Goal: Task Accomplishment & Management: Manage account settings

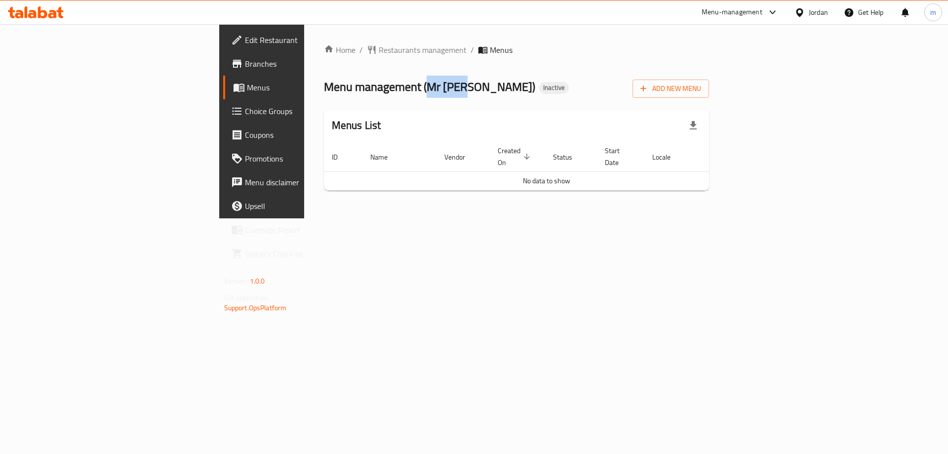
drag, startPoint x: 280, startPoint y: 88, endPoint x: 320, endPoint y: 93, distance: 40.8
click at [324, 93] on span "Menu management ( Mr Chef )" at bounding box center [429, 87] width 211 height 22
copy span "Mr [PERSON_NAME]"
click at [709, 95] on button "Add New Menu" at bounding box center [670, 88] width 77 height 18
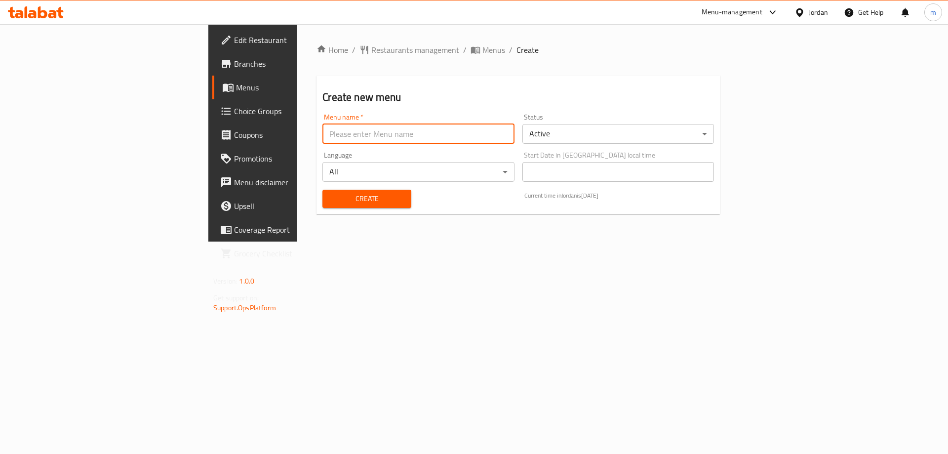
click at [345, 131] on input "text" at bounding box center [418, 134] width 192 height 20
paste input "Mr [PERSON_NAME]"
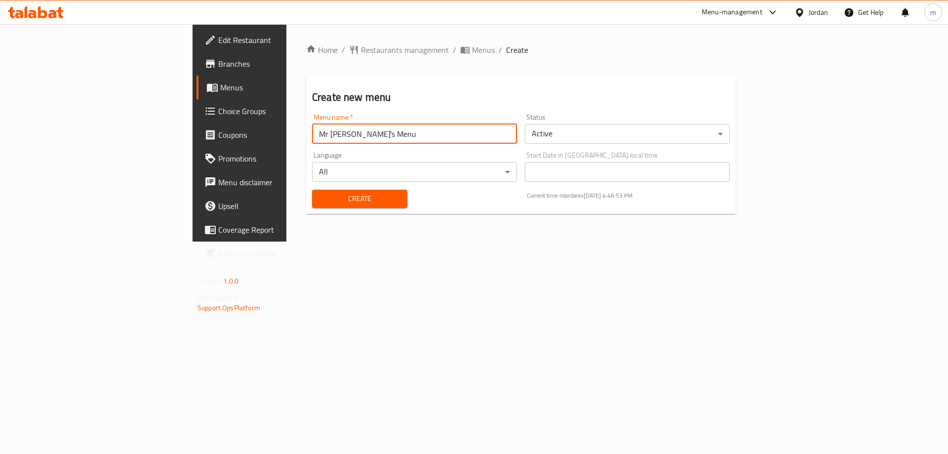
type input "Mr [PERSON_NAME]f's Menu"
click at [312, 190] on button "Create" at bounding box center [359, 199] width 95 height 18
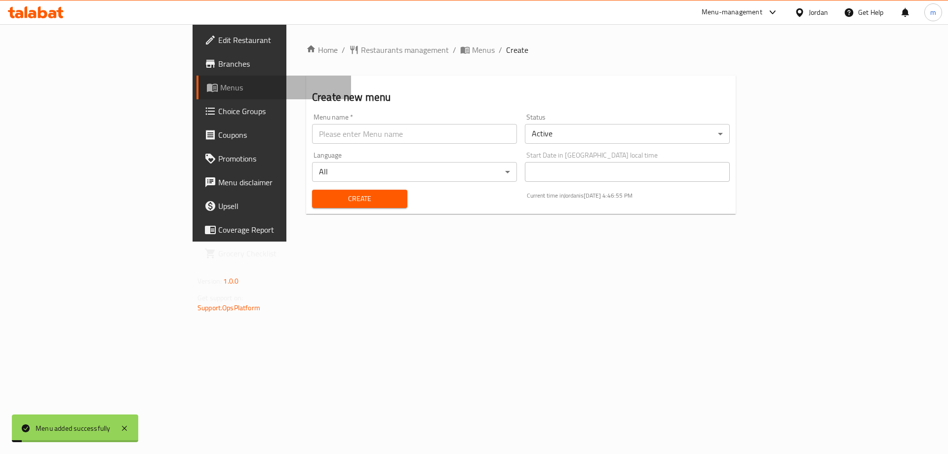
click at [220, 86] on span "Menus" at bounding box center [281, 87] width 123 height 12
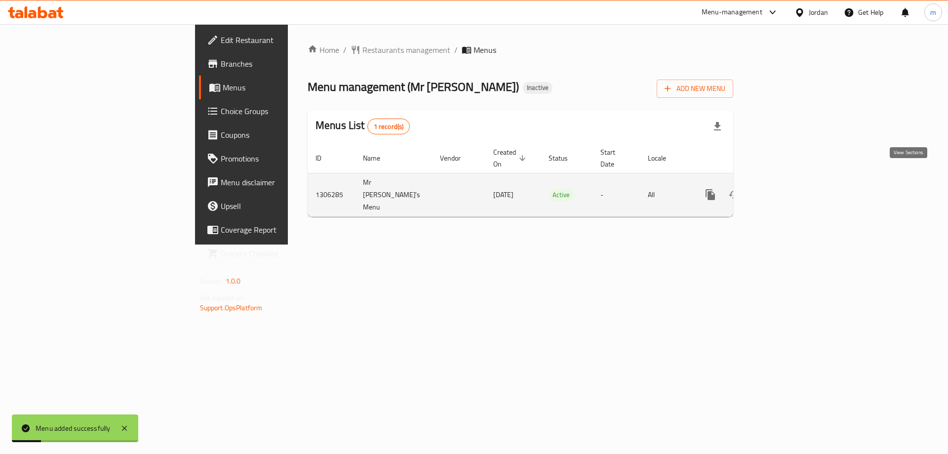
click at [793, 183] on link "enhanced table" at bounding box center [781, 195] width 24 height 24
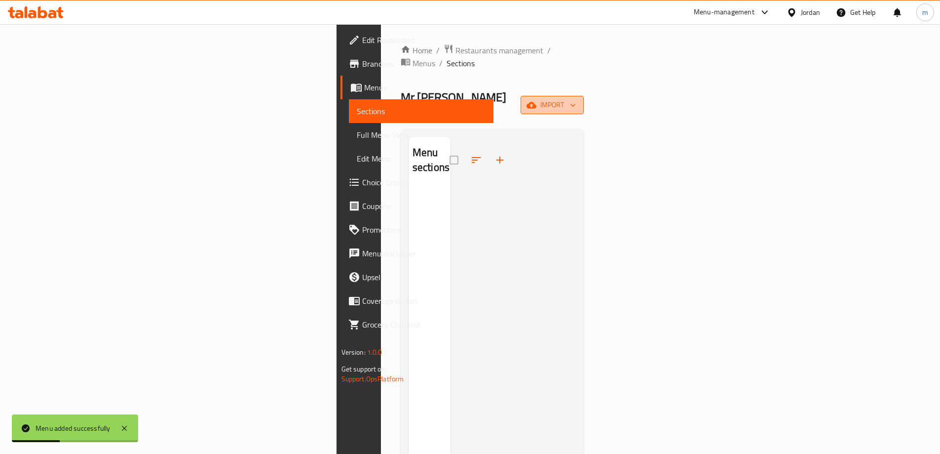
click at [537, 100] on icon "button" at bounding box center [532, 105] width 10 height 10
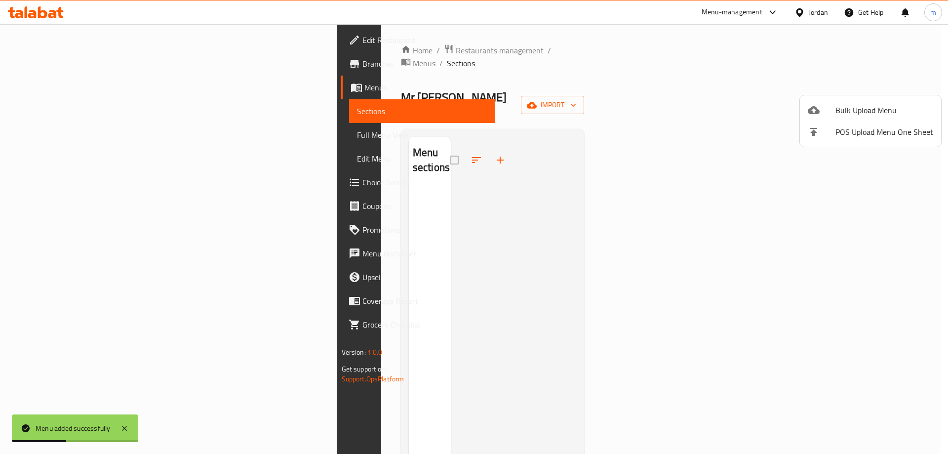
click at [842, 111] on span "Bulk Upload Menu" at bounding box center [884, 110] width 98 height 12
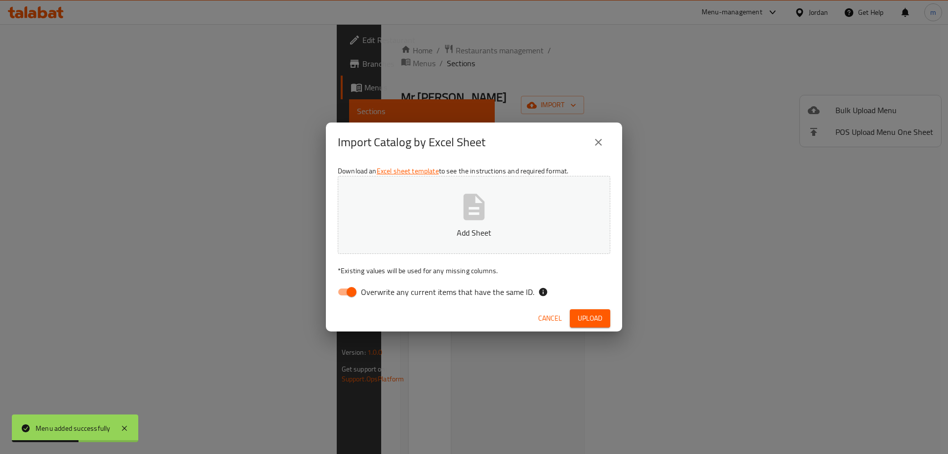
click at [436, 291] on span "Overwrite any current items that have the same ID." at bounding box center [447, 292] width 173 height 12
click at [380, 291] on input "Overwrite any current items that have the same ID." at bounding box center [351, 291] width 56 height 19
checkbox input "false"
click at [594, 325] on button "Upload" at bounding box center [590, 318] width 40 height 18
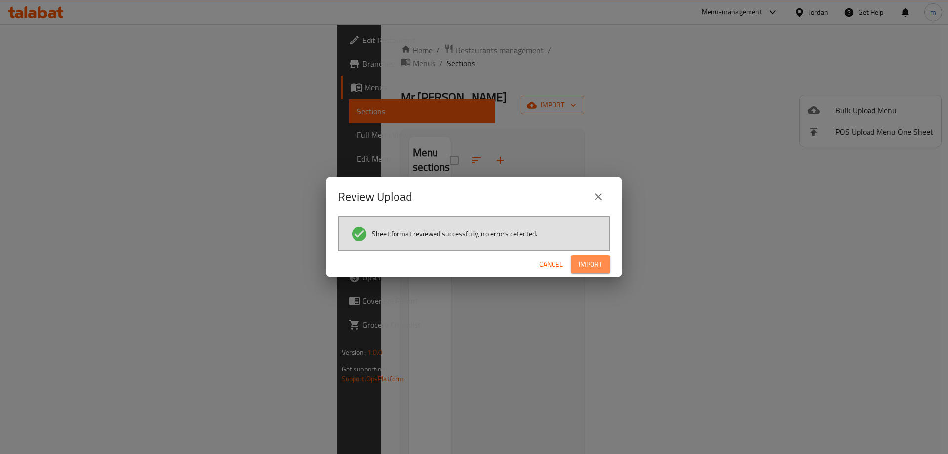
click at [600, 267] on span "Import" at bounding box center [590, 264] width 24 height 12
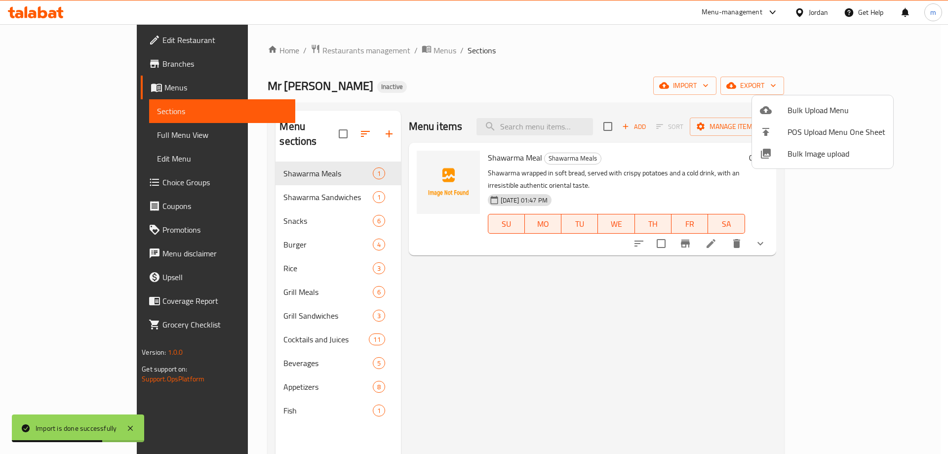
click at [852, 229] on div at bounding box center [474, 227] width 948 height 454
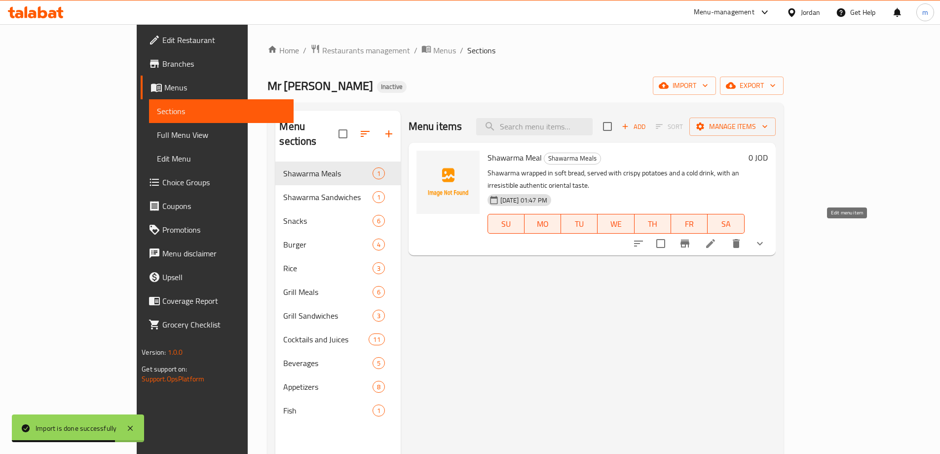
click at [717, 237] on icon at bounding box center [711, 243] width 12 height 12
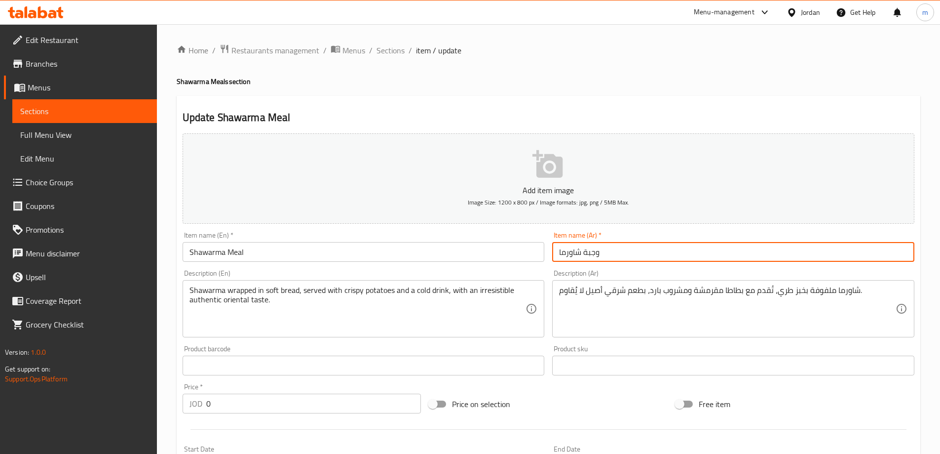
click at [672, 254] on input "وجبة شاورما" at bounding box center [733, 252] width 362 height 20
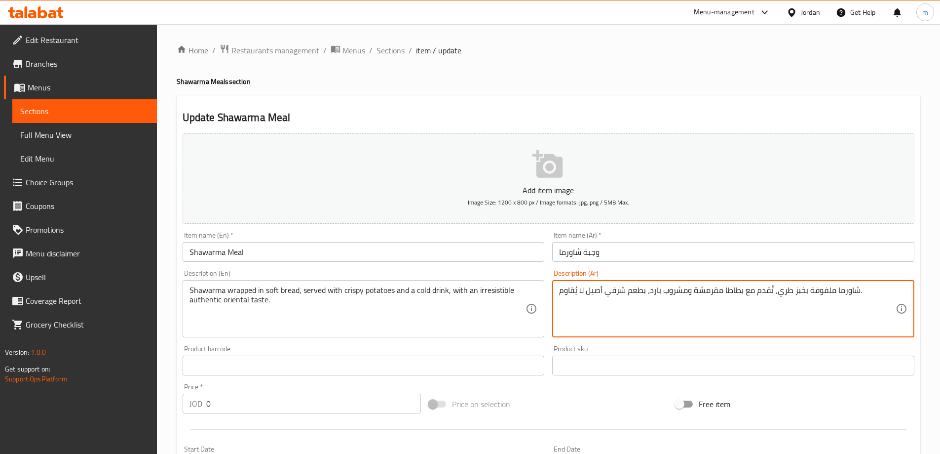
click at [689, 246] on input "وجبة شاورما" at bounding box center [733, 252] width 362 height 20
click at [664, 265] on div "Item name (Ar)   * وجبة شاورما Item name (Ar) *" at bounding box center [733, 247] width 370 height 38
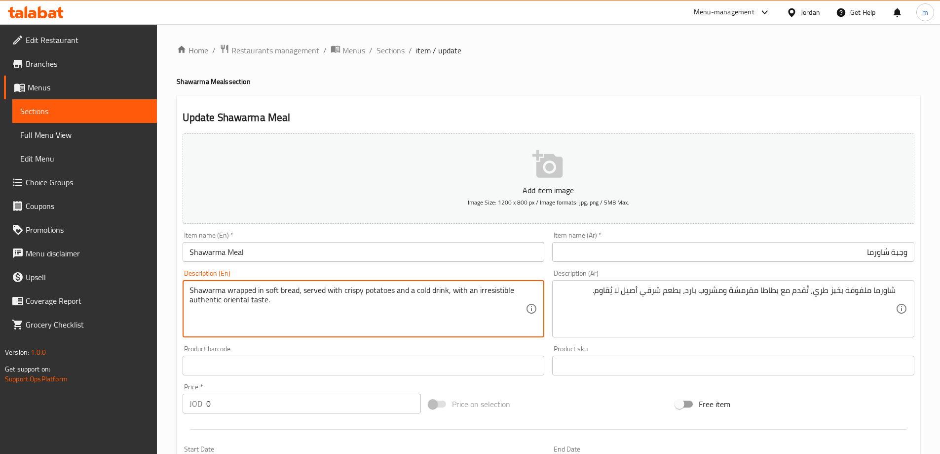
drag, startPoint x: 312, startPoint y: 290, endPoint x: 273, endPoint y: 304, distance: 41.4
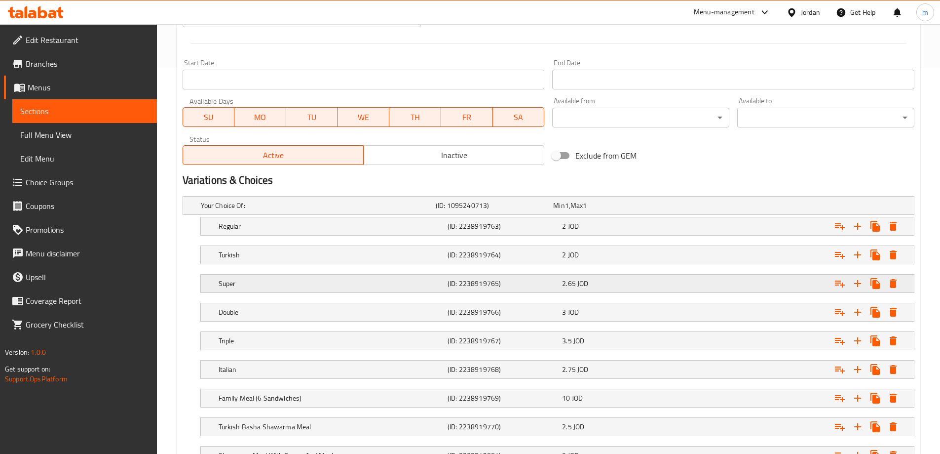
scroll to position [395, 0]
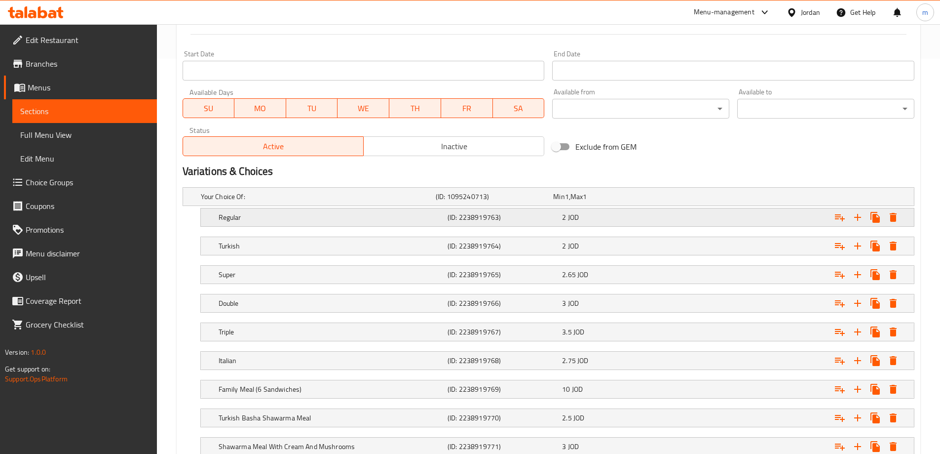
click at [297, 203] on div "Regular" at bounding box center [316, 197] width 235 height 14
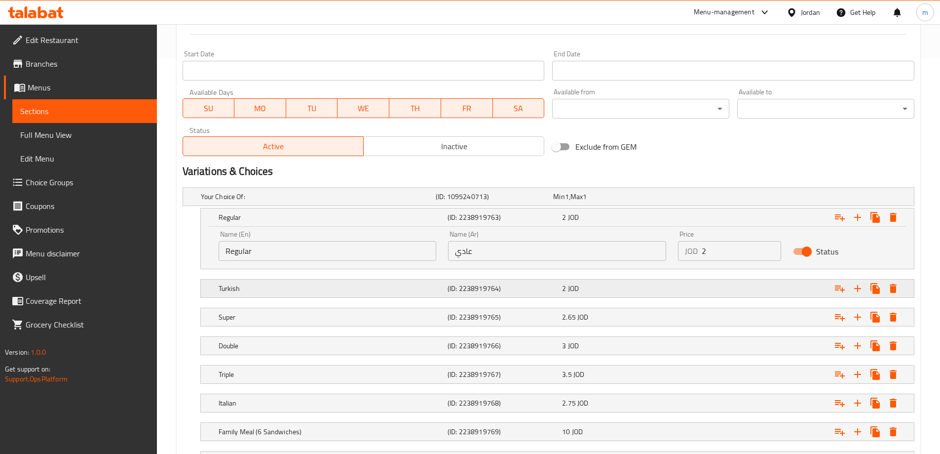
click at [316, 201] on h5 "Turkish" at bounding box center [316, 197] width 231 height 10
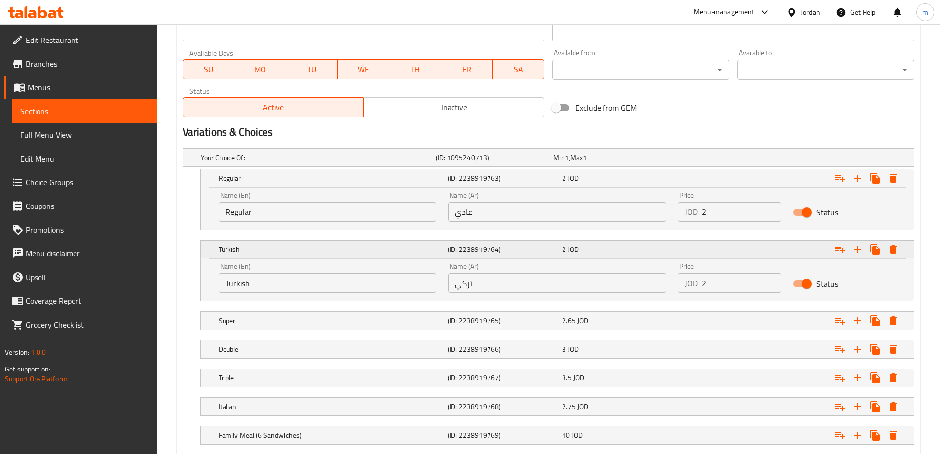
scroll to position [494, 0]
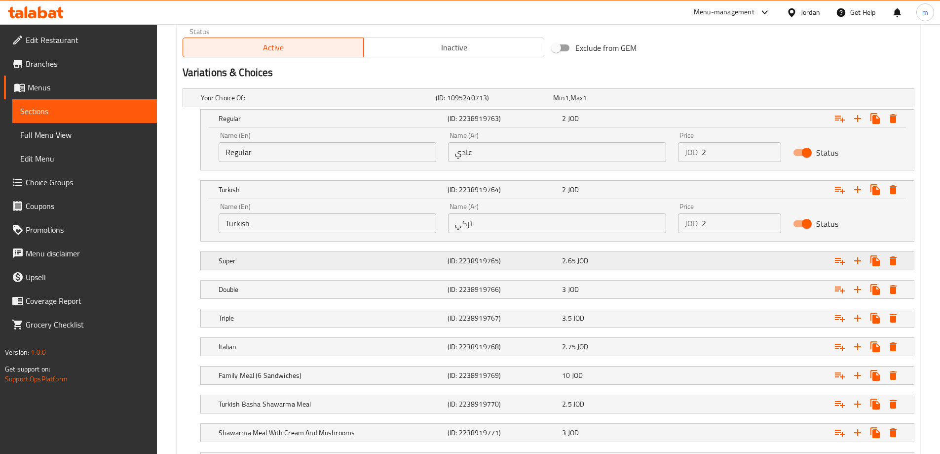
click at [324, 103] on h5 "Super" at bounding box center [316, 98] width 231 height 10
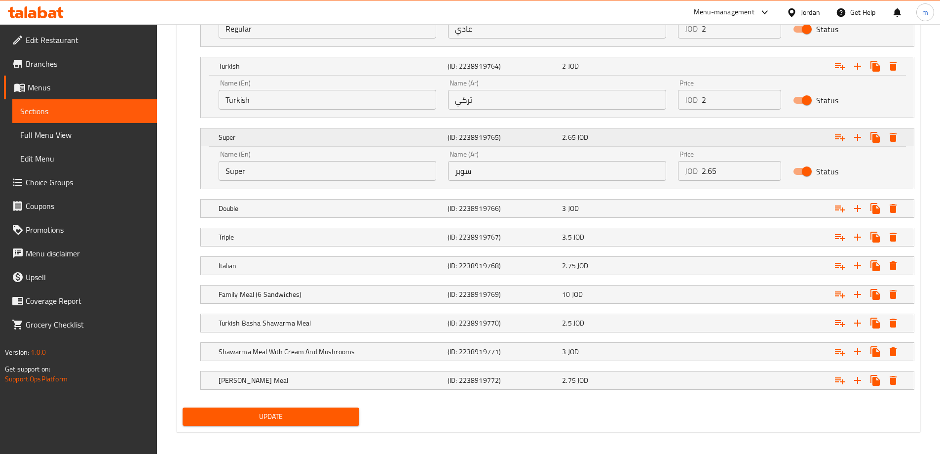
scroll to position [622, 0]
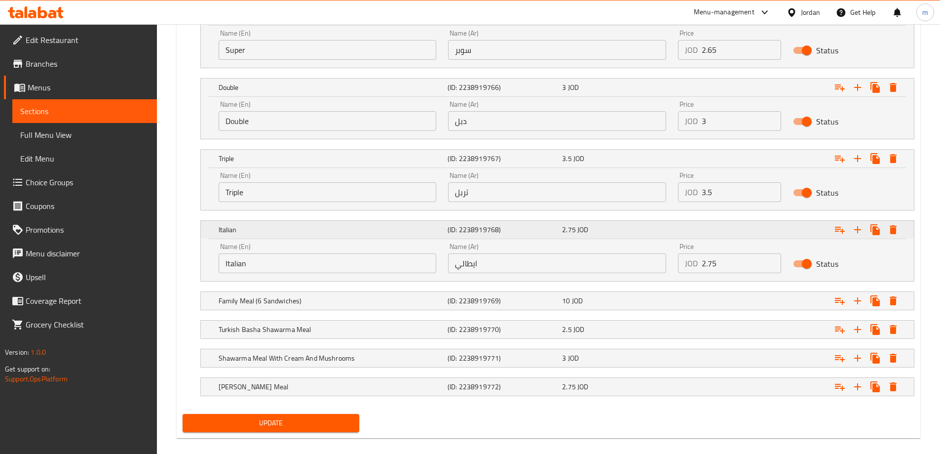
scroll to position [750, 0]
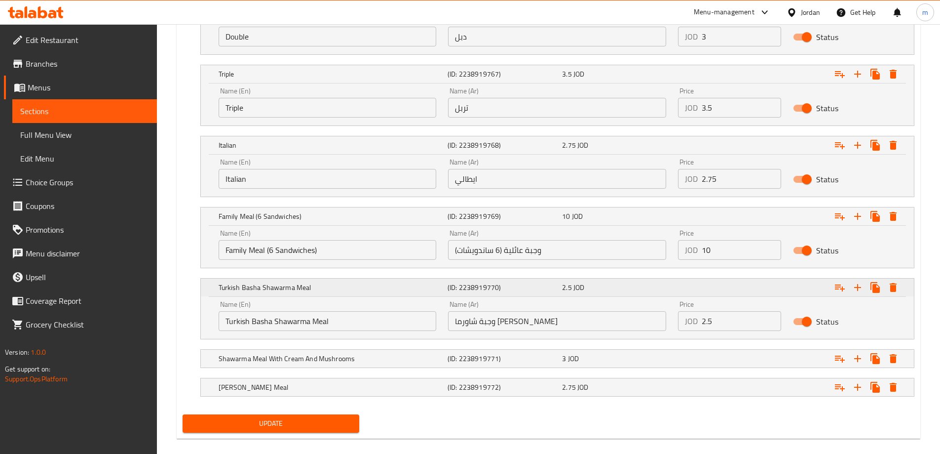
scroll to position [835, 0]
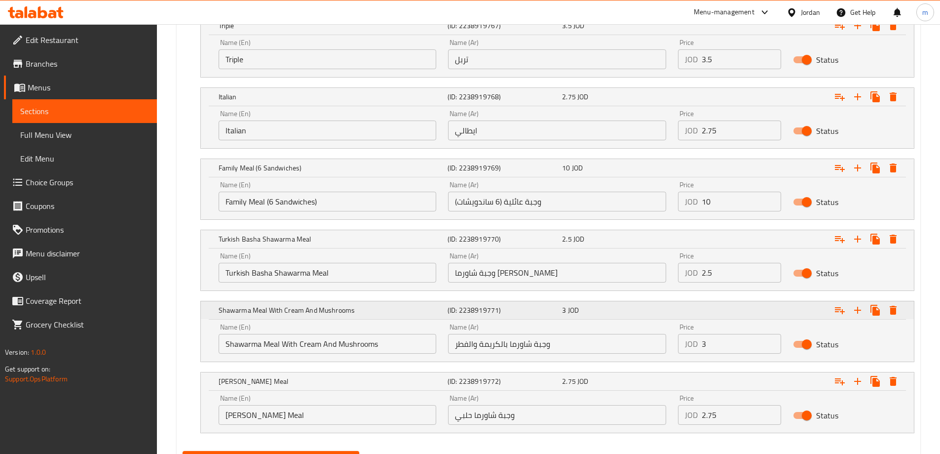
scroll to position [920, 0]
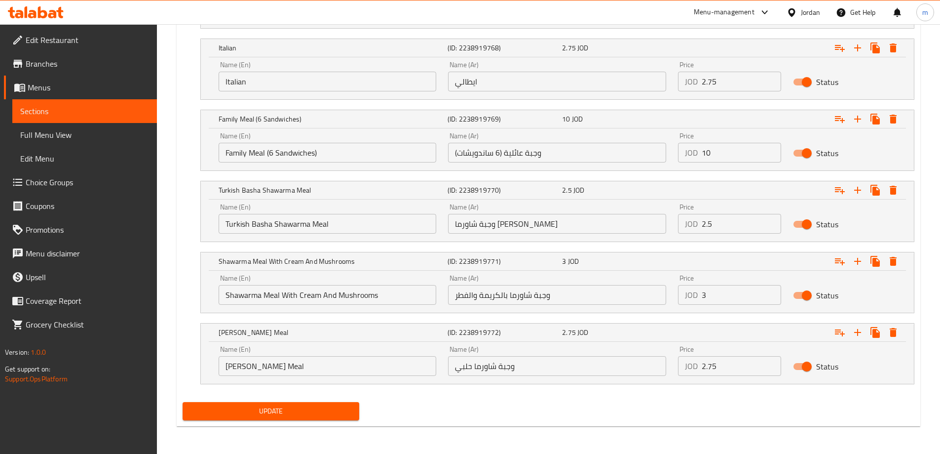
click at [337, 420] on div "Update" at bounding box center [271, 411] width 185 height 26
click at [347, 411] on span "Update" at bounding box center [271, 411] width 161 height 12
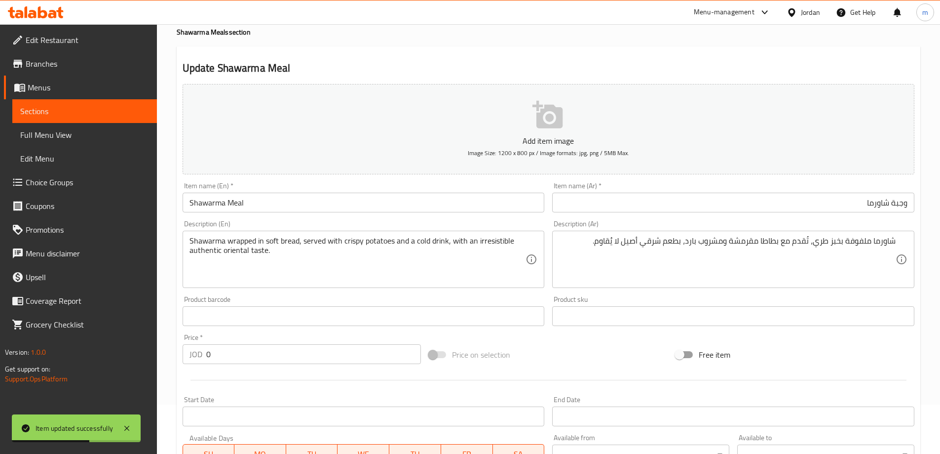
scroll to position [0, 0]
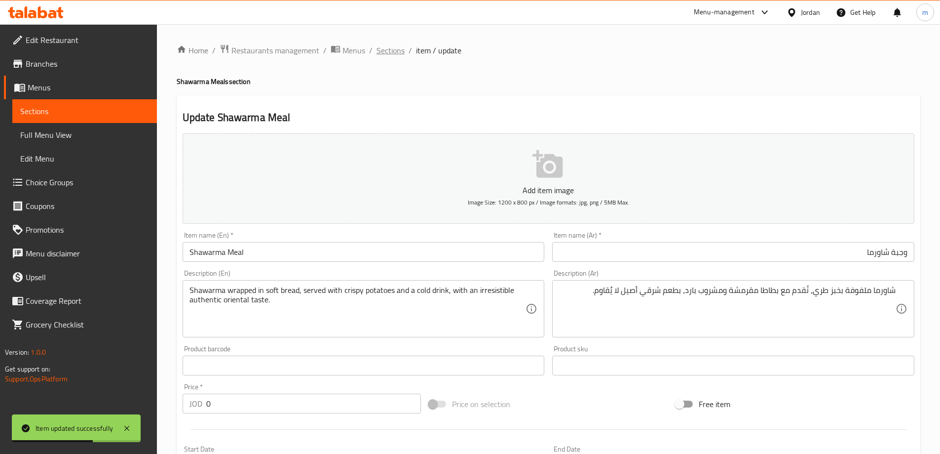
click at [388, 49] on span "Sections" at bounding box center [391, 50] width 28 height 12
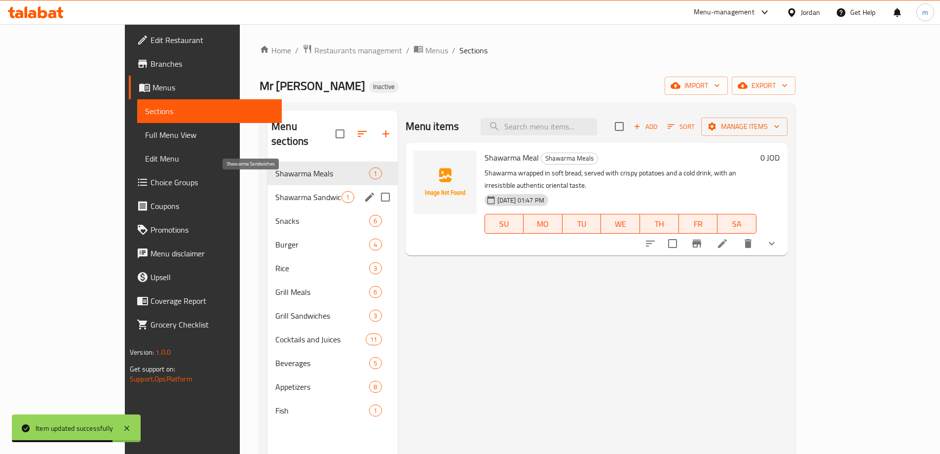
click at [283, 191] on span "Shawarma Sandwiches" at bounding box center [308, 197] width 66 height 12
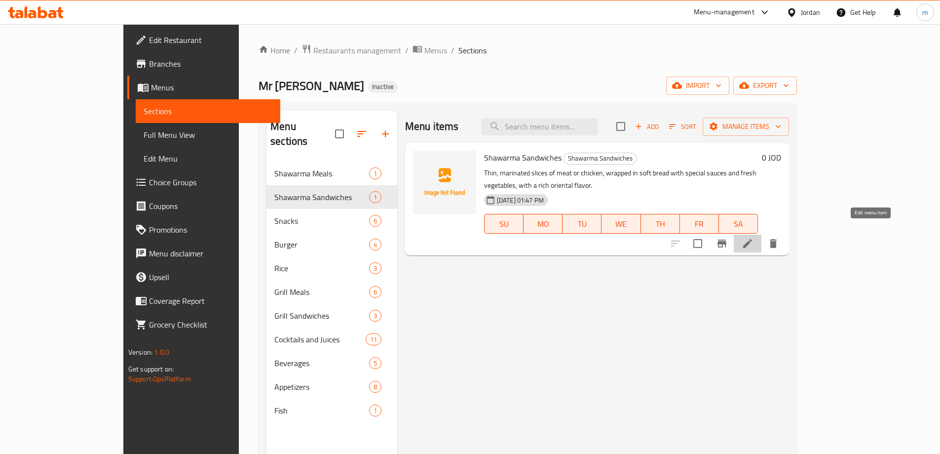
click at [754, 237] on icon at bounding box center [748, 243] width 12 height 12
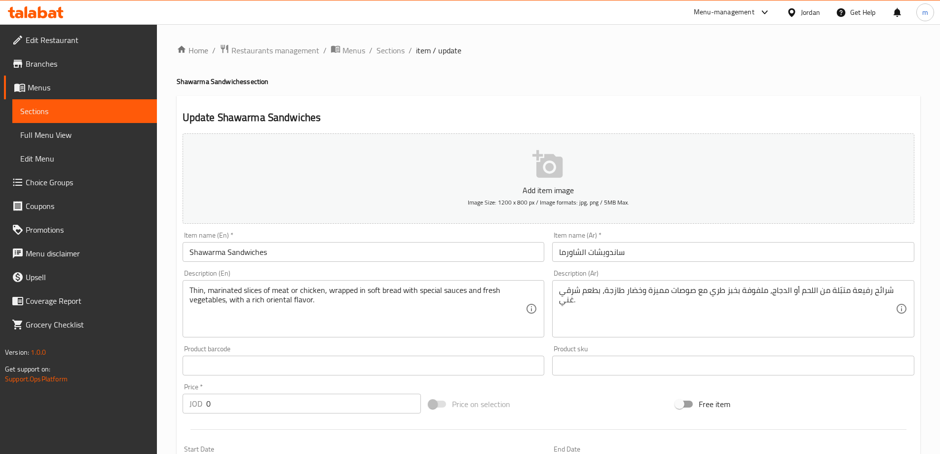
click at [693, 266] on div "Description (Ar) شرائح رفيعة متبّلة من اللحم أو الدجاج، ملفوفة بخبز طري مع صوصا…" at bounding box center [733, 304] width 370 height 76
click at [697, 253] on input "ساندويشات الشاورما" at bounding box center [733, 252] width 362 height 20
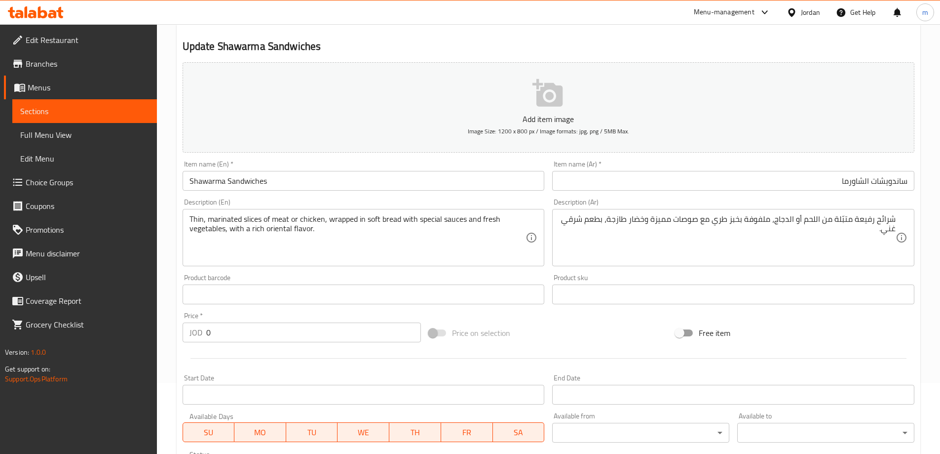
scroll to position [244, 0]
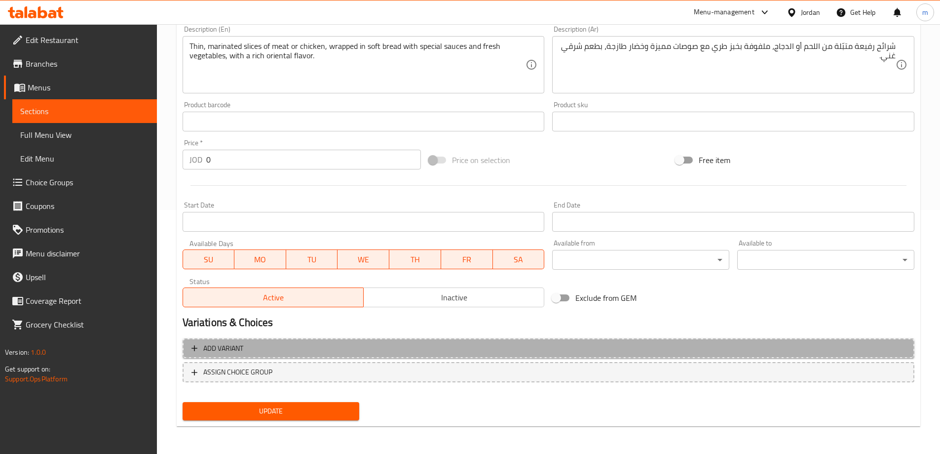
click at [367, 352] on span "Add variant" at bounding box center [549, 348] width 714 height 12
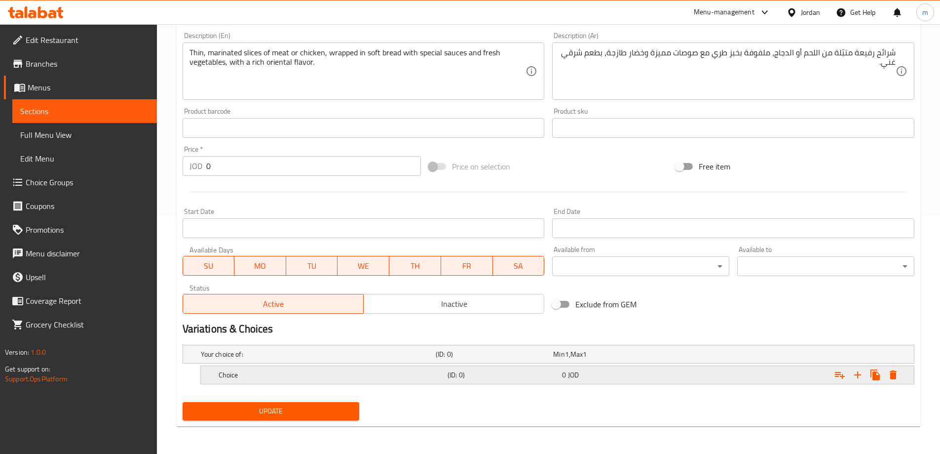
click at [372, 364] on div "Choice (ID: 0) 0 JOD" at bounding box center [551, 354] width 705 height 22
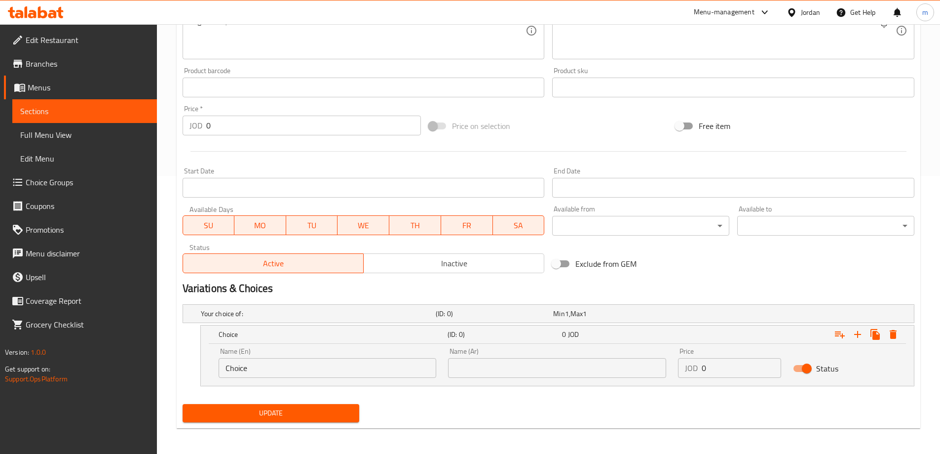
scroll to position [280, 0]
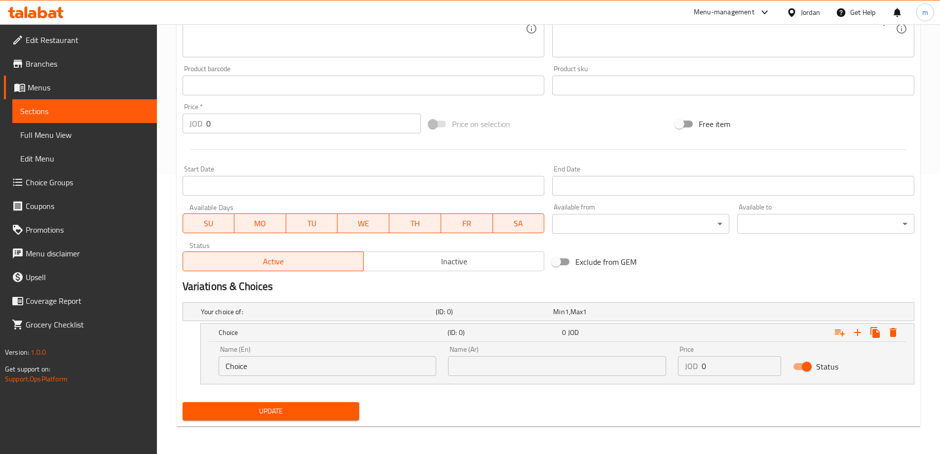
click at [364, 358] on input "Choice" at bounding box center [328, 366] width 218 height 20
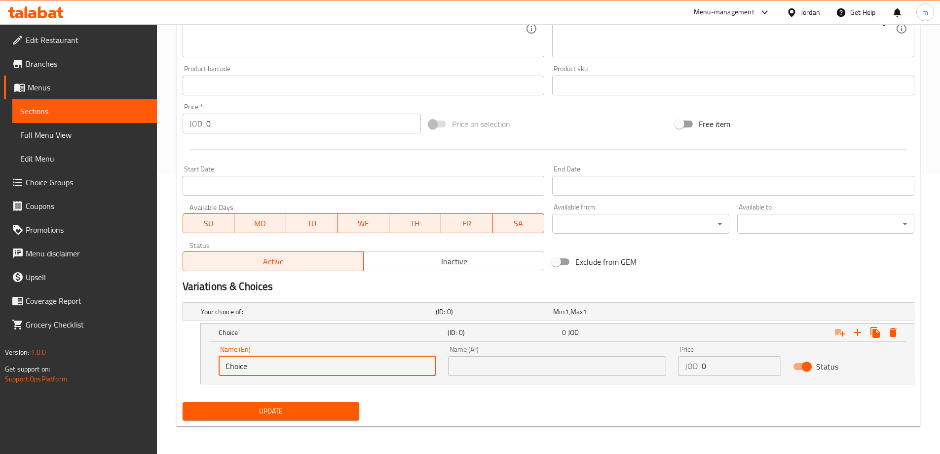
click at [364, 358] on input "Choice" at bounding box center [328, 366] width 218 height 20
type input "Super"
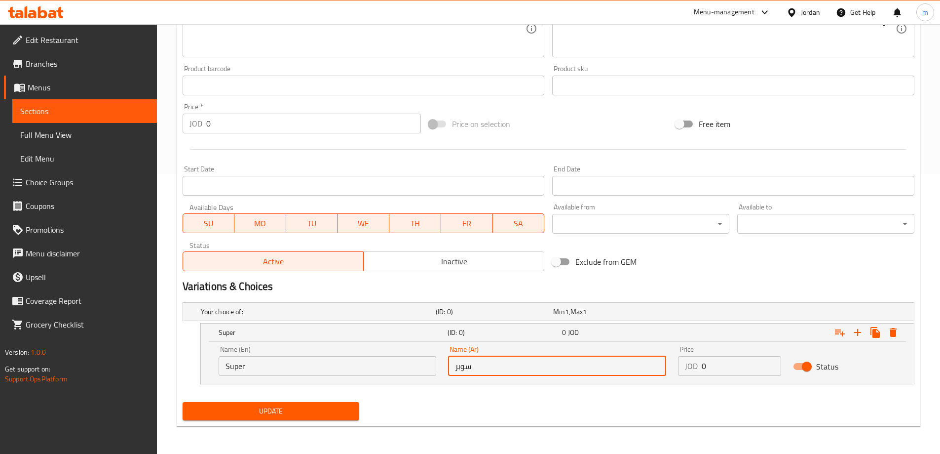
type input "سوبر"
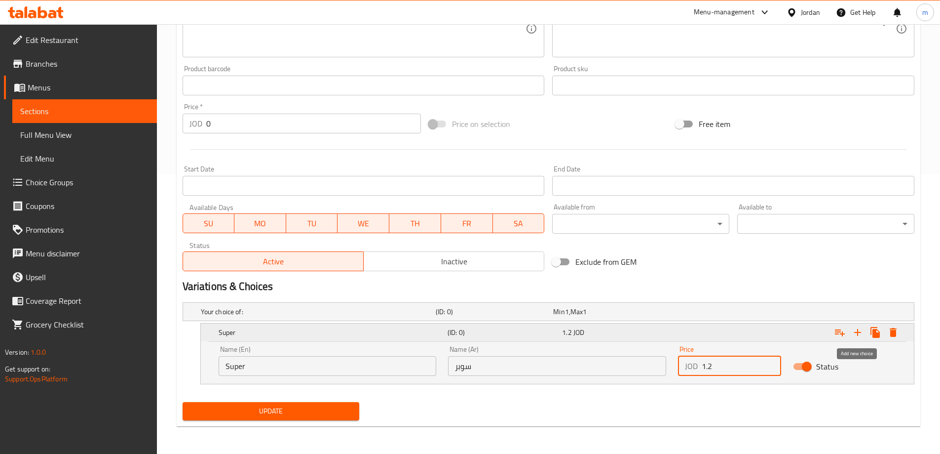
type input "1.2"
click at [854, 329] on icon "Expand" at bounding box center [858, 332] width 12 height 12
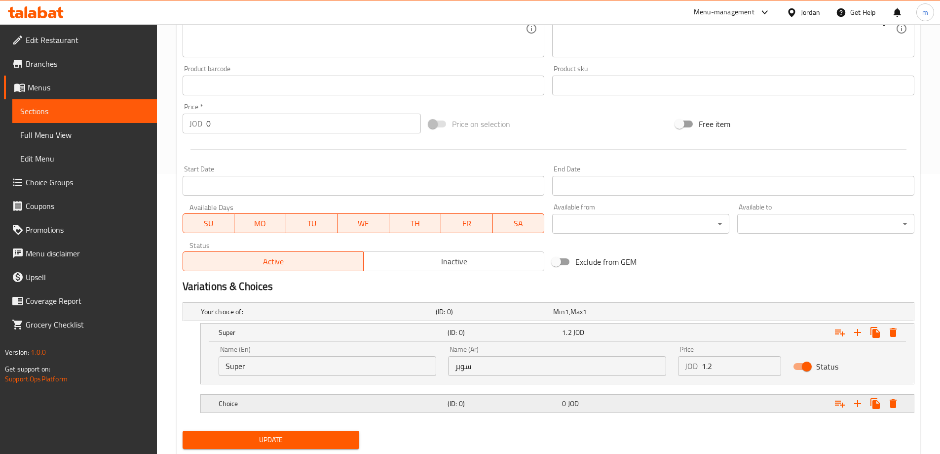
click at [517, 316] on h5 "(ID: 0)" at bounding box center [493, 312] width 114 height 10
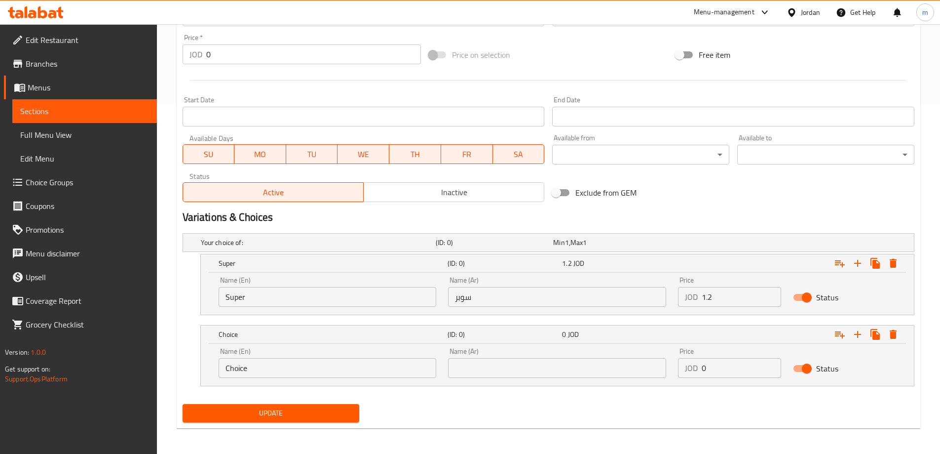
scroll to position [351, 0]
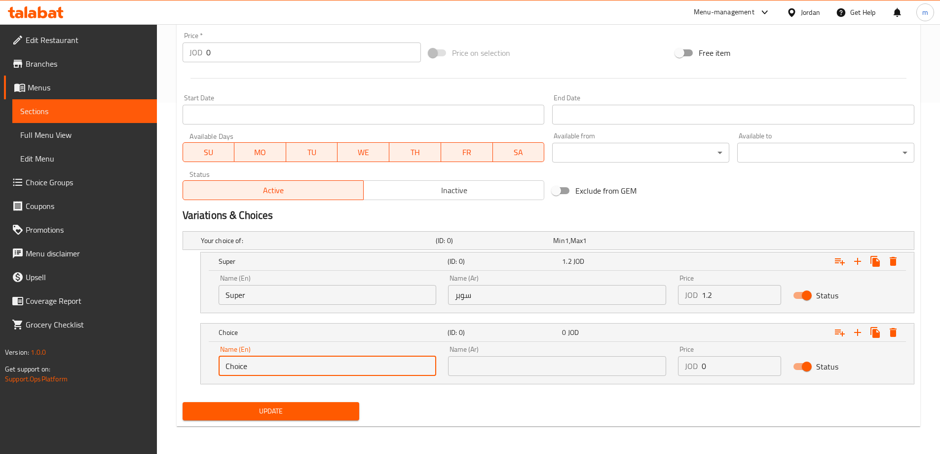
click at [286, 367] on input "Choice" at bounding box center [328, 366] width 218 height 20
type input "Regular"
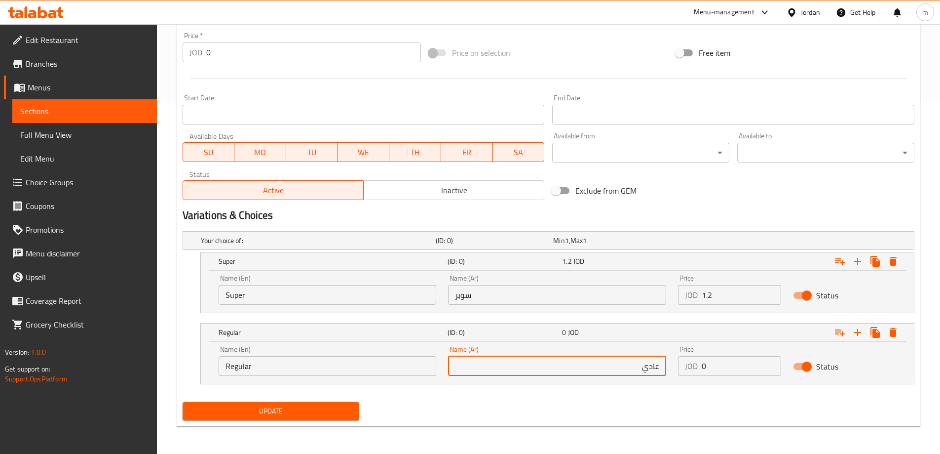
type input "عادي"
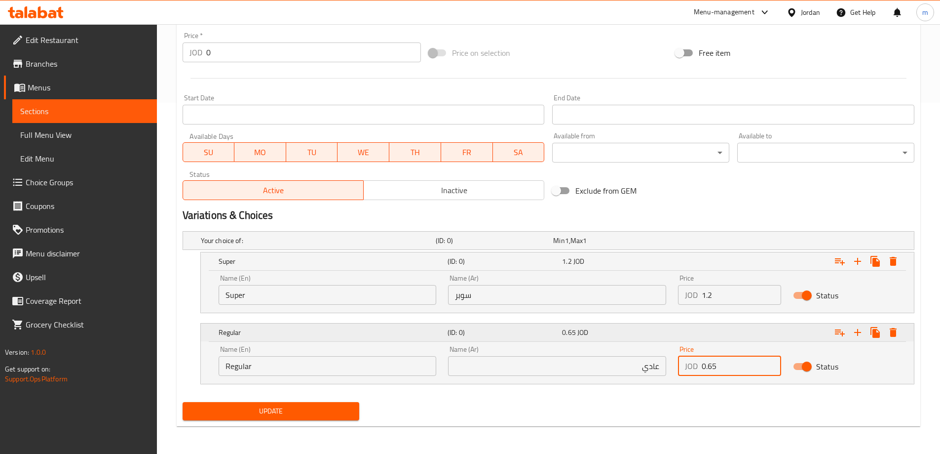
type input "0.65"
click at [860, 267] on icon "Expand" at bounding box center [858, 261] width 12 height 12
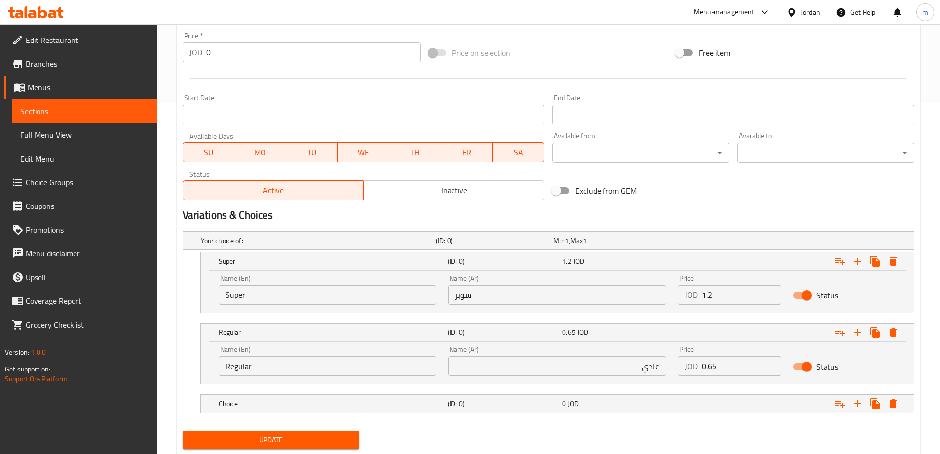
click at [619, 294] on input "سوبر" at bounding box center [557, 295] width 218 height 20
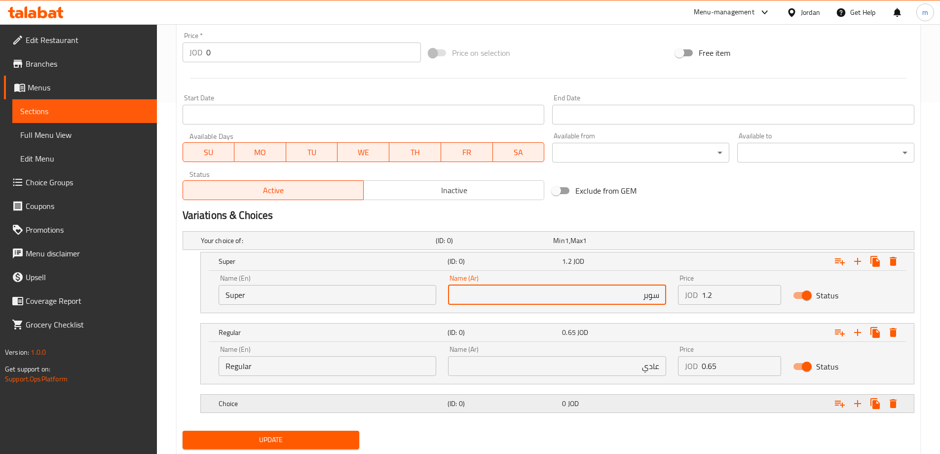
click at [617, 251] on div "Choice (ID: 0) 0 JOD" at bounding box center [551, 241] width 705 height 22
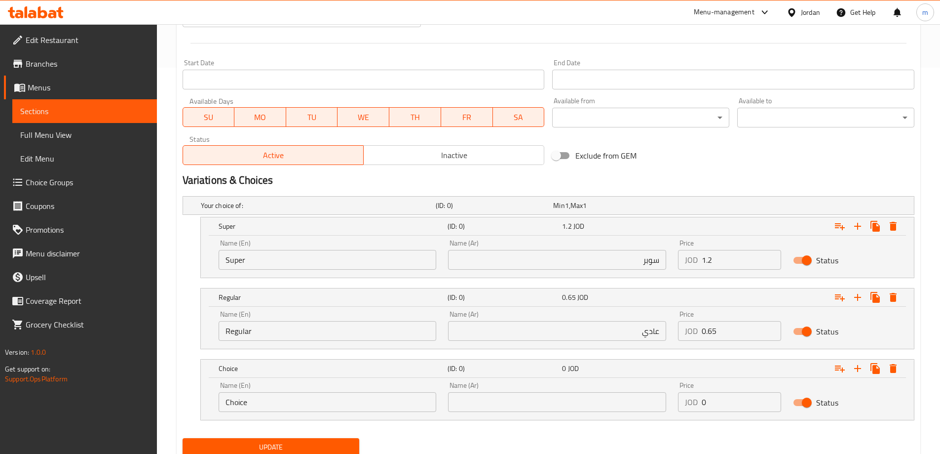
scroll to position [422, 0]
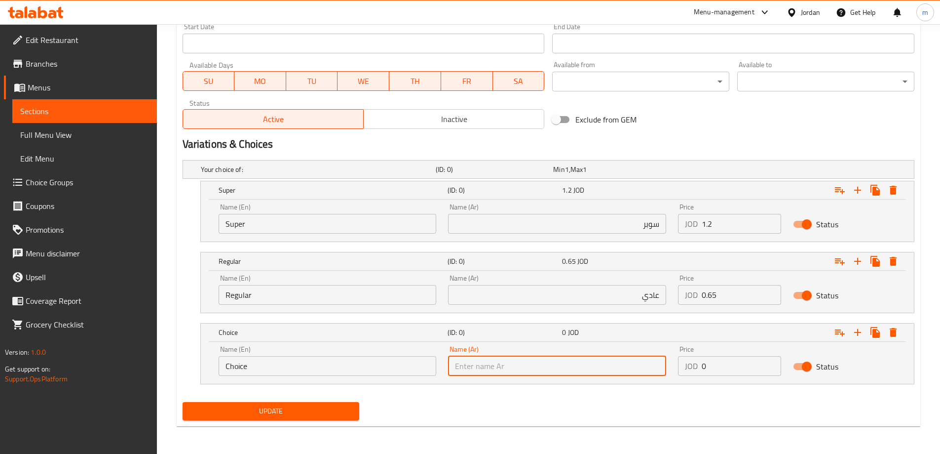
drag, startPoint x: 463, startPoint y: 366, endPoint x: 443, endPoint y: 367, distance: 19.8
click at [463, 366] on input "text" at bounding box center [557, 366] width 218 height 20
click at [381, 367] on input "Choice" at bounding box center [328, 366] width 218 height 20
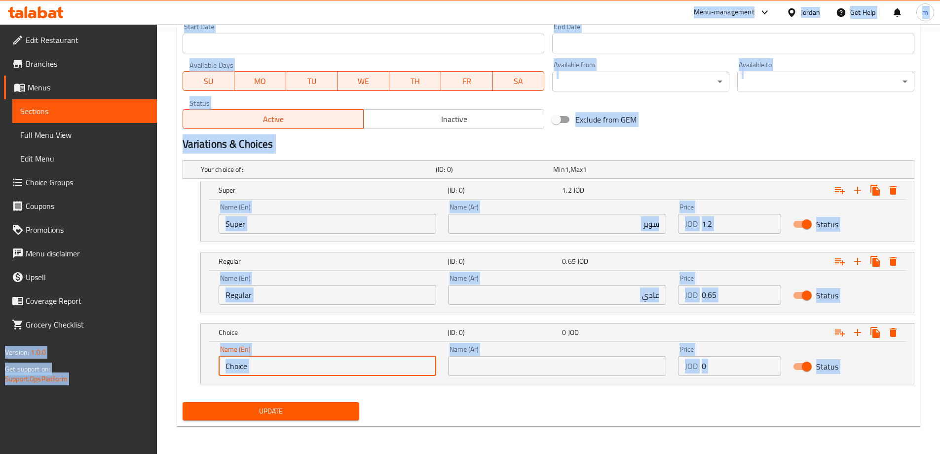
click at [381, 367] on input "Choice" at bounding box center [328, 366] width 218 height 20
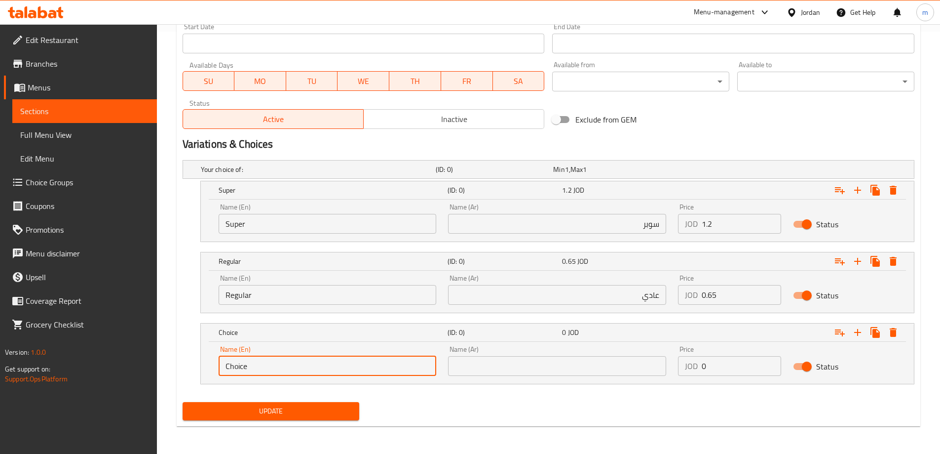
click at [381, 367] on input "Choice" at bounding box center [328, 366] width 218 height 20
type input "Italian"
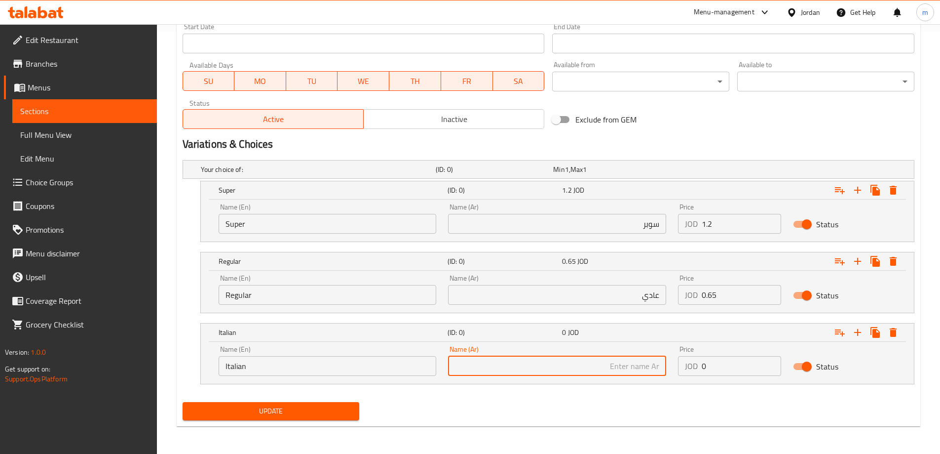
click at [297, 362] on input "Italian" at bounding box center [328, 366] width 218 height 20
click at [515, 370] on input "text" at bounding box center [557, 366] width 218 height 20
type input "ايطالي"
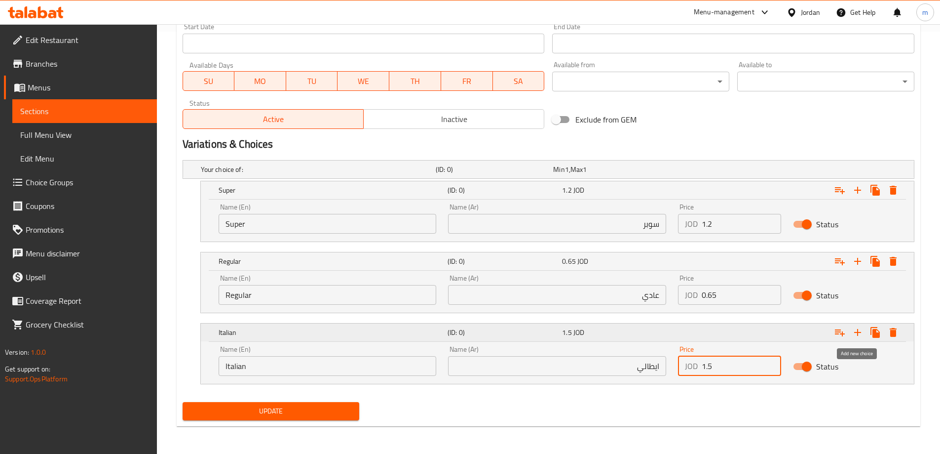
type input "1.5"
click at [853, 331] on icon "Expand" at bounding box center [858, 332] width 12 height 12
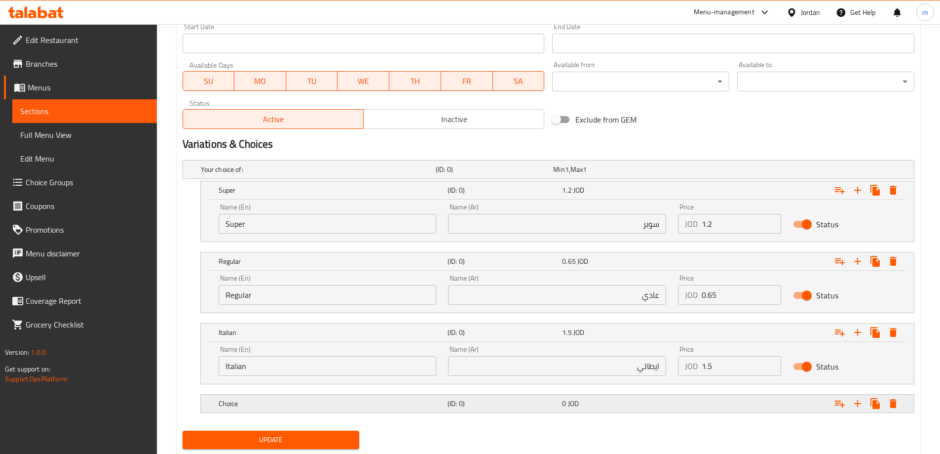
click at [679, 171] on div "Expand" at bounding box center [786, 169] width 235 height 4
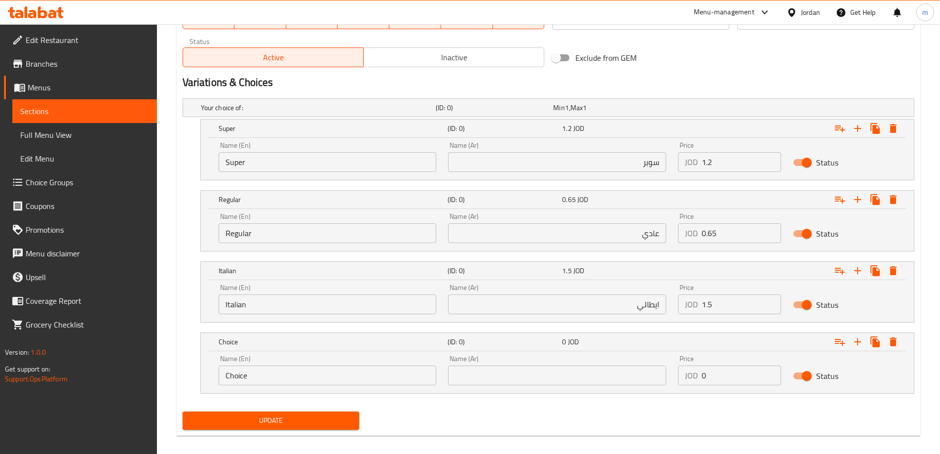
scroll to position [491, 0]
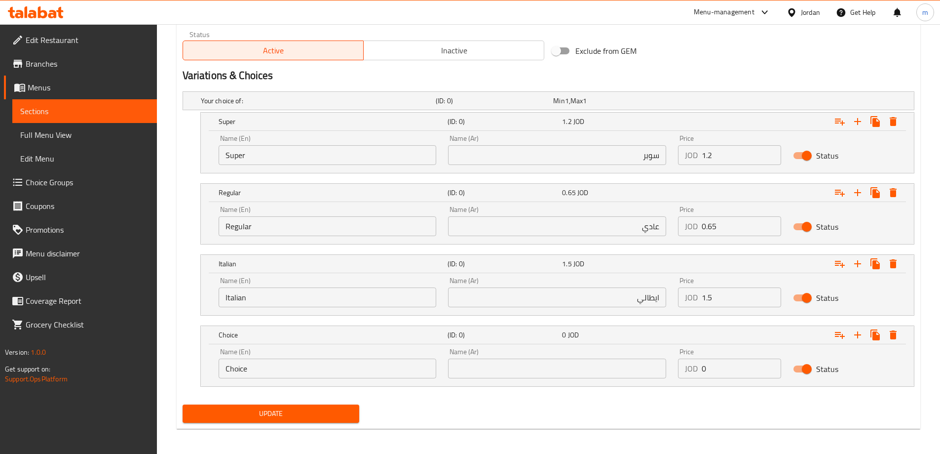
click at [387, 367] on input "Choice" at bounding box center [328, 368] width 218 height 20
click at [370, 370] on input "Choice" at bounding box center [328, 368] width 218 height 20
click at [369, 370] on input "Choice" at bounding box center [328, 368] width 218 height 20
type input "Turkish"
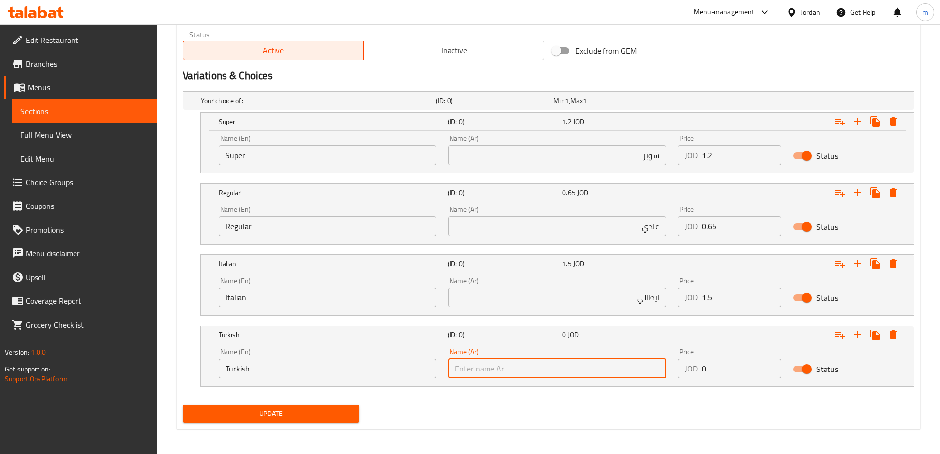
type input "ر"
type input "تركي"
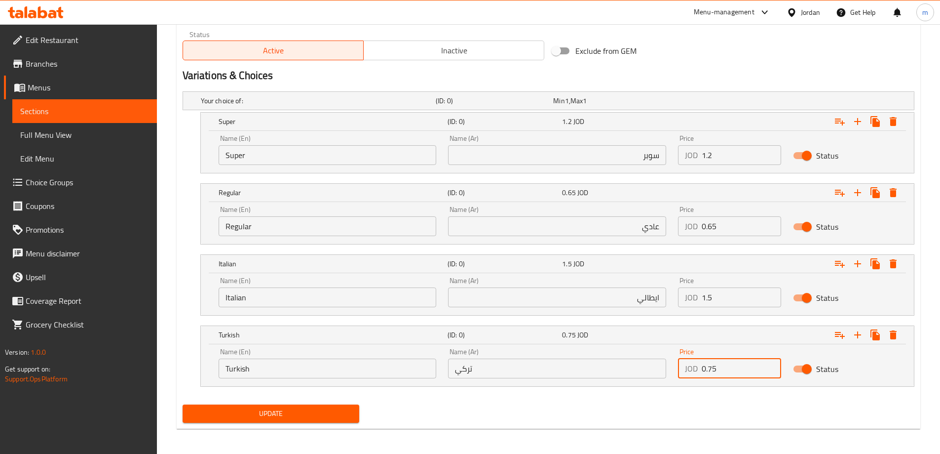
type input "0.75"
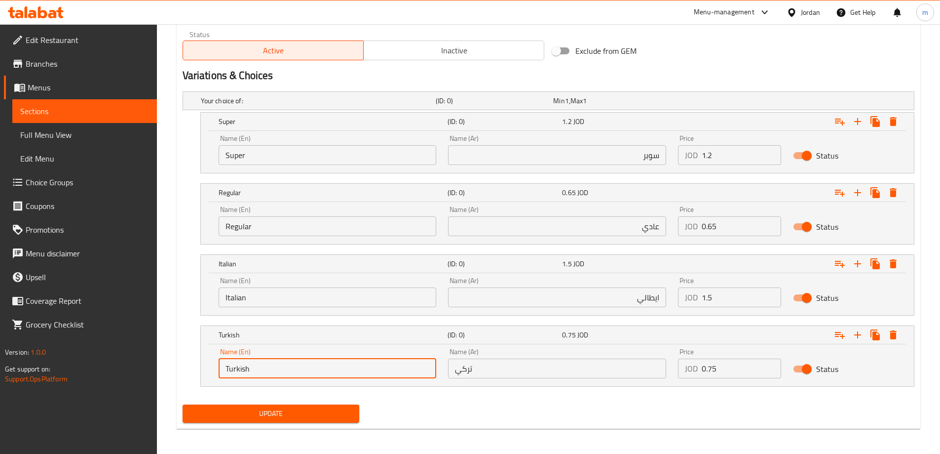
click at [361, 374] on input "Turkish" at bounding box center [328, 368] width 218 height 20
click at [857, 339] on icon "Expand" at bounding box center [858, 335] width 12 height 12
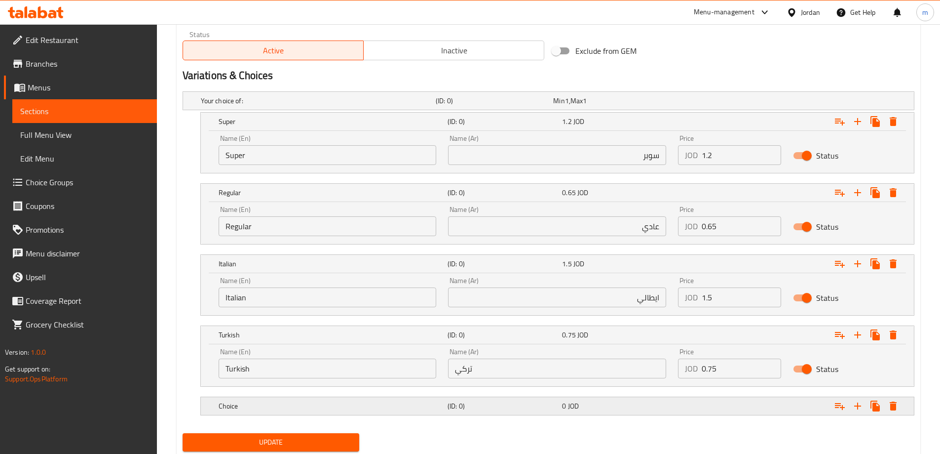
click at [432, 106] on h5 "Choice" at bounding box center [316, 101] width 231 height 10
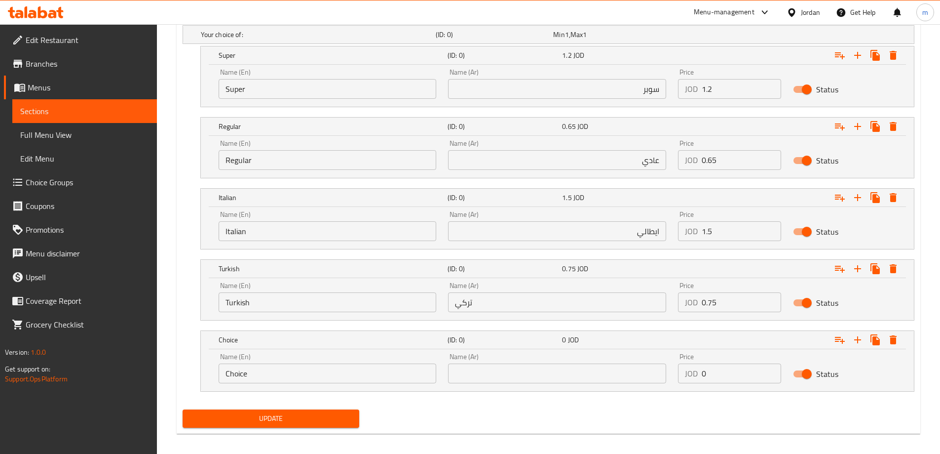
scroll to position [564, 0]
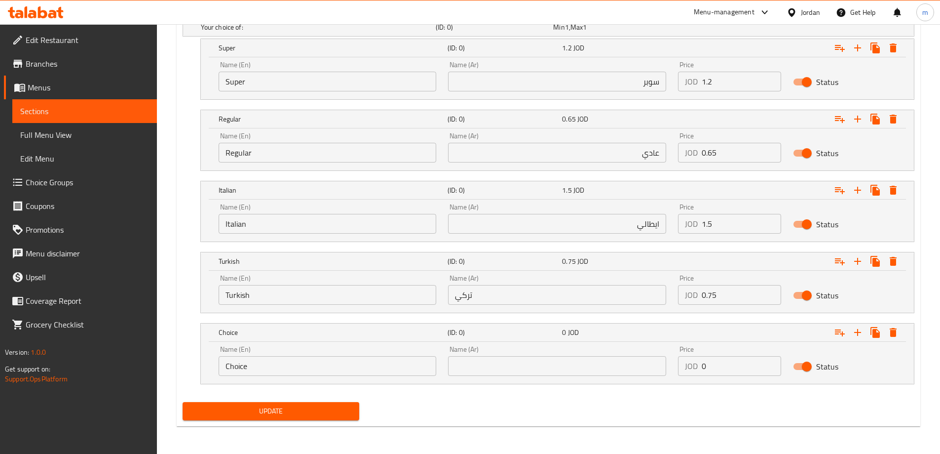
click at [356, 366] on input "Choice" at bounding box center [328, 366] width 218 height 20
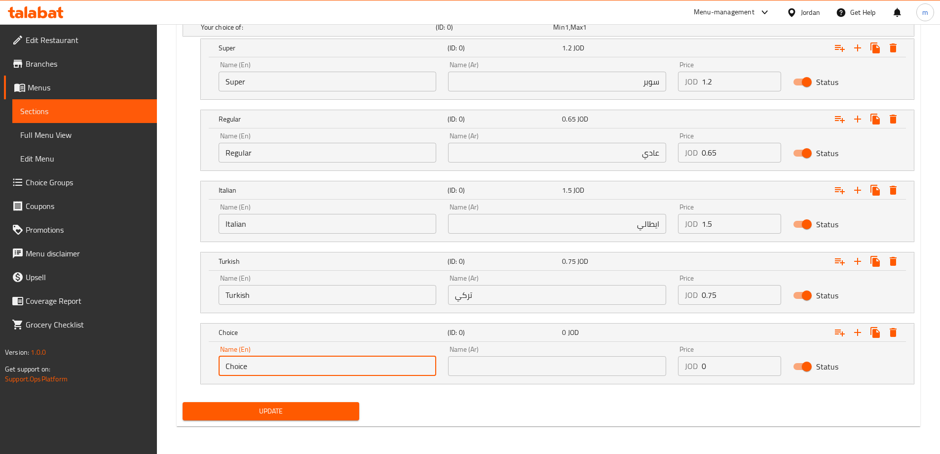
click at [356, 366] on input "Choice" at bounding box center [328, 366] width 218 height 20
paste input "Turkish Basha"
type input "Turkish Basha"
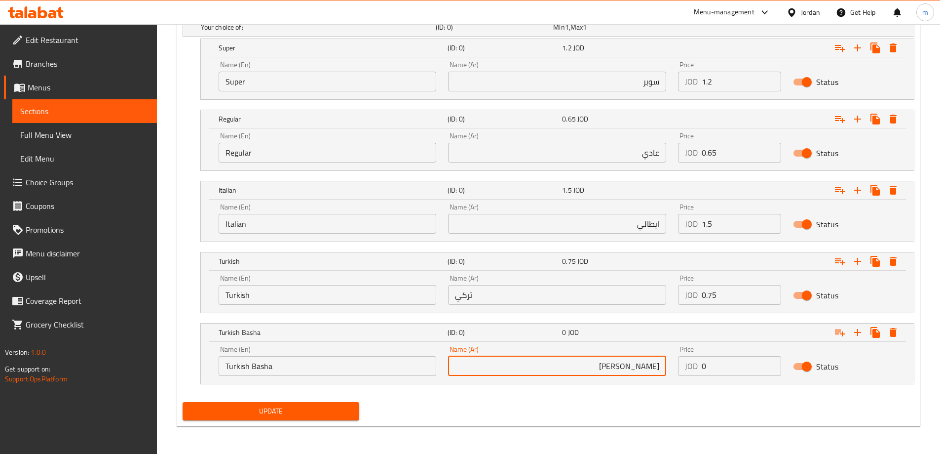
type input "تركي باشا"
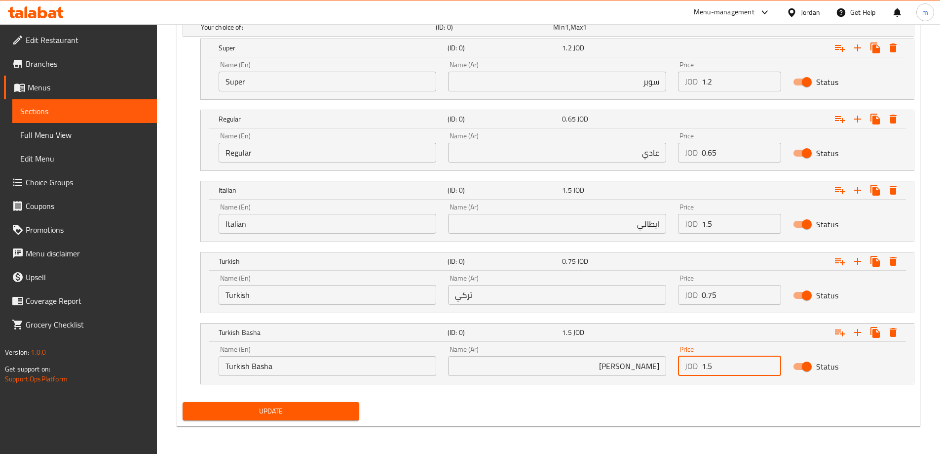
type input "1.5"
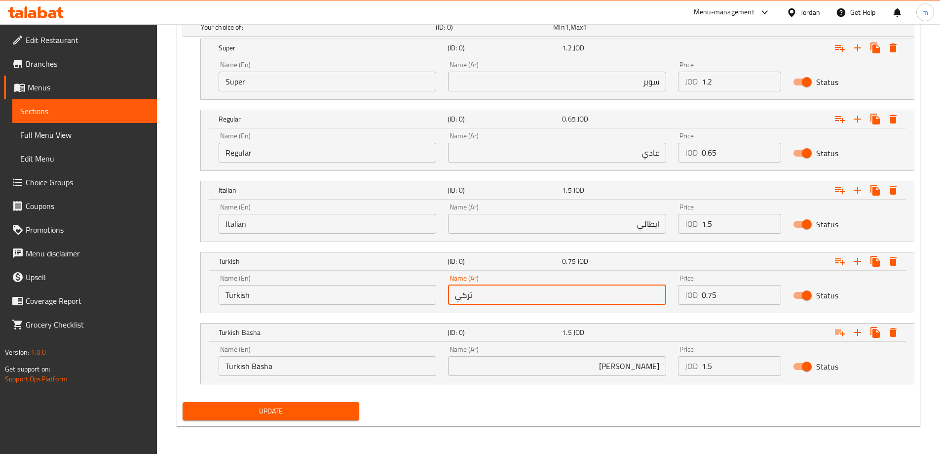
click at [536, 303] on input "تركي" at bounding box center [557, 295] width 218 height 20
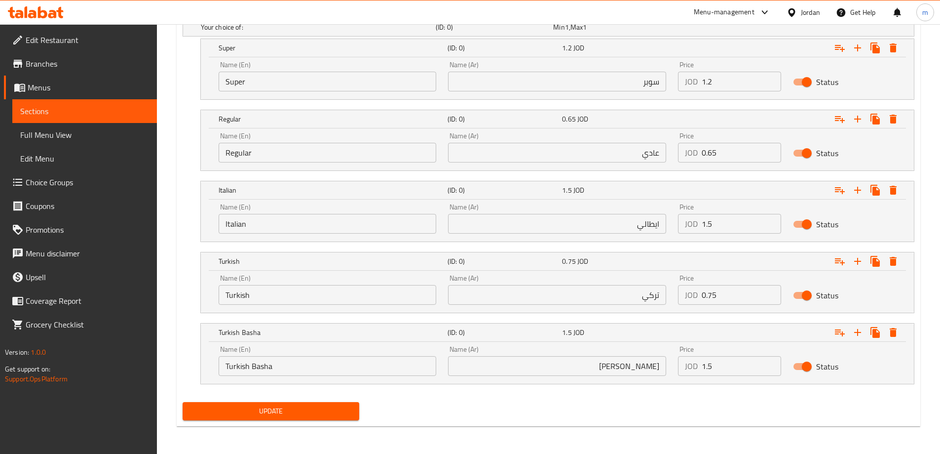
click at [296, 416] on span "Update" at bounding box center [271, 411] width 161 height 12
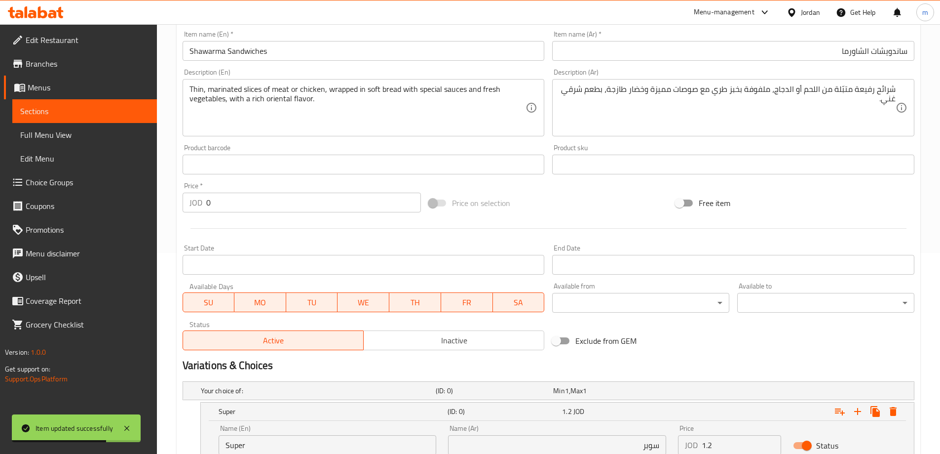
scroll to position [0, 0]
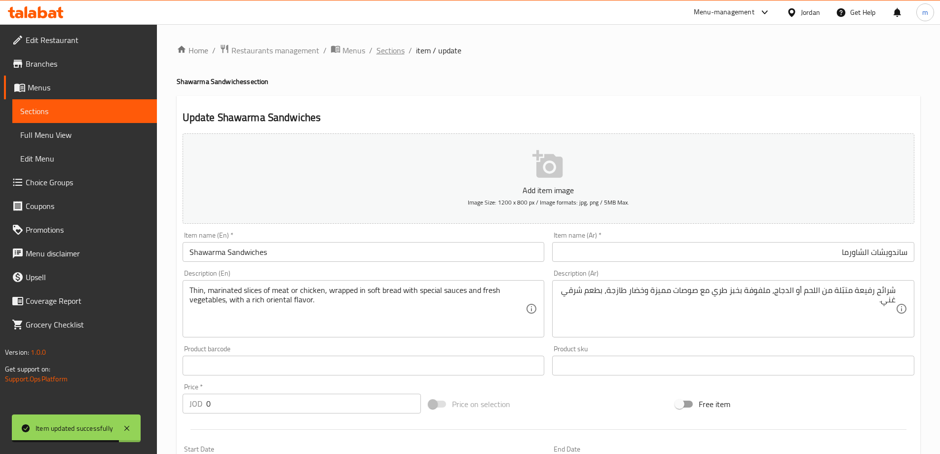
click at [401, 49] on span "Sections" at bounding box center [391, 50] width 28 height 12
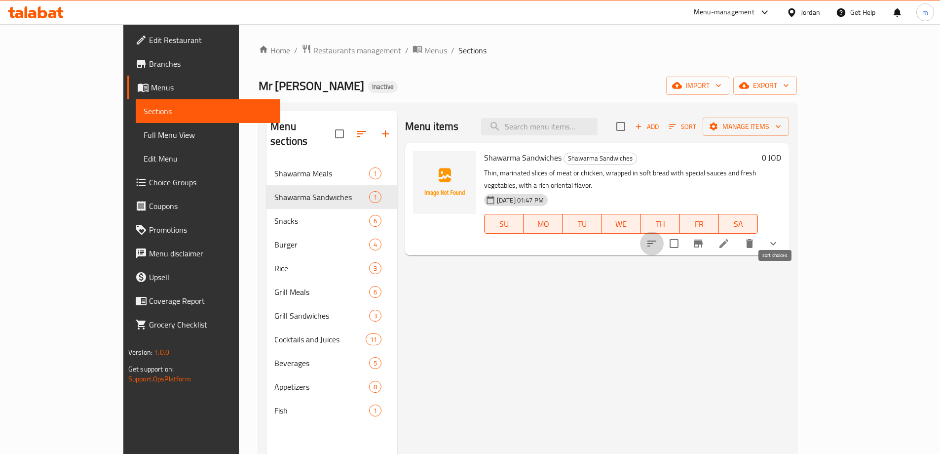
click at [664, 234] on button "sort-choices" at bounding box center [652, 243] width 24 height 24
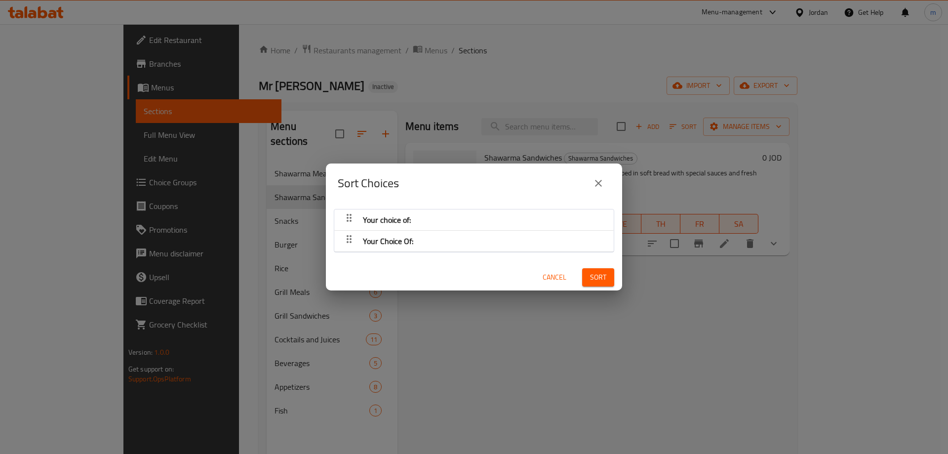
click at [485, 231] on div "Your Choice Of:" at bounding box center [473, 220] width 269 height 24
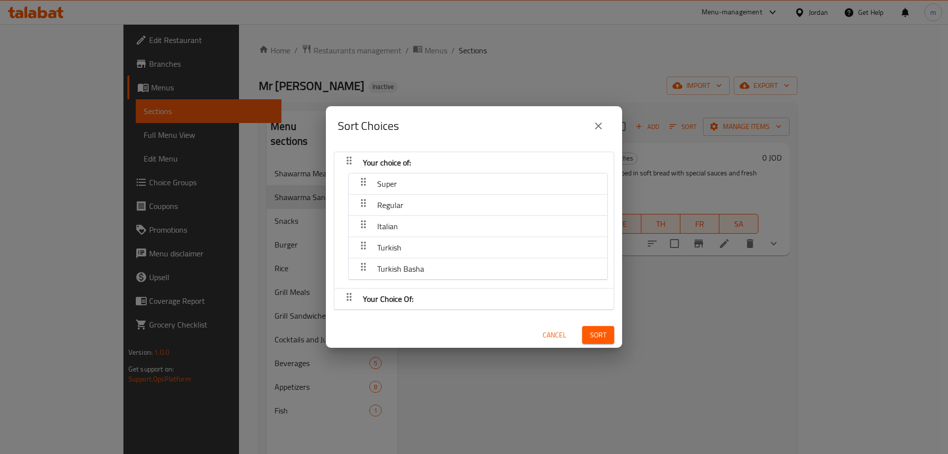
click at [442, 174] on div "Your Choice Of:" at bounding box center [473, 163] width 269 height 24
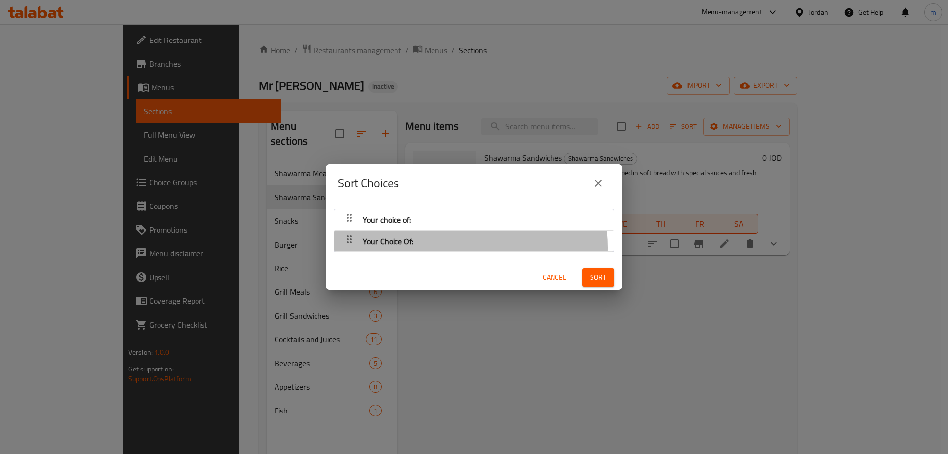
click at [444, 231] on div "Your Choice Of:" at bounding box center [473, 220] width 269 height 24
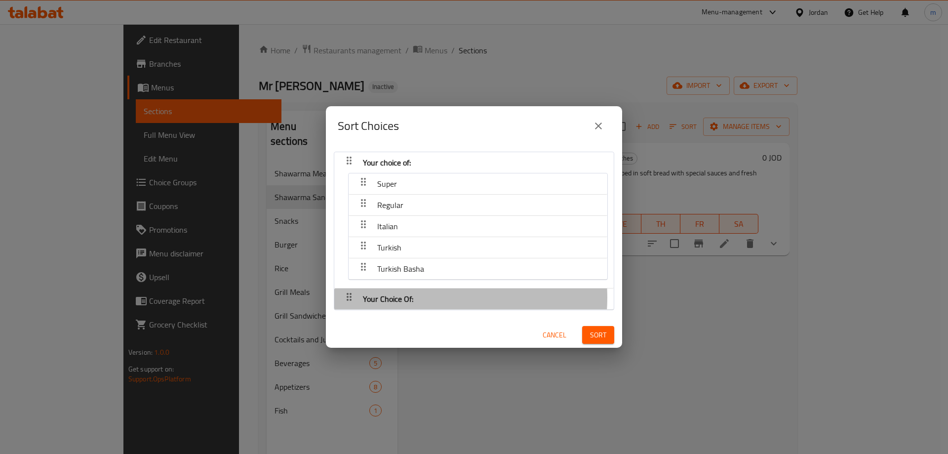
click at [418, 174] on div "Your Choice Of:" at bounding box center [473, 163] width 269 height 24
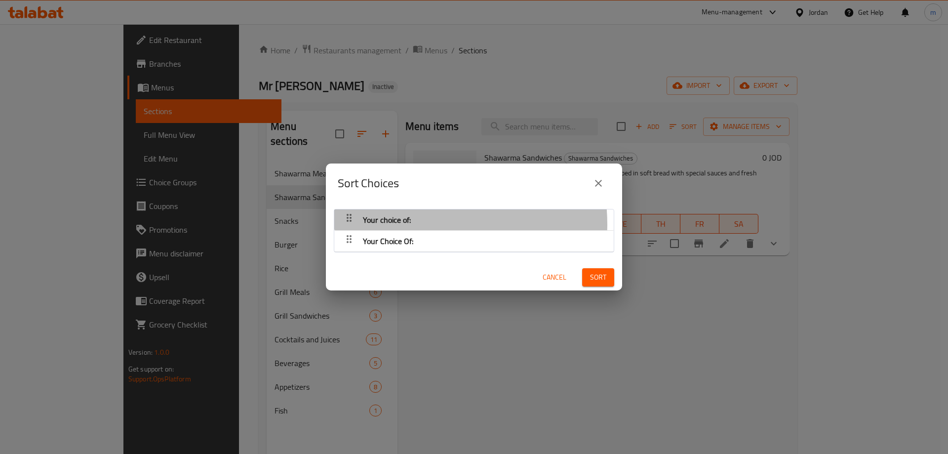
click at [411, 224] on div "Your choice of:" at bounding box center [387, 220] width 56 height 24
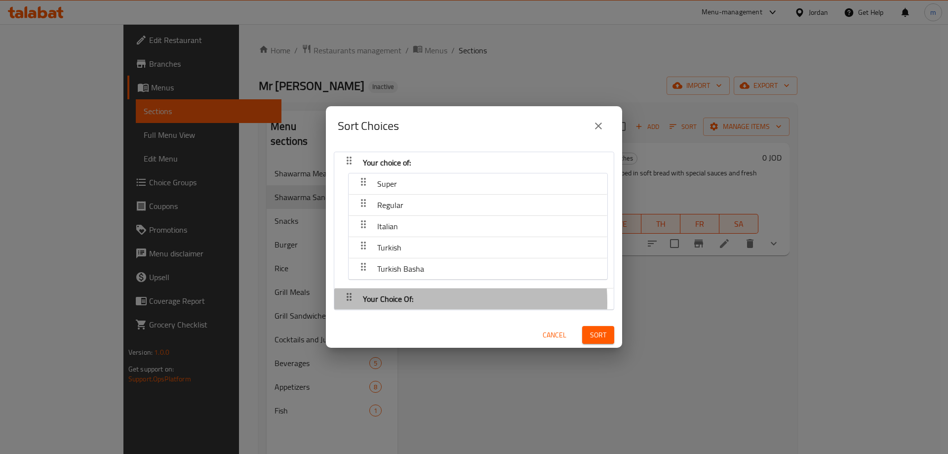
click at [414, 174] on div "Your Choice Of:" at bounding box center [387, 163] width 56 height 24
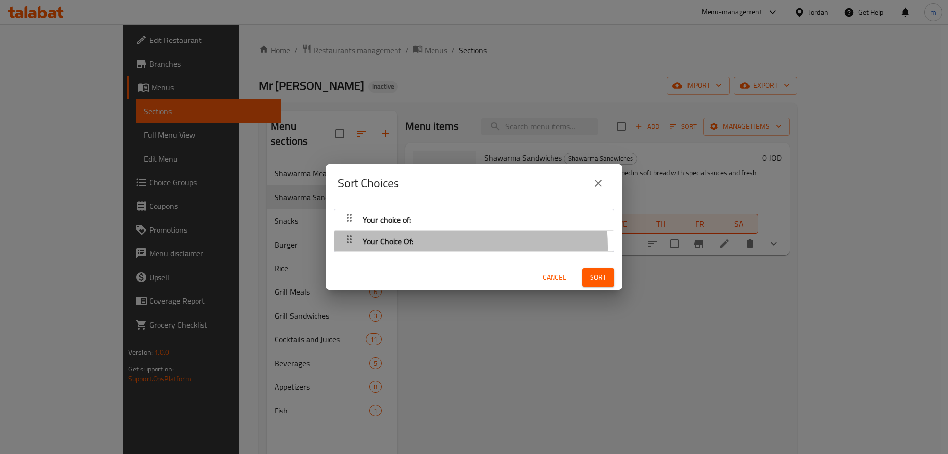
click at [423, 231] on div "Your Choice Of:" at bounding box center [473, 220] width 269 height 24
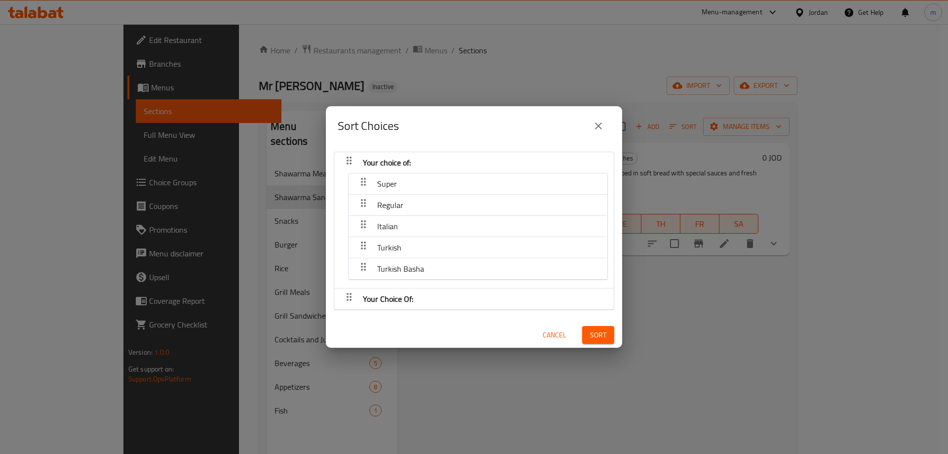
click at [546, 334] on span "Cancel" at bounding box center [554, 335] width 24 height 12
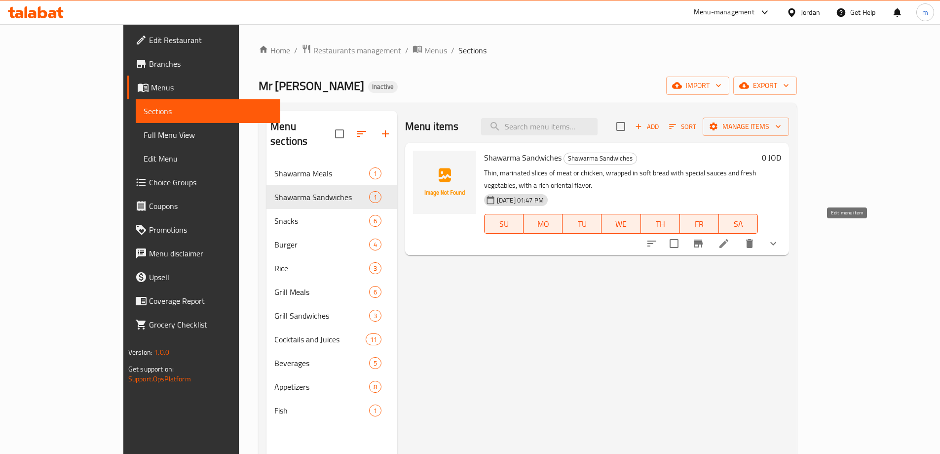
click at [729, 239] on icon at bounding box center [724, 243] width 9 height 9
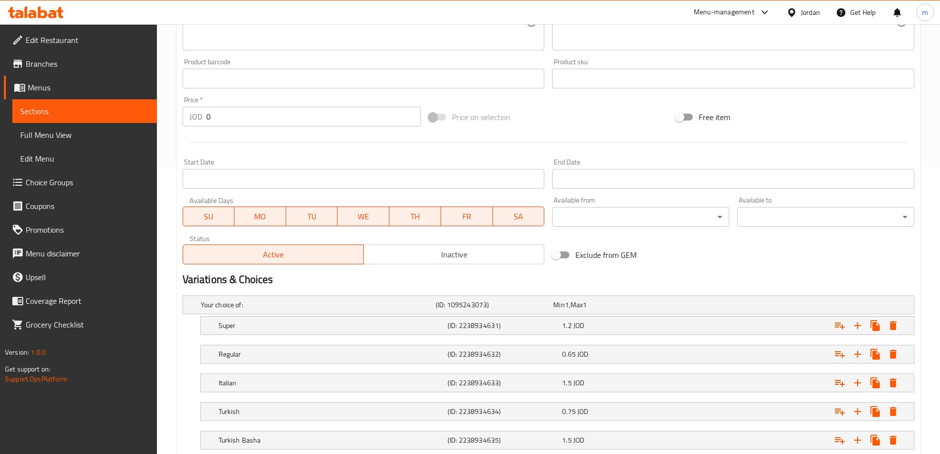
scroll to position [373, 0]
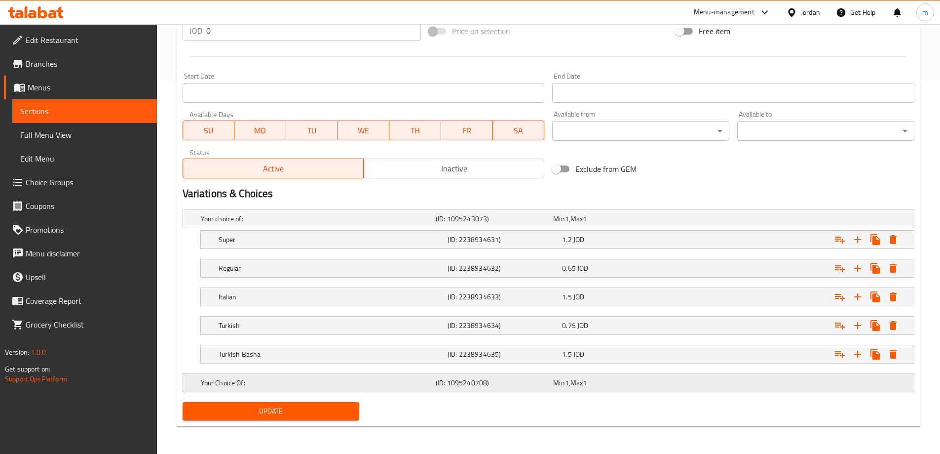
click at [449, 224] on h5 "(ID: 1095240708)" at bounding box center [493, 219] width 114 height 10
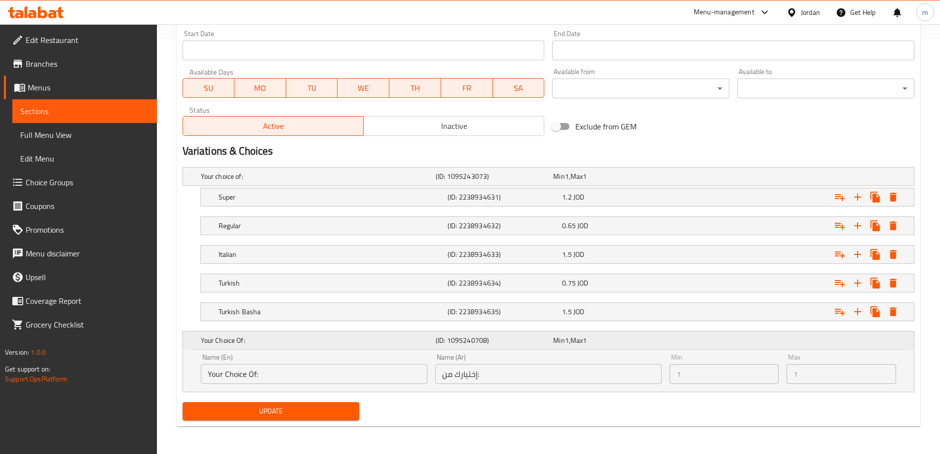
click at [432, 338] on div "Your Choice Of:" at bounding box center [316, 340] width 235 height 14
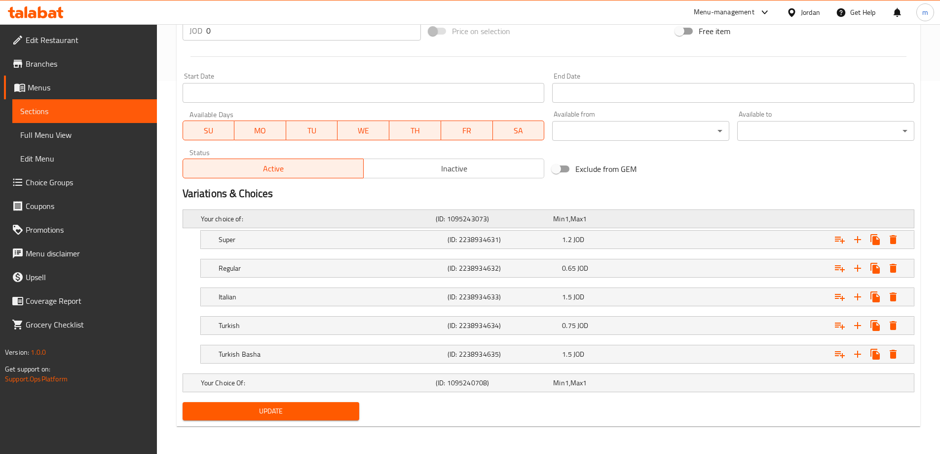
click at [370, 222] on h5 "Your choice of:" at bounding box center [316, 219] width 231 height 10
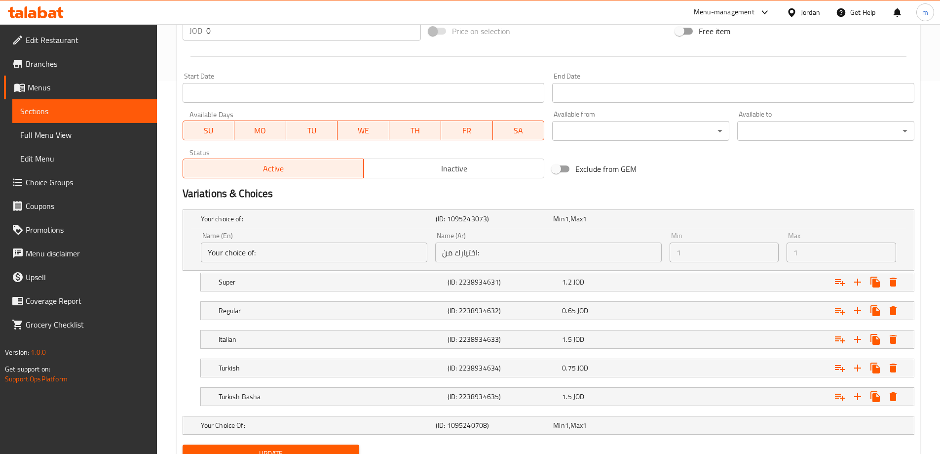
click at [396, 230] on div "Name (En) Your choice of: Name (En)" at bounding box center [314, 247] width 234 height 38
click at [407, 220] on h5 "Your choice of:" at bounding box center [316, 219] width 231 height 10
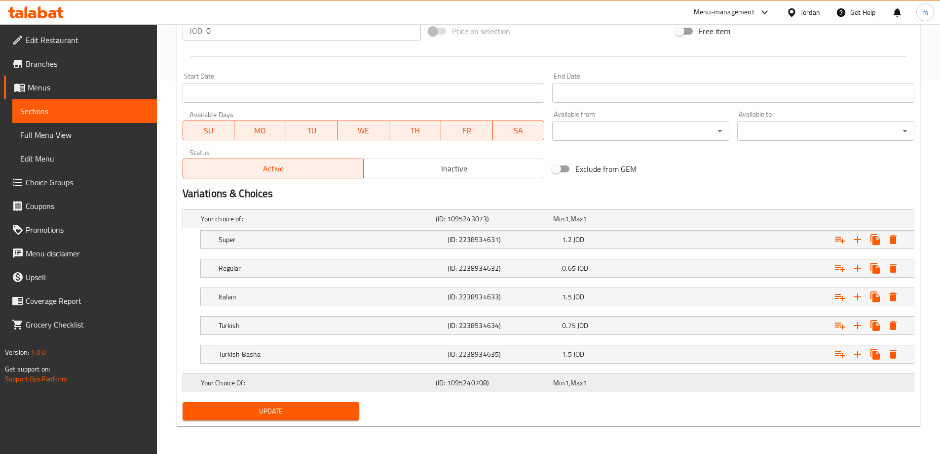
click at [420, 224] on h5 "Your Choice Of:" at bounding box center [316, 219] width 231 height 10
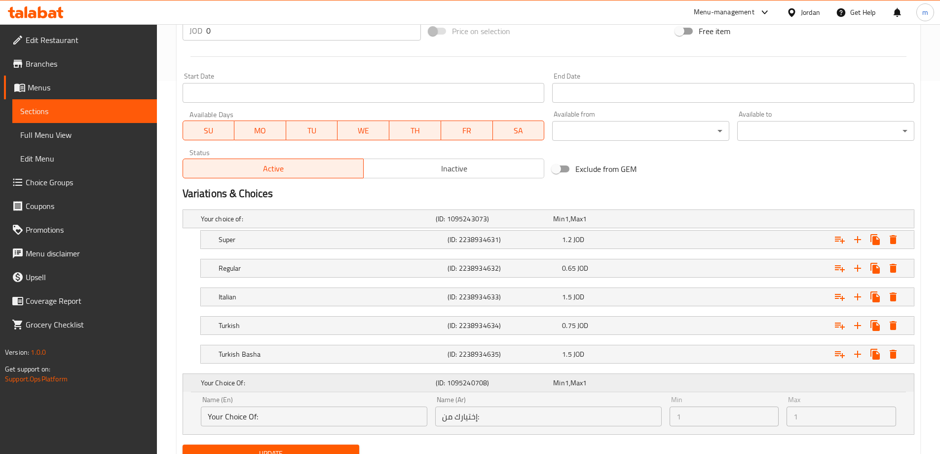
click at [419, 381] on h5 "Your Choice Of:" at bounding box center [316, 383] width 231 height 10
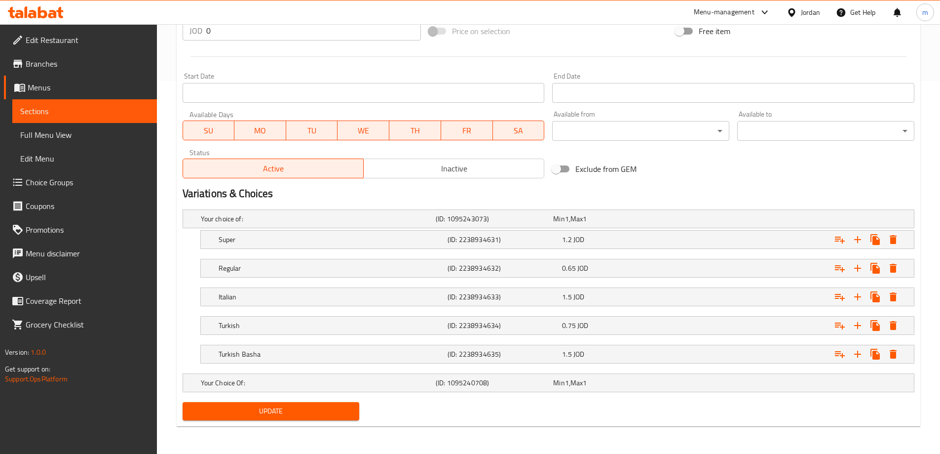
click at [63, 176] on span "Choice Groups" at bounding box center [87, 182] width 123 height 12
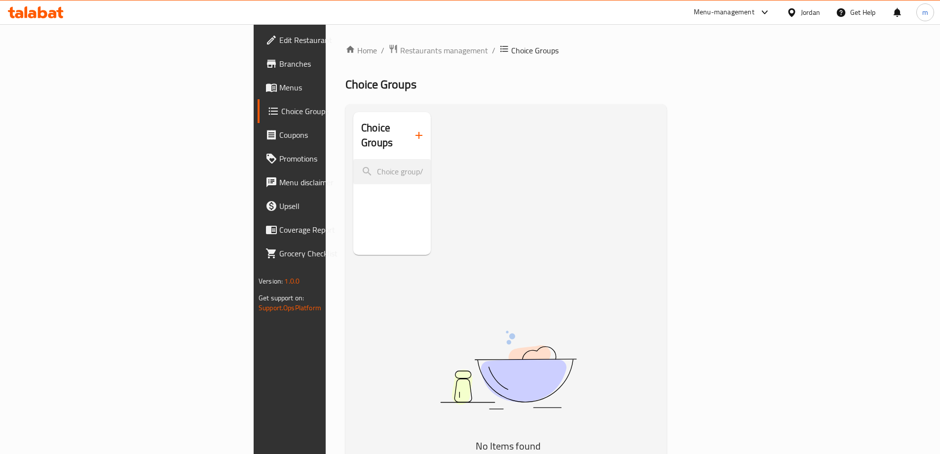
click at [353, 210] on div "Choice Groups" at bounding box center [391, 183] width 77 height 143
click at [279, 93] on span "Menus" at bounding box center [340, 87] width 123 height 12
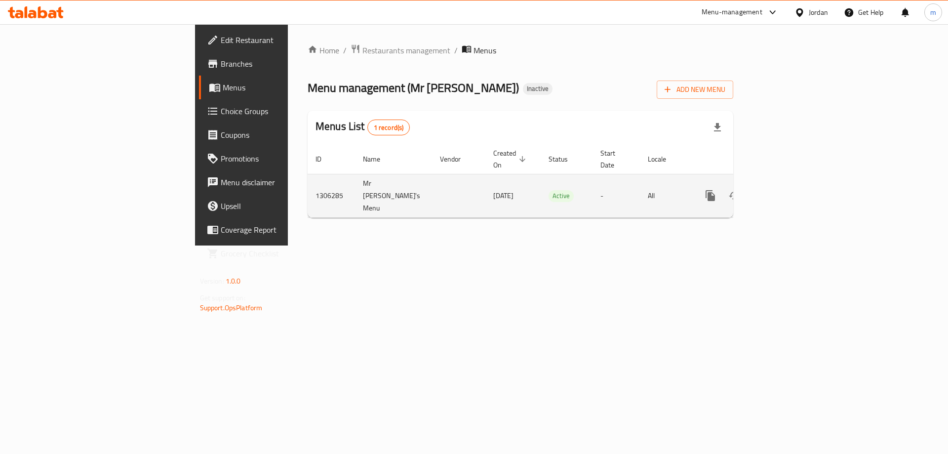
click at [787, 190] on icon "enhanced table" at bounding box center [781, 196] width 12 height 12
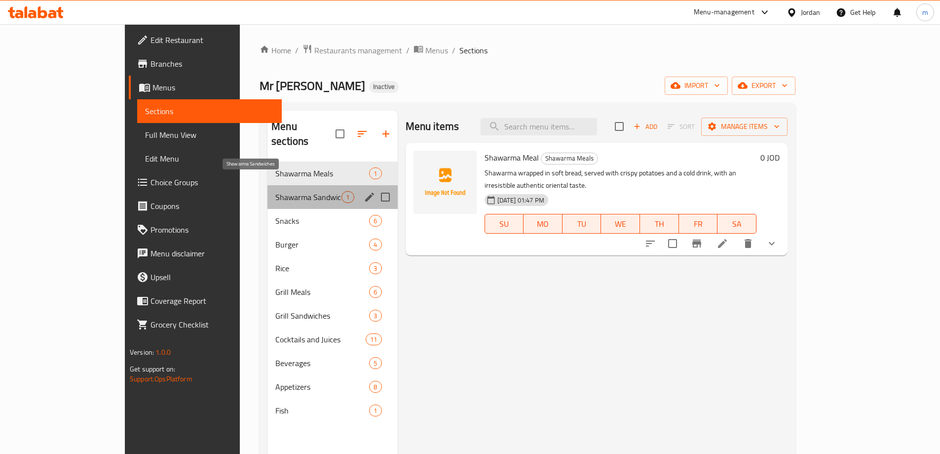
click at [275, 191] on span "Shawarma Sandwiches" at bounding box center [308, 197] width 66 height 12
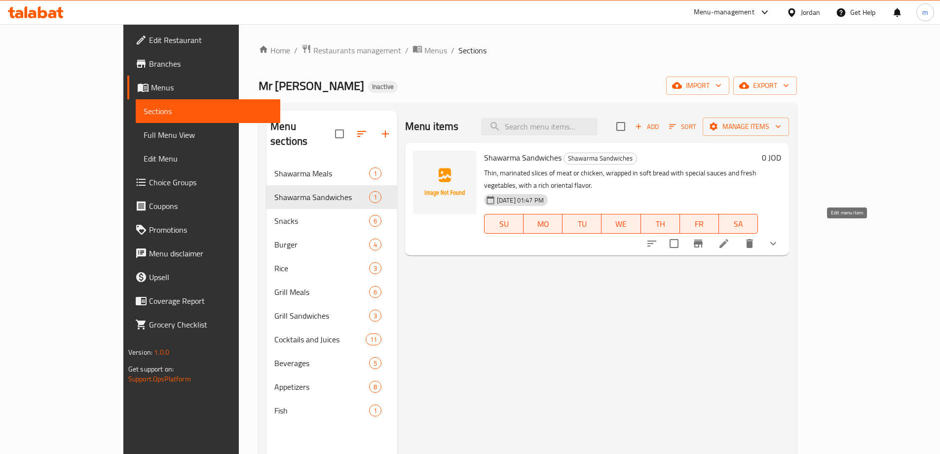
click at [730, 237] on icon at bounding box center [724, 243] width 12 height 12
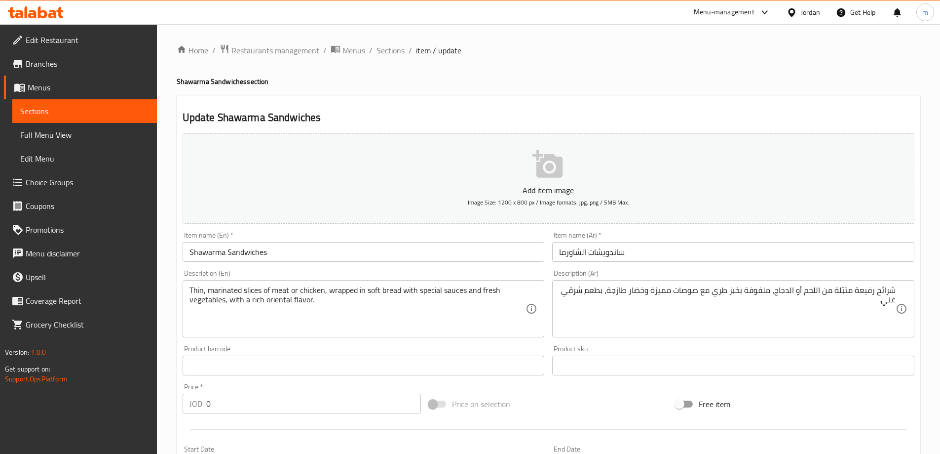
click at [459, 251] on input "Shawarma Sandwiches" at bounding box center [364, 252] width 362 height 20
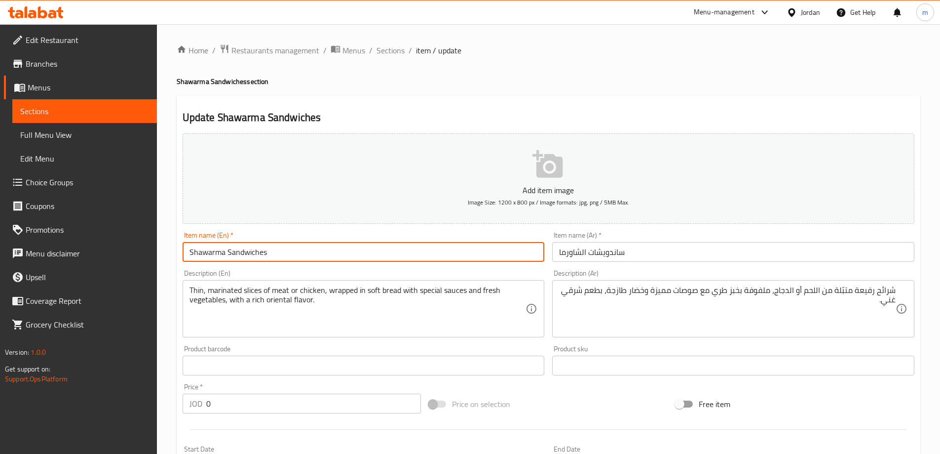
click at [459, 251] on input "Shawarma Sandwiches" at bounding box center [364, 252] width 362 height 20
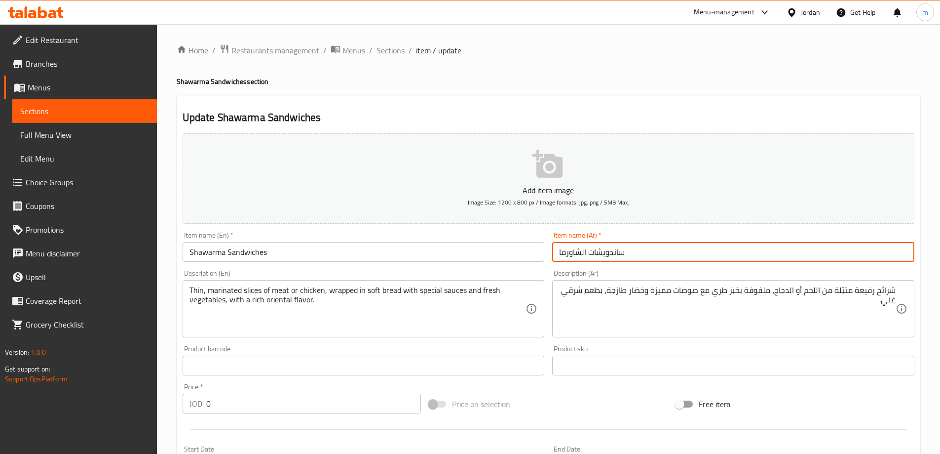
click at [659, 262] on input "ساندويشات الشاورما" at bounding box center [733, 252] width 362 height 20
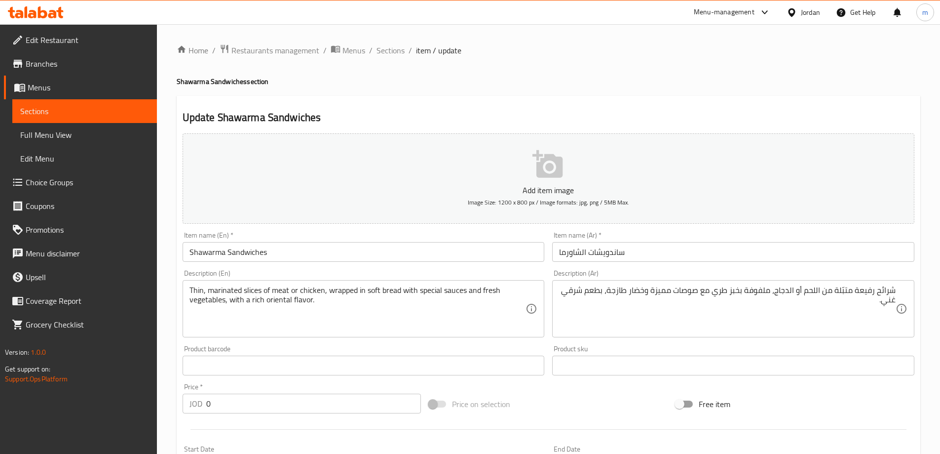
click at [701, 90] on div "Home / Restaurants management / Menus / Sections / item / update Shawarma Sandw…" at bounding box center [549, 425] width 744 height 763
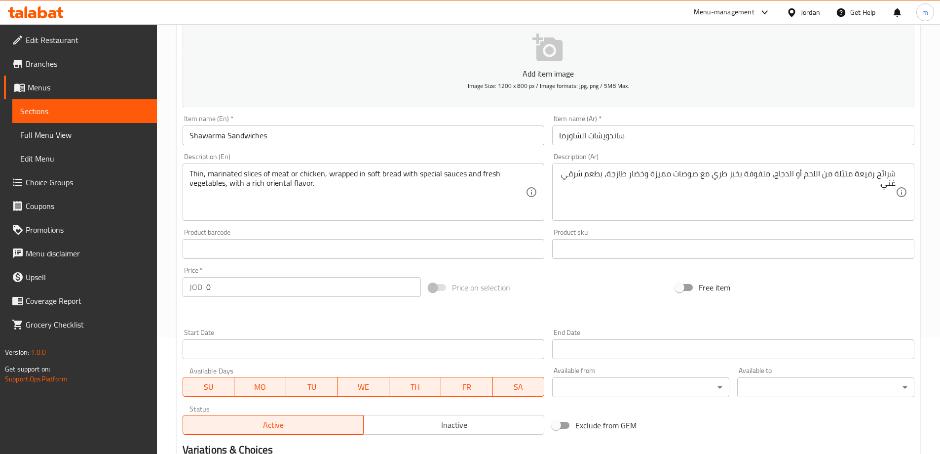
scroll to position [373, 0]
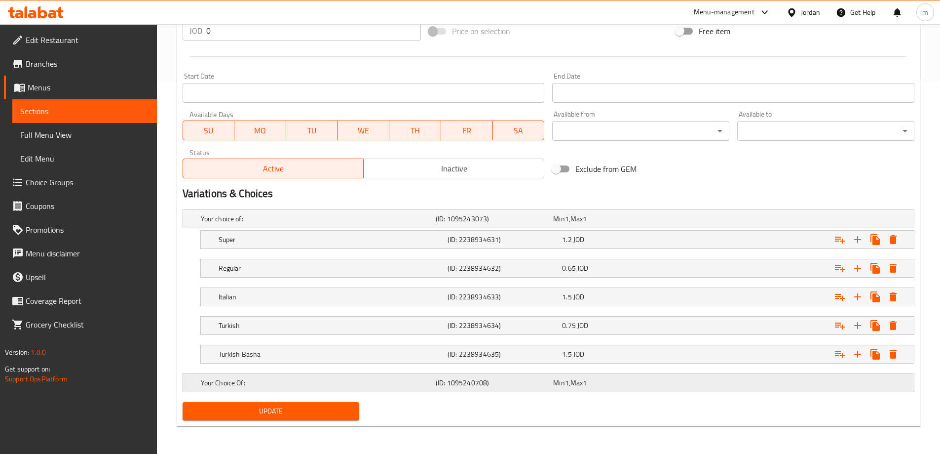
click at [865, 230] on div "Your Choice Of: (ID: 1095240708) Min 1 , Max 1" at bounding box center [551, 219] width 705 height 22
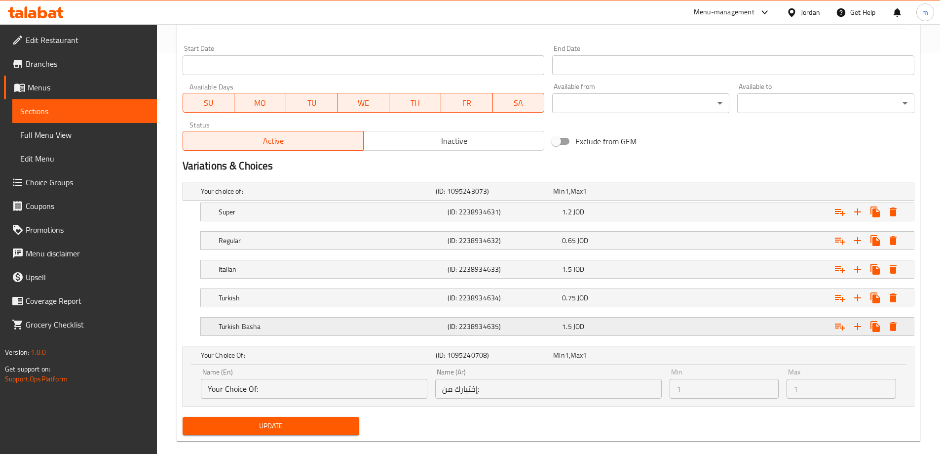
scroll to position [415, 0]
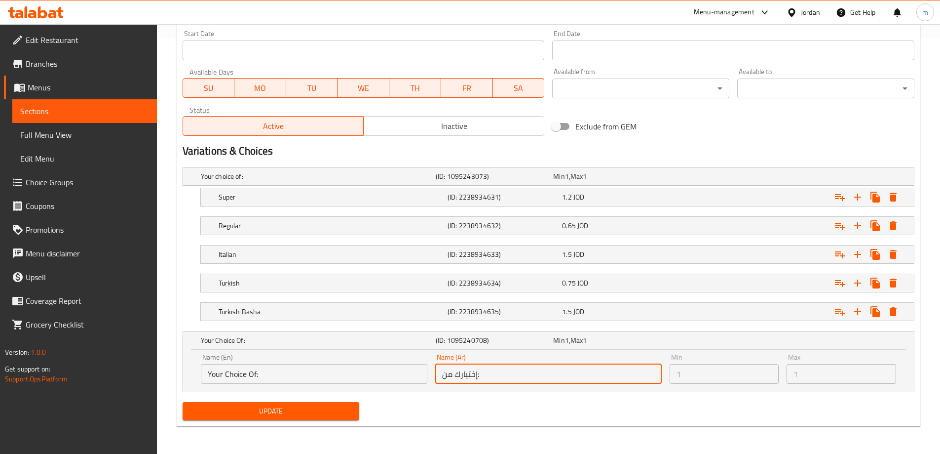
click at [492, 369] on input "إختيارك من:" at bounding box center [548, 374] width 227 height 20
click at [540, 371] on input "إختيارك من:" at bounding box center [548, 374] width 227 height 20
click at [574, 375] on input "إختيارك من:" at bounding box center [548, 374] width 227 height 20
click at [487, 373] on input "إختيارك من:" at bounding box center [548, 374] width 227 height 20
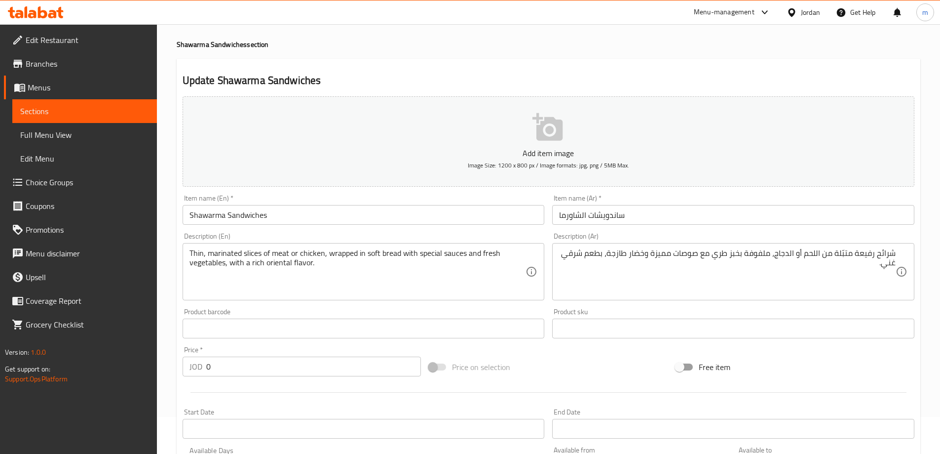
scroll to position [0, 0]
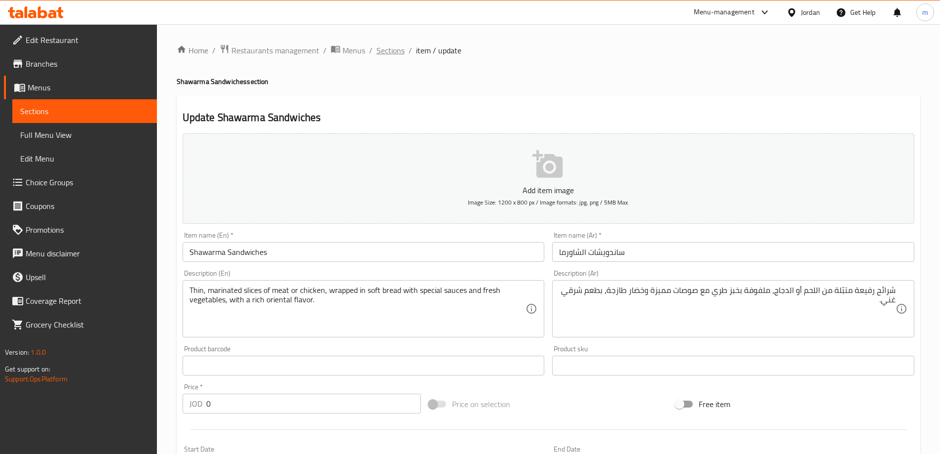
click at [396, 48] on span "Sections" at bounding box center [391, 50] width 28 height 12
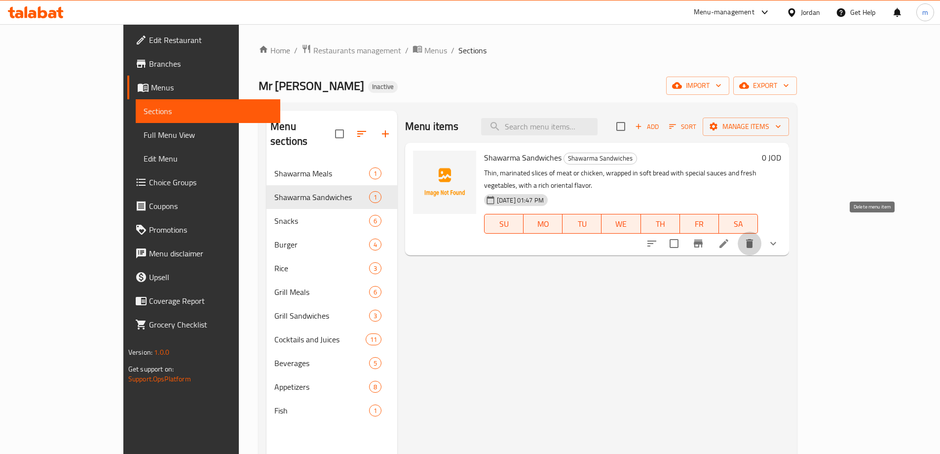
click at [762, 233] on button "delete" at bounding box center [750, 243] width 24 height 24
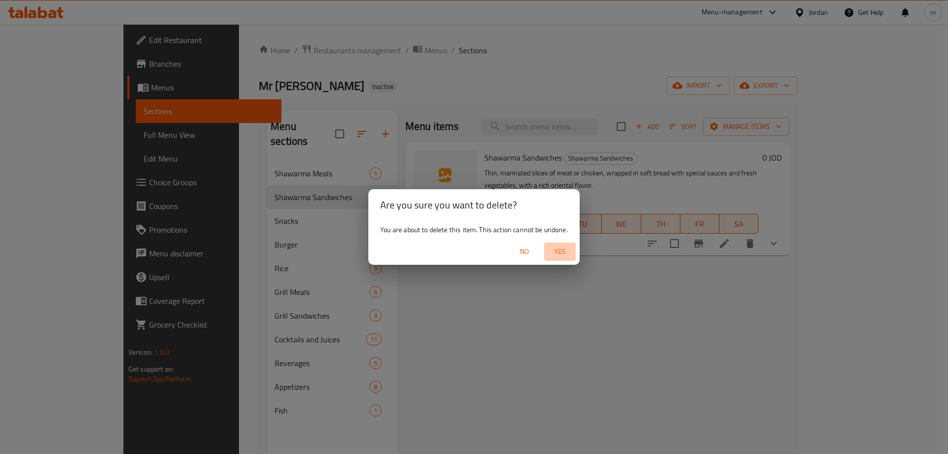
click at [567, 247] on span "Yes" at bounding box center [560, 251] width 24 height 12
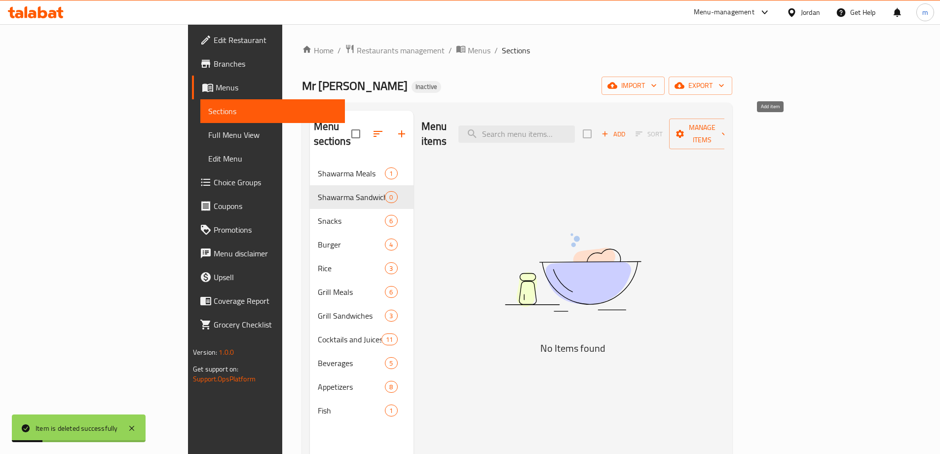
click at [627, 128] on span "Add" at bounding box center [613, 133] width 27 height 11
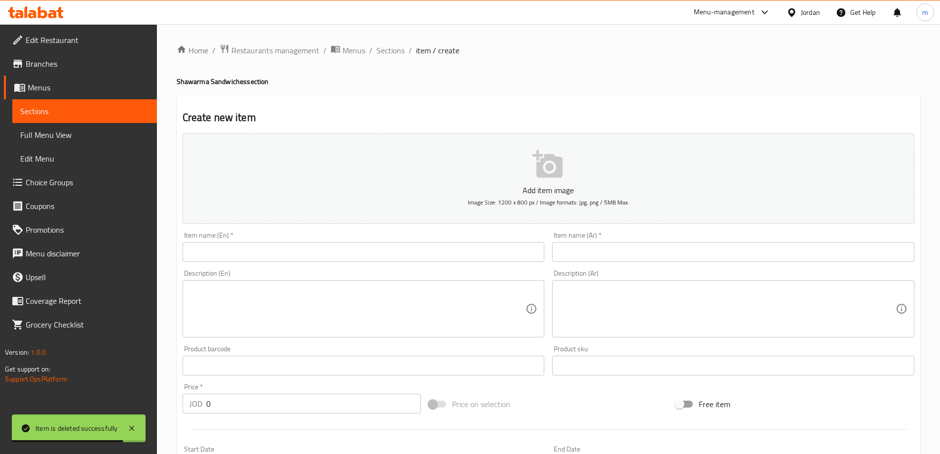
click at [349, 254] on input "text" at bounding box center [364, 252] width 362 height 20
paste input "Shawarma Sandwiches"
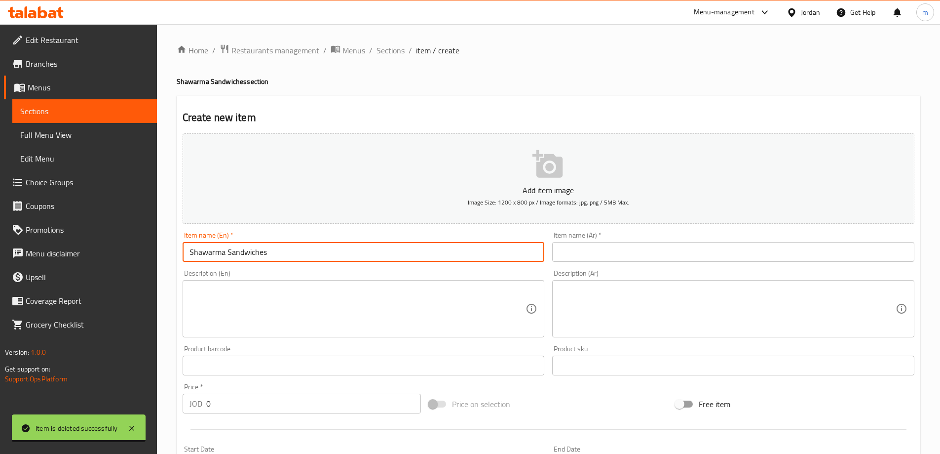
type input "Shawarma Sandwiches"
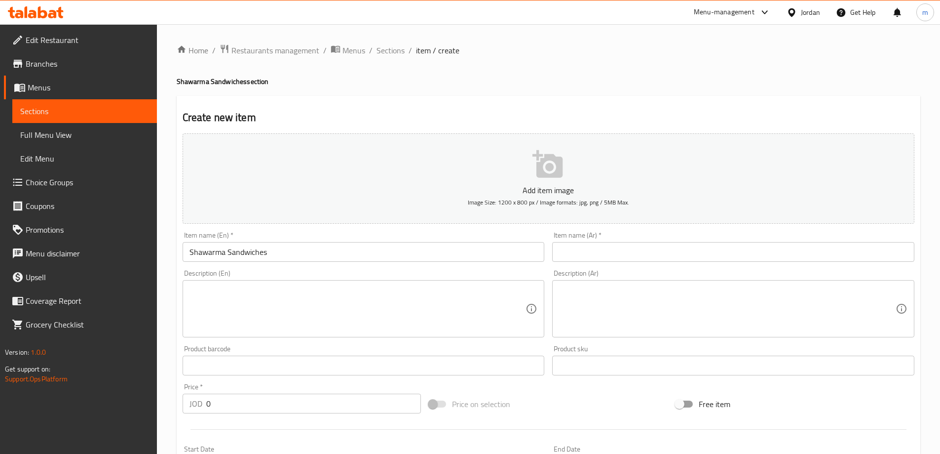
click at [697, 250] on input "text" at bounding box center [733, 252] width 362 height 20
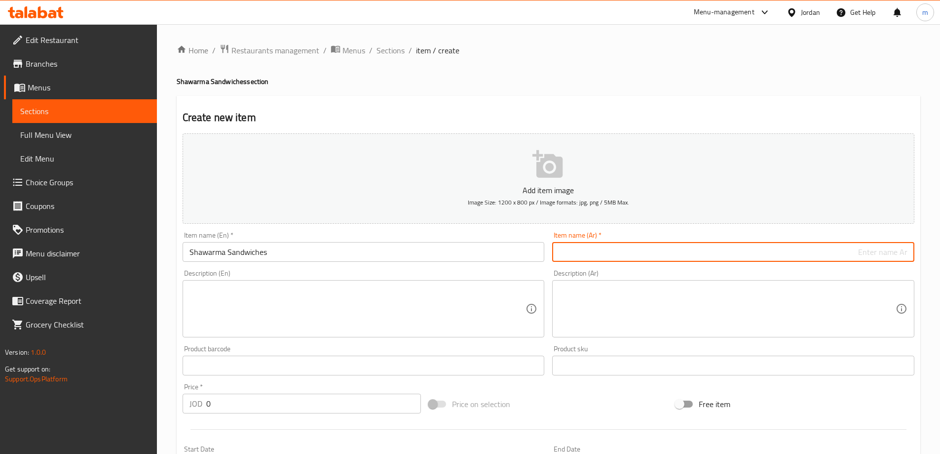
paste input "ساندويشات الشاورما"
type input "ساندويشات الشاورما"
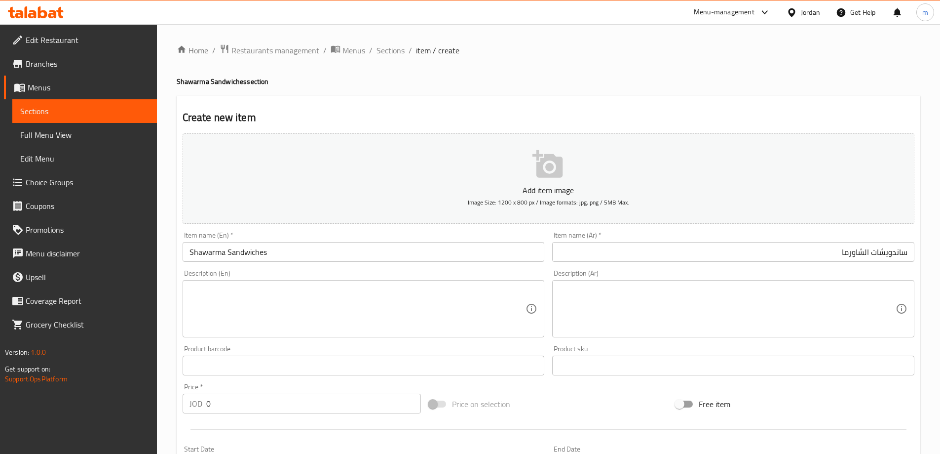
click at [324, 323] on textarea at bounding box center [358, 308] width 337 height 47
paste textarea "Thin, marinated slices of meat or chicken, wrapped in soft bread with special s…"
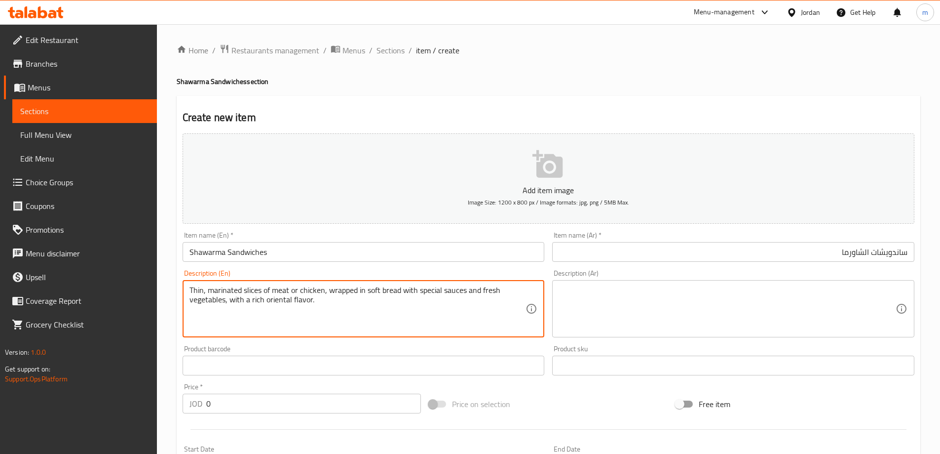
type textarea "Thin, marinated slices of meat or chicken, wrapped in soft bread with special s…"
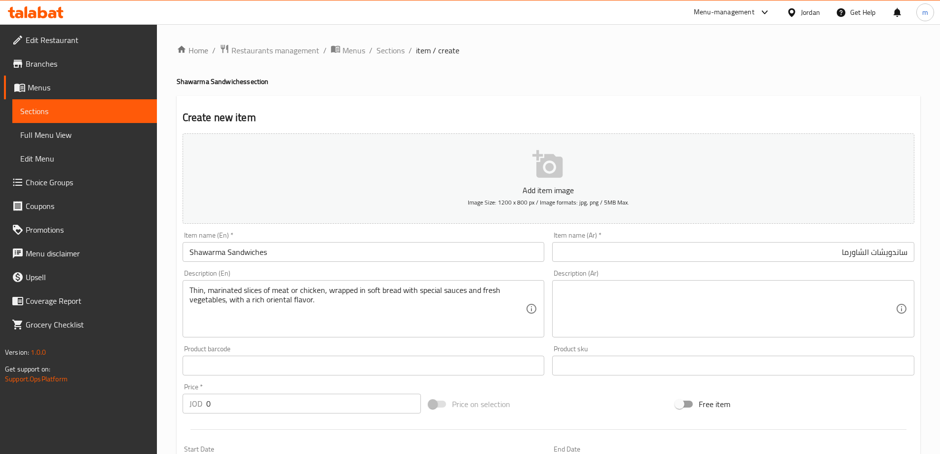
click at [768, 304] on textarea at bounding box center [727, 308] width 337 height 47
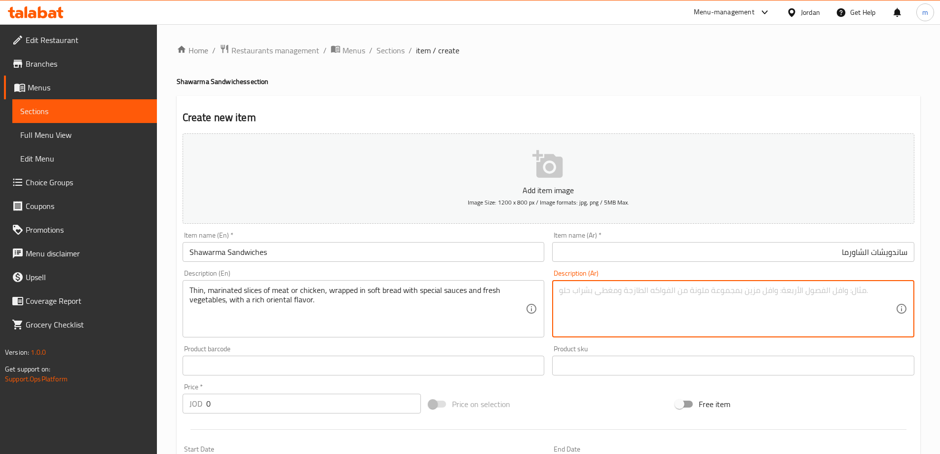
paste textarea "شرائح رفيعة متبّلة من اللحم أو الدجاج، ملفوفة بخبز طري مع صوصات مميزة وخضار طاز…"
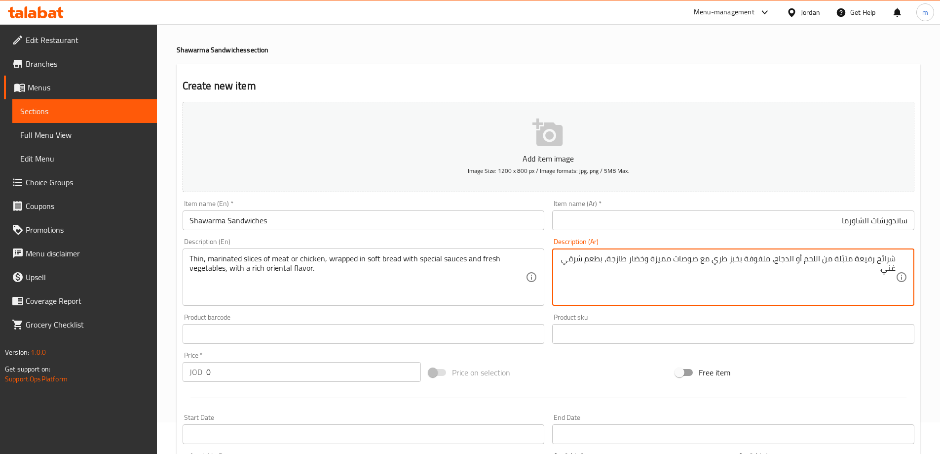
scroll to position [49, 0]
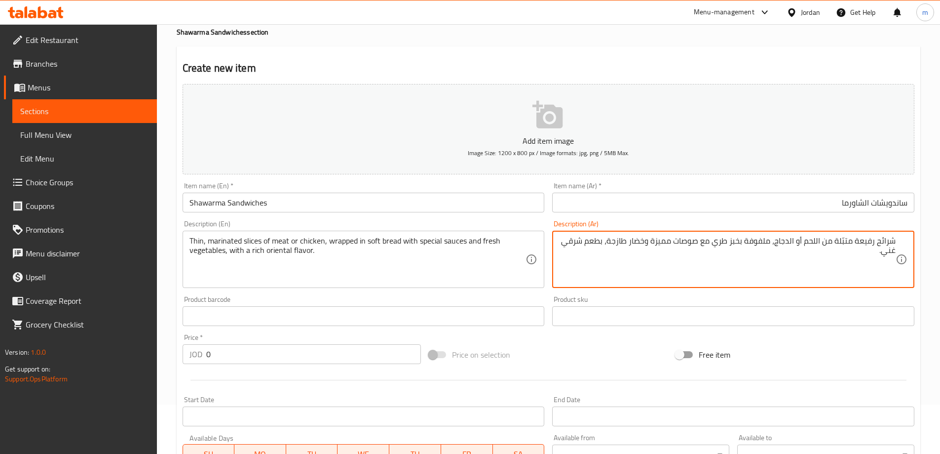
type textarea "شرائح رفيعة متبّلة من اللحم أو الدجاج، ملفوفة بخبز طري مع صوصات مميزة وخضار طاز…"
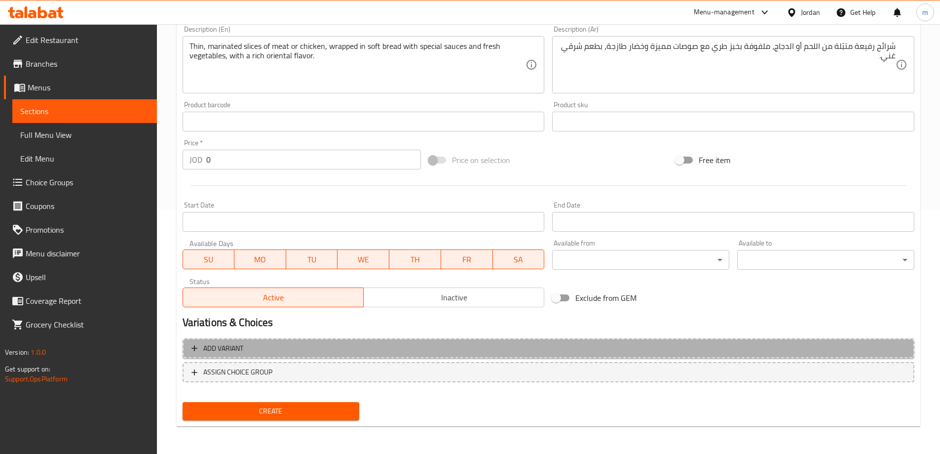
click at [396, 346] on span "Add variant" at bounding box center [549, 348] width 714 height 12
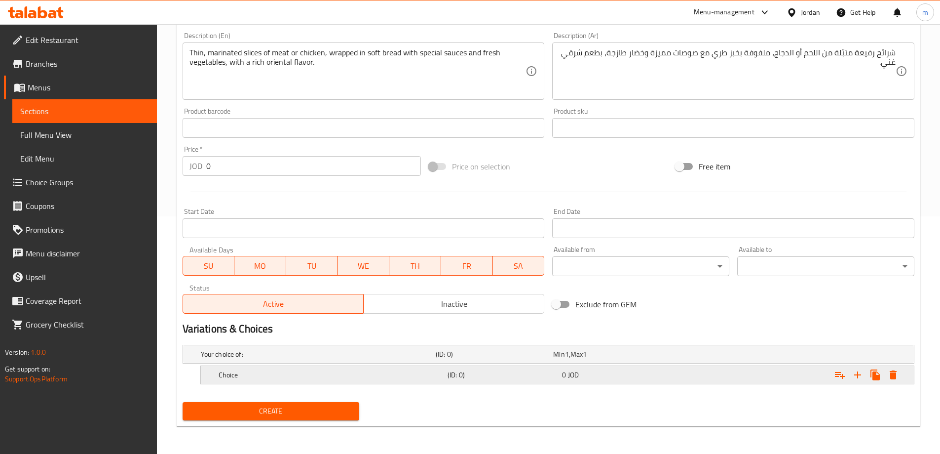
click at [382, 365] on div "Choice (ID: 0) 0 JOD" at bounding box center [551, 354] width 705 height 22
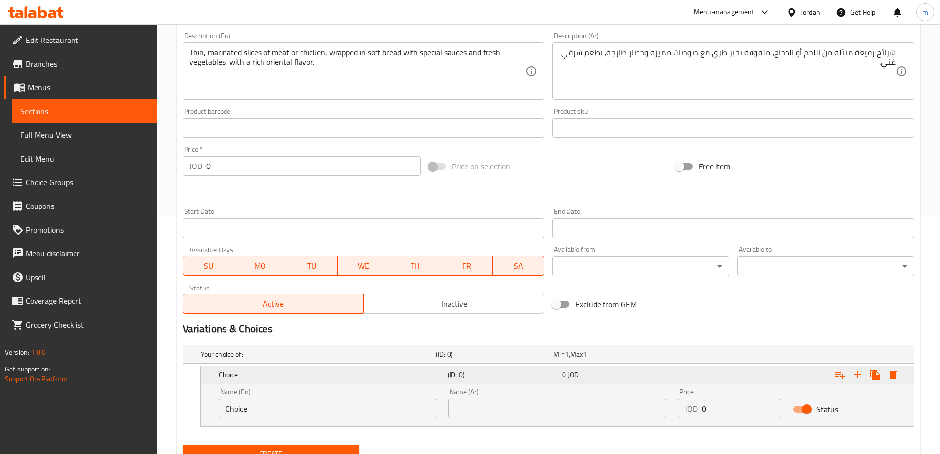
scroll to position [280, 0]
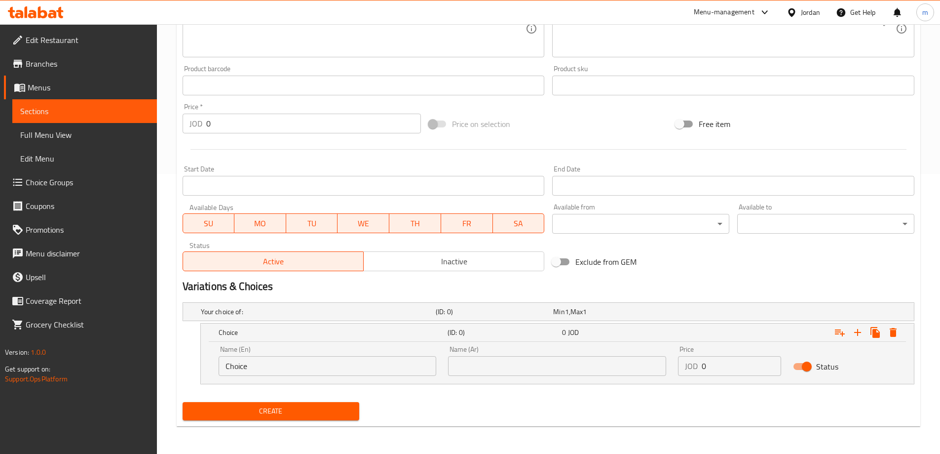
click at [333, 353] on div "Choice (ID: 0) 0 JOD Name (En) Choice Name (En) Name (Ar) Name (Ar) Price JOD 0…" at bounding box center [557, 353] width 713 height 60
click at [336, 367] on input "Choice" at bounding box center [328, 366] width 218 height 20
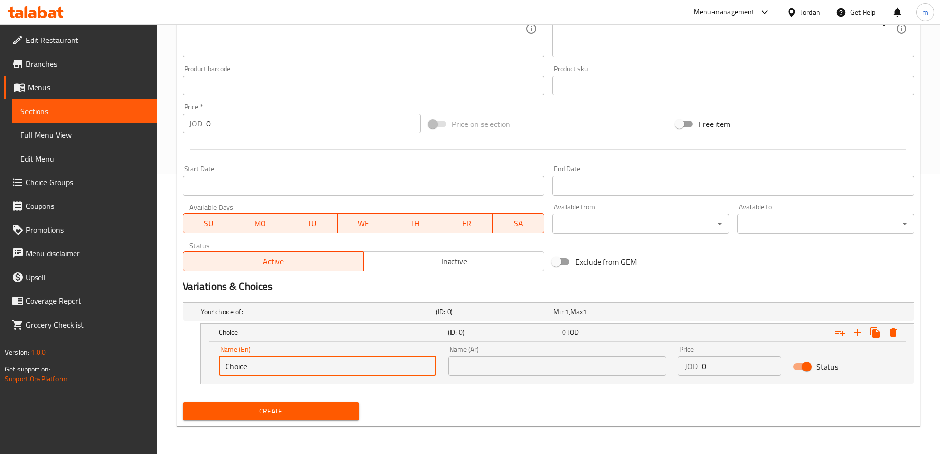
click at [336, 367] on input "Choice" at bounding box center [328, 366] width 218 height 20
type input "Super"
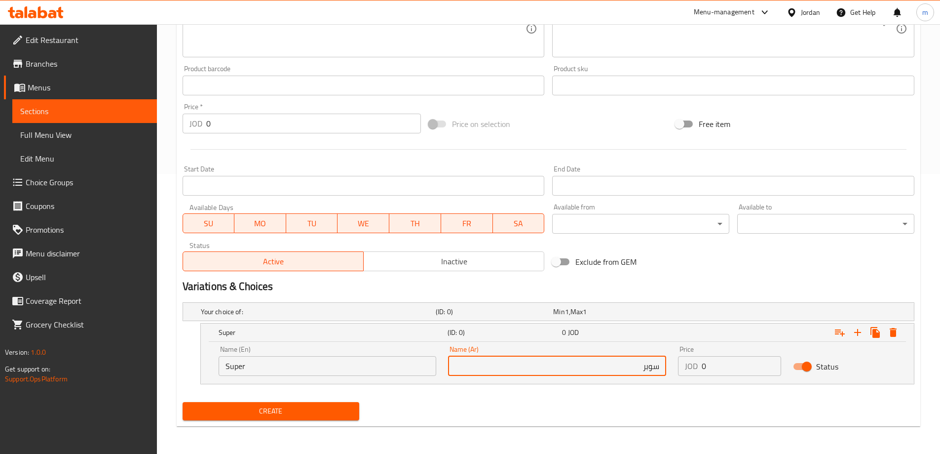
type input "سوبر"
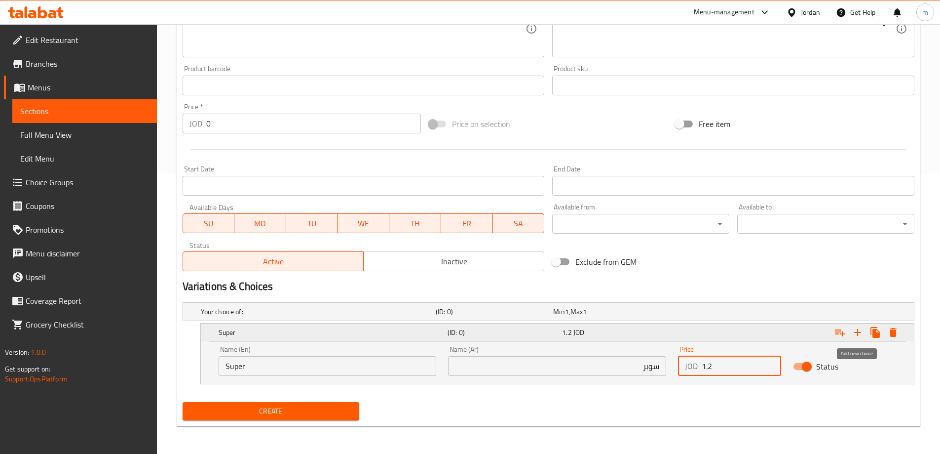
type input "1.2"
click at [855, 330] on icon "Expand" at bounding box center [858, 332] width 12 height 12
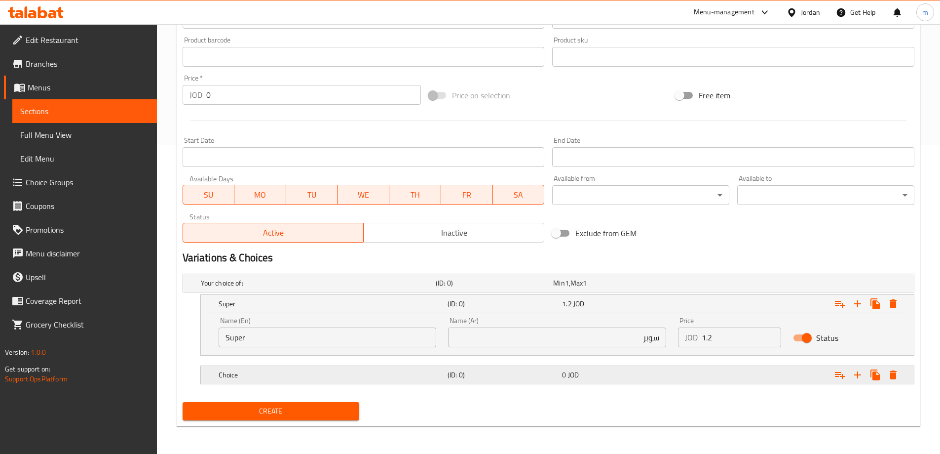
click at [372, 288] on h5 "Choice" at bounding box center [316, 283] width 231 height 10
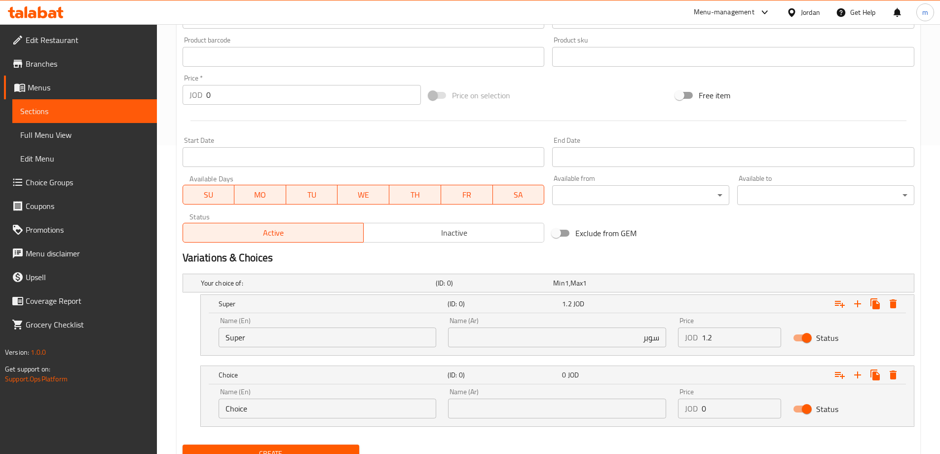
scroll to position [342, 0]
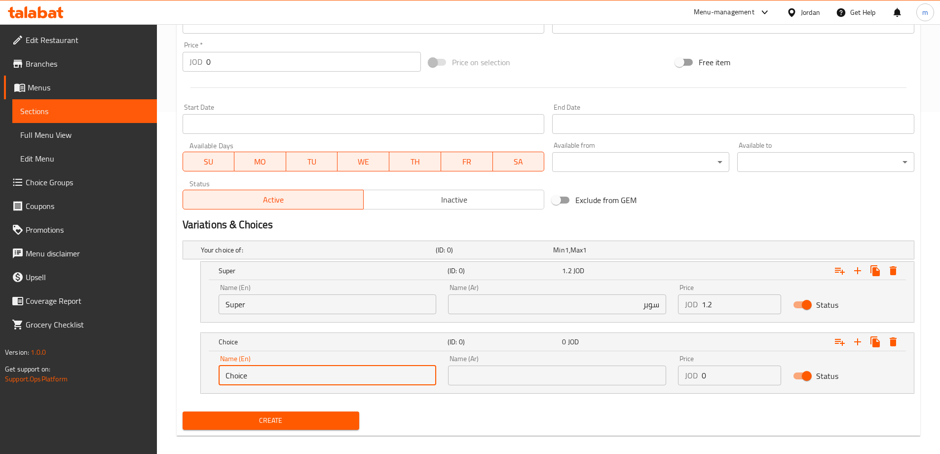
click at [303, 384] on input "Choice" at bounding box center [328, 375] width 218 height 20
click at [302, 384] on input "Choice" at bounding box center [328, 375] width 218 height 20
type input "Regular"
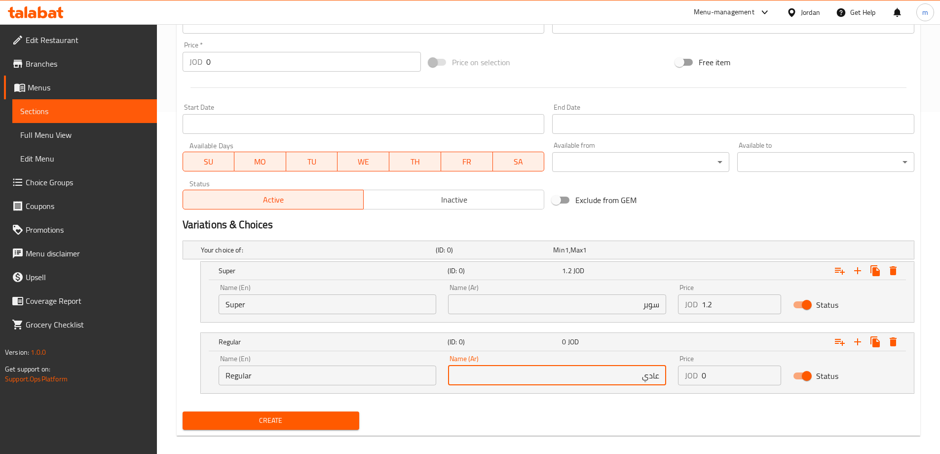
type input "عادي"
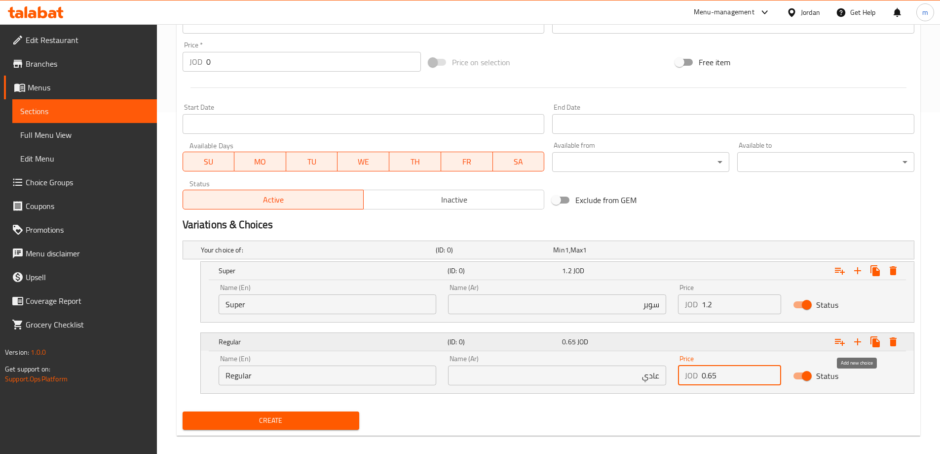
type input "0.65"
click at [851, 342] on button "Expand" at bounding box center [858, 342] width 18 height 18
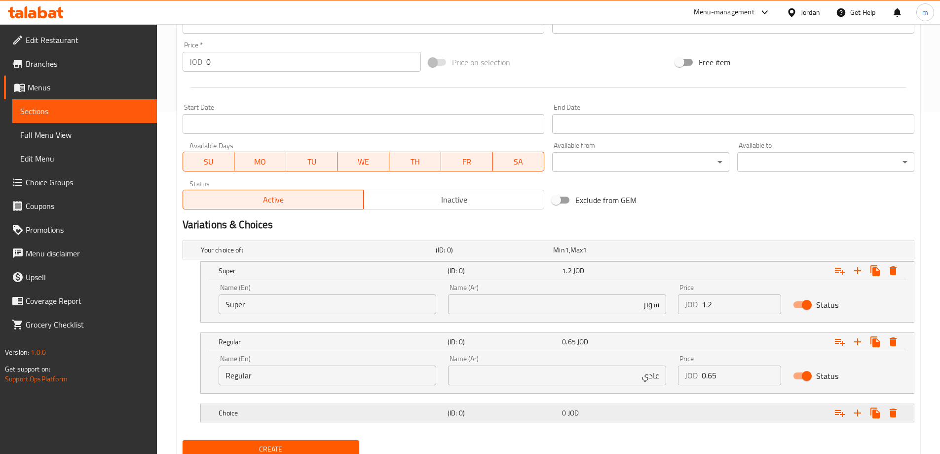
click at [661, 257] on div "0 JOD" at bounding box center [609, 250] width 117 height 14
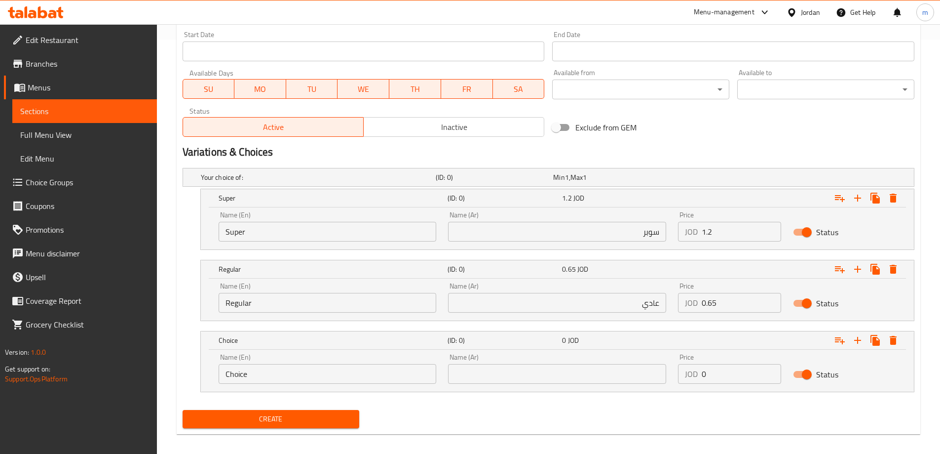
scroll to position [416, 0]
click at [359, 382] on input "Choice" at bounding box center [328, 372] width 218 height 20
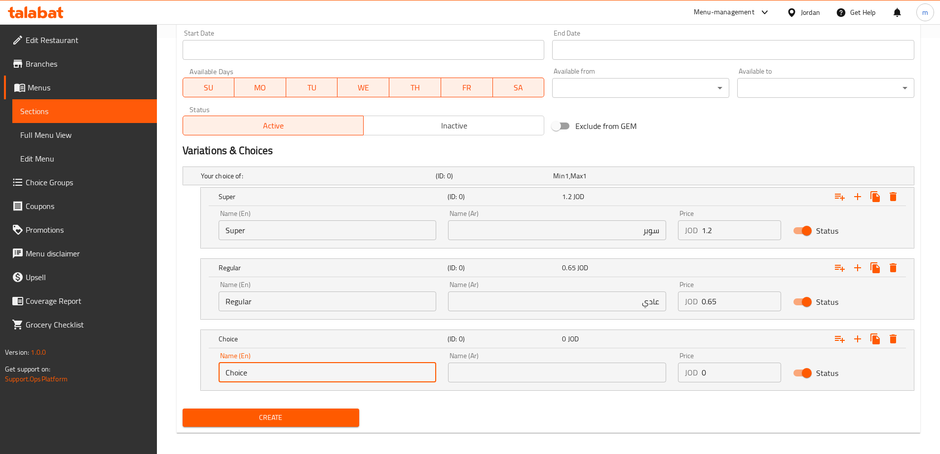
click at [359, 382] on input "Choice" at bounding box center [328, 372] width 218 height 20
type input "Italian"
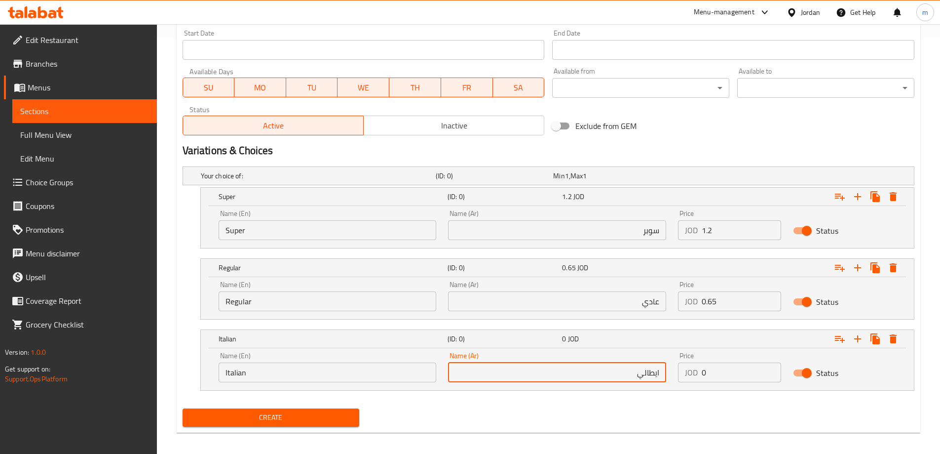
type input "ايطالي"
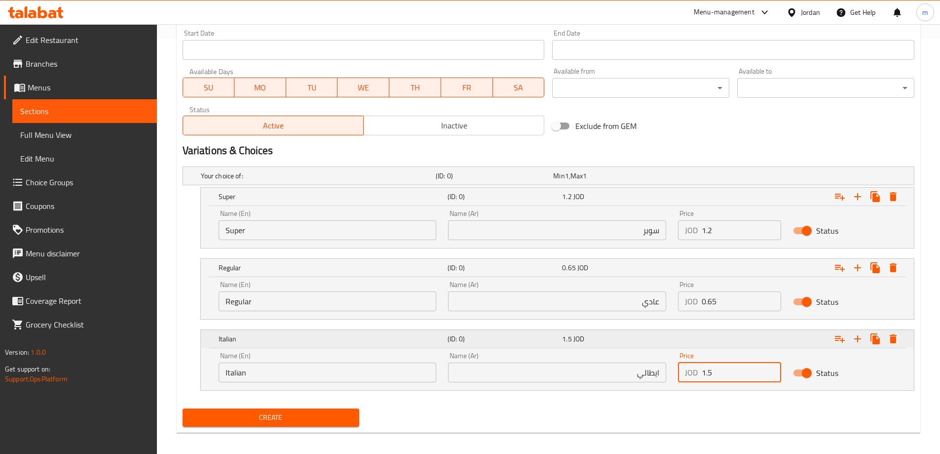
type input "1.5"
click at [860, 202] on icon "Expand" at bounding box center [858, 197] width 12 height 12
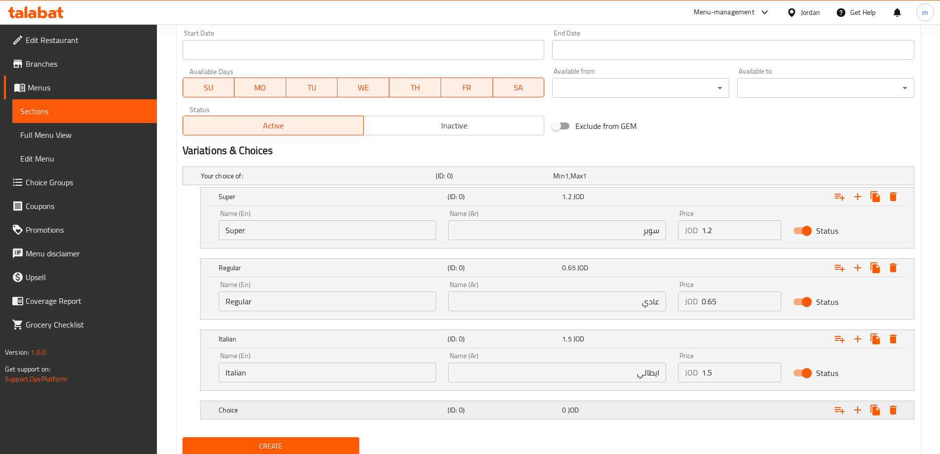
click at [737, 178] on div "Expand" at bounding box center [786, 176] width 235 height 4
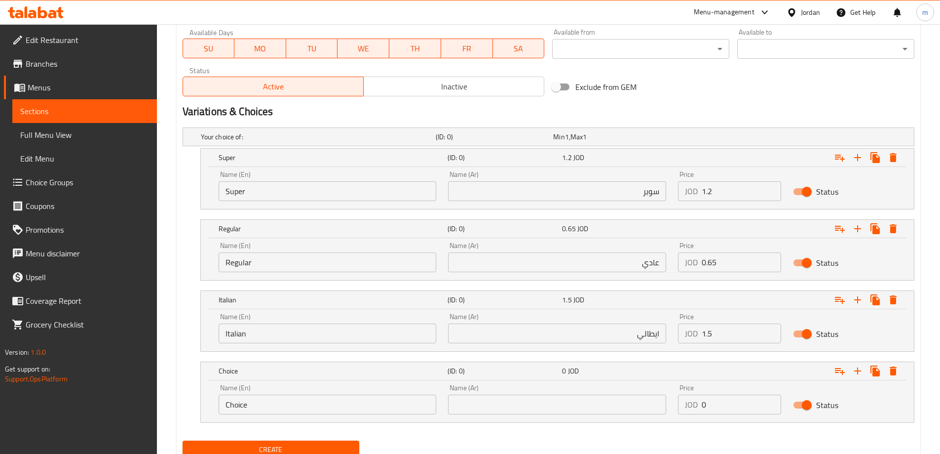
scroll to position [493, 0]
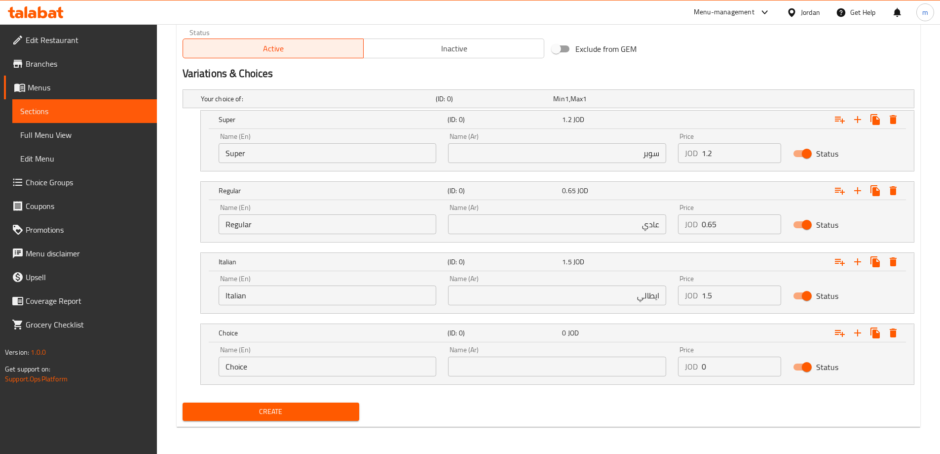
click at [297, 365] on input "Choice" at bounding box center [328, 366] width 218 height 20
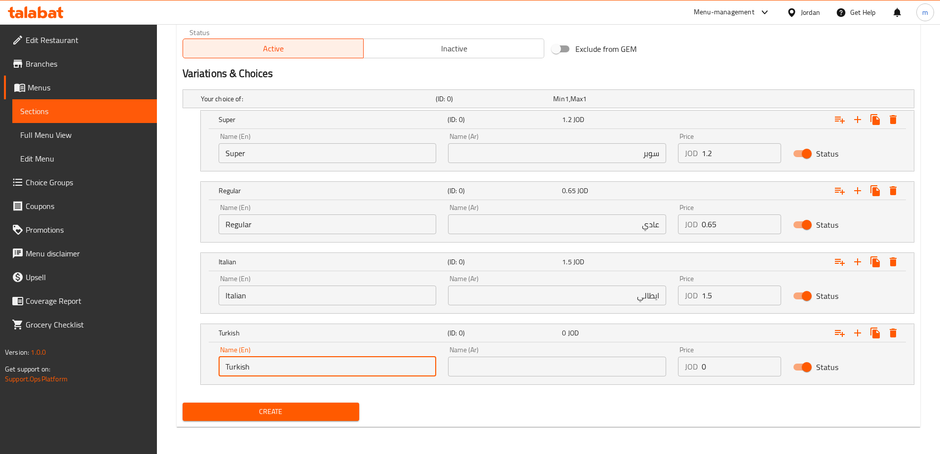
type input "Turkish"
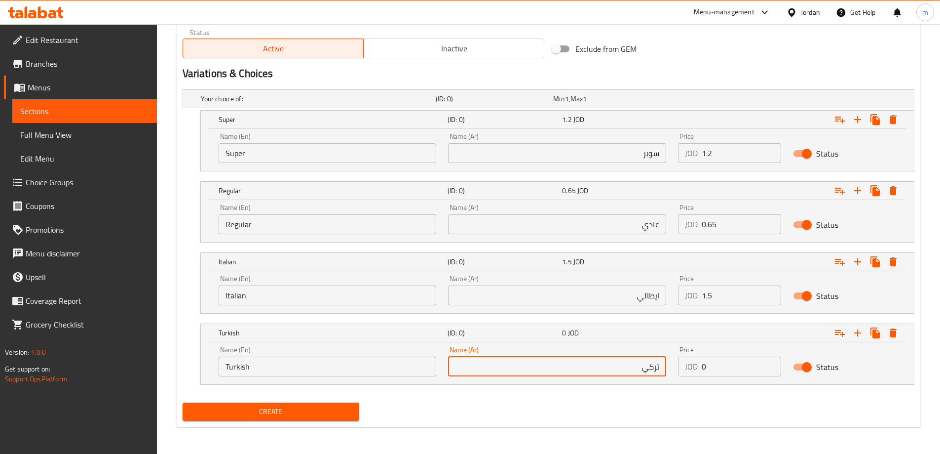
type input "تركي"
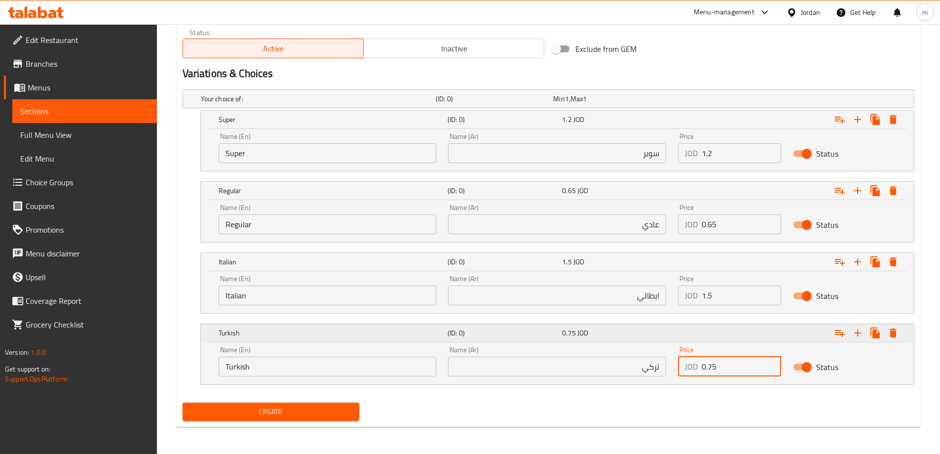
type input "0.75"
click at [862, 125] on icon "Expand" at bounding box center [858, 120] width 12 height 12
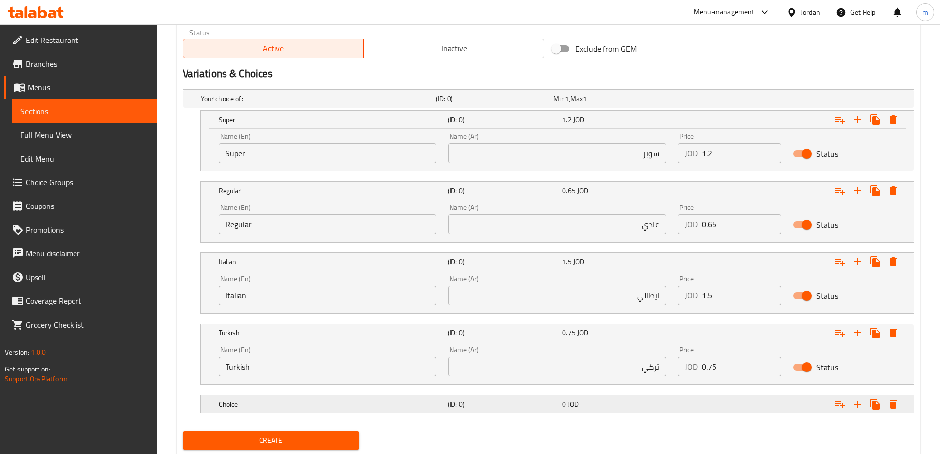
click at [725, 101] on div "Expand" at bounding box center [786, 99] width 235 height 4
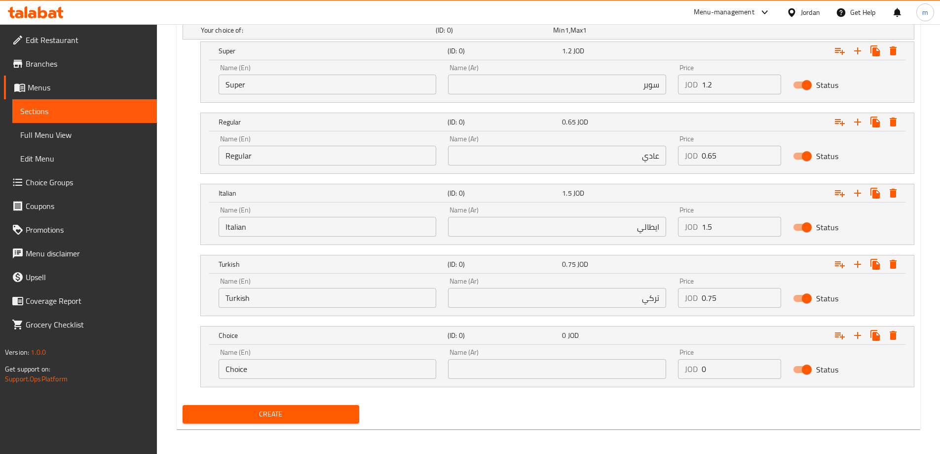
scroll to position [562, 0]
click at [339, 378] on div "Name (En) Choice Name (En)" at bounding box center [328, 363] width 230 height 42
click at [348, 367] on input "Choice" at bounding box center [328, 368] width 218 height 20
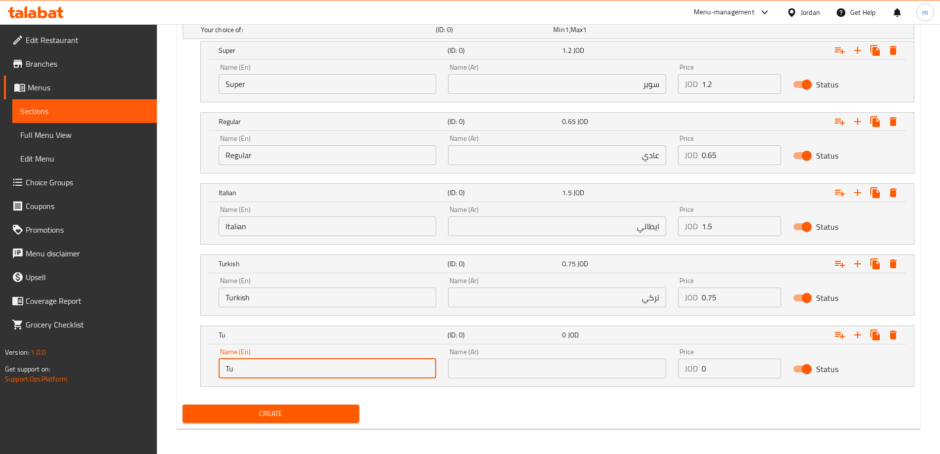
type input "Turkish Basha"
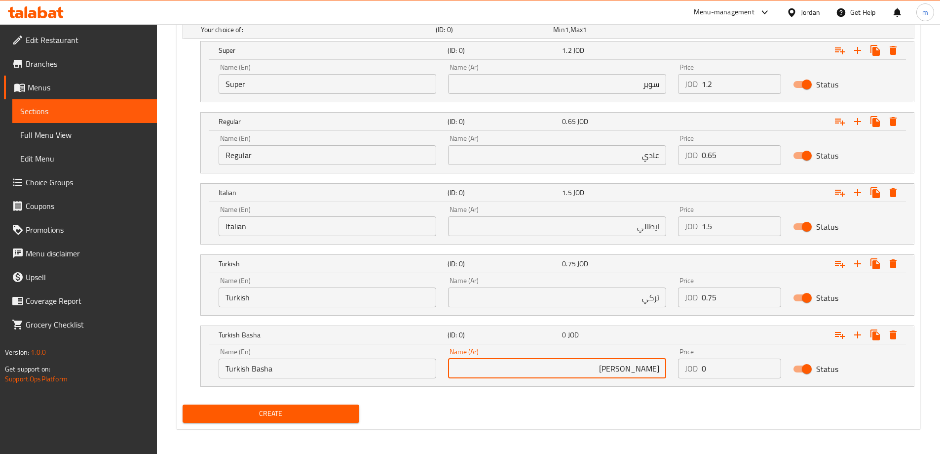
type input "تركي باشا"
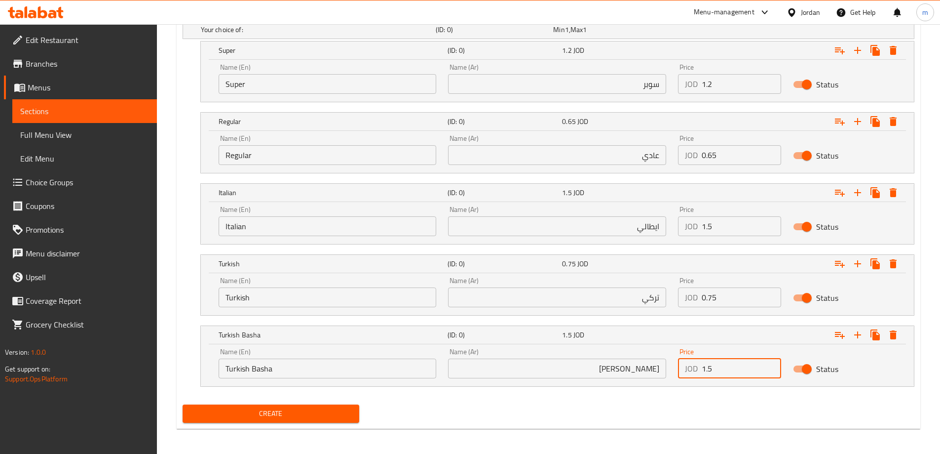
type input "1.5"
click at [376, 406] on div "Create" at bounding box center [549, 413] width 740 height 26
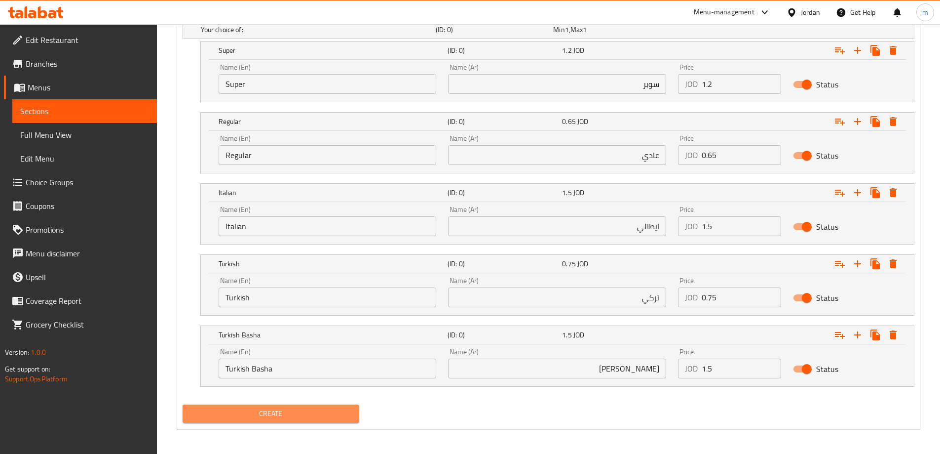
drag, startPoint x: 325, startPoint y: 413, endPoint x: 380, endPoint y: 447, distance: 64.5
click at [325, 413] on span "Create" at bounding box center [271, 413] width 161 height 12
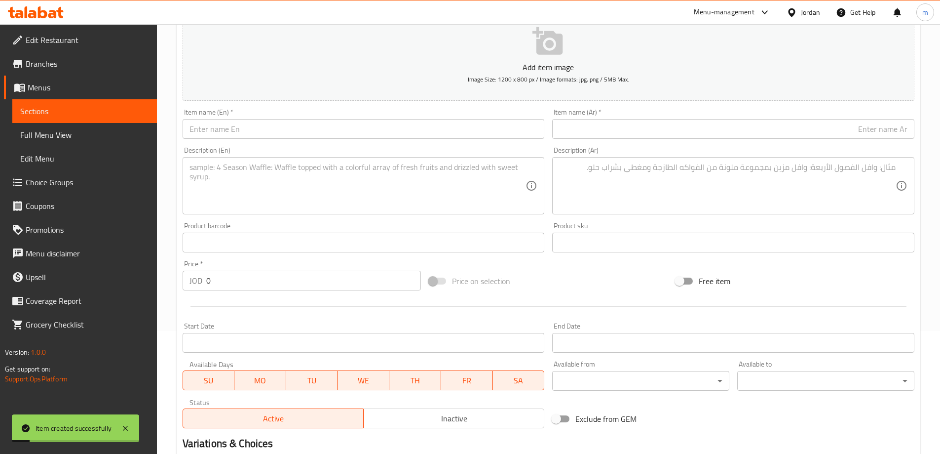
scroll to position [0, 0]
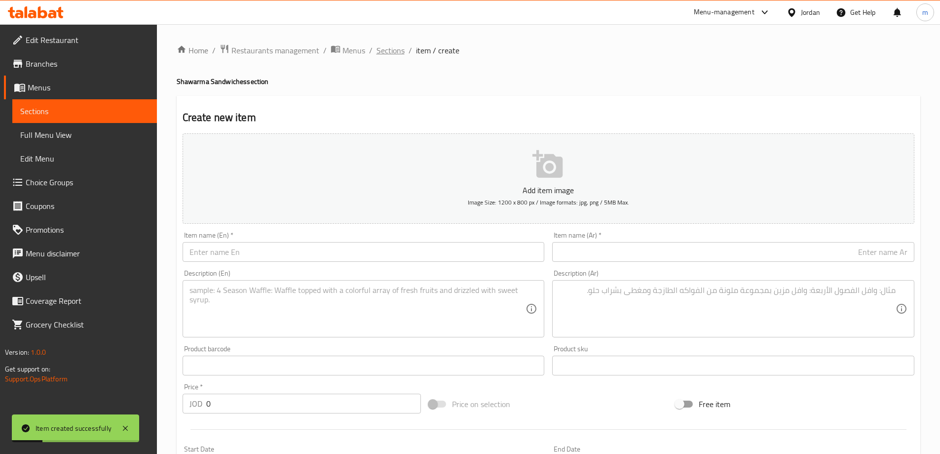
click at [377, 51] on span "Sections" at bounding box center [391, 50] width 28 height 12
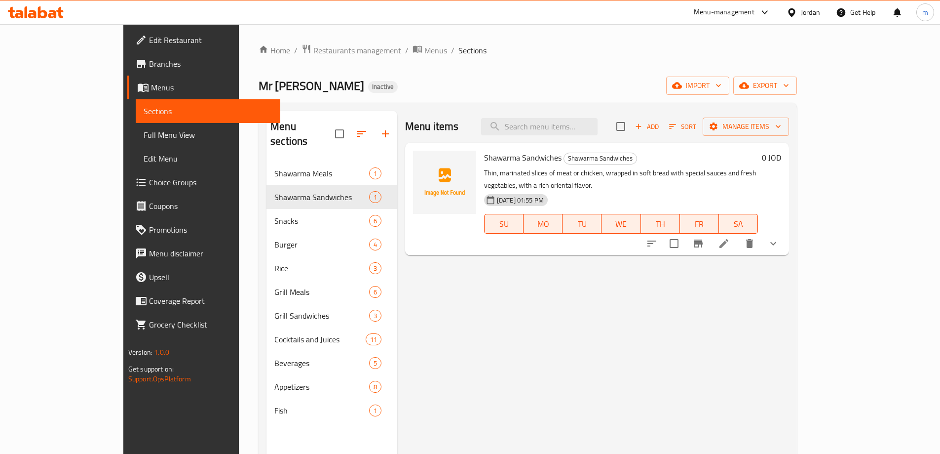
click at [658, 237] on icon "sort-choices" at bounding box center [652, 243] width 12 height 12
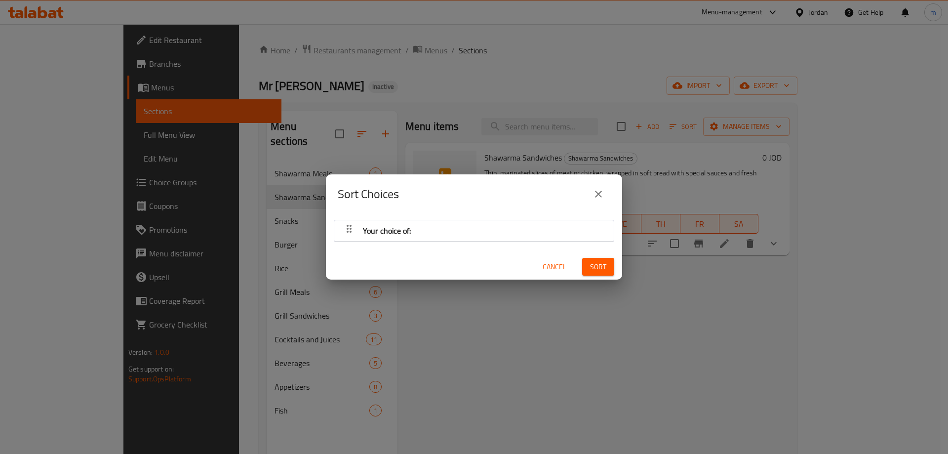
click at [427, 229] on div "Your choice of:" at bounding box center [473, 231] width 269 height 24
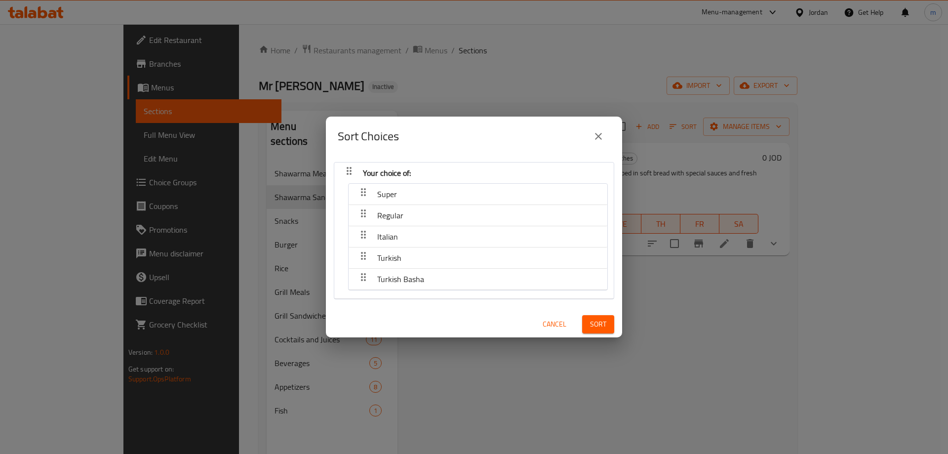
click at [553, 323] on span "Cancel" at bounding box center [554, 324] width 24 height 12
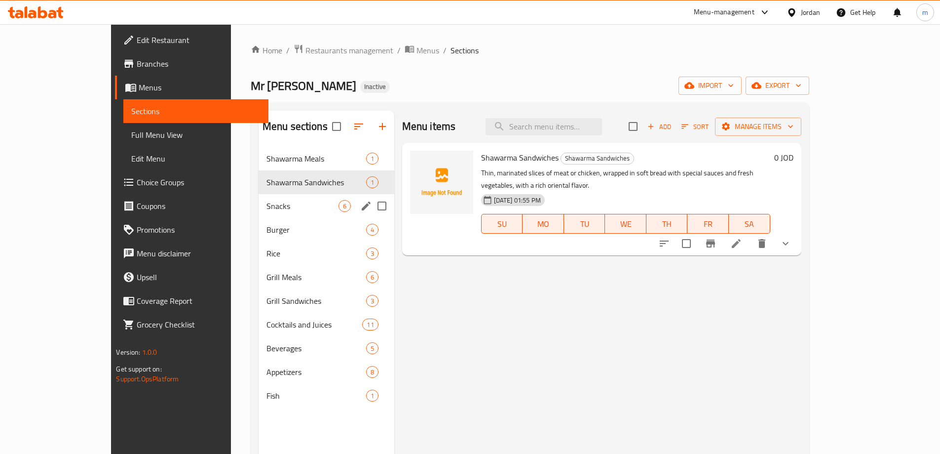
click at [267, 206] on span "Snacks" at bounding box center [303, 206] width 72 height 12
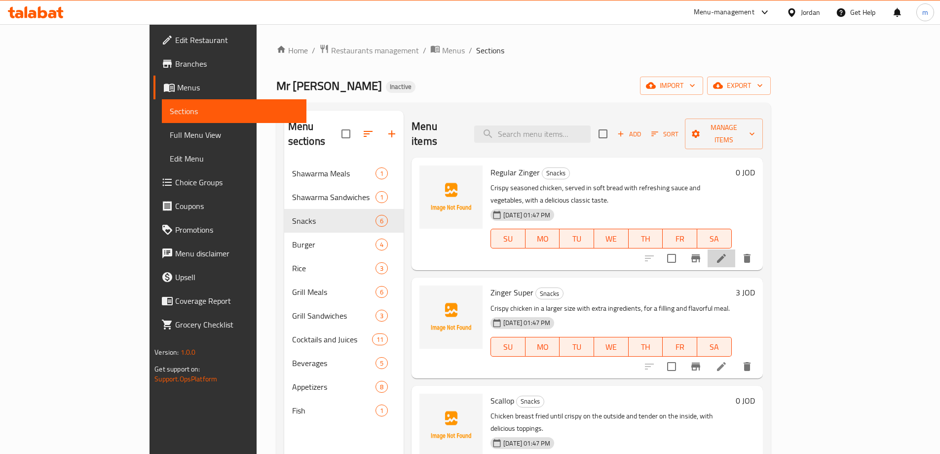
click at [735, 249] on li at bounding box center [722, 258] width 28 height 18
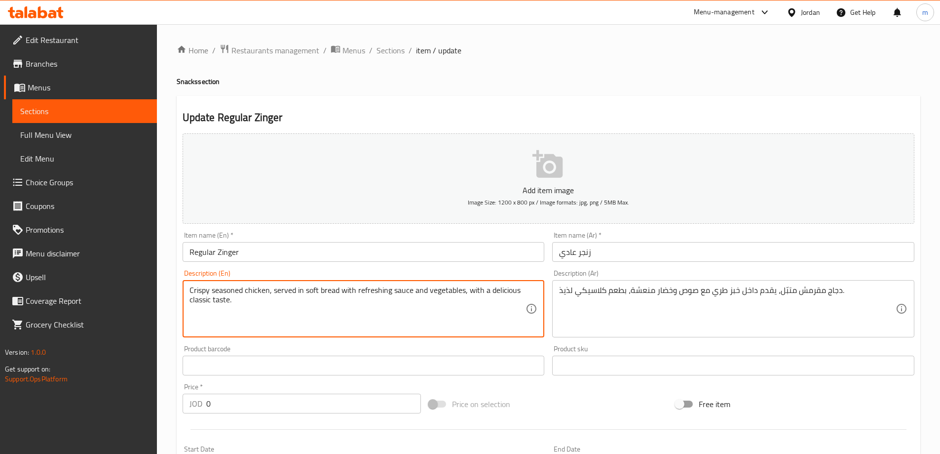
click at [449, 293] on textarea "Crispy seasoned chicken, served in soft bread with refreshing sauce and vegetab…" at bounding box center [358, 308] width 337 height 47
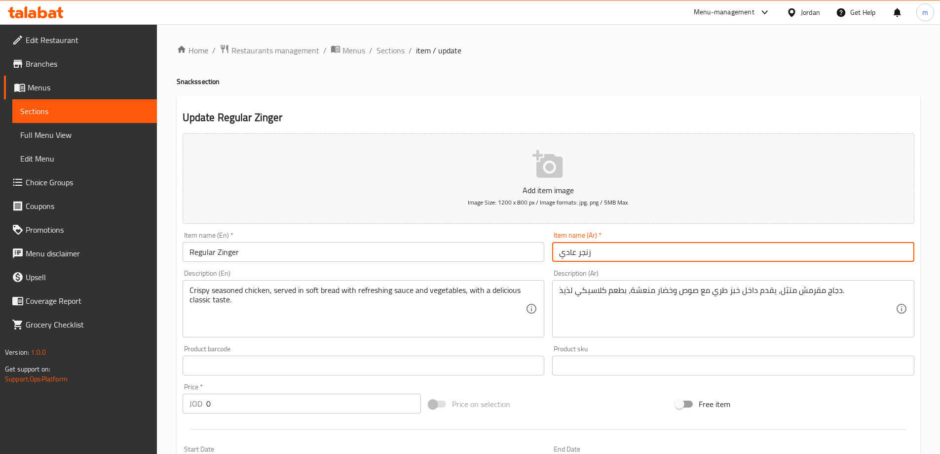
click at [606, 253] on input "زنجر عادي" at bounding box center [733, 252] width 362 height 20
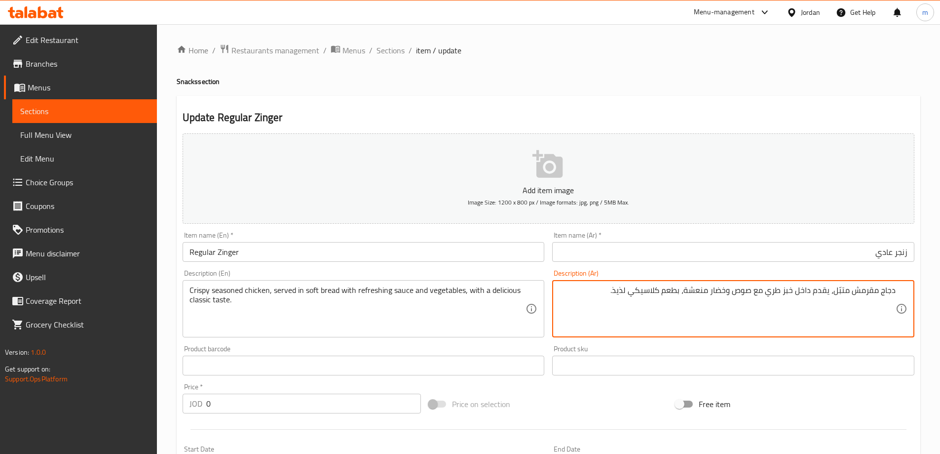
scroll to position [244, 0]
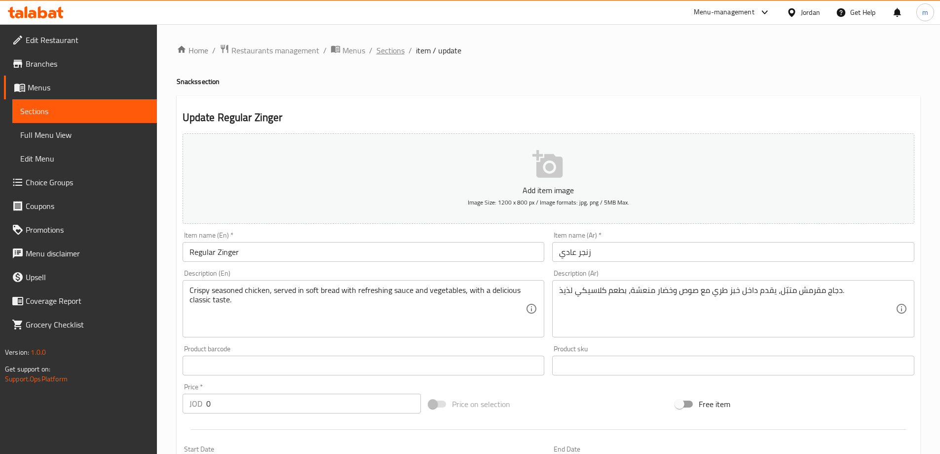
click at [400, 52] on span "Sections" at bounding box center [391, 50] width 28 height 12
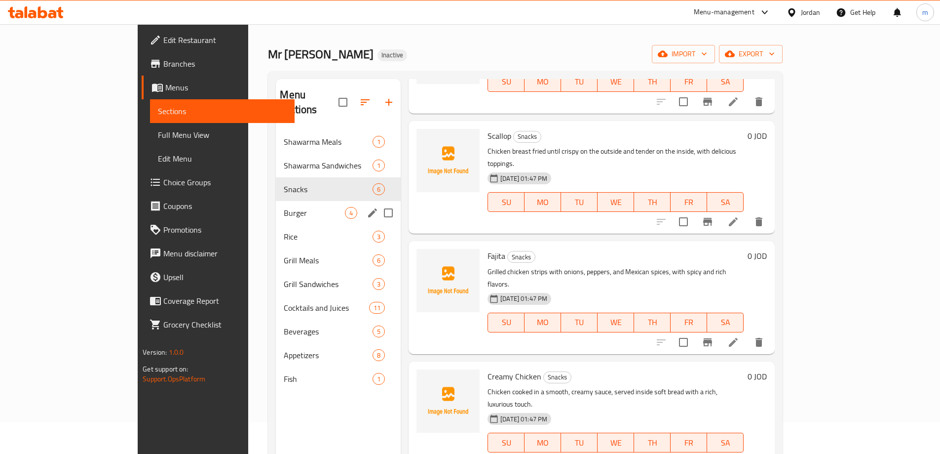
scroll to position [49, 0]
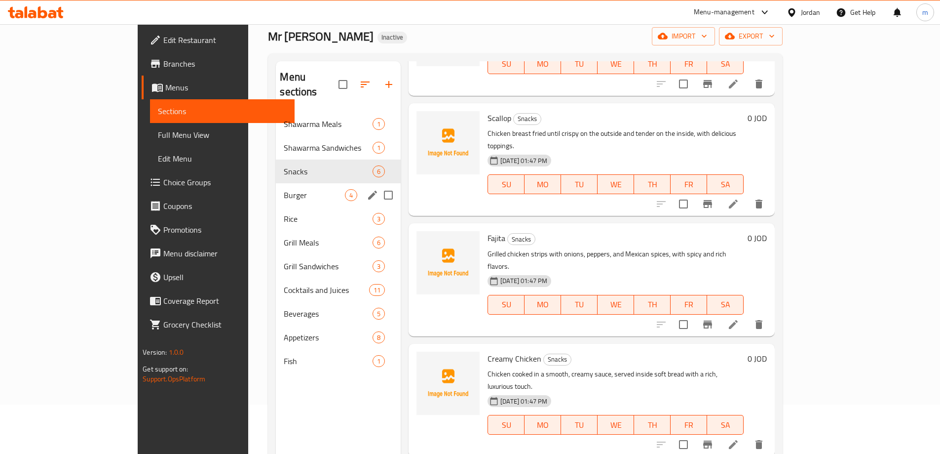
click at [284, 189] on span "Burger" at bounding box center [314, 195] width 61 height 12
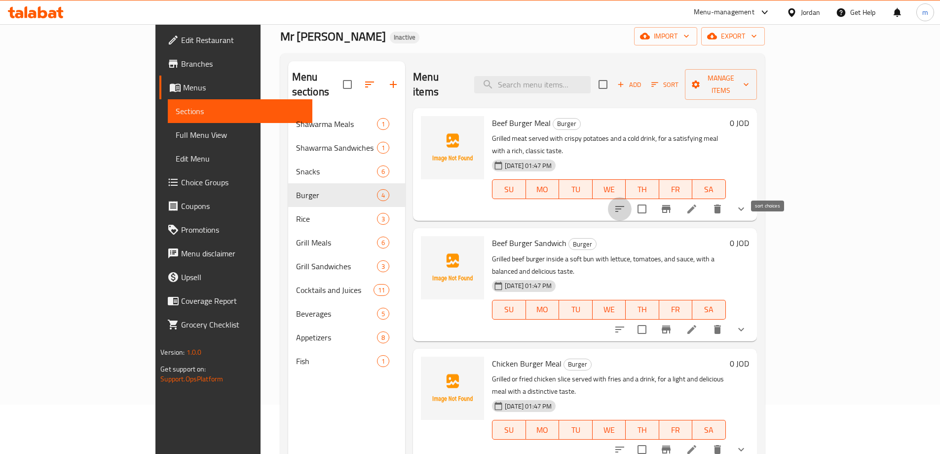
click at [624, 206] on icon "sort-choices" at bounding box center [619, 209] width 9 height 6
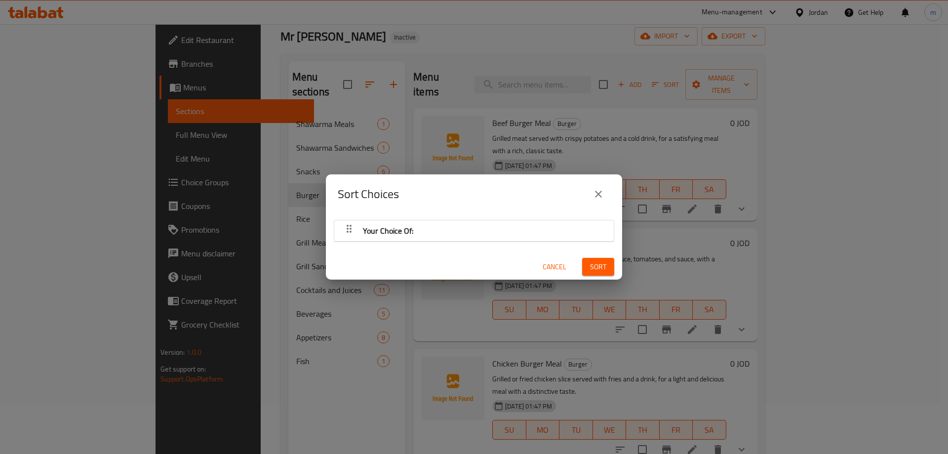
click at [508, 236] on div "Your Choice Of:" at bounding box center [473, 231] width 269 height 24
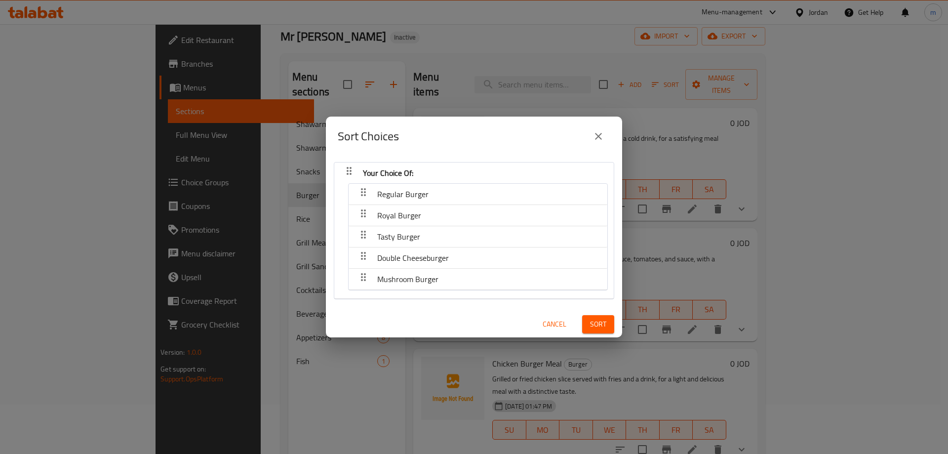
click at [231, 272] on div "Sort Choices Your Choice Of: Regular Burger Royal Burger Tasty Burger Double Ch…" at bounding box center [474, 227] width 948 height 454
click at [567, 325] on div "Cancel" at bounding box center [554, 324] width 43 height 30
drag, startPoint x: 551, startPoint y: 326, endPoint x: 363, endPoint y: 278, distance: 194.1
click at [551, 326] on span "Cancel" at bounding box center [554, 324] width 24 height 12
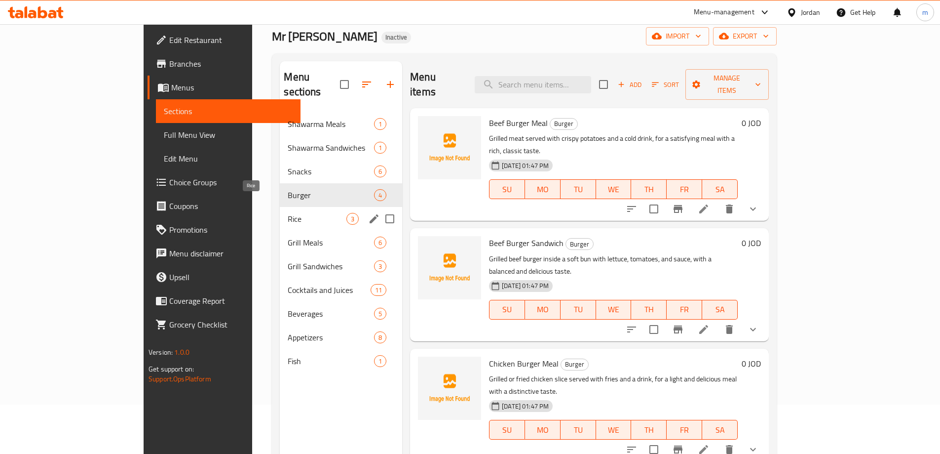
click at [288, 213] on span "Rice" at bounding box center [317, 219] width 59 height 12
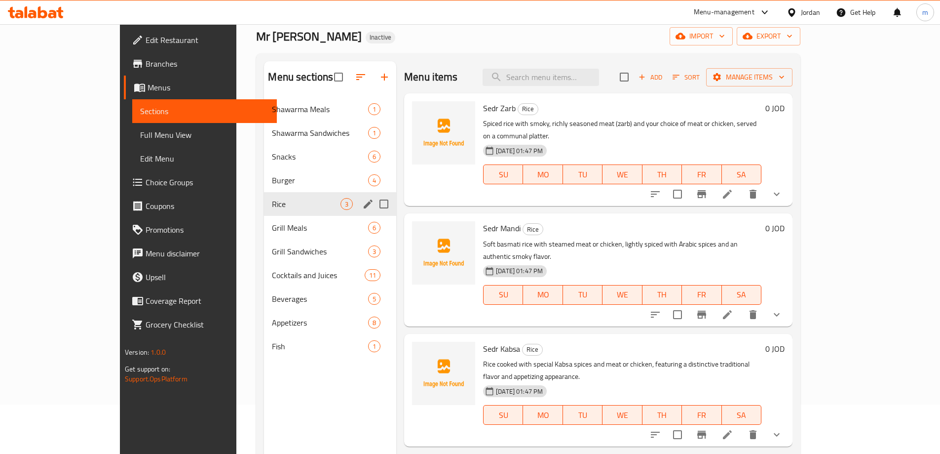
click at [272, 229] on span "Grill Meals" at bounding box center [320, 228] width 96 height 12
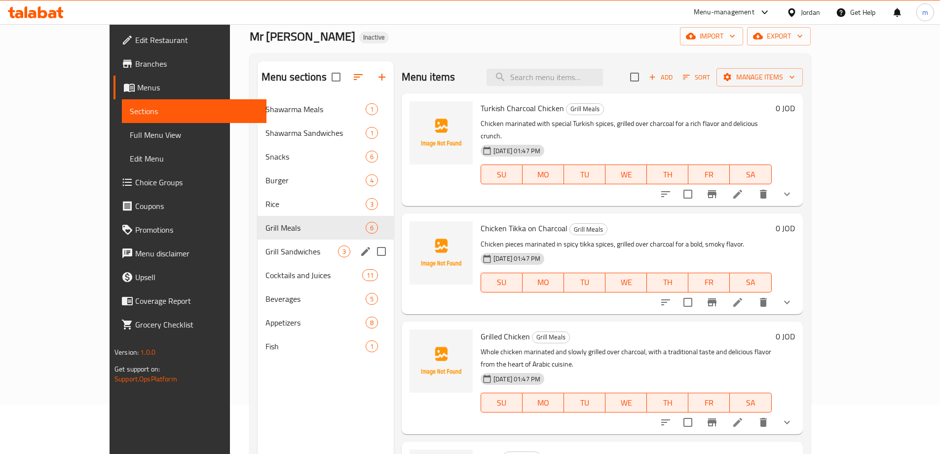
click at [258, 244] on div "Grill Sandwiches 3" at bounding box center [326, 251] width 136 height 24
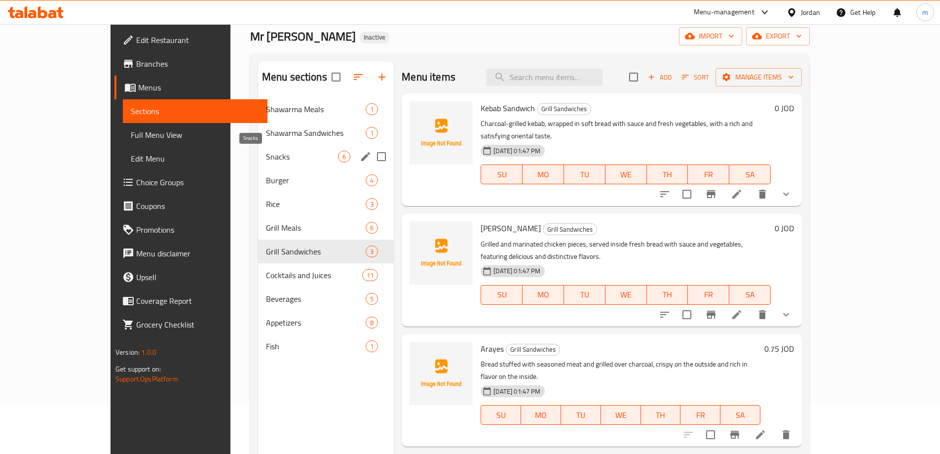
click at [266, 153] on span "Snacks" at bounding box center [302, 157] width 72 height 12
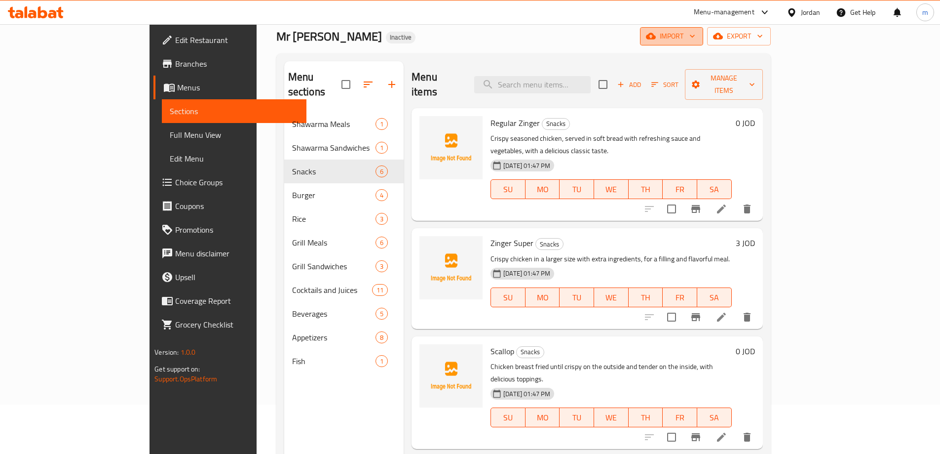
click at [656, 35] on icon "button" at bounding box center [651, 36] width 10 height 10
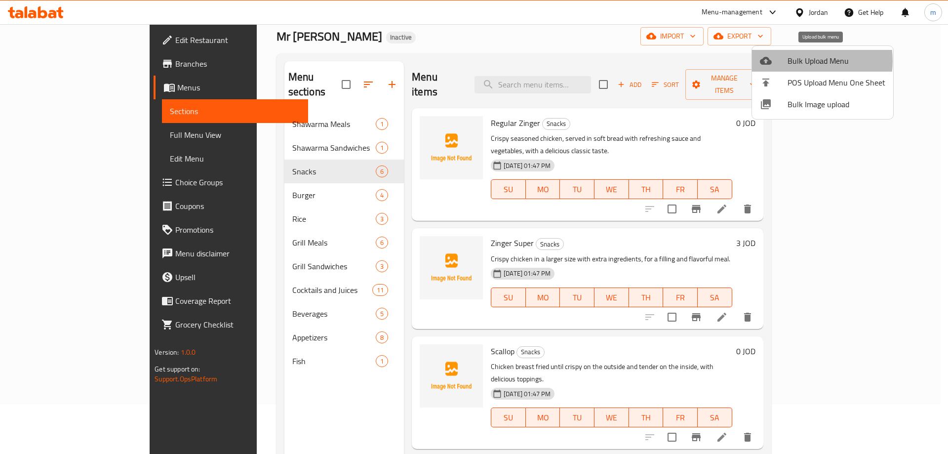
click at [796, 61] on span "Bulk Upload Menu" at bounding box center [836, 61] width 98 height 12
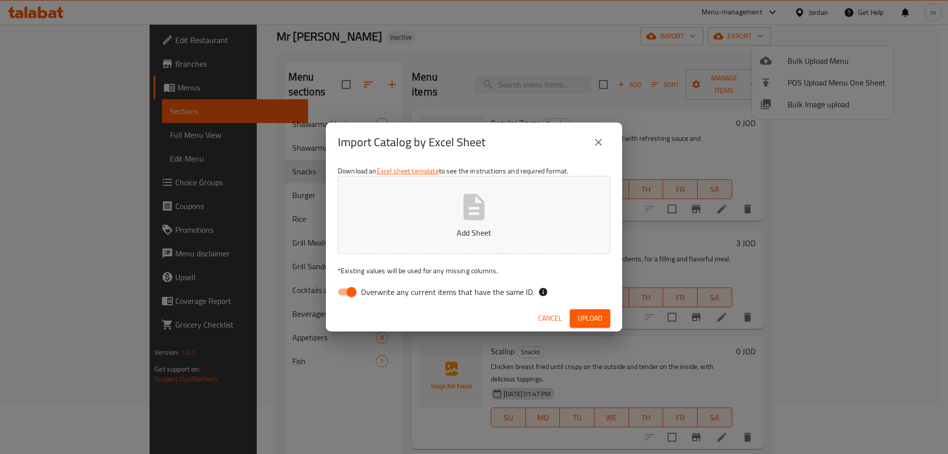
click at [397, 288] on span "Overwrite any current items that have the same ID." at bounding box center [447, 292] width 173 height 12
click at [380, 288] on input "Overwrite any current items that have the same ID." at bounding box center [351, 291] width 56 height 19
checkbox input "false"
click at [589, 327] on button "Upload" at bounding box center [590, 318] width 40 height 18
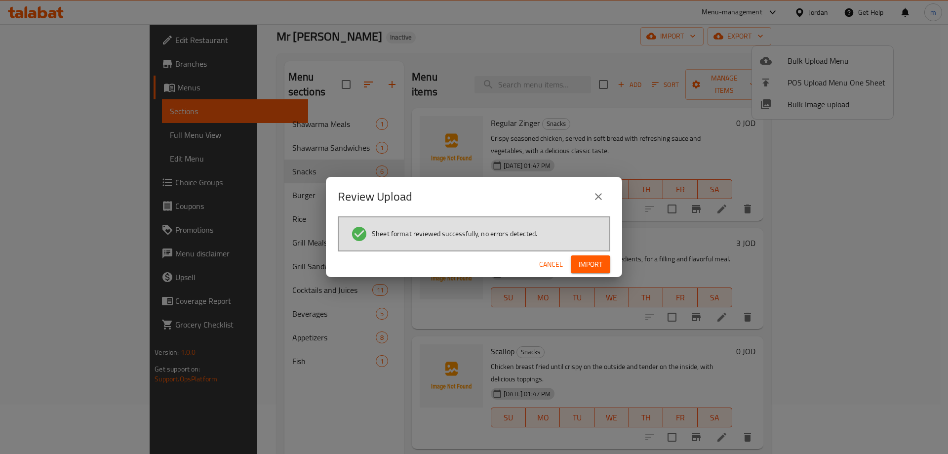
click at [589, 269] on span "Import" at bounding box center [590, 264] width 24 height 12
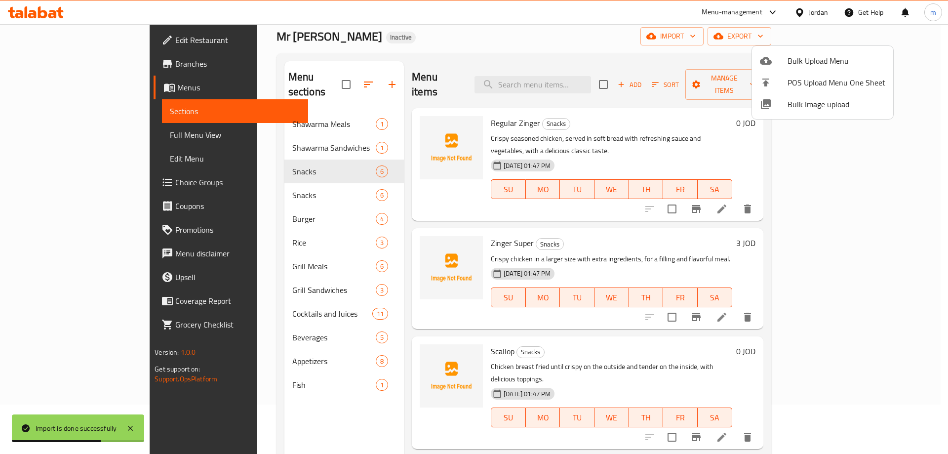
click at [211, 179] on div at bounding box center [474, 227] width 948 height 454
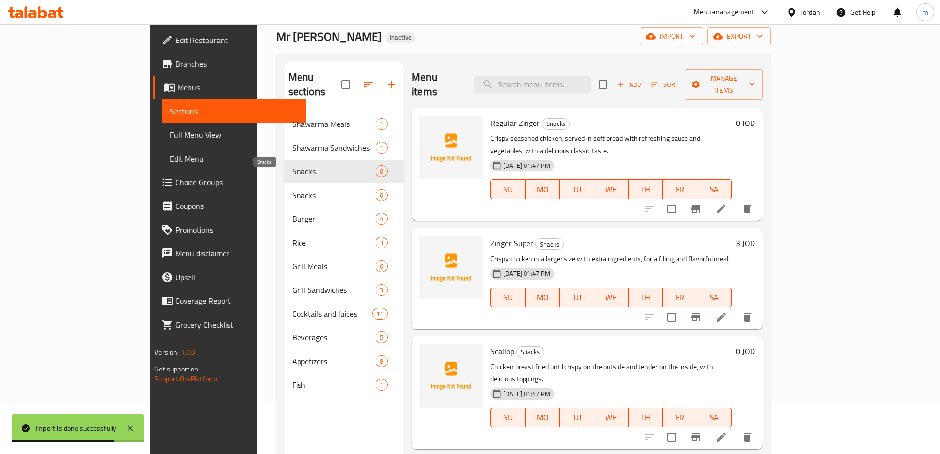
click at [292, 189] on span "Snacks" at bounding box center [333, 195] width 83 height 12
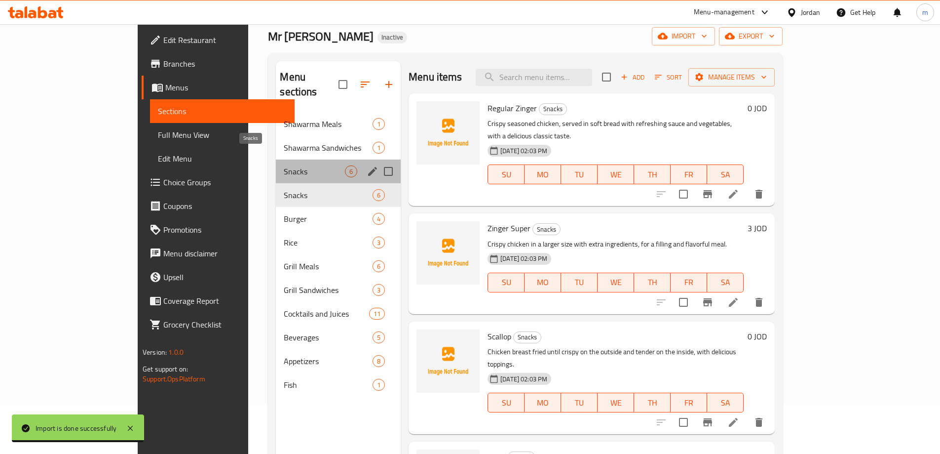
click at [284, 165] on span "Snacks" at bounding box center [314, 171] width 61 height 12
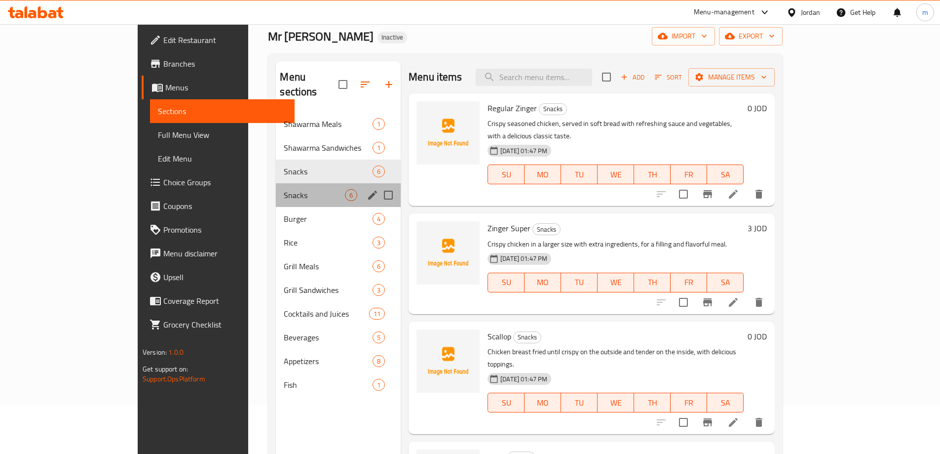
click at [276, 183] on div "Snacks 6" at bounding box center [338, 195] width 125 height 24
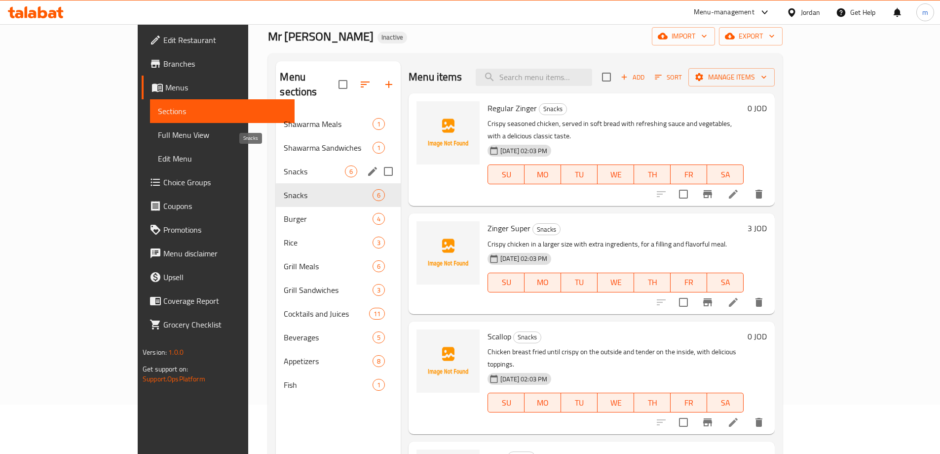
click at [284, 165] on span "Snacks" at bounding box center [314, 171] width 61 height 12
click at [378, 185] on input "Menu sections" at bounding box center [388, 195] width 21 height 21
checkbox input "true"
click at [338, 82] on icon "button" at bounding box center [344, 84] width 12 height 12
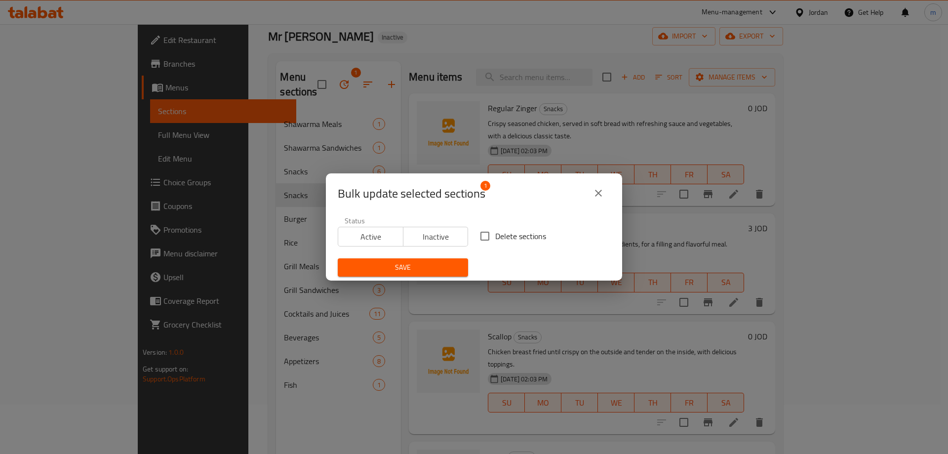
drag, startPoint x: 535, startPoint y: 235, endPoint x: 493, endPoint y: 251, distance: 44.4
click at [534, 235] on span "Delete sections" at bounding box center [520, 236] width 51 height 12
click at [495, 235] on input "Delete sections" at bounding box center [484, 236] width 21 height 21
checkbox input "true"
click at [427, 267] on span "Save" at bounding box center [403, 267] width 115 height 12
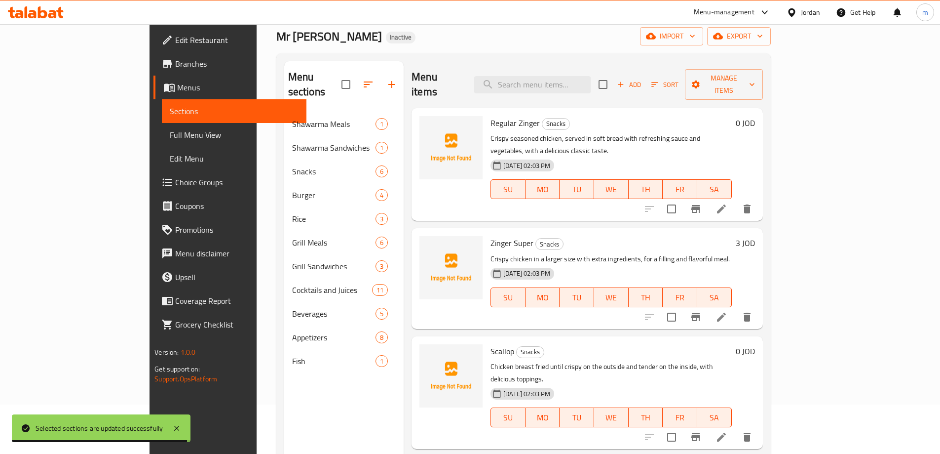
click at [759, 197] on div at bounding box center [698, 209] width 121 height 24
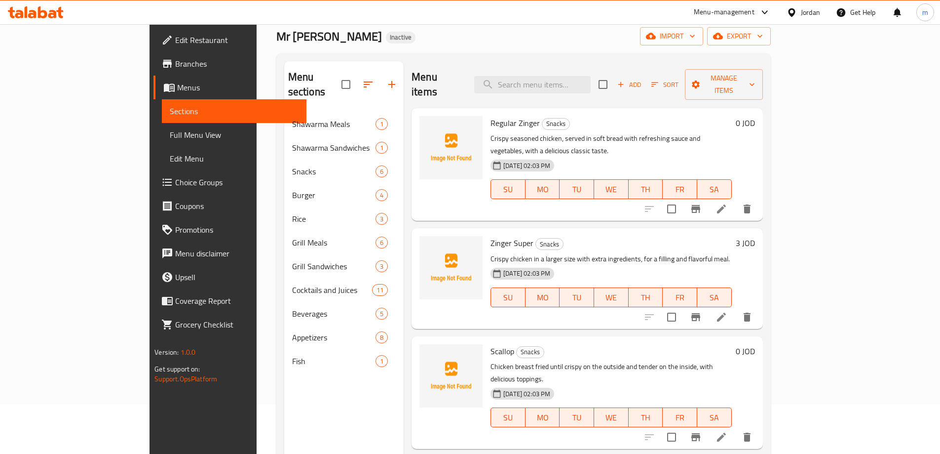
click at [759, 197] on div at bounding box center [698, 209] width 121 height 24
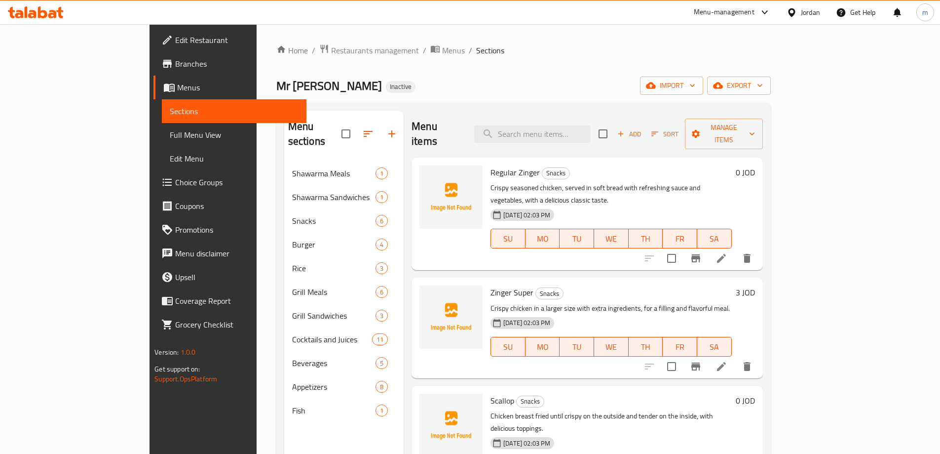
click at [735, 249] on li at bounding box center [722, 258] width 28 height 18
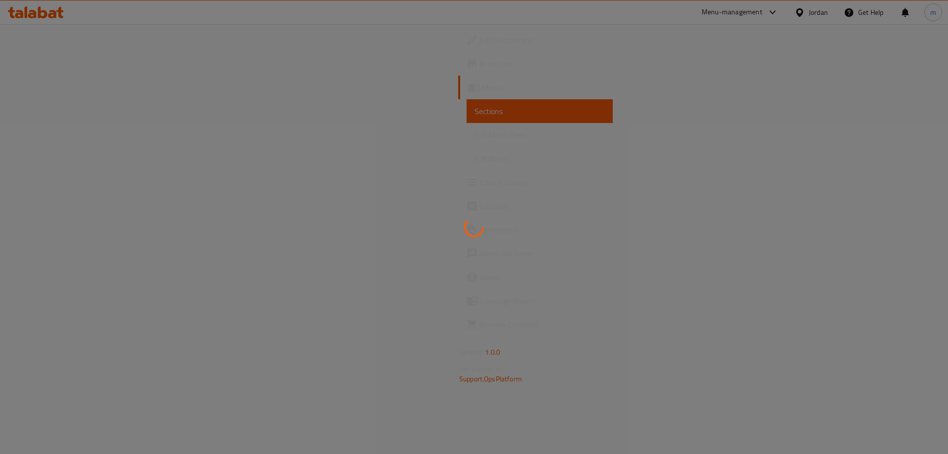
click at [417, 185] on div at bounding box center [474, 227] width 948 height 454
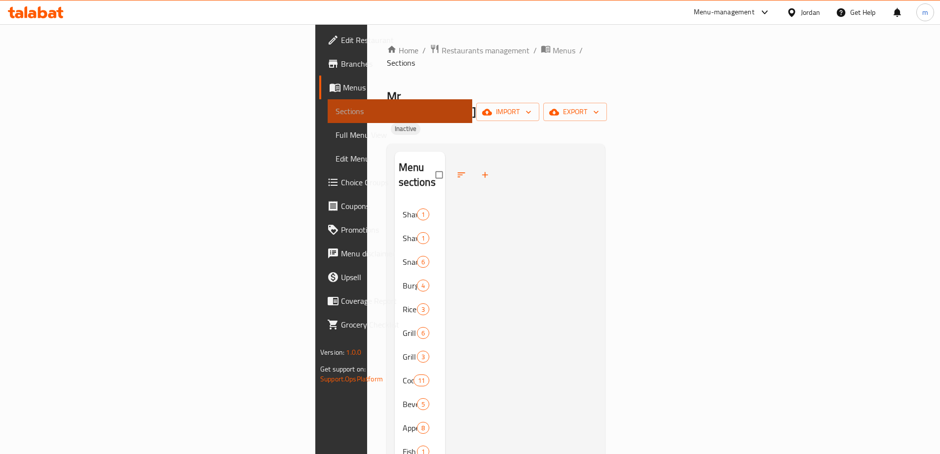
click at [336, 105] on span "Sections" at bounding box center [400, 111] width 129 height 12
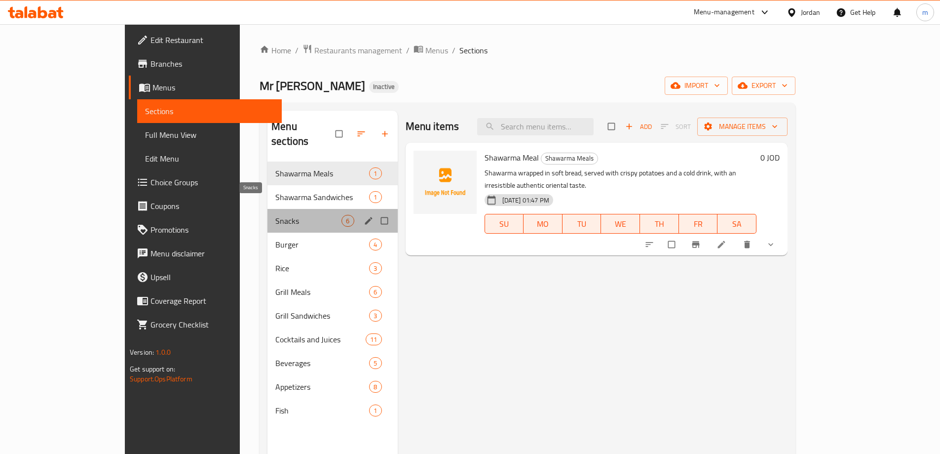
click at [275, 215] on span "Snacks" at bounding box center [308, 221] width 66 height 12
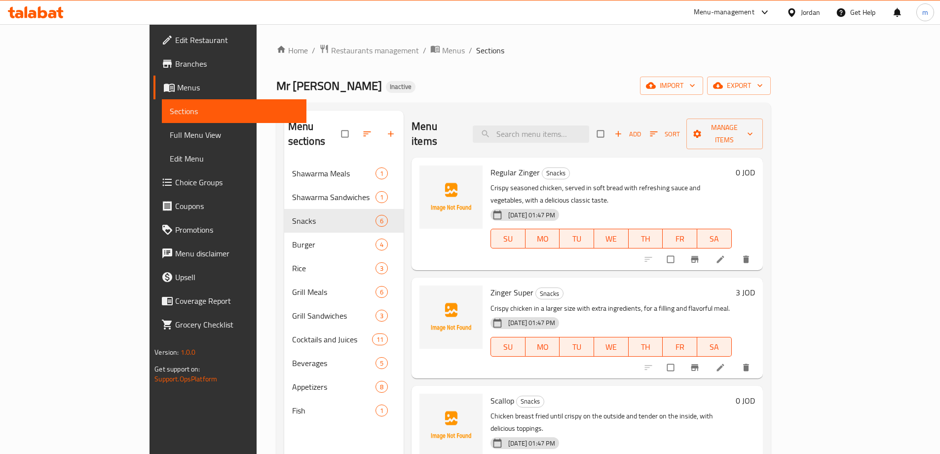
click at [759, 248] on div at bounding box center [698, 259] width 121 height 22
click at [726, 254] on icon at bounding box center [721, 259] width 10 height 10
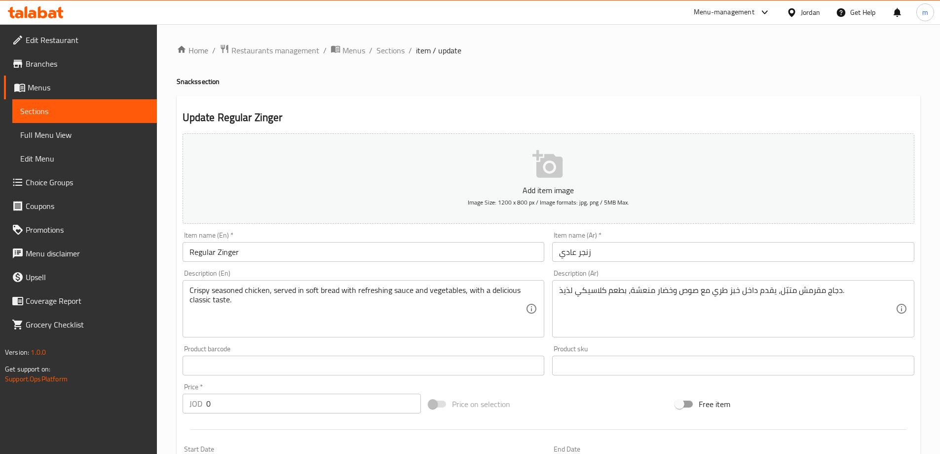
click at [744, 261] on input "زنجر عادي" at bounding box center [733, 252] width 362 height 20
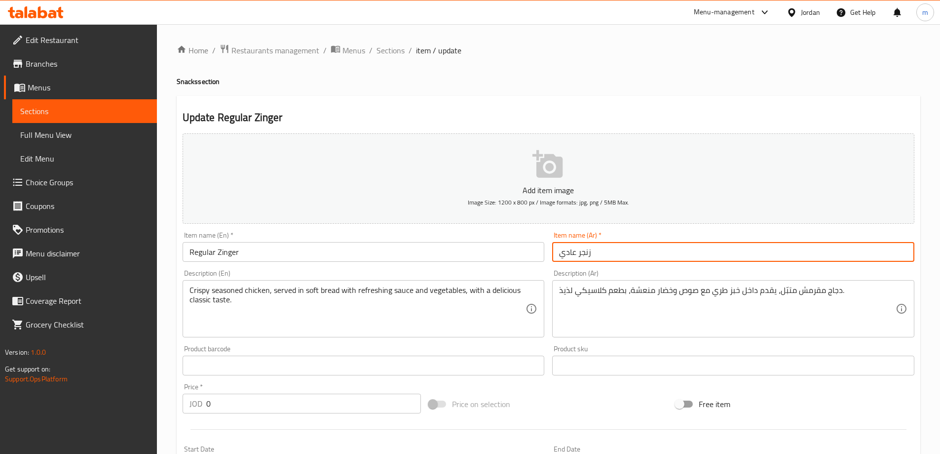
click at [745, 257] on input "زنجر عادي" at bounding box center [733, 252] width 362 height 20
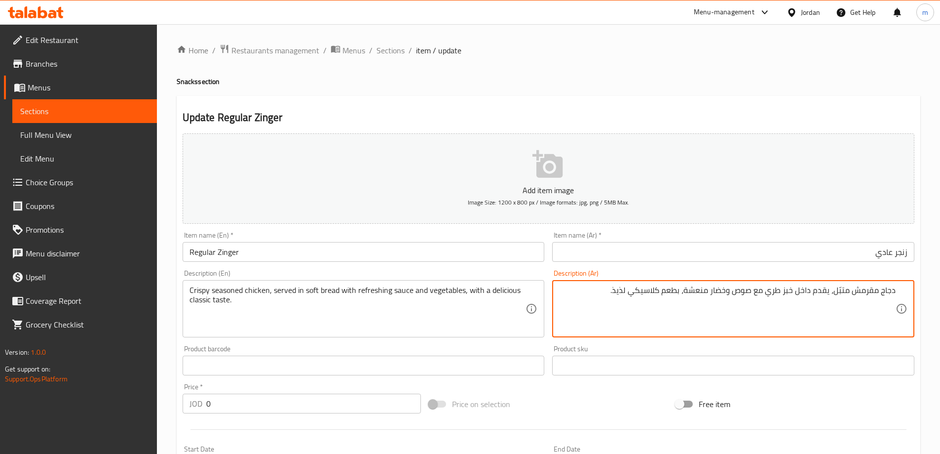
drag, startPoint x: 834, startPoint y: 292, endPoint x: 764, endPoint y: 292, distance: 69.6
click at [764, 292] on textarea "دجاج مقرمش متبّل، يقدم داخل خبز طري مع صوص وخضار منعشة، بطعم كلاسيكي لذيذ." at bounding box center [727, 308] width 337 height 47
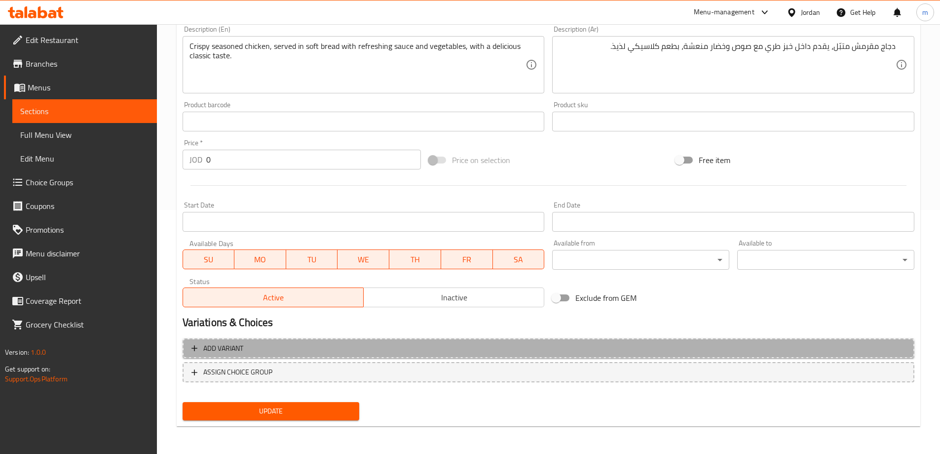
click at [380, 351] on span "Add variant" at bounding box center [549, 348] width 714 height 12
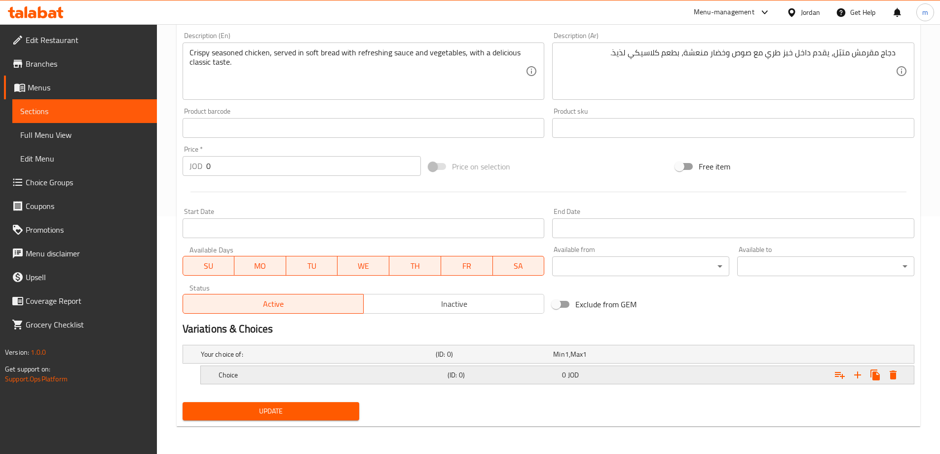
click at [720, 356] on div "Expand" at bounding box center [786, 354] width 235 height 4
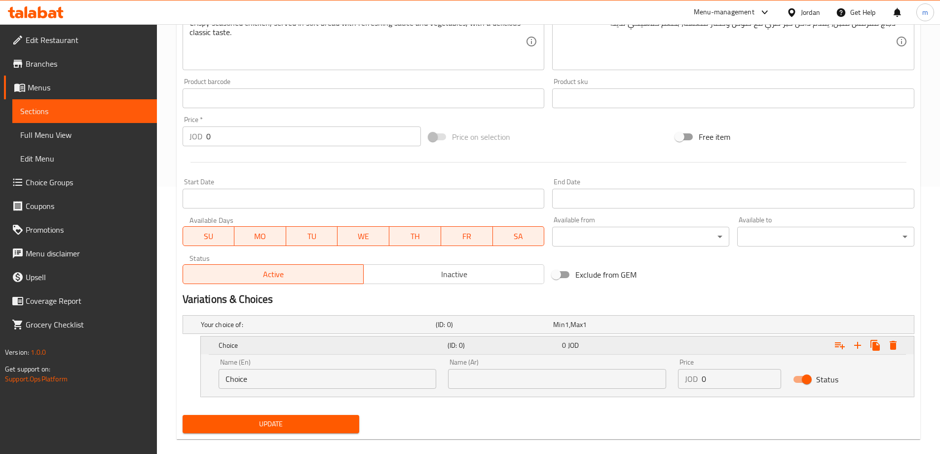
scroll to position [280, 0]
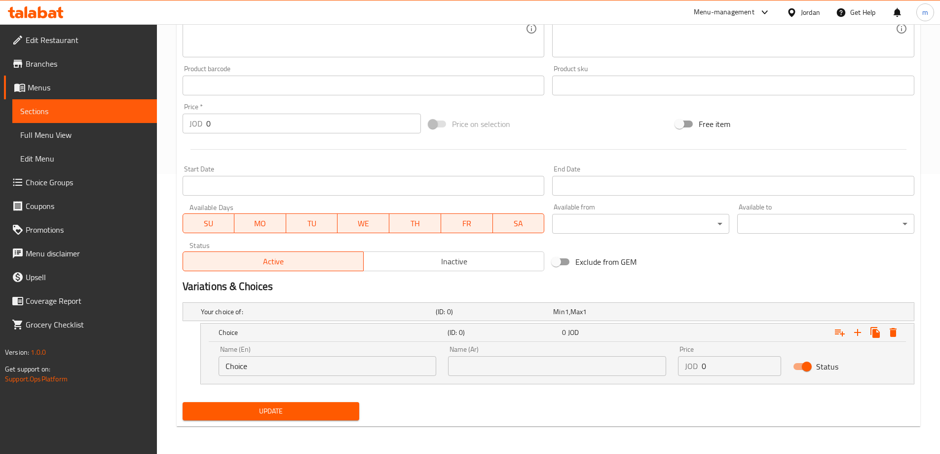
click at [304, 380] on div "Name (En) Choice Name (En)" at bounding box center [328, 361] width 230 height 42
click at [306, 371] on input "Choice" at bounding box center [328, 366] width 218 height 20
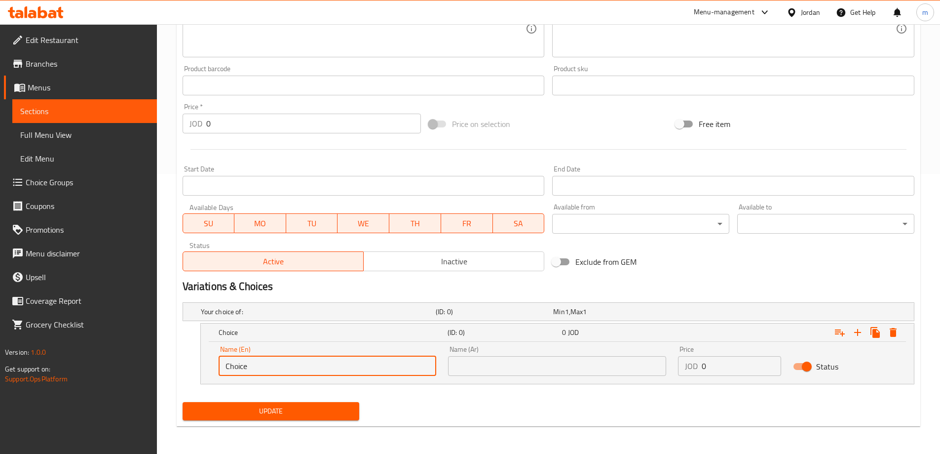
click at [306, 371] on input "Choice" at bounding box center [328, 366] width 218 height 20
type input "Meal"
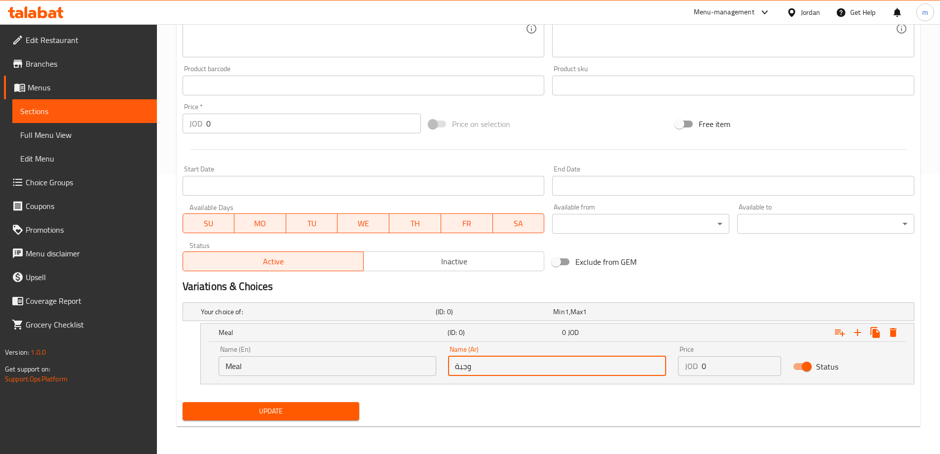
type input "وجبة"
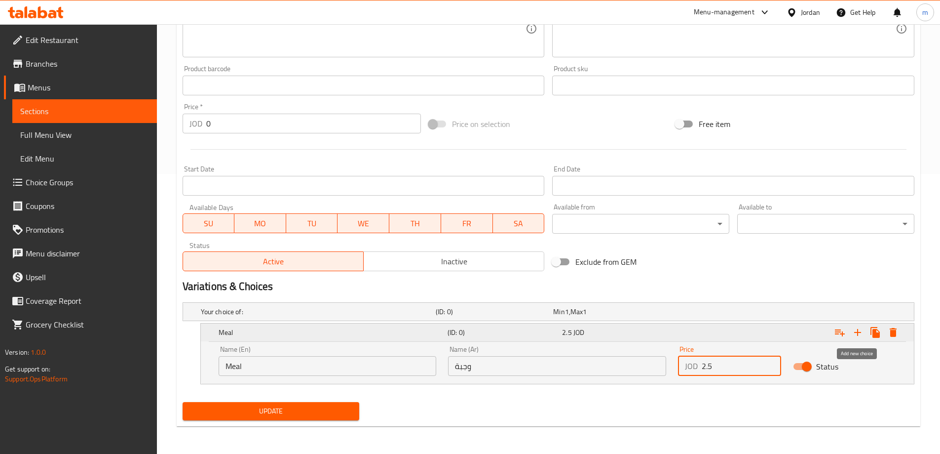
type input "2.5"
click at [857, 330] on icon "Expand" at bounding box center [857, 332] width 7 height 7
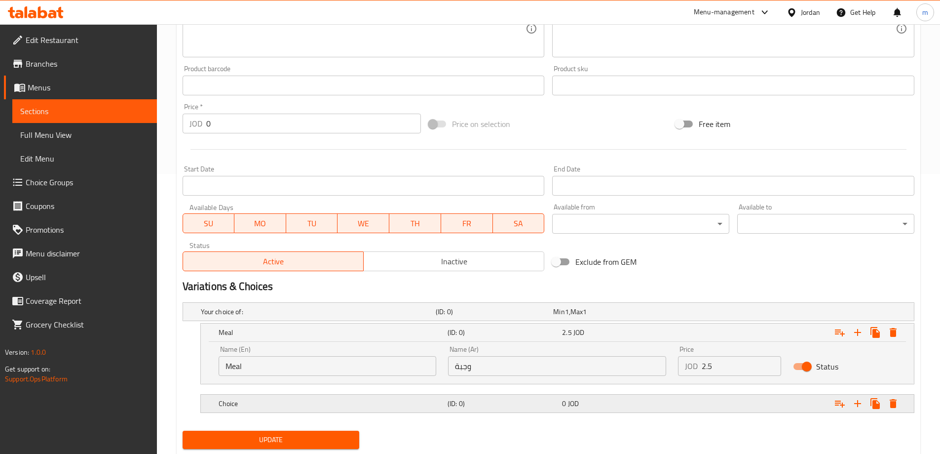
click at [669, 318] on div "0 JOD" at bounding box center [609, 312] width 117 height 14
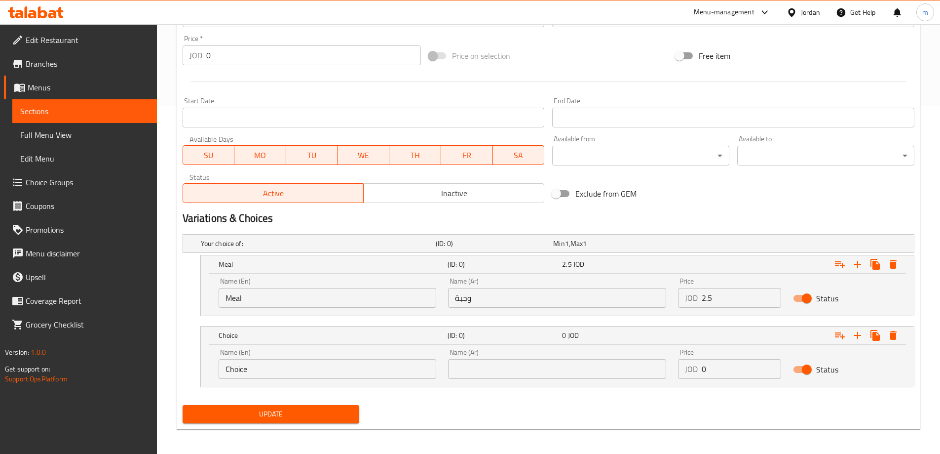
scroll to position [351, 0]
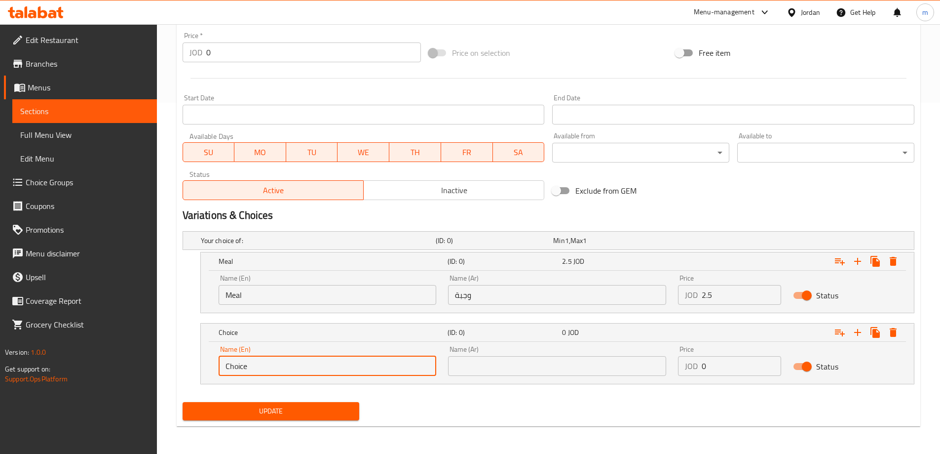
click at [311, 369] on input "Choice" at bounding box center [328, 366] width 218 height 20
type input "Sandwich"
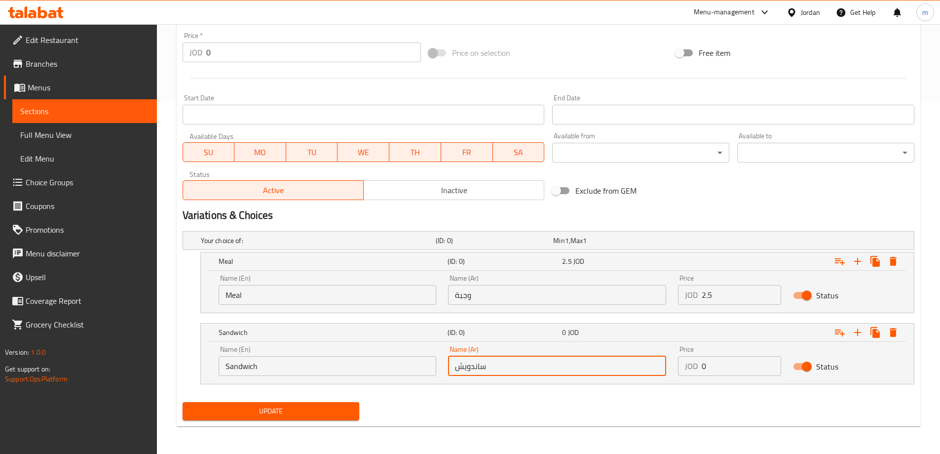
type input "ساندويش"
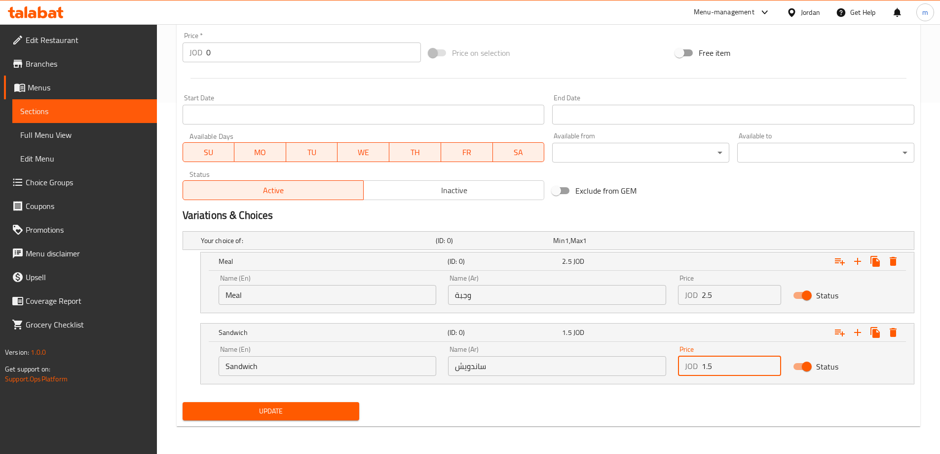
type input "1.5"
click at [265, 406] on span "Update" at bounding box center [271, 411] width 161 height 12
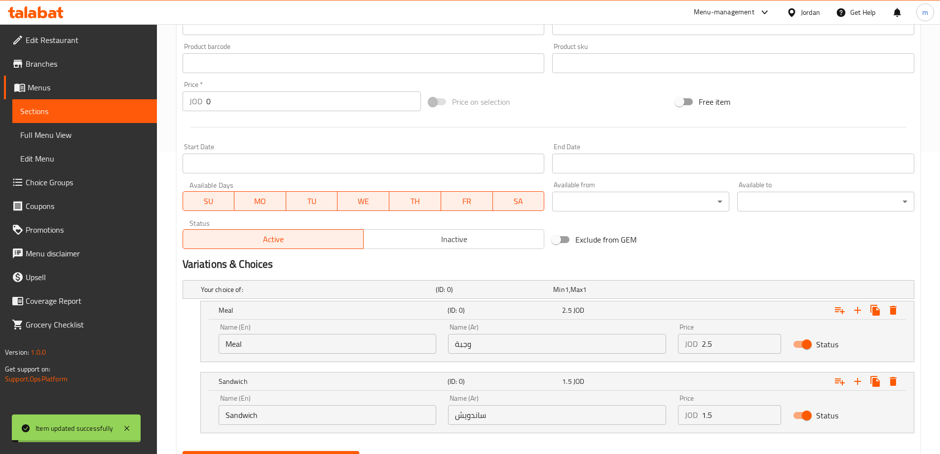
scroll to position [5, 0]
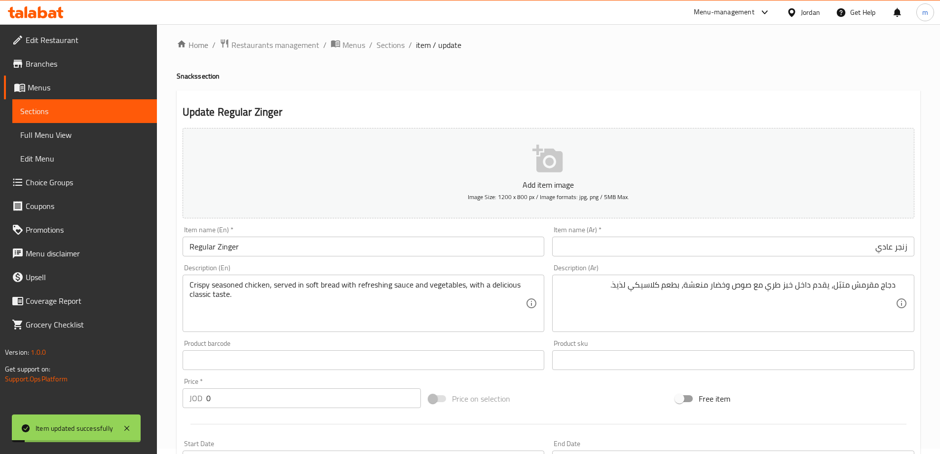
click at [390, 53] on div "Home / Restaurants management / Menus / Sections / item / update Snacks section…" at bounding box center [549, 408] width 744 height 741
click at [390, 43] on span "Sections" at bounding box center [391, 45] width 28 height 12
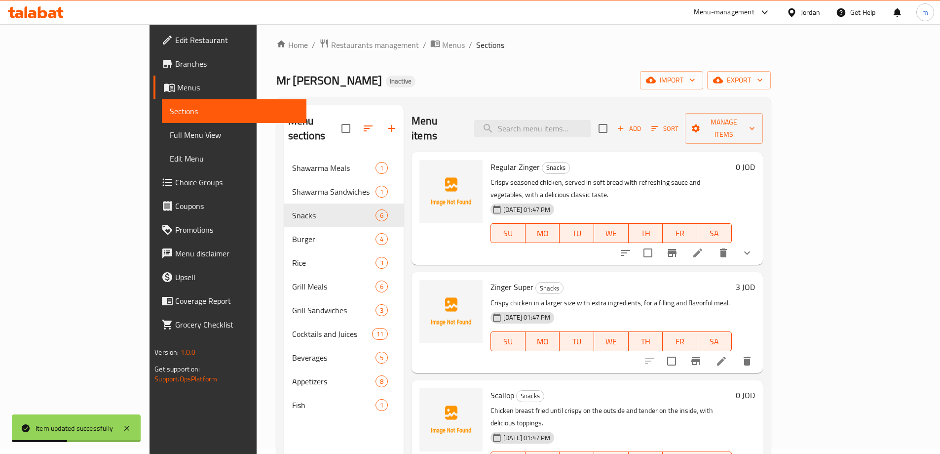
click at [759, 241] on div at bounding box center [686, 253] width 145 height 24
click at [632, 247] on icon "sort-choices" at bounding box center [626, 253] width 12 height 12
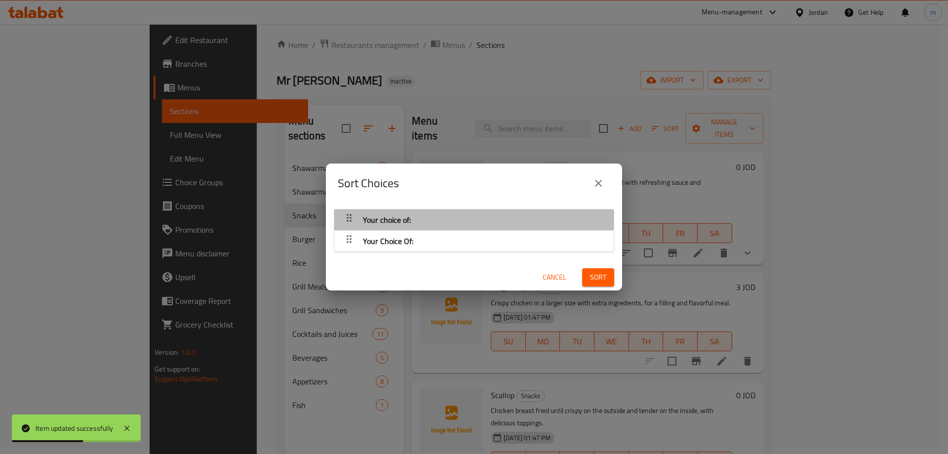
click at [517, 219] on div "Your choice of:" at bounding box center [473, 220] width 269 height 24
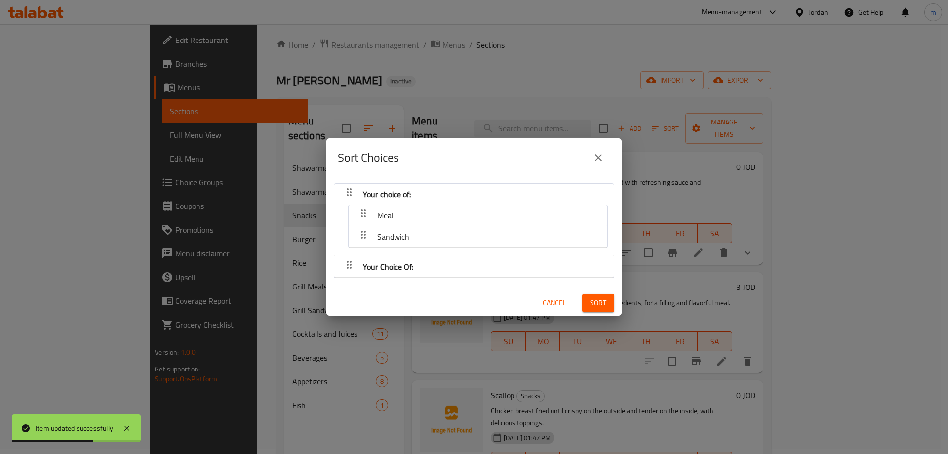
click at [519, 206] on div "Your Choice Of:" at bounding box center [473, 194] width 269 height 24
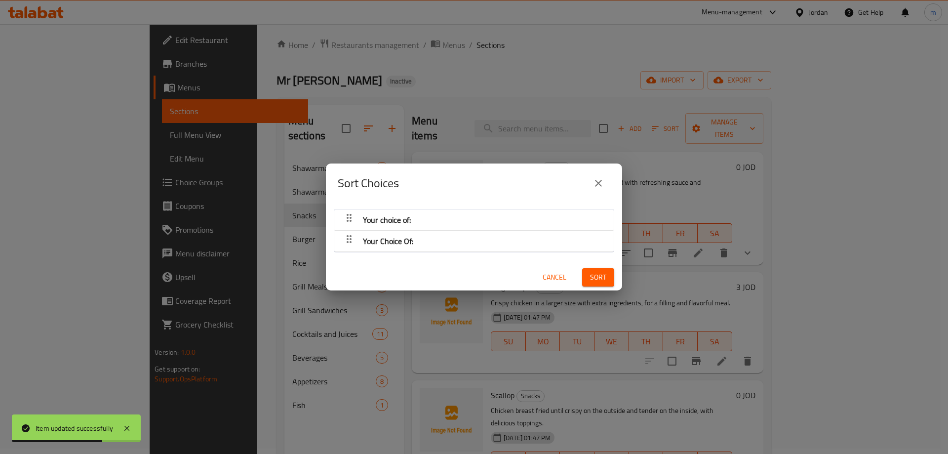
click at [525, 255] on div "Your choice of: Your Choice Of: Cancel Sort" at bounding box center [474, 246] width 296 height 87
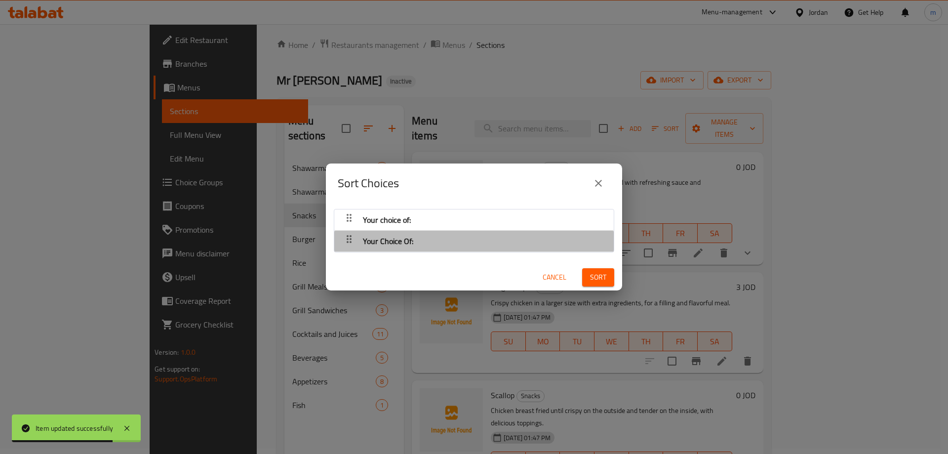
click at [529, 231] on div "Your Choice Of:" at bounding box center [473, 220] width 269 height 24
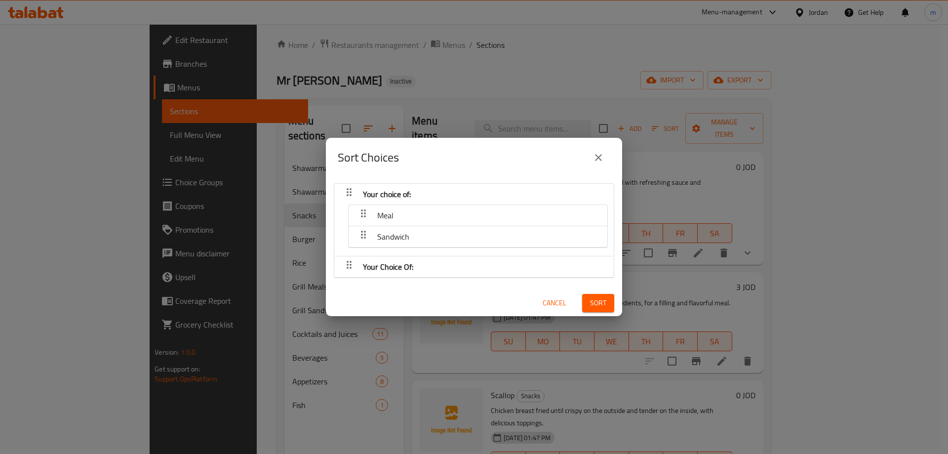
click at [538, 306] on button "Cancel" at bounding box center [554, 303] width 32 height 18
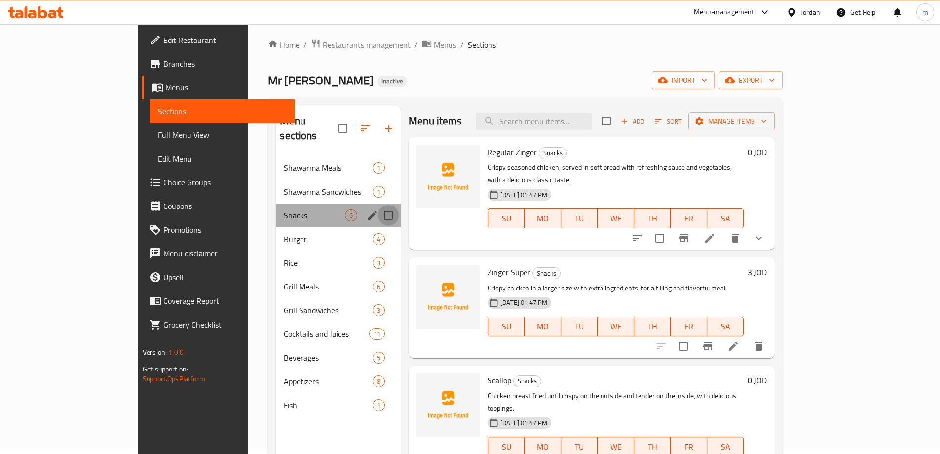
click at [378, 205] on input "Menu sections" at bounding box center [388, 215] width 21 height 21
checkbox input "true"
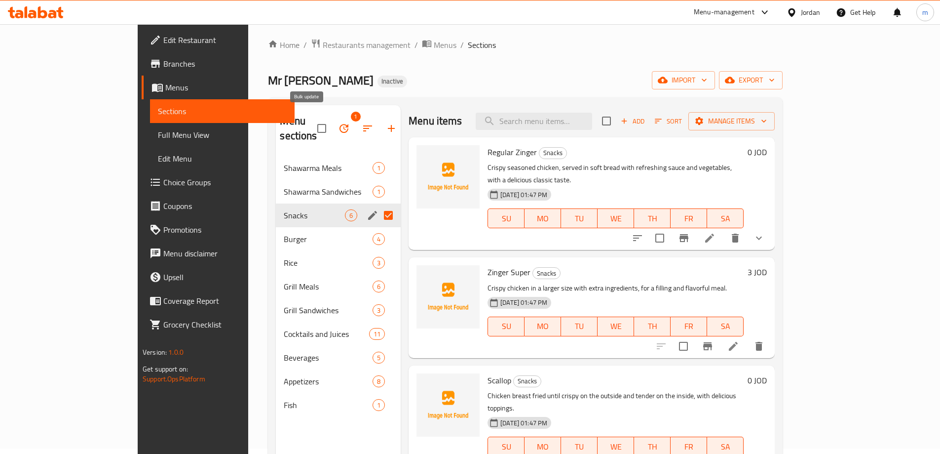
click at [338, 122] on icon "button" at bounding box center [344, 128] width 12 height 12
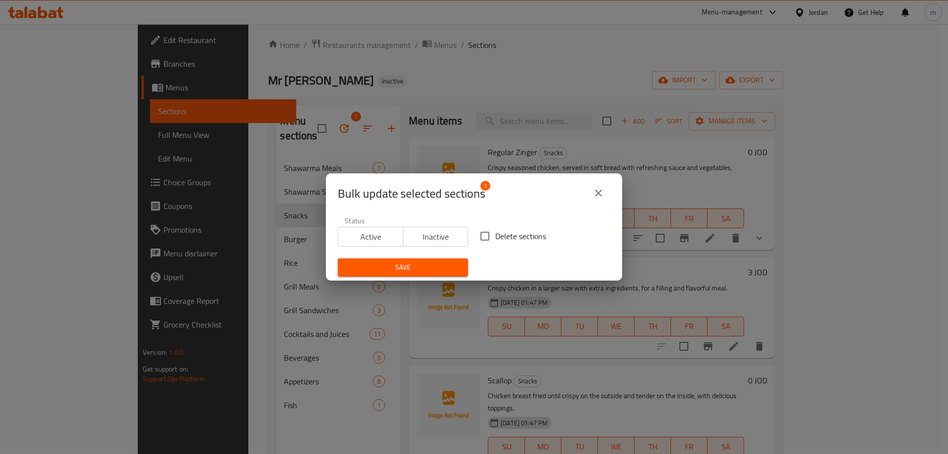
drag, startPoint x: 505, startPoint y: 230, endPoint x: 469, endPoint y: 245, distance: 38.5
click at [504, 230] on span "Delete sections" at bounding box center [520, 236] width 51 height 12
click at [495, 230] on input "Delete sections" at bounding box center [484, 236] width 21 height 21
checkbox input "true"
click at [412, 265] on span "Save" at bounding box center [403, 267] width 115 height 12
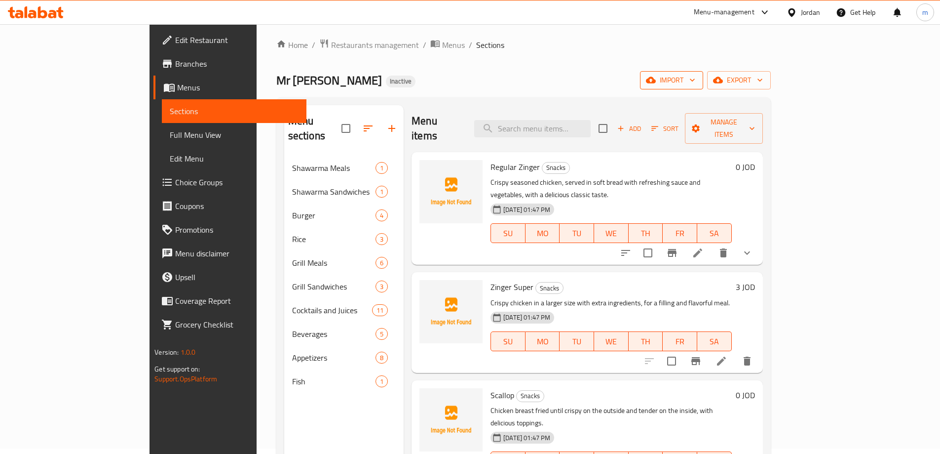
click at [695, 79] on span "import" at bounding box center [671, 80] width 47 height 12
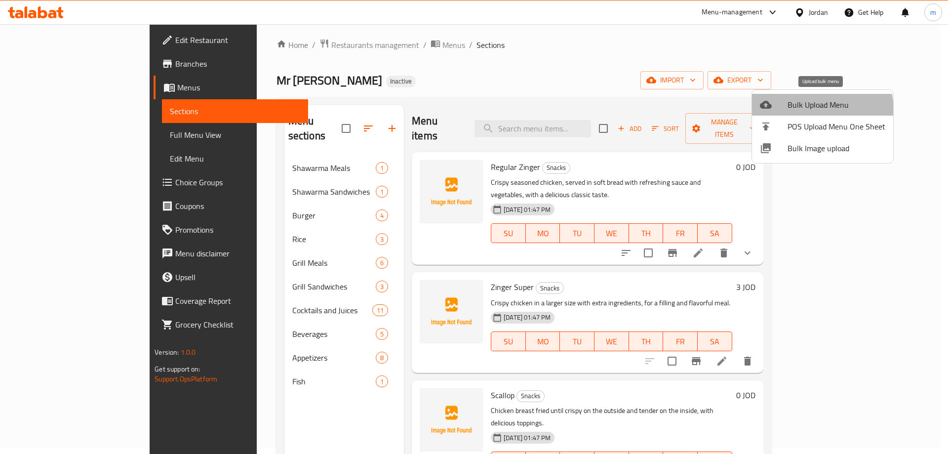
click at [788, 112] on li "Bulk Upload Menu" at bounding box center [822, 105] width 141 height 22
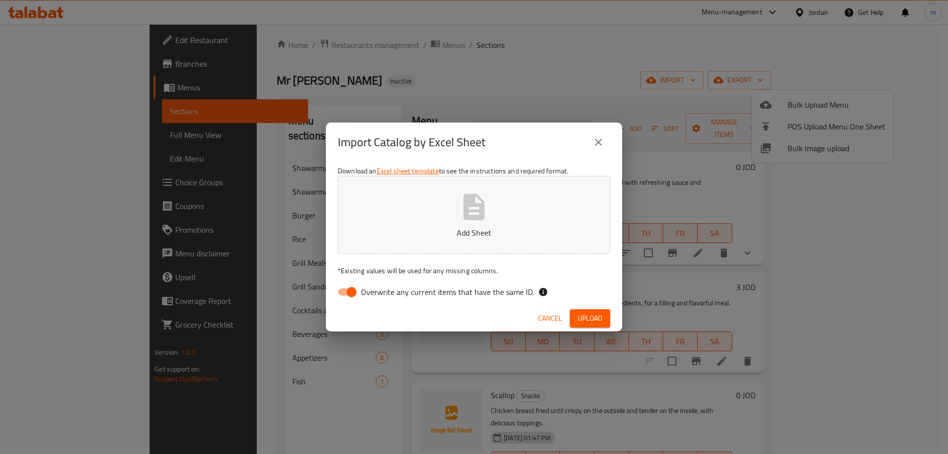
click at [508, 297] on span "Overwrite any current items that have the same ID." at bounding box center [447, 292] width 173 height 12
click at [380, 297] on input "Overwrite any current items that have the same ID." at bounding box center [351, 291] width 56 height 19
checkbox input "false"
click at [599, 324] on button "Upload" at bounding box center [590, 318] width 40 height 18
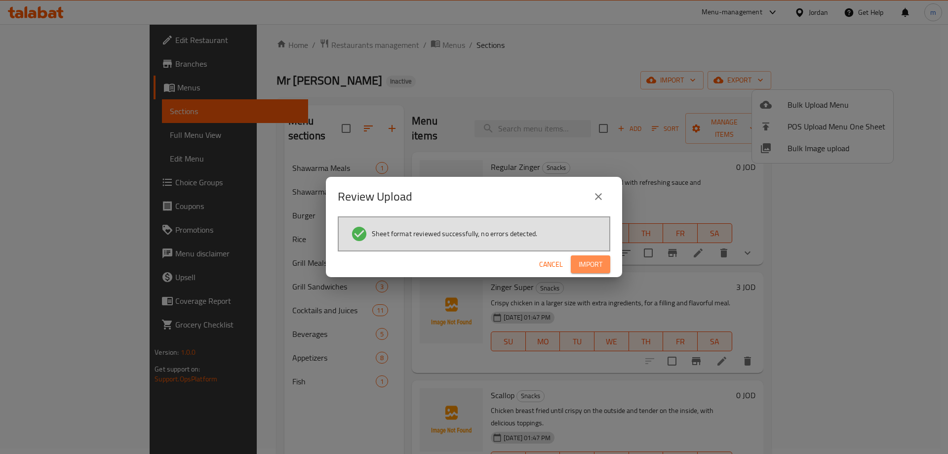
click at [584, 258] on span "Import" at bounding box center [590, 264] width 24 height 12
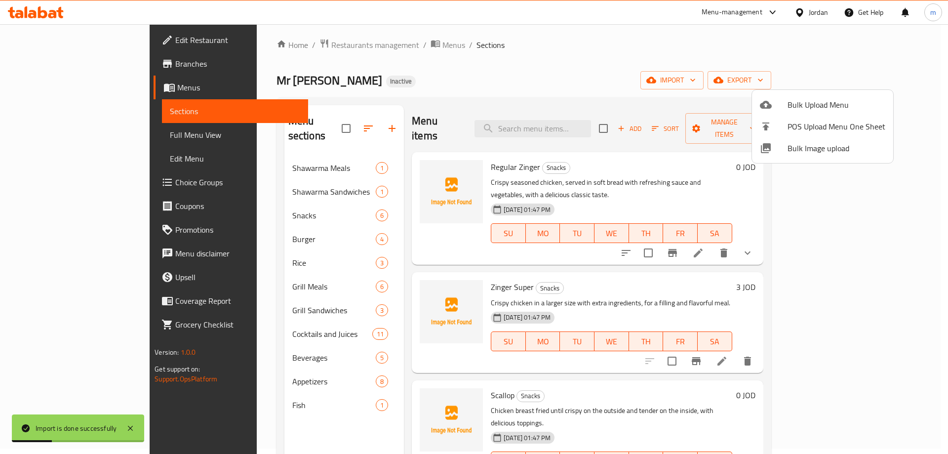
click at [255, 204] on div at bounding box center [474, 227] width 948 height 454
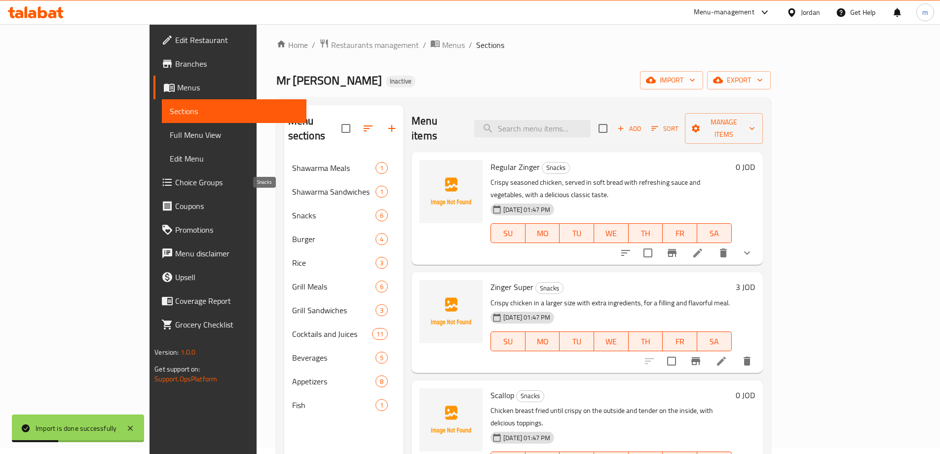
click at [292, 209] on span "Snacks" at bounding box center [333, 215] width 83 height 12
click at [726, 248] on icon at bounding box center [721, 252] width 9 height 9
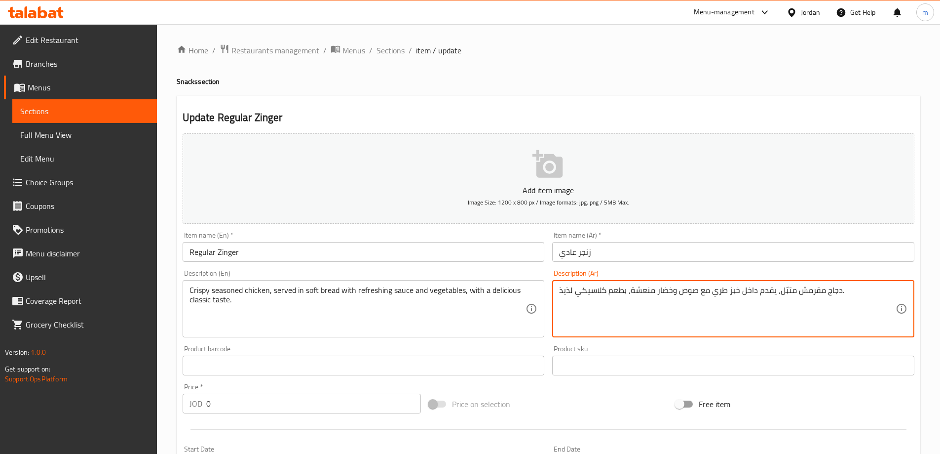
click at [687, 241] on div "Item name (Ar)   * زنجر عادي Item name (Ar) *" at bounding box center [733, 246] width 362 height 30
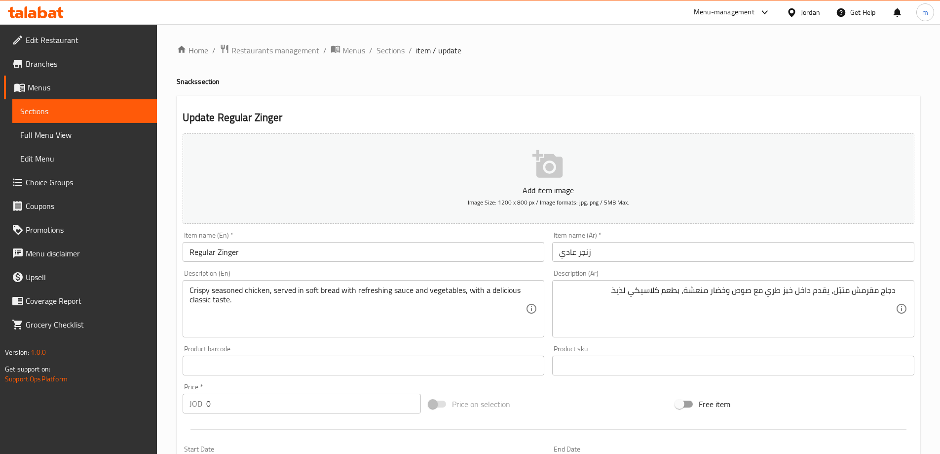
click at [684, 252] on input "زنجر عادي" at bounding box center [733, 252] width 362 height 20
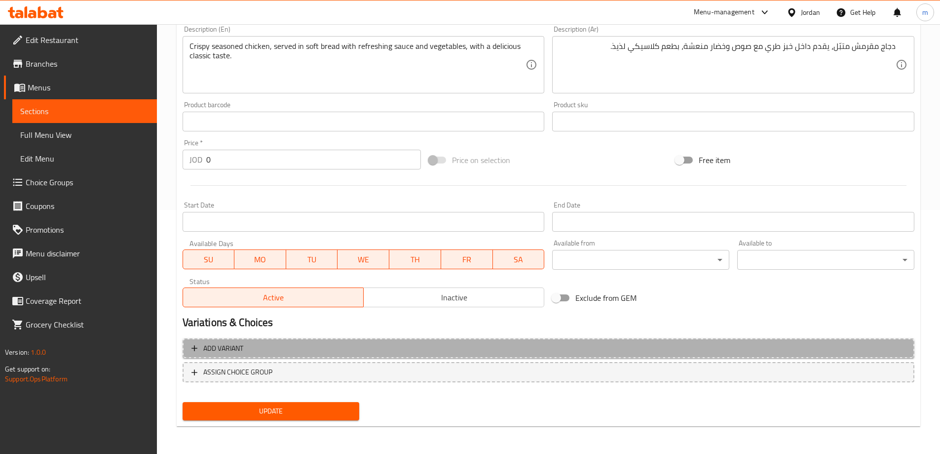
click at [478, 349] on span "Add variant" at bounding box center [549, 348] width 714 height 12
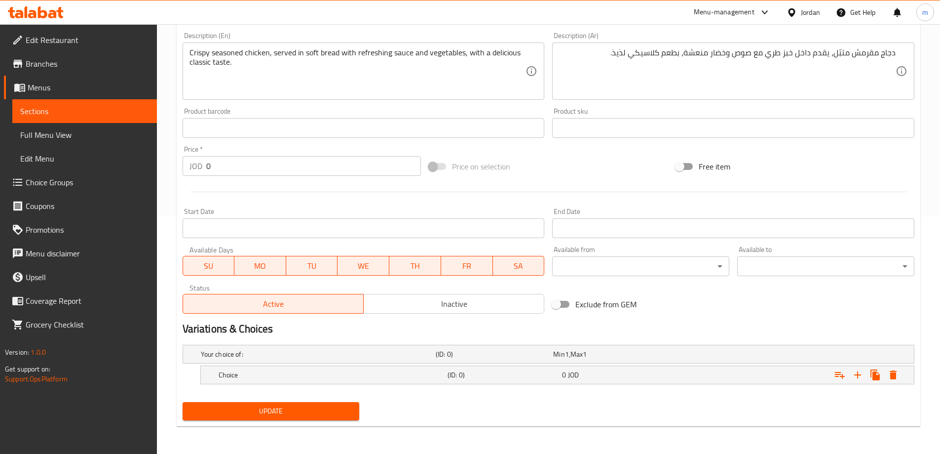
drag, startPoint x: 337, startPoint y: 377, endPoint x: 318, endPoint y: 334, distance: 46.6
click at [334, 365] on div "Choice (ID: 0) 0 JOD" at bounding box center [551, 354] width 705 height 22
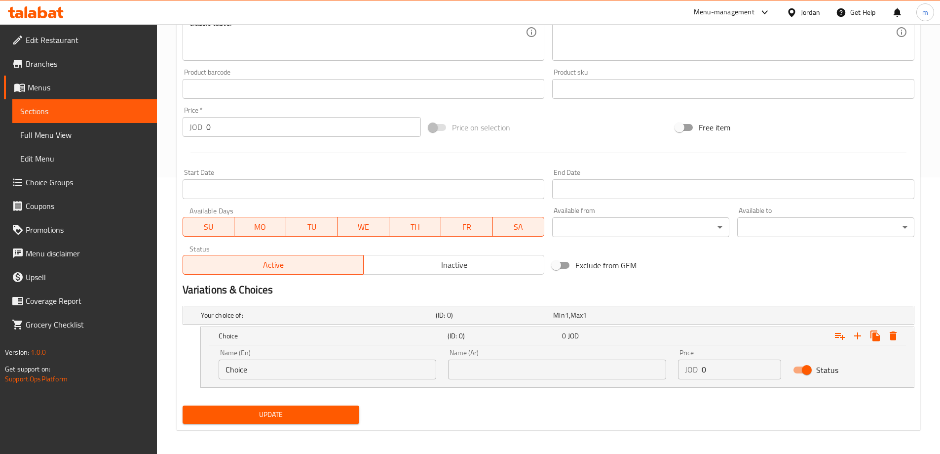
scroll to position [277, 0]
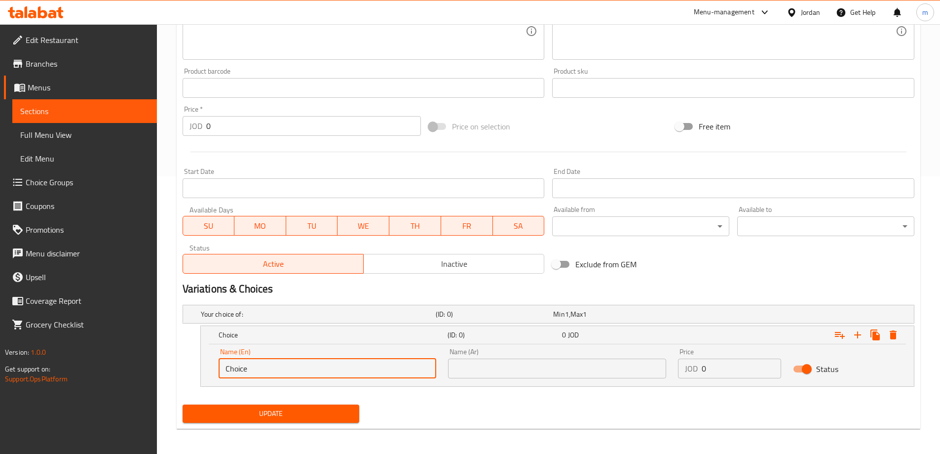
click at [312, 361] on input "Choice" at bounding box center [328, 368] width 218 height 20
type input "Meal"
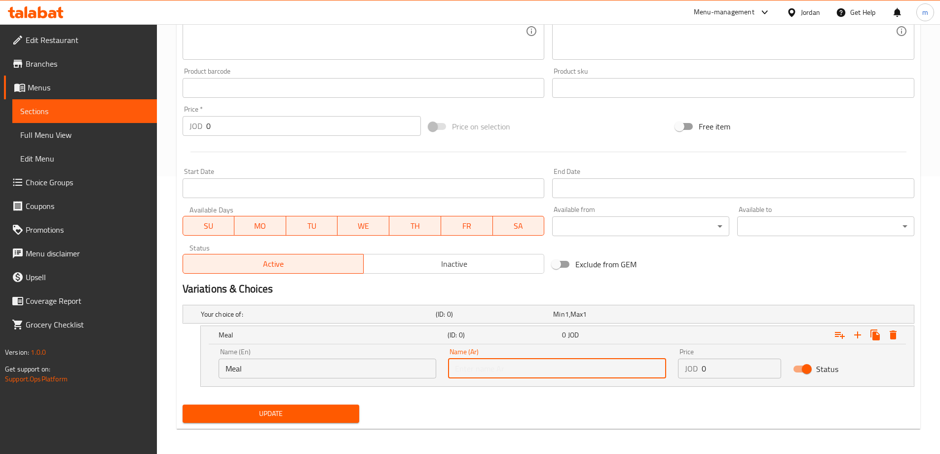
type input "ة"
type input "وجبة"
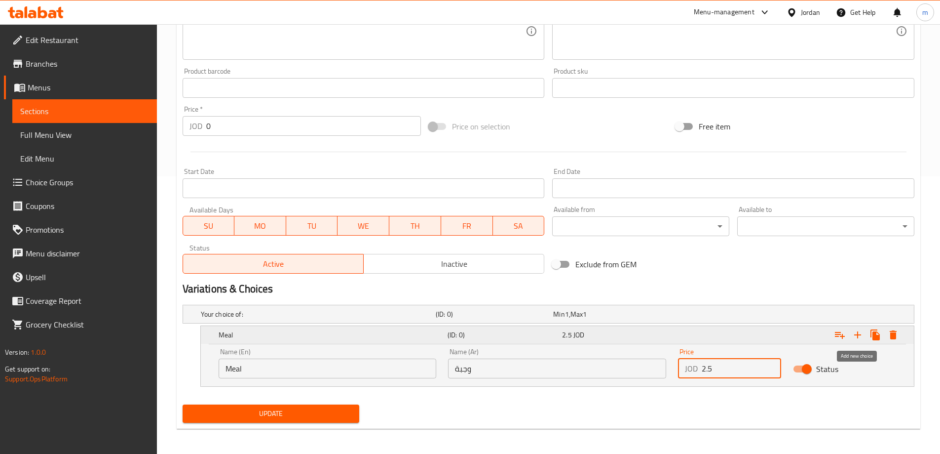
type input "2.5"
click at [855, 331] on icon "Expand" at bounding box center [858, 335] width 12 height 12
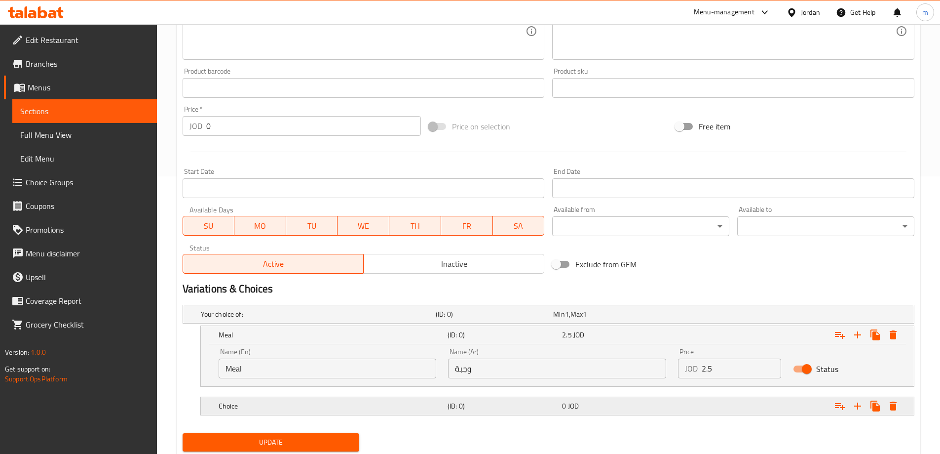
click at [591, 319] on div "0 JOD" at bounding box center [610, 314] width 114 height 10
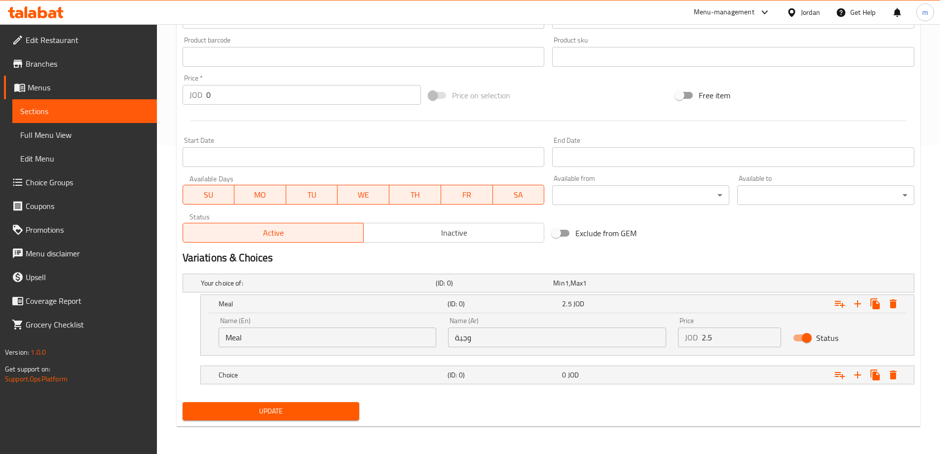
scroll to position [308, 0]
click at [300, 367] on div "Choice (ID: 0) 0 JOD Name (En) Choice Name (En) Name (Ar) Name (Ar) Price JOD 0…" at bounding box center [557, 375] width 713 height 18
click at [280, 288] on h5 "Choice" at bounding box center [316, 283] width 231 height 10
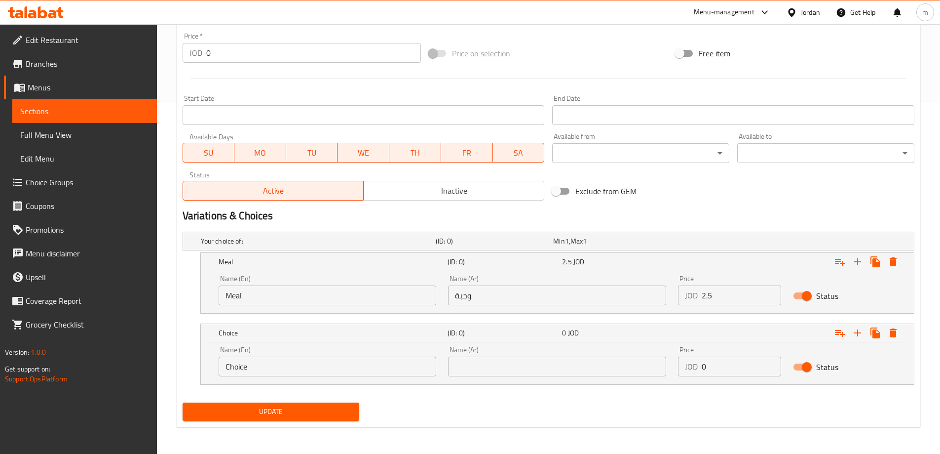
scroll to position [351, 0]
click at [256, 364] on input "Choice" at bounding box center [328, 366] width 218 height 20
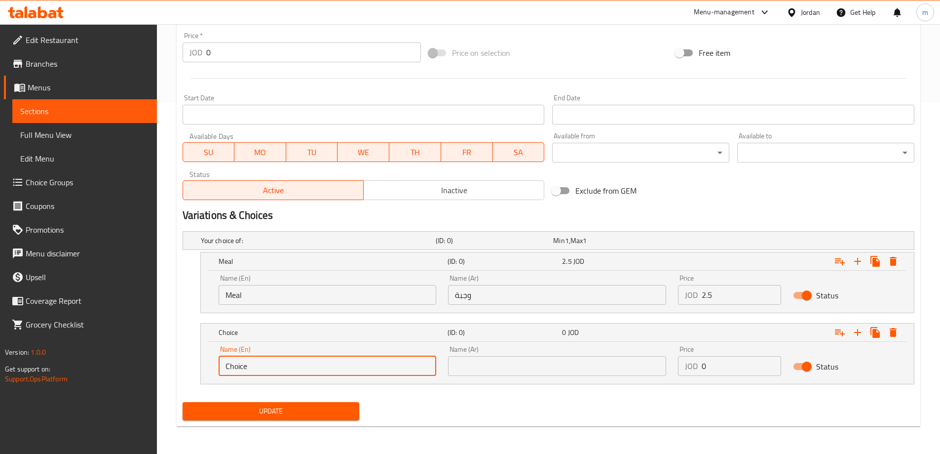
click at [256, 364] on input "Choice" at bounding box center [328, 366] width 218 height 20
type input "Sandwich"
click at [559, 357] on input "text" at bounding box center [557, 366] width 218 height 20
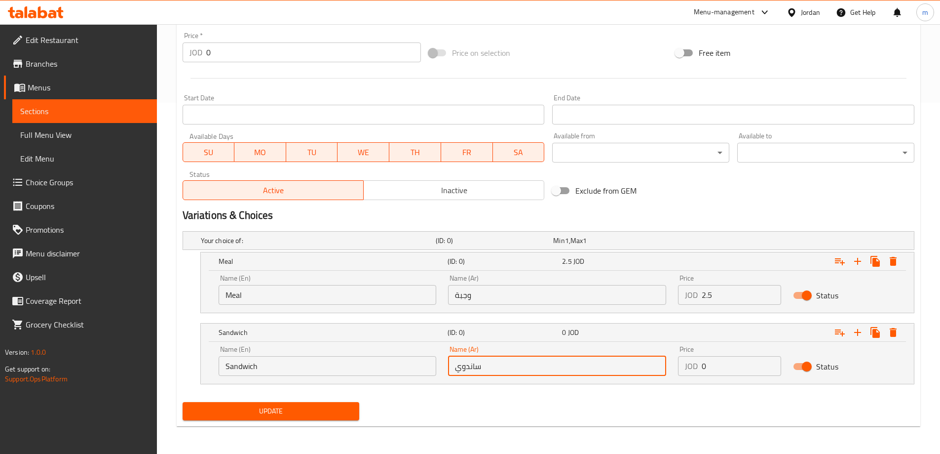
type input "ساندويش"
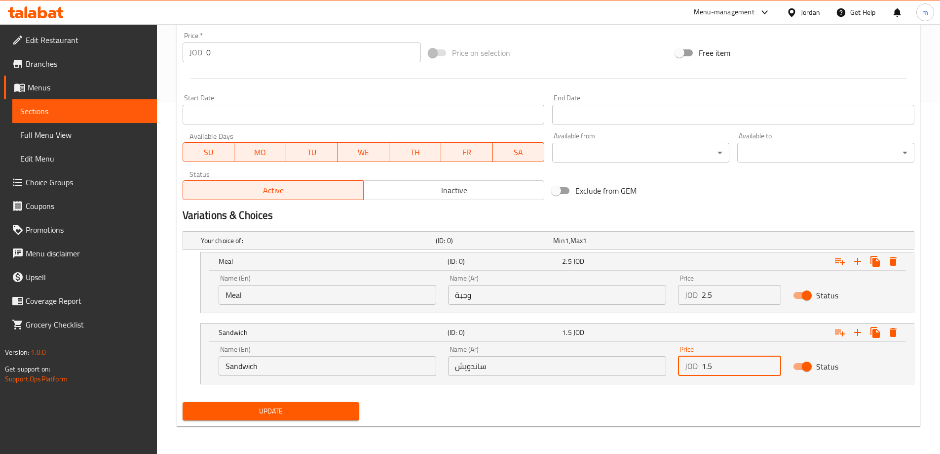
type input "1.5"
drag, startPoint x: 477, startPoint y: 398, endPoint x: 393, endPoint y: 423, distance: 87.5
click at [475, 399] on div "Update" at bounding box center [549, 411] width 740 height 26
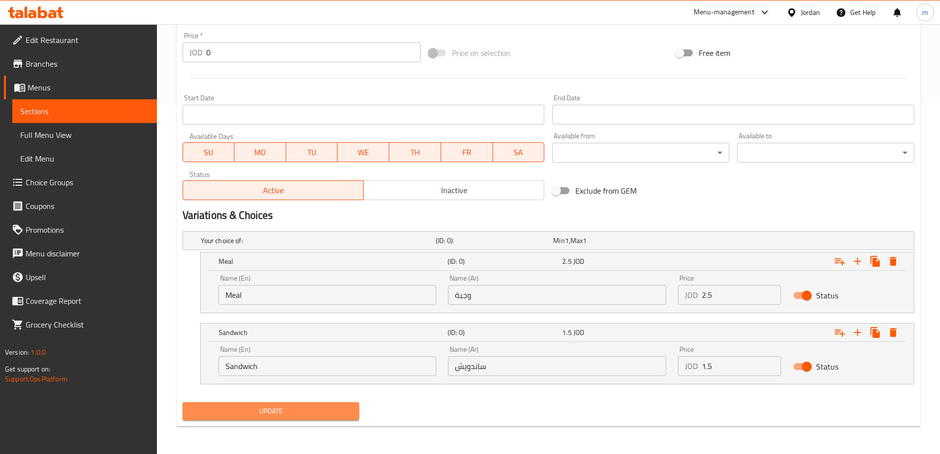
click at [332, 407] on span "Update" at bounding box center [271, 411] width 161 height 12
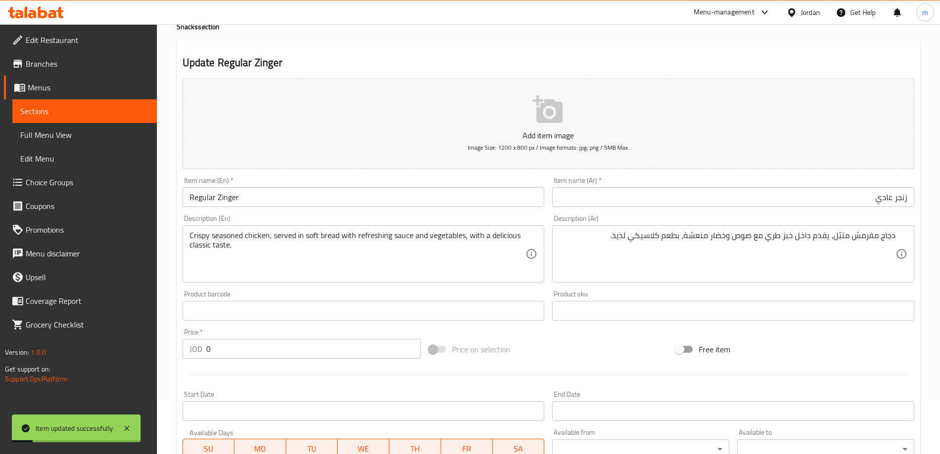
scroll to position [0, 0]
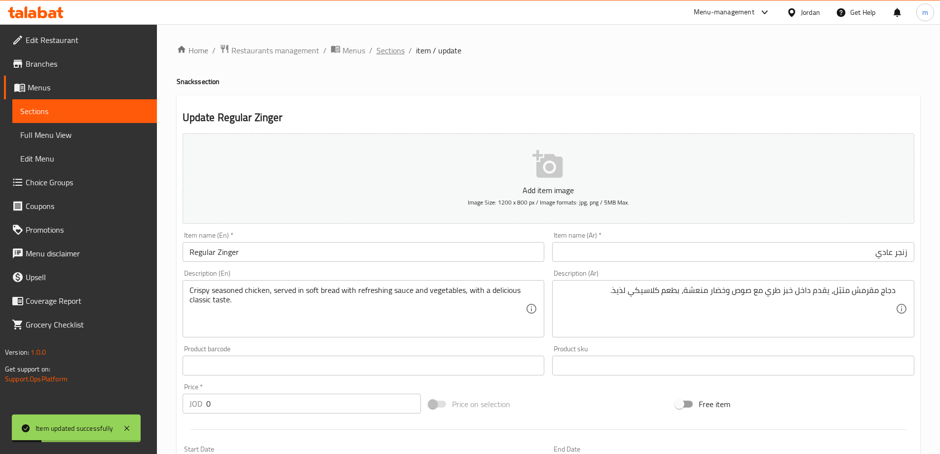
click at [379, 50] on span "Sections" at bounding box center [391, 50] width 28 height 12
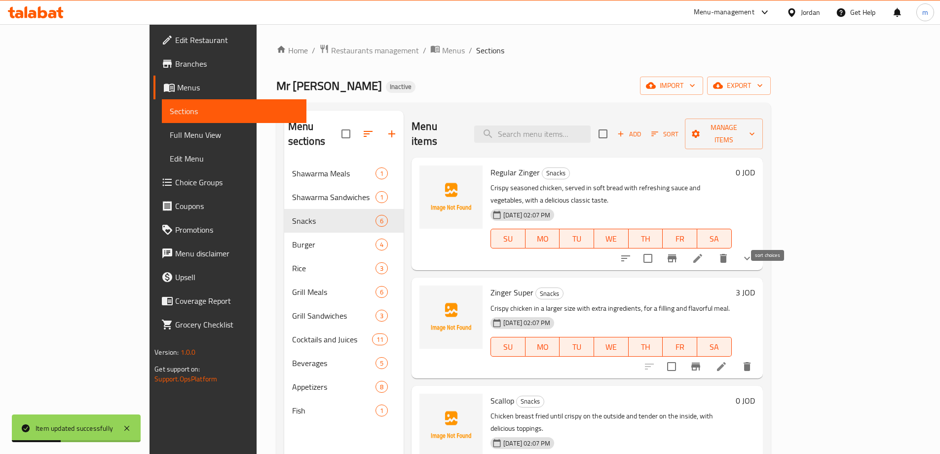
click at [632, 252] on icon "sort-choices" at bounding box center [626, 258] width 12 height 12
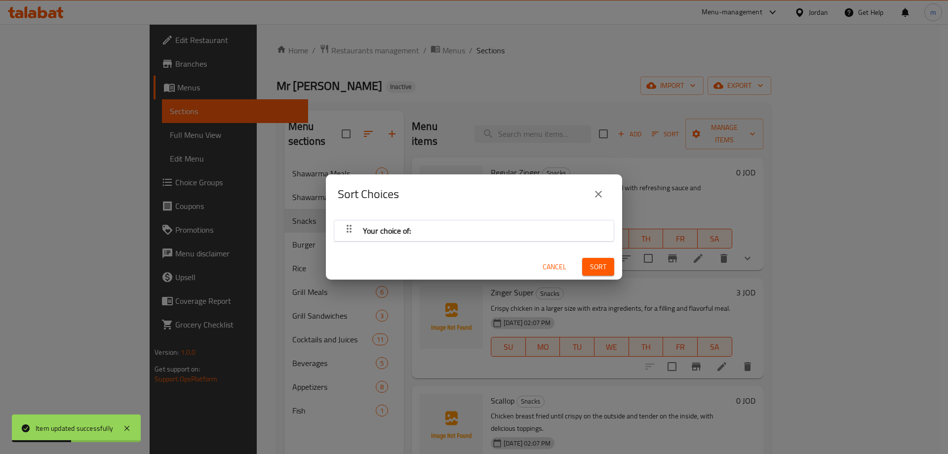
click at [481, 229] on div "Your choice of:" at bounding box center [473, 231] width 269 height 24
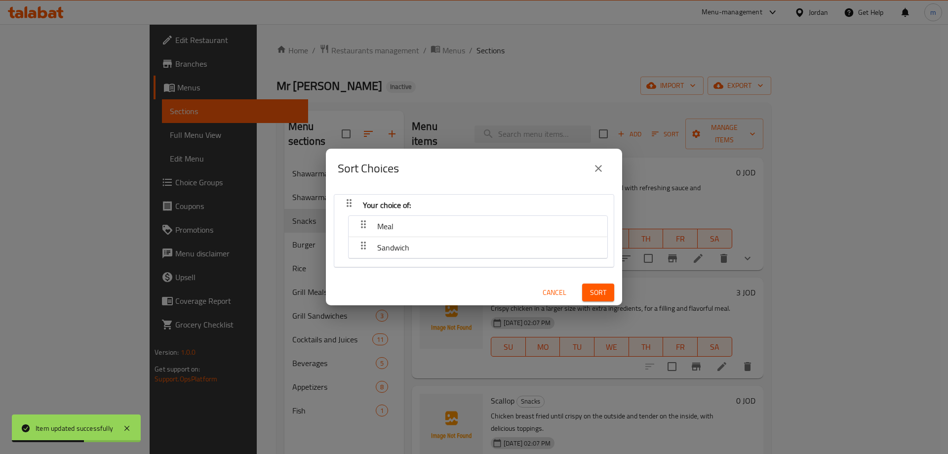
click at [542, 289] on span "Cancel" at bounding box center [554, 292] width 24 height 12
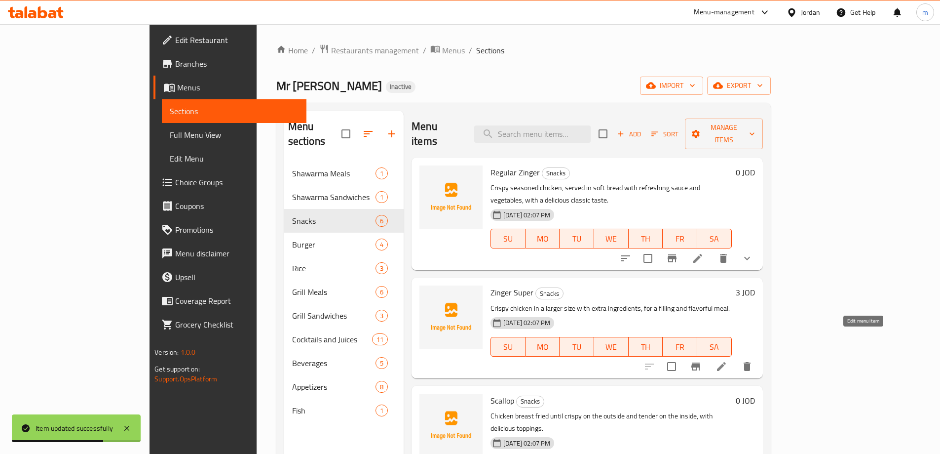
click at [728, 360] on icon at bounding box center [722, 366] width 12 height 12
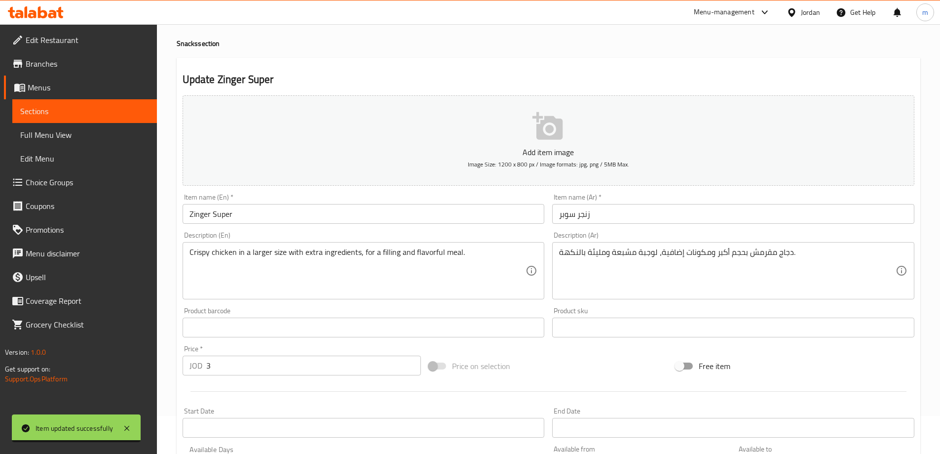
scroll to position [49, 0]
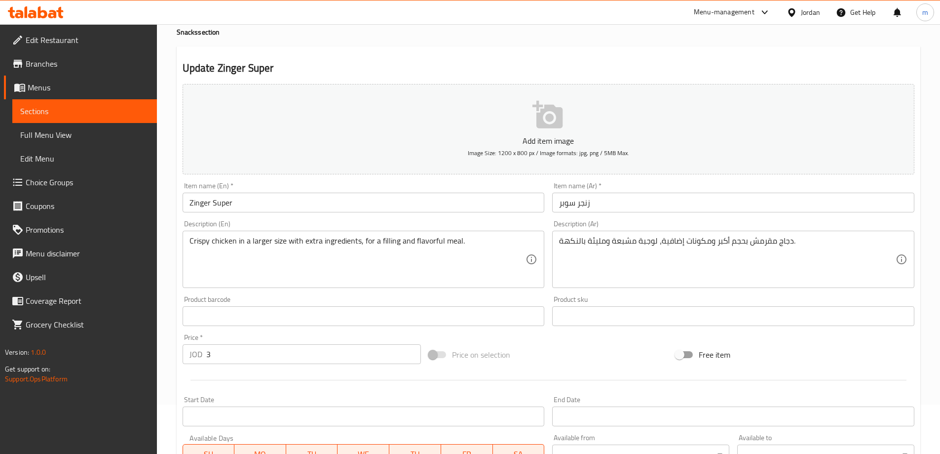
click at [630, 210] on input "زنجر سوبر" at bounding box center [733, 202] width 362 height 20
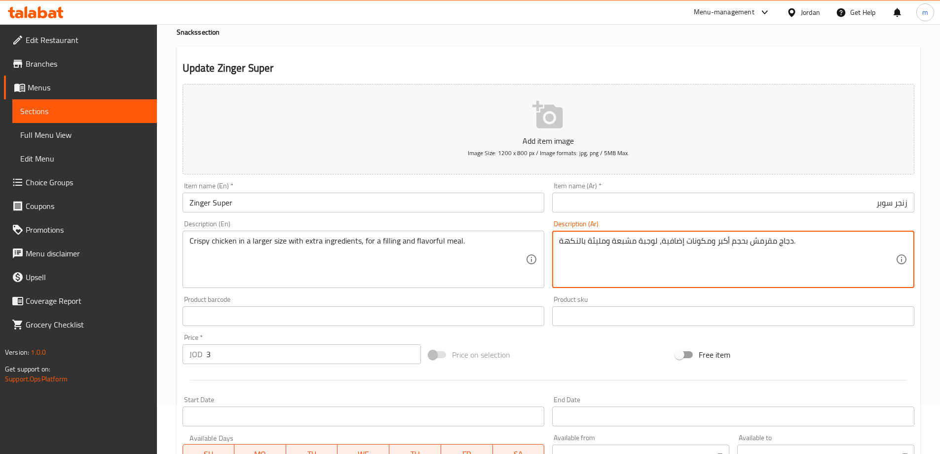
click at [628, 247] on textarea "دجاج مقرمش بحجم أكبر ومكونات إضافية، لوجبة مشبعة ومليئة بالنكهة." at bounding box center [727, 259] width 337 height 47
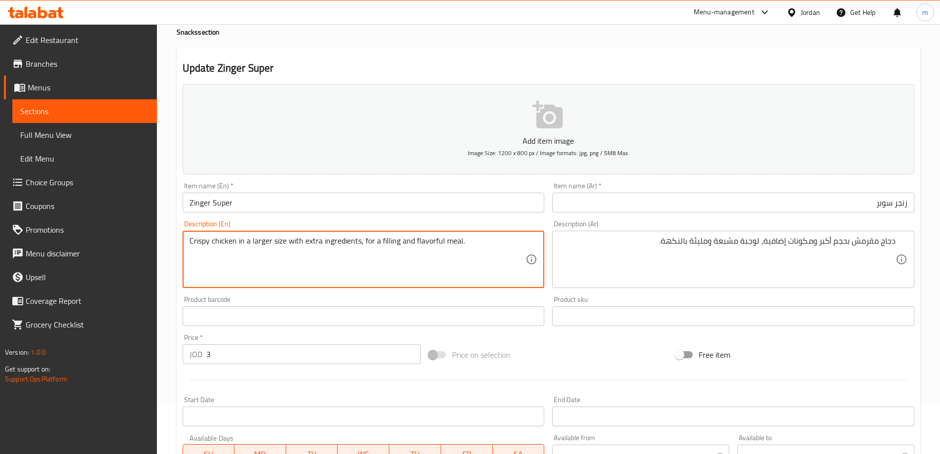
drag, startPoint x: 361, startPoint y: 239, endPoint x: 464, endPoint y: 230, distance: 104.1
click at [478, 247] on textarea "Crispy chicken in a larger size with extra ingredients, for a filling and flavo…" at bounding box center [358, 259] width 337 height 47
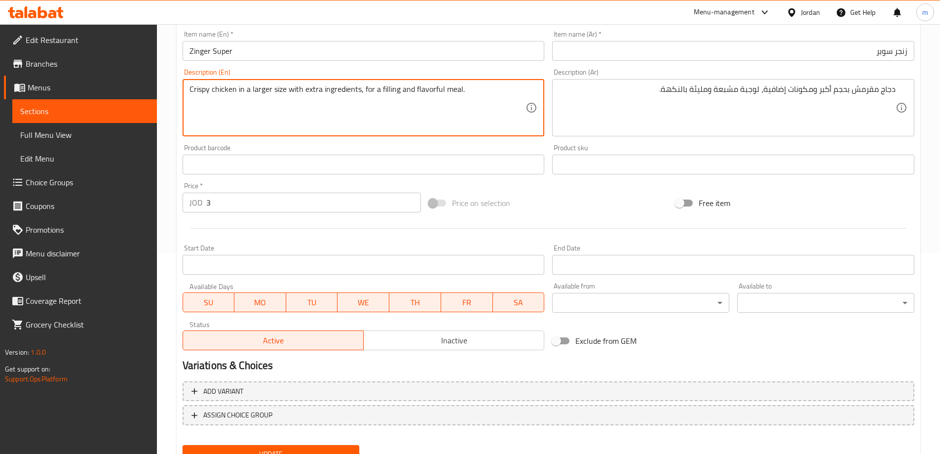
scroll to position [244, 0]
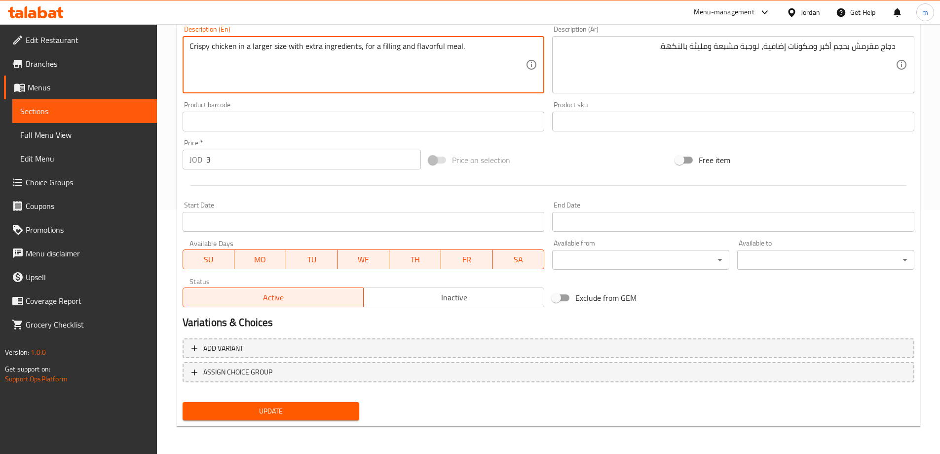
click at [316, 417] on span "Update" at bounding box center [271, 411] width 161 height 12
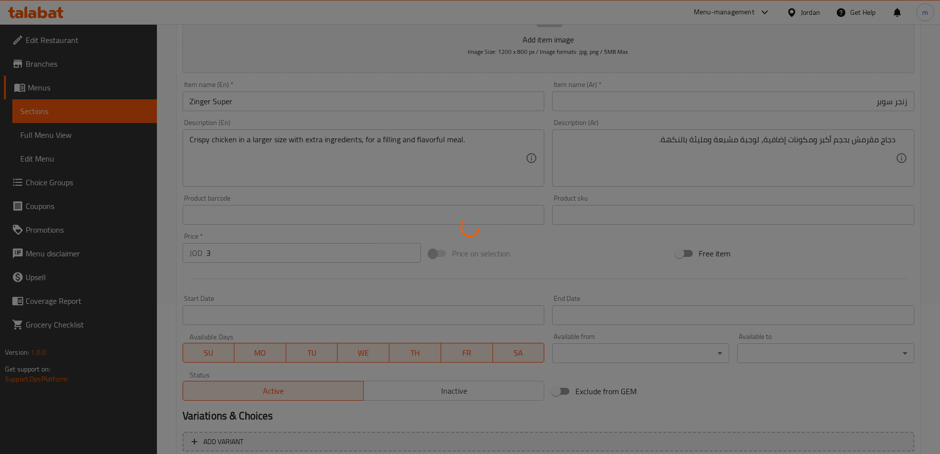
scroll to position [0, 0]
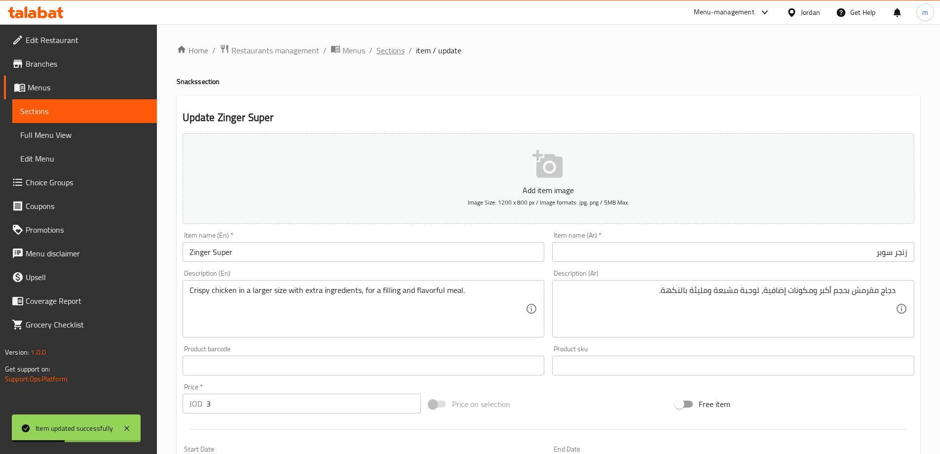
click at [392, 52] on span "Sections" at bounding box center [391, 50] width 28 height 12
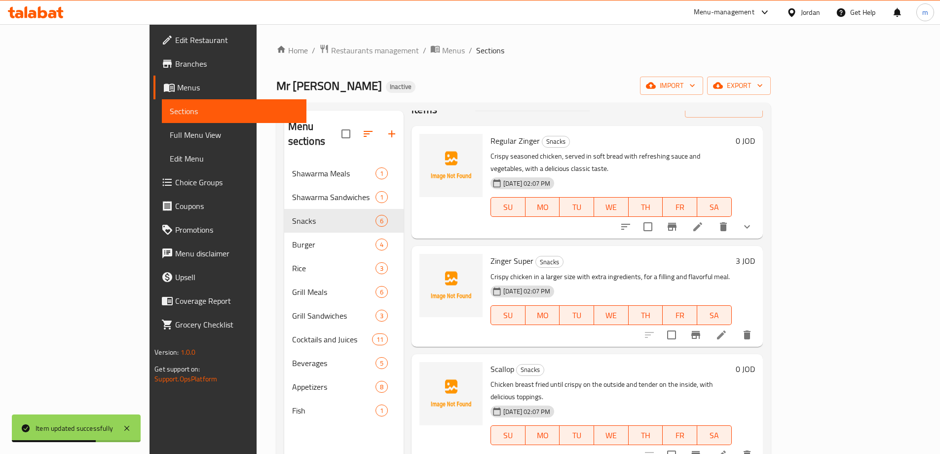
scroll to position [49, 0]
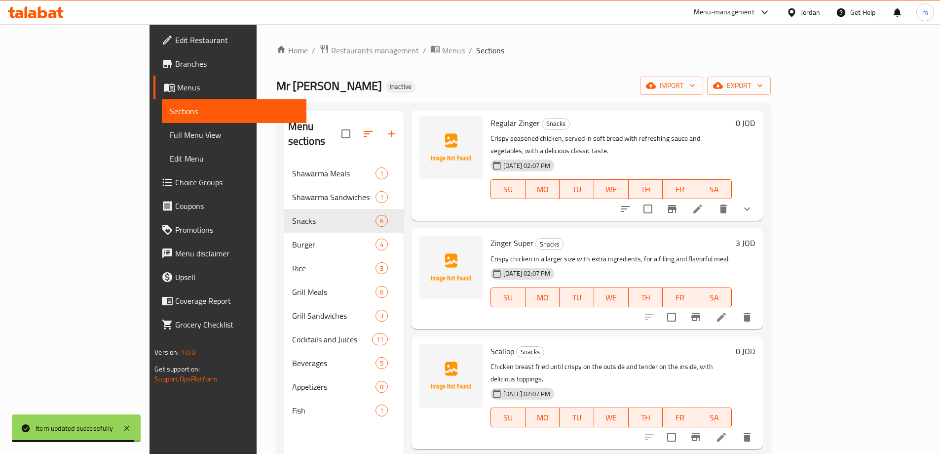
click at [735, 428] on li at bounding box center [722, 437] width 28 height 18
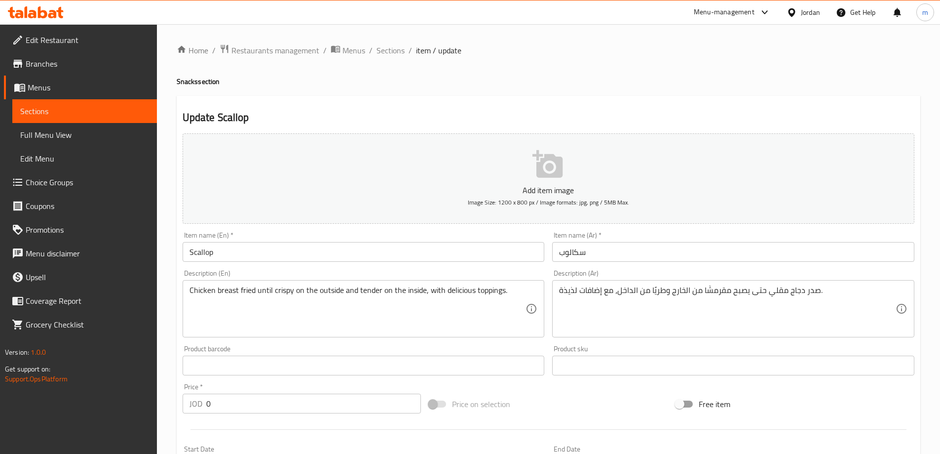
click at [693, 251] on input "سكالوب" at bounding box center [733, 252] width 362 height 20
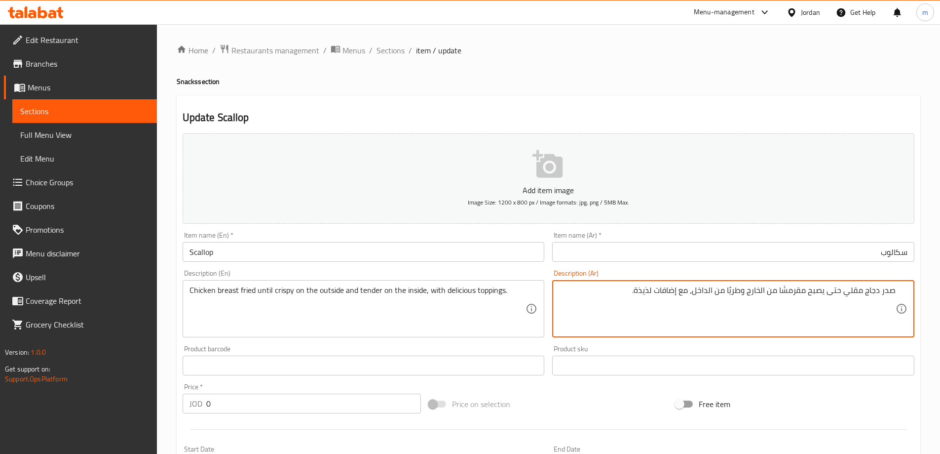
click at [197, 249] on input "Scallop" at bounding box center [364, 252] width 362 height 20
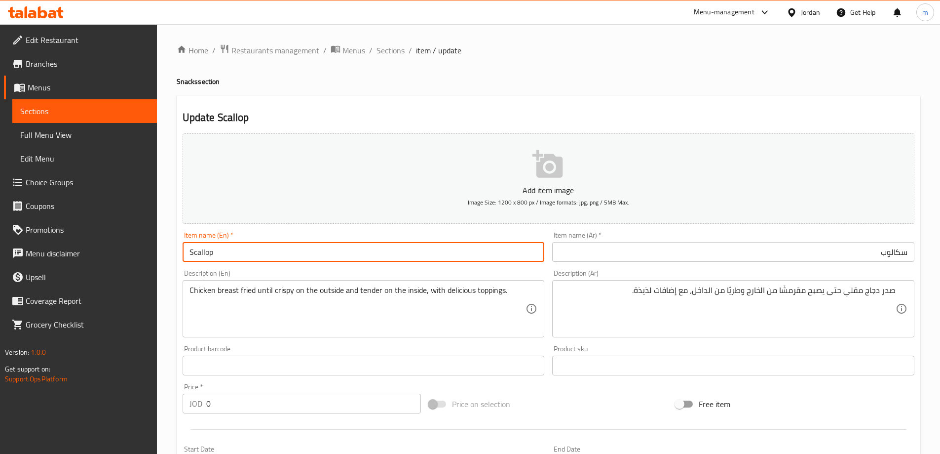
click at [192, 249] on input "Scallop" at bounding box center [364, 252] width 362 height 20
click at [189, 250] on input "Scallop" at bounding box center [364, 252] width 362 height 20
click at [211, 253] on input "Scallop" at bounding box center [364, 252] width 362 height 20
paste input "Escalope"
type input "Escalope"
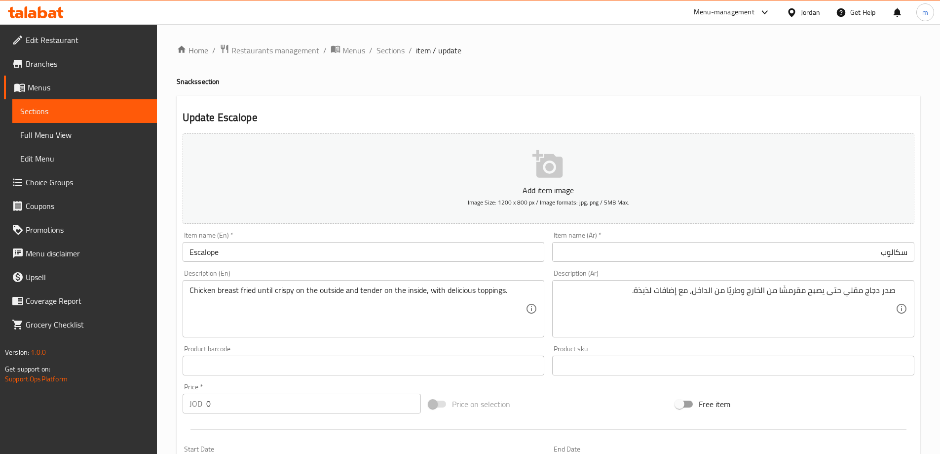
click at [428, 89] on div "Home / Restaurants management / Menus / Sections / item / update Snacks section…" at bounding box center [549, 361] width 744 height 634
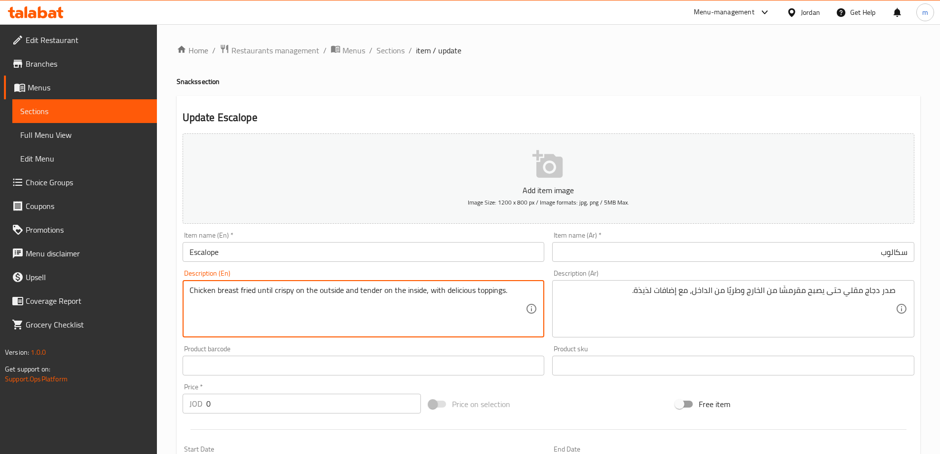
drag, startPoint x: 257, startPoint y: 292, endPoint x: 172, endPoint y: 294, distance: 84.9
drag, startPoint x: 299, startPoint y: 292, endPoint x: 478, endPoint y: 287, distance: 179.2
click at [478, 287] on textarea "Chicken breast fried until crispy on the outside and tender on the inside, with…" at bounding box center [358, 308] width 337 height 47
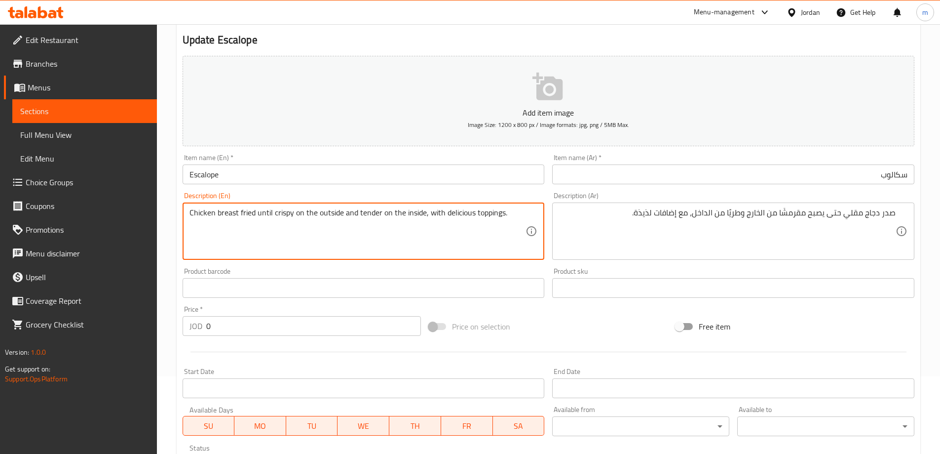
scroll to position [244, 0]
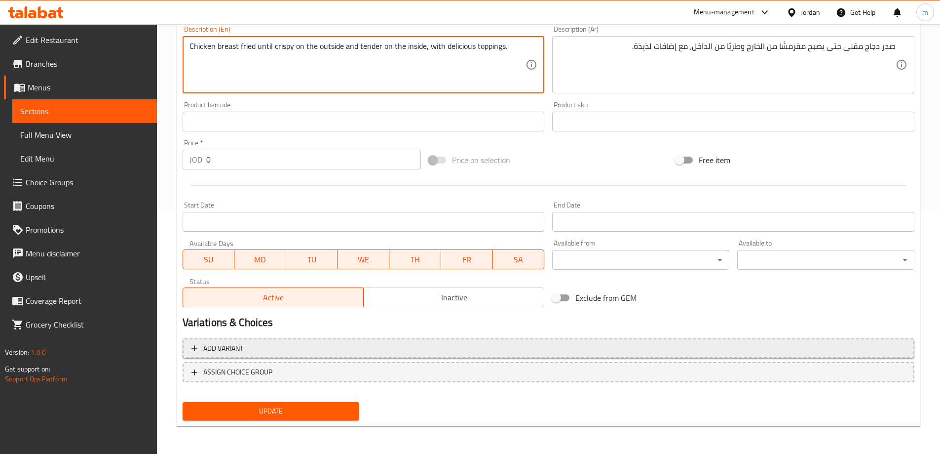
click at [294, 349] on span "Add variant" at bounding box center [549, 348] width 714 height 12
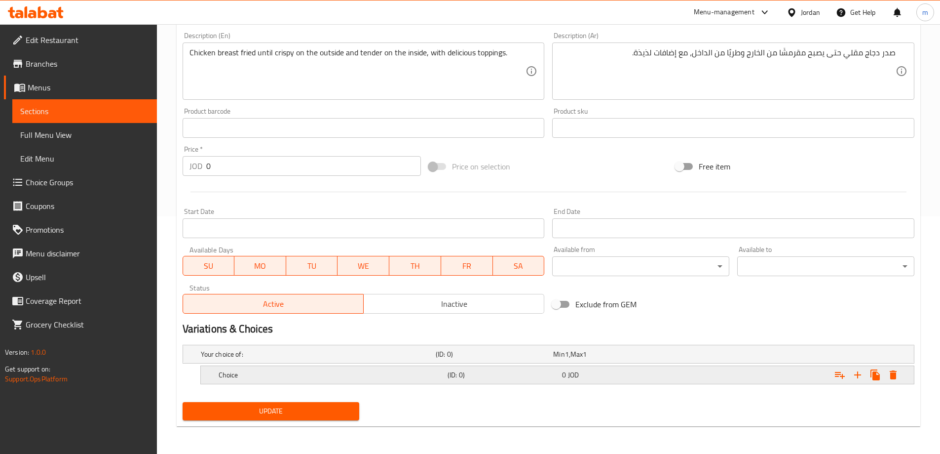
click at [304, 361] on div "Choice" at bounding box center [316, 354] width 235 height 14
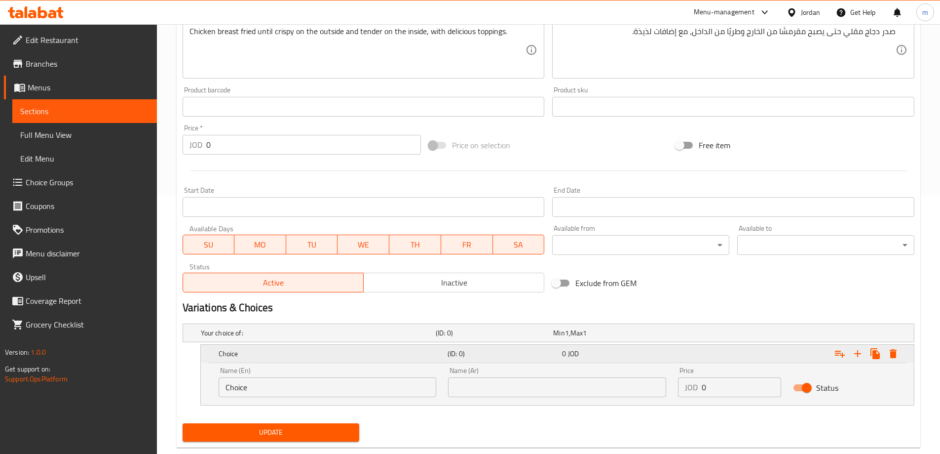
scroll to position [280, 0]
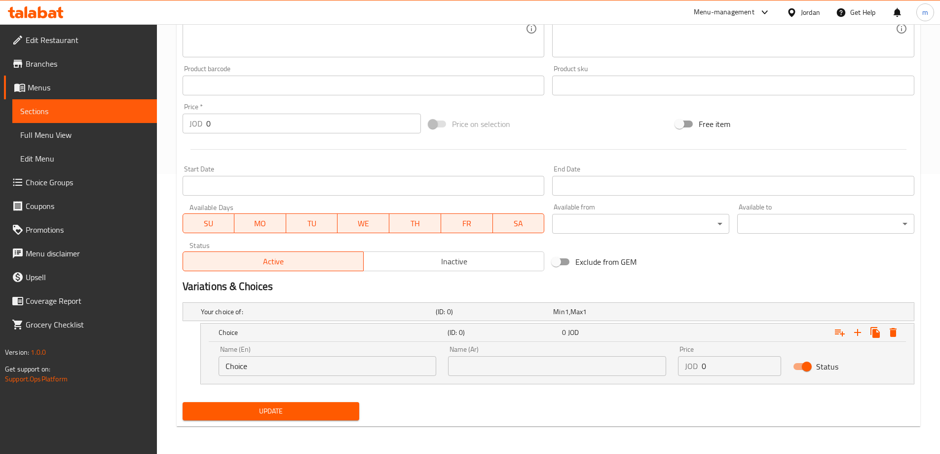
click at [386, 372] on input "Choice" at bounding box center [328, 366] width 218 height 20
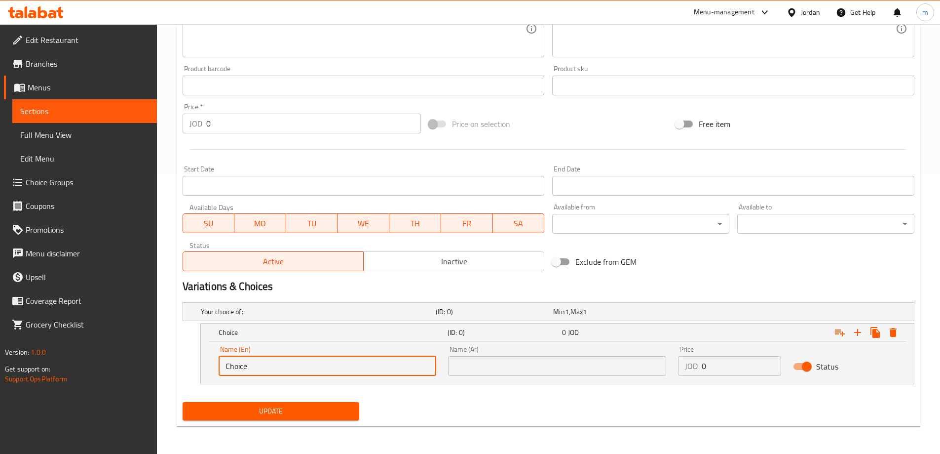
click at [386, 372] on input "Choice" at bounding box center [328, 366] width 218 height 20
type input "Meal"
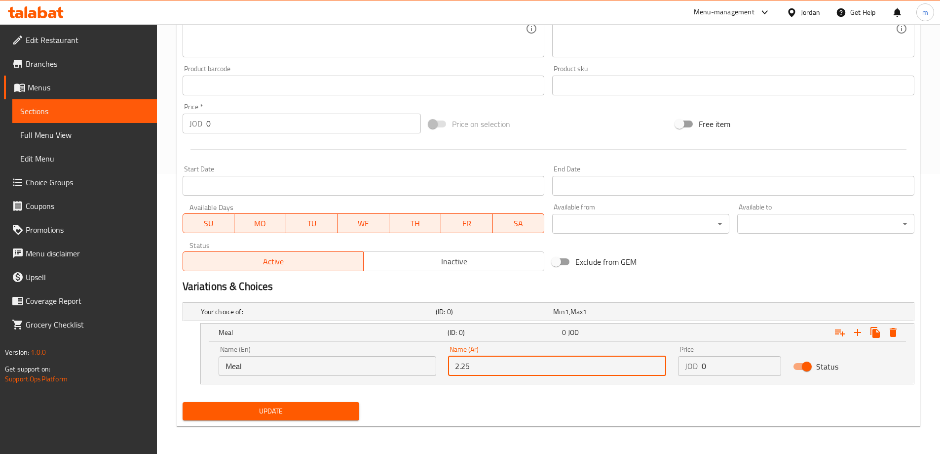
type input "2.25"
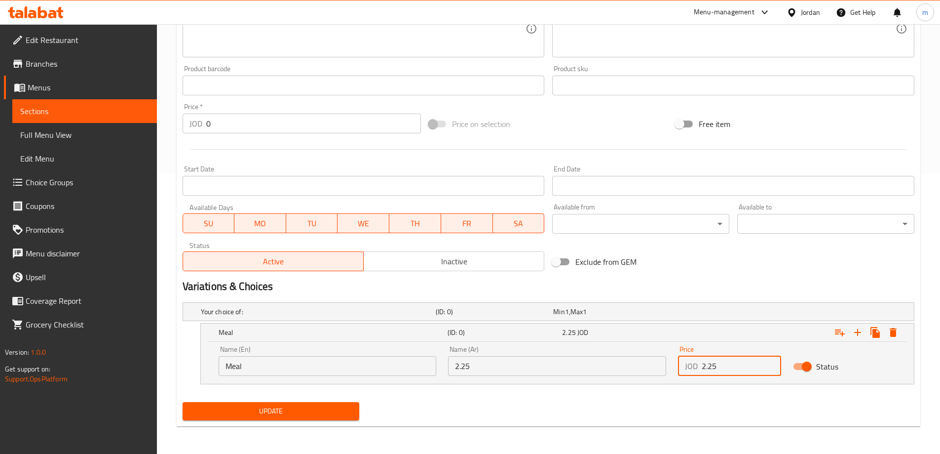
type input "2.25"
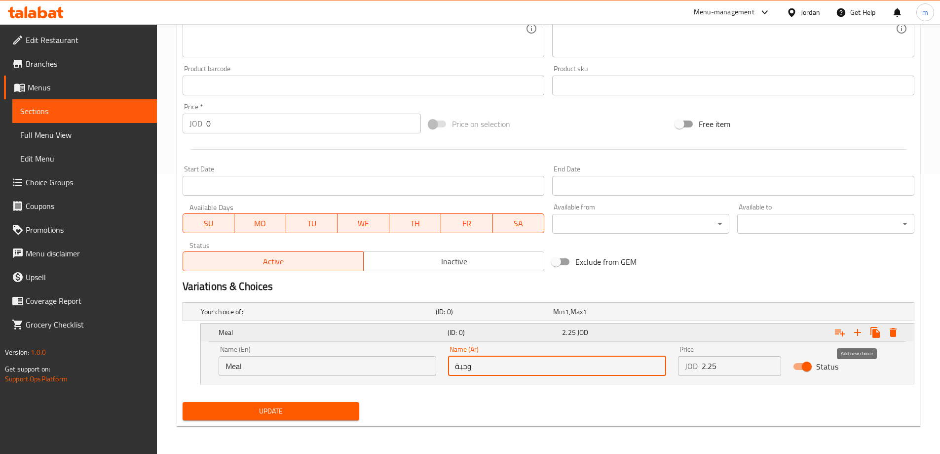
type input "وجبة"
click at [855, 328] on icon "Expand" at bounding box center [858, 332] width 12 height 12
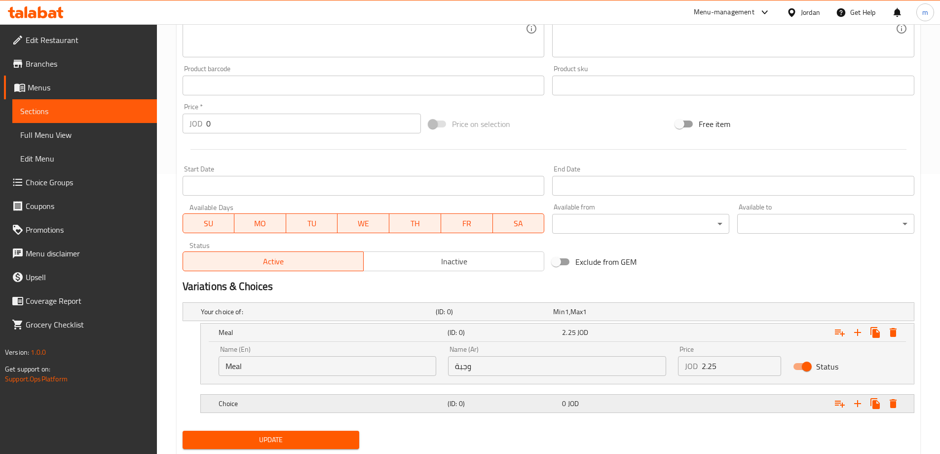
click at [473, 316] on h5 "(ID: 0)" at bounding box center [493, 312] width 114 height 10
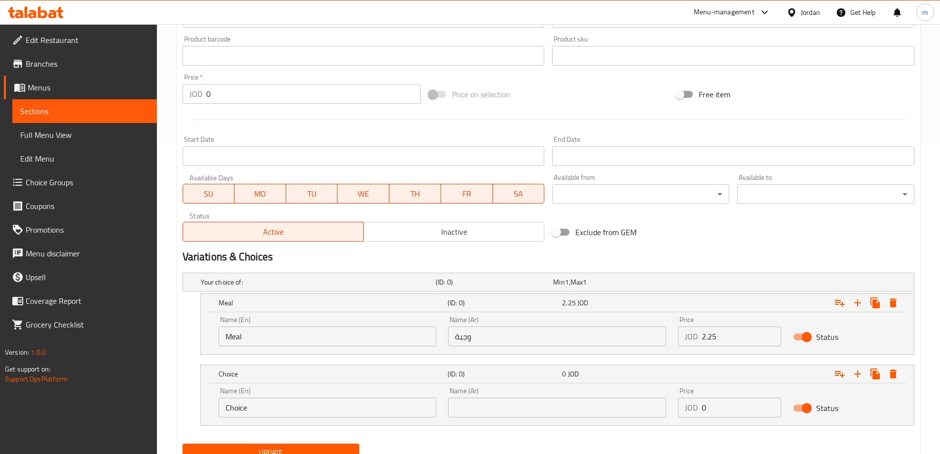
scroll to position [351, 0]
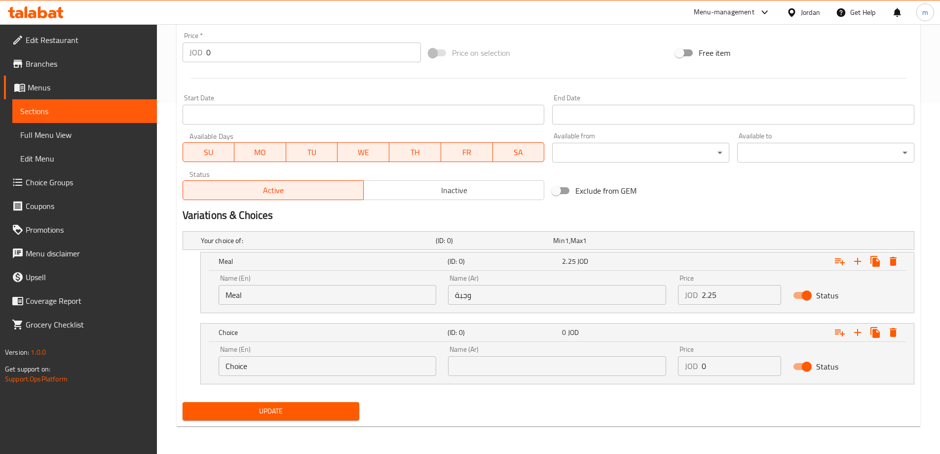
click at [370, 371] on input "Choice" at bounding box center [328, 366] width 218 height 20
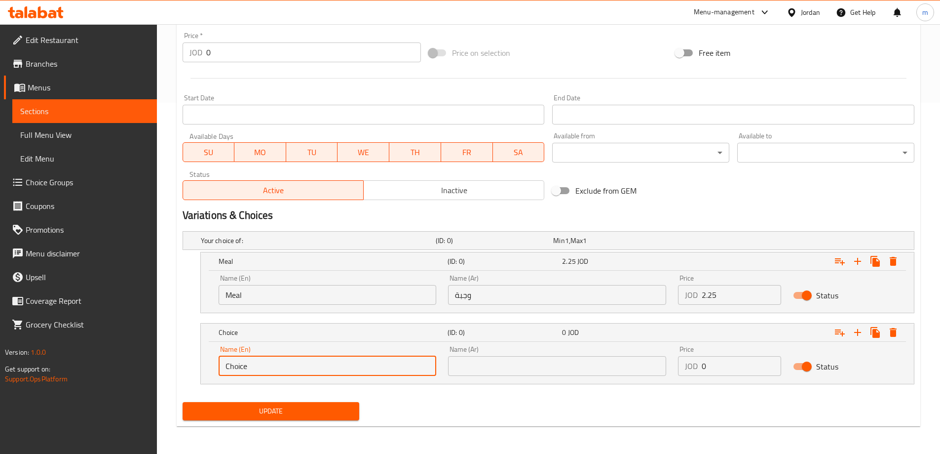
click at [370, 371] on input "Choice" at bounding box center [328, 366] width 218 height 20
type input "Sandwich"
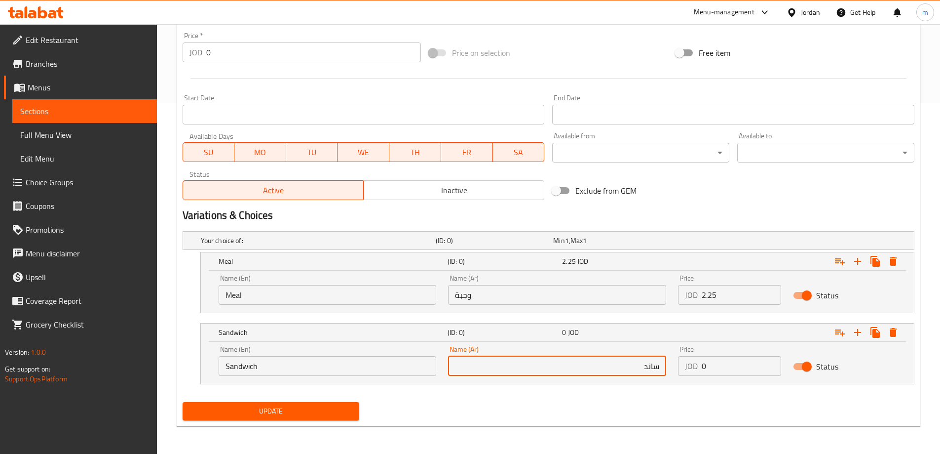
type input "ساندويش"
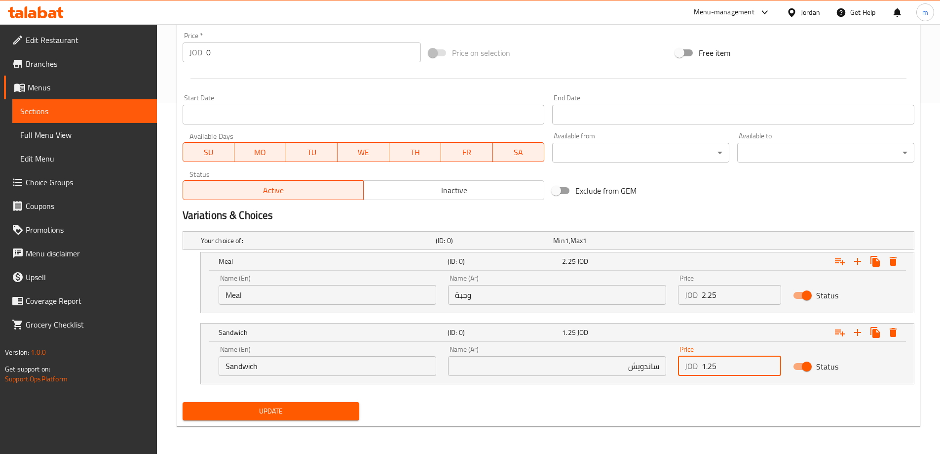
type input "1.25"
click at [331, 417] on span "Update" at bounding box center [271, 411] width 161 height 12
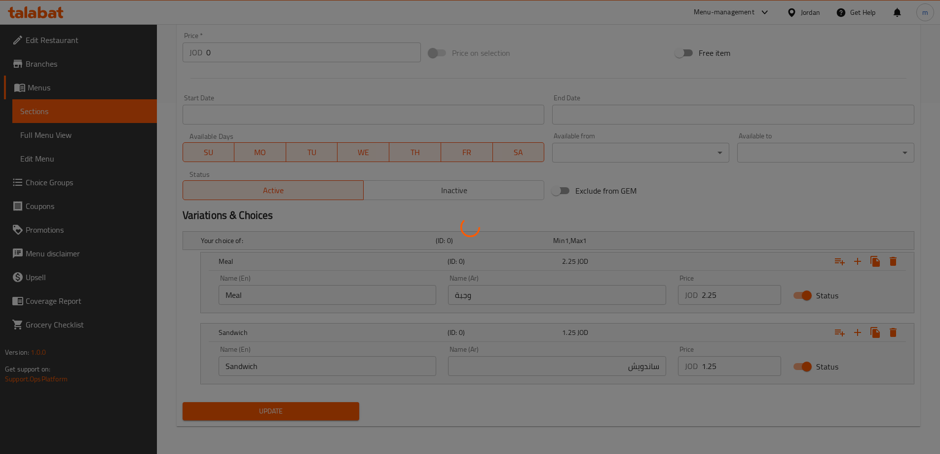
scroll to position [5, 0]
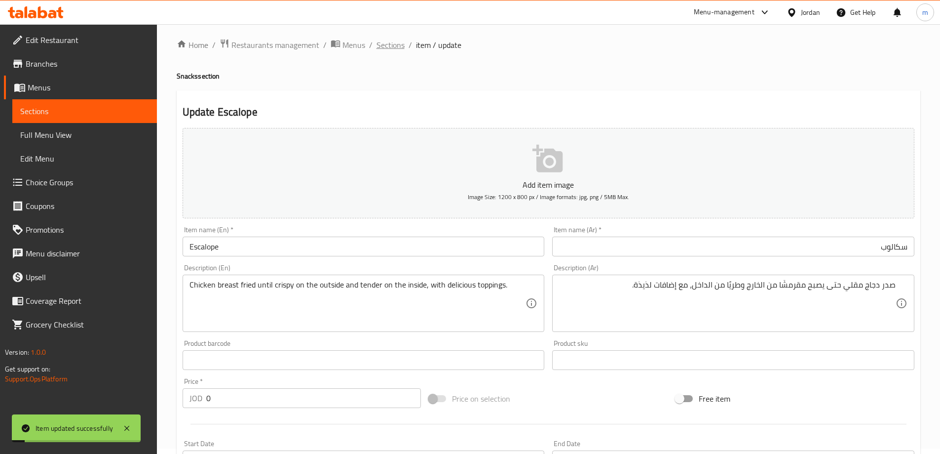
click at [392, 43] on span "Sections" at bounding box center [391, 45] width 28 height 12
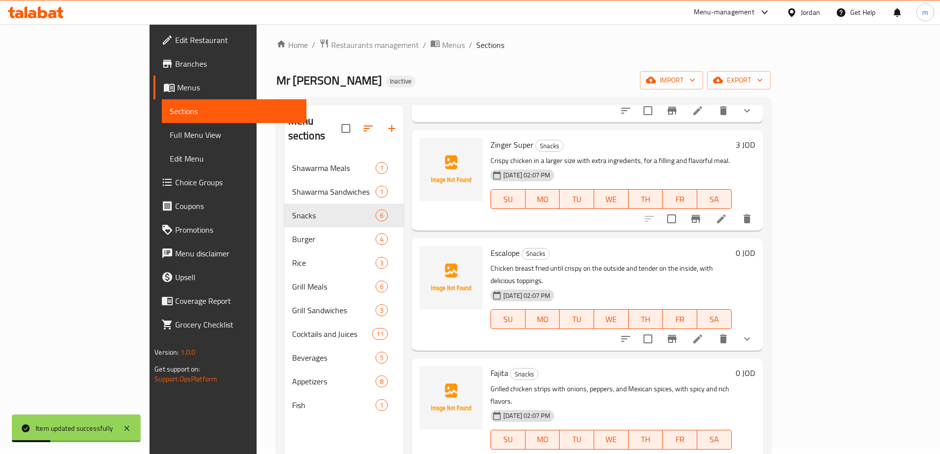
scroll to position [148, 0]
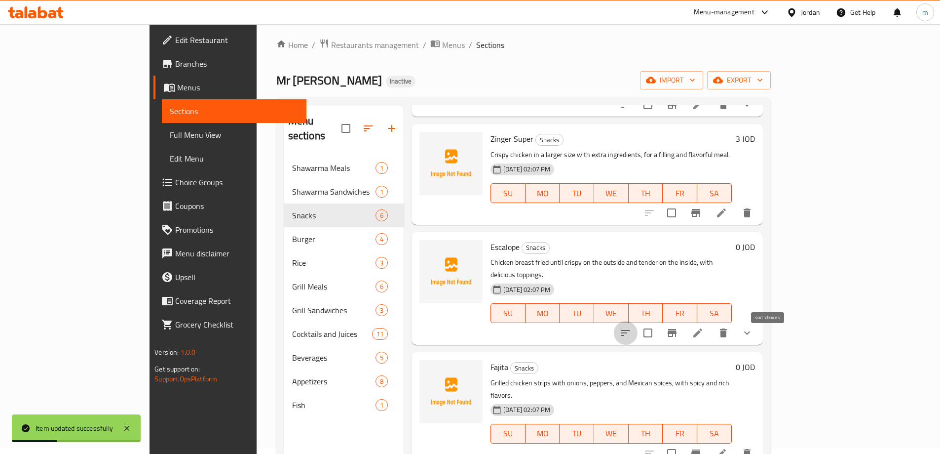
click at [632, 327] on icon "sort-choices" at bounding box center [626, 333] width 12 height 12
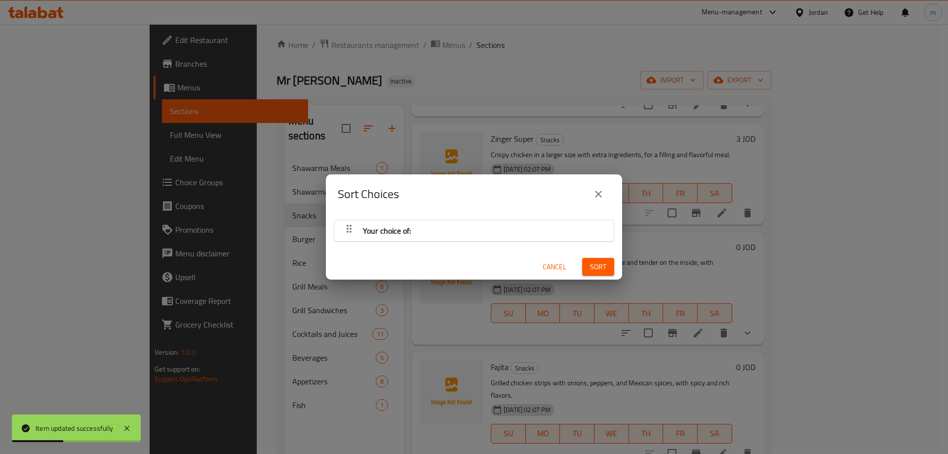
click at [487, 236] on div "Your choice of:" at bounding box center [473, 231] width 269 height 24
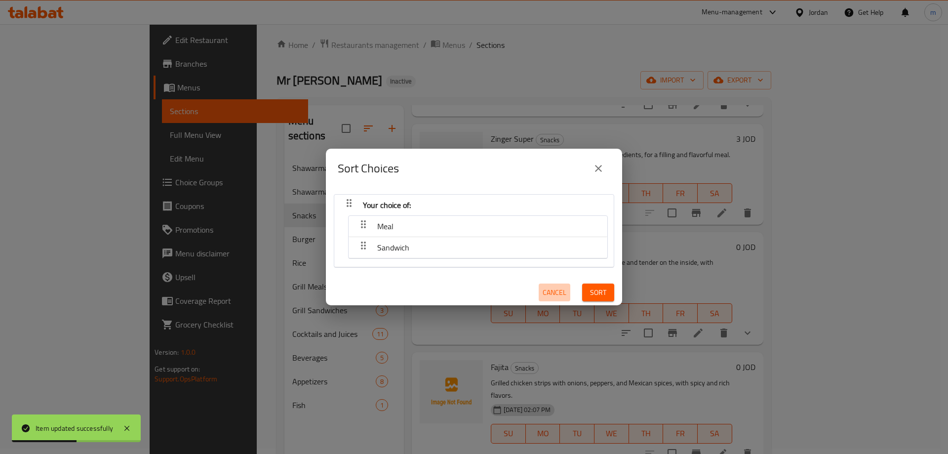
click at [547, 301] on button "Cancel" at bounding box center [554, 292] width 32 height 18
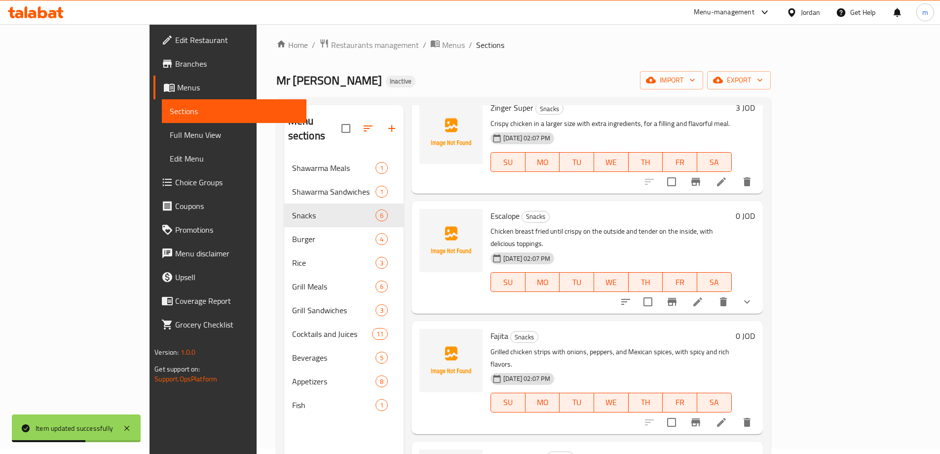
scroll to position [218, 0]
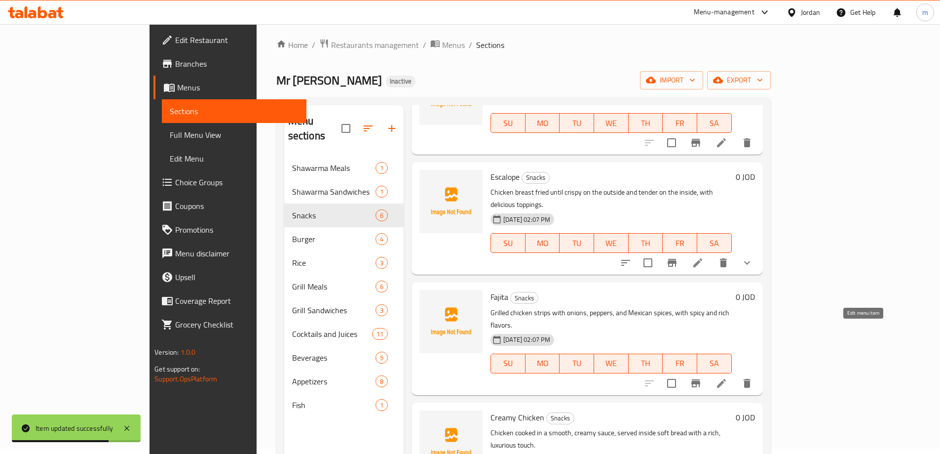
click at [728, 377] on icon at bounding box center [722, 383] width 12 height 12
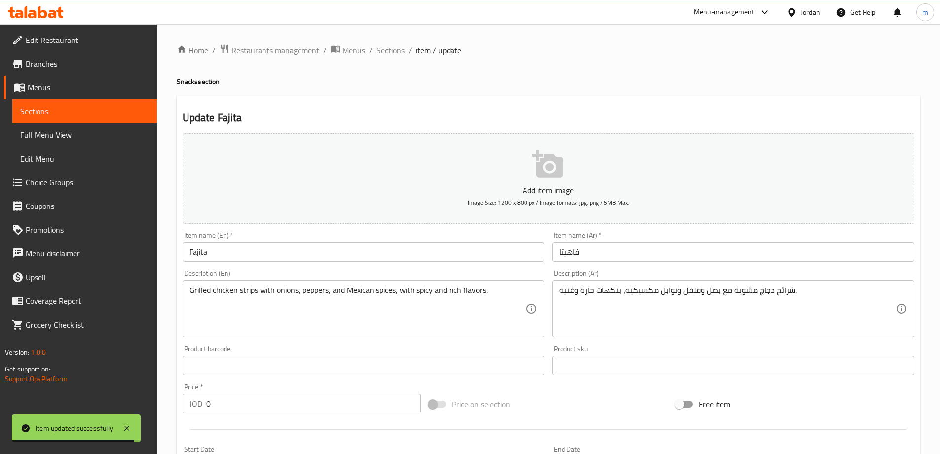
click at [690, 244] on input "فاهيتا" at bounding box center [733, 252] width 362 height 20
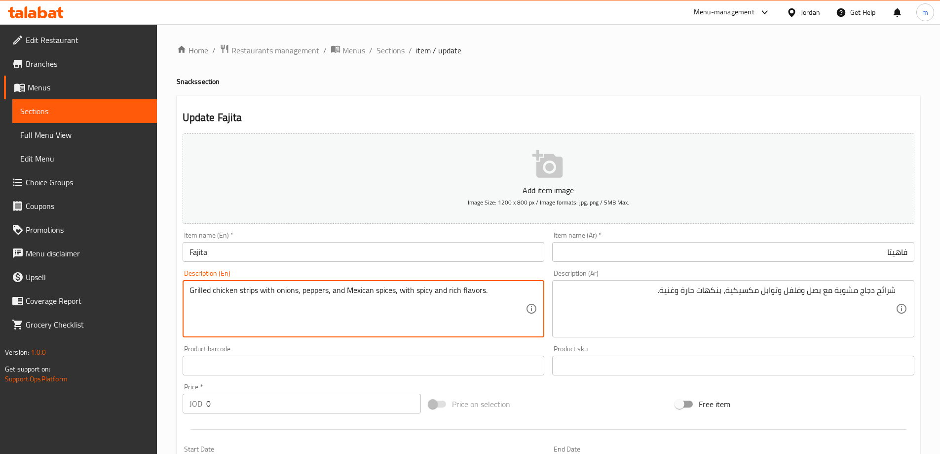
drag, startPoint x: 257, startPoint y: 288, endPoint x: 187, endPoint y: 298, distance: 71.3
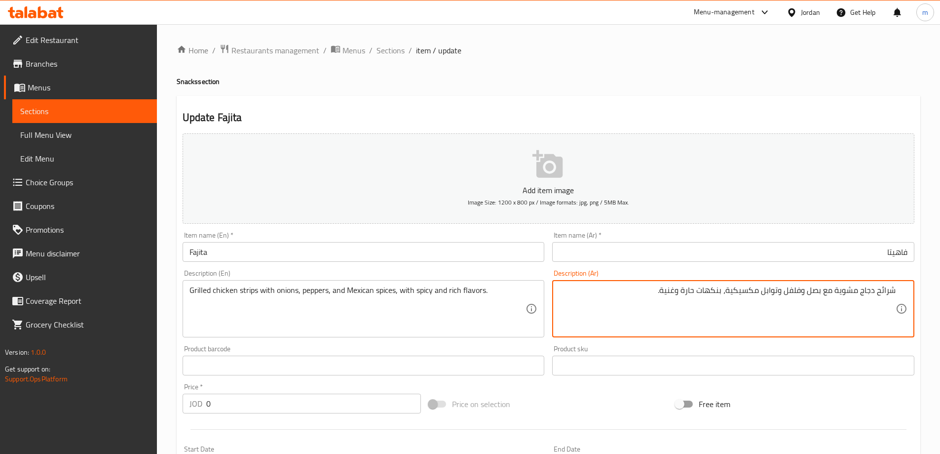
drag, startPoint x: 861, startPoint y: 295, endPoint x: 900, endPoint y: 291, distance: 39.2
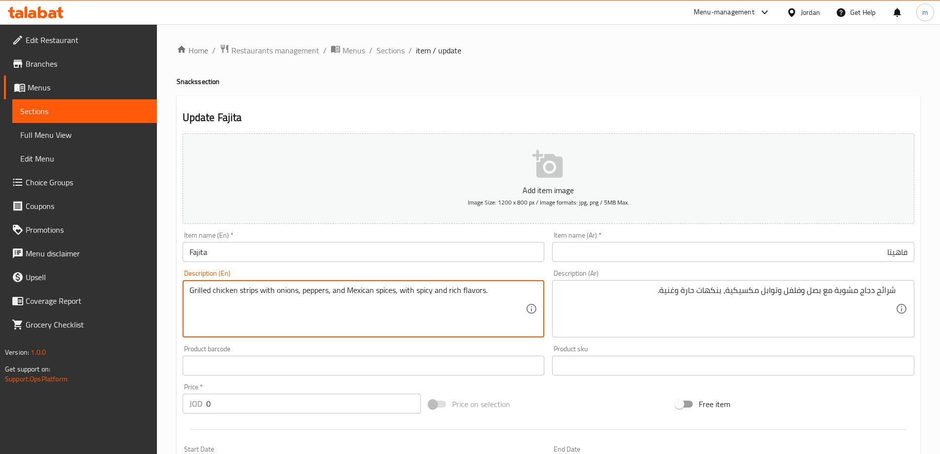
click at [233, 294] on textarea "Grilled chicken strips with onions, peppers, and Mexican spices, with spicy and…" at bounding box center [358, 308] width 337 height 47
drag, startPoint x: 233, startPoint y: 294, endPoint x: 262, endPoint y: 302, distance: 29.7
click at [262, 302] on textarea "Grilled chicken strips with onions, peppers, and Mexican spices, with spicy and…" at bounding box center [358, 308] width 337 height 47
drag, startPoint x: 277, startPoint y: 290, endPoint x: 492, endPoint y: 285, distance: 214.3
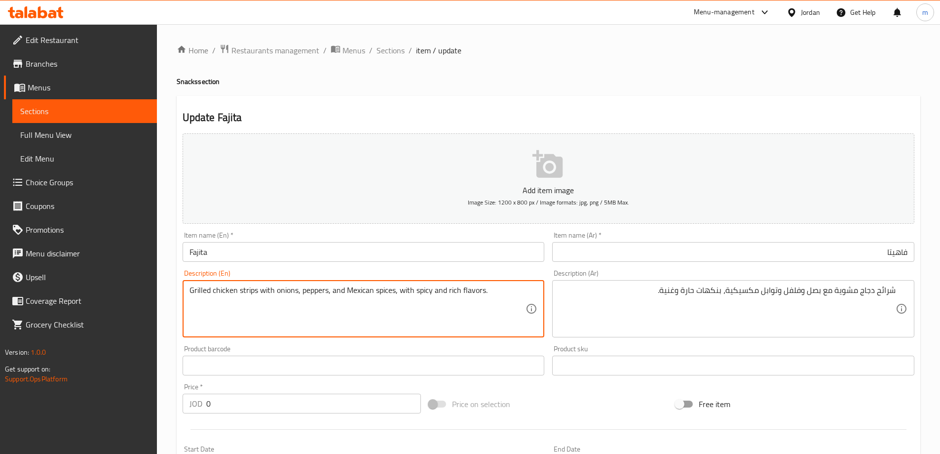
click at [492, 285] on textarea "Grilled chicken strips with onions, peppers, and Mexican spices, with spicy and…" at bounding box center [358, 308] width 337 height 47
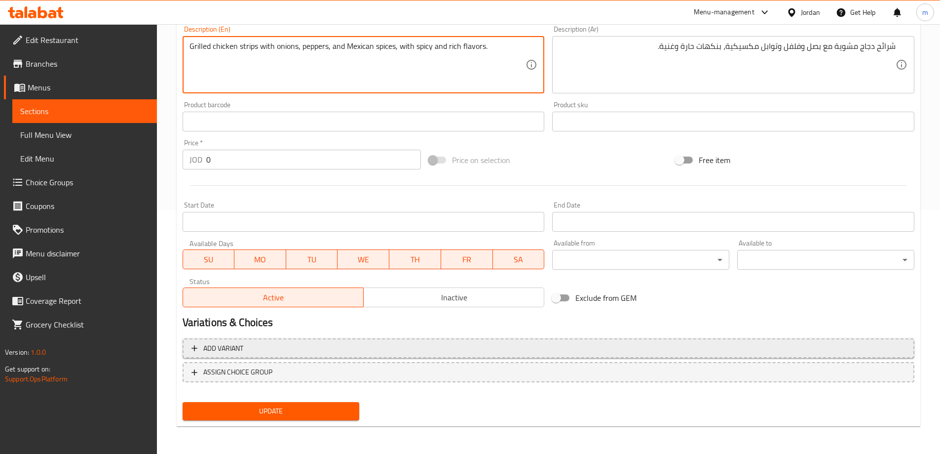
click at [452, 341] on button "Add variant" at bounding box center [549, 348] width 732 height 20
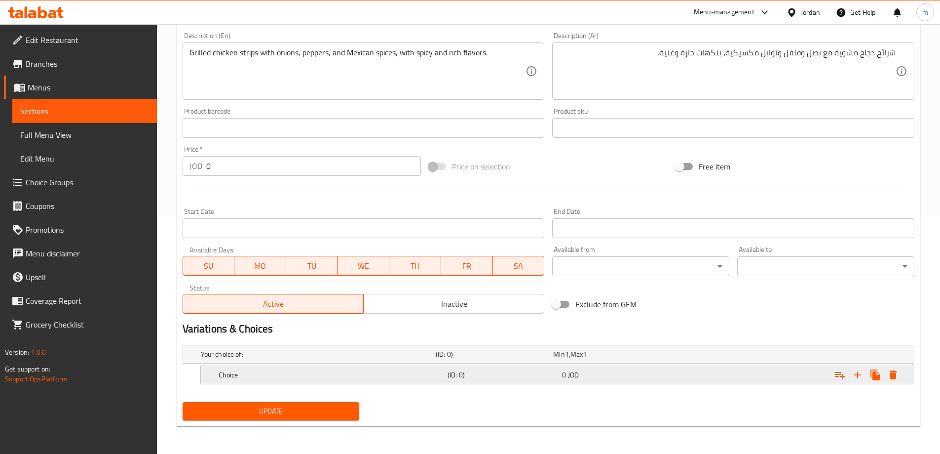
click at [420, 359] on h5 "Choice" at bounding box center [316, 354] width 231 height 10
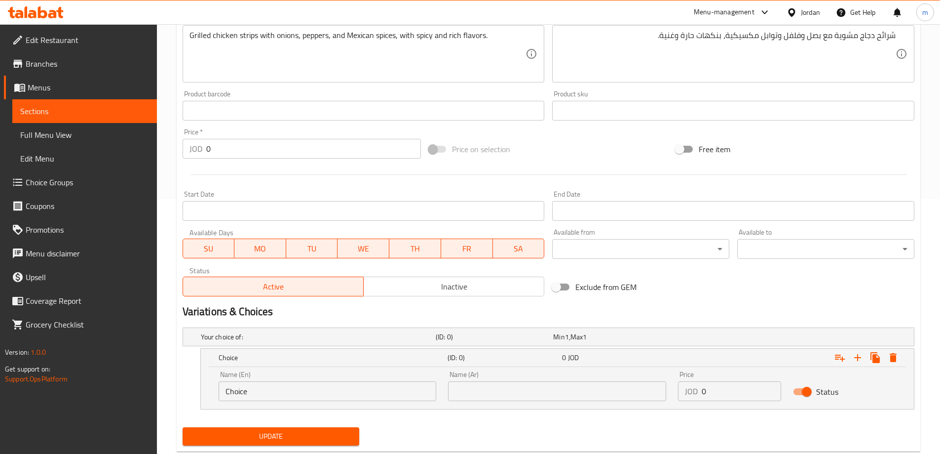
scroll to position [280, 0]
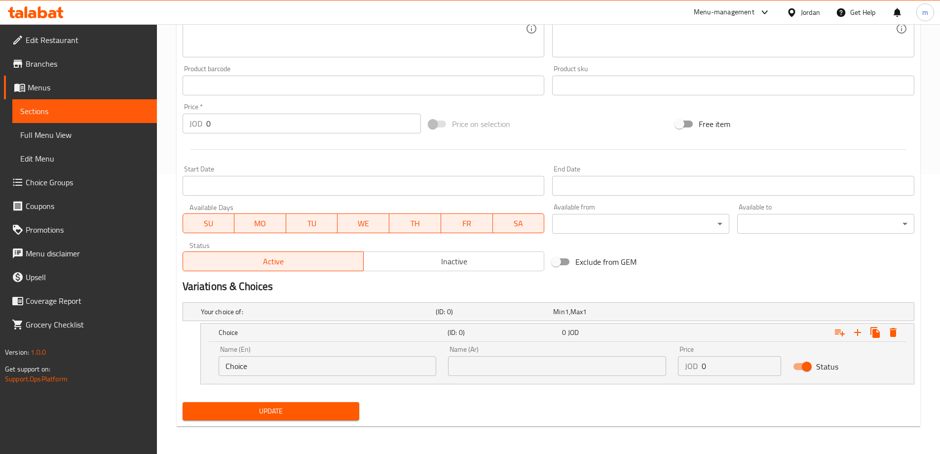
click at [343, 367] on input "Choice" at bounding box center [328, 366] width 218 height 20
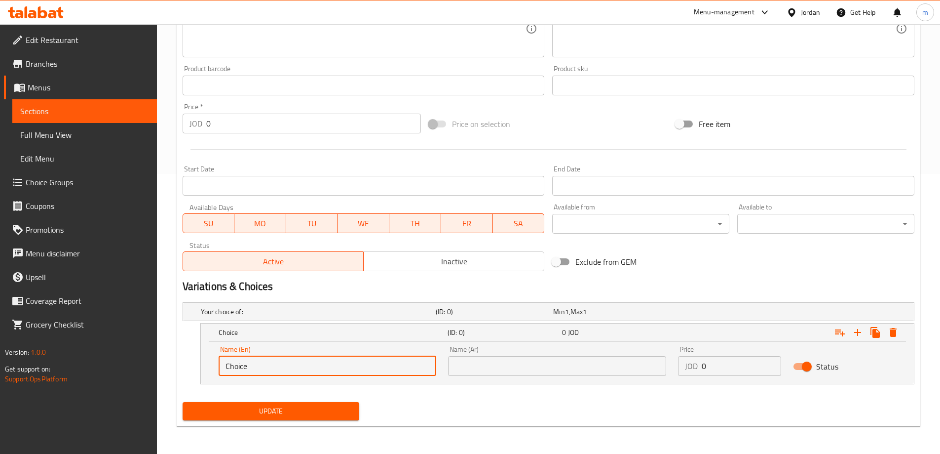
click at [343, 367] on input "Choice" at bounding box center [328, 366] width 218 height 20
type input "Meal"
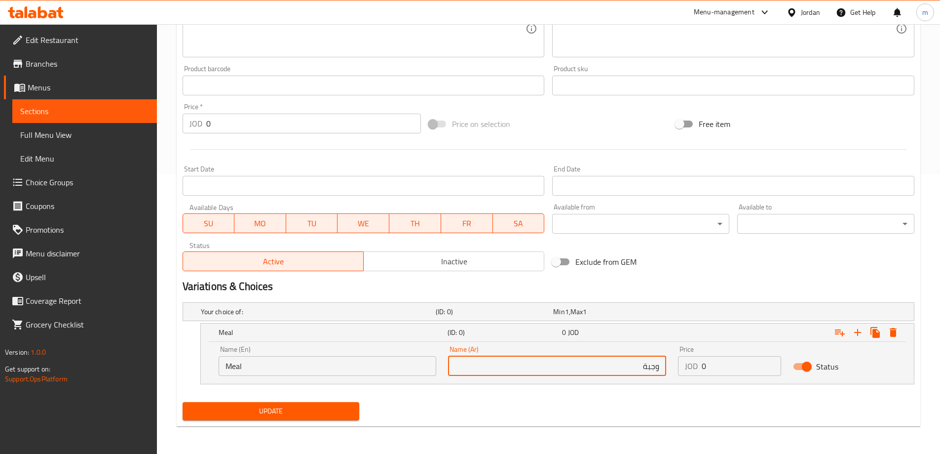
type input "وجبة"
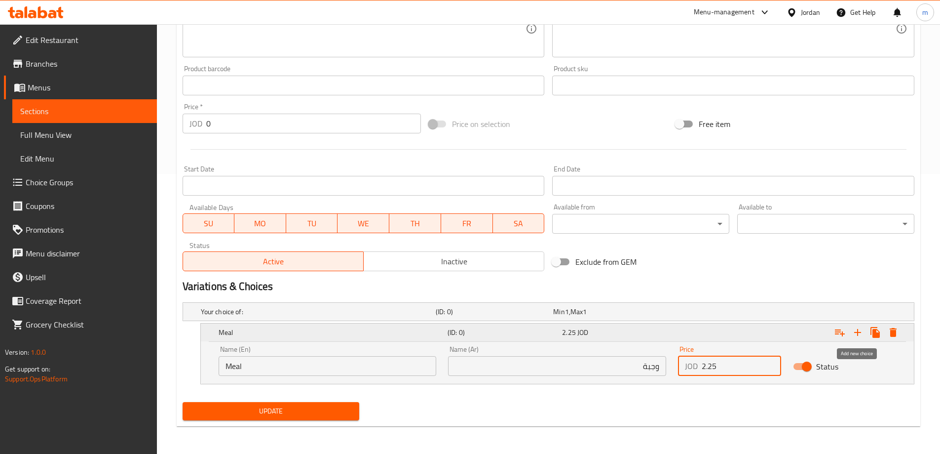
type input "2.25"
click at [858, 333] on icon "Expand" at bounding box center [857, 332] width 7 height 7
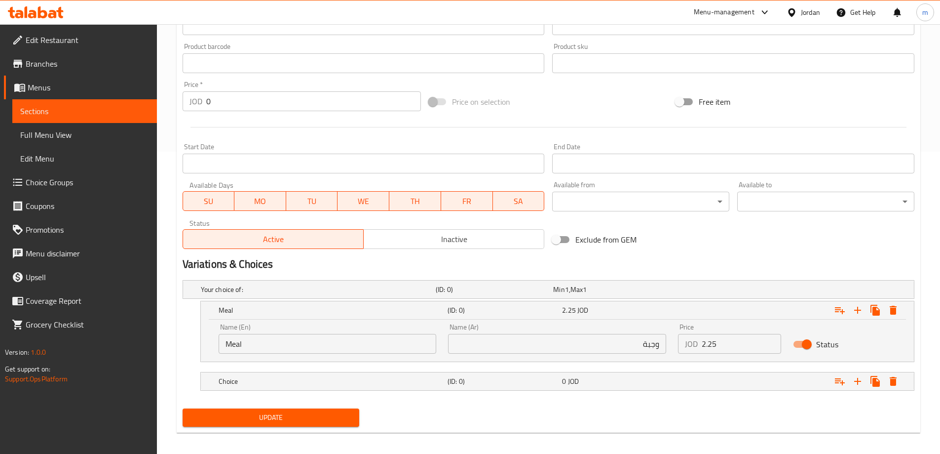
scroll to position [308, 0]
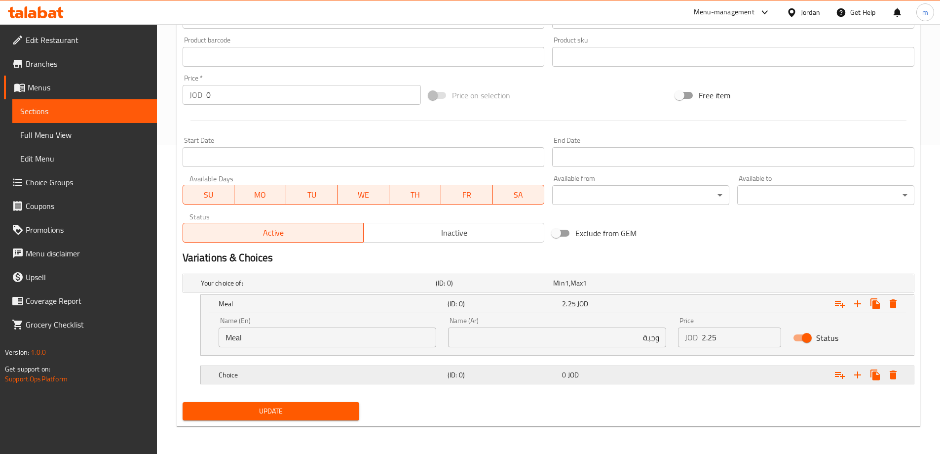
click at [374, 288] on h5 "Choice" at bounding box center [316, 283] width 231 height 10
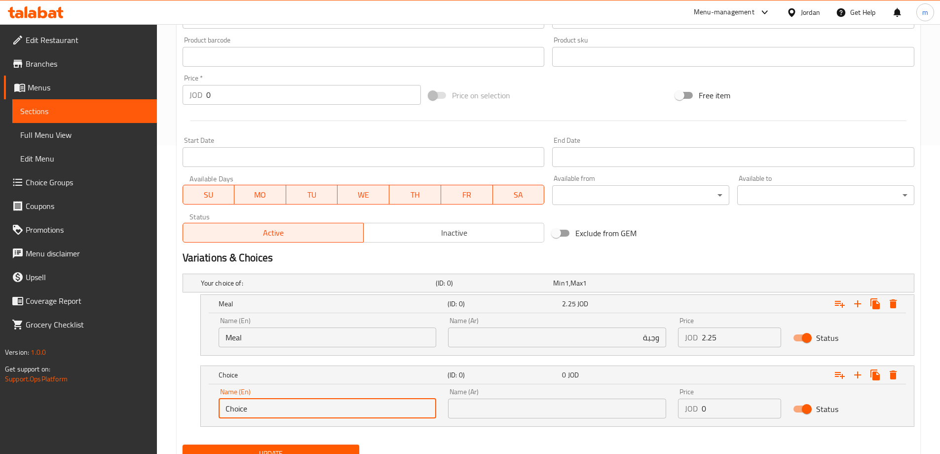
click at [318, 412] on input "Choice" at bounding box center [328, 408] width 218 height 20
type input "Sandwich"
click at [503, 406] on input "text" at bounding box center [557, 408] width 218 height 20
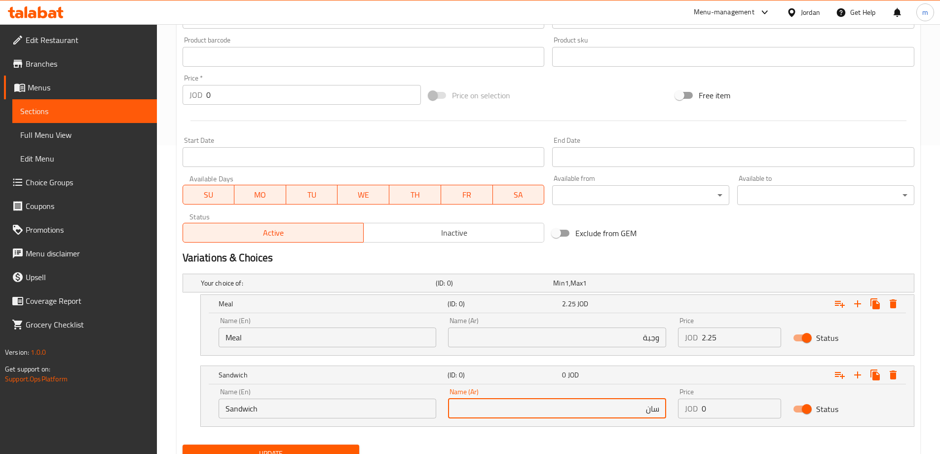
type input "ساندويش"
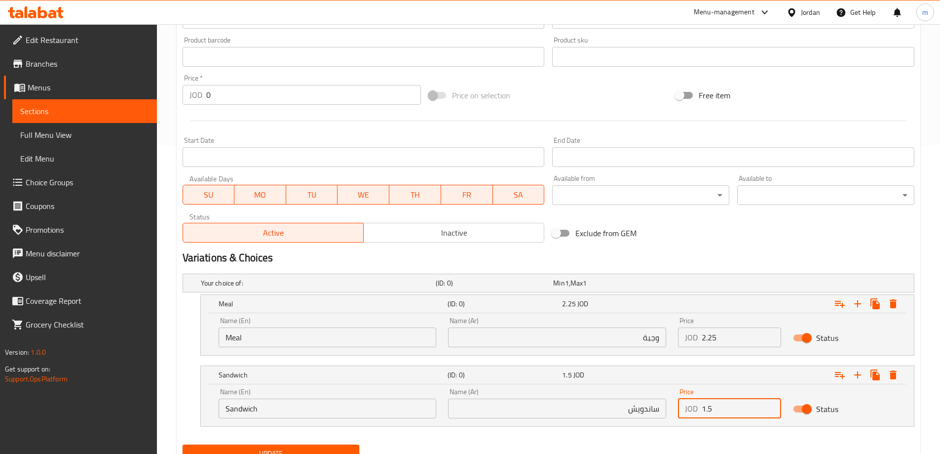
type input "1.5"
click at [308, 447] on span "Update" at bounding box center [271, 453] width 161 height 12
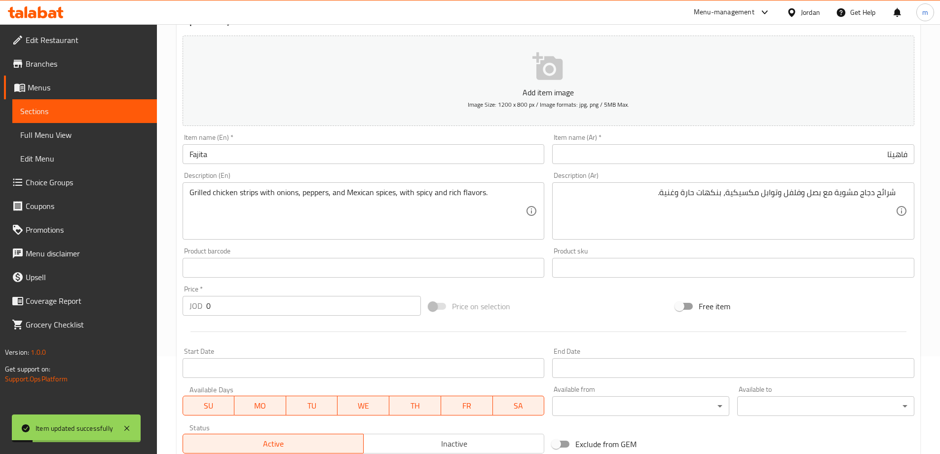
scroll to position [0, 0]
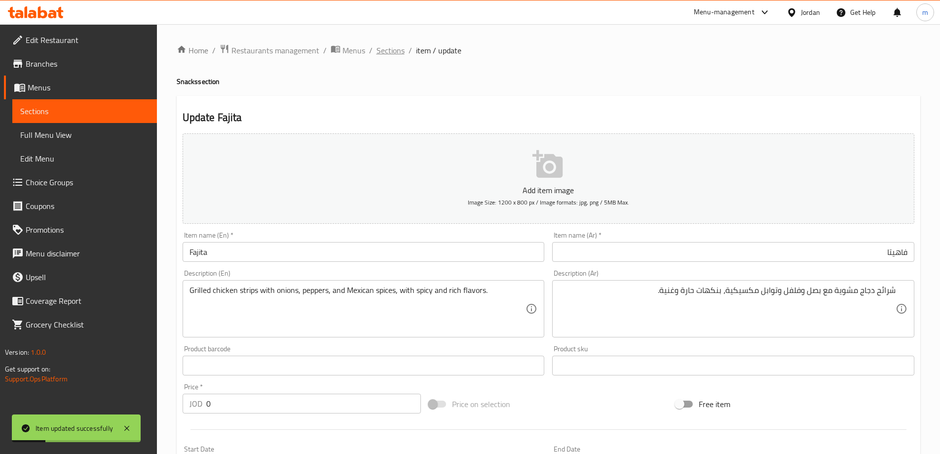
click at [391, 44] on span "Sections" at bounding box center [391, 50] width 28 height 12
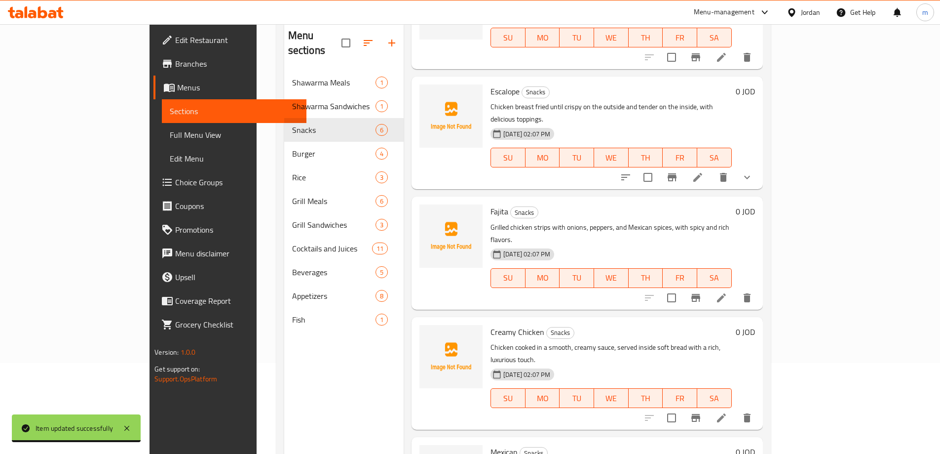
scroll to position [99, 0]
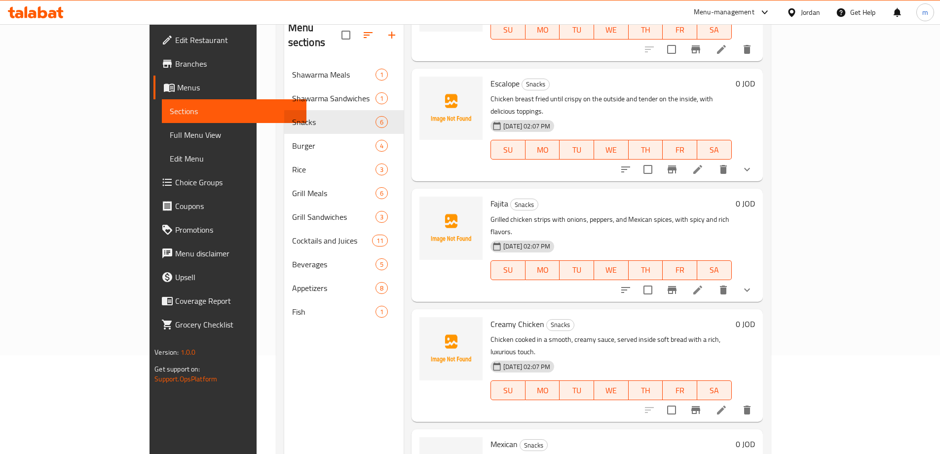
click at [733, 313] on div "Creamy Chicken Snacks Chicken cooked in a smooth, creamy sauce, served inside s…" at bounding box center [611, 365] width 249 height 105
click at [638, 278] on button "sort-choices" at bounding box center [626, 290] width 24 height 24
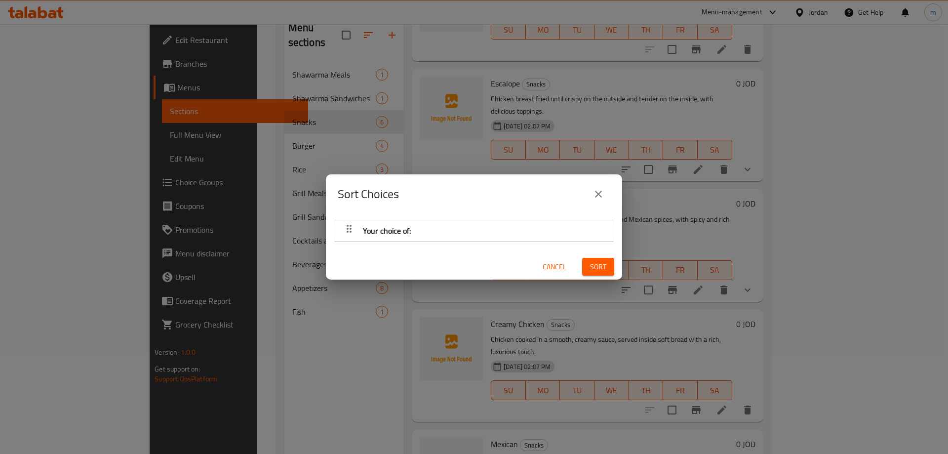
click at [740, 289] on div "Sort Choices Your choice of: Cancel Sort" at bounding box center [474, 227] width 948 height 454
click at [542, 268] on span "Cancel" at bounding box center [554, 267] width 24 height 12
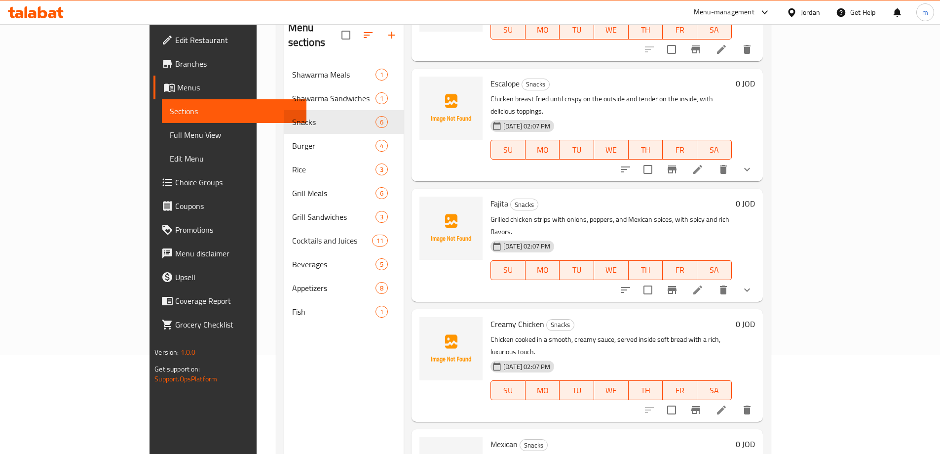
click at [759, 398] on div at bounding box center [698, 410] width 121 height 24
click at [726, 405] on icon at bounding box center [721, 409] width 9 height 9
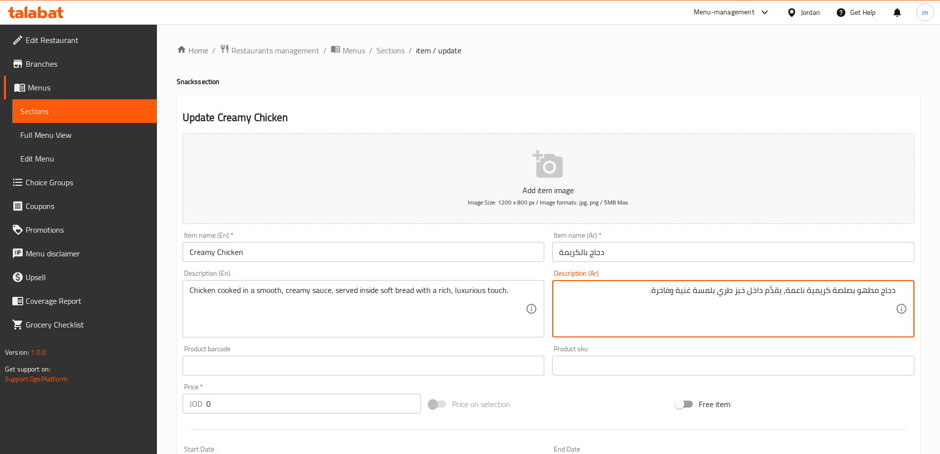
click at [630, 251] on input "دجاج بالكريمة" at bounding box center [733, 252] width 362 height 20
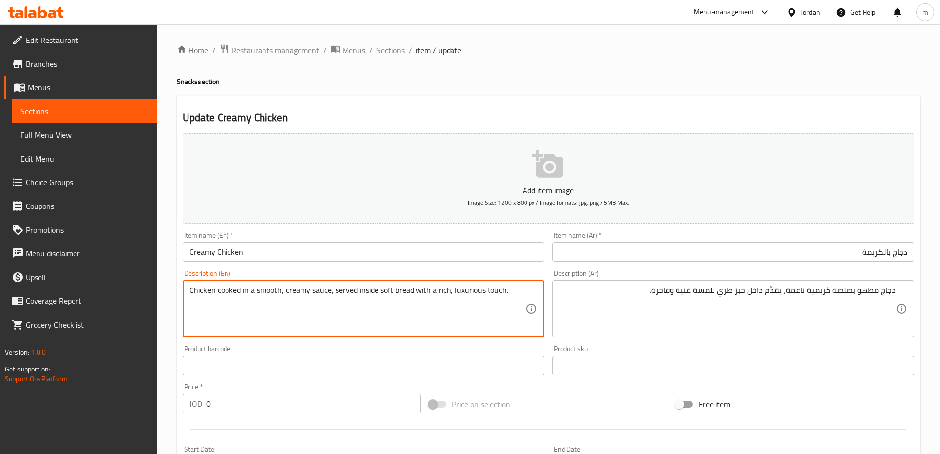
drag, startPoint x: 197, startPoint y: 291, endPoint x: 525, endPoint y: 292, distance: 327.2
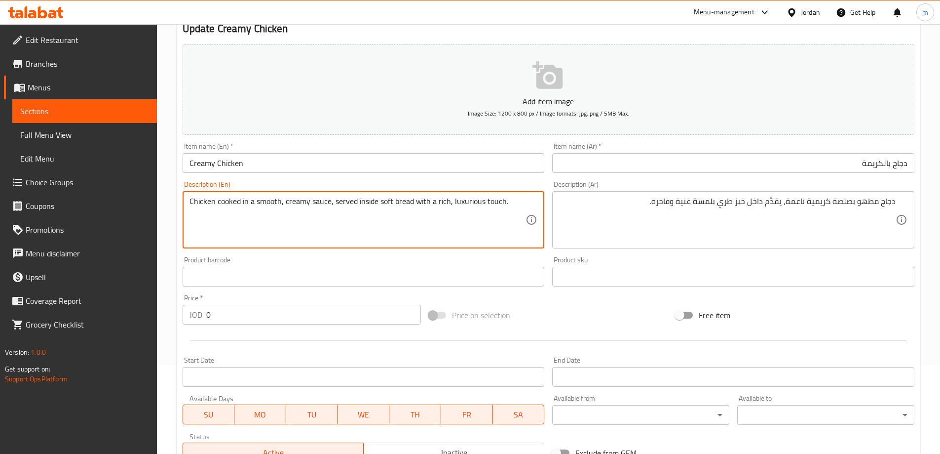
scroll to position [244, 0]
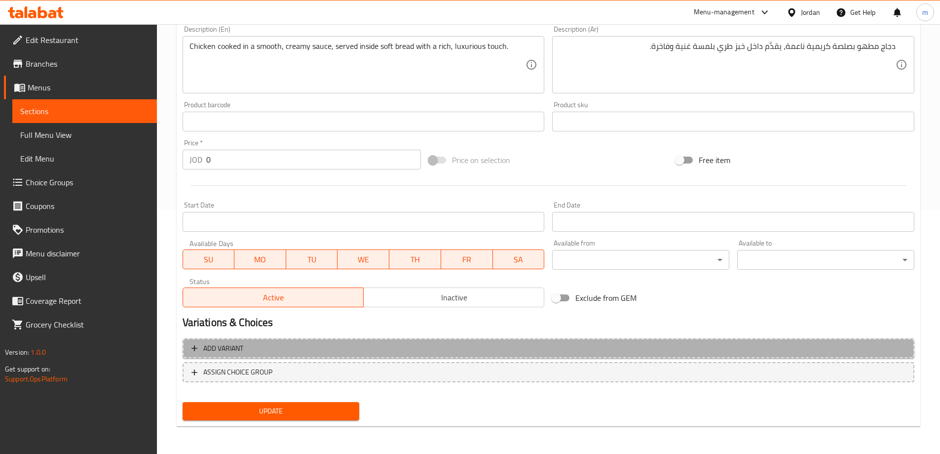
drag, startPoint x: 290, startPoint y: 350, endPoint x: 380, endPoint y: 323, distance: 93.4
click at [291, 350] on span "Add variant" at bounding box center [549, 348] width 714 height 12
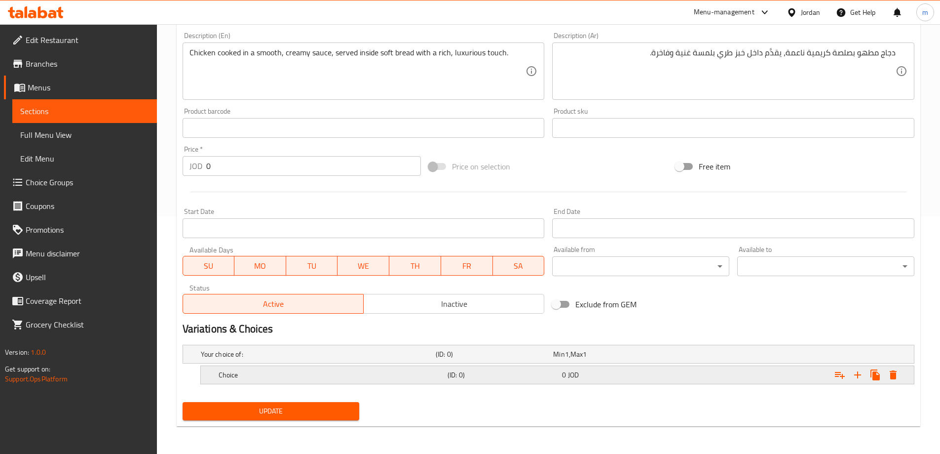
click at [386, 359] on h5 "Choice" at bounding box center [316, 354] width 231 height 10
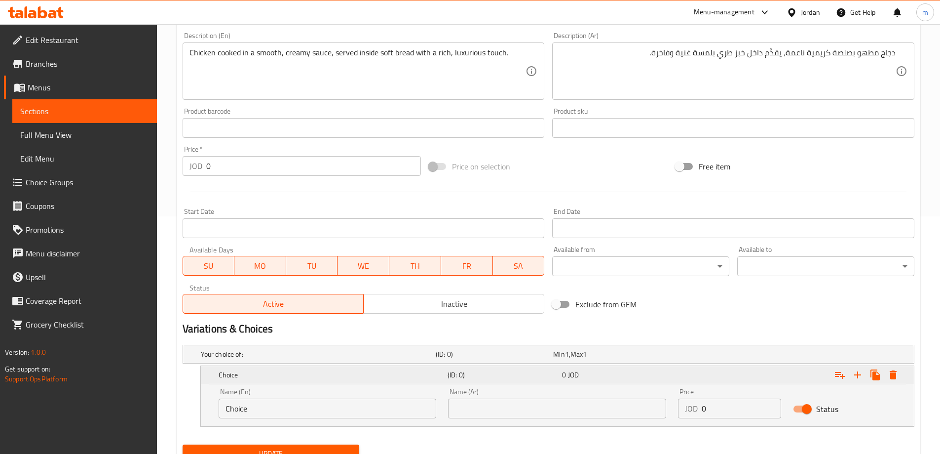
scroll to position [280, 0]
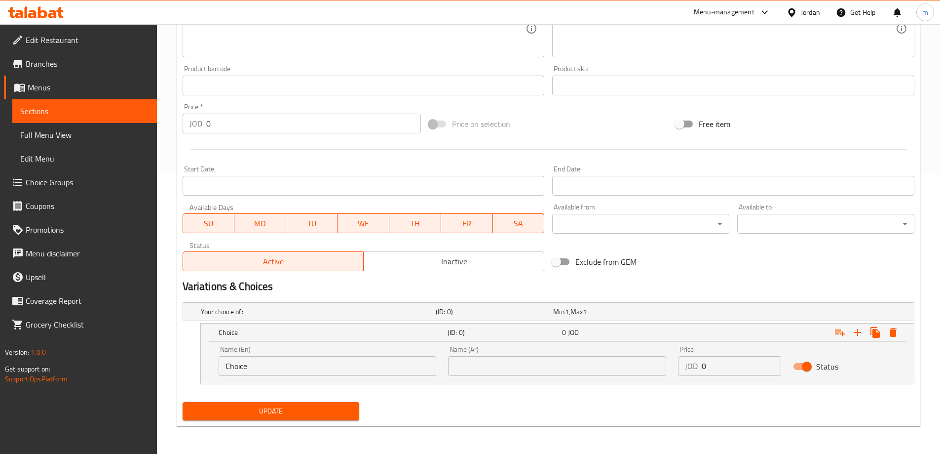
click at [320, 378] on div "Name (En) Choice Name (En)" at bounding box center [328, 361] width 230 height 42
click at [327, 365] on input "Choice" at bounding box center [328, 366] width 218 height 20
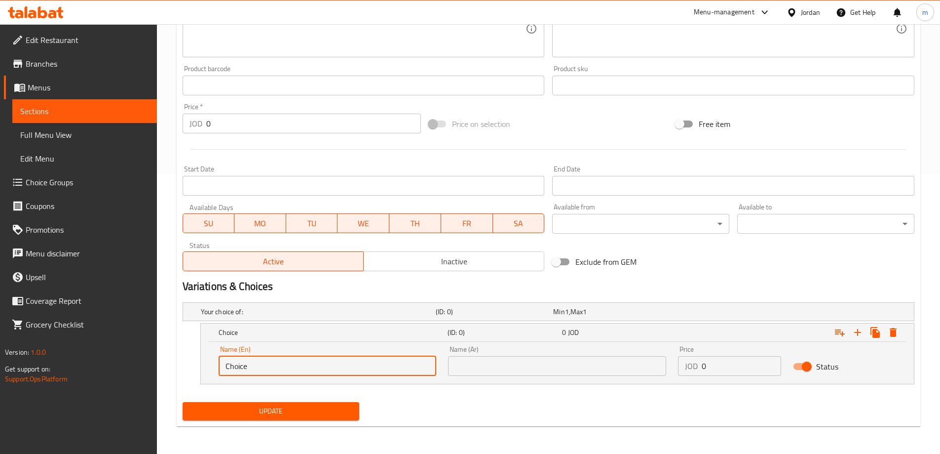
click at [327, 365] on input "Choice" at bounding box center [328, 366] width 218 height 20
type input "Meal"
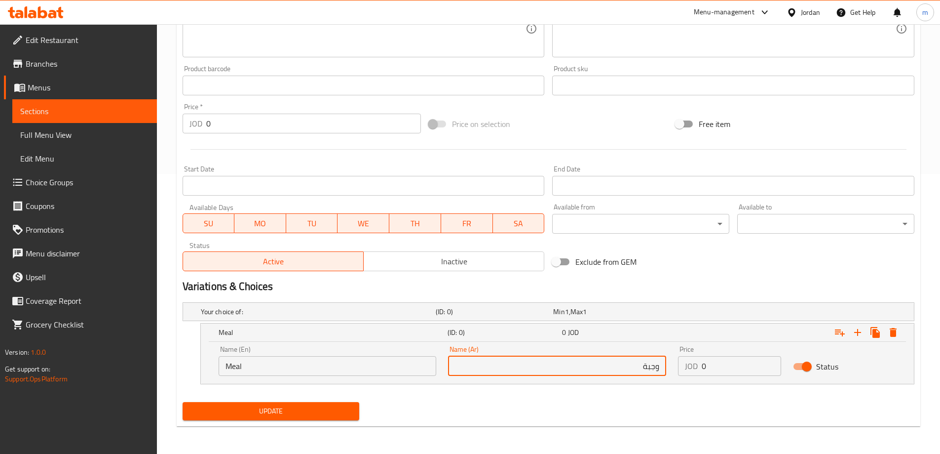
type input "وجبة"
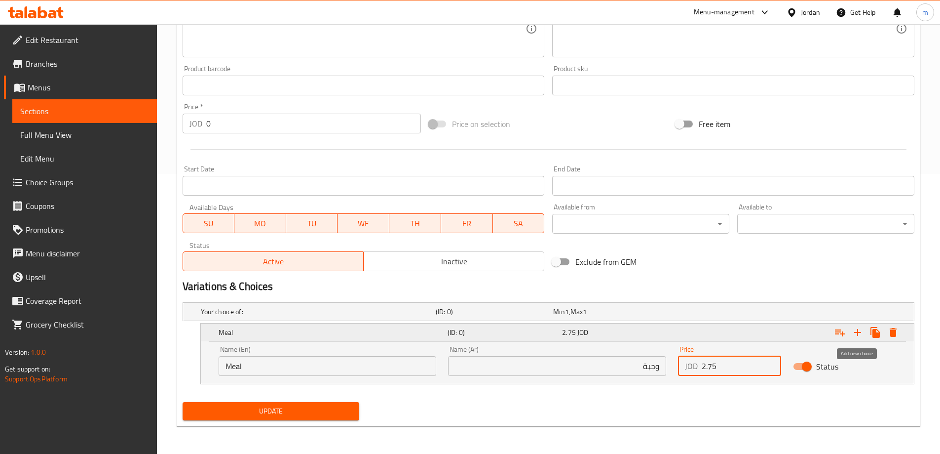
type input "2.75"
click at [855, 327] on icon "Expand" at bounding box center [858, 332] width 12 height 12
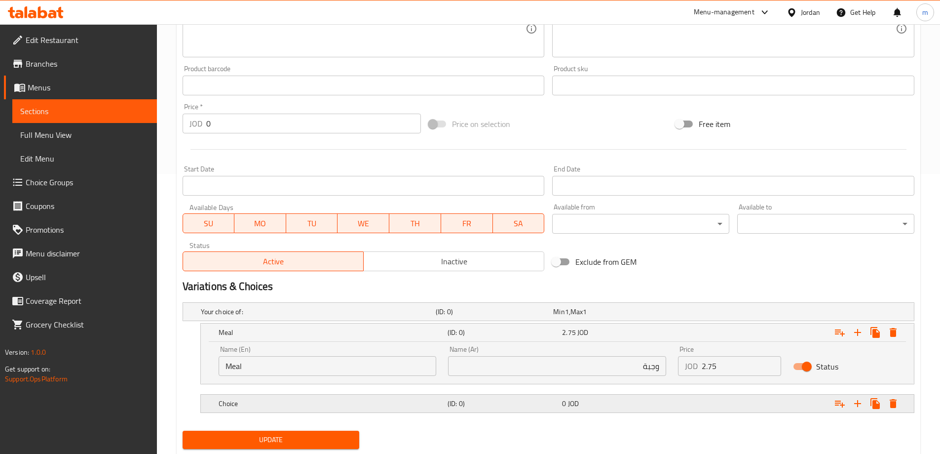
click at [740, 313] on div "Expand" at bounding box center [786, 311] width 235 height 4
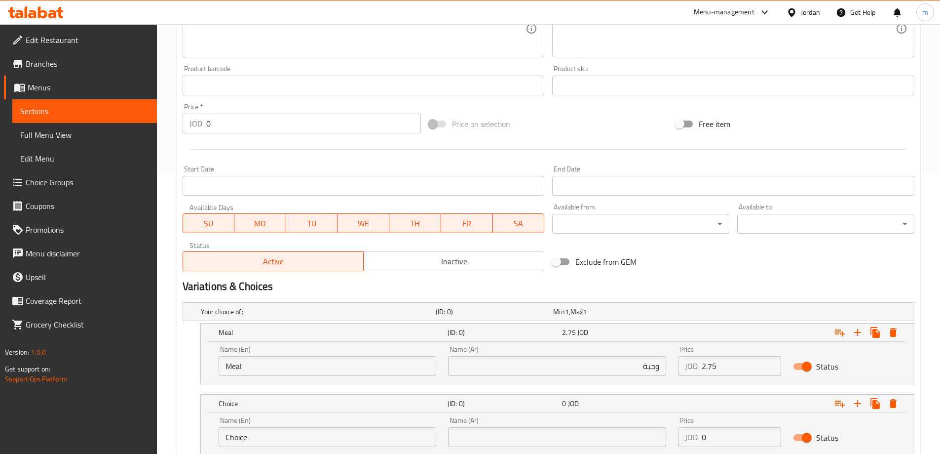
click at [311, 444] on input "Choice" at bounding box center [328, 437] width 218 height 20
type input "Sandwich"
type input "ساندويش"
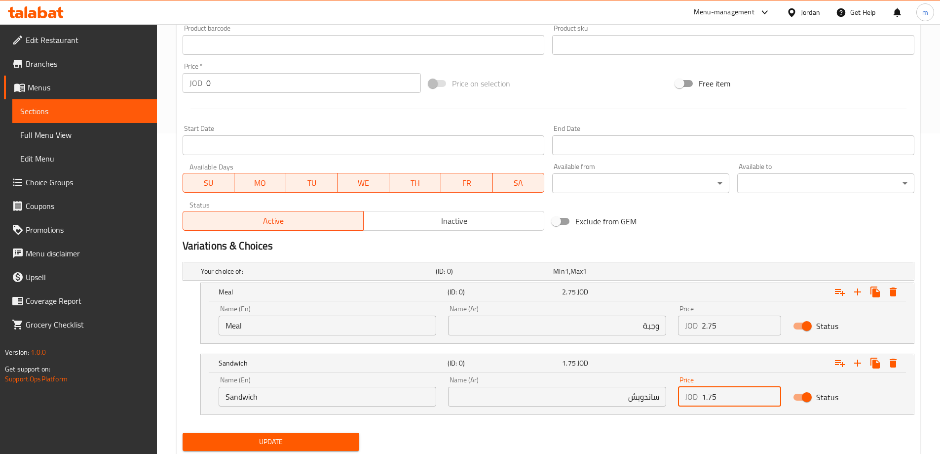
scroll to position [351, 0]
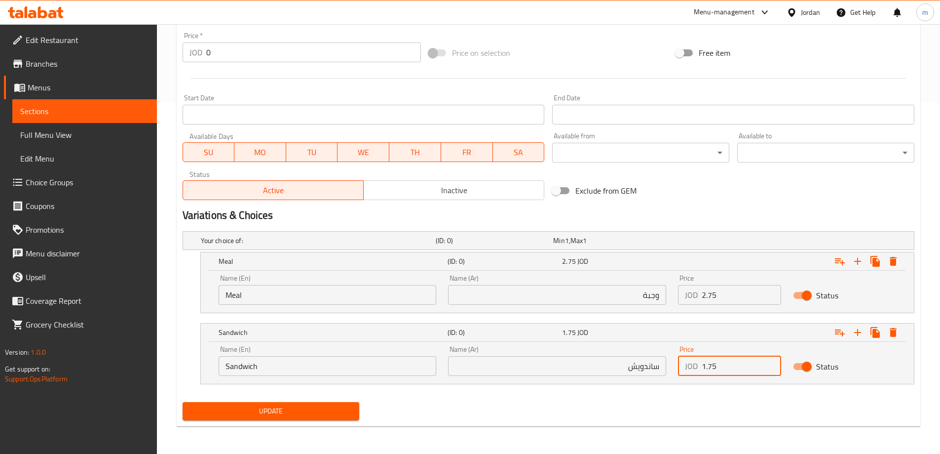
type input "1.75"
click at [307, 414] on span "Update" at bounding box center [271, 411] width 161 height 12
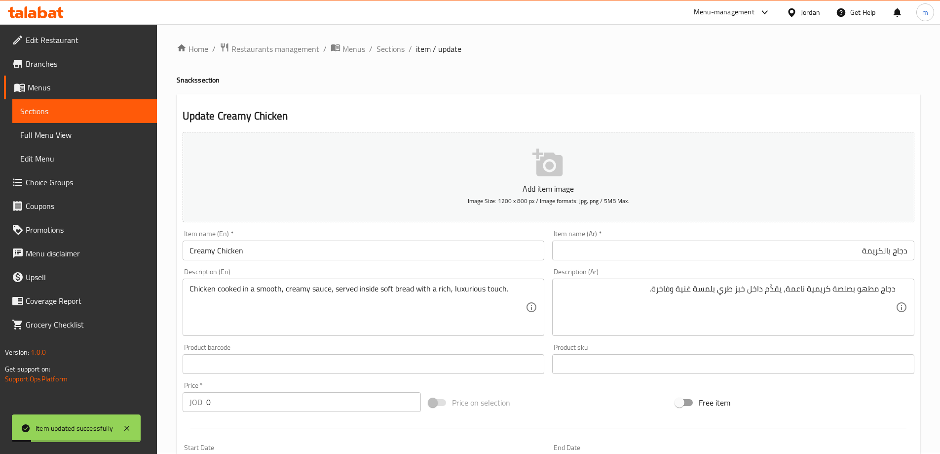
scroll to position [0, 0]
click at [386, 50] on span "Sections" at bounding box center [391, 50] width 28 height 12
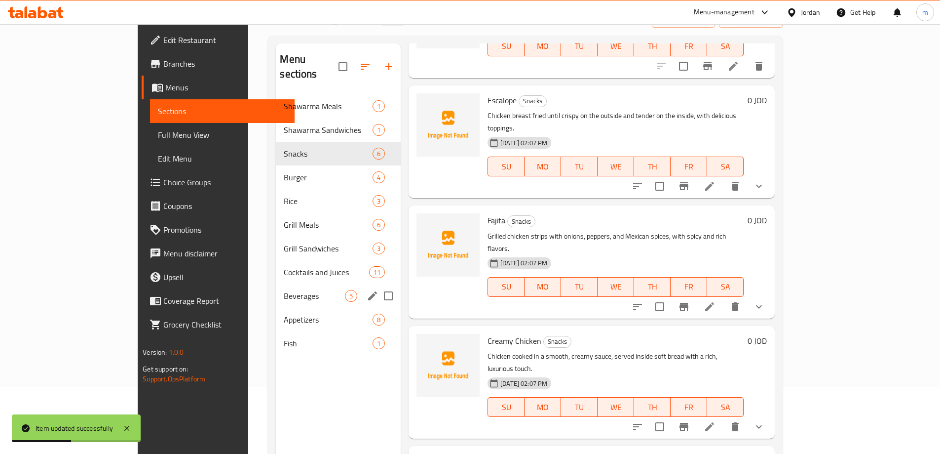
scroll to position [138, 0]
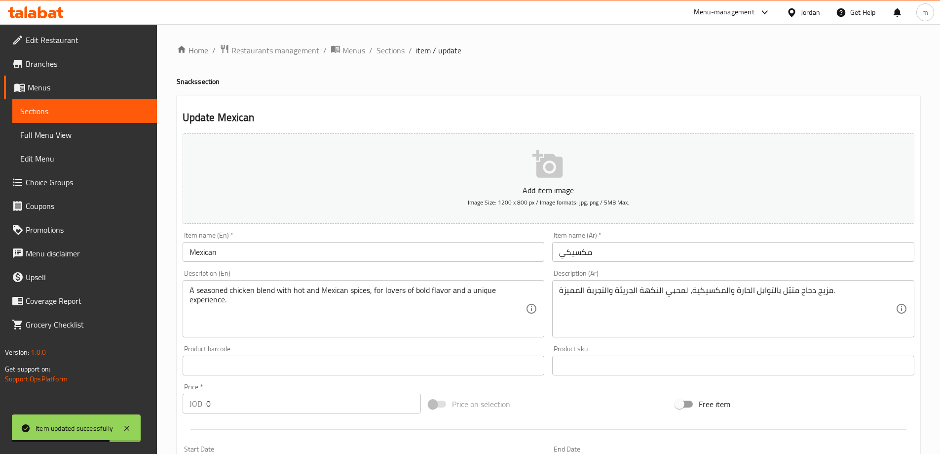
click at [661, 246] on input "مكسيكي" at bounding box center [733, 252] width 362 height 20
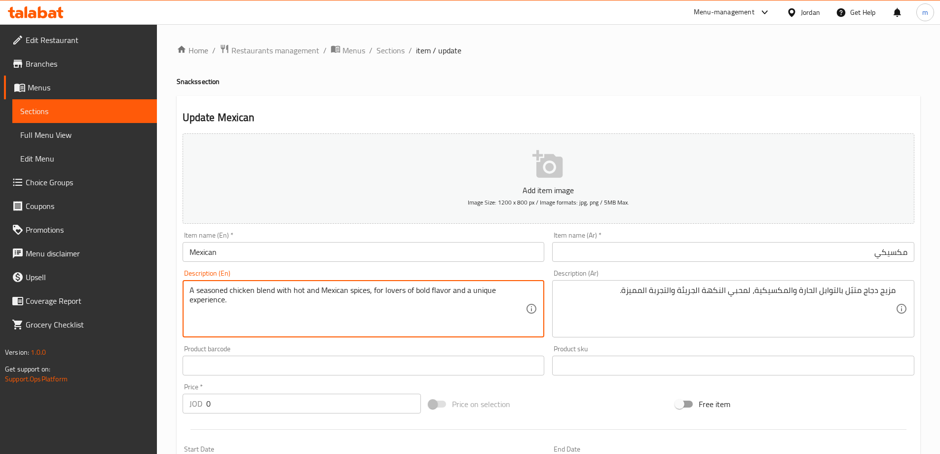
drag, startPoint x: 273, startPoint y: 290, endPoint x: 429, endPoint y: 306, distance: 156.2
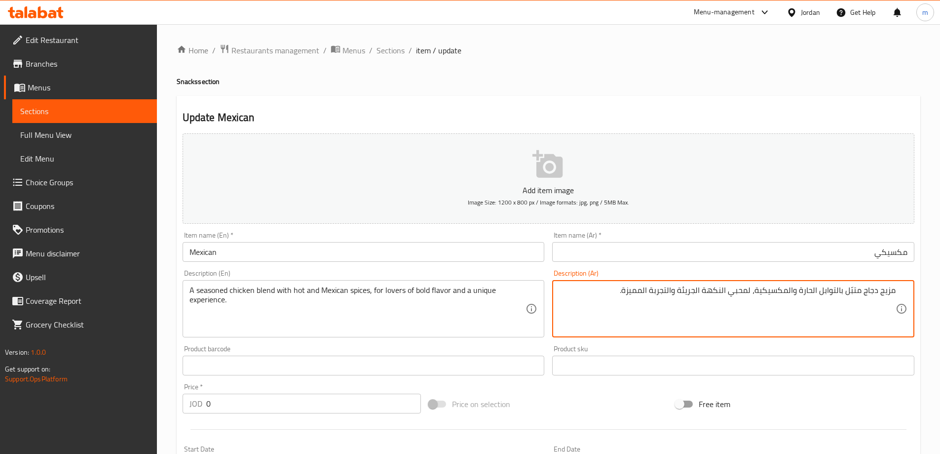
drag, startPoint x: 834, startPoint y: 289, endPoint x: 761, endPoint y: 293, distance: 73.2
drag, startPoint x: 753, startPoint y: 287, endPoint x: 668, endPoint y: 287, distance: 84.9
click at [668, 287] on textarea "مزيج دجاج متبّل بالتوابل الحارة والمكسيكية، لمحبي النكهة الجريئة والتجربة الممي…" at bounding box center [727, 308] width 337 height 47
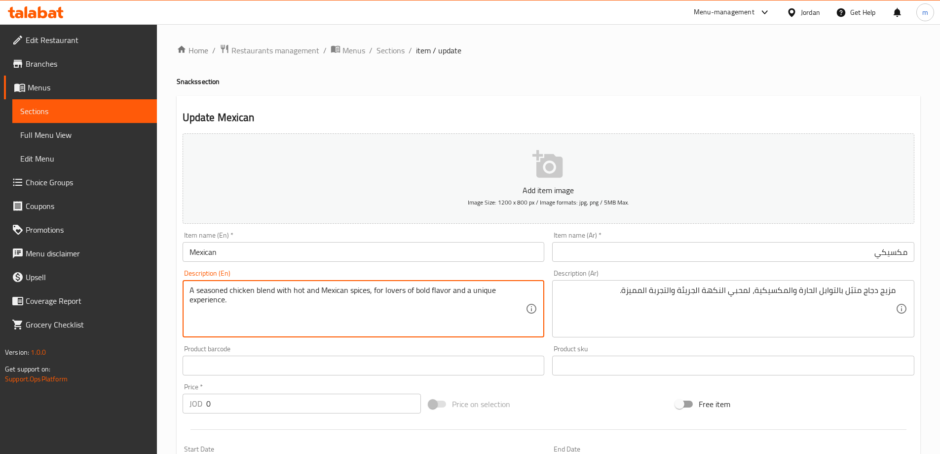
drag, startPoint x: 373, startPoint y: 288, endPoint x: 479, endPoint y: 308, distance: 107.9
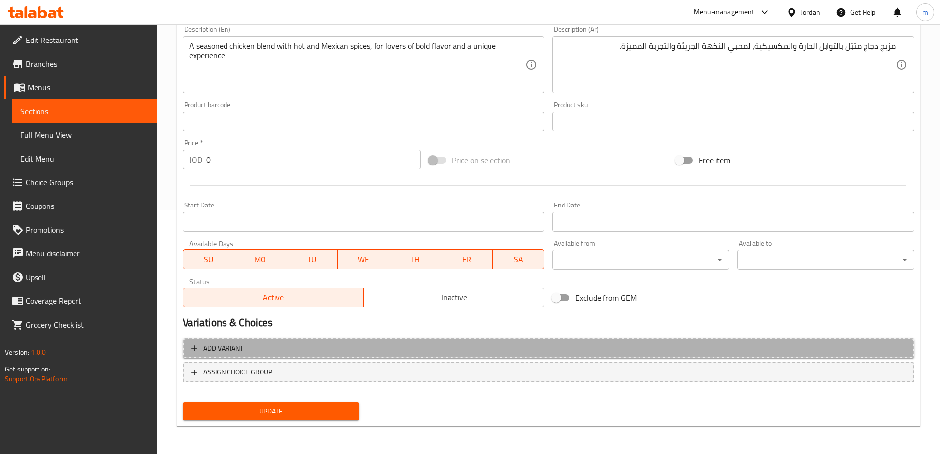
click at [400, 347] on span "Add variant" at bounding box center [549, 348] width 714 height 12
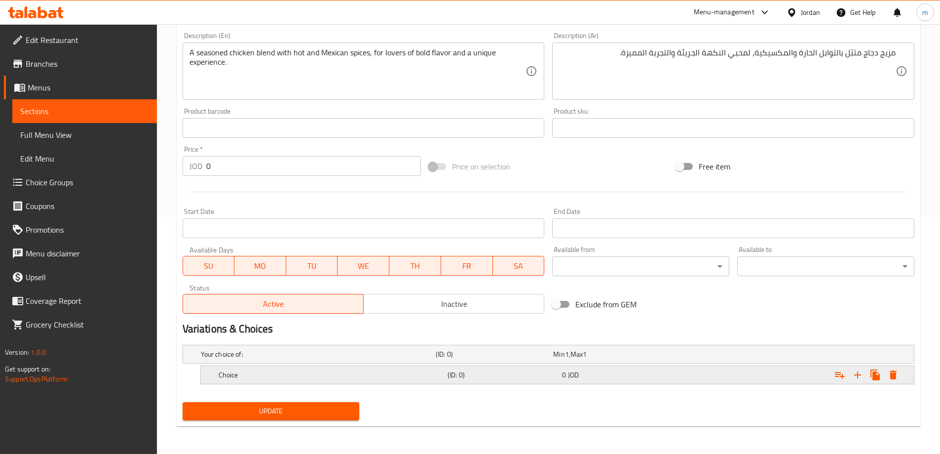
drag, startPoint x: 382, startPoint y: 373, endPoint x: 375, endPoint y: 375, distance: 7.2
click at [381, 359] on h5 "Choice" at bounding box center [316, 354] width 231 height 10
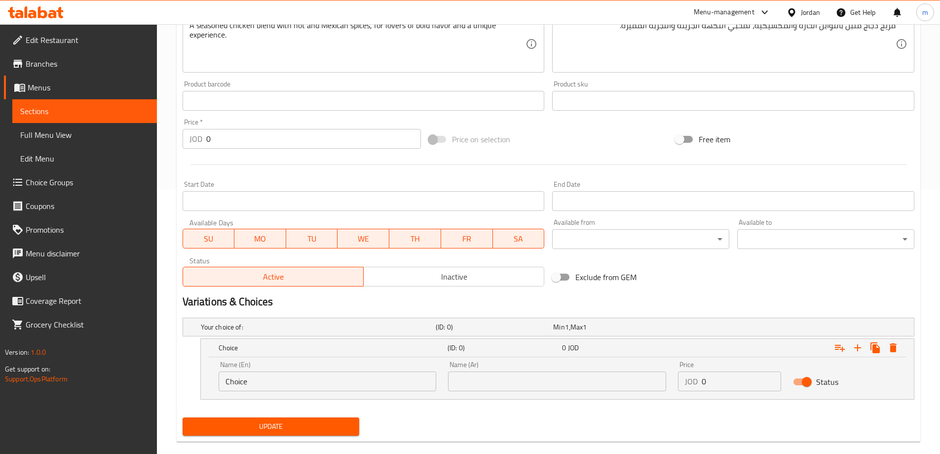
scroll to position [280, 0]
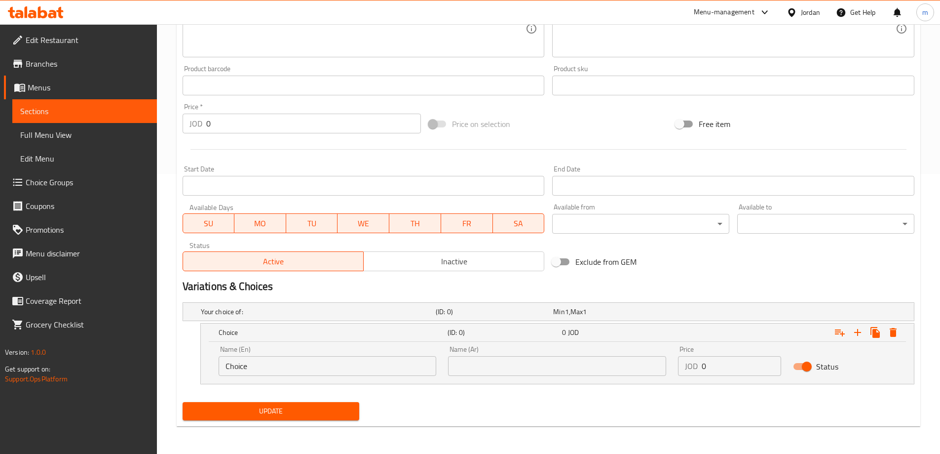
click at [336, 357] on input "Choice" at bounding box center [328, 366] width 218 height 20
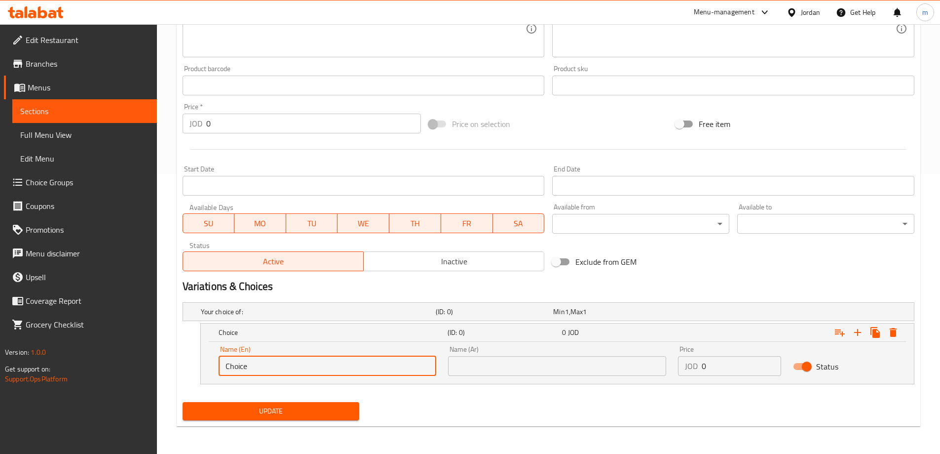
click at [336, 357] on input "Choice" at bounding box center [328, 366] width 218 height 20
type input "Meal"
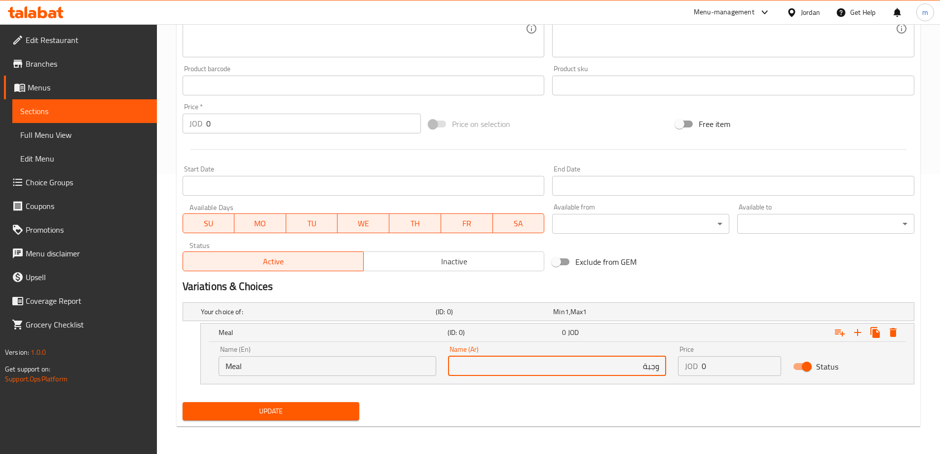
type input "وجبة"
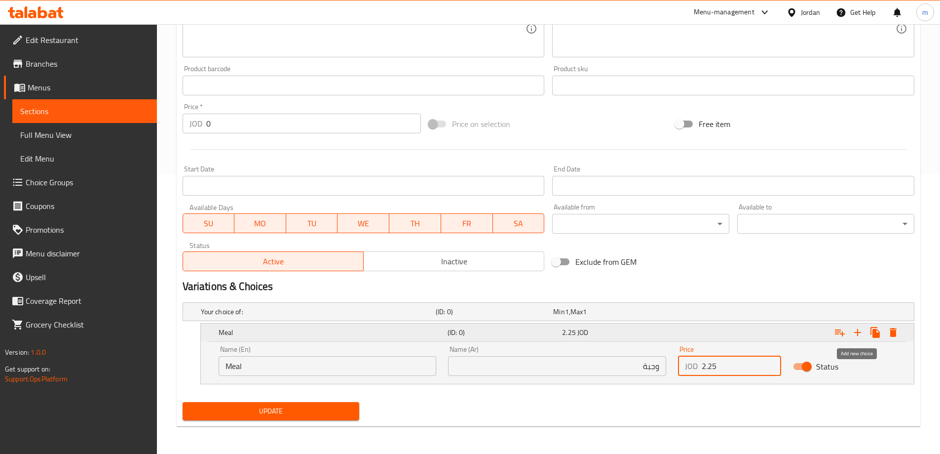
type input "2.25"
click at [857, 332] on icon "Expand" at bounding box center [857, 332] width 7 height 7
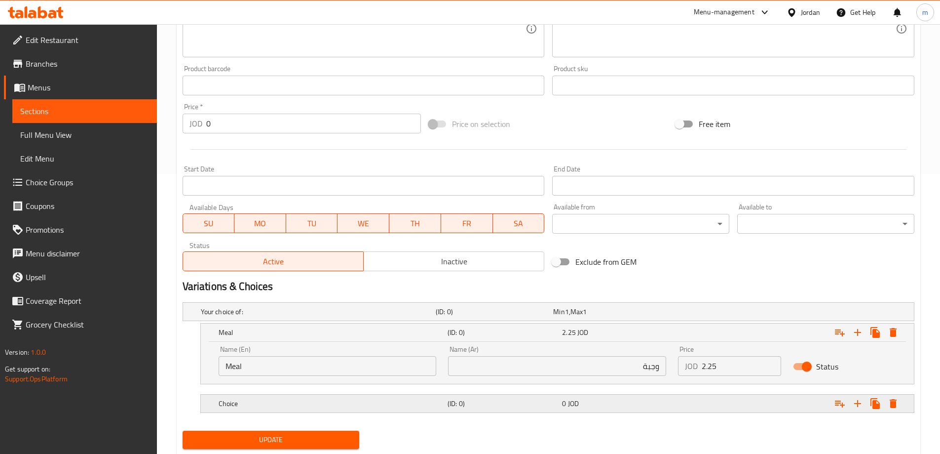
click at [688, 313] on div "Expand" at bounding box center [786, 311] width 235 height 4
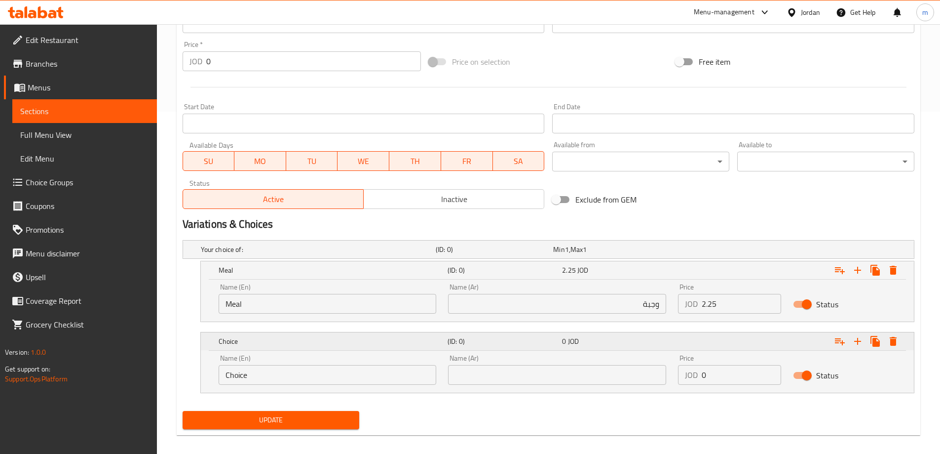
scroll to position [351, 0]
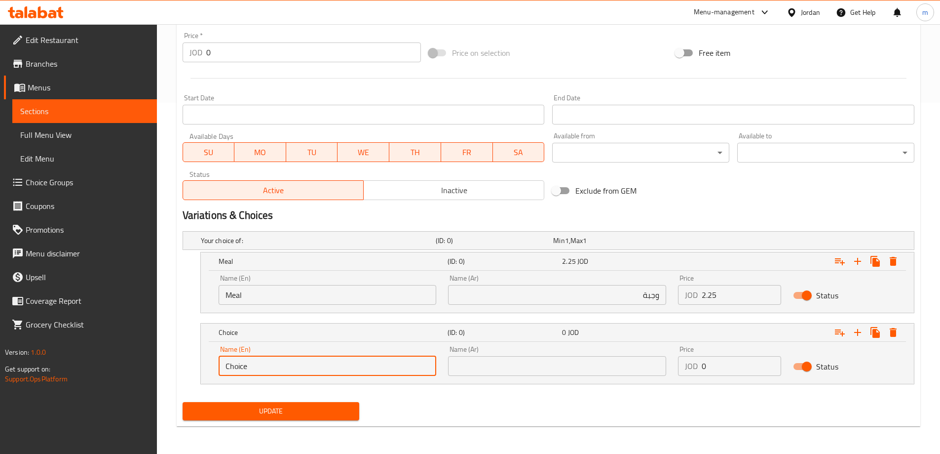
click at [359, 359] on input "Choice" at bounding box center [328, 366] width 218 height 20
type input "Sandwich"
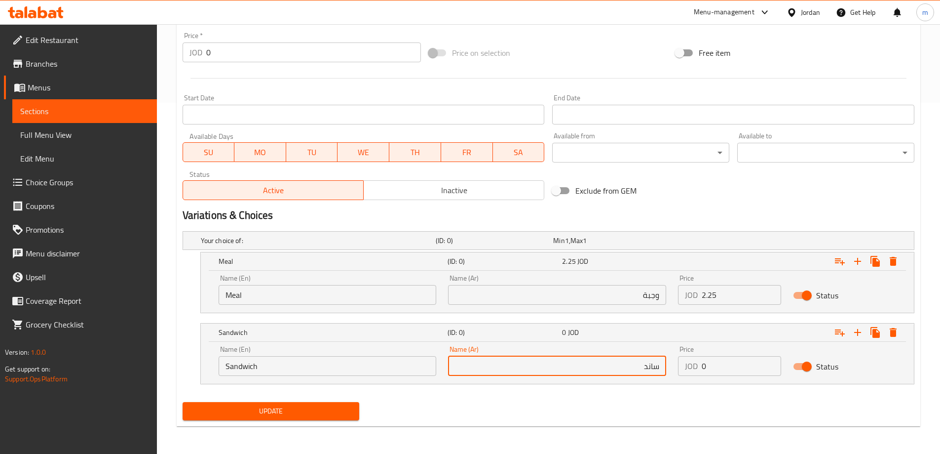
type input "ساندويش"
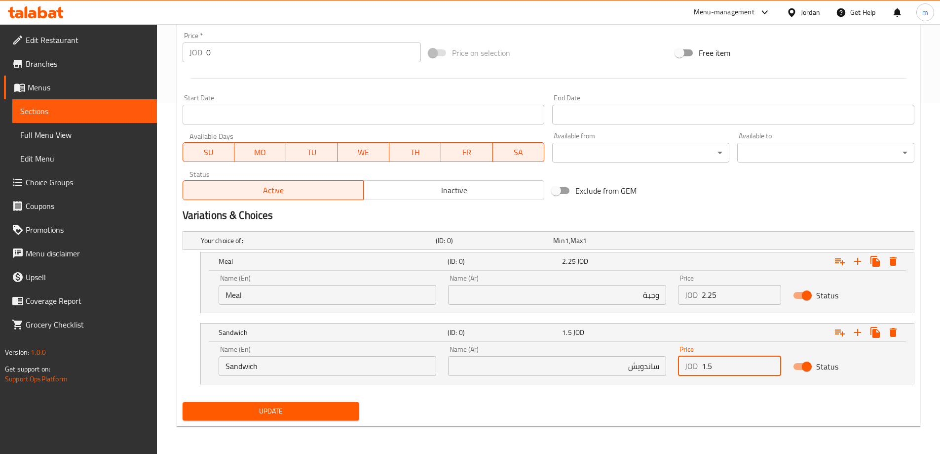
type input "1.5"
click at [639, 394] on div "Your choice of: (ID: 0) Min 1 , Max 1 Name (En) Your choice of: Name (En) Name …" at bounding box center [549, 312] width 740 height 171
click at [665, 390] on nav at bounding box center [549, 390] width 732 height 8
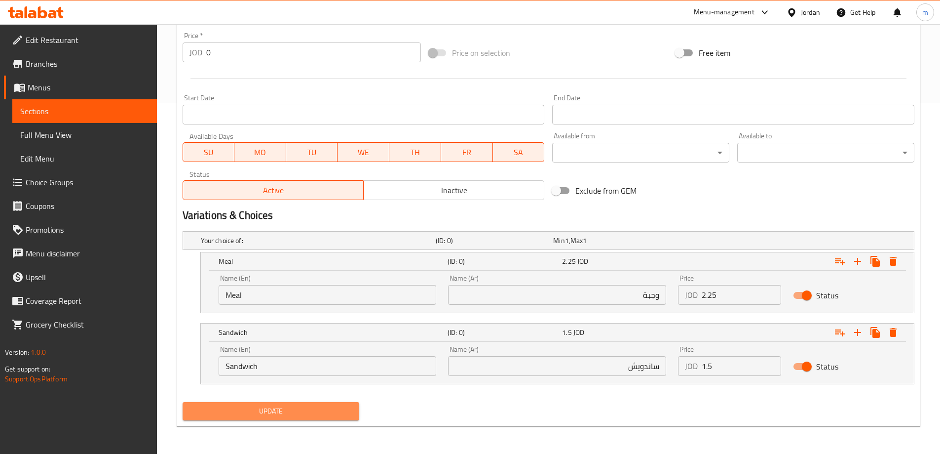
click at [335, 406] on span "Update" at bounding box center [271, 411] width 161 height 12
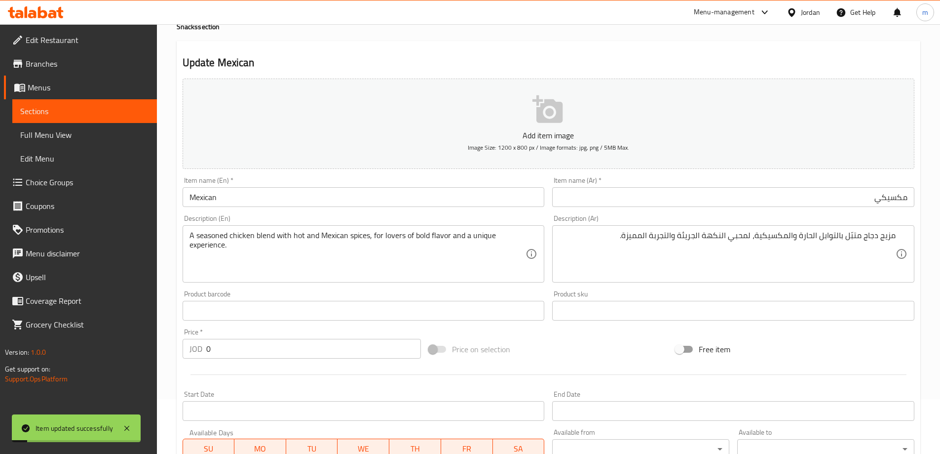
scroll to position [0, 0]
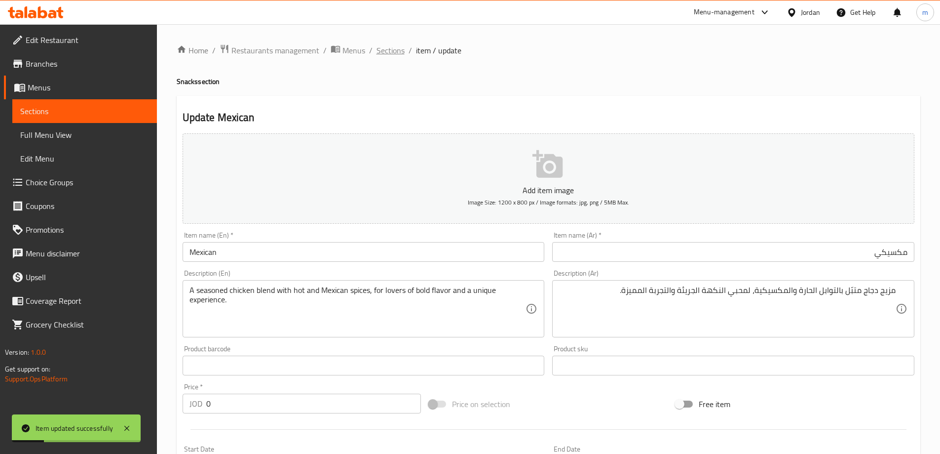
click at [392, 51] on span "Sections" at bounding box center [391, 50] width 28 height 12
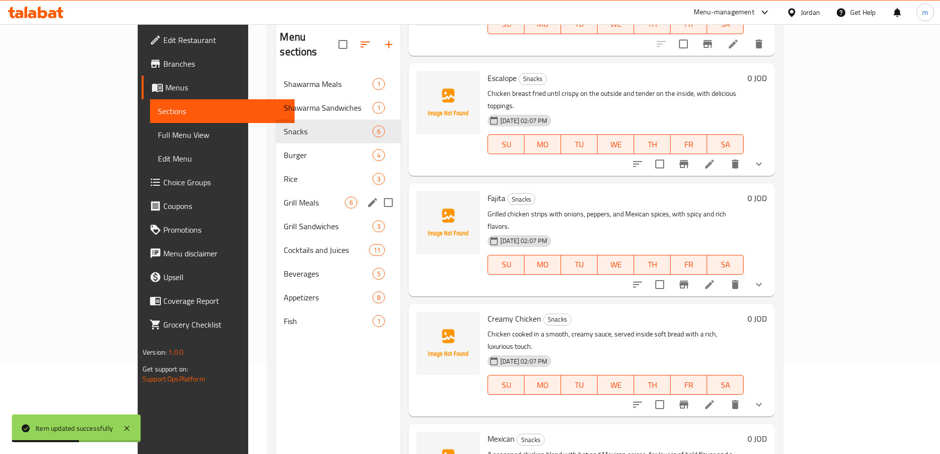
scroll to position [89, 0]
click at [284, 150] on span "Burger" at bounding box center [314, 156] width 61 height 12
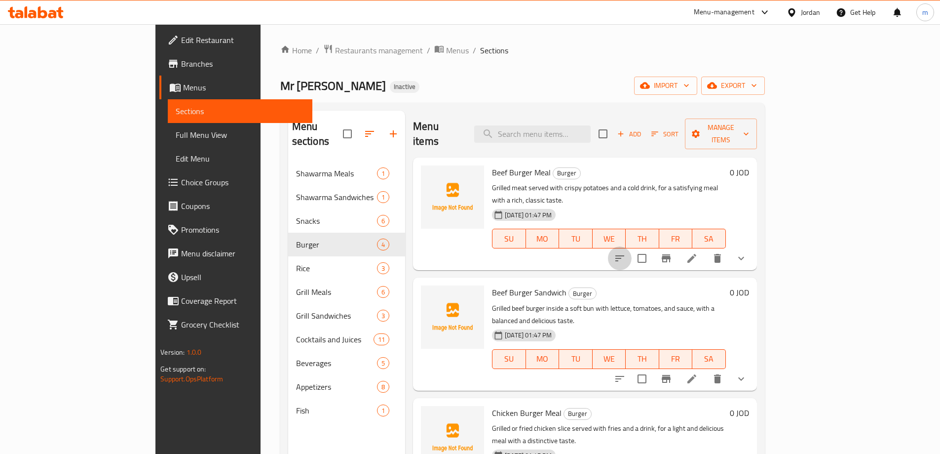
click at [624, 255] on icon "sort-choices" at bounding box center [619, 258] width 9 height 6
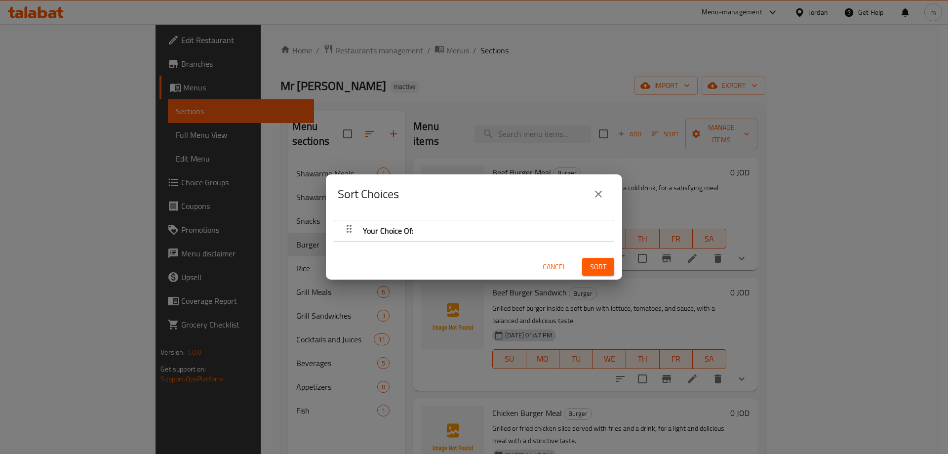
click at [488, 236] on div "Your Choice Of:" at bounding box center [473, 231] width 269 height 24
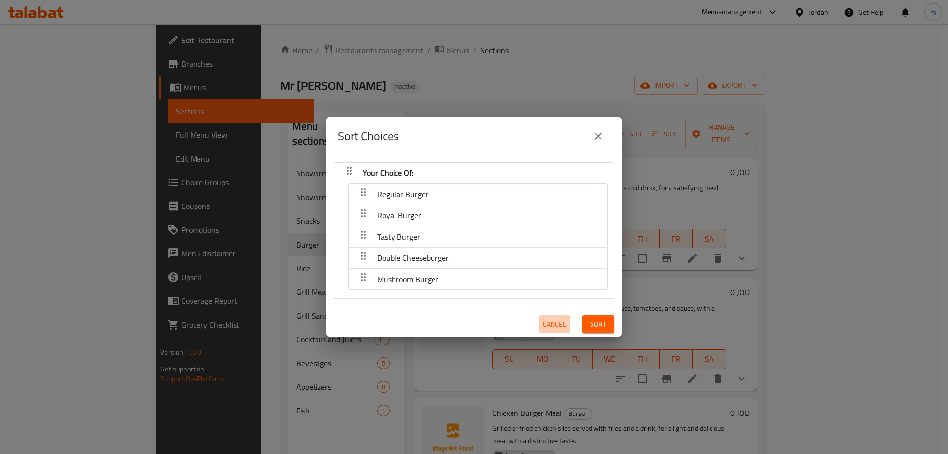
click at [546, 316] on button "Cancel" at bounding box center [554, 324] width 32 height 18
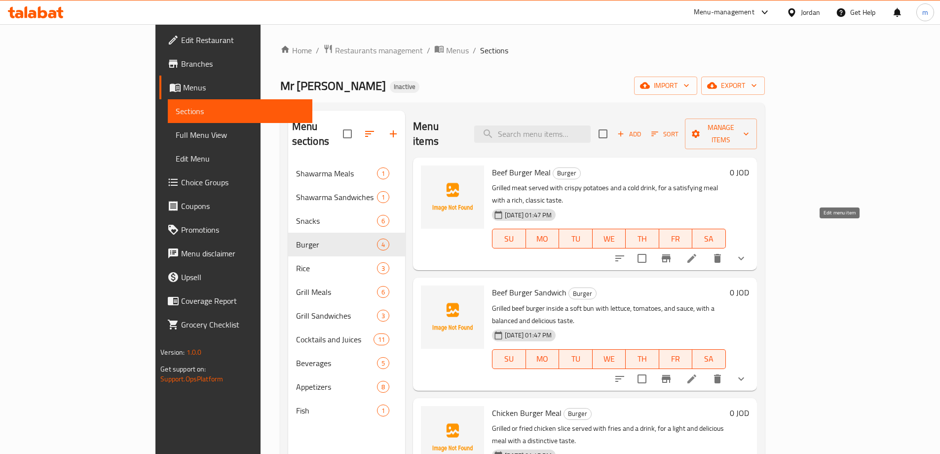
click at [698, 252] on icon at bounding box center [692, 258] width 12 height 12
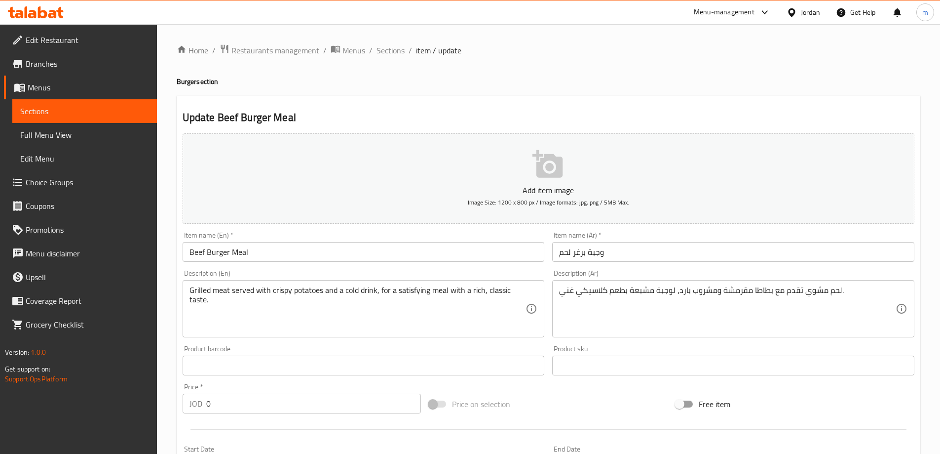
click at [663, 258] on input "وجبة برغر لحم" at bounding box center [733, 252] width 362 height 20
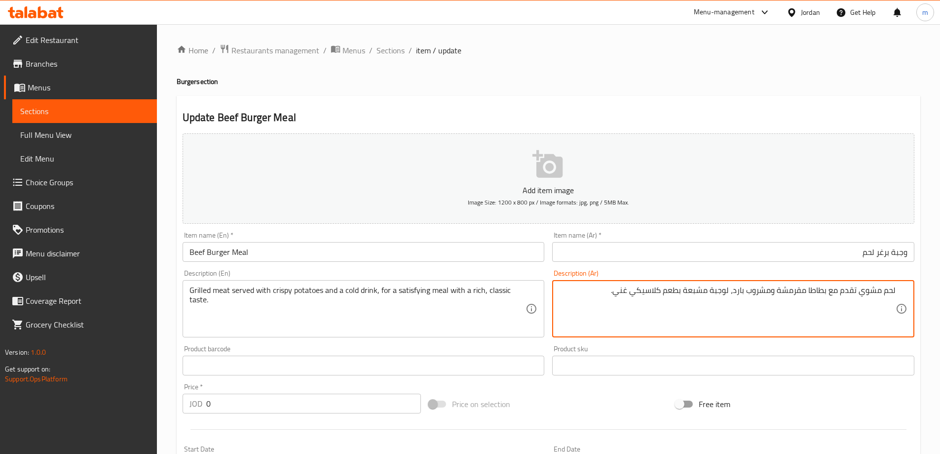
drag, startPoint x: 871, startPoint y: 288, endPoint x: 596, endPoint y: 280, distance: 274.5
click at [596, 280] on div "لحم مشوي تقدم مع بطاطا مقرمشة ومشروب بارد، لوجبة مشبعة بطعم كلاسيكي غني. Descri…" at bounding box center [733, 308] width 362 height 57
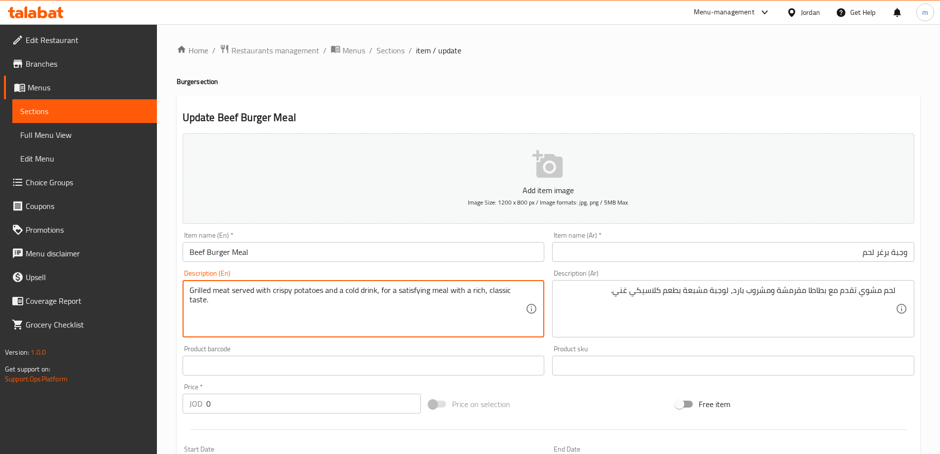
drag, startPoint x: 197, startPoint y: 287, endPoint x: 490, endPoint y: 303, distance: 293.1
click at [490, 303] on textarea "Grilled meat served with crispy potatoes and a cold drink, for a satisfying mea…" at bounding box center [358, 308] width 337 height 47
drag, startPoint x: 485, startPoint y: 294, endPoint x: 486, endPoint y: 299, distance: 5.2
click at [486, 299] on textarea "Grilled meat served with crispy potatoes and a cold drink, for a satisfying mea…" at bounding box center [358, 308] width 337 height 47
click at [453, 301] on textarea "Grilled meat served with crispy potatoes and a cold drink, for a satisfying mea…" at bounding box center [358, 308] width 337 height 47
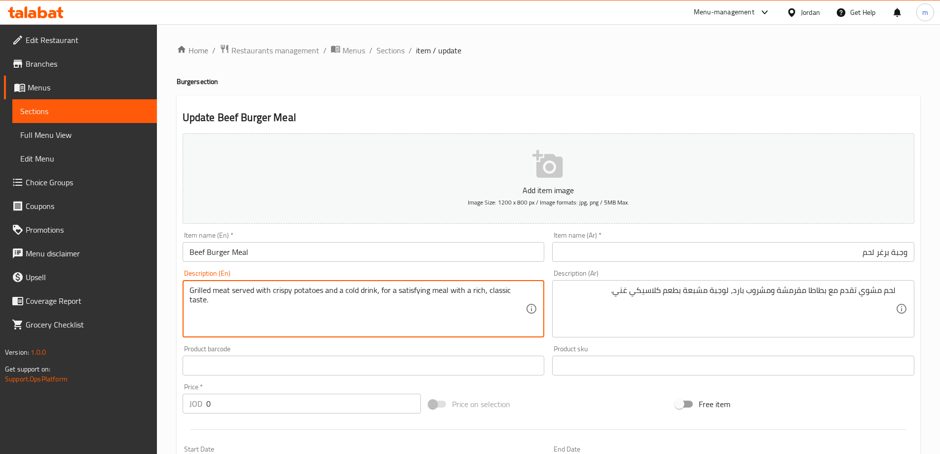
drag, startPoint x: 469, startPoint y: 287, endPoint x: 470, endPoint y: 306, distance: 18.3
click at [470, 306] on textarea "Grilled meat served with crispy potatoes and a cold drink, for a satisfying mea…" at bounding box center [358, 308] width 337 height 47
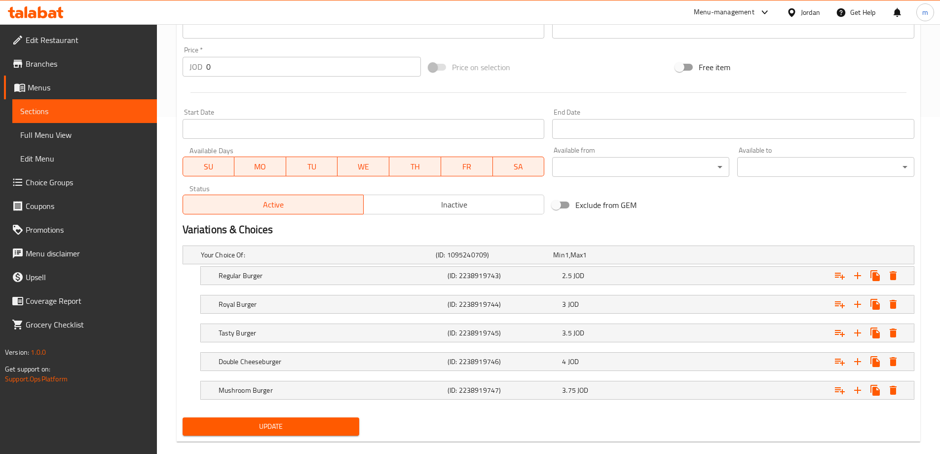
scroll to position [352, 0]
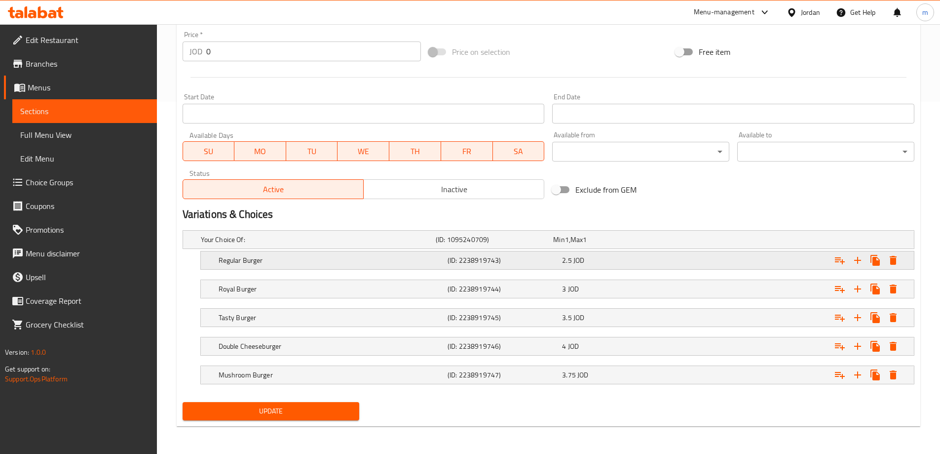
click at [384, 244] on h5 "Regular Burger" at bounding box center [316, 239] width 231 height 10
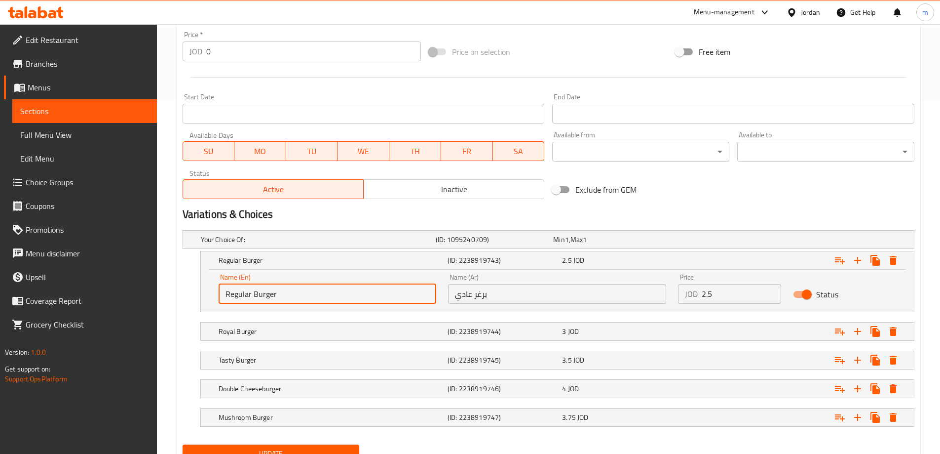
click at [296, 300] on input "Regular Burger" at bounding box center [328, 294] width 218 height 20
click at [462, 244] on h5 "(ID: 2238919744)" at bounding box center [493, 239] width 114 height 10
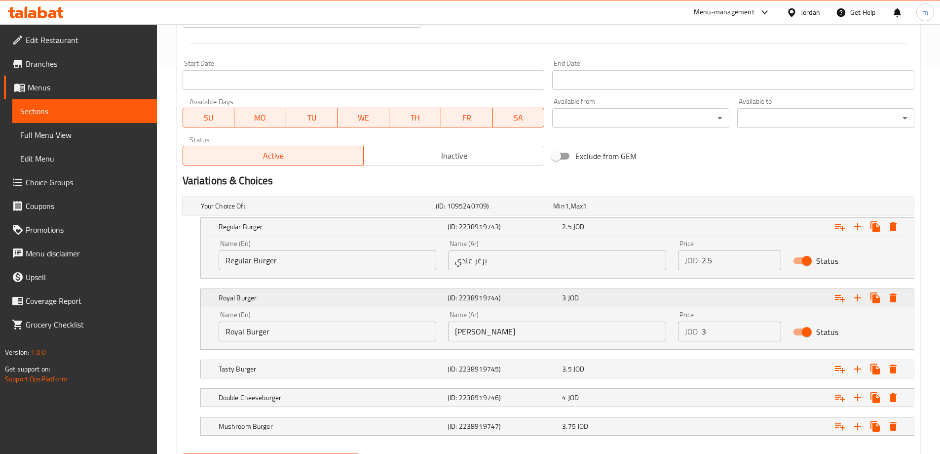
scroll to position [437, 0]
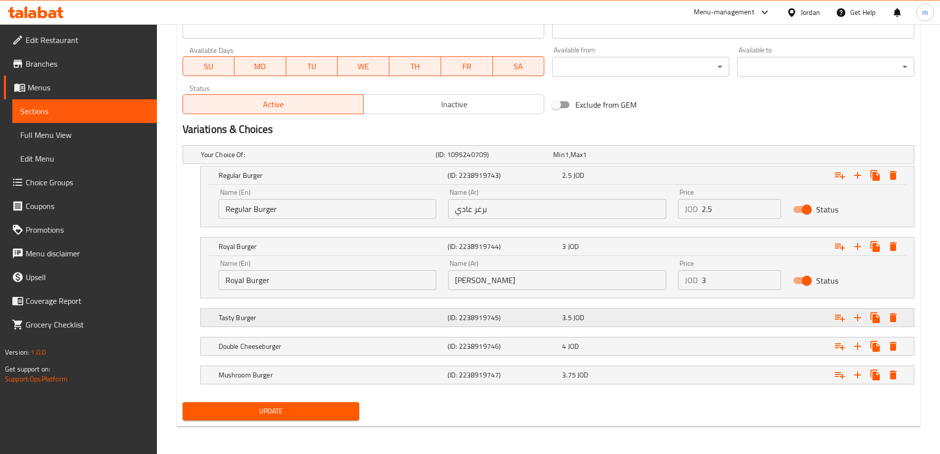
click at [483, 159] on h5 "(ID: 2238919745)" at bounding box center [493, 155] width 114 height 10
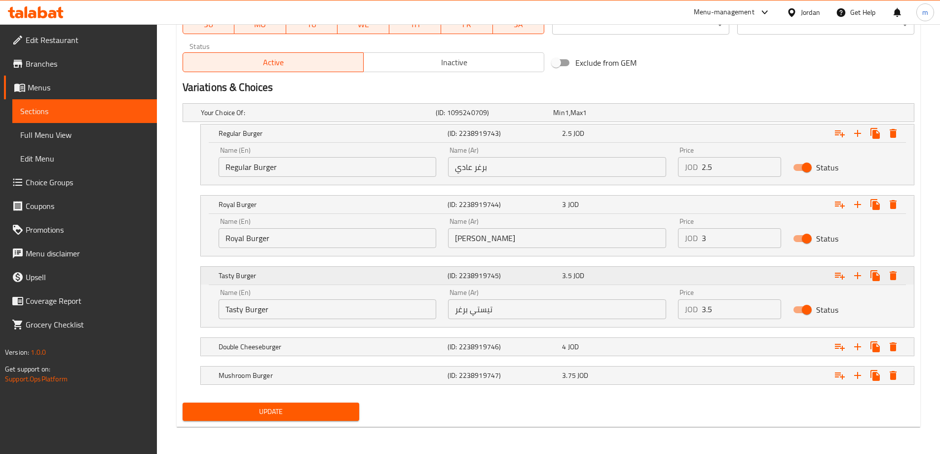
scroll to position [479, 0]
click at [497, 117] on h5 "(ID: 2238919746)" at bounding box center [493, 112] width 114 height 10
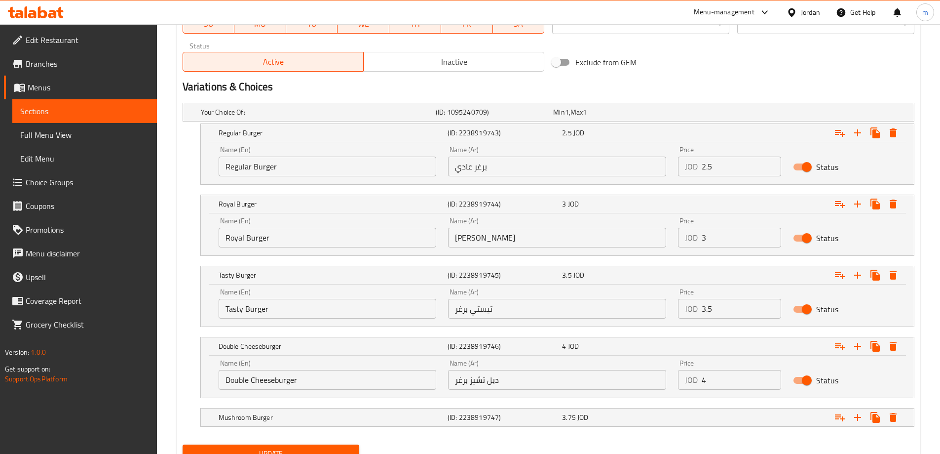
click at [276, 380] on input "Double Cheeseburger" at bounding box center [328, 380] width 218 height 20
type input "Double Cheese burger"
click at [569, 118] on span "JOD" at bounding box center [567, 112] width 4 height 13
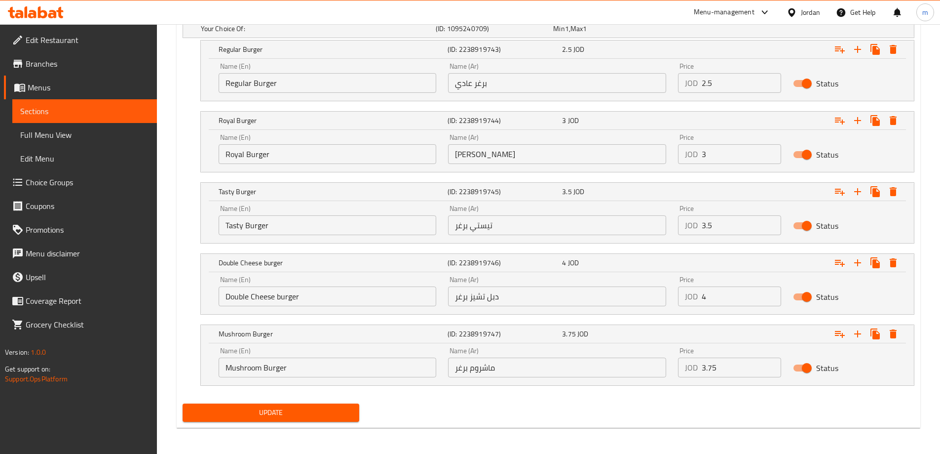
scroll to position [564, 0]
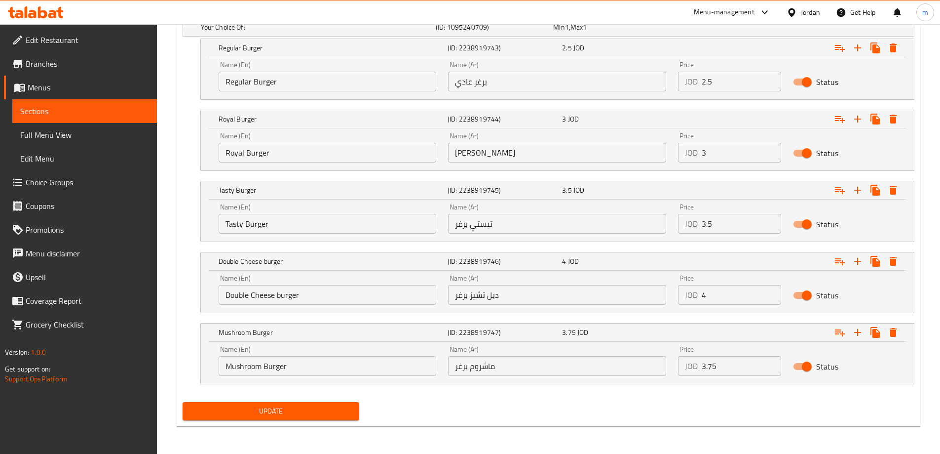
click at [308, 414] on span "Update" at bounding box center [271, 411] width 161 height 12
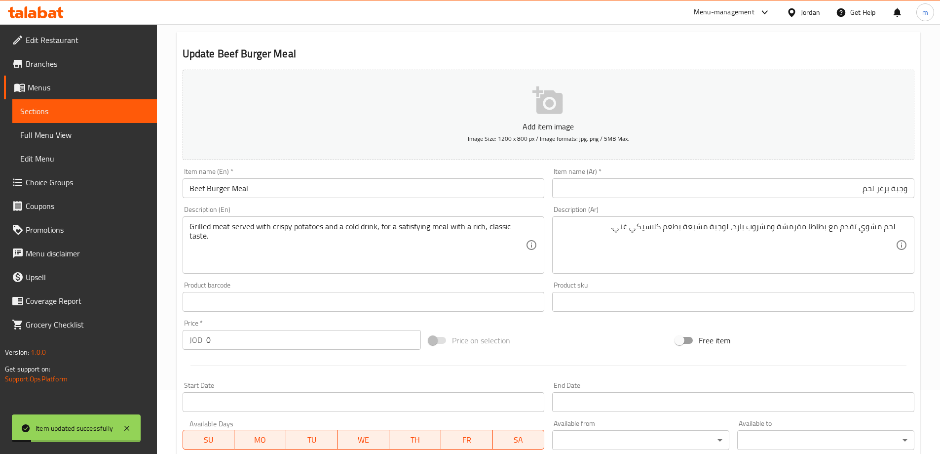
scroll to position [0, 0]
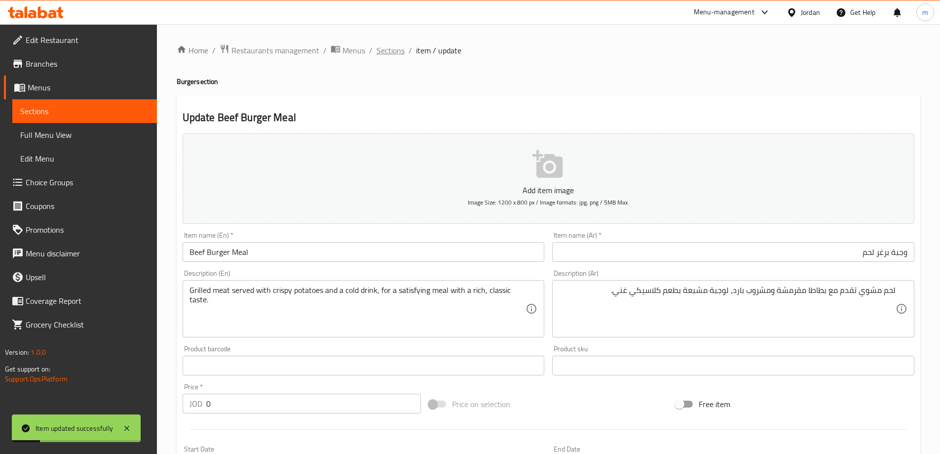
click at [387, 45] on span "Sections" at bounding box center [391, 50] width 28 height 12
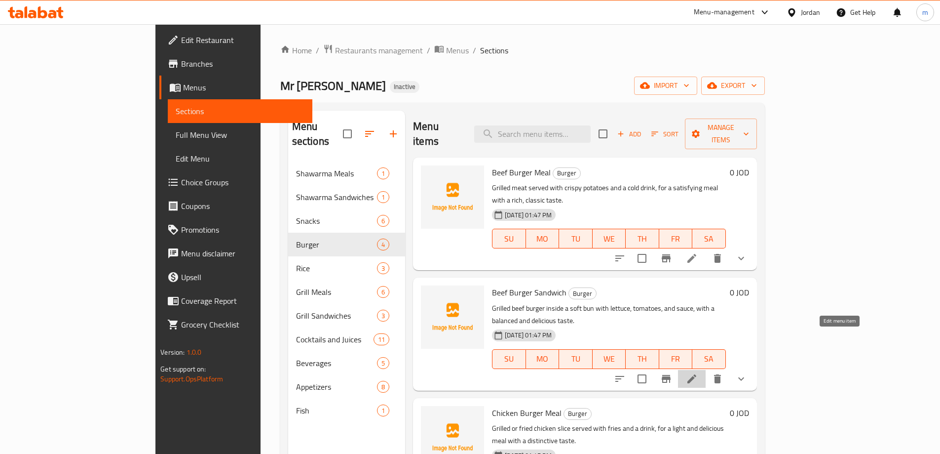
click at [698, 373] on icon at bounding box center [692, 379] width 12 height 12
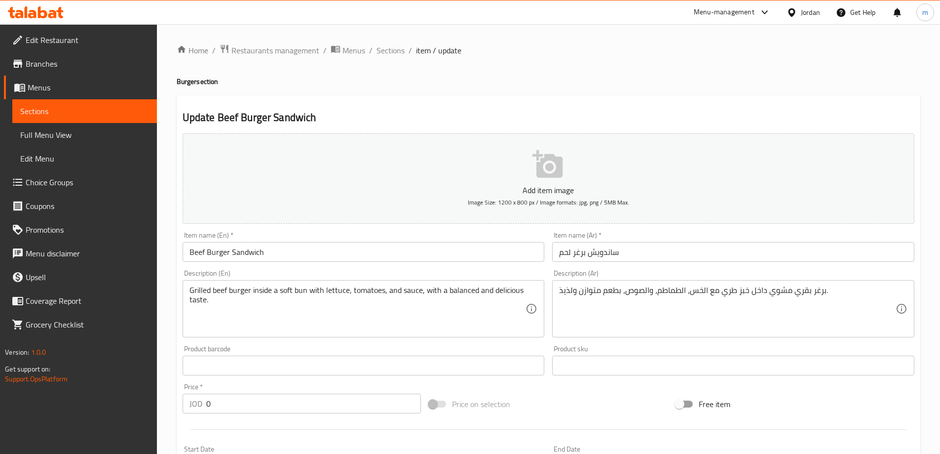
click at [673, 254] on input "ساندويش برغر لحم" at bounding box center [733, 252] width 362 height 20
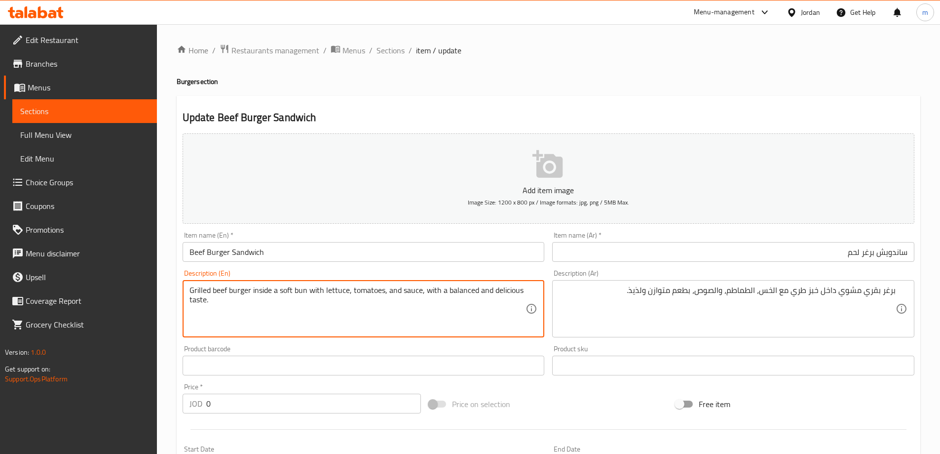
drag, startPoint x: 251, startPoint y: 287, endPoint x: 306, endPoint y: 295, distance: 55.4
click at [304, 289] on textarea "Grilled beef burger inside a soft bun with lettuce, tomatoes, and sauce, with a…" at bounding box center [358, 308] width 337 height 47
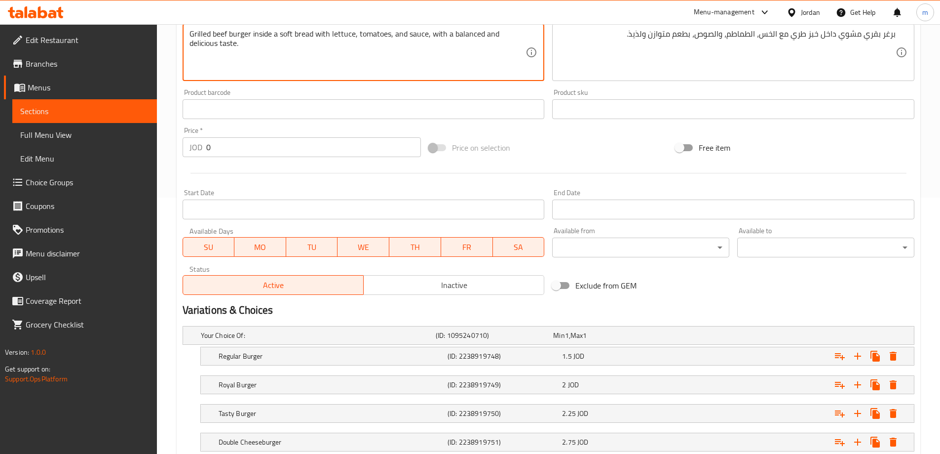
scroll to position [296, 0]
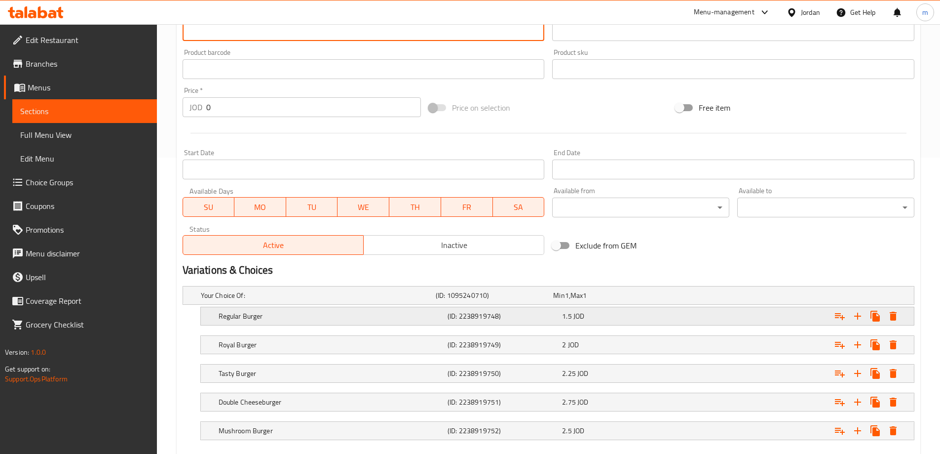
type textarea "Grilled beef burger inside a soft bread with lettuce, tomatoes, and sauce, with…"
click at [493, 300] on h5 "(ID: 2238919748)" at bounding box center [493, 295] width 114 height 10
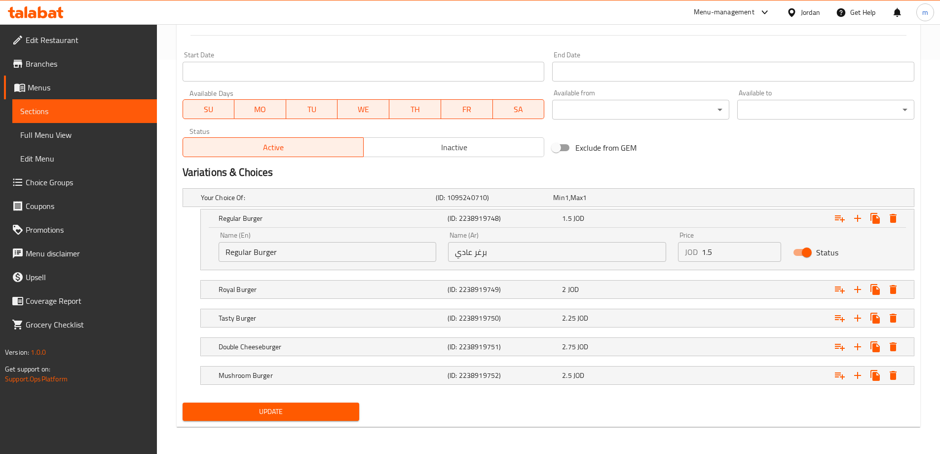
scroll to position [394, 0]
click at [549, 202] on h5 "(ID: 2238919749)" at bounding box center [493, 197] width 114 height 10
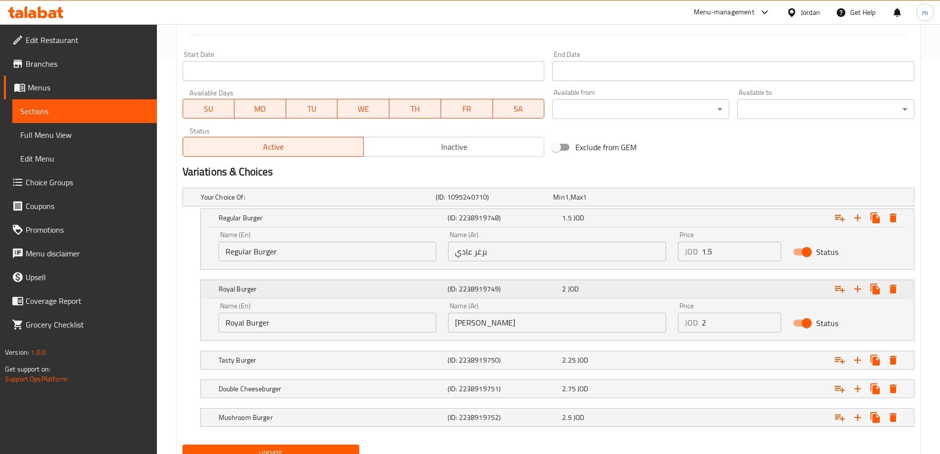
scroll to position [437, 0]
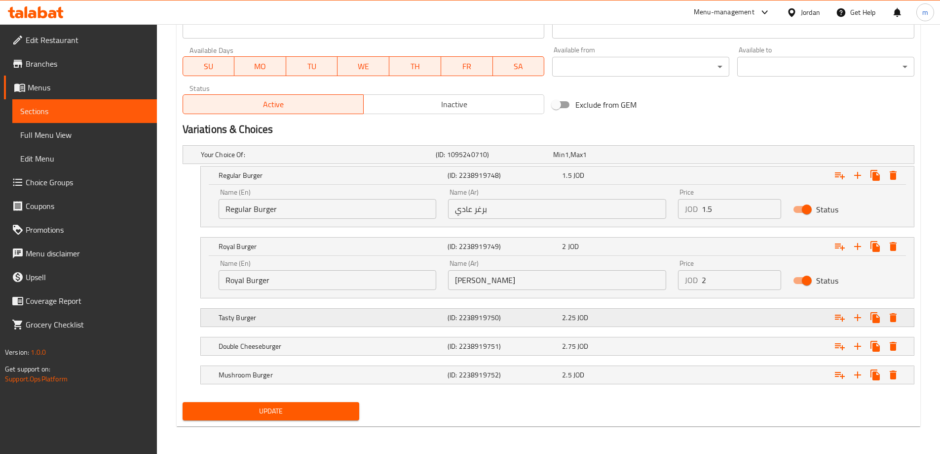
click at [561, 161] on div "2.25 JOD" at bounding box center [609, 155] width 117 height 14
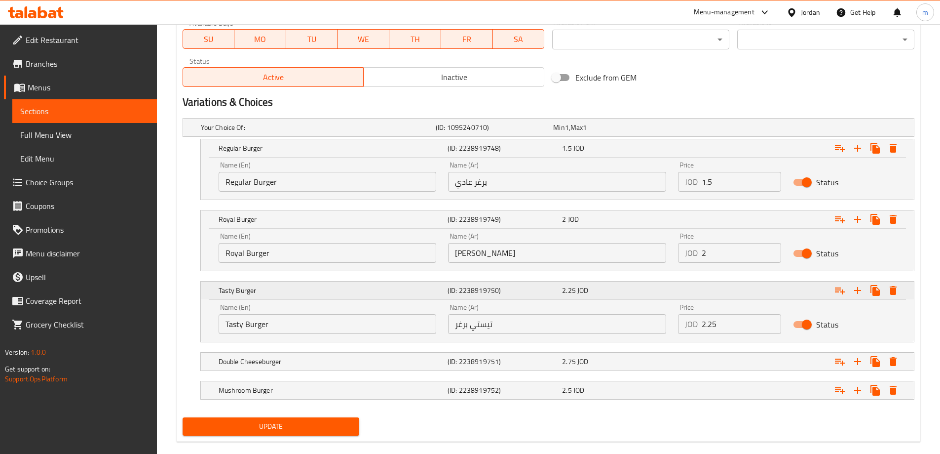
scroll to position [479, 0]
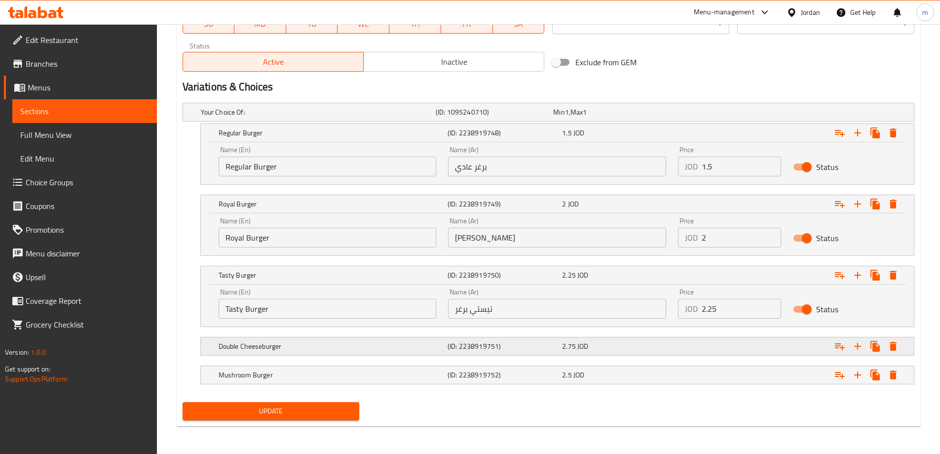
click at [576, 117] on div "2.75 JOD" at bounding box center [610, 112] width 114 height 10
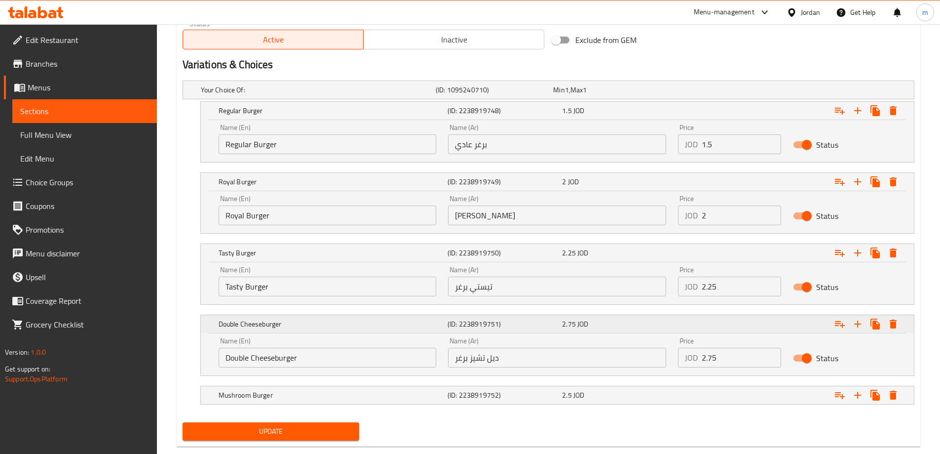
scroll to position [522, 0]
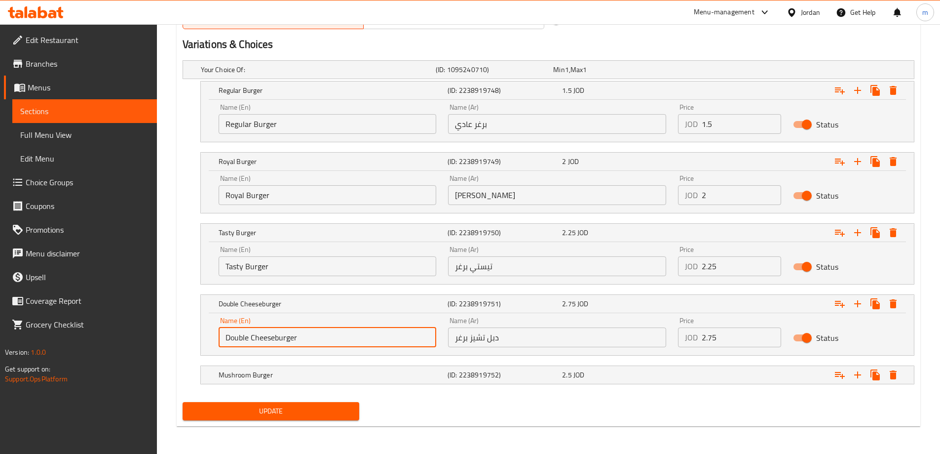
click at [274, 337] on input "Double Cheeseburger" at bounding box center [328, 337] width 218 height 20
type input "Double Cheese burger"
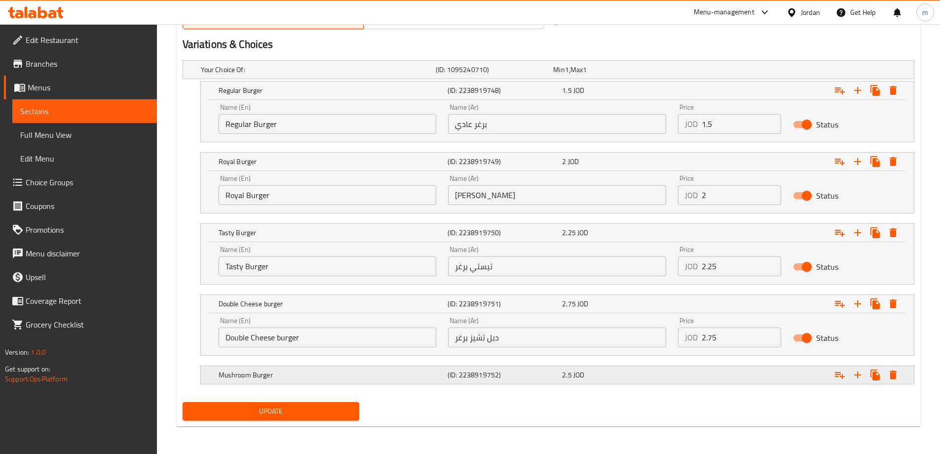
click at [405, 77] on div "Mushroom Burger" at bounding box center [316, 70] width 235 height 14
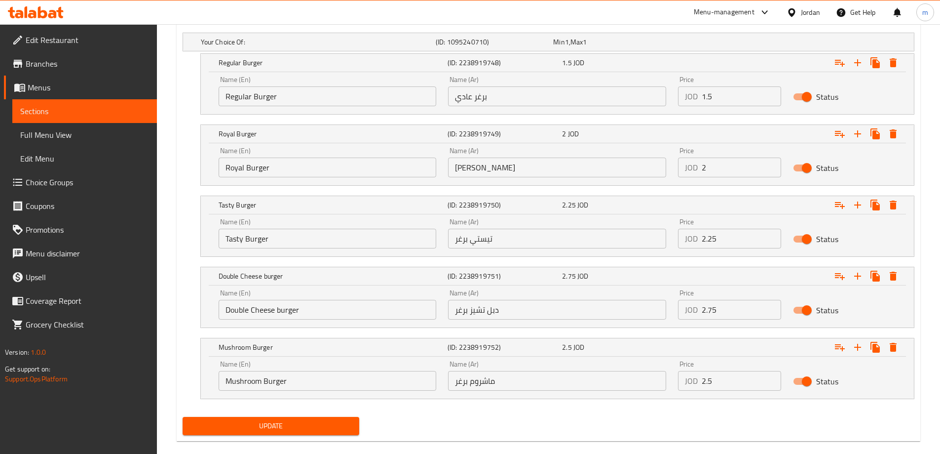
scroll to position [564, 0]
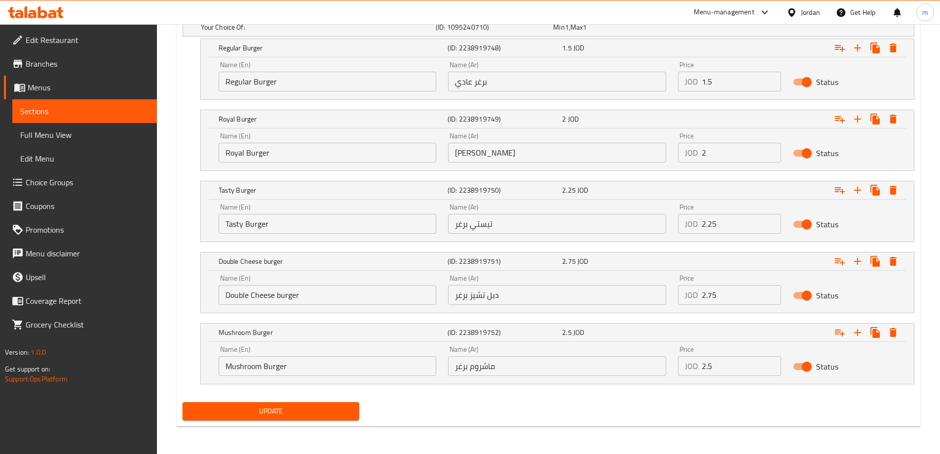
click at [369, 408] on div "Update" at bounding box center [549, 411] width 740 height 26
click at [350, 408] on span "Update" at bounding box center [271, 411] width 161 height 12
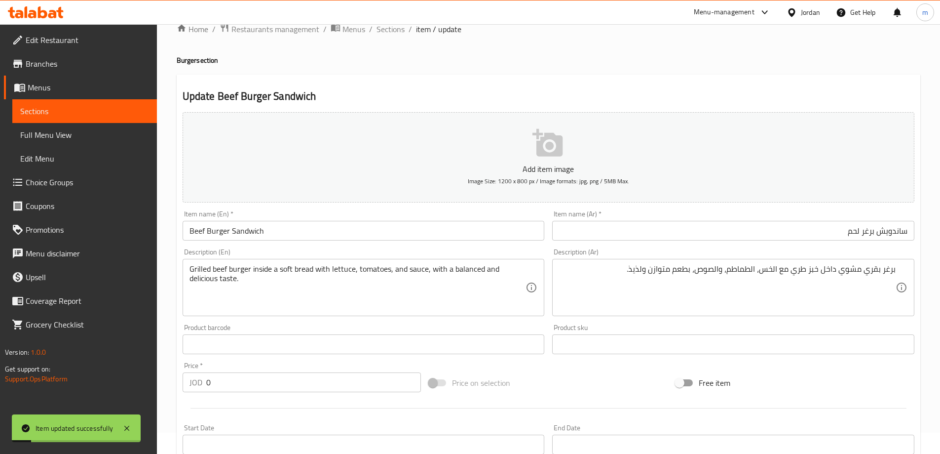
scroll to position [0, 0]
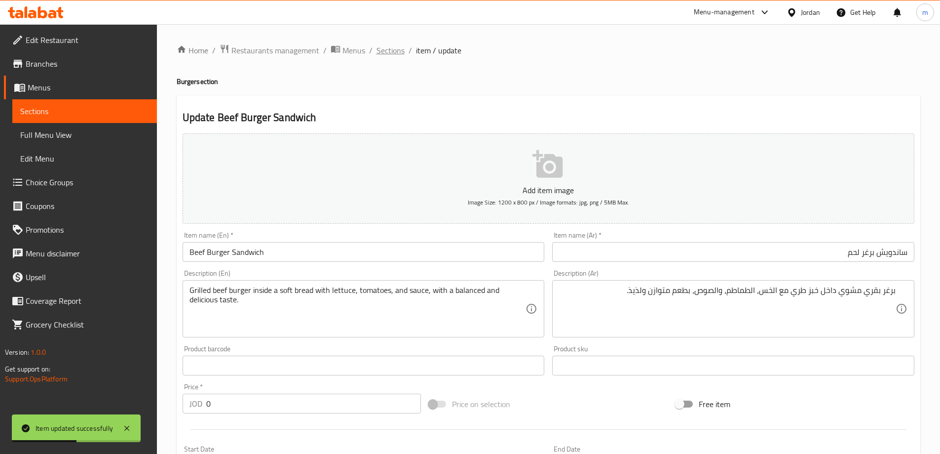
click at [386, 44] on span "Sections" at bounding box center [391, 50] width 28 height 12
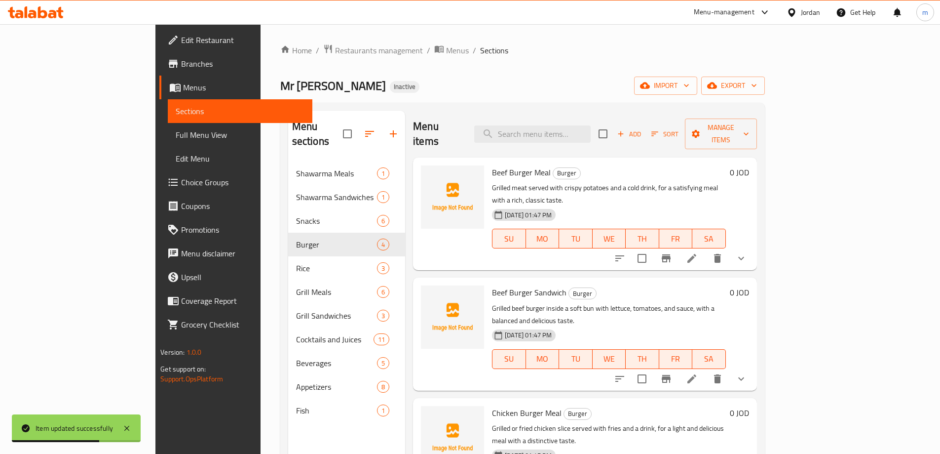
scroll to position [2, 0]
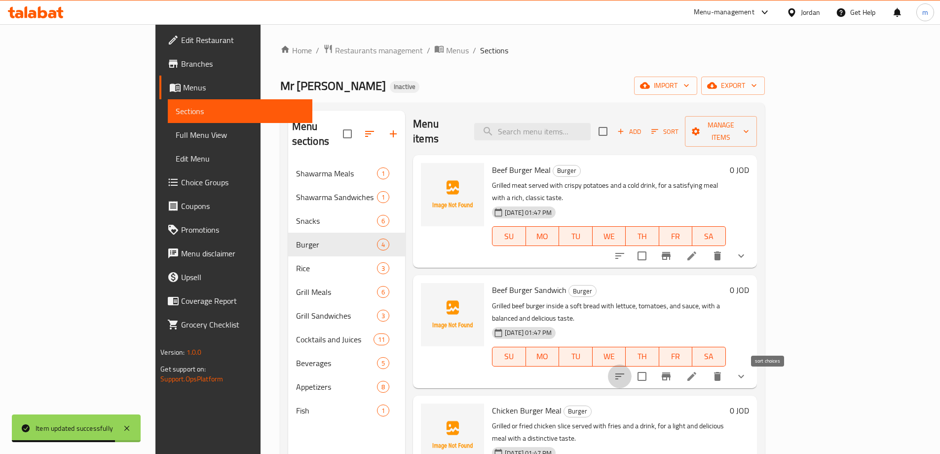
click at [626, 370] on icon "sort-choices" at bounding box center [620, 376] width 12 height 12
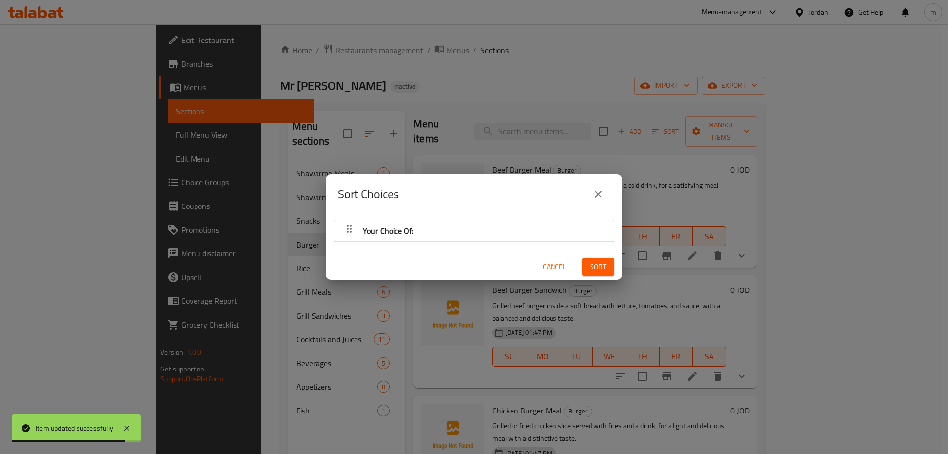
click at [547, 236] on div "Your Choice Of:" at bounding box center [473, 231] width 269 height 24
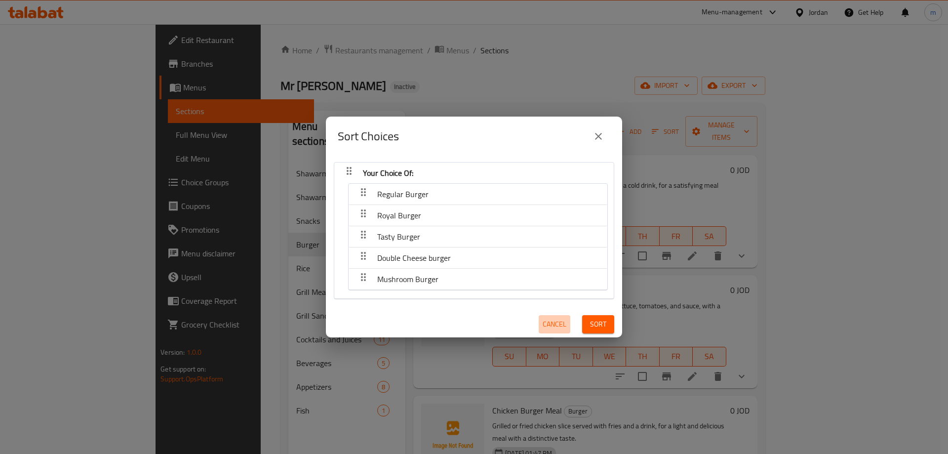
click at [561, 316] on button "Cancel" at bounding box center [554, 324] width 32 height 18
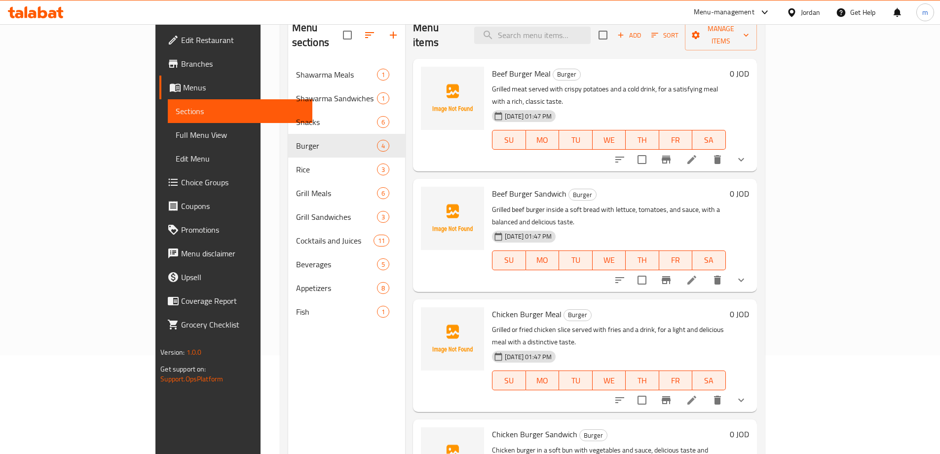
scroll to position [39, 0]
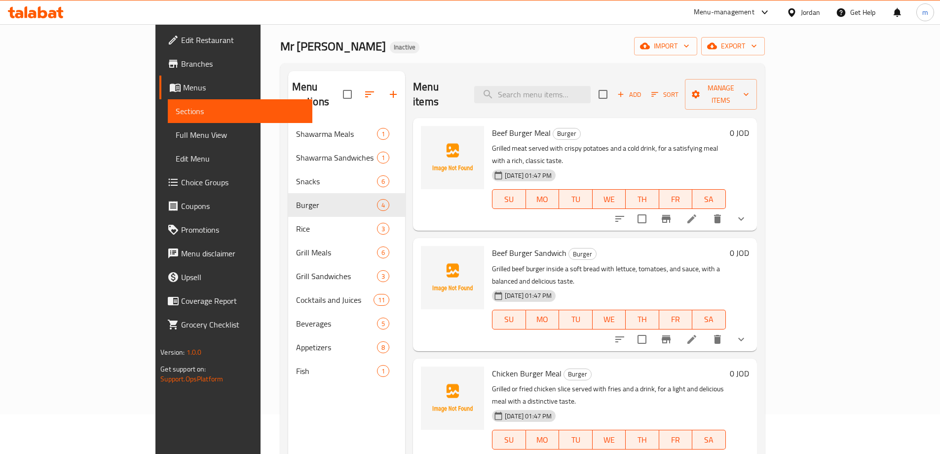
click at [696, 214] on icon at bounding box center [692, 218] width 9 height 9
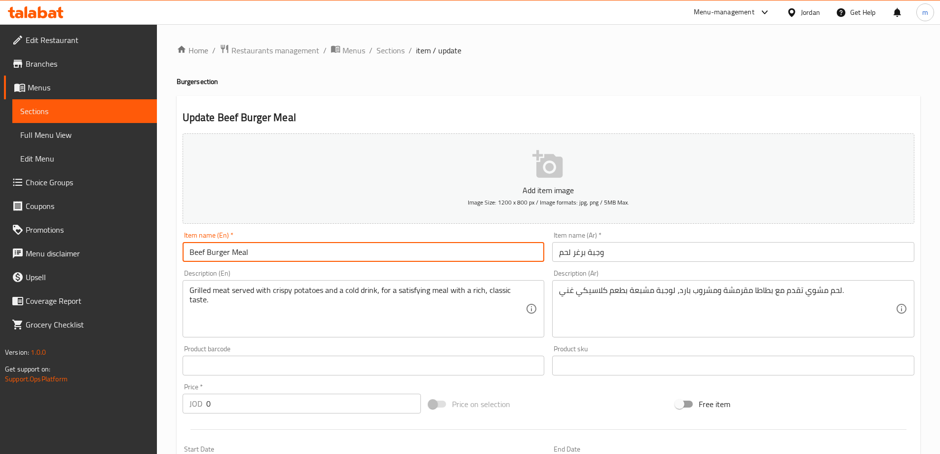
click at [204, 249] on input "Beef Burger Meal" at bounding box center [364, 252] width 362 height 20
click at [203, 248] on input "Beef Burger Meal" at bounding box center [364, 252] width 362 height 20
drag, startPoint x: 204, startPoint y: 248, endPoint x: 173, endPoint y: 251, distance: 31.2
click at [173, 251] on div "Home / Restaurants management / Menus / Sections / item / update Burger section…" at bounding box center [548, 414] width 783 height 781
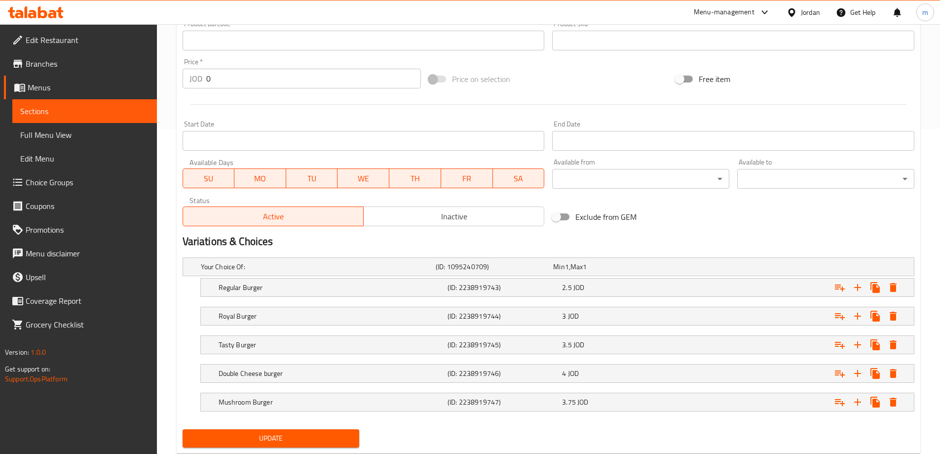
scroll to position [352, 0]
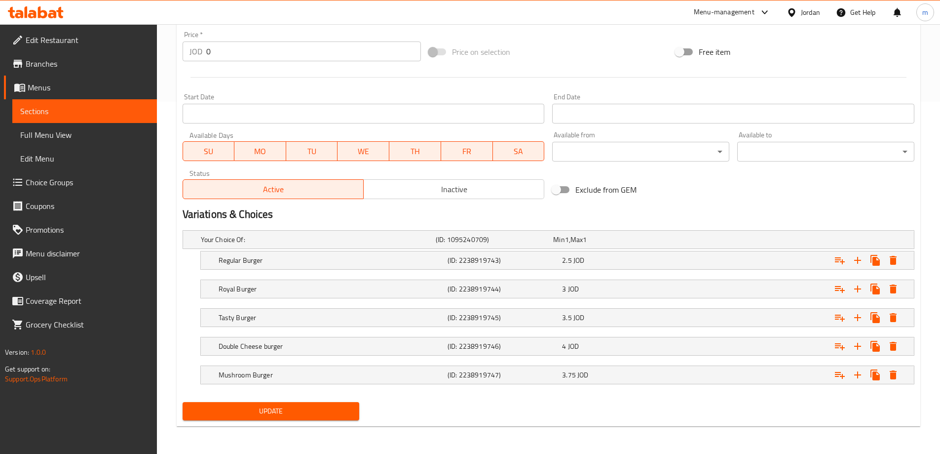
type input "Meat Burger Meal"
click at [245, 414] on span "Update" at bounding box center [271, 411] width 161 height 12
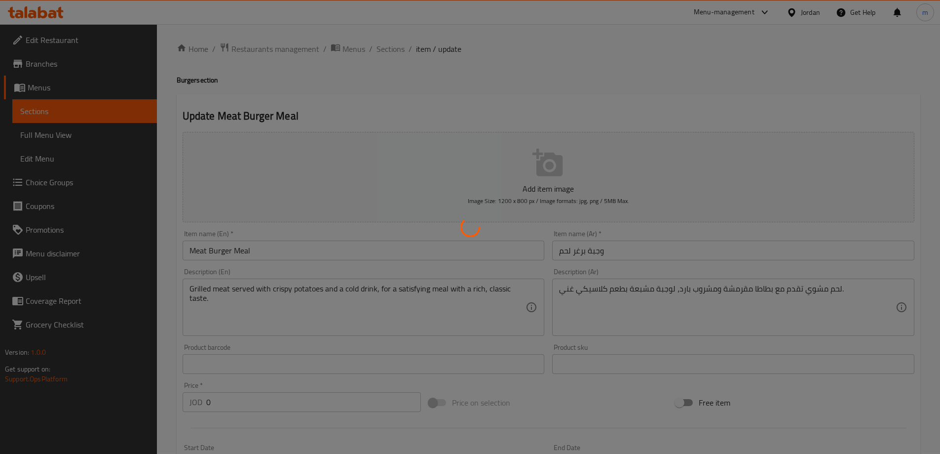
scroll to position [0, 0]
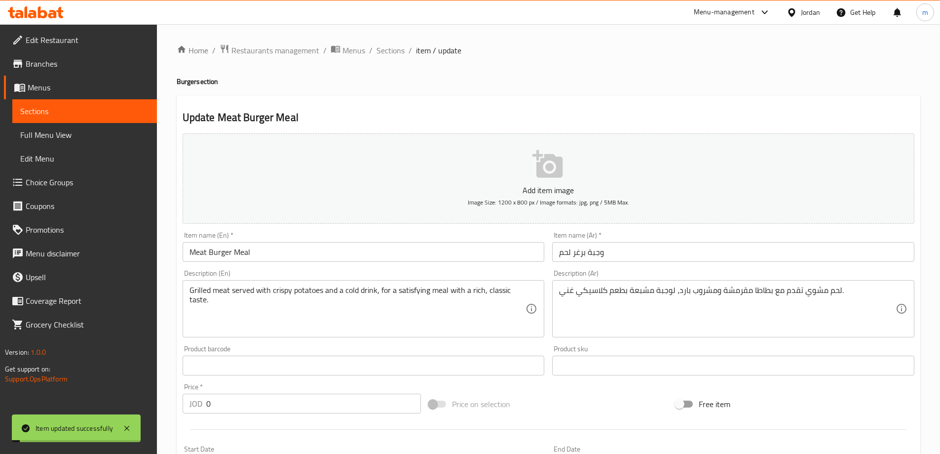
click at [390, 52] on span "Sections" at bounding box center [391, 50] width 28 height 12
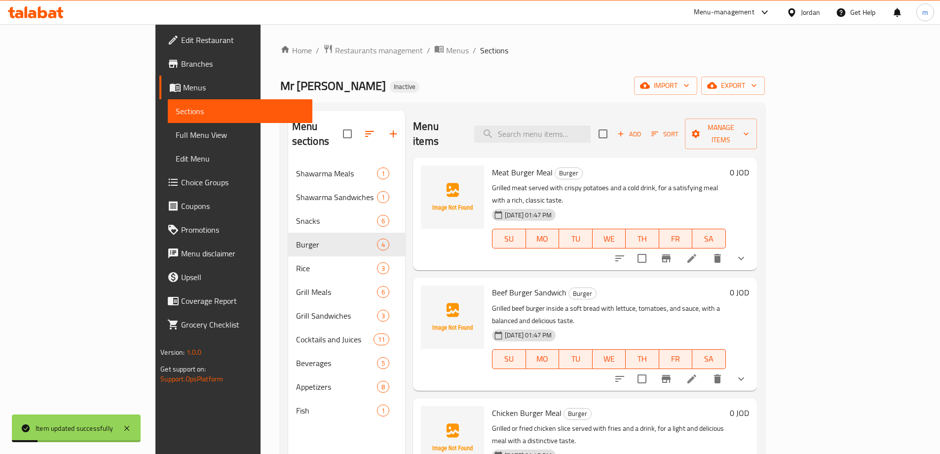
click at [706, 370] on li at bounding box center [692, 379] width 28 height 18
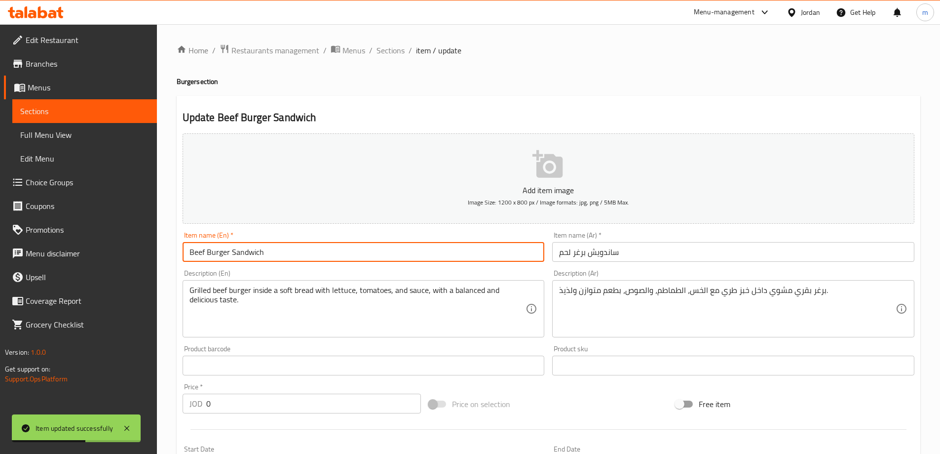
click at [202, 248] on input "Beef Burger Sandwich" at bounding box center [364, 252] width 362 height 20
drag, startPoint x: 205, startPoint y: 249, endPoint x: 164, endPoint y: 249, distance: 41.5
click at [164, 249] on div "Home / Restaurants management / Menus / Sections / item / update Burger section…" at bounding box center [548, 414] width 783 height 781
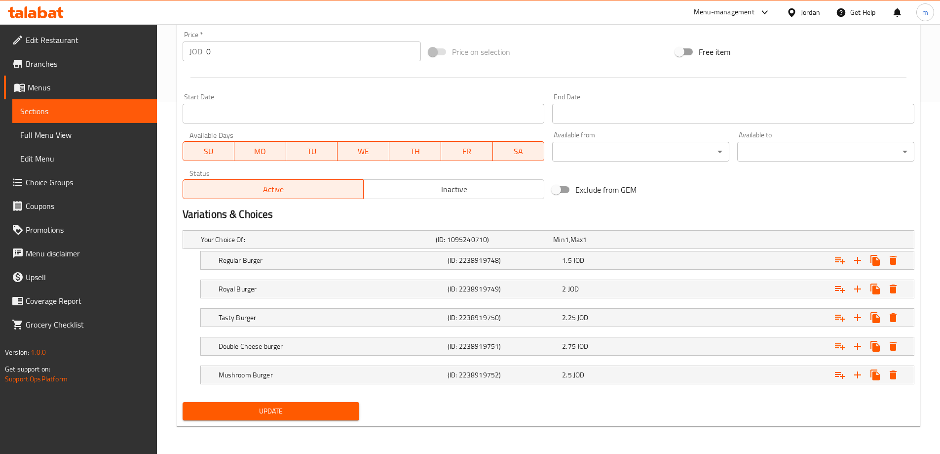
type input "Meat Burger Sandwich"
click at [215, 410] on span "Update" at bounding box center [271, 411] width 161 height 12
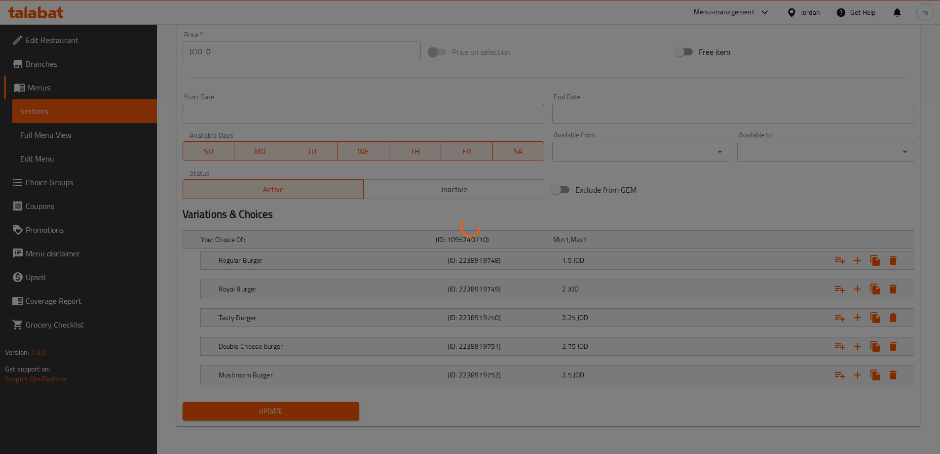
scroll to position [6, 0]
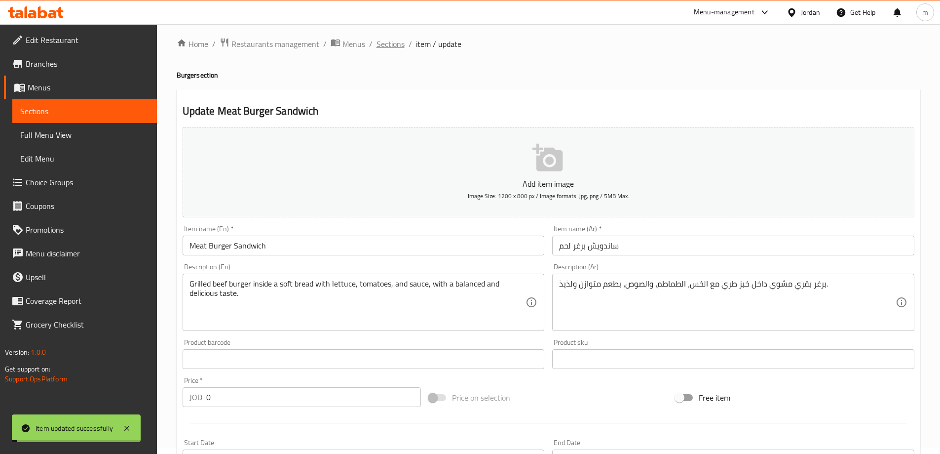
click at [390, 45] on span "Sections" at bounding box center [391, 44] width 28 height 12
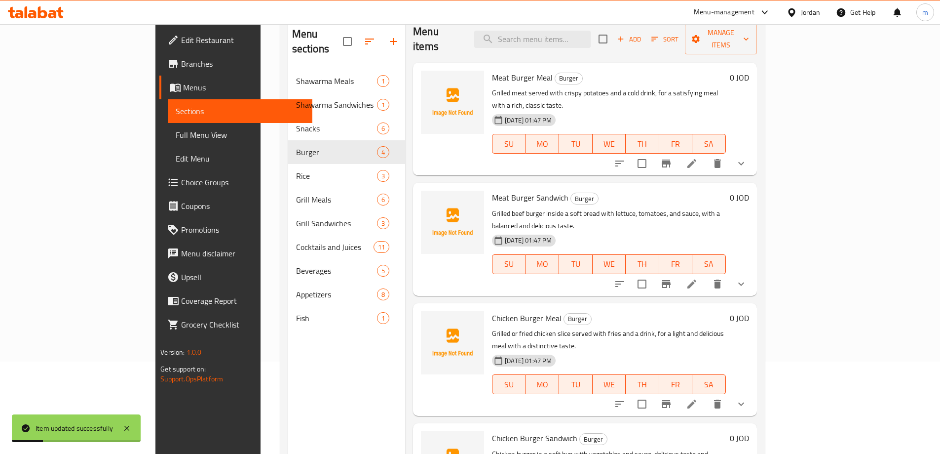
scroll to position [105, 0]
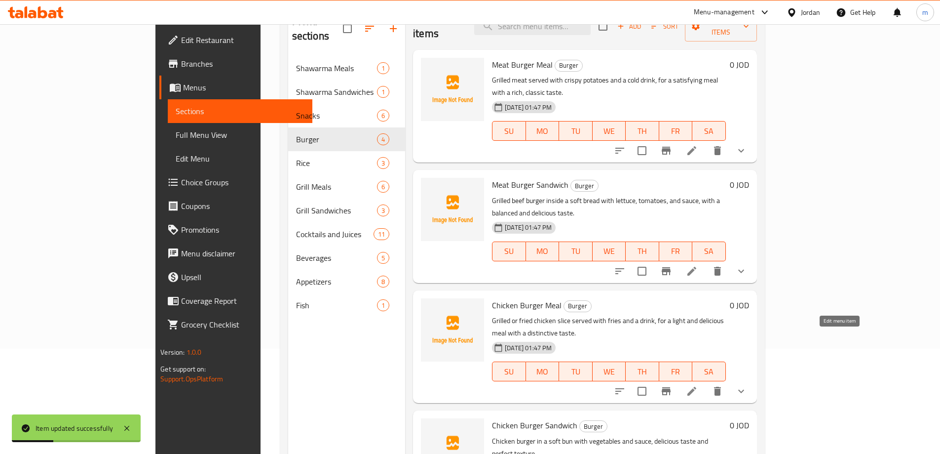
click at [698, 385] on icon at bounding box center [692, 391] width 12 height 12
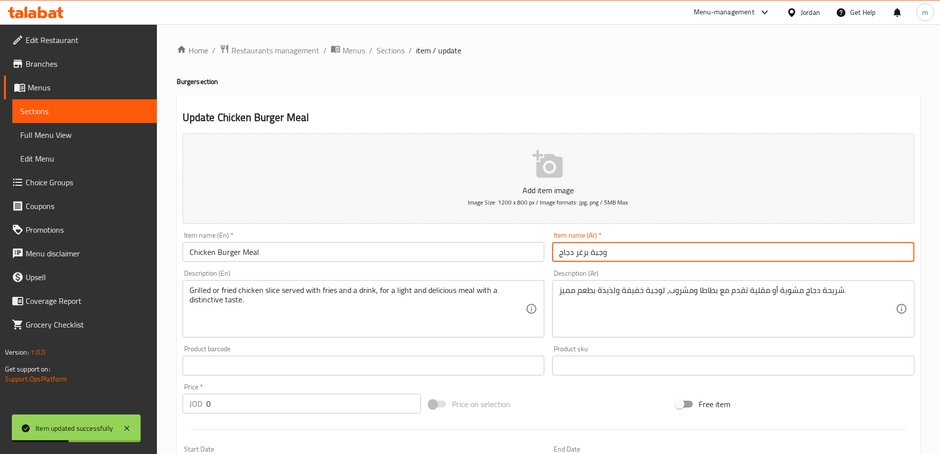
click at [660, 259] on input "وجبة برغر دجاج" at bounding box center [733, 252] width 362 height 20
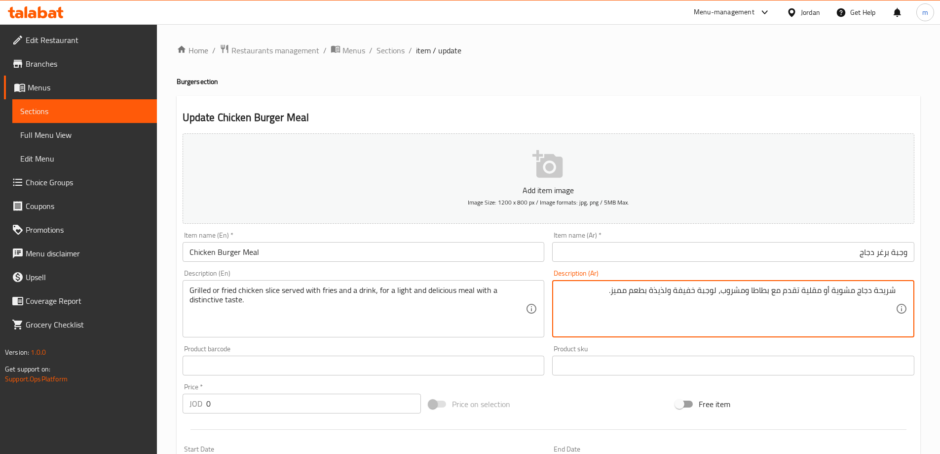
click at [238, 255] on input "Chicken Burger Meal" at bounding box center [364, 252] width 362 height 20
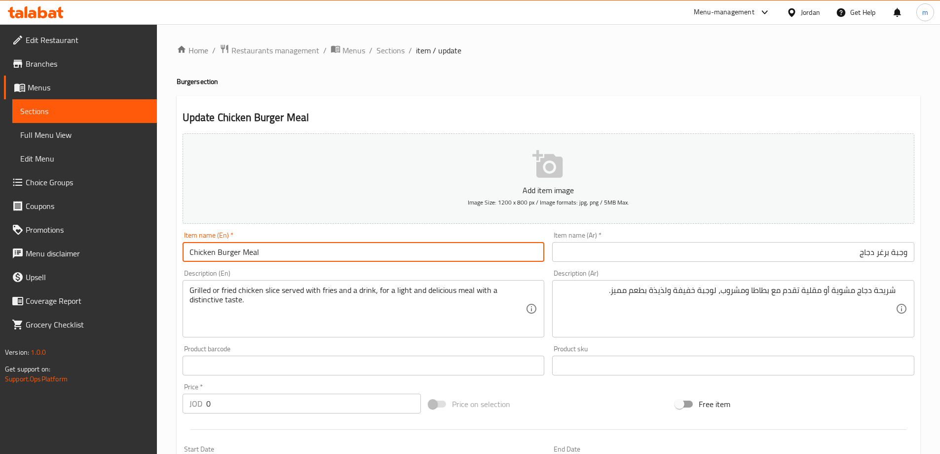
click at [238, 255] on input "Chicken Burger Meal" at bounding box center [364, 252] width 362 height 20
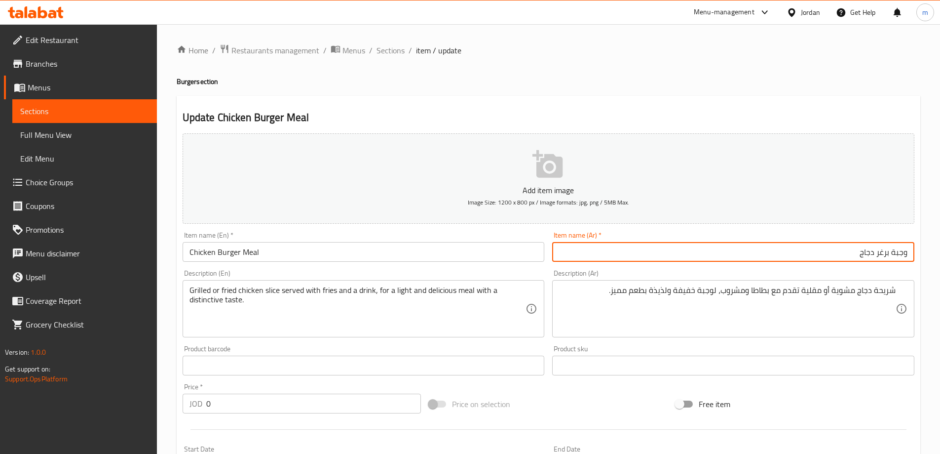
click at [807, 248] on input "وجبة برغر دجاج" at bounding box center [733, 252] width 362 height 20
click at [807, 247] on input "وجبة برغر دجاج" at bounding box center [733, 252] width 362 height 20
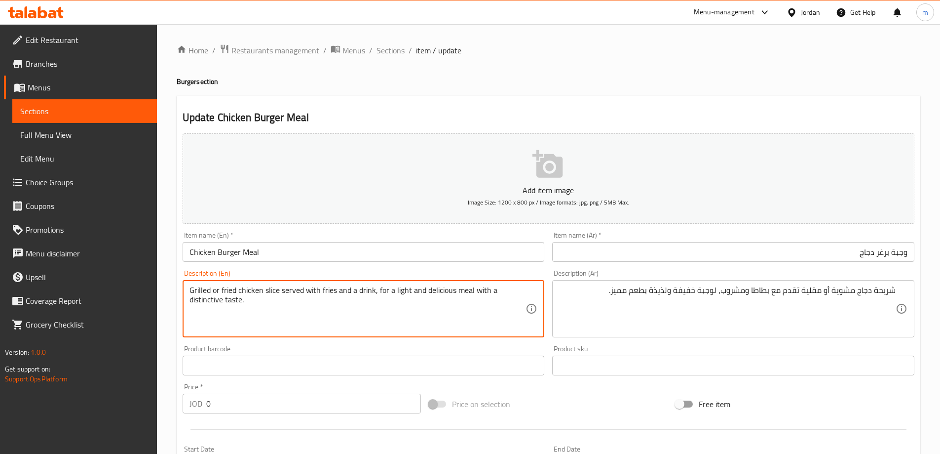
drag, startPoint x: 279, startPoint y: 291, endPoint x: 375, endPoint y: 293, distance: 95.8
click at [326, 294] on textarea "Grilled or fried chicken slice served with fries and a drink, for a light and d…" at bounding box center [358, 308] width 337 height 47
click at [326, 290] on textarea "Grilled or fried chicken slice served with fries and a drink, for a light and d…" at bounding box center [358, 308] width 337 height 47
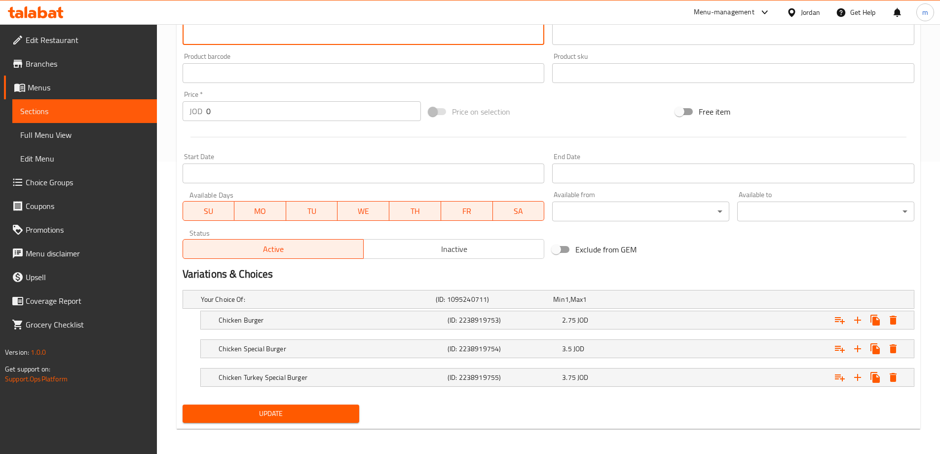
scroll to position [295, 0]
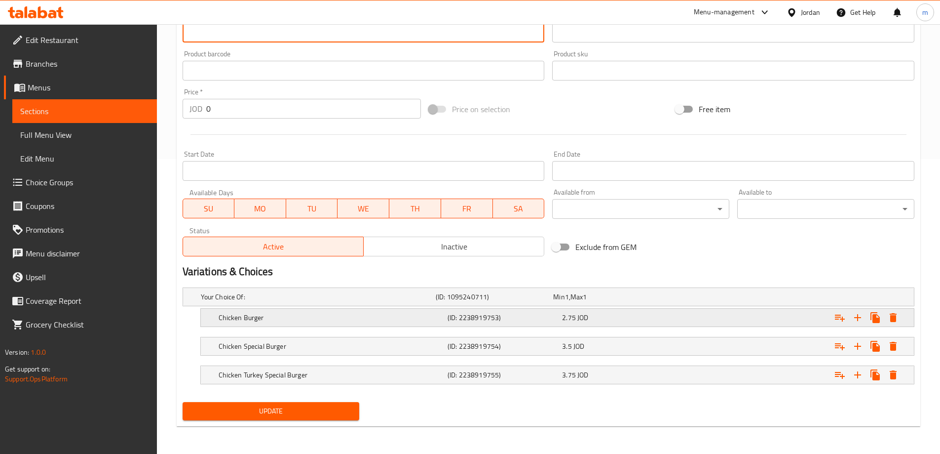
type textarea "Grilled or fried chicken slice served with potatoes and a drink, for a light an…"
click at [551, 304] on div "(ID: 2238919753)" at bounding box center [492, 297] width 117 height 14
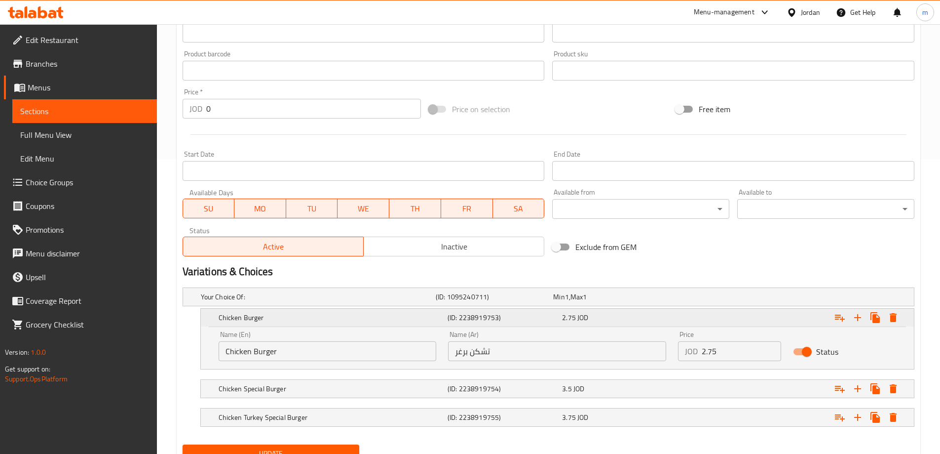
scroll to position [337, 0]
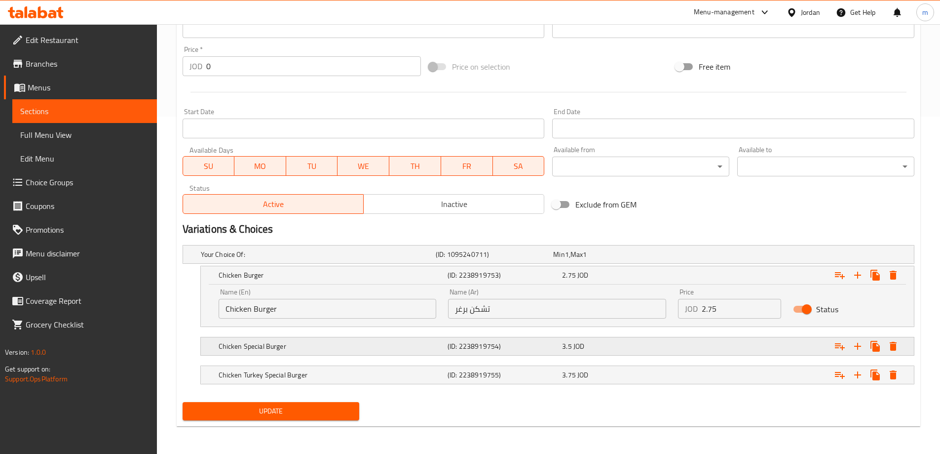
click at [549, 259] on h5 "(ID: 2238919754)" at bounding box center [493, 254] width 114 height 10
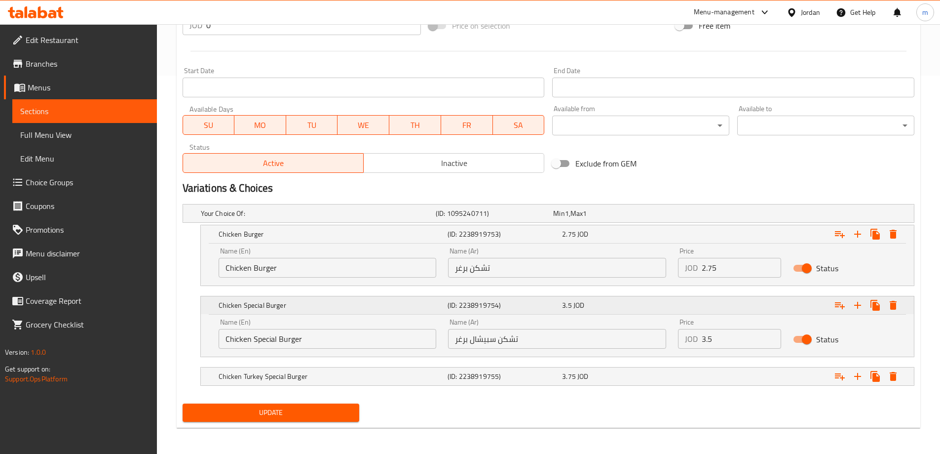
scroll to position [380, 0]
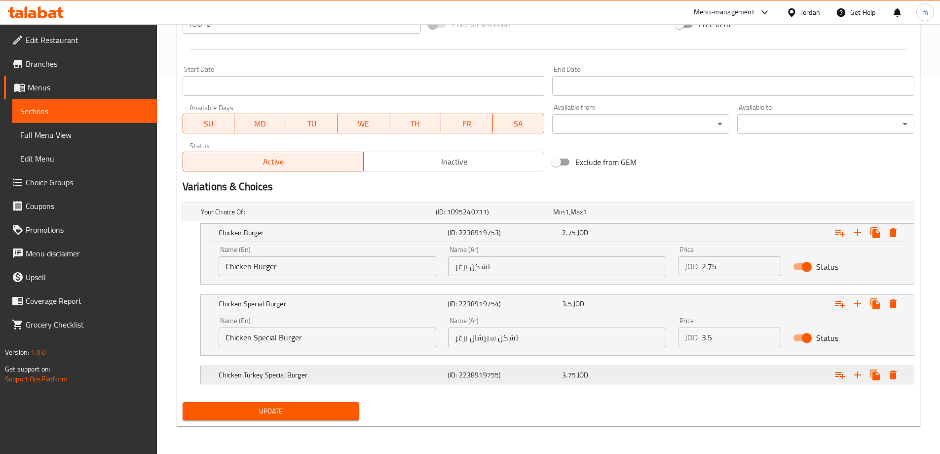
click at [397, 217] on h5 "Chicken Turkey Special Burger" at bounding box center [316, 212] width 231 height 10
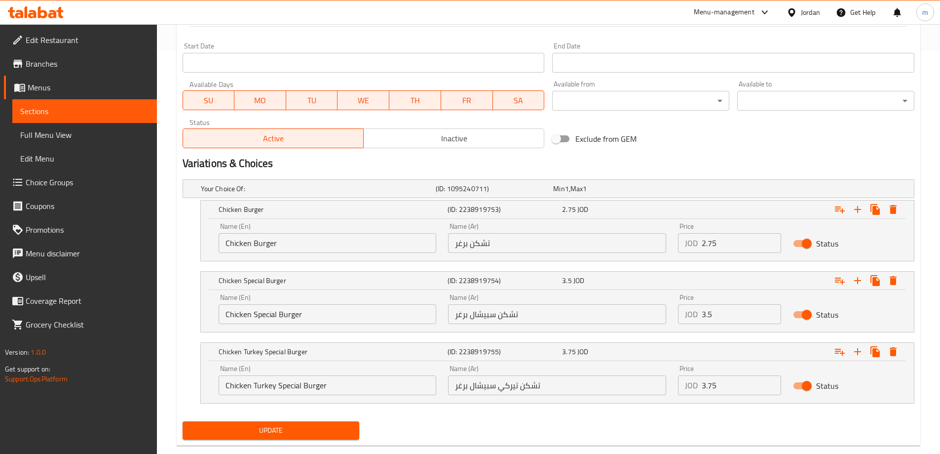
scroll to position [422, 0]
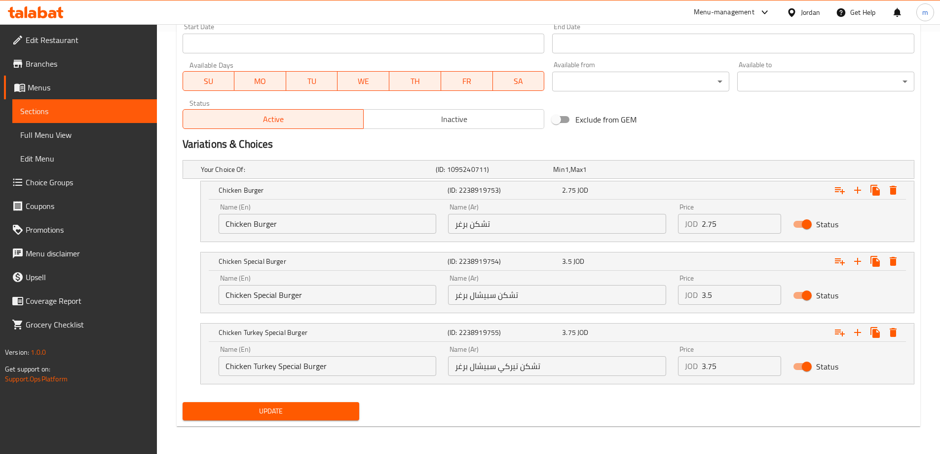
click at [335, 407] on span "Update" at bounding box center [271, 411] width 161 height 12
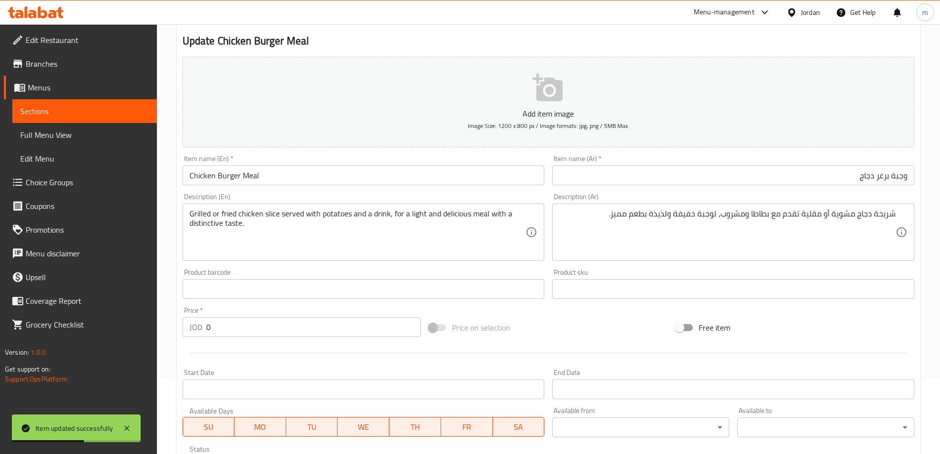
scroll to position [0, 0]
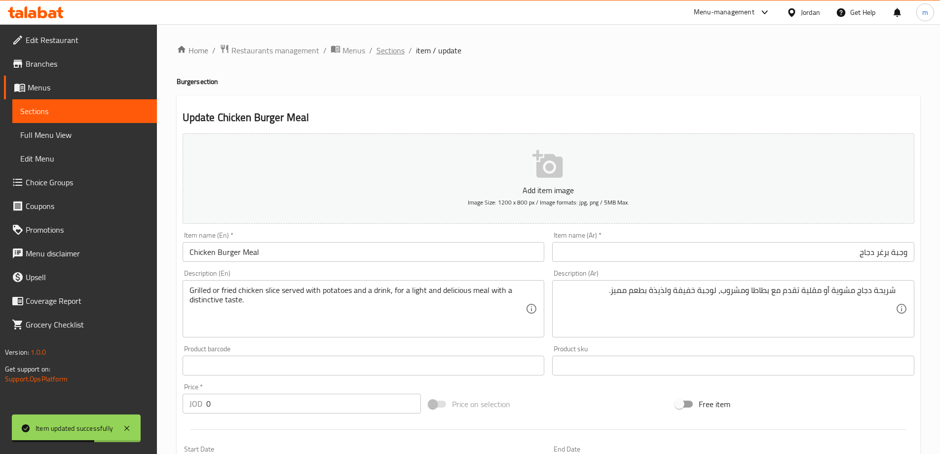
click at [388, 47] on span "Sections" at bounding box center [391, 50] width 28 height 12
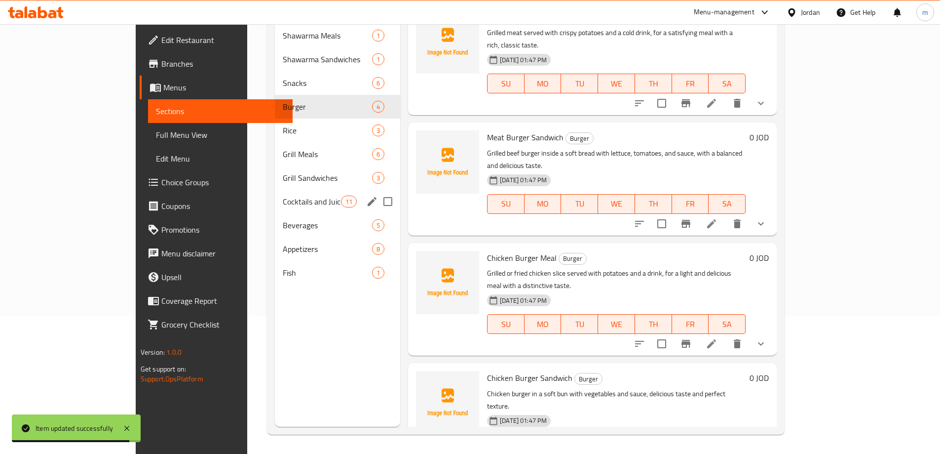
scroll to position [138, 0]
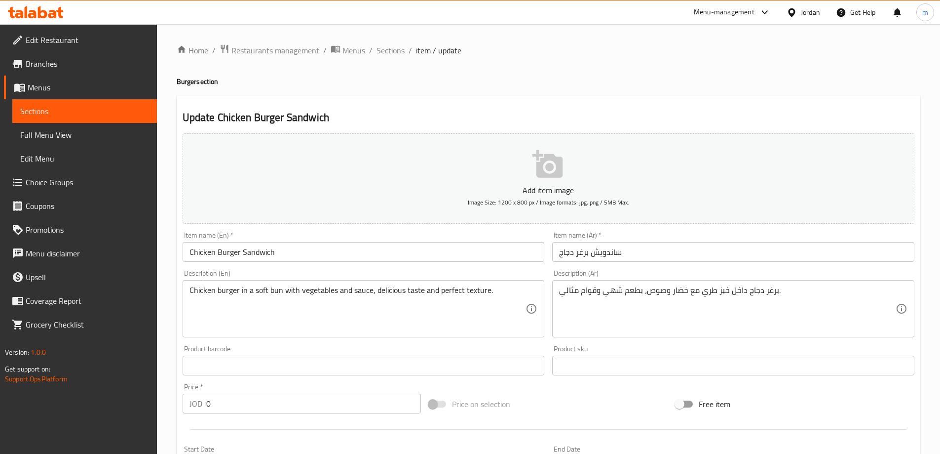
click at [642, 259] on input "ساندويش برغر دجاج" at bounding box center [733, 252] width 362 height 20
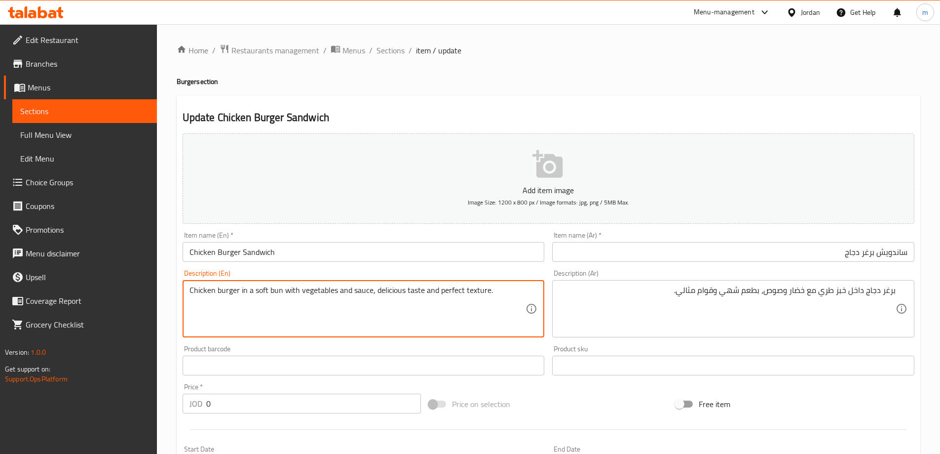
drag, startPoint x: 268, startPoint y: 287, endPoint x: 279, endPoint y: 291, distance: 12.0
type textarea "Chicken burger in a soft bread with vegetables and sauce, delicious taste and p…"
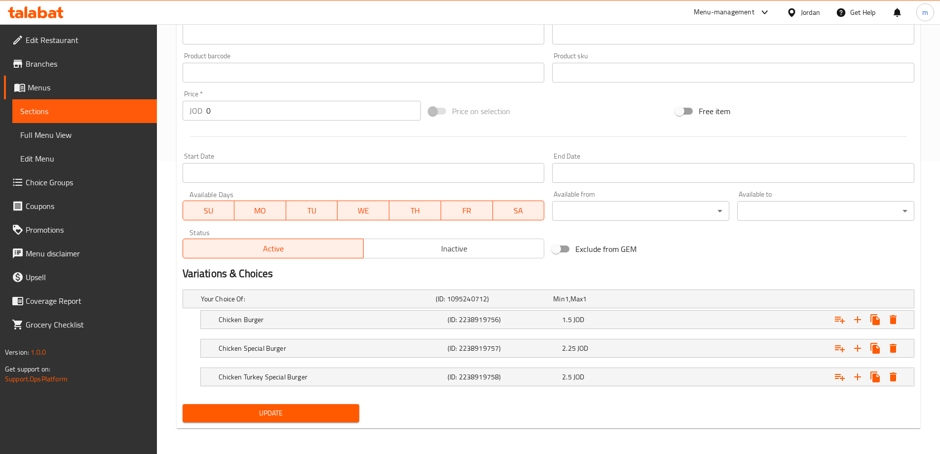
scroll to position [295, 0]
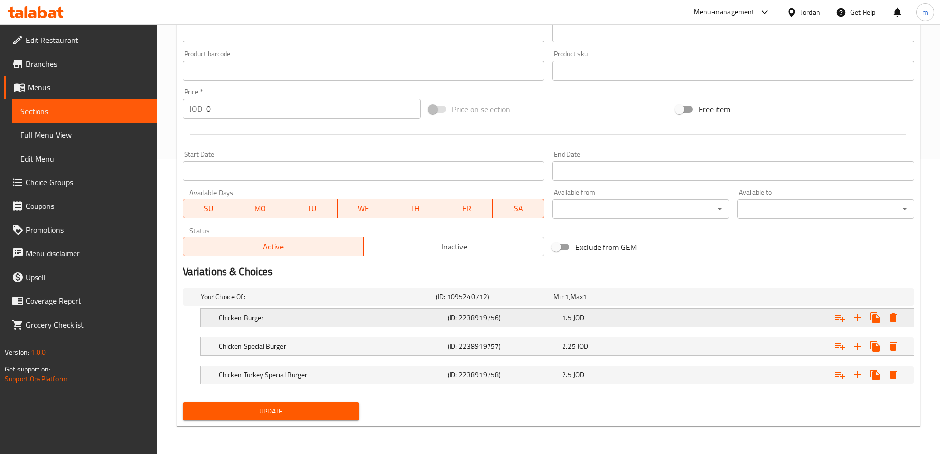
click at [569, 303] on span "JOD" at bounding box center [567, 296] width 4 height 13
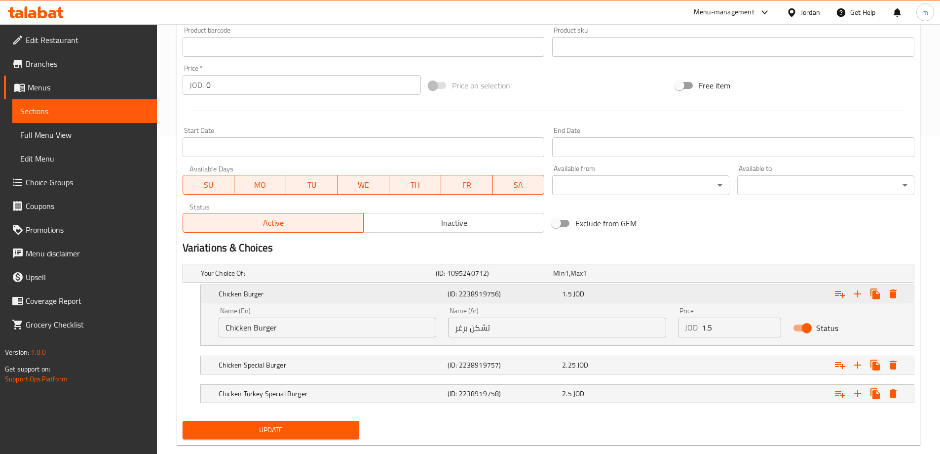
scroll to position [337, 0]
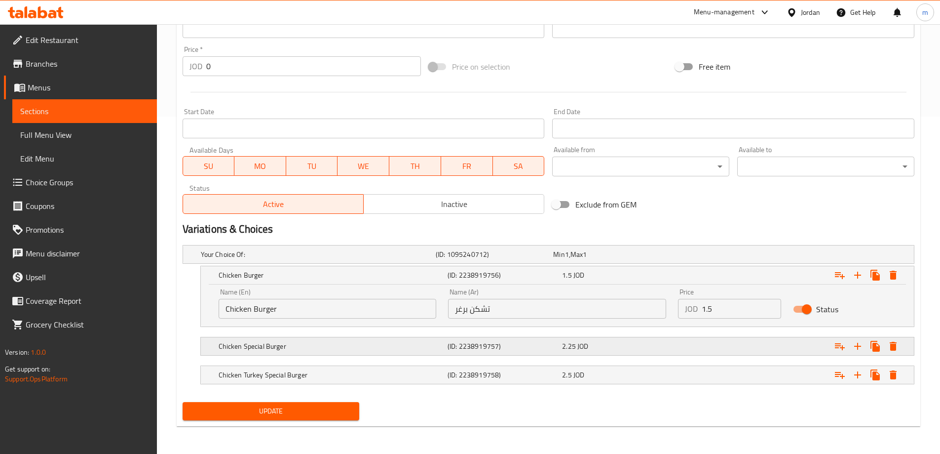
click at [612, 259] on div "2.25 JOD" at bounding box center [610, 254] width 114 height 10
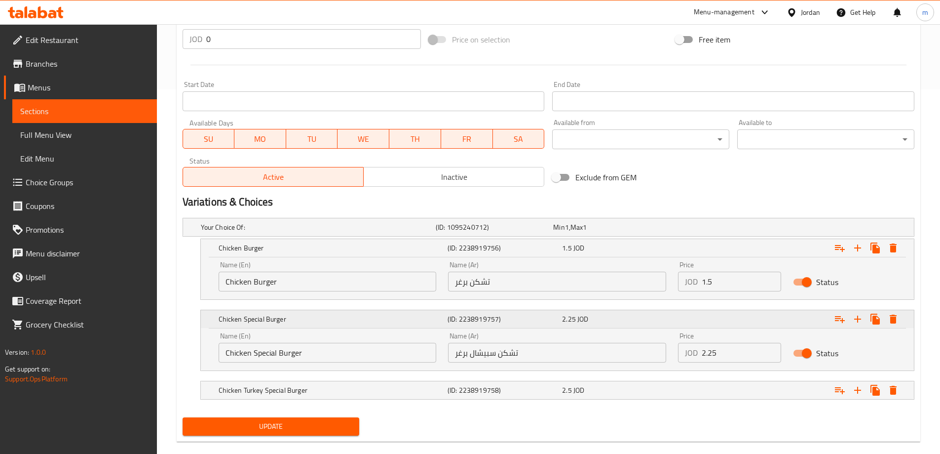
scroll to position [380, 0]
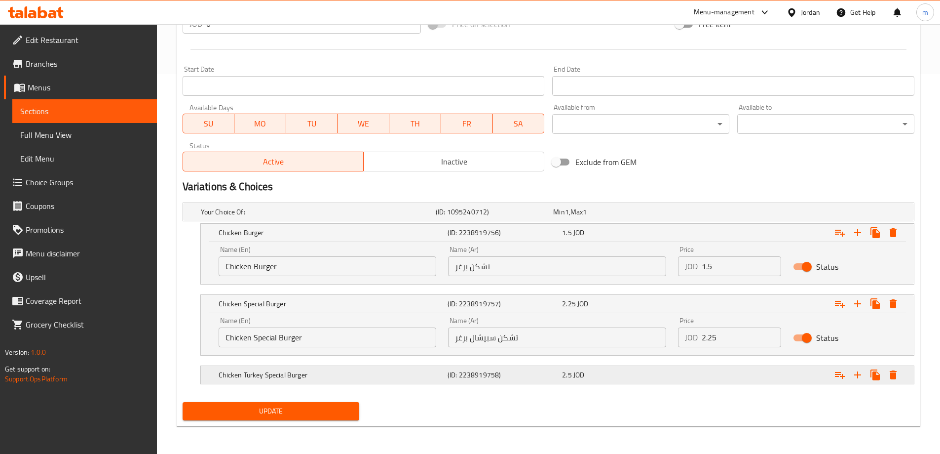
click at [607, 217] on div "2.5 JOD" at bounding box center [610, 212] width 114 height 10
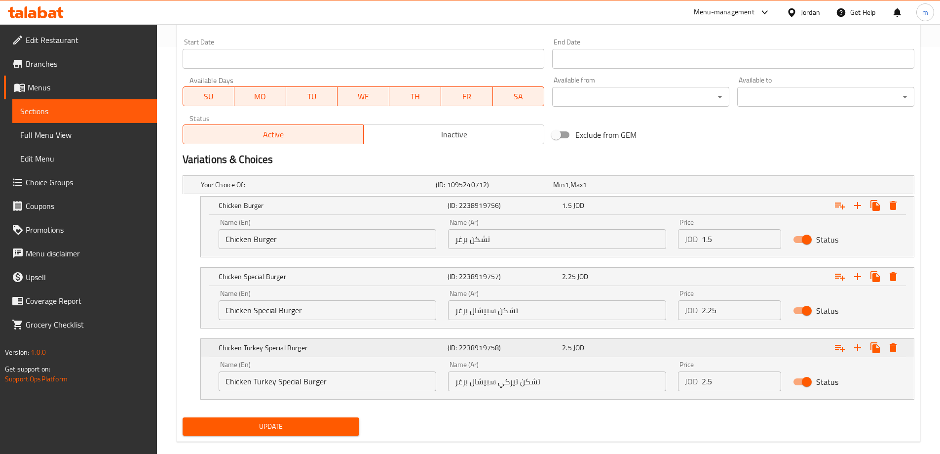
scroll to position [422, 0]
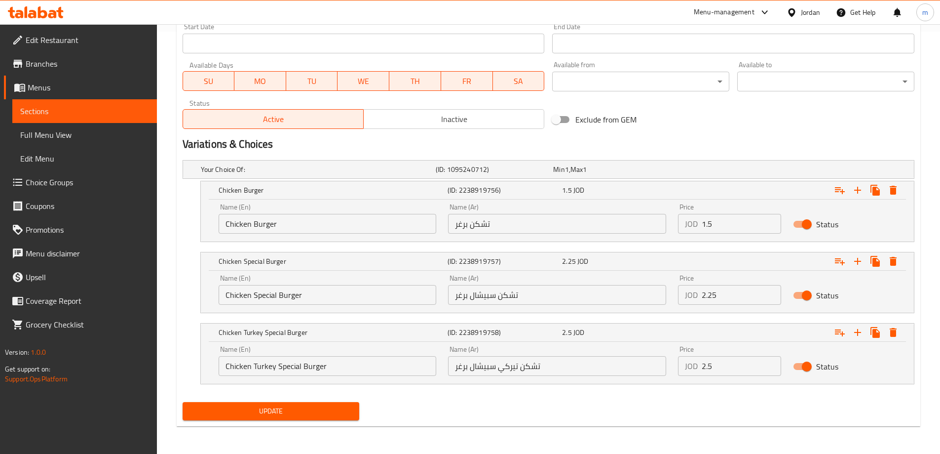
click at [321, 409] on span "Update" at bounding box center [271, 411] width 161 height 12
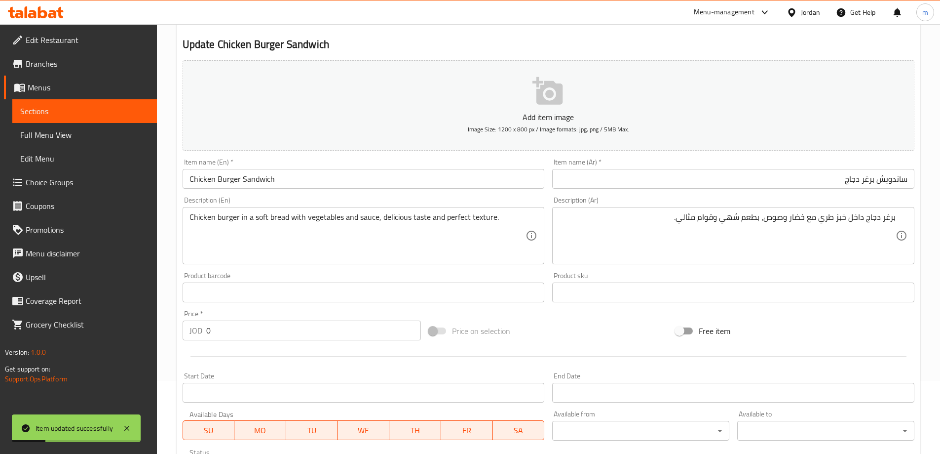
scroll to position [0, 0]
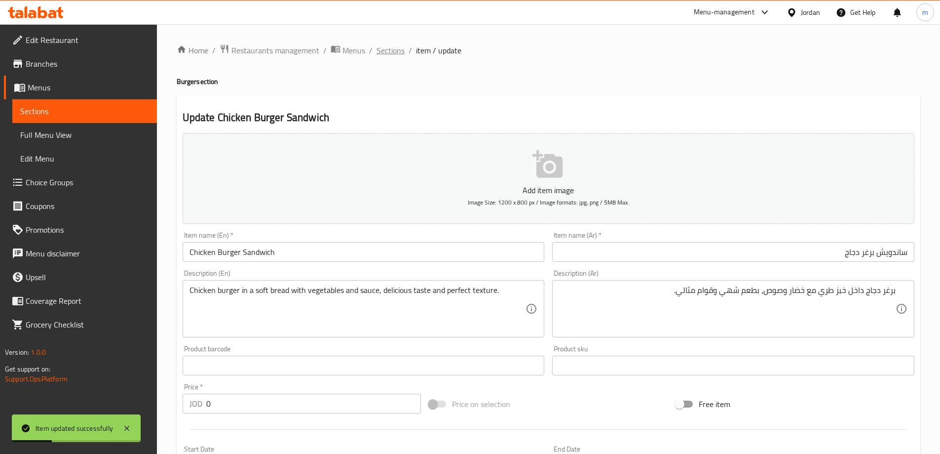
click at [400, 52] on span "Sections" at bounding box center [391, 50] width 28 height 12
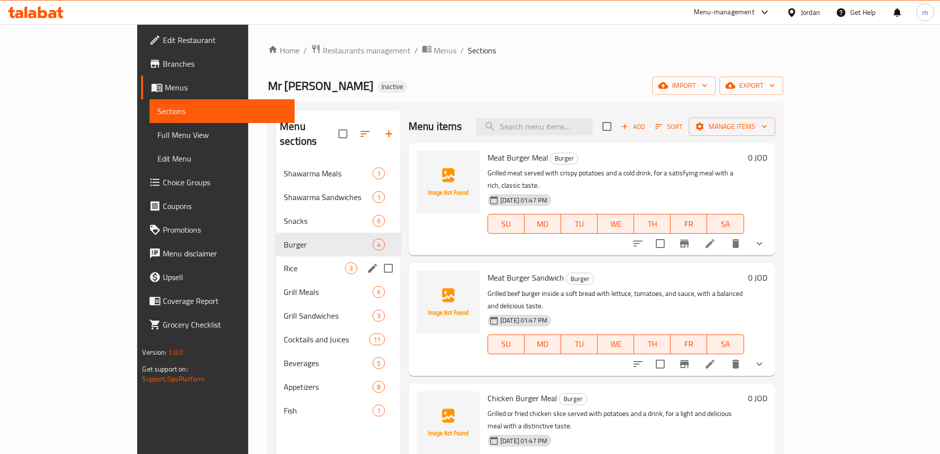
click at [284, 262] on span "Rice" at bounding box center [314, 268] width 61 height 12
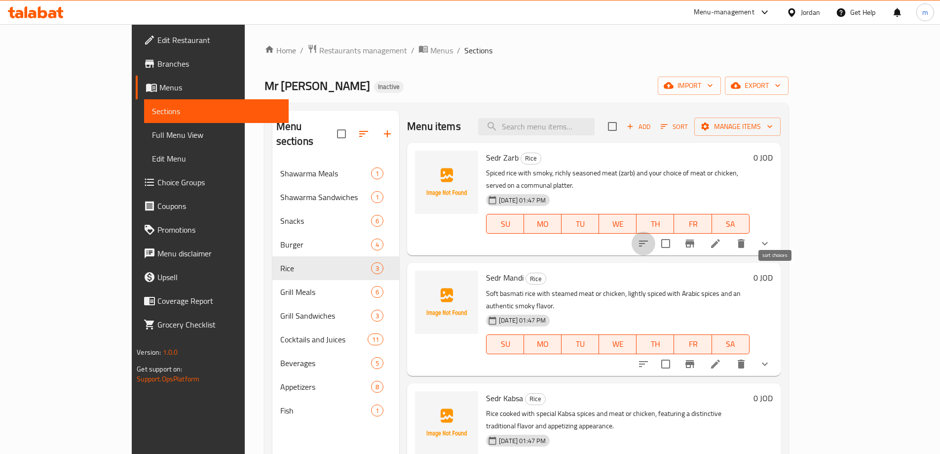
click at [650, 237] on icon "sort-choices" at bounding box center [644, 243] width 12 height 12
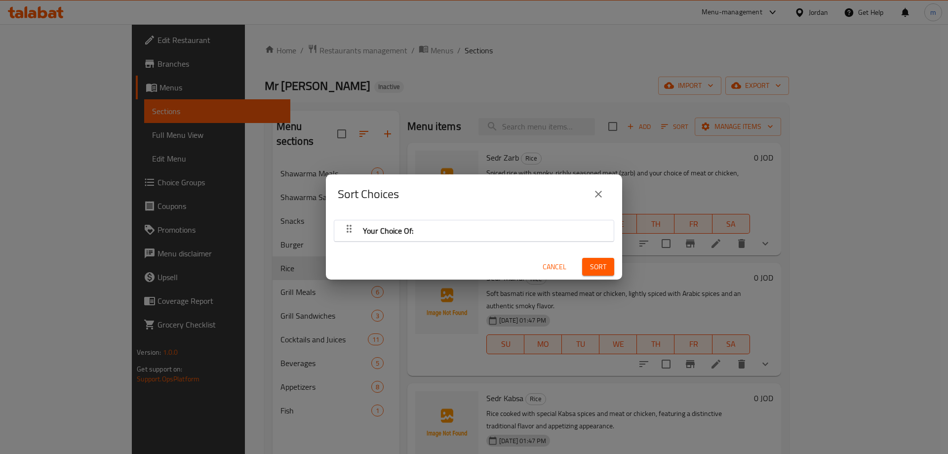
click at [434, 223] on div "Your Choice Of:" at bounding box center [473, 231] width 269 height 24
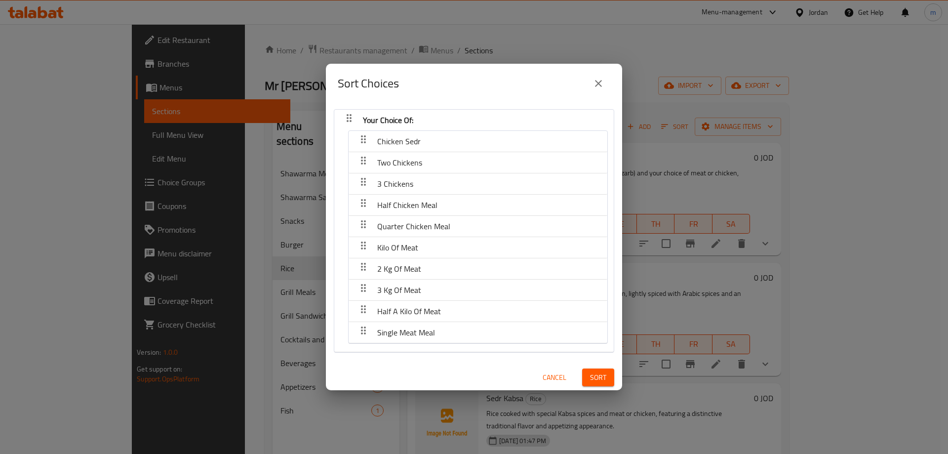
click at [551, 374] on span "Cancel" at bounding box center [554, 377] width 24 height 12
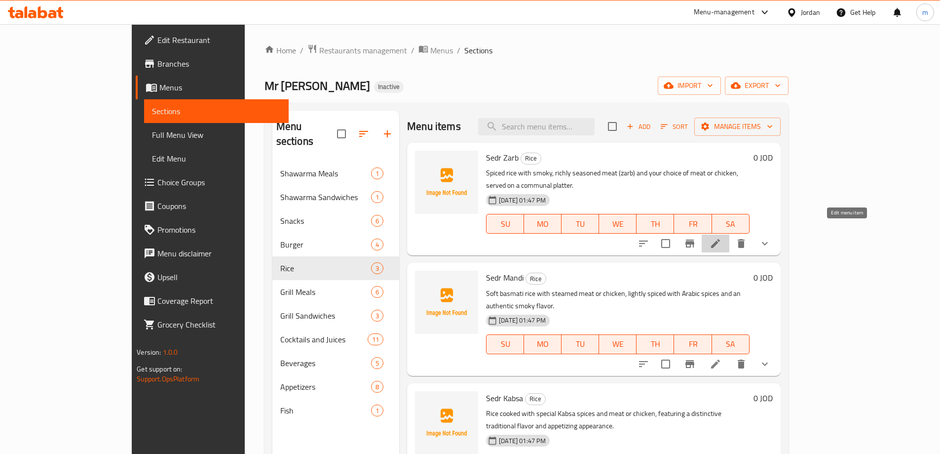
click at [722, 237] on icon at bounding box center [716, 243] width 12 height 12
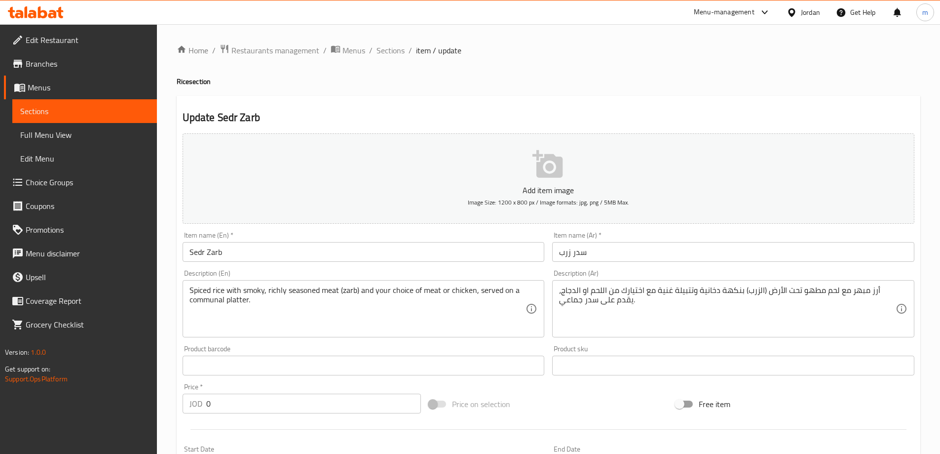
click at [650, 256] on input "سدر زرب" at bounding box center [733, 252] width 362 height 20
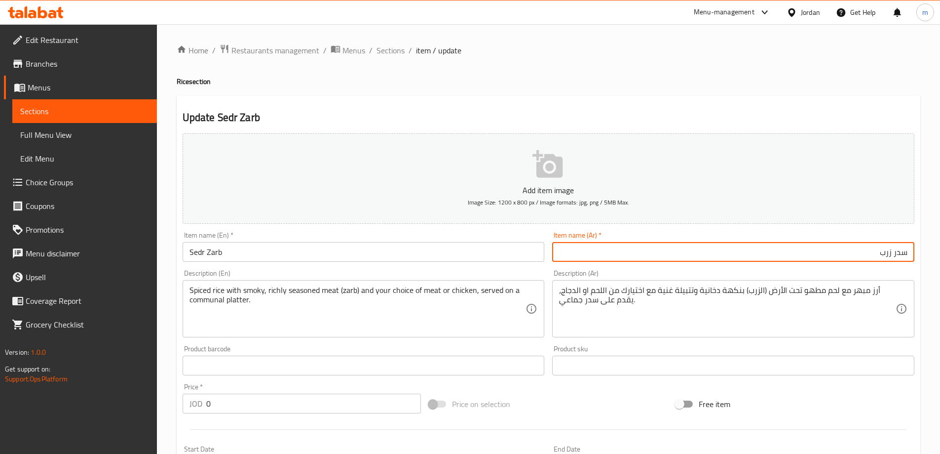
click at [790, 265] on div "Item name (Ar)   * سدر زرب Item name (Ar) *" at bounding box center [733, 247] width 370 height 38
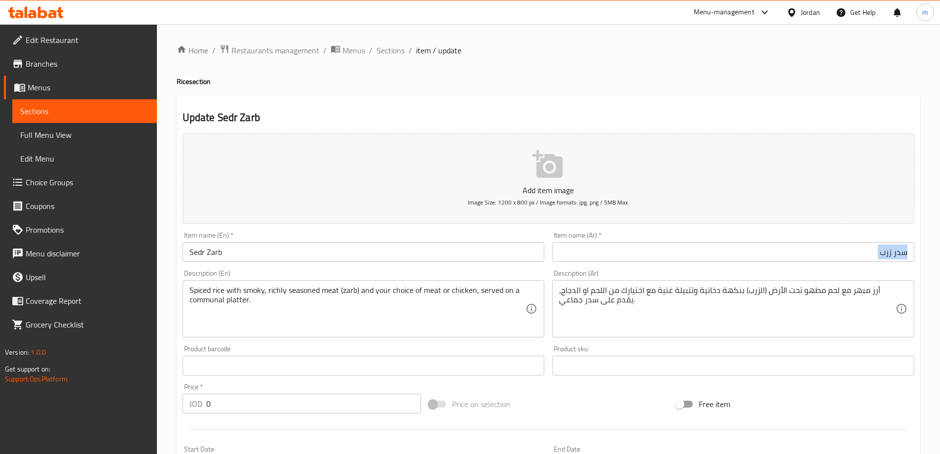
click at [790, 265] on div "Item name (Ar)   * سدر زرب Item name (Ar) *" at bounding box center [733, 247] width 370 height 38
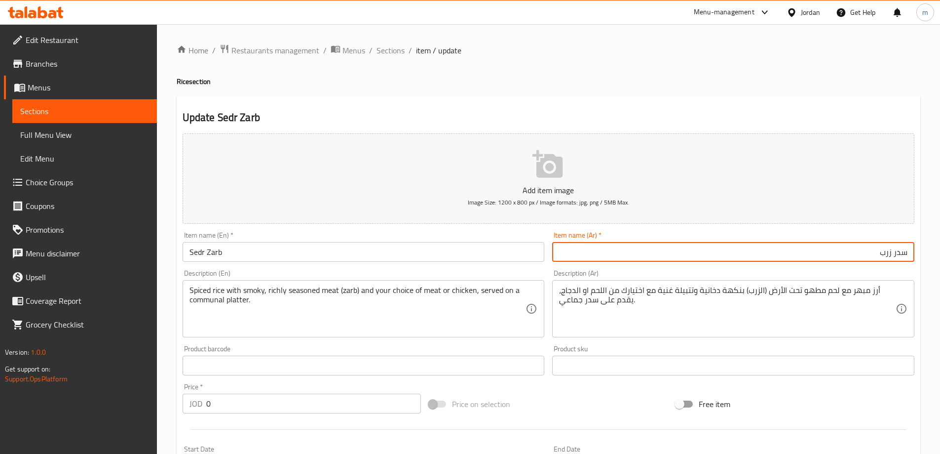
click at [214, 257] on input "Sedr Zarb" at bounding box center [364, 252] width 362 height 20
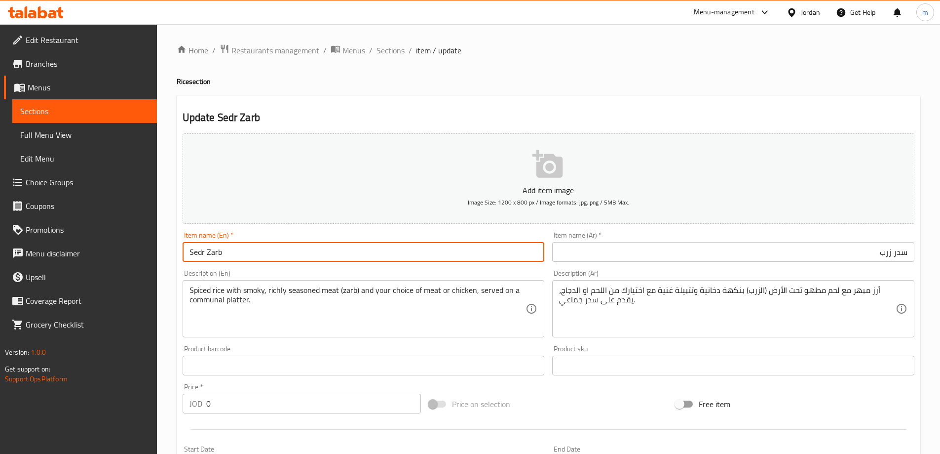
click at [213, 257] on input "Sedr Zarb" at bounding box center [364, 252] width 362 height 20
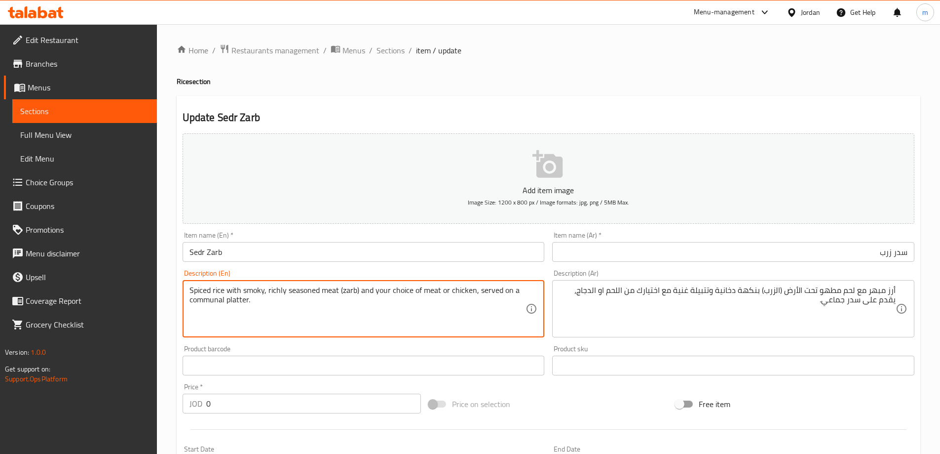
drag, startPoint x: 249, startPoint y: 289, endPoint x: 337, endPoint y: 291, distance: 87.9
click at [323, 303] on textarea "Spiced rice with smoky, richly seasoned meat (zarb) and your choice of meat or …" at bounding box center [358, 308] width 337 height 47
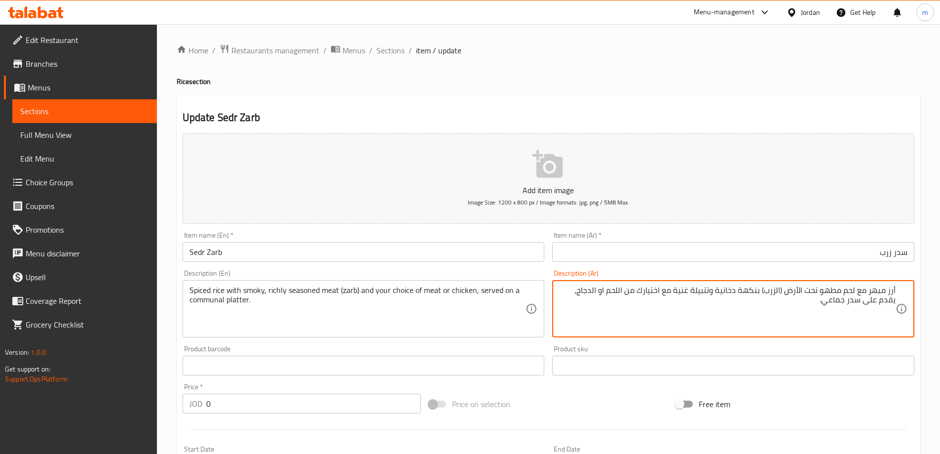
click at [645, 319] on textarea "أرز مبهر مع لحم مطهو تحت الأرض (الزرب) بنكهة دخانية وتتبيلة غنية مع اختيارك من …" at bounding box center [727, 308] width 337 height 47
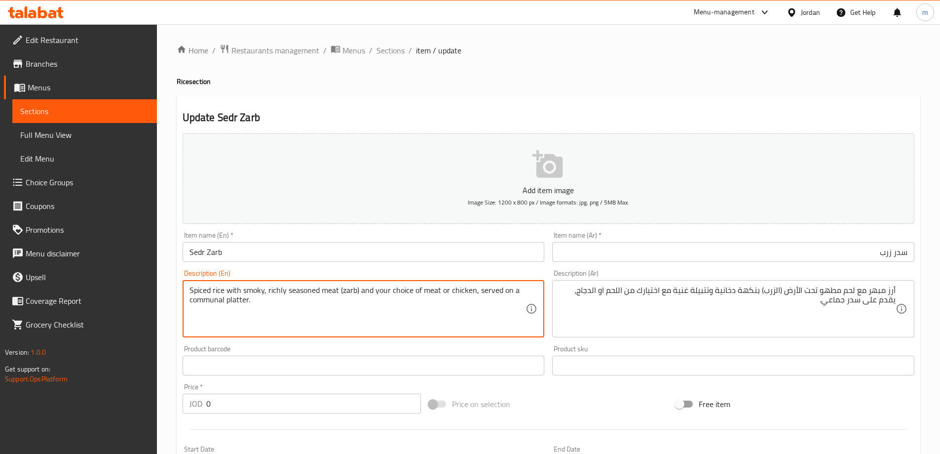
drag, startPoint x: 257, startPoint y: 297, endPoint x: 228, endPoint y: 292, distance: 30.1
paste textarea "underground cooked meat (zarb) with a smoky flavor and rich marinade with your …"
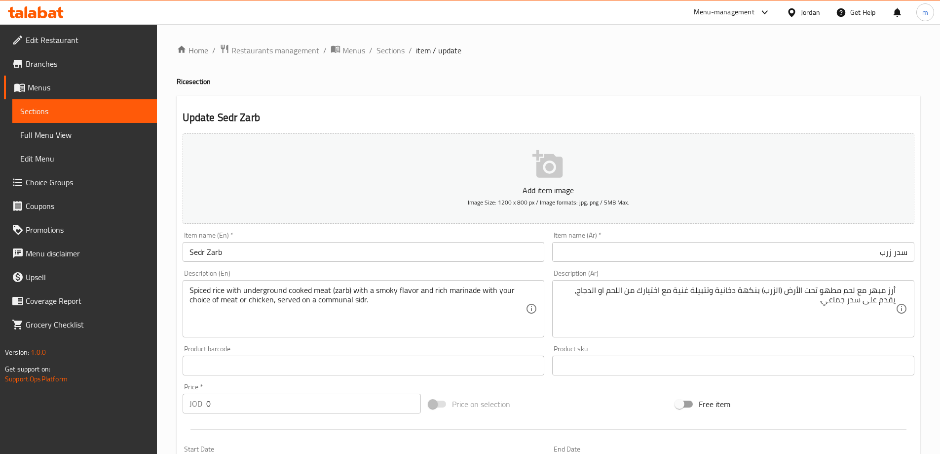
click at [365, 304] on textarea "Spiced rice with underground cooked meat (zarb) with a smoky flavor and rich ma…" at bounding box center [358, 308] width 337 height 47
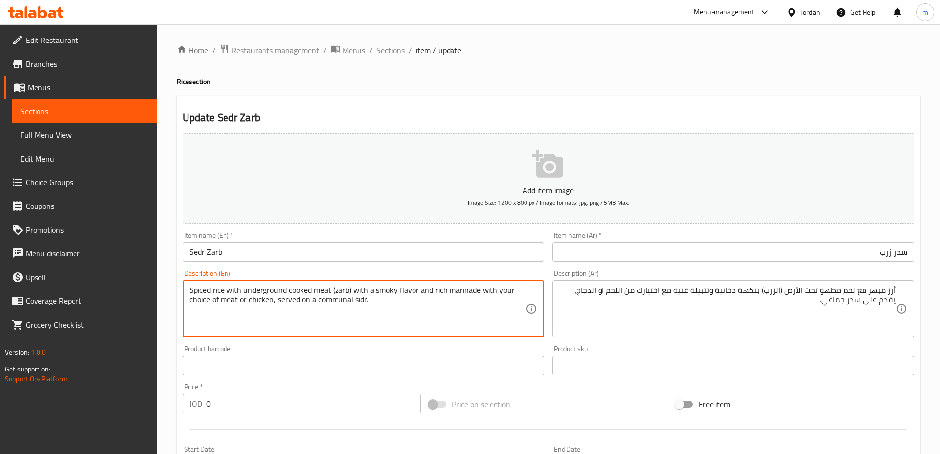
click at [359, 299] on textarea "Spiced rice with underground cooked meat (zarb) with a smoky flavor and rich ma…" at bounding box center [358, 308] width 337 height 47
type textarea "Spiced rice with underground cooked meat (zarb) with a smoky flavor and rich ma…"
drag, startPoint x: 352, startPoint y: 290, endPoint x: 274, endPoint y: 300, distance: 79.2
click at [274, 300] on textarea "Spiced rice with underground cooked meat (zarb) with a smoky flavor and rich ma…" at bounding box center [358, 308] width 337 height 47
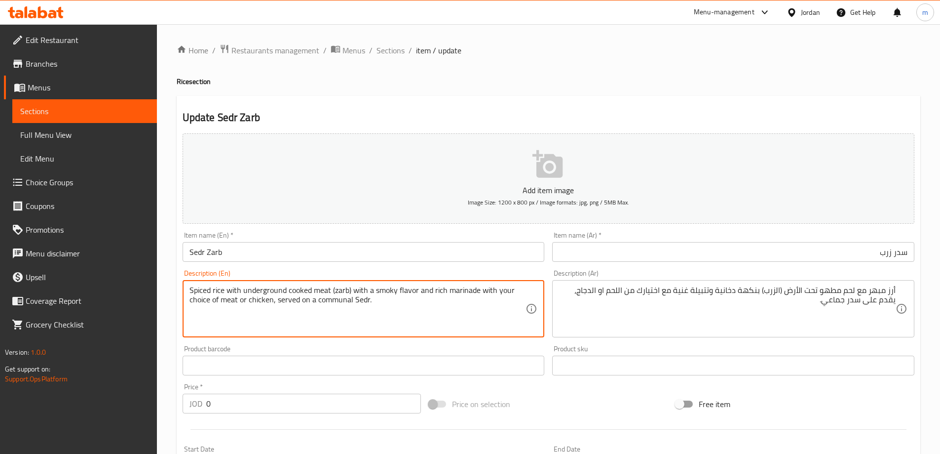
drag, startPoint x: 277, startPoint y: 297, endPoint x: 343, endPoint y: 302, distance: 66.3
click at [343, 302] on textarea "Spiced rice with underground cooked meat (zarb) with a smoky flavor and rich ma…" at bounding box center [358, 308] width 337 height 47
click at [340, 301] on textarea "Spiced rice with underground cooked meat (zarb) with a smoky flavor and rich ma…" at bounding box center [358, 308] width 337 height 47
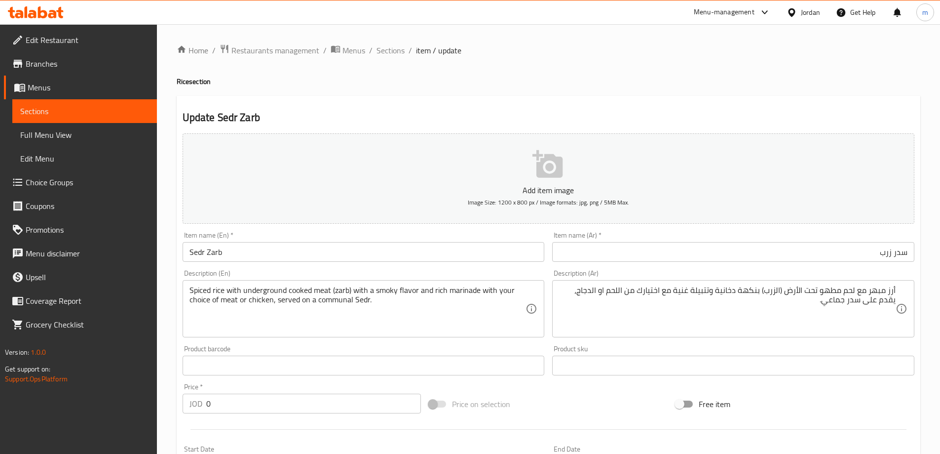
click at [363, 301] on textarea "Spiced rice with underground cooked meat (zarb) with a smoky flavor and rich ma…" at bounding box center [358, 308] width 337 height 47
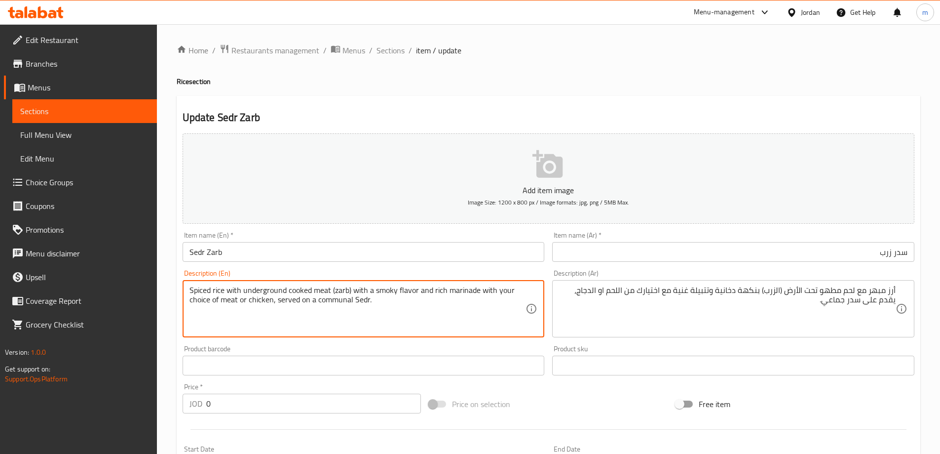
click at [363, 301] on textarea "Spiced rice with underground cooked meat (zarb) with a smoky flavor and rich ma…" at bounding box center [358, 308] width 337 height 47
drag, startPoint x: 316, startPoint y: 298, endPoint x: 368, endPoint y: 309, distance: 52.6
click at [368, 309] on textarea "Spiced rice with underground cooked meat (zarb) with a smoky flavor and rich ma…" at bounding box center [358, 308] width 337 height 47
click at [551, 270] on div "Description (Ar) أرز مبهر مع لحم مطهو تحت الأرض (الزرب) بنكهة دخانية وتتبيلة غن…" at bounding box center [733, 304] width 370 height 76
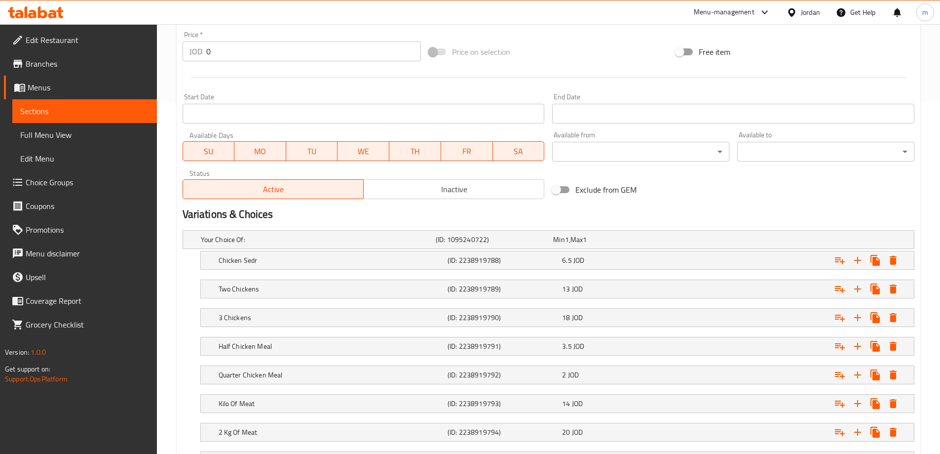
scroll to position [494, 0]
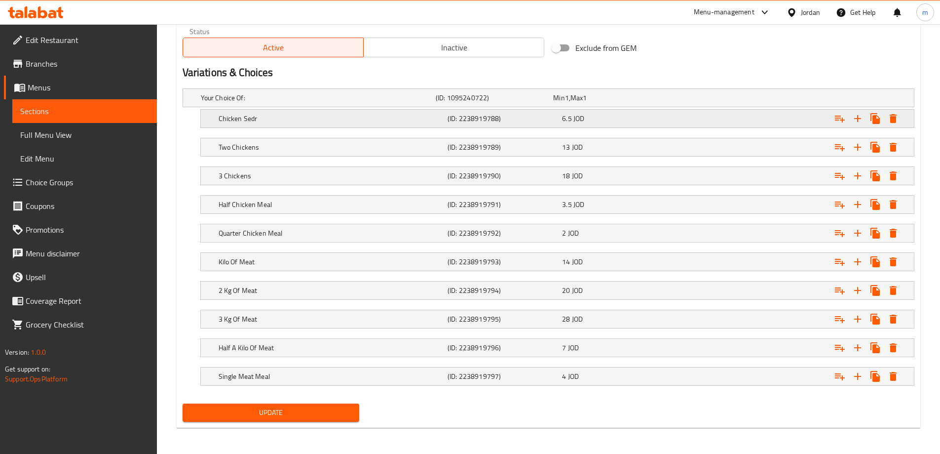
click at [283, 105] on div "Chicken Sedr" at bounding box center [316, 98] width 235 height 14
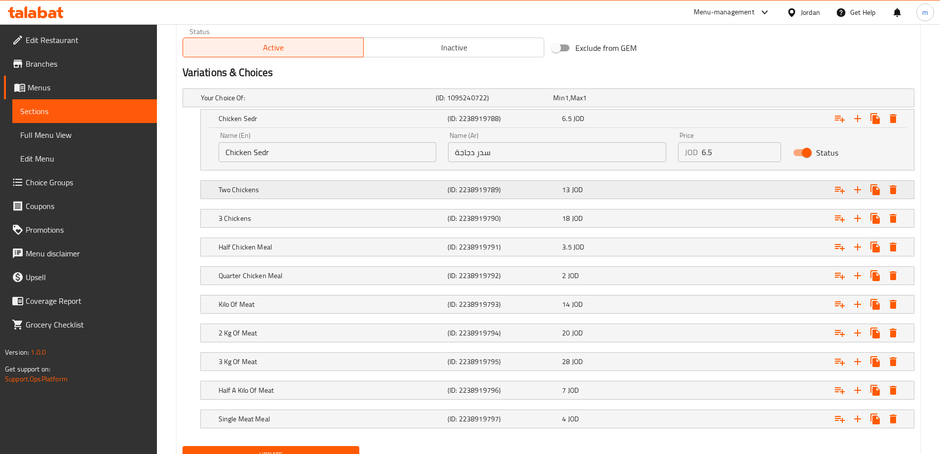
click at [562, 105] on div "13 JOD" at bounding box center [609, 98] width 117 height 14
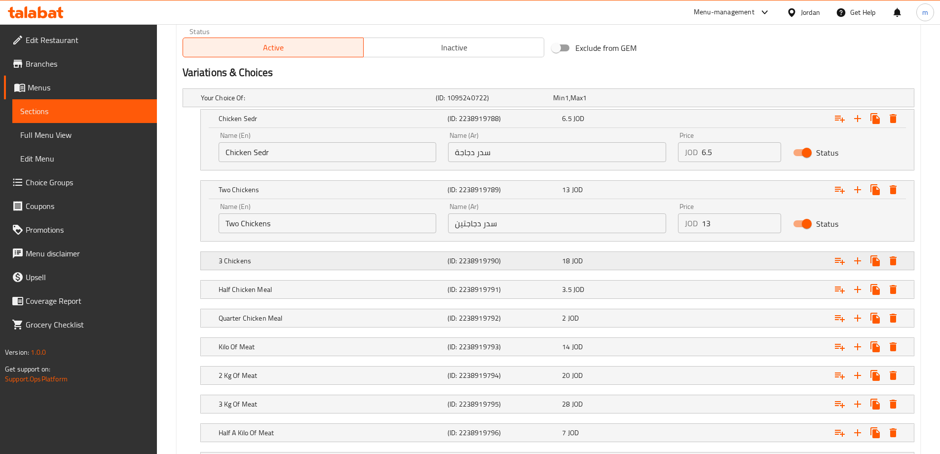
click at [525, 103] on h5 "(ID: 2238919790)" at bounding box center [493, 98] width 114 height 10
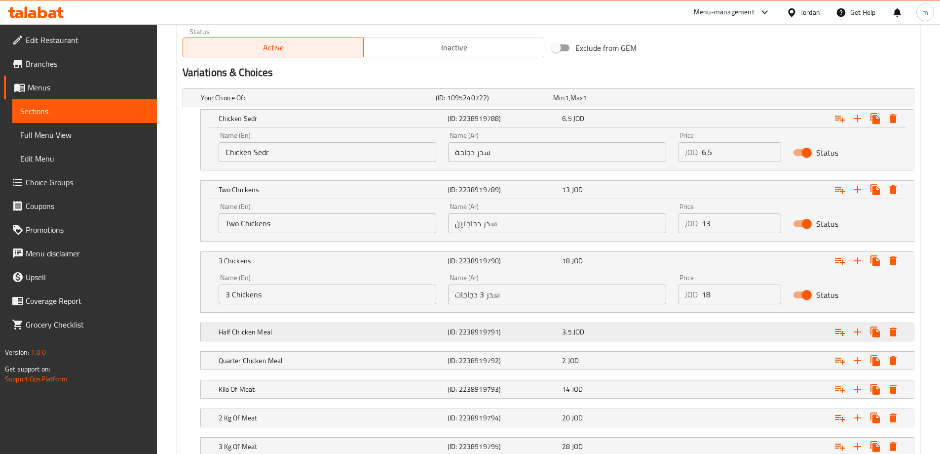
click at [474, 103] on h5 "(ID: 2238919791)" at bounding box center [493, 98] width 114 height 10
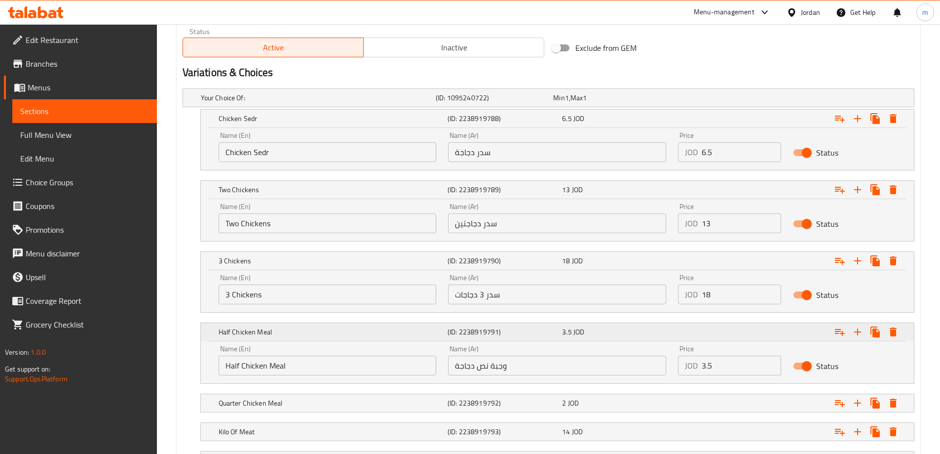
click at [474, 123] on h5 "(ID: 2238919791)" at bounding box center [503, 119] width 111 height 10
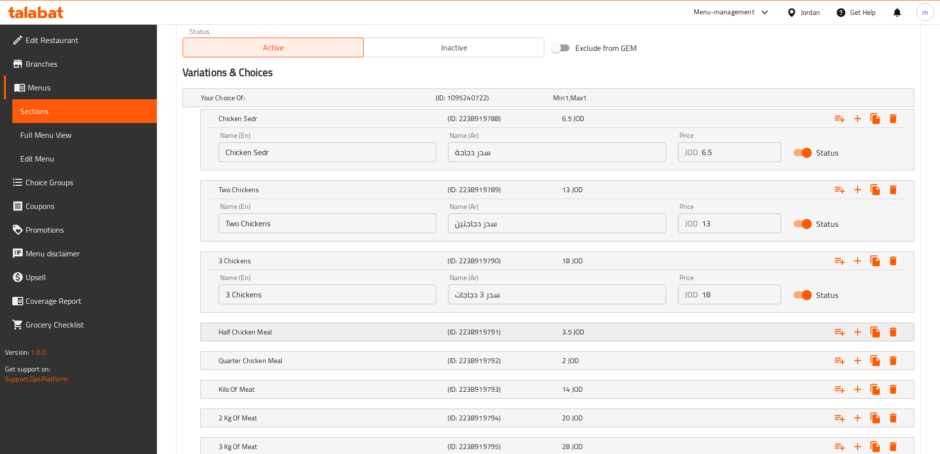
click at [474, 103] on h5 "(ID: 2238919791)" at bounding box center [493, 98] width 114 height 10
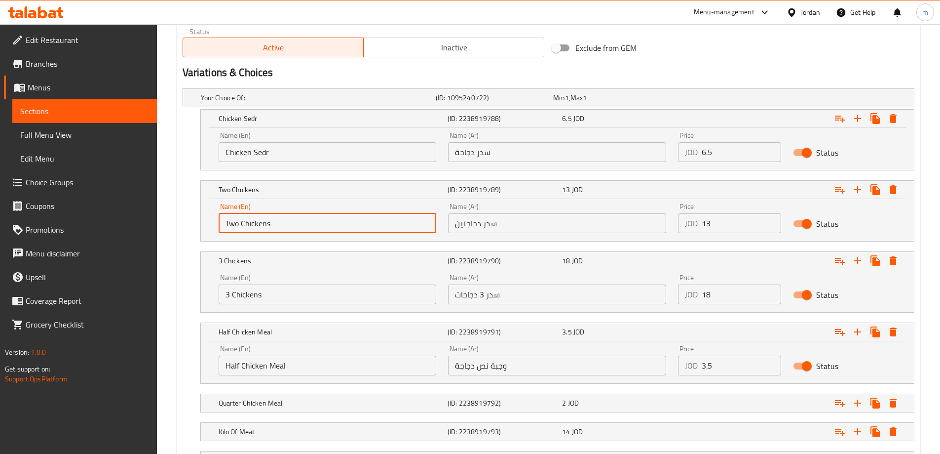
click at [278, 222] on input "Two Chickens" at bounding box center [328, 223] width 218 height 20
type input "Two Chickens Sedr"
click at [315, 297] on input "3 Chickens" at bounding box center [328, 294] width 218 height 20
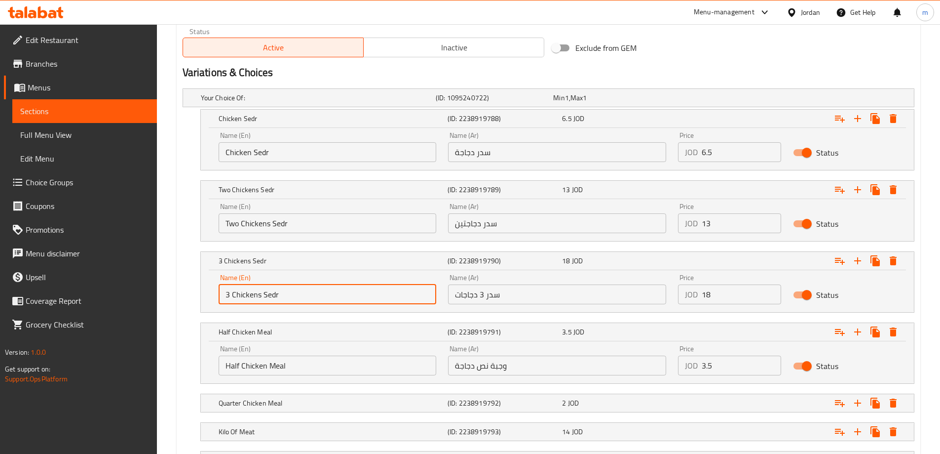
type input "3 Chickens Sedr"
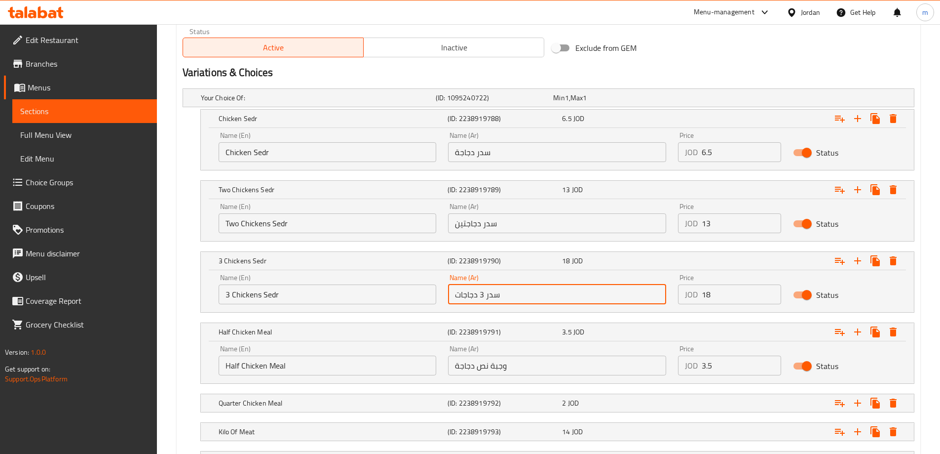
click at [566, 291] on input "سدر 3 دجاجات" at bounding box center [557, 294] width 218 height 20
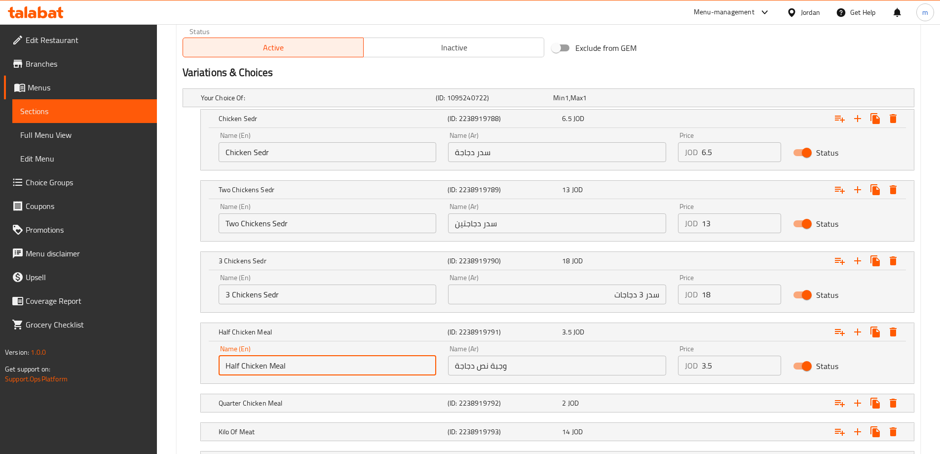
click at [331, 372] on input "Half Chicken Meal" at bounding box center [328, 365] width 218 height 20
click at [515, 302] on input "سدر 3 دجاجات" at bounding box center [557, 294] width 218 height 20
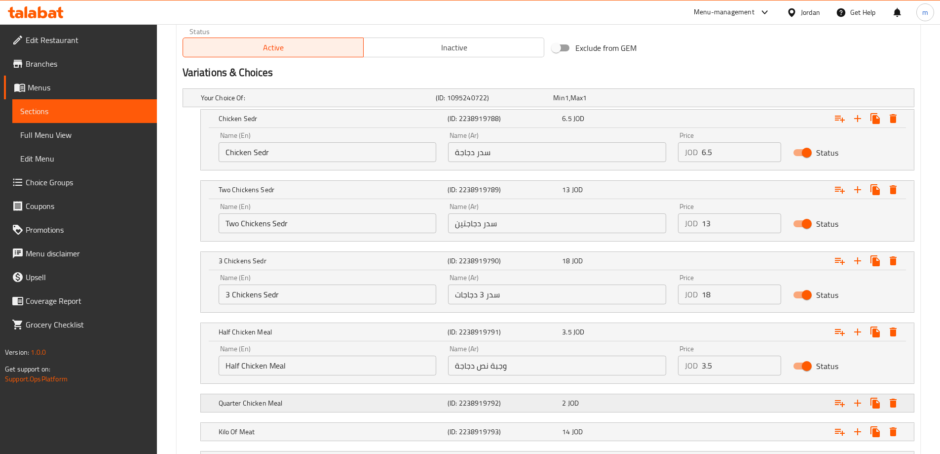
click at [344, 109] on div "Quarter Chicken Meal (ID: 2238919792) 2 JOD" at bounding box center [551, 98] width 705 height 22
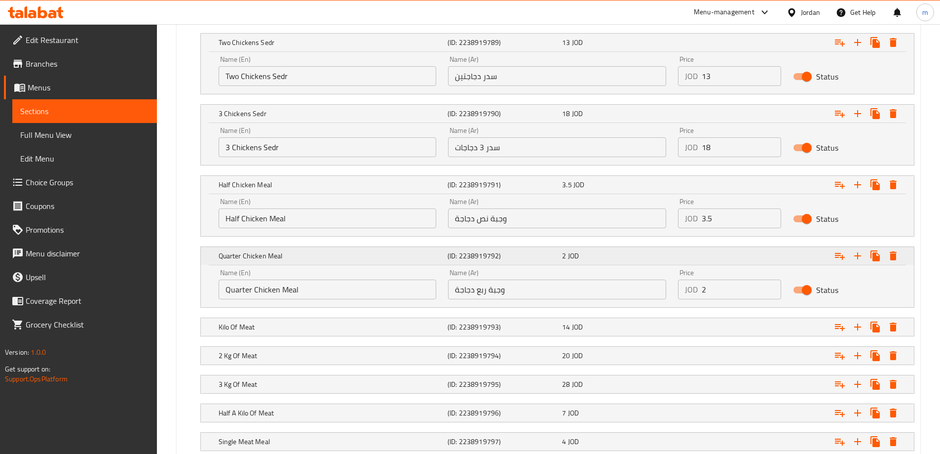
scroll to position [642, 0]
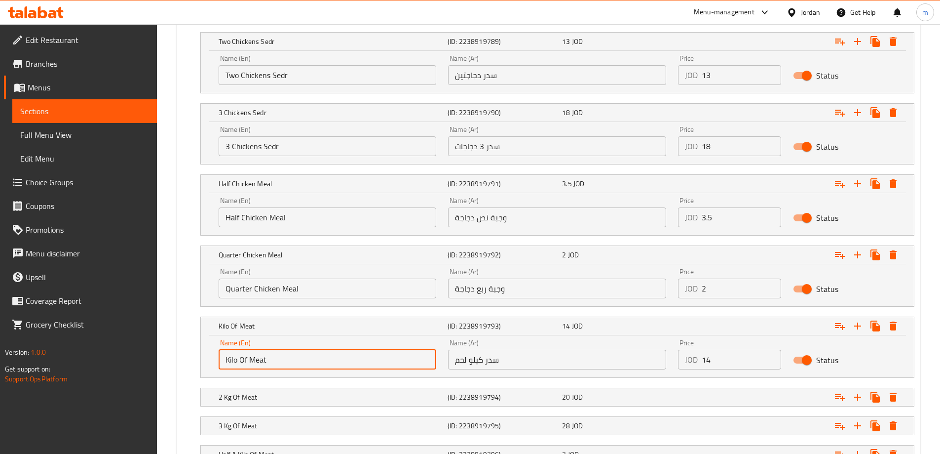
click at [292, 361] on input "Kilo Of Meat" at bounding box center [328, 359] width 218 height 20
type input "Kilo Of Meat Sedr"
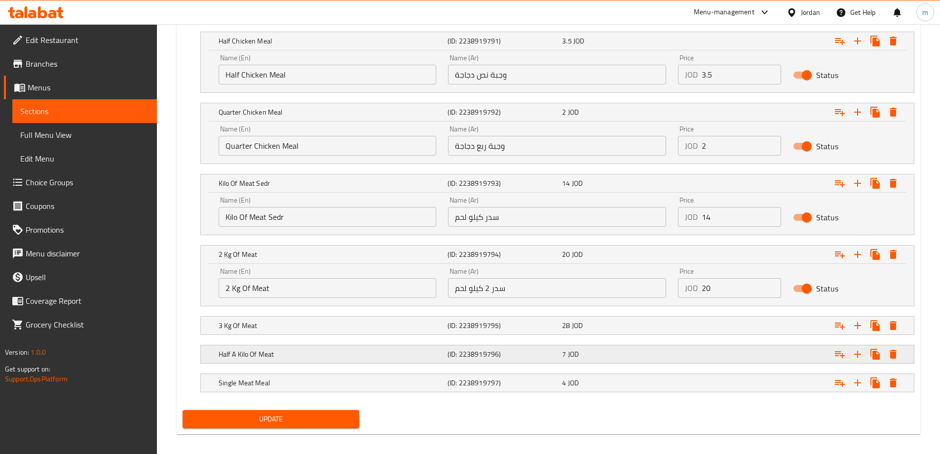
scroll to position [790, 0]
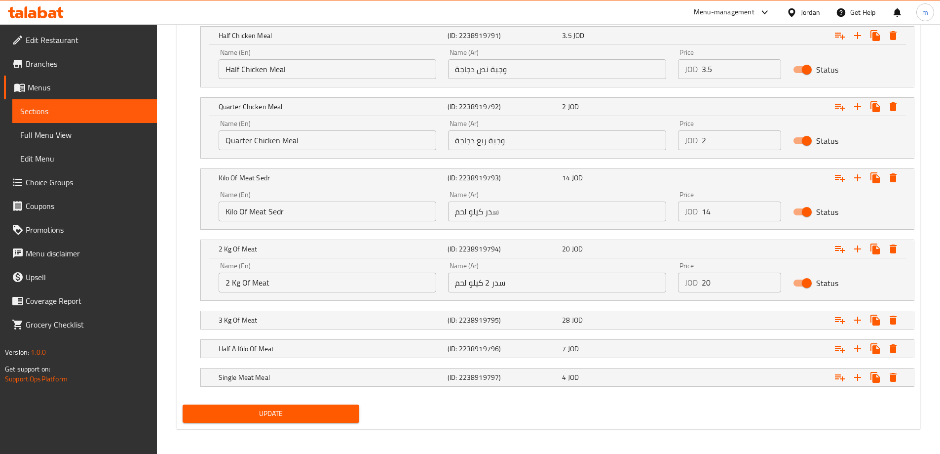
click at [350, 277] on input "2 Kg Of Meat" at bounding box center [328, 282] width 218 height 20
type input "2 Kg Of Meat Sedr"
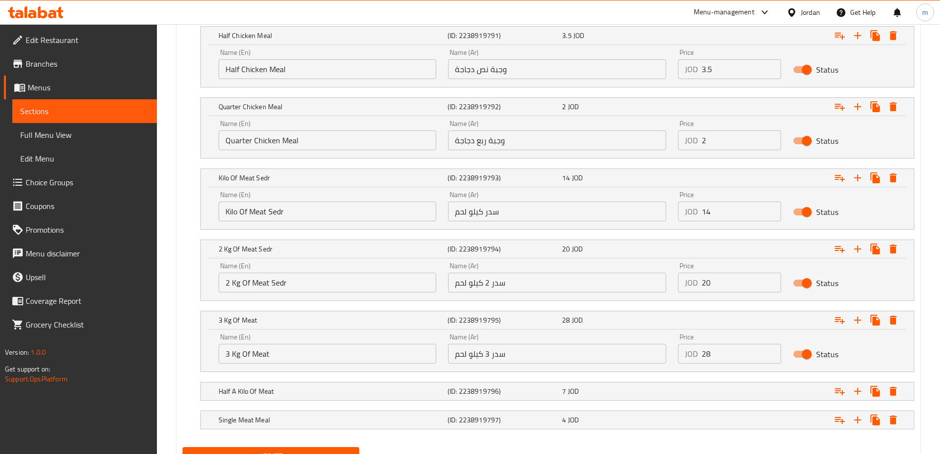
drag, startPoint x: 358, startPoint y: 348, endPoint x: 353, endPoint y: 364, distance: 17.0
click at [357, 348] on input "3 Kg Of Meat" at bounding box center [328, 354] width 218 height 20
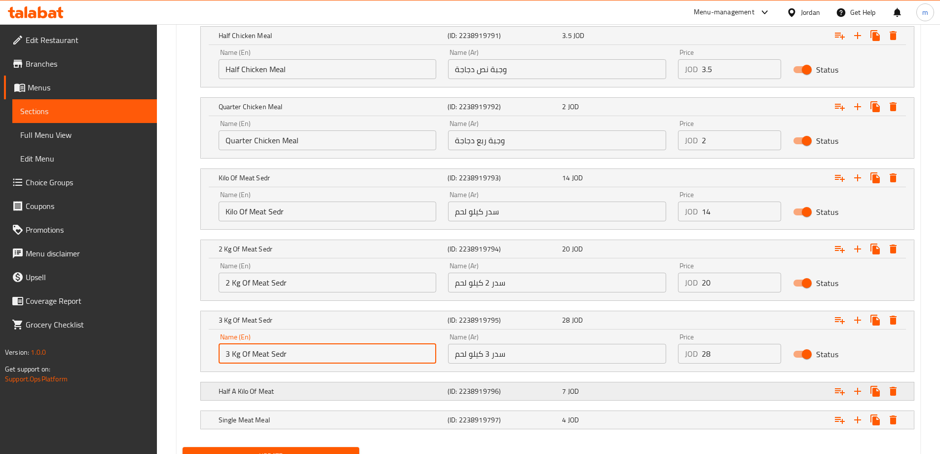
type input "3 Kg Of Meat Sedr"
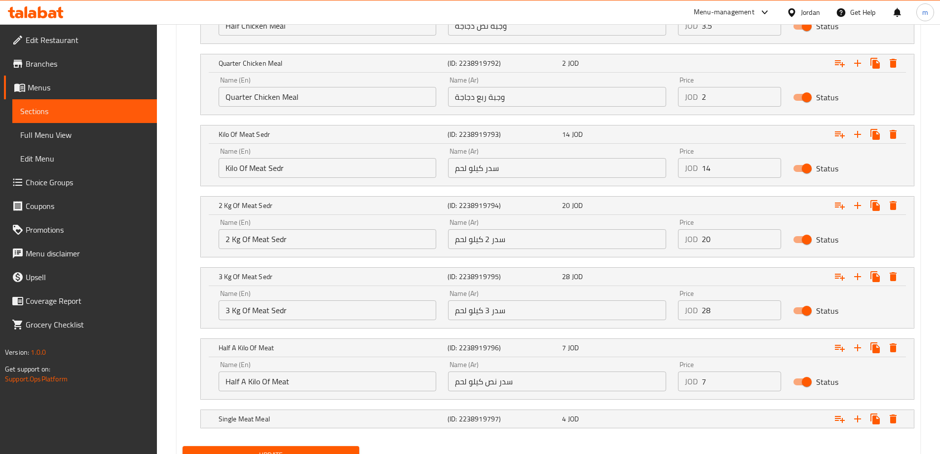
scroll to position [877, 0]
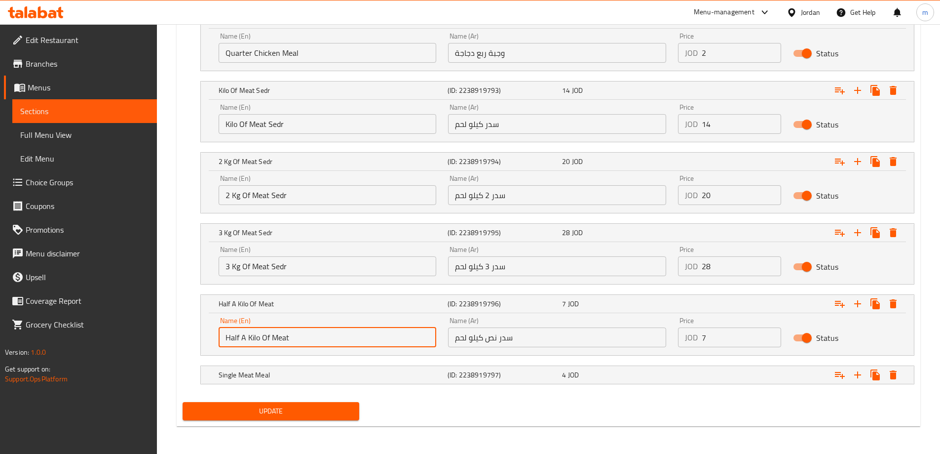
click at [352, 340] on input "Half A Kilo Of Meat" at bounding box center [328, 337] width 218 height 20
type input "Half A Kilo Of Meat Sedr"
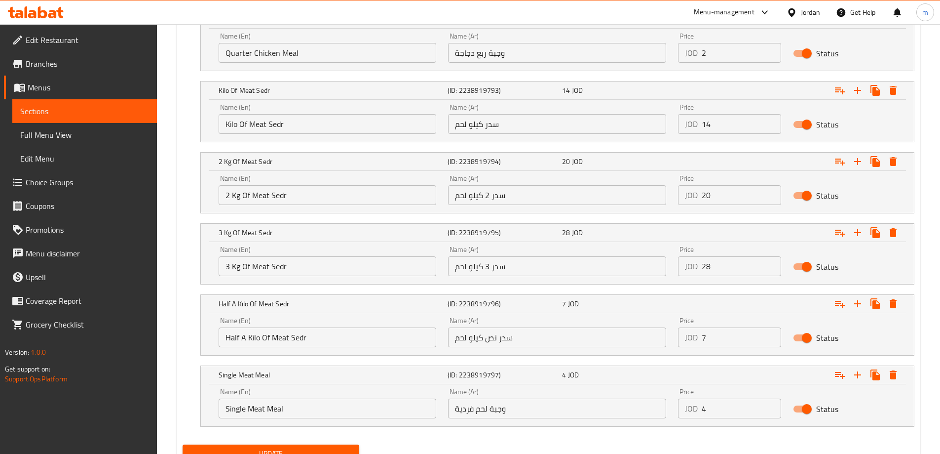
click at [330, 451] on span "Update" at bounding box center [271, 453] width 161 height 12
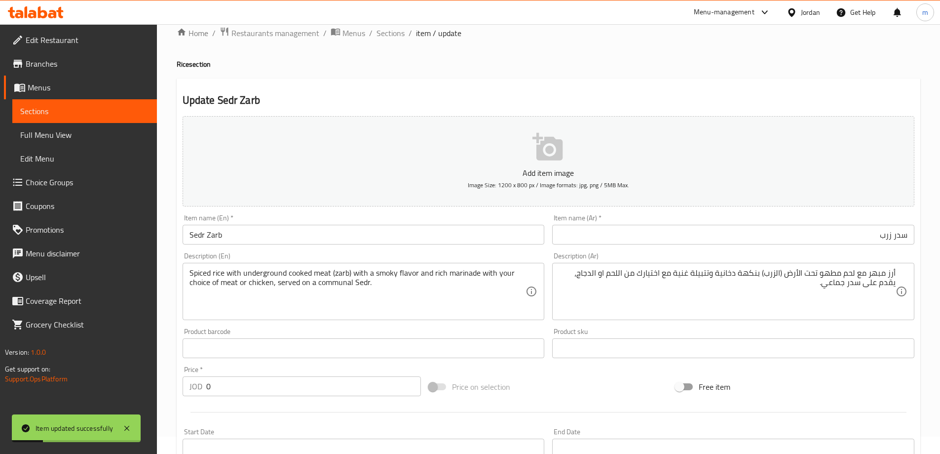
scroll to position [0, 0]
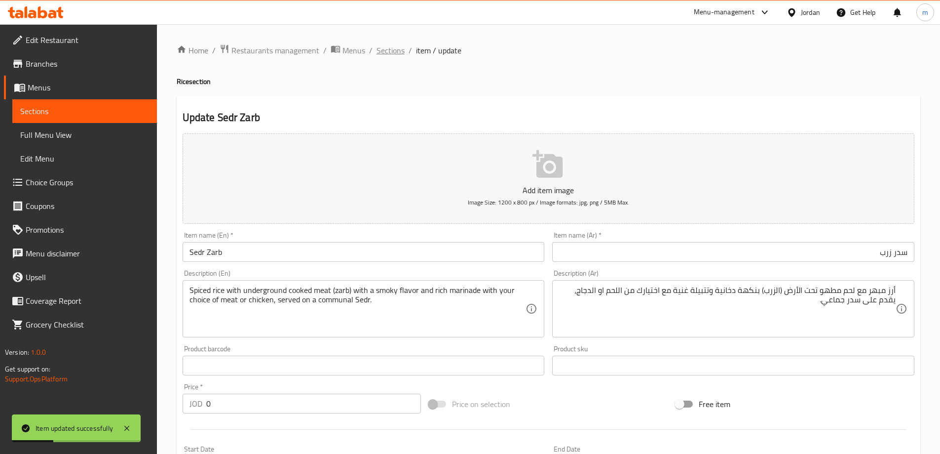
click at [396, 53] on span "Sections" at bounding box center [391, 50] width 28 height 12
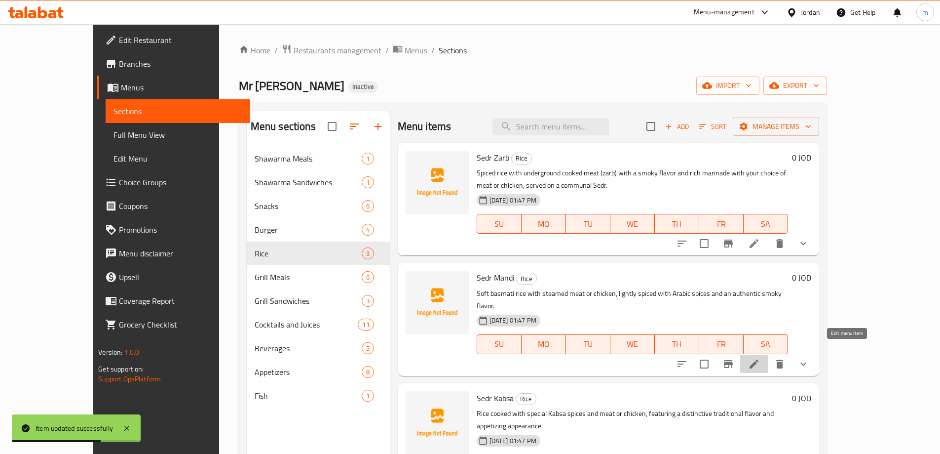
click at [759, 359] on icon at bounding box center [754, 363] width 9 height 9
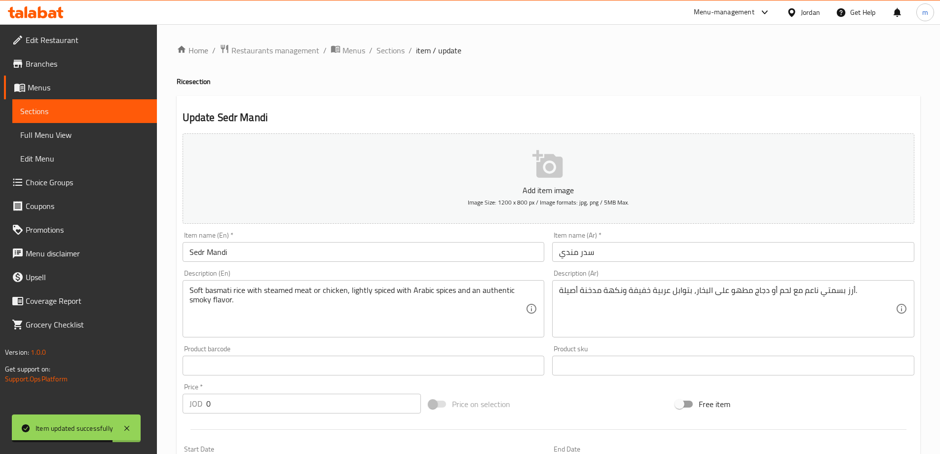
click at [694, 266] on div "Description (Ar) أرز بسمتي ناعم مع لحم أو دجاج مطهو على البخار، بتوابل عربية خف…" at bounding box center [733, 304] width 370 height 76
click at [698, 250] on input "سدر مندي" at bounding box center [733, 252] width 362 height 20
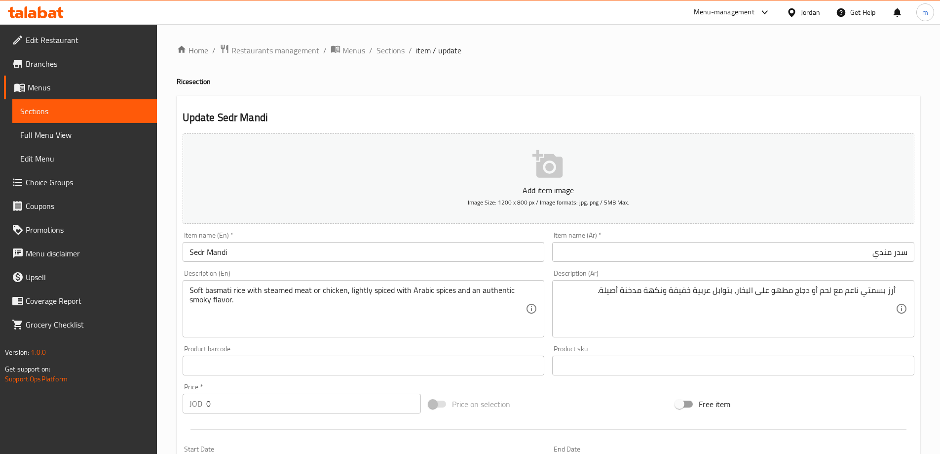
click at [477, 258] on input "Sedr Mandi" at bounding box center [364, 252] width 362 height 20
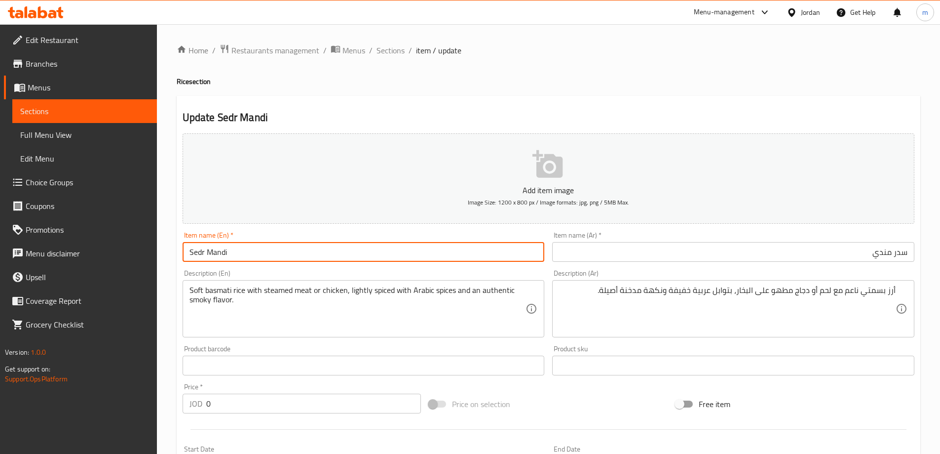
click at [476, 258] on input "Sedr Mandi" at bounding box center [364, 252] width 362 height 20
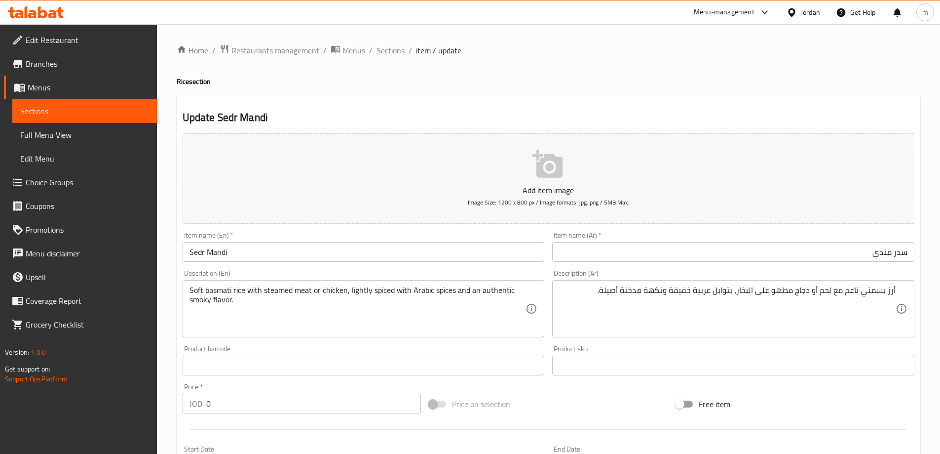
click at [607, 86] on h4 "Rice section" at bounding box center [549, 82] width 744 height 10
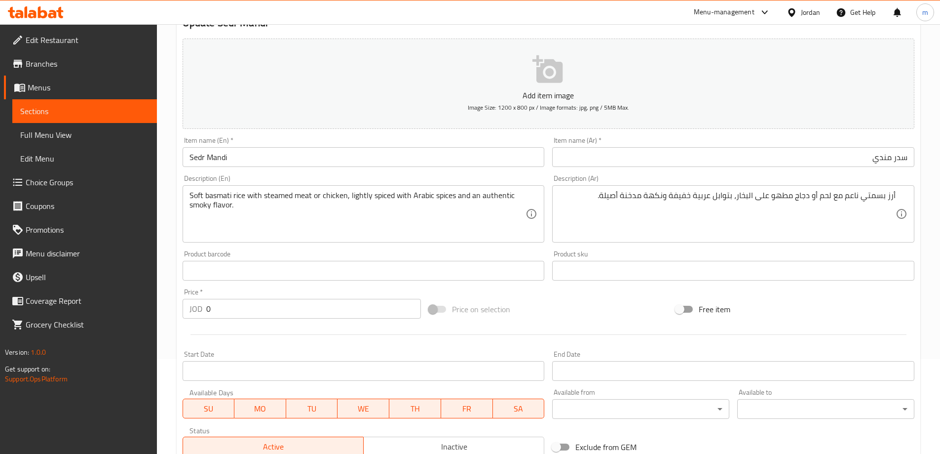
scroll to position [346, 0]
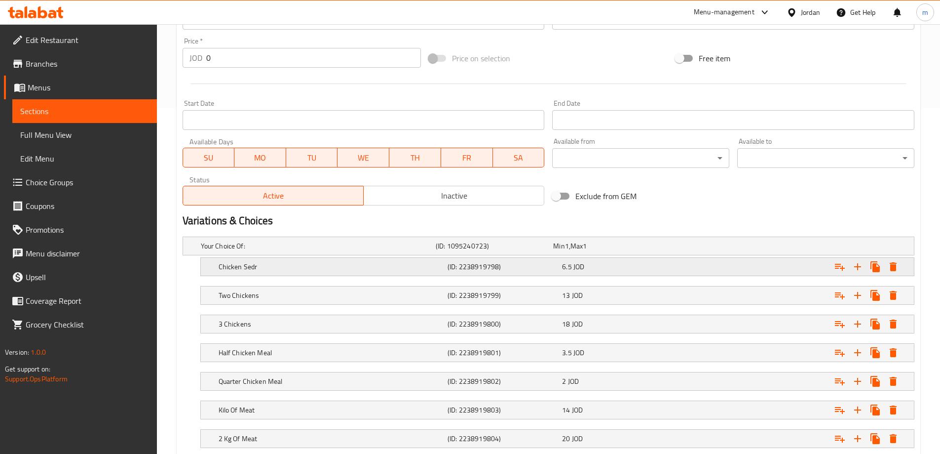
click at [462, 251] on h5 "(ID: 2238919798)" at bounding box center [493, 246] width 114 height 10
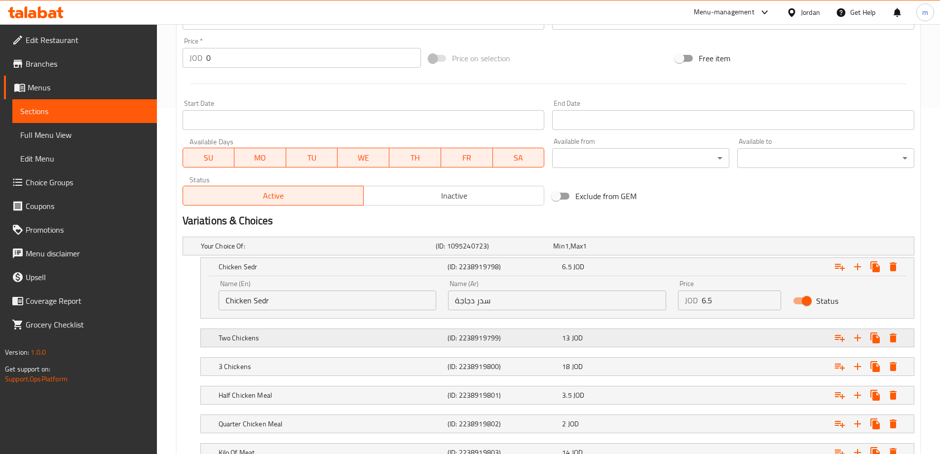
click at [542, 253] on div "(ID: 2238919799)" at bounding box center [492, 246] width 117 height 14
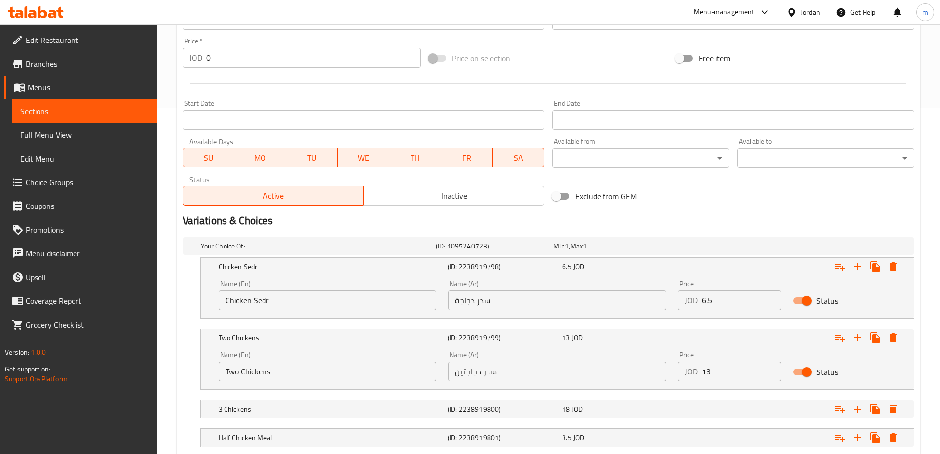
click at [291, 373] on input "Two Chickens" at bounding box center [328, 371] width 218 height 20
type input "Two Chickens Sedr"
click at [354, 251] on h5 "3 Chickens" at bounding box center [316, 246] width 231 height 10
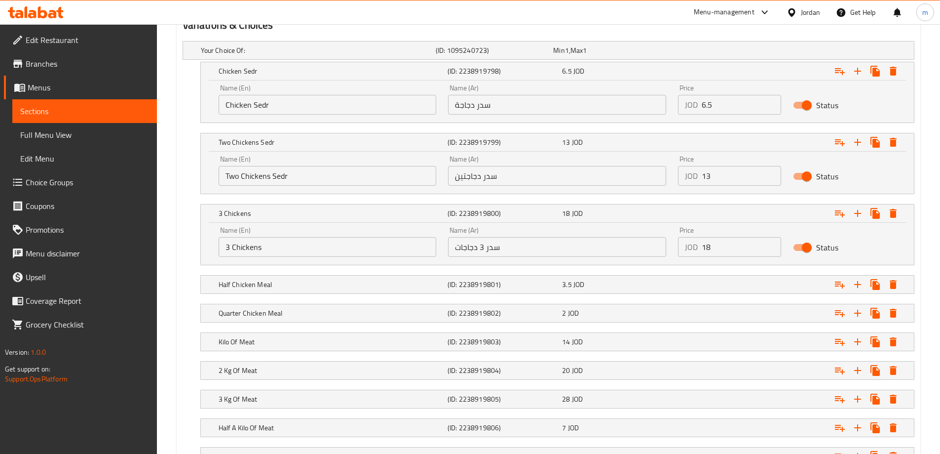
scroll to position [543, 0]
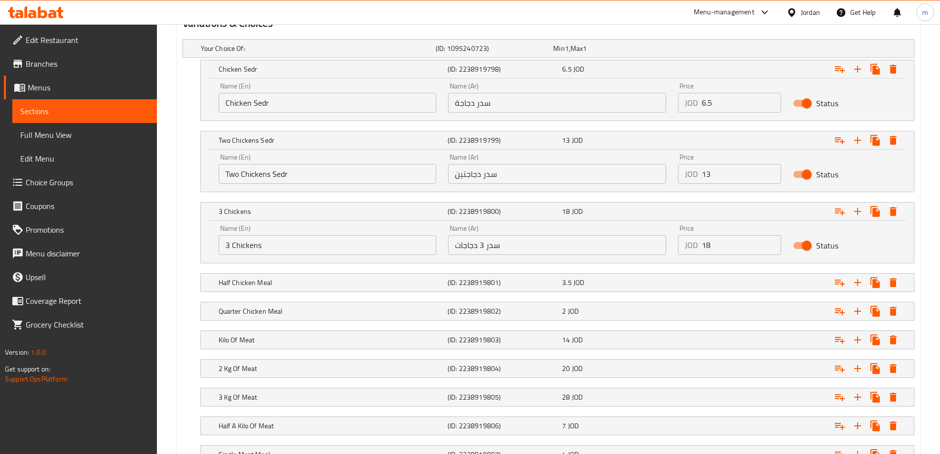
click at [368, 248] on input "3 Chickens" at bounding box center [328, 245] width 218 height 20
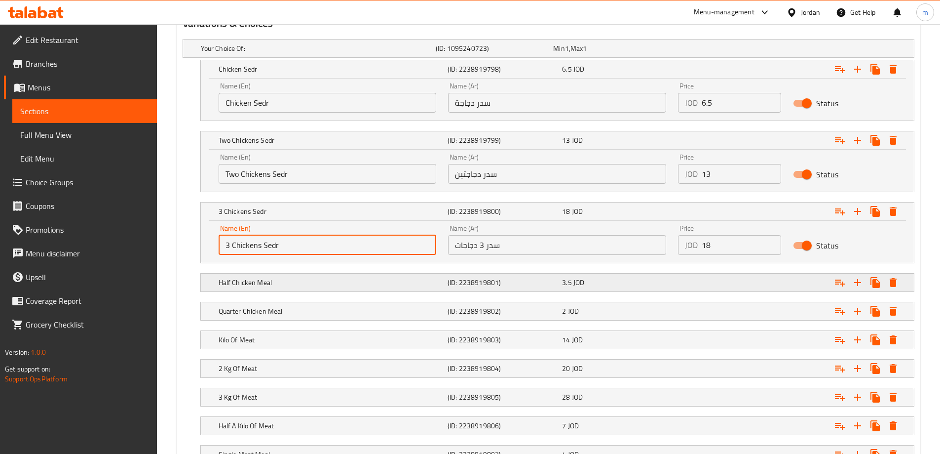
type input "3 Chickens Sedr"
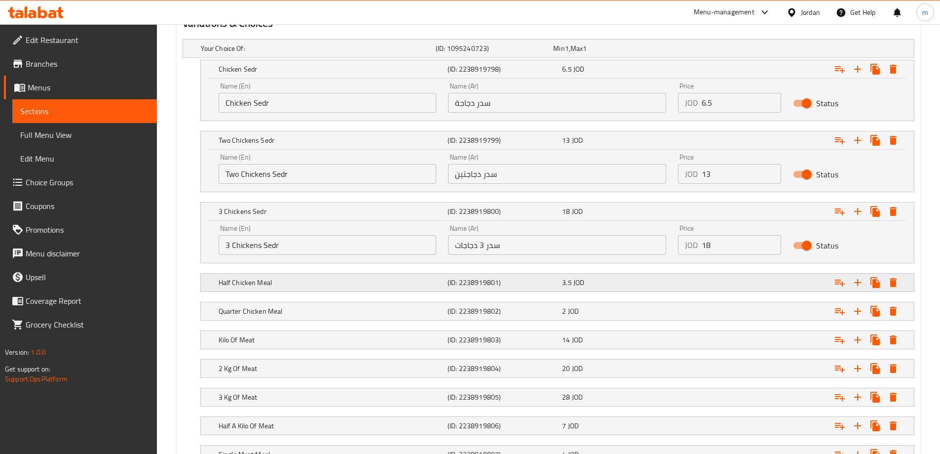
click at [381, 53] on h5 "Half Chicken Meal" at bounding box center [316, 48] width 231 height 10
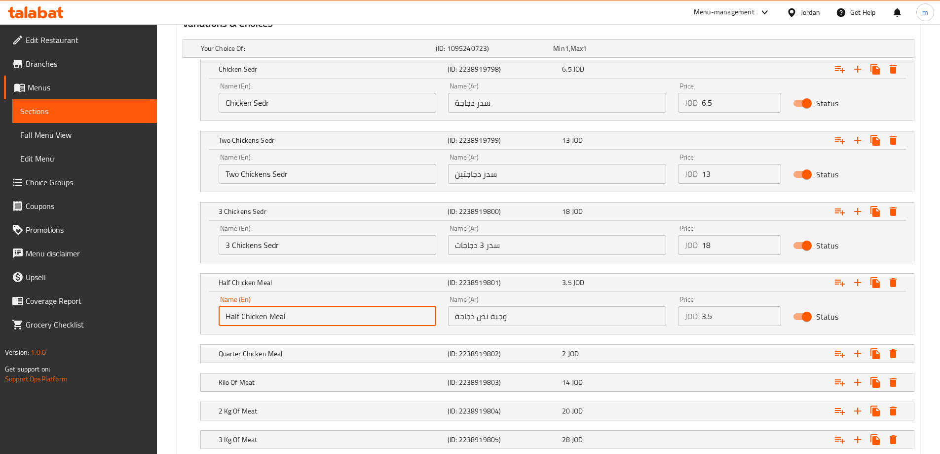
click at [380, 307] on input "Half Chicken Meal" at bounding box center [328, 316] width 218 height 20
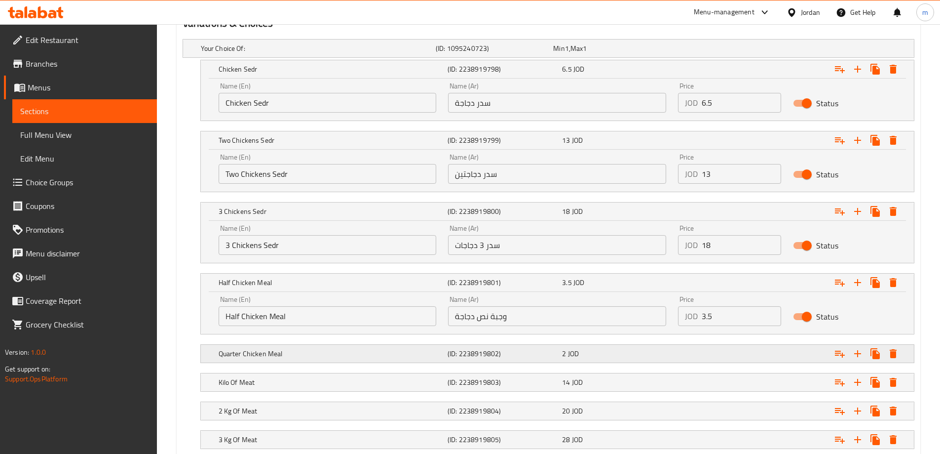
click at [369, 59] on div "Quarter Chicken Meal (ID: 2238919802) 2 JOD" at bounding box center [551, 49] width 705 height 22
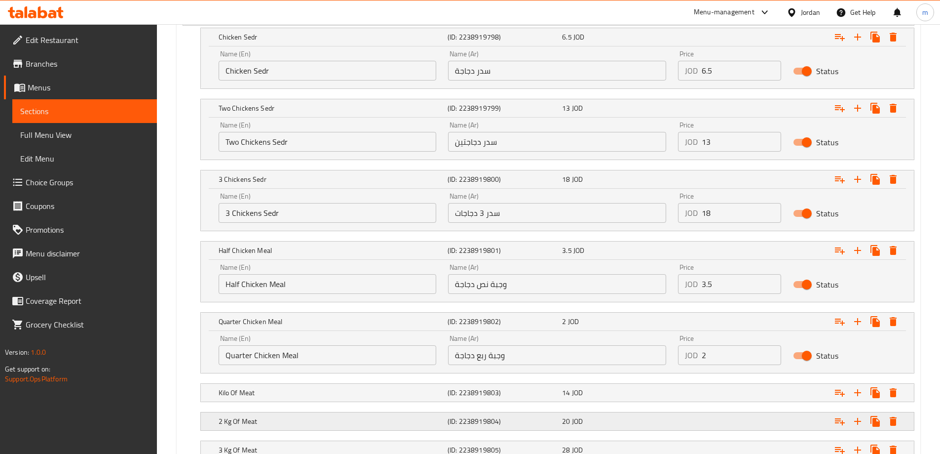
scroll to position [592, 0]
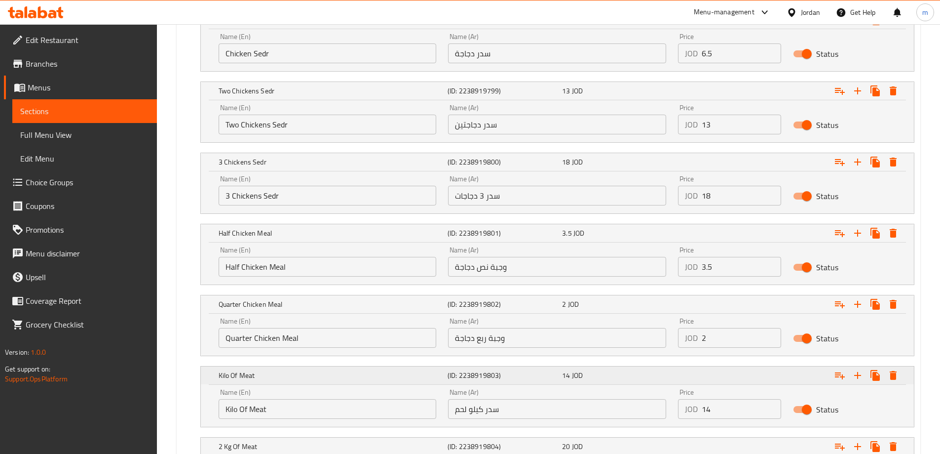
scroll to position [642, 0]
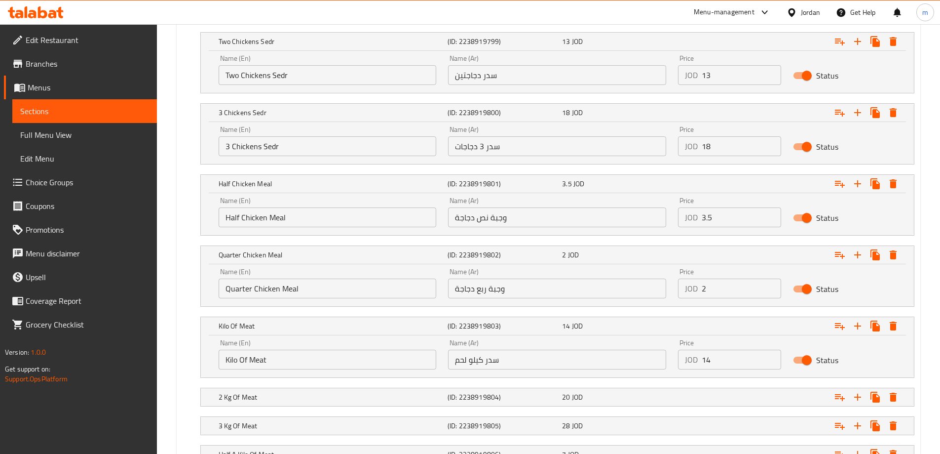
click at [327, 359] on input "Kilo Of Meat" at bounding box center [328, 359] width 218 height 20
type input "Kilo Of Meat Sedr"
click at [323, 285] on input "Quarter Chicken Meal" at bounding box center [328, 288] width 218 height 20
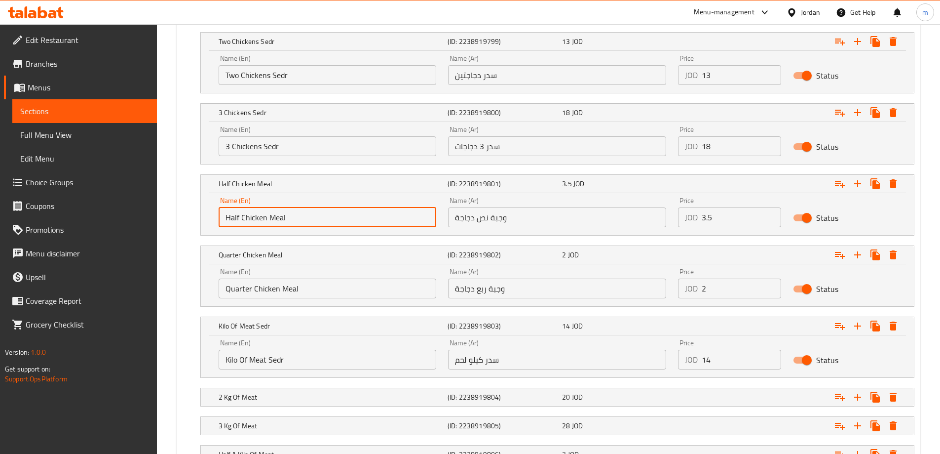
click at [312, 214] on input "Half Chicken Meal" at bounding box center [328, 217] width 218 height 20
click at [292, 136] on input "3 Chickens Sedr" at bounding box center [328, 146] width 218 height 20
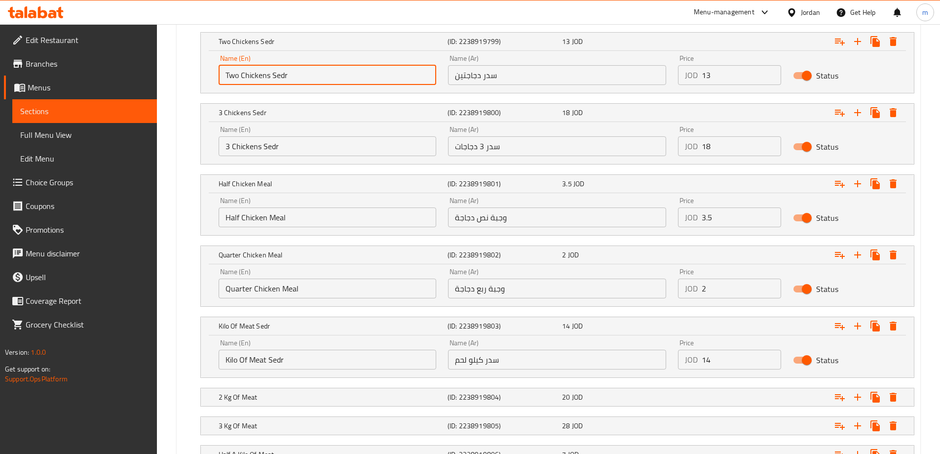
click at [319, 81] on input "Two Chickens Sedr" at bounding box center [328, 75] width 218 height 20
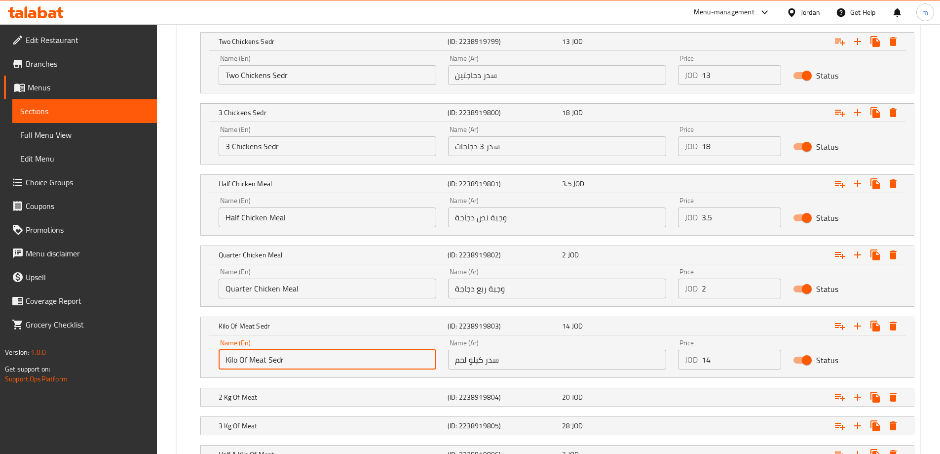
click at [304, 358] on input "Kilo Of Meat Sedr" at bounding box center [328, 359] width 218 height 20
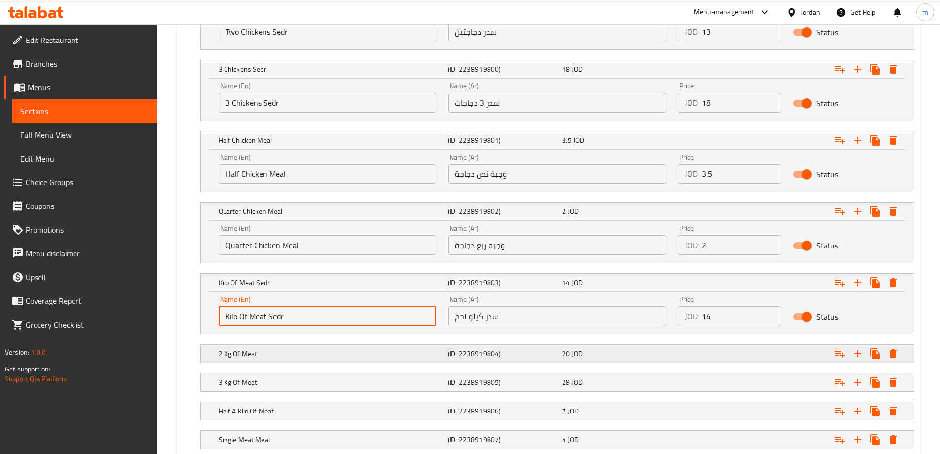
scroll to position [740, 0]
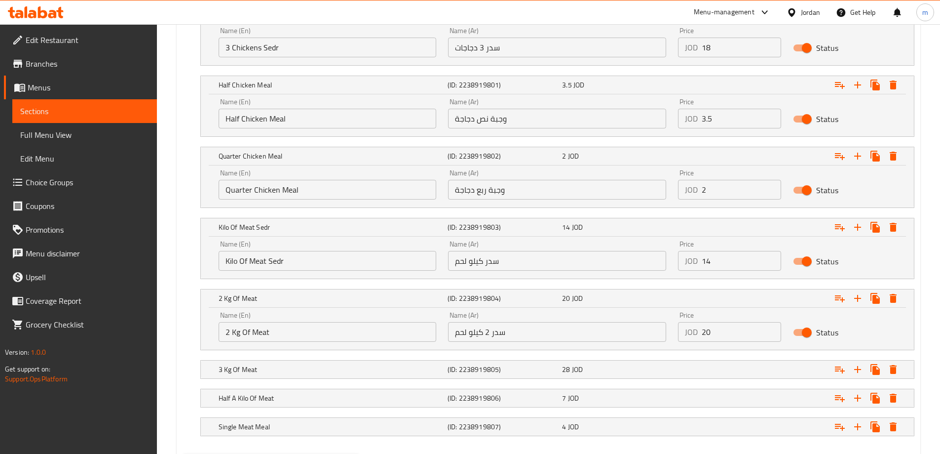
click at [309, 333] on input "2 Kg Of Meat" at bounding box center [328, 332] width 218 height 20
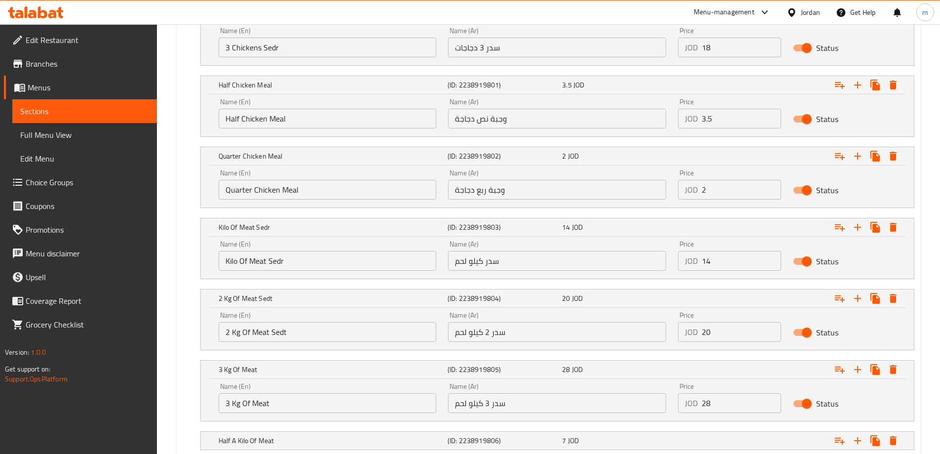
click at [360, 335] on input "2 Kg Of Meat Sedt" at bounding box center [328, 332] width 218 height 20
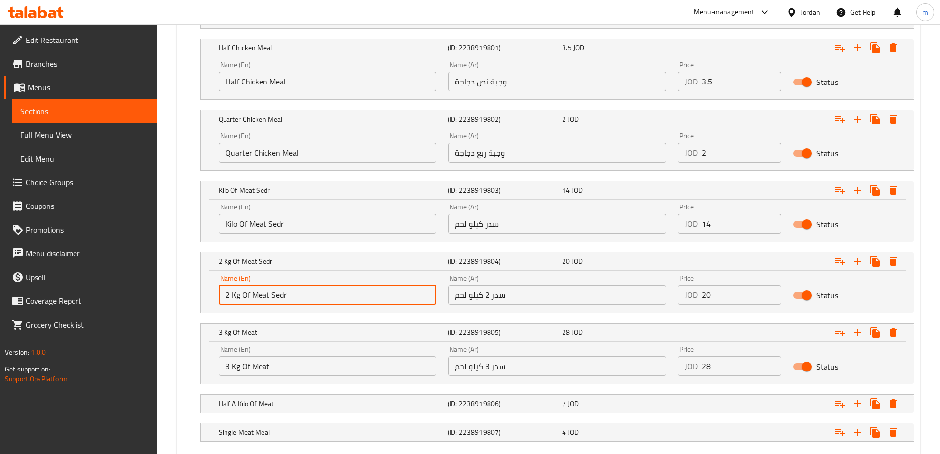
scroll to position [835, 0]
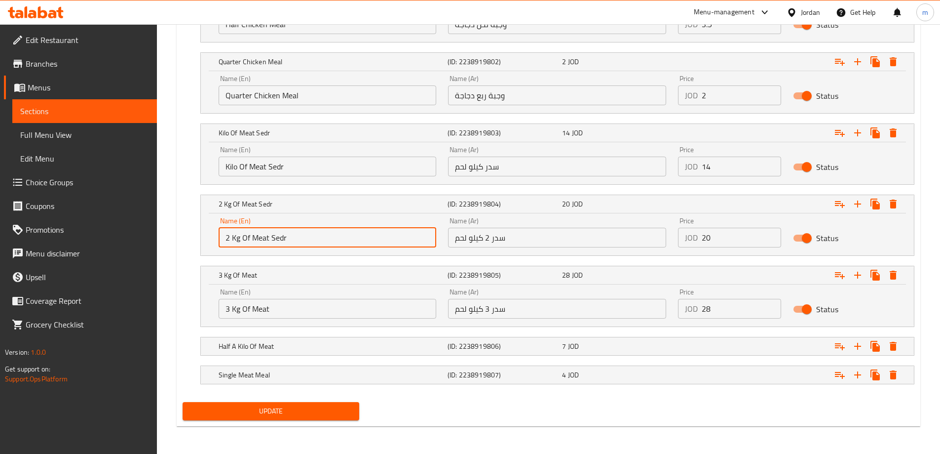
type input "2 Kg Of Meat Sedr"
click at [316, 307] on input "3 Kg Of Meat" at bounding box center [328, 309] width 218 height 20
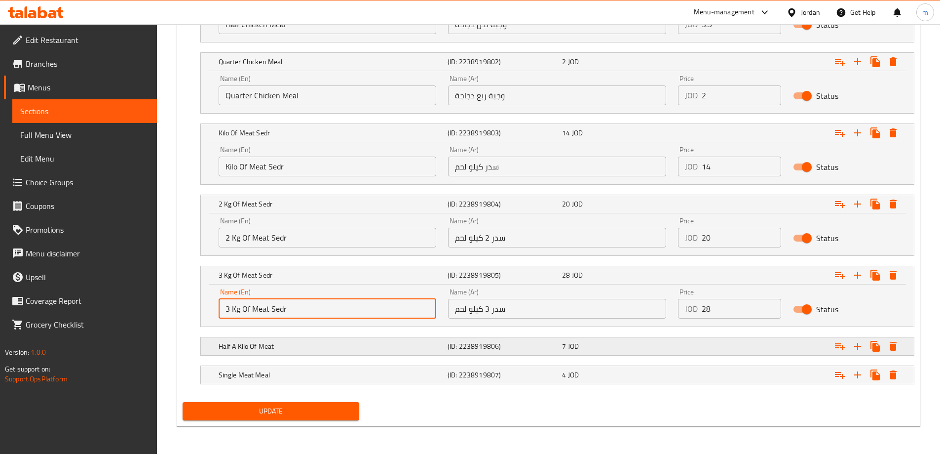
type input "3 Kg Of Meat Sedr"
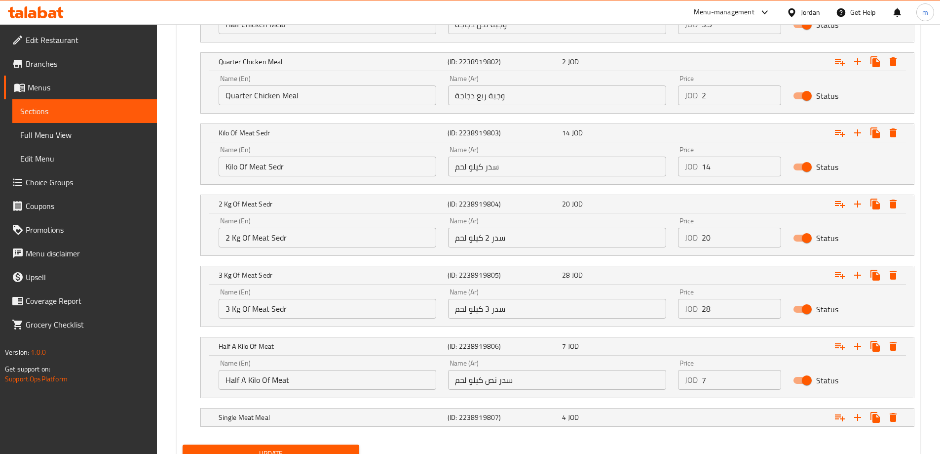
click at [397, 379] on input "Half A Kilo Of Meat" at bounding box center [328, 380] width 218 height 20
type input "Half A Kilo Of Meat Sedr"
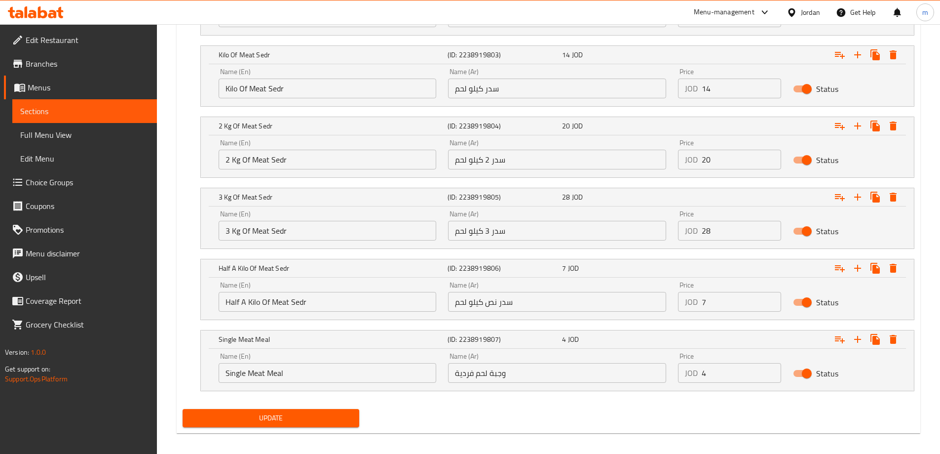
scroll to position [920, 0]
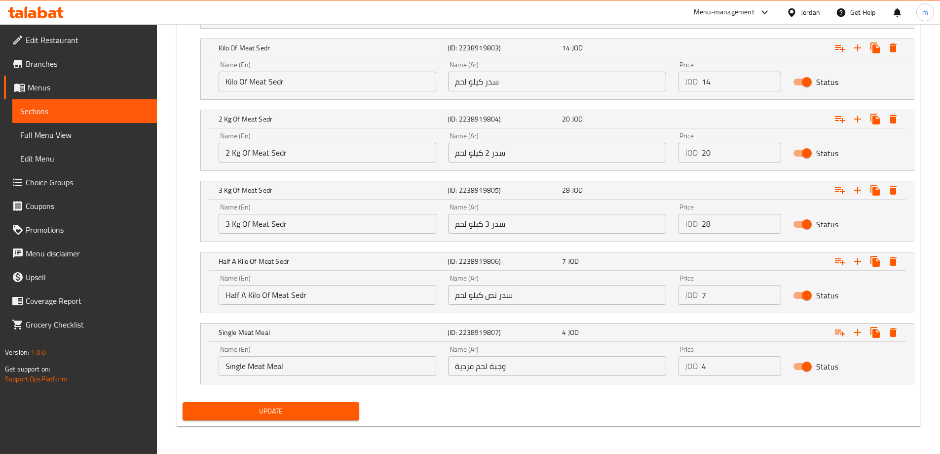
click at [308, 418] on button "Update" at bounding box center [271, 411] width 177 height 18
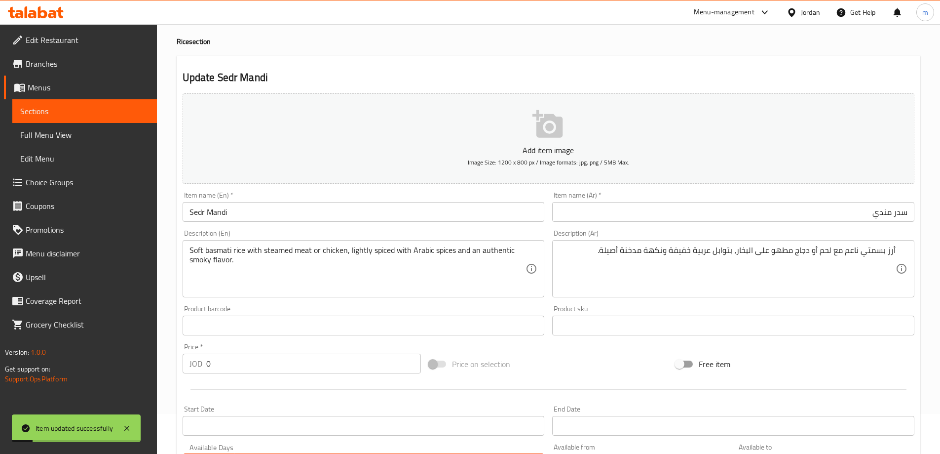
scroll to position [0, 0]
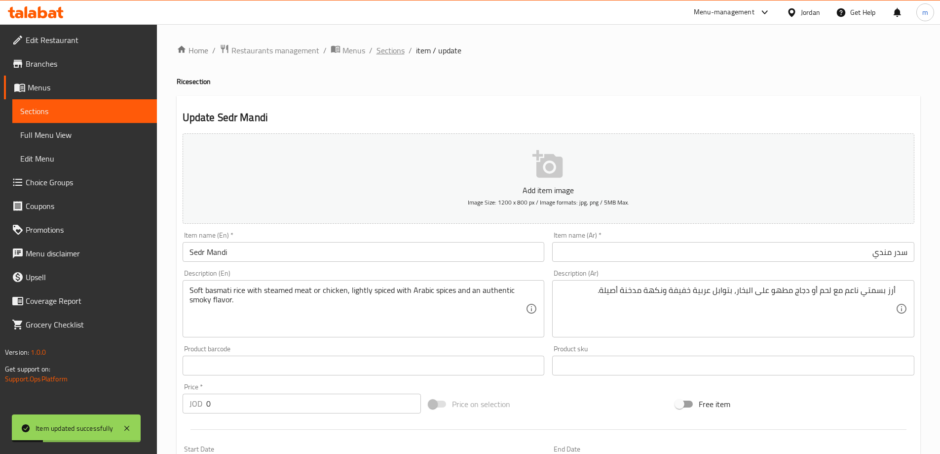
click at [389, 54] on span "Sections" at bounding box center [391, 50] width 28 height 12
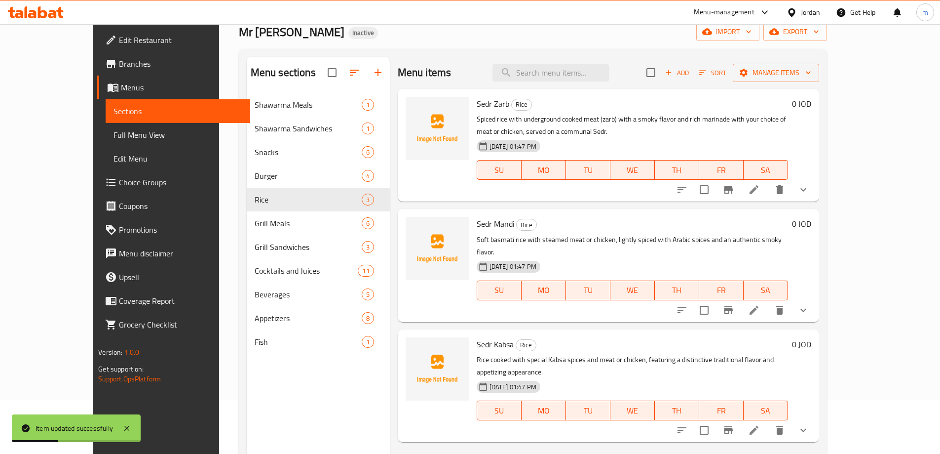
scroll to position [138, 0]
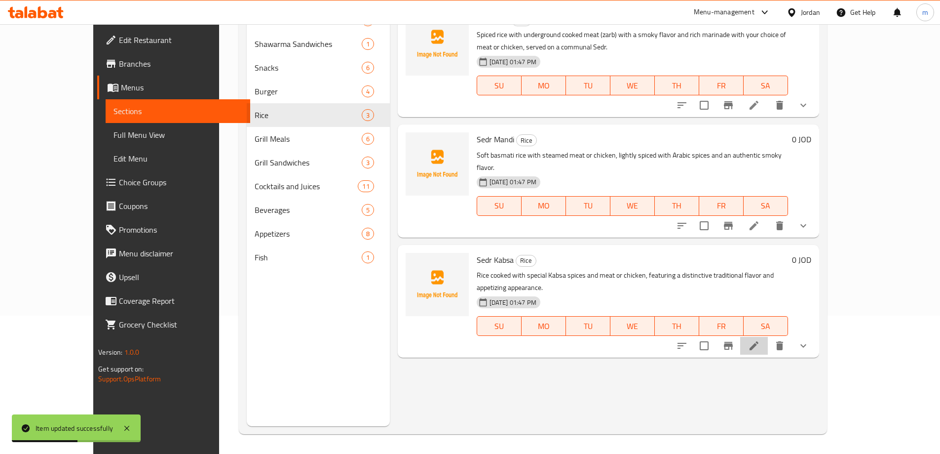
click at [768, 337] on li at bounding box center [754, 346] width 28 height 18
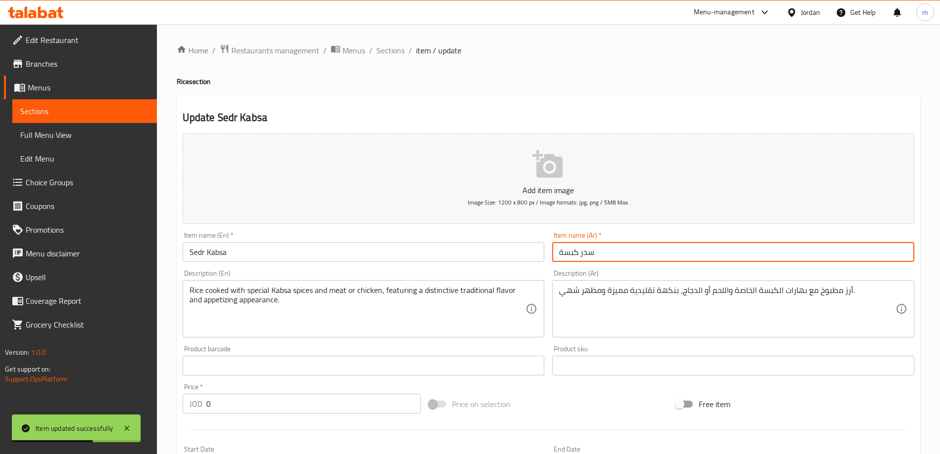
click at [591, 257] on input "سدر كبسة" at bounding box center [733, 252] width 362 height 20
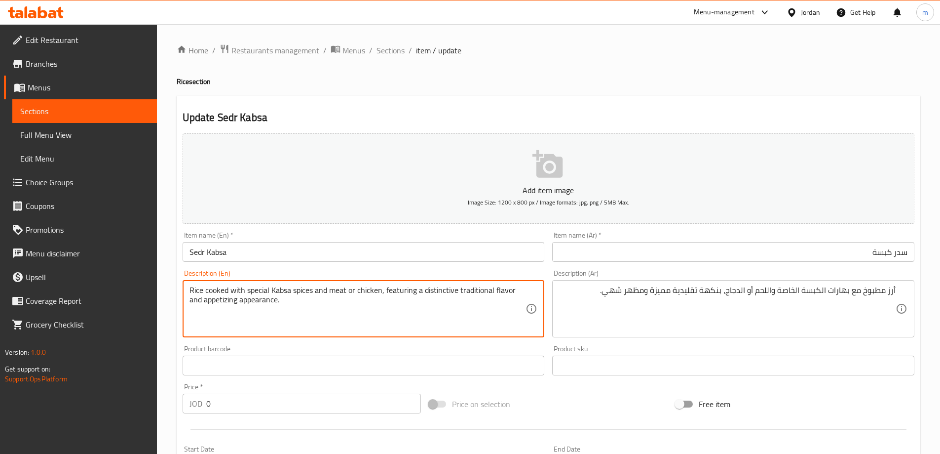
drag, startPoint x: 383, startPoint y: 286, endPoint x: 417, endPoint y: 294, distance: 35.1
click at [205, 297] on textarea "Rice cooked with special Kabsa spices and meat or chicken, a distinctive tradit…" at bounding box center [358, 308] width 337 height 47
click at [198, 305] on textarea "Rice cooked with special Kabsa spices and meat or chicken, a distinctive tradit…" at bounding box center [358, 308] width 337 height 47
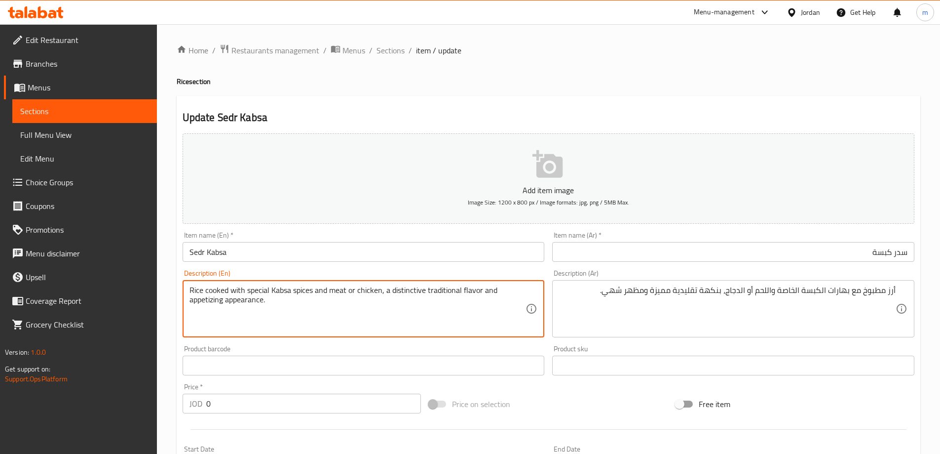
type textarea "Rice cooked with special Kabsa spices and meat or chicken, a distinctive tradit…"
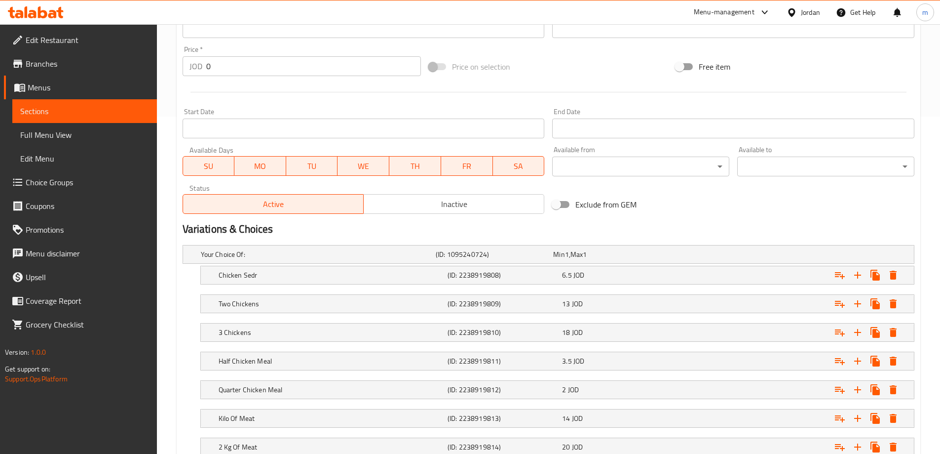
scroll to position [346, 0]
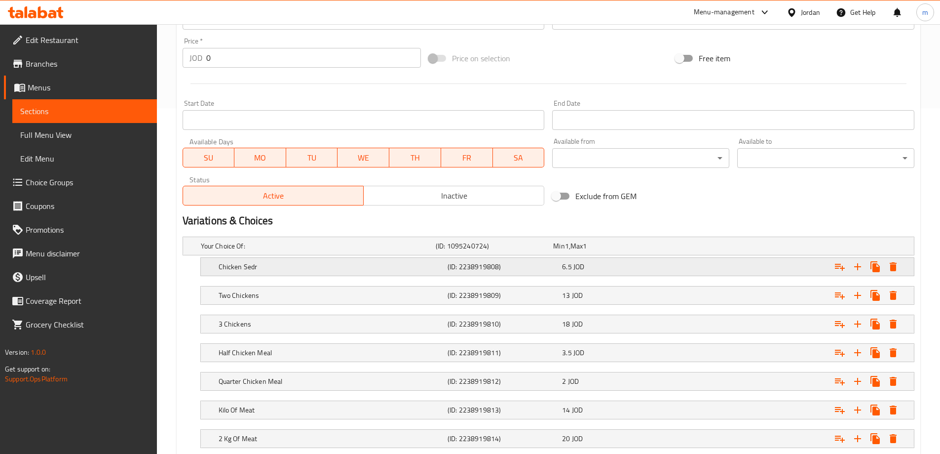
click at [525, 251] on h5 "(ID: 2238919808)" at bounding box center [493, 246] width 114 height 10
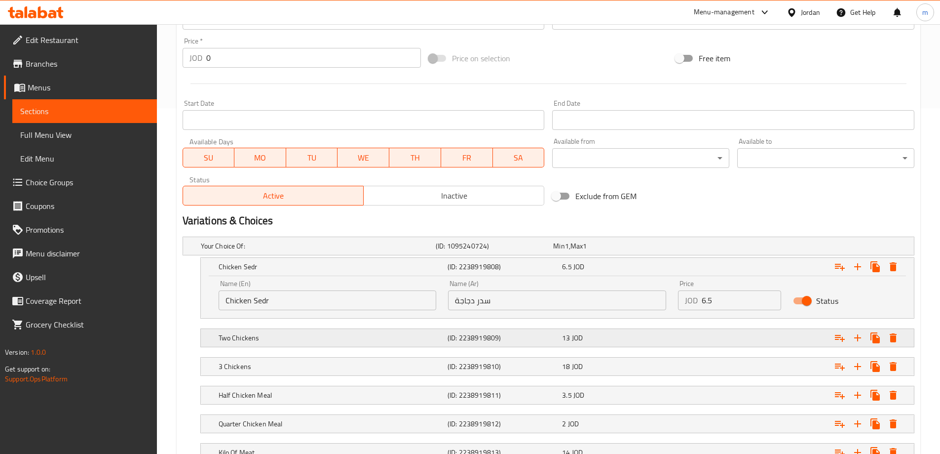
click at [452, 251] on h5 "(ID: 2238919809)" at bounding box center [493, 246] width 114 height 10
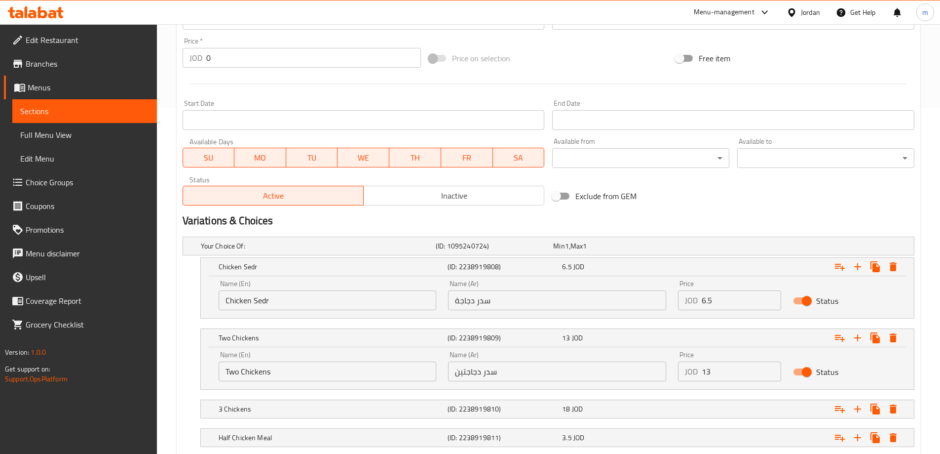
drag, startPoint x: 395, startPoint y: 368, endPoint x: 389, endPoint y: 371, distance: 6.2
click at [395, 368] on input "Two Chickens" at bounding box center [328, 371] width 218 height 20
type input "Two Chickens Sedr"
click at [301, 251] on h5 "3 Chickens" at bounding box center [316, 246] width 231 height 10
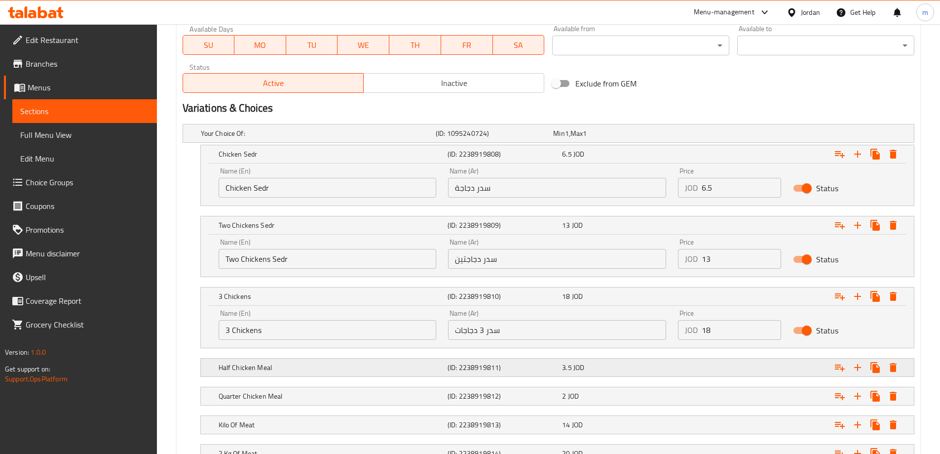
scroll to position [494, 0]
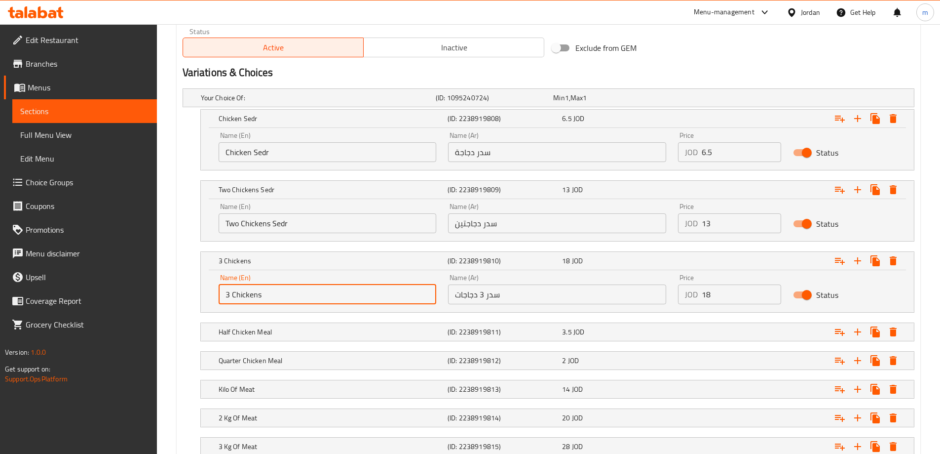
click at [300, 290] on input "3 Chickens" at bounding box center [328, 294] width 218 height 20
type input "3 Chickens Sedr"
click at [306, 103] on h5 "Half Chicken Meal" at bounding box center [316, 98] width 231 height 10
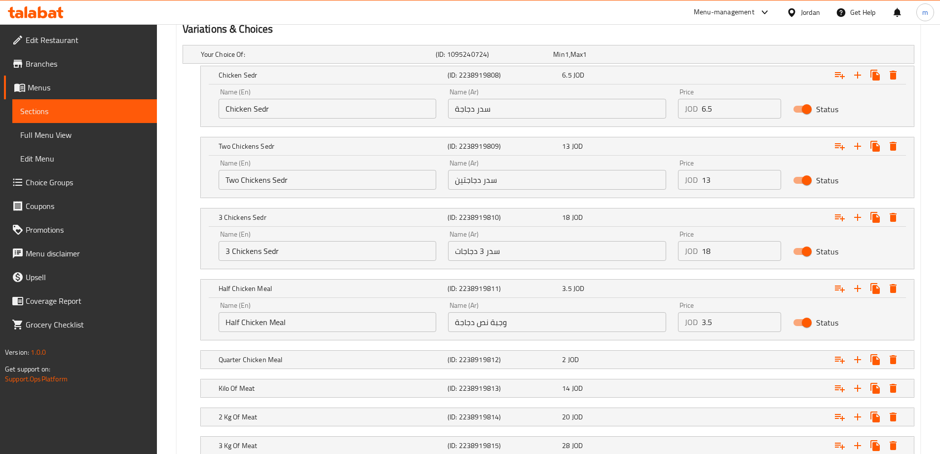
scroll to position [592, 0]
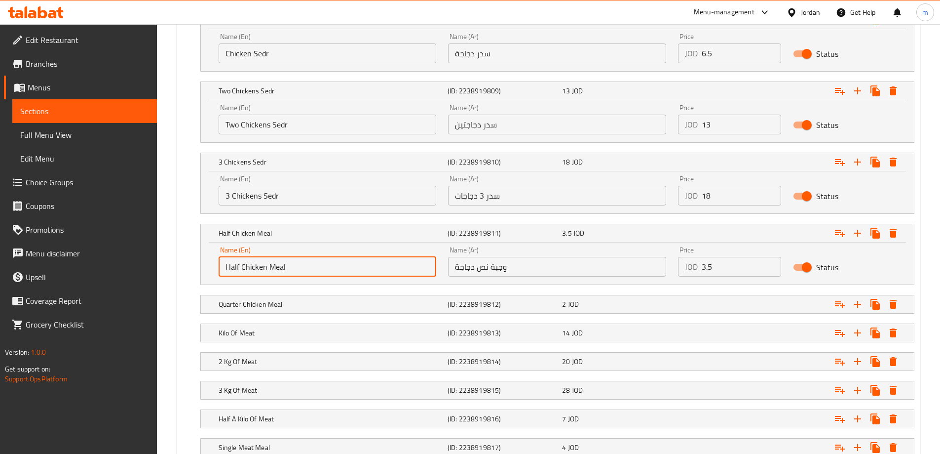
click at [342, 269] on input "Half Chicken Meal" at bounding box center [328, 267] width 218 height 20
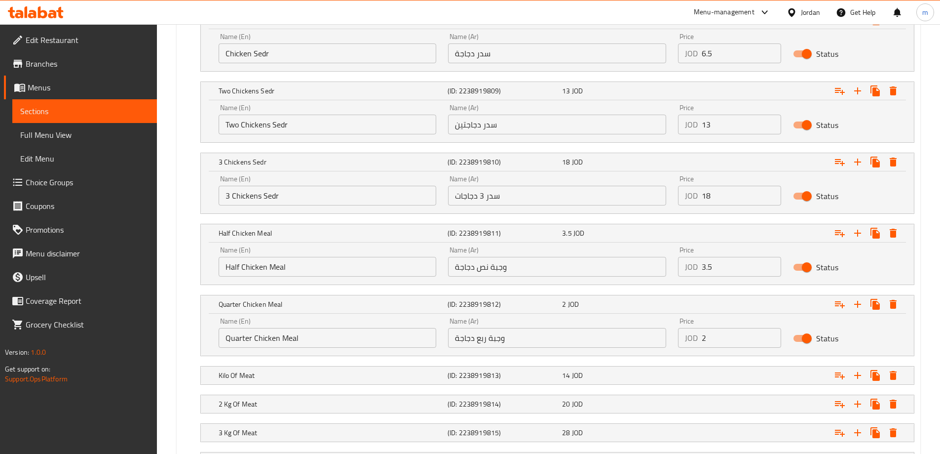
click at [324, 348] on div "Name (En) Quarter Chicken Meal Name (En)" at bounding box center [328, 332] width 230 height 42
click at [326, 341] on input "Quarter Chicken Meal" at bounding box center [328, 338] width 218 height 20
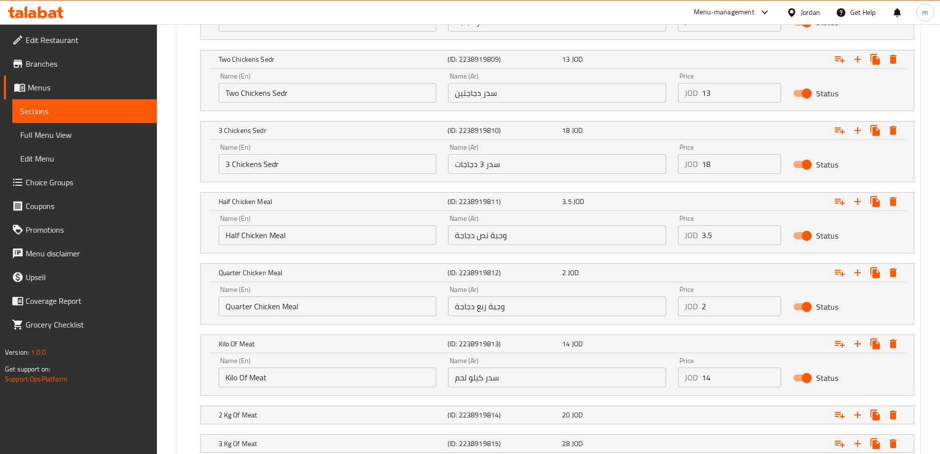
scroll to position [750, 0]
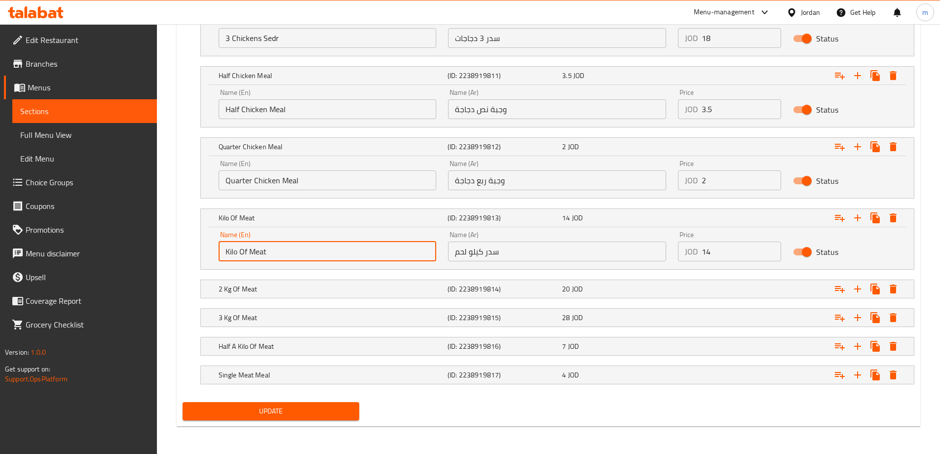
click at [339, 252] on input "Kilo Of Meat" at bounding box center [328, 251] width 218 height 20
type input "Kilo Of Meat Sedr"
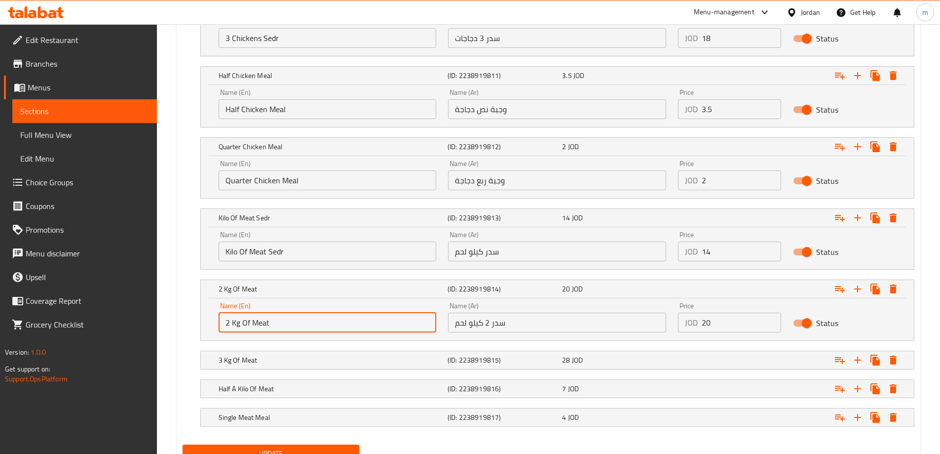
click at [290, 321] on input "2 Kg Of Meat" at bounding box center [328, 322] width 218 height 20
type input "2 Kg Of Meat Sedr"
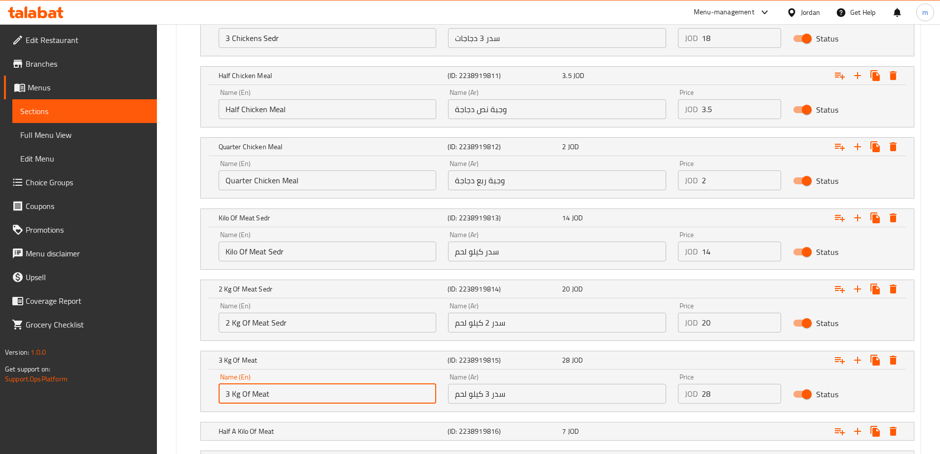
click at [322, 395] on input "3 Kg Of Meat" at bounding box center [328, 394] width 218 height 20
type input "3 Kg Of Meat Sedr"
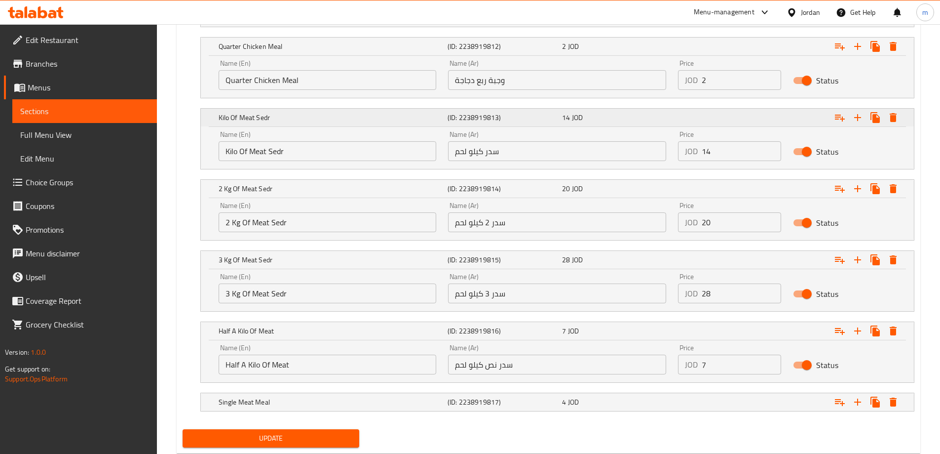
scroll to position [877, 0]
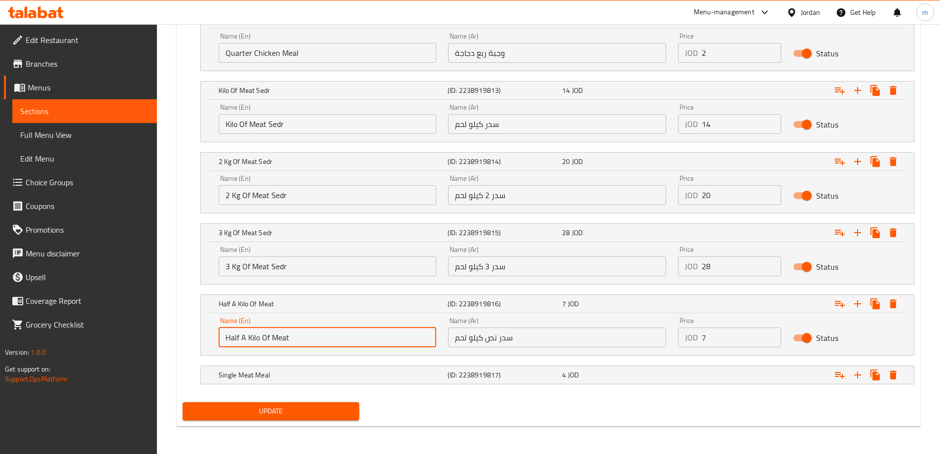
click at [332, 338] on input "Half A Kilo Of Meat" at bounding box center [328, 337] width 218 height 20
type input "Half A Kilo Of Meat Sedr"
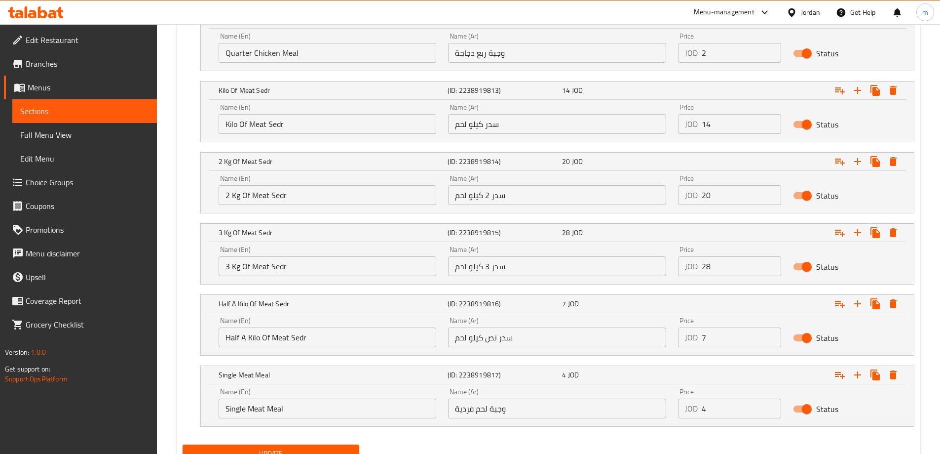
click at [326, 397] on div "Name (En) Single Meat Meal Name (En)" at bounding box center [328, 403] width 218 height 30
click at [329, 406] on input "Single Meat Meal" at bounding box center [328, 408] width 218 height 20
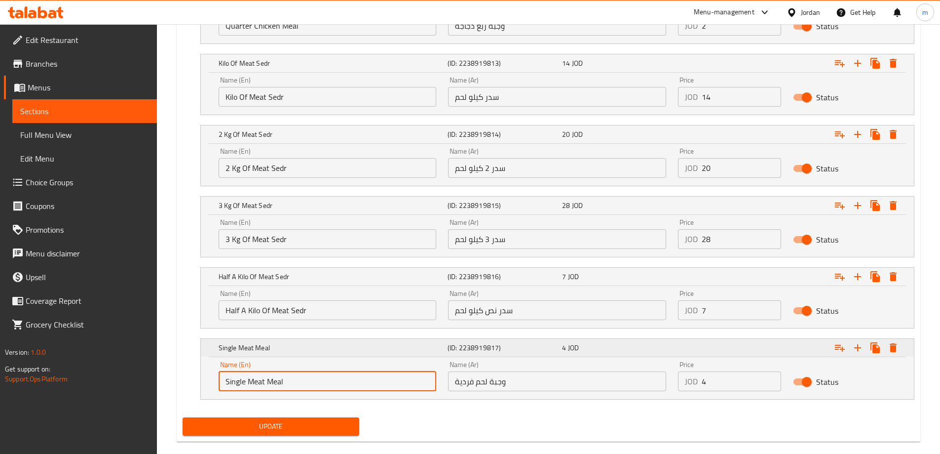
scroll to position [920, 0]
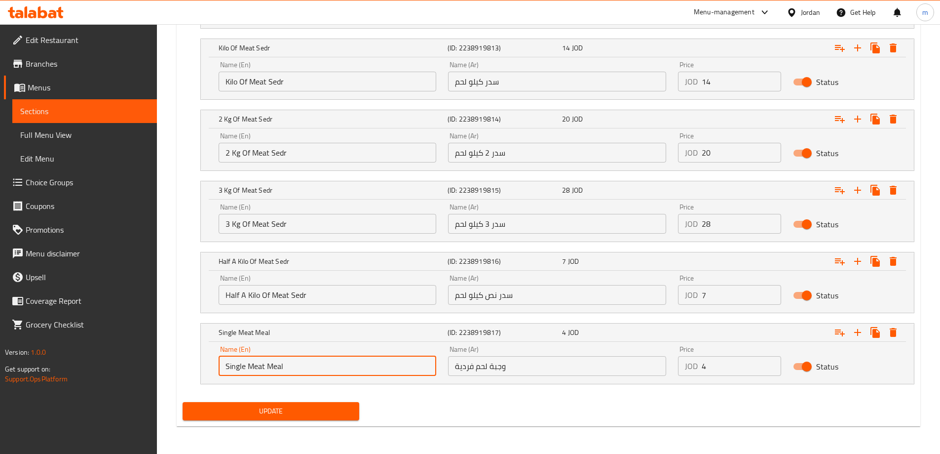
drag, startPoint x: 323, startPoint y: 415, endPoint x: 324, endPoint y: 406, distance: 8.4
click at [323, 414] on span "Update" at bounding box center [271, 411] width 161 height 12
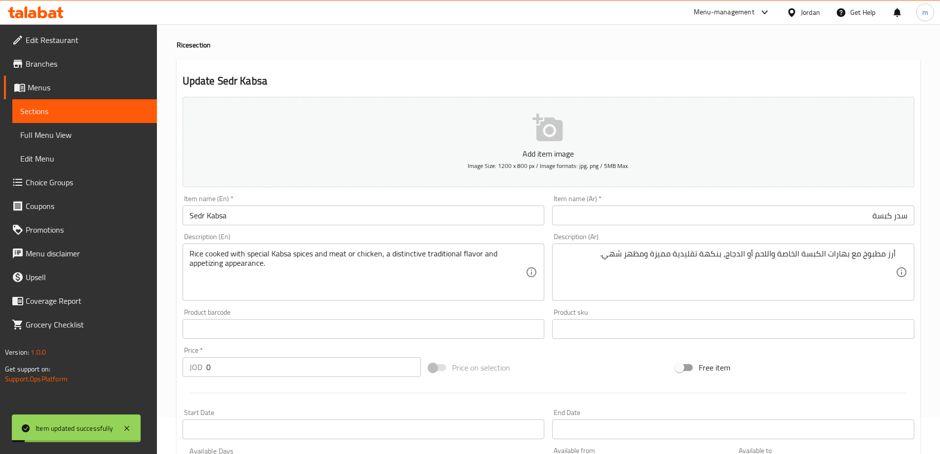
scroll to position [0, 0]
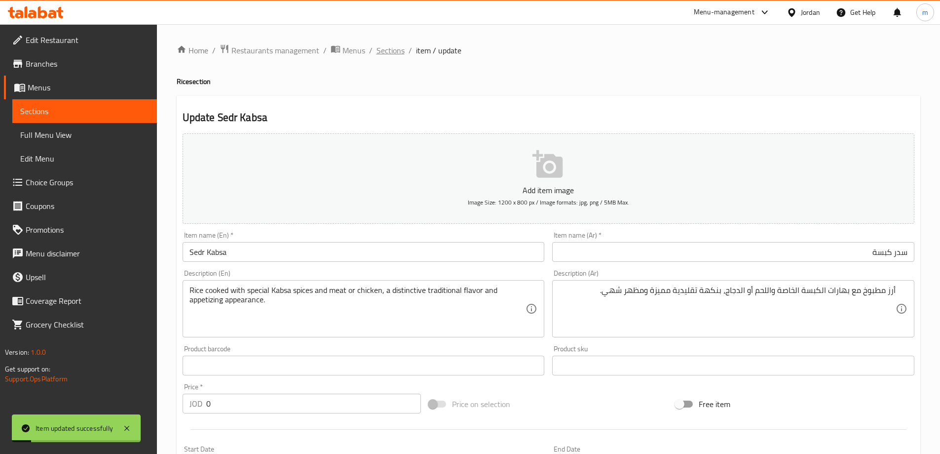
click at [391, 56] on span "Sections" at bounding box center [391, 50] width 28 height 12
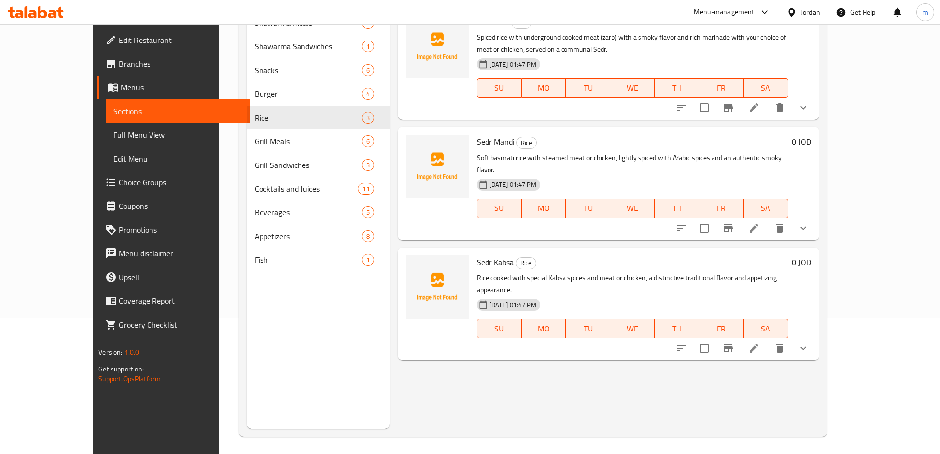
scroll to position [138, 0]
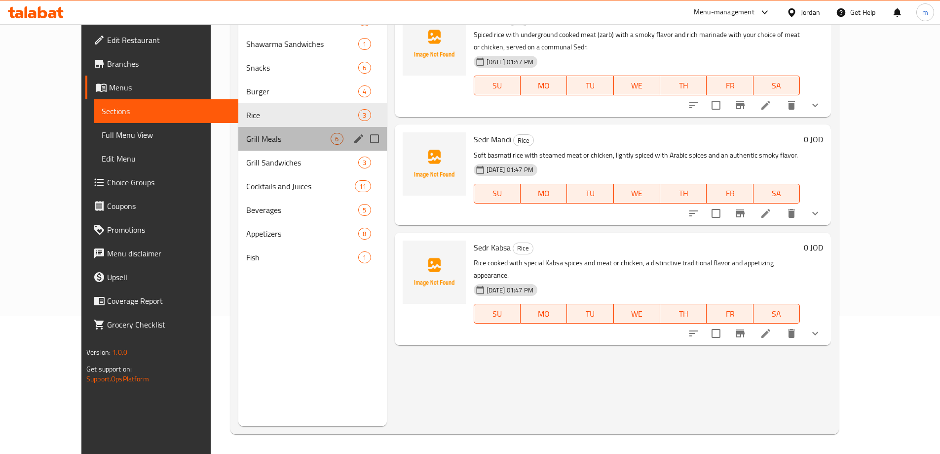
click at [255, 148] on div "Grill Meals 6" at bounding box center [312, 139] width 148 height 24
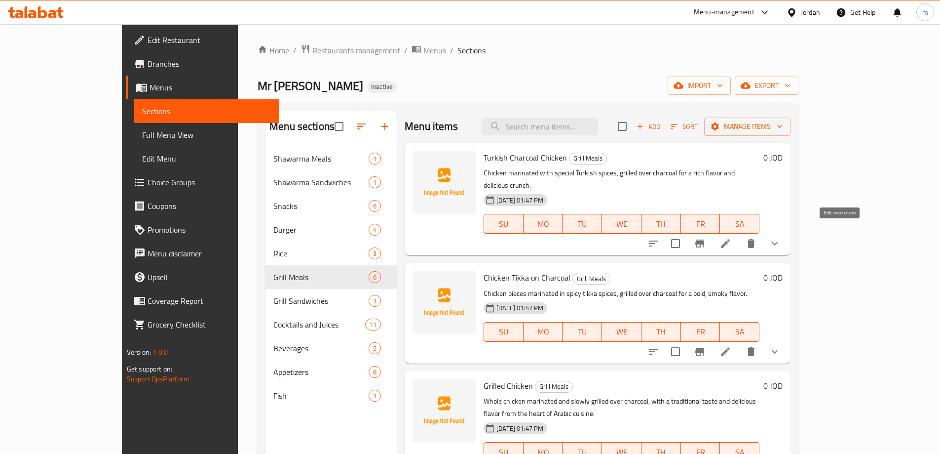
click at [731, 237] on icon at bounding box center [726, 243] width 12 height 12
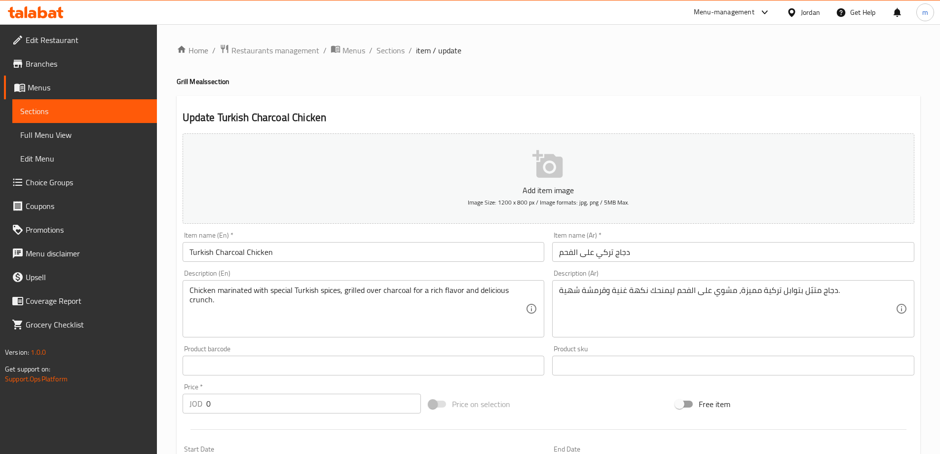
click at [596, 251] on input "دجاج تركي على الفحم" at bounding box center [733, 252] width 362 height 20
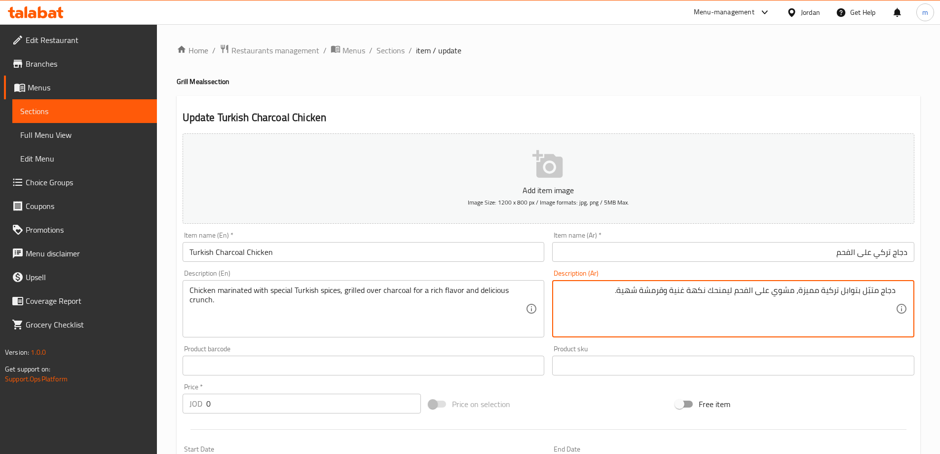
click at [468, 254] on input "Turkish Charcoal Chicken" at bounding box center [364, 252] width 362 height 20
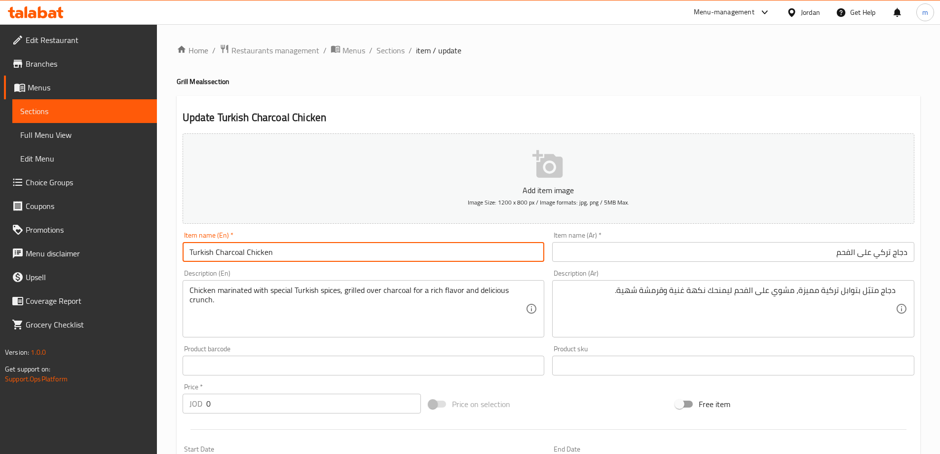
click at [468, 254] on input "Turkish Charcoal Chicken" at bounding box center [364, 252] width 362 height 20
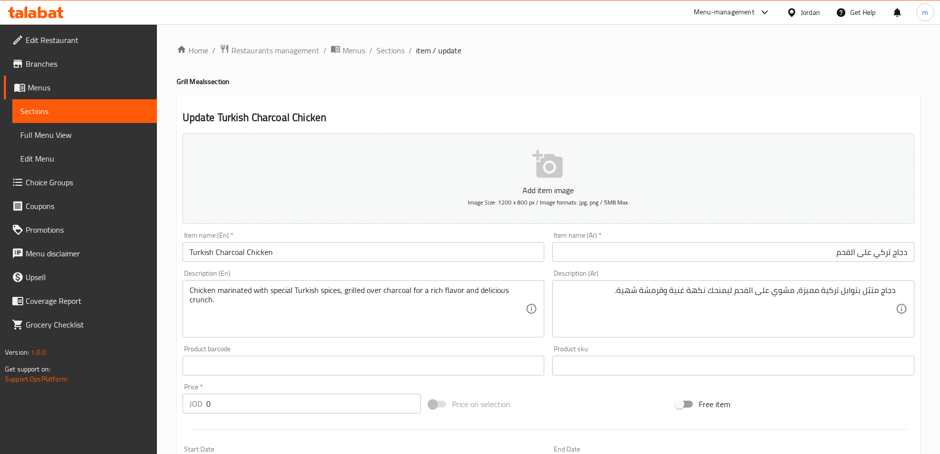
click at [470, 91] on div "Home / Restaurants management / Menus / Sections / item / update Grill Meals se…" at bounding box center [549, 372] width 744 height 656
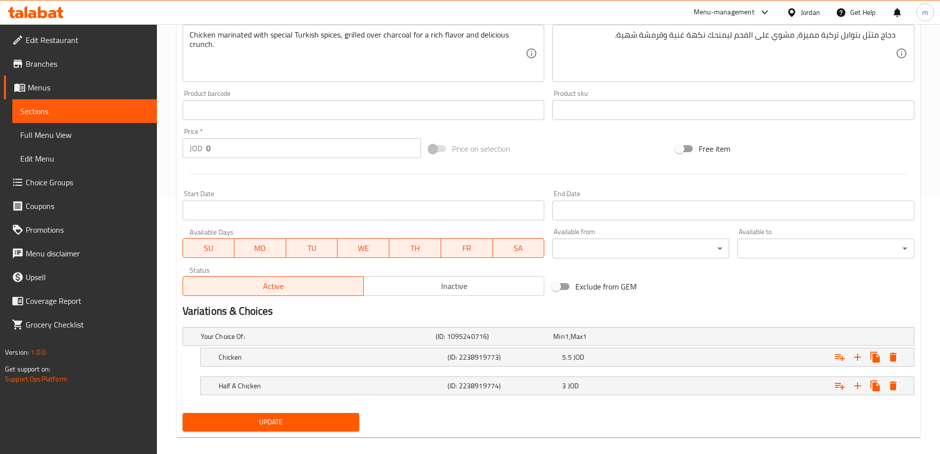
scroll to position [266, 0]
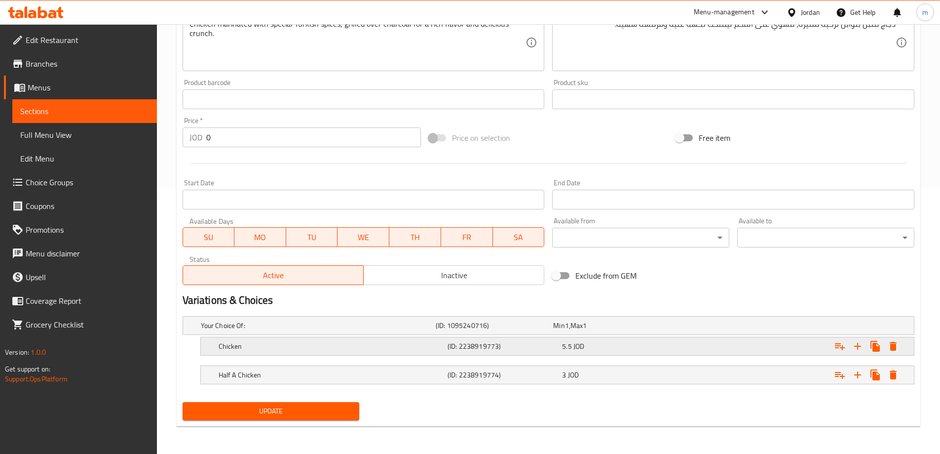
click at [549, 330] on h5 "(ID: 2238919773)" at bounding box center [493, 325] width 114 height 10
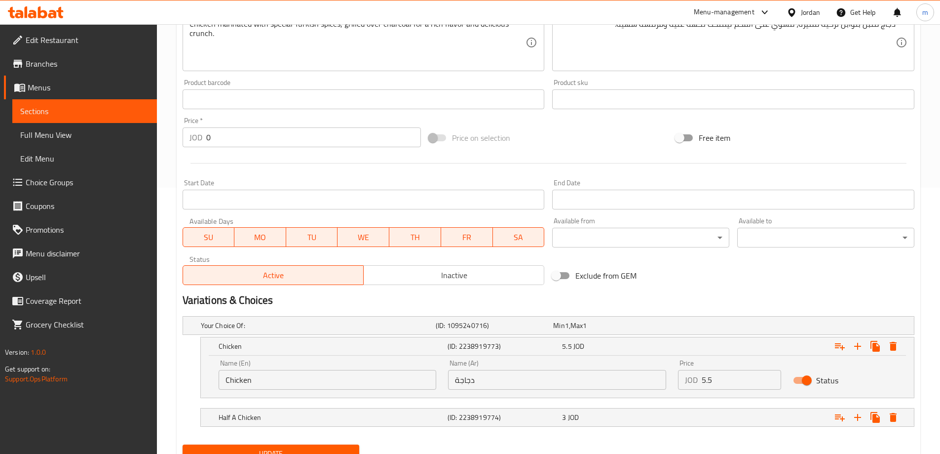
scroll to position [308, 0]
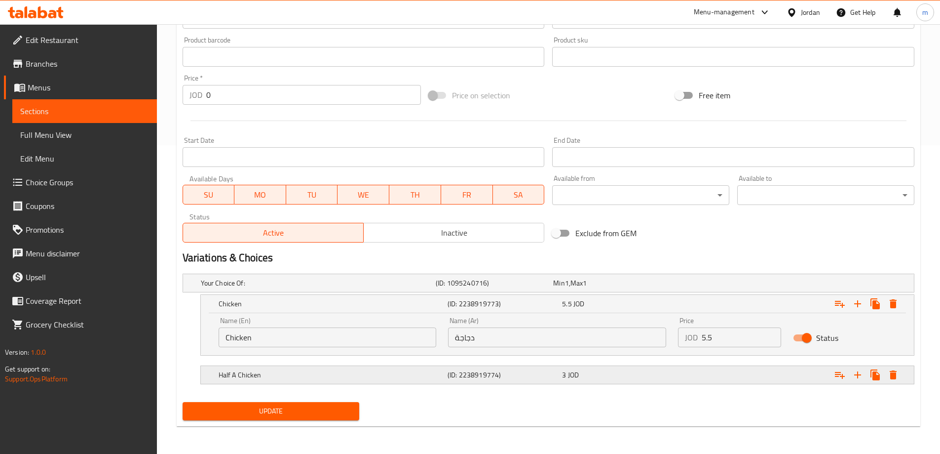
click at [569, 289] on span "JOD" at bounding box center [567, 282] width 4 height 13
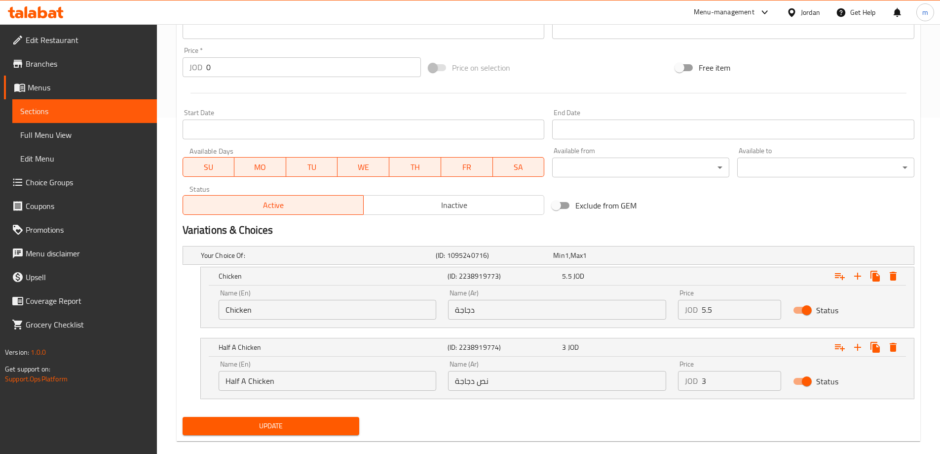
scroll to position [351, 0]
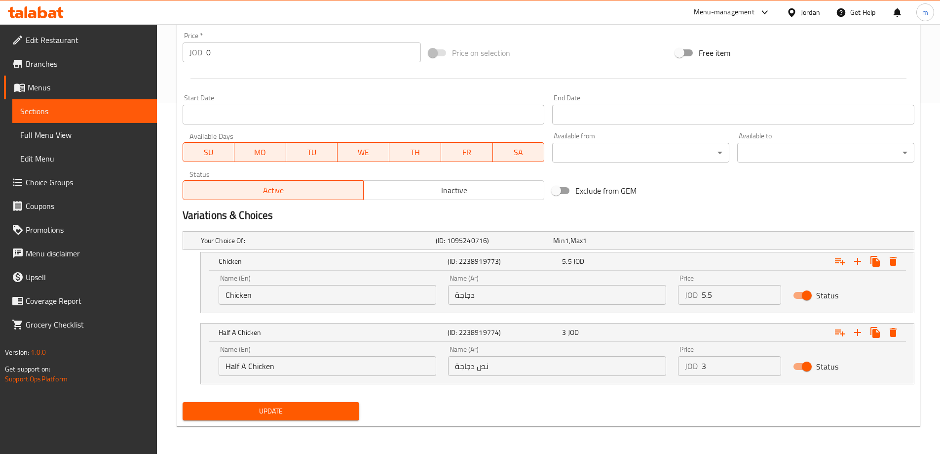
click at [289, 410] on span "Update" at bounding box center [271, 411] width 161 height 12
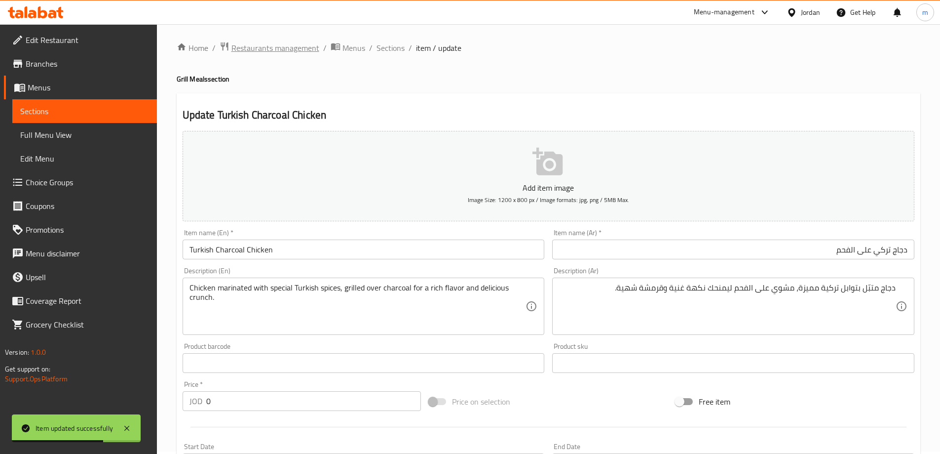
scroll to position [0, 0]
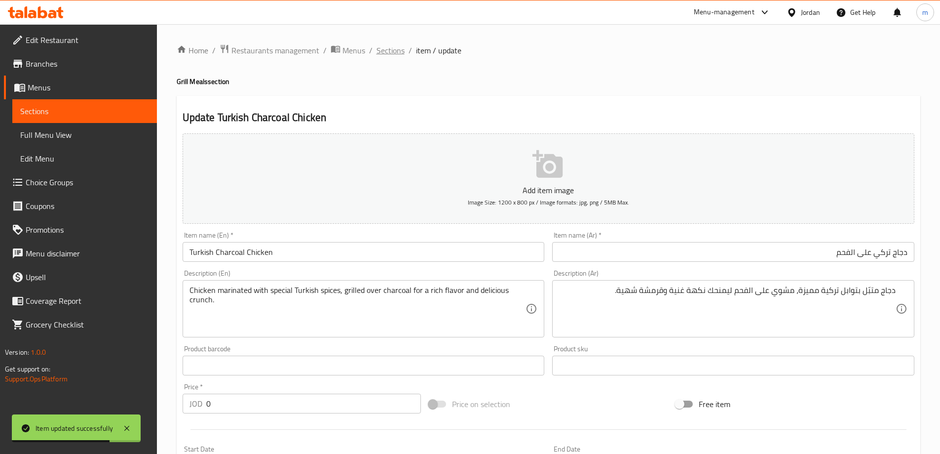
click at [381, 48] on span "Sections" at bounding box center [391, 50] width 28 height 12
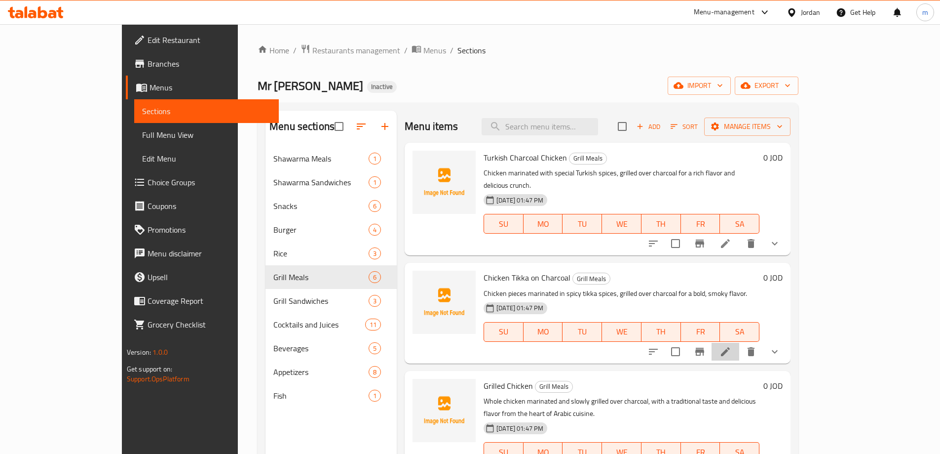
click at [739, 343] on li at bounding box center [726, 352] width 28 height 18
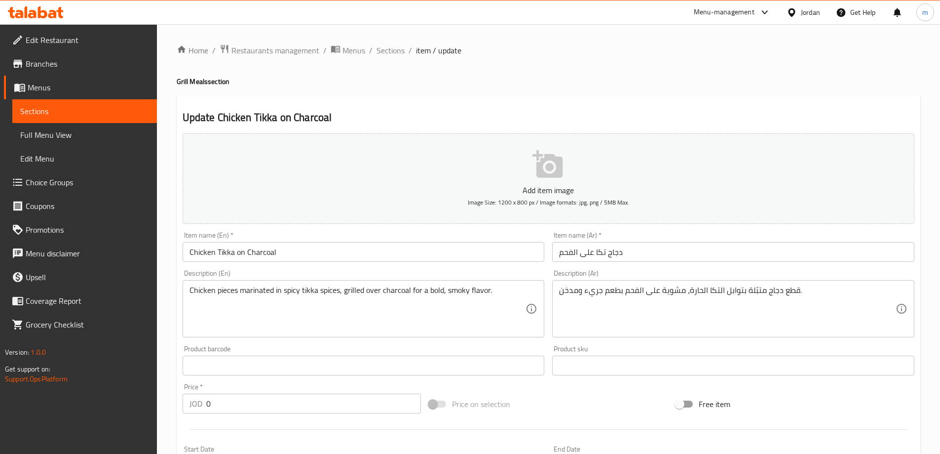
drag, startPoint x: 644, startPoint y: 266, endPoint x: 649, endPoint y: 254, distance: 12.8
click at [644, 265] on div "Add item image Image Size: 1200 x 800 px / Image formats: jpg, png / 5MB Max. I…" at bounding box center [549, 341] width 740 height 425
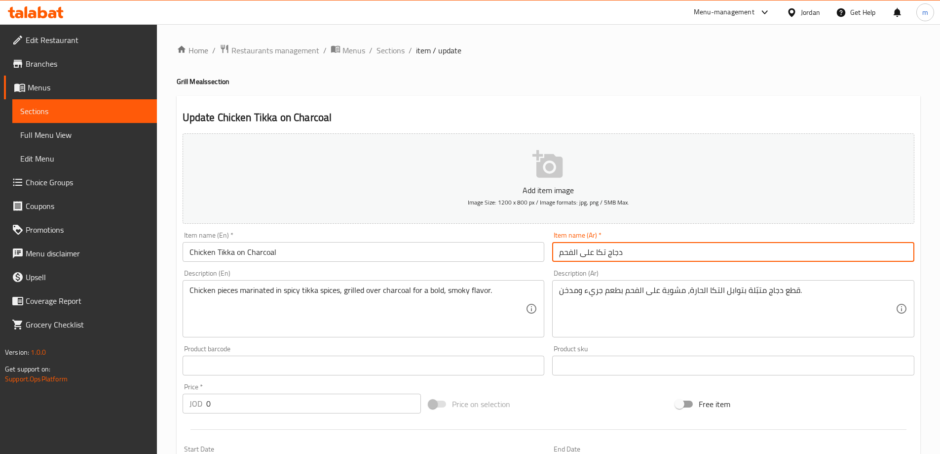
click at [649, 254] on input "دجاج تكا على الفحم" at bounding box center [733, 252] width 362 height 20
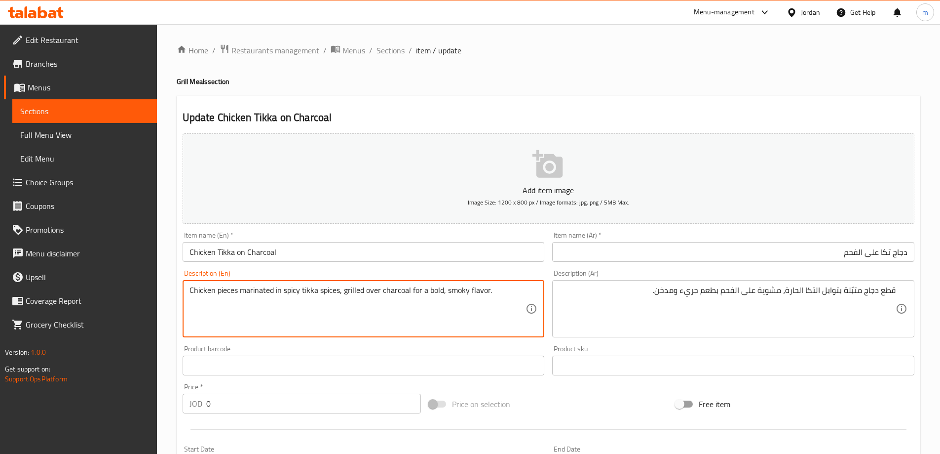
drag, startPoint x: 346, startPoint y: 291, endPoint x: 474, endPoint y: 289, distance: 128.4
click at [413, 290] on textarea "Chicken pieces marinated in spicy tikka spices, grilled over charcoal for a bol…" at bounding box center [358, 308] width 337 height 47
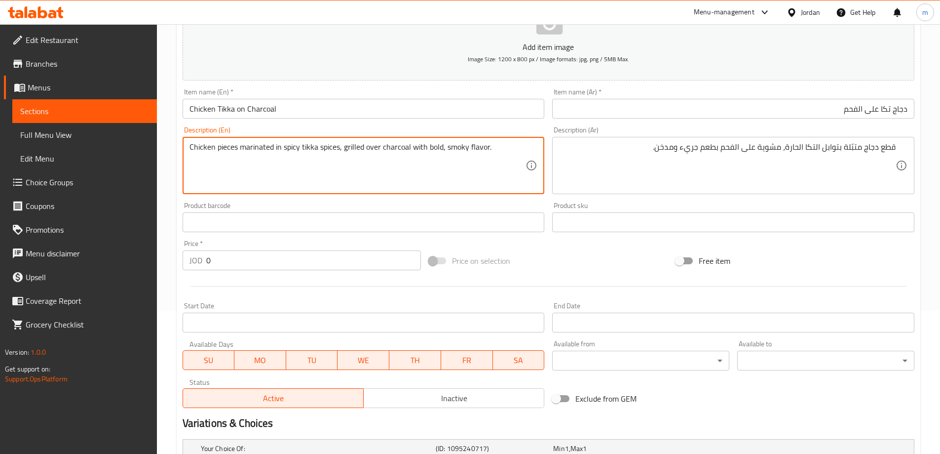
scroll to position [266, 0]
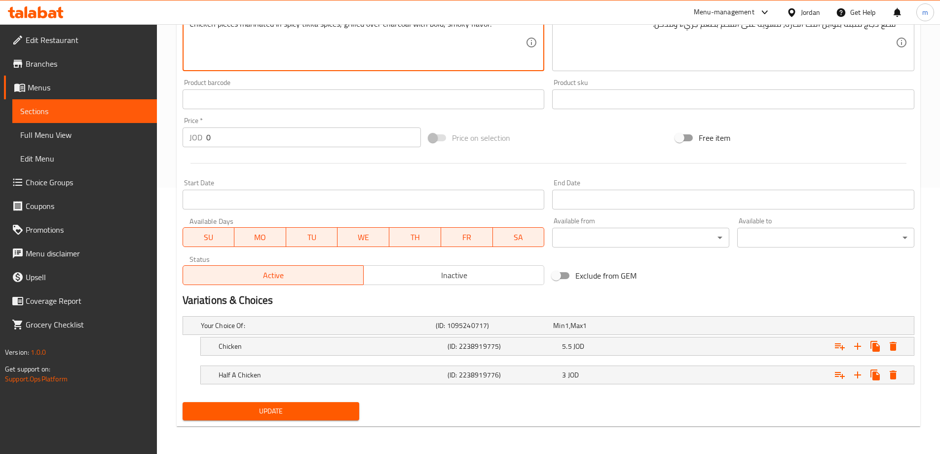
type textarea "Chicken pieces marinated in spicy tikka spices, grilled over charcoal with bold…"
click at [308, 421] on div "Update" at bounding box center [271, 411] width 185 height 26
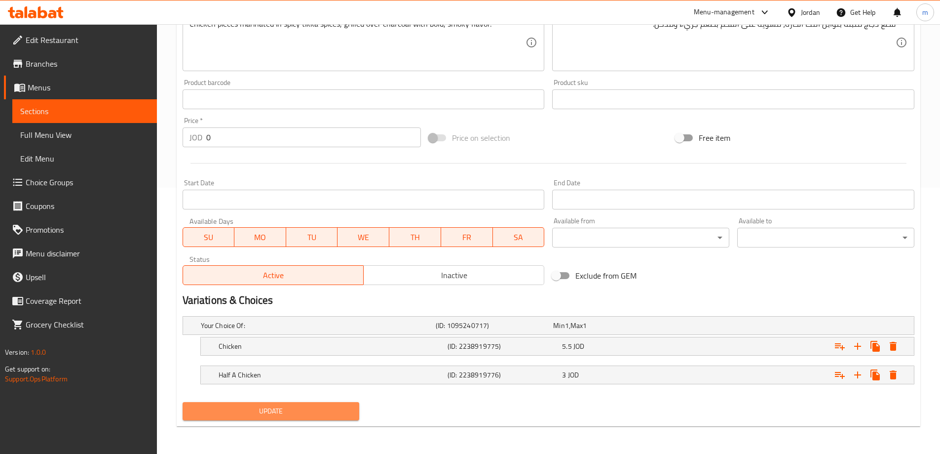
click at [307, 414] on span "Update" at bounding box center [271, 411] width 161 height 12
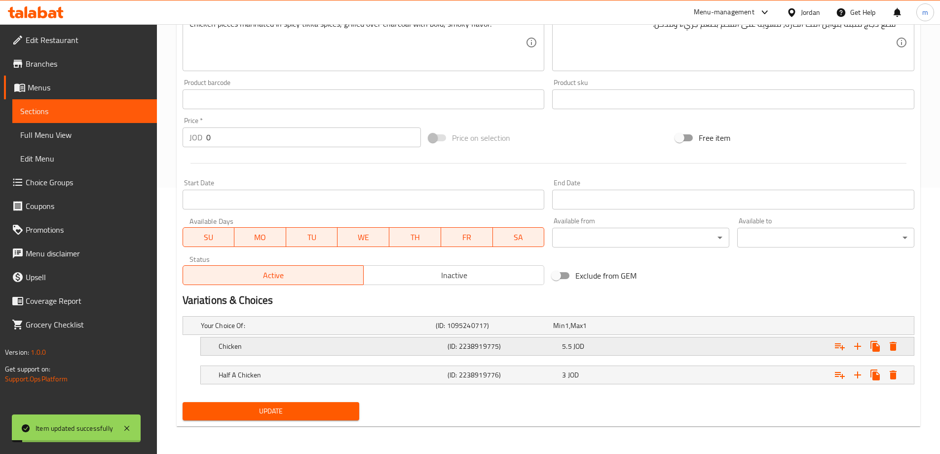
click at [588, 336] on div "Chicken (ID: 2238919775) 5.5 JOD" at bounding box center [551, 325] width 705 height 22
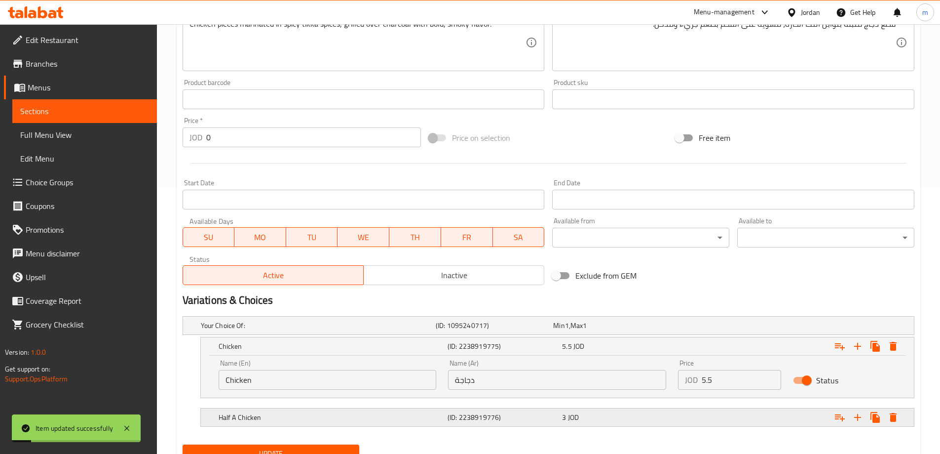
click at [585, 332] on div "3 JOD" at bounding box center [609, 325] width 117 height 14
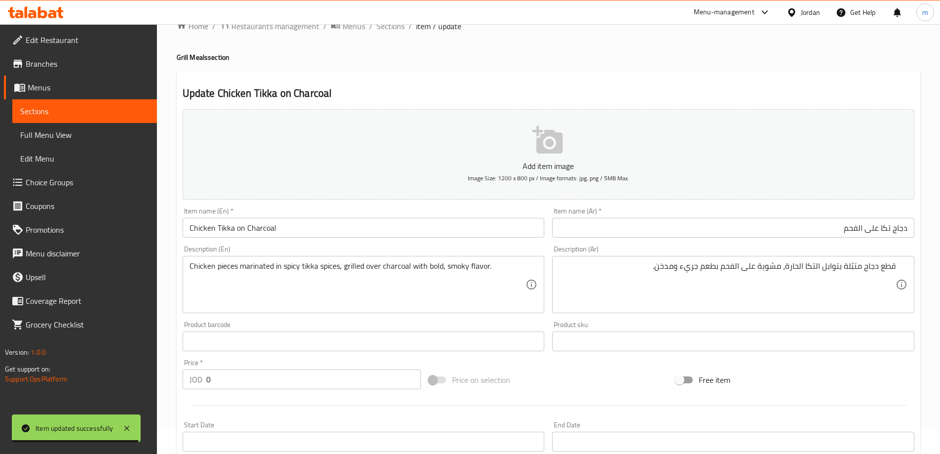
scroll to position [0, 0]
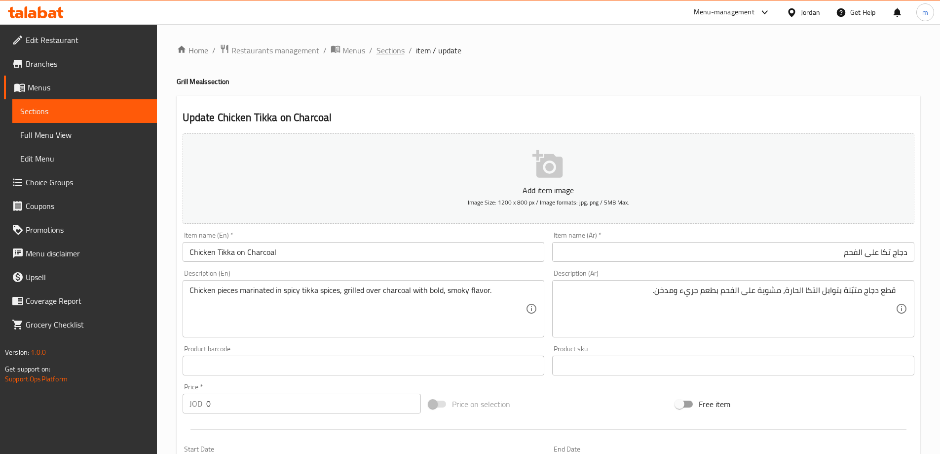
click at [385, 50] on span "Sections" at bounding box center [391, 50] width 28 height 12
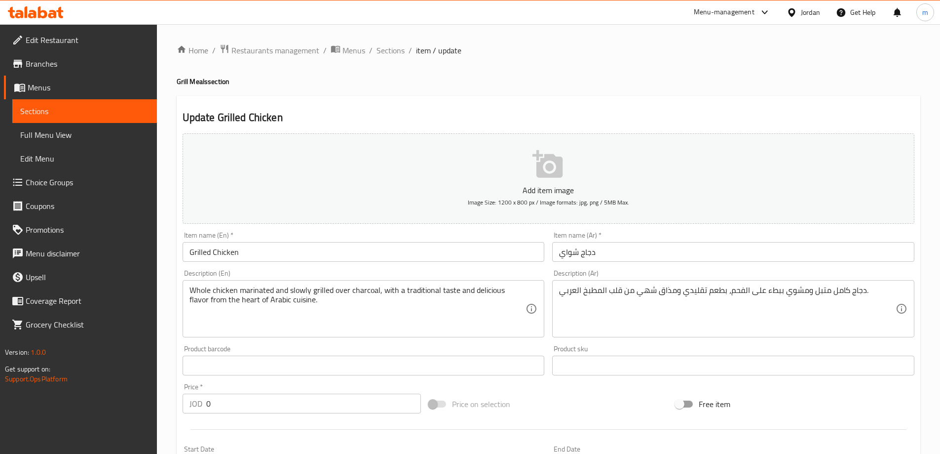
click at [761, 252] on input "دجاج شواي" at bounding box center [733, 252] width 362 height 20
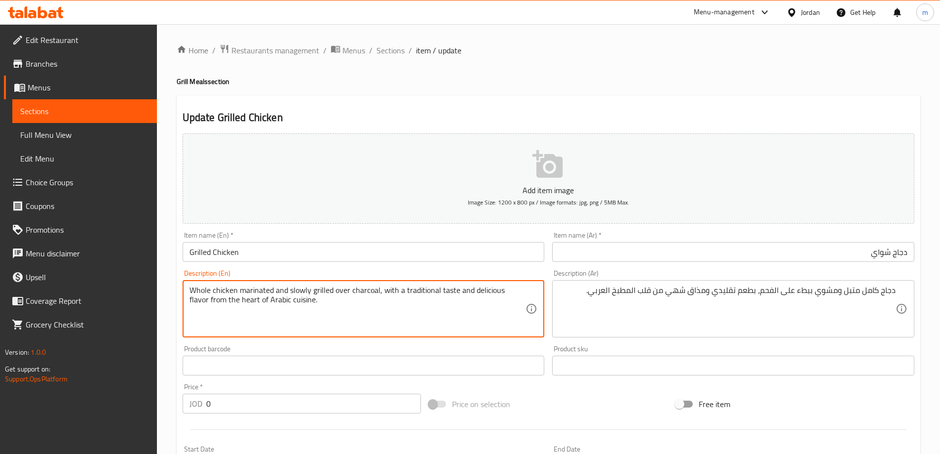
drag, startPoint x: 387, startPoint y: 292, endPoint x: 297, endPoint y: 297, distance: 90.0
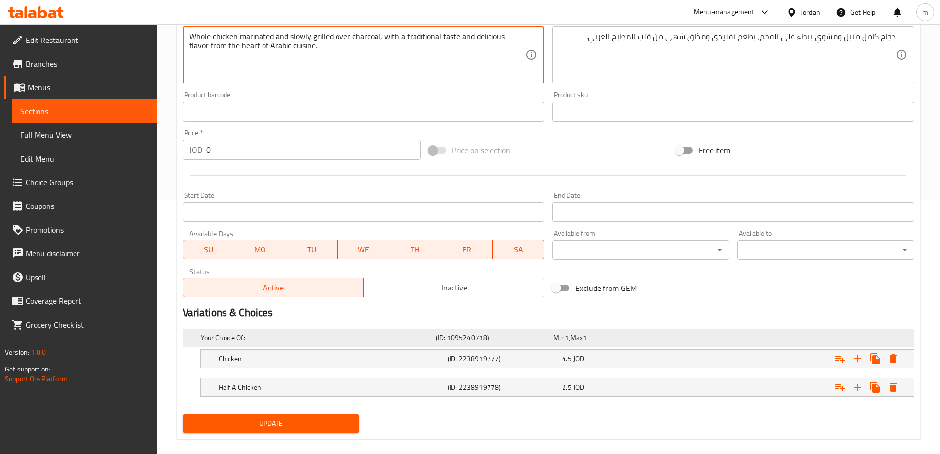
scroll to position [266, 0]
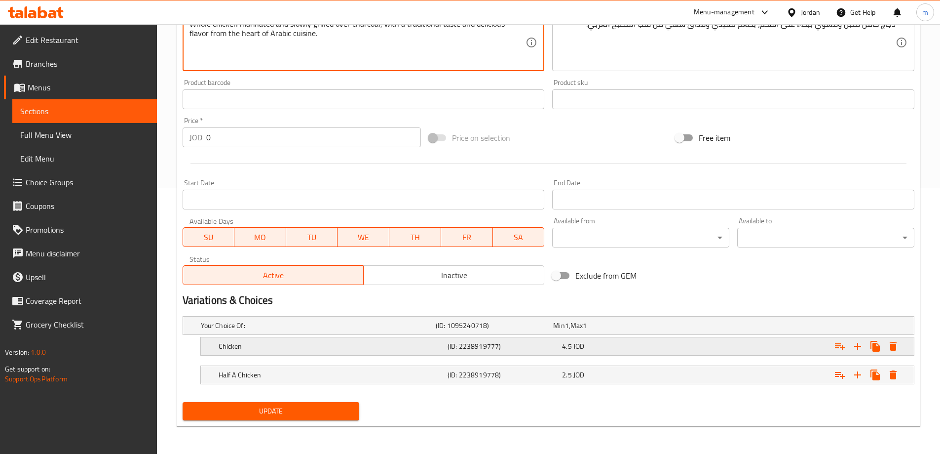
click at [314, 330] on h5 "Chicken" at bounding box center [316, 325] width 231 height 10
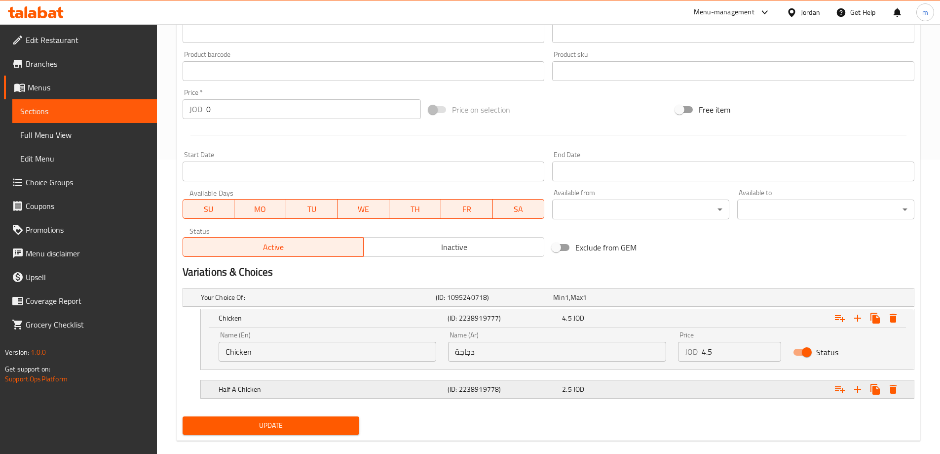
scroll to position [308, 0]
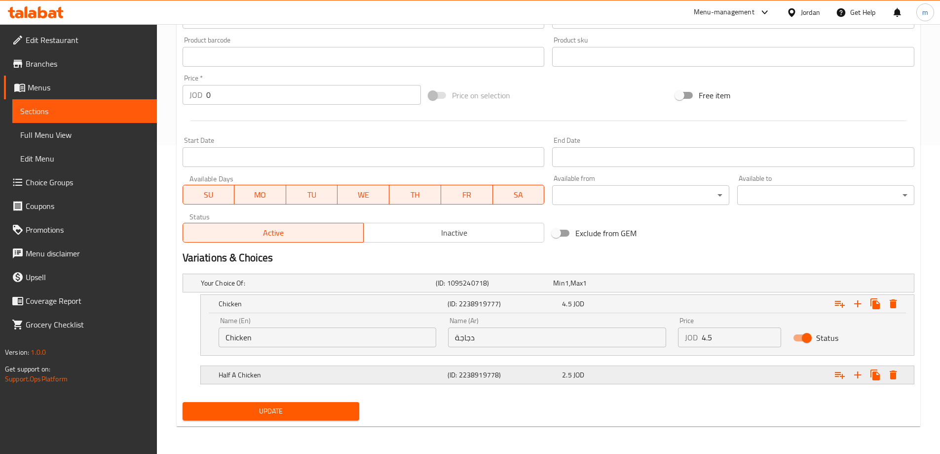
click at [398, 288] on h5 "Half A Chicken" at bounding box center [316, 283] width 231 height 10
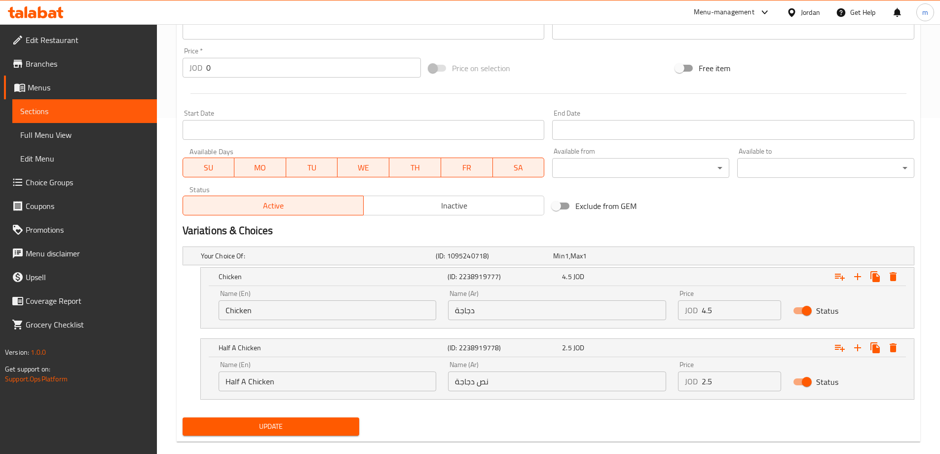
scroll to position [351, 0]
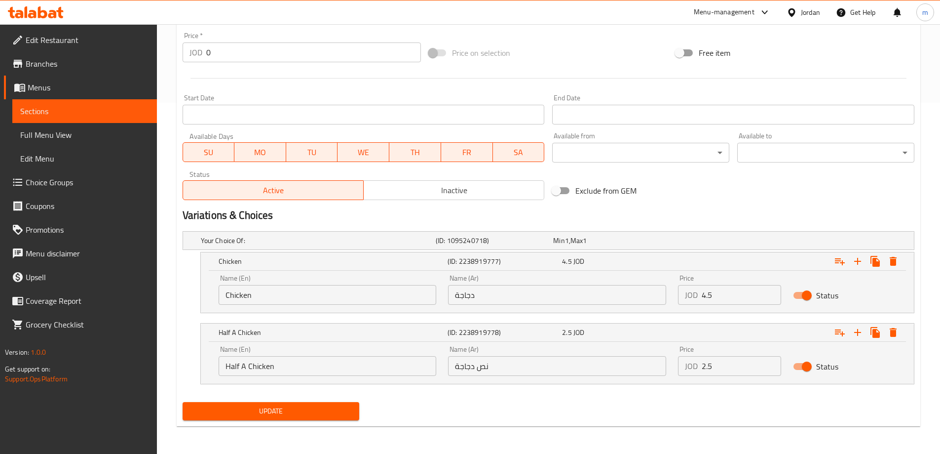
click at [306, 417] on button "Update" at bounding box center [271, 411] width 177 height 18
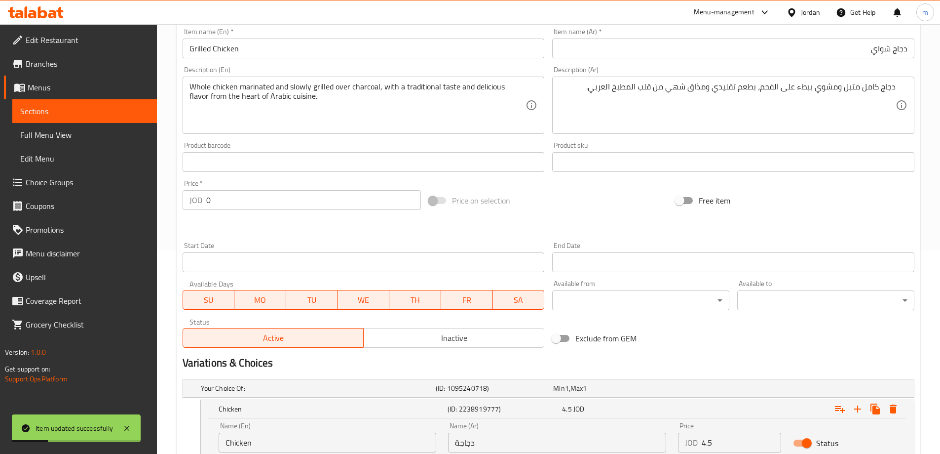
scroll to position [5, 0]
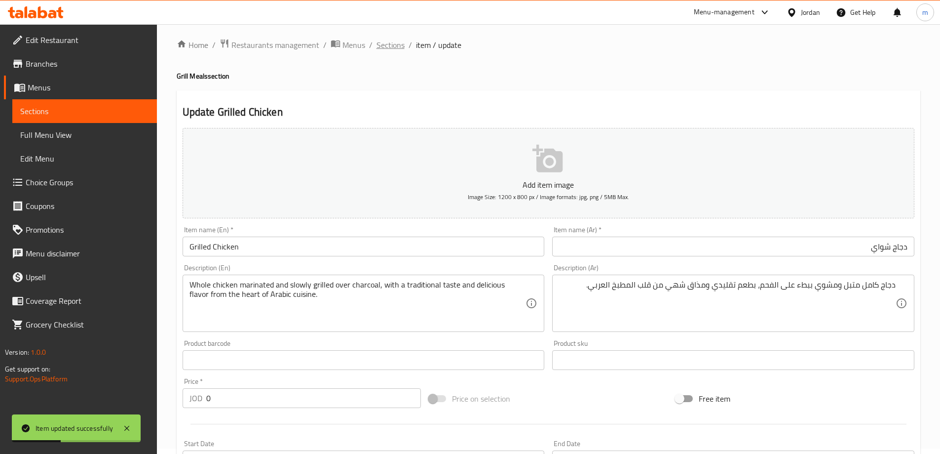
click at [394, 48] on span "Sections" at bounding box center [391, 45] width 28 height 12
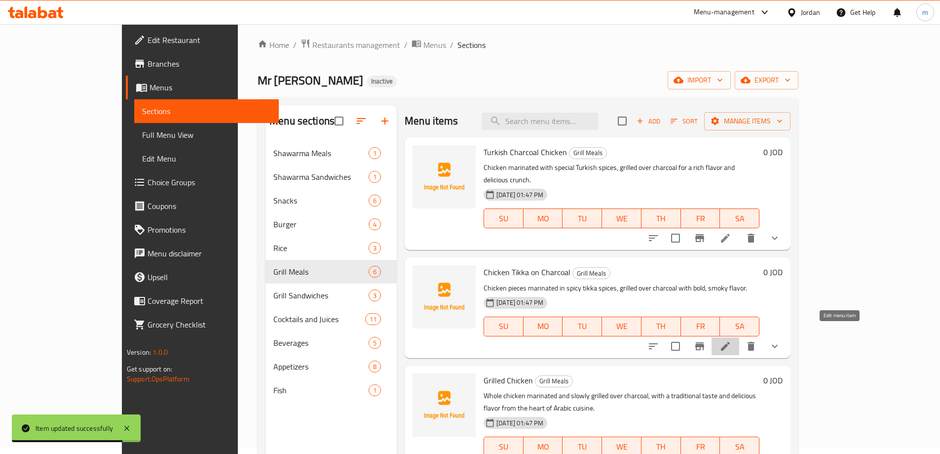
click at [731, 340] on icon at bounding box center [726, 346] width 12 height 12
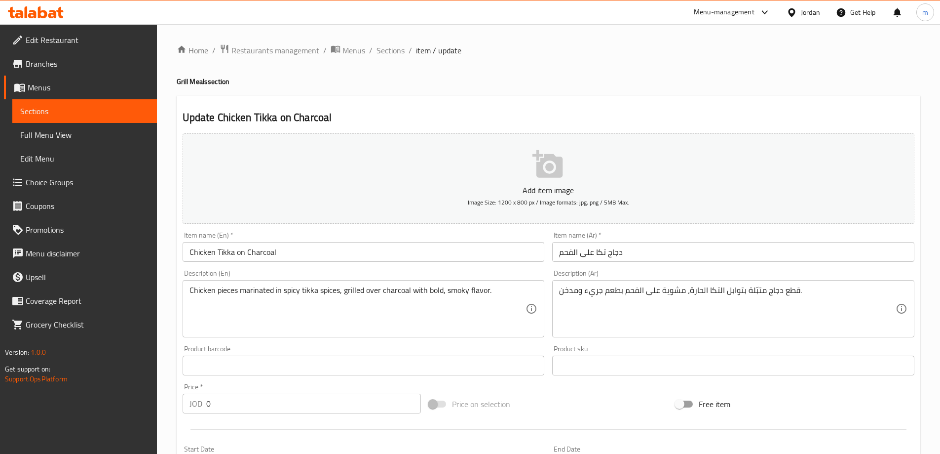
click at [590, 253] on input "دجاج تكا على الفحم" at bounding box center [733, 252] width 362 height 20
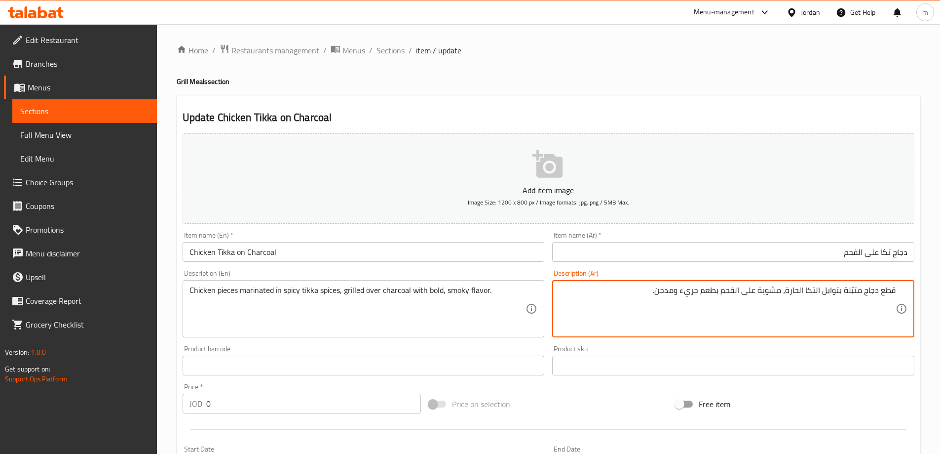
click at [549, 272] on div "Description (Ar) قطع دجاج متبّلة بتوابل التكا الحارة، مشوية على الفحم بطعم جريء…" at bounding box center [733, 304] width 370 height 76
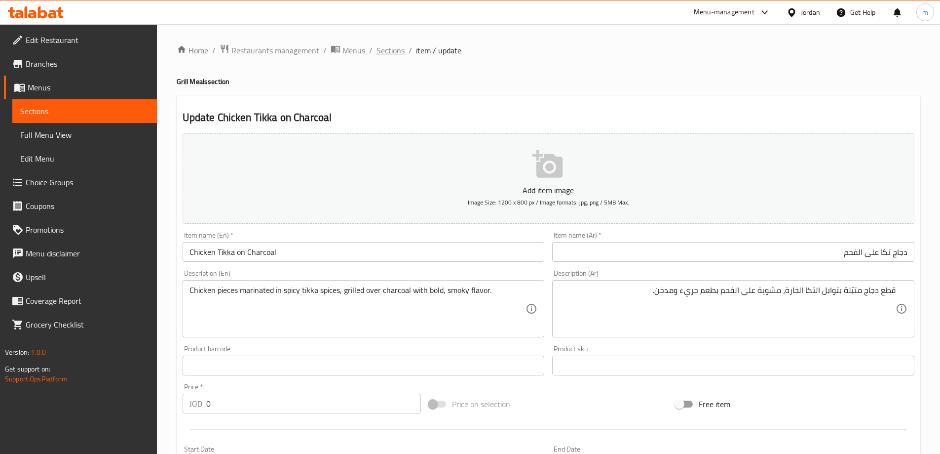
click at [386, 48] on span "Sections" at bounding box center [391, 50] width 28 height 12
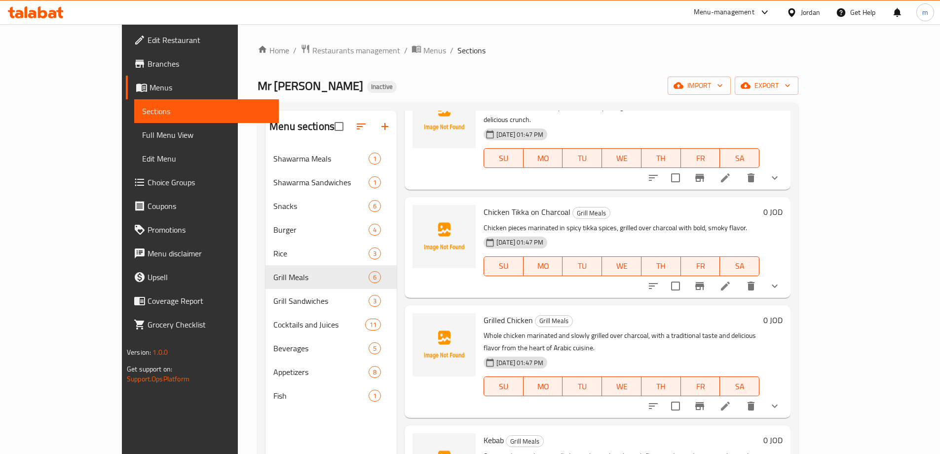
scroll to position [218, 0]
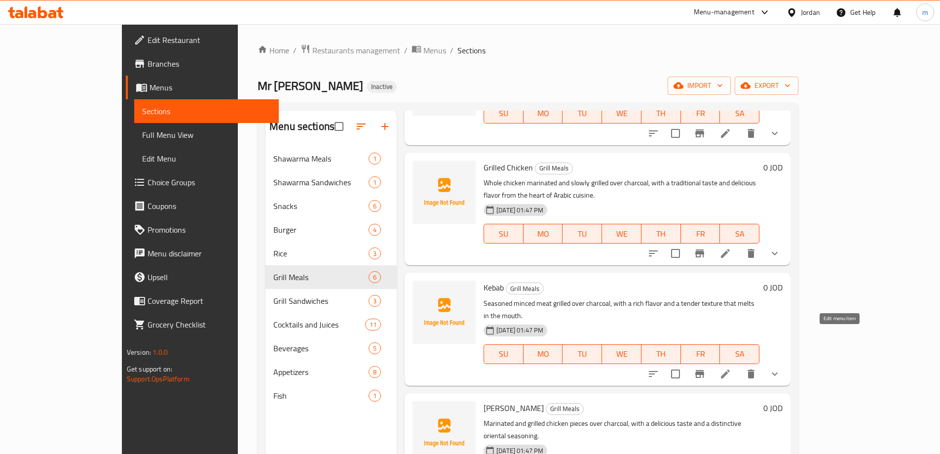
click at [731, 368] on icon at bounding box center [726, 374] width 12 height 12
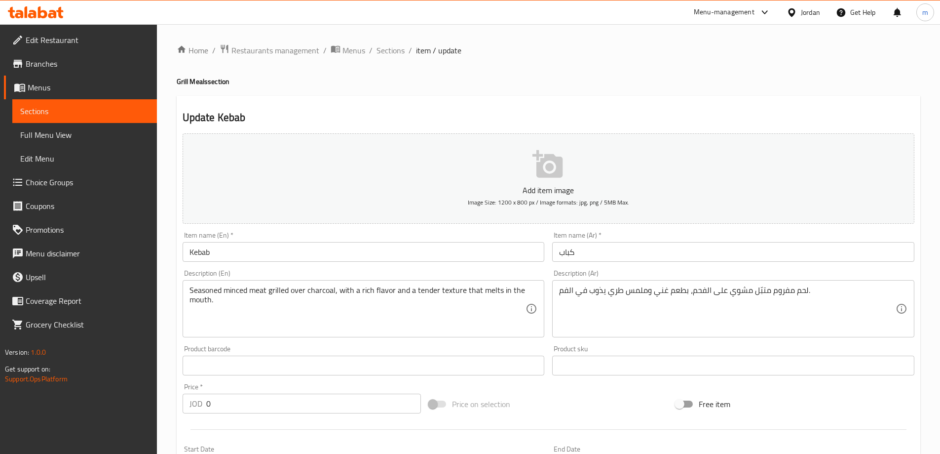
click at [639, 248] on input "كباب" at bounding box center [733, 252] width 362 height 20
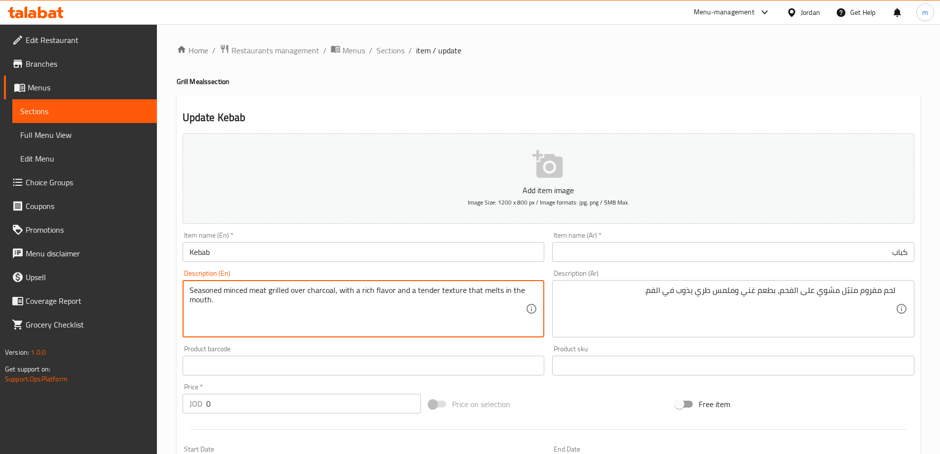
drag, startPoint x: 339, startPoint y: 288, endPoint x: 460, endPoint y: 293, distance: 121.0
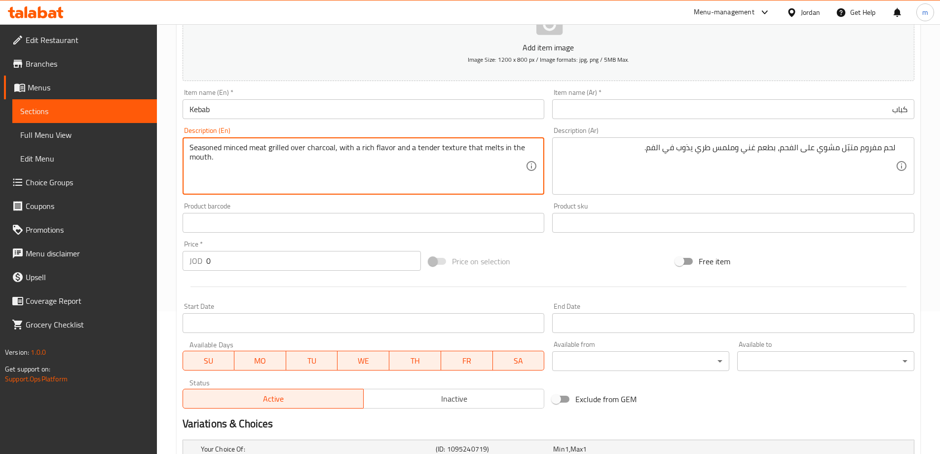
scroll to position [295, 0]
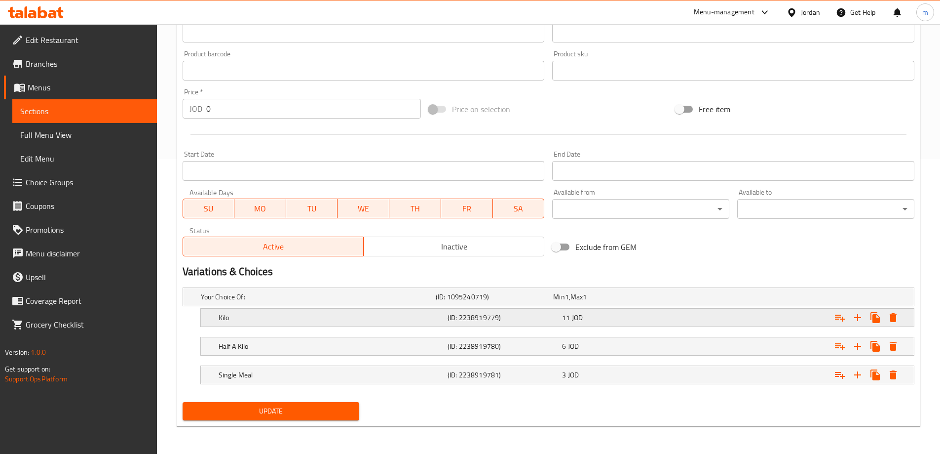
click at [606, 302] on div "11 JOD" at bounding box center [610, 297] width 114 height 10
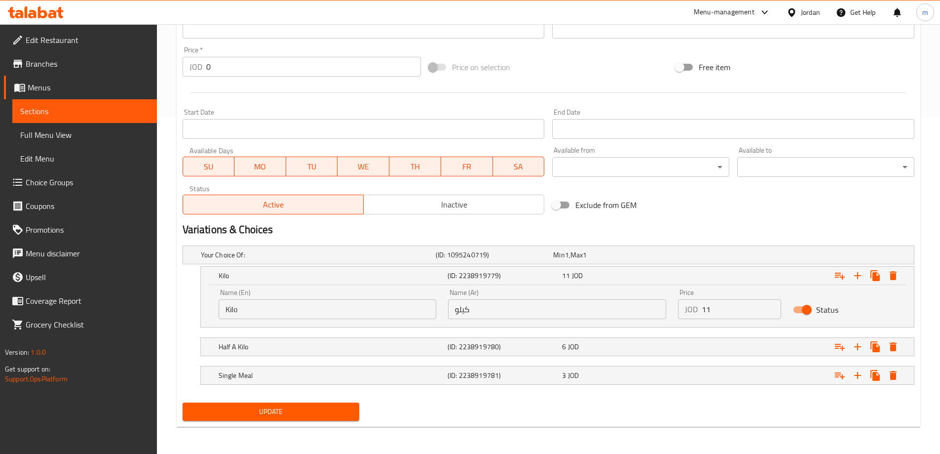
scroll to position [337, 0]
click at [460, 265] on div "Half A Kilo (ID: 2238919780) 6 JOD" at bounding box center [551, 254] width 705 height 22
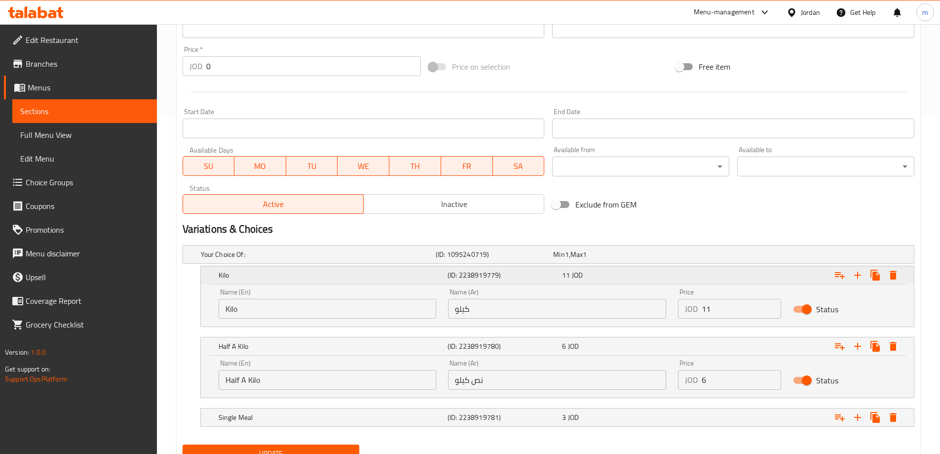
scroll to position [380, 0]
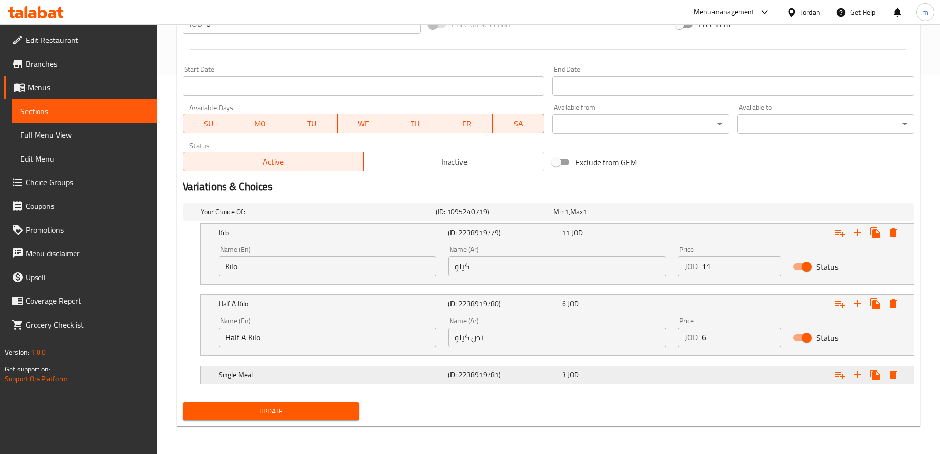
click at [504, 219] on div "(ID: 2238919781)" at bounding box center [492, 212] width 117 height 14
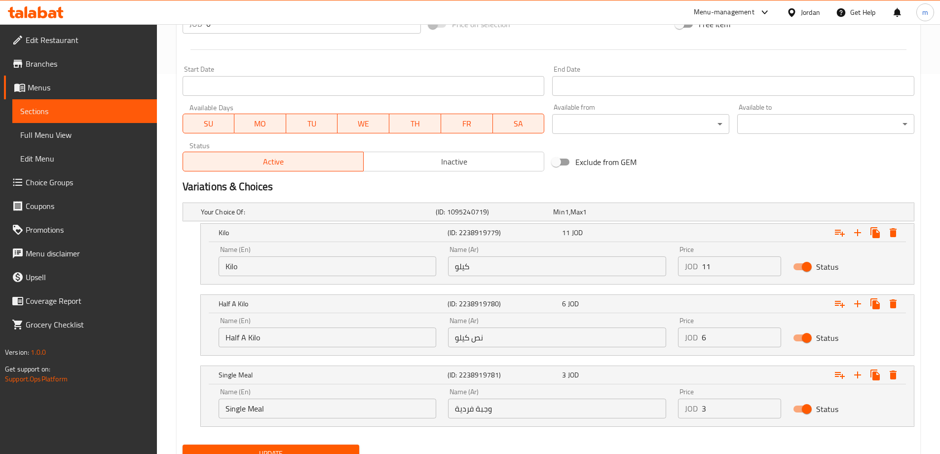
scroll to position [422, 0]
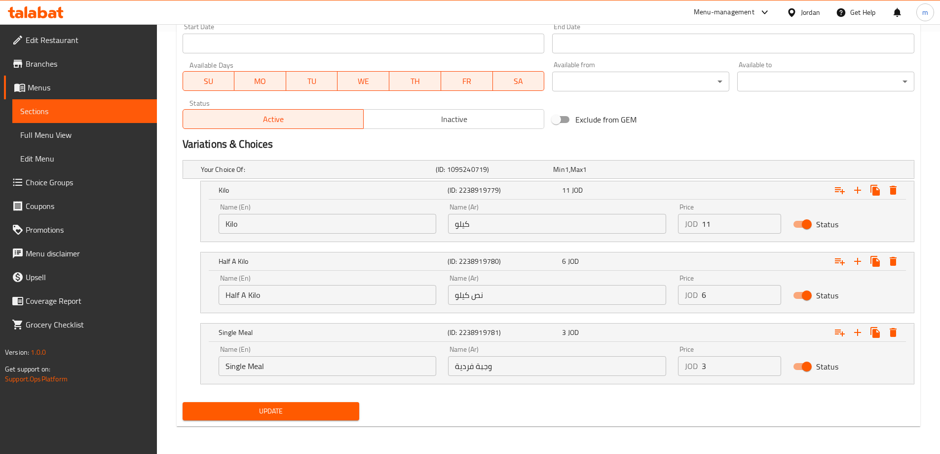
click at [317, 407] on span "Update" at bounding box center [271, 411] width 161 height 12
click at [477, 364] on input "وجبة فردية" at bounding box center [557, 366] width 218 height 20
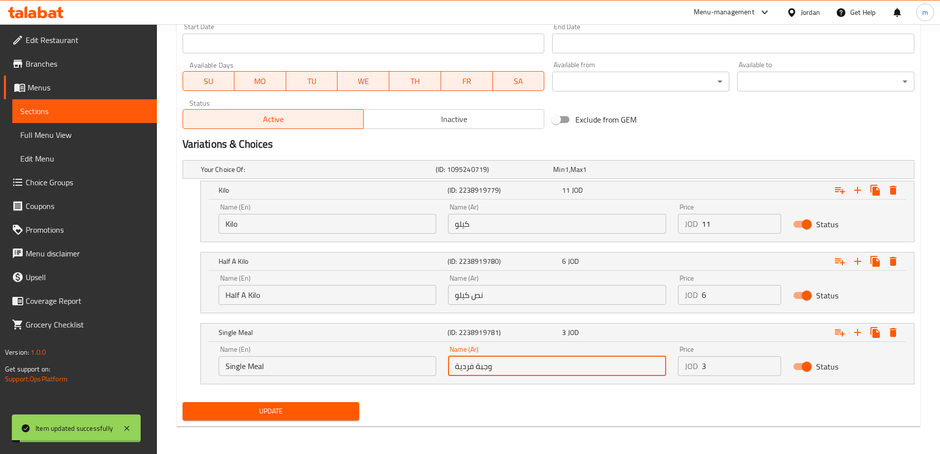
click at [477, 364] on input "وجبة فردية" at bounding box center [557, 366] width 218 height 20
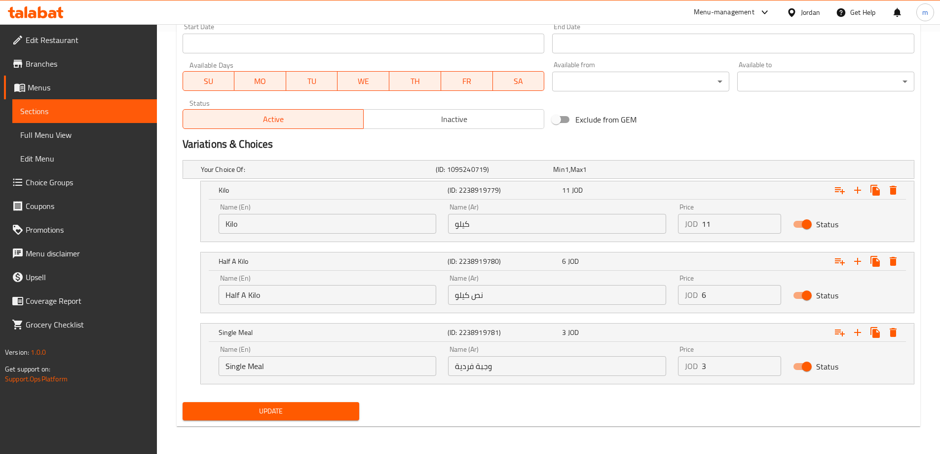
click at [301, 371] on input "Single Meal" at bounding box center [328, 366] width 218 height 20
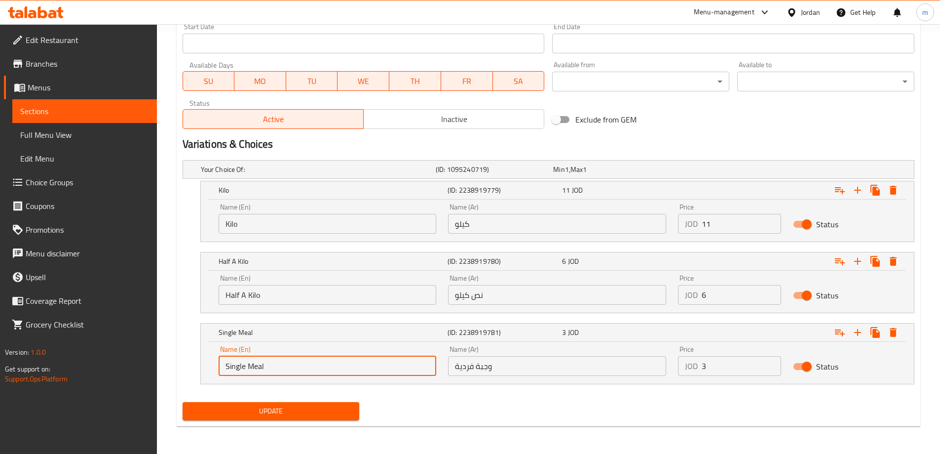
paste input "Individual m"
type input "Individual Meal"
click at [426, 408] on div "Update" at bounding box center [549, 411] width 740 height 26
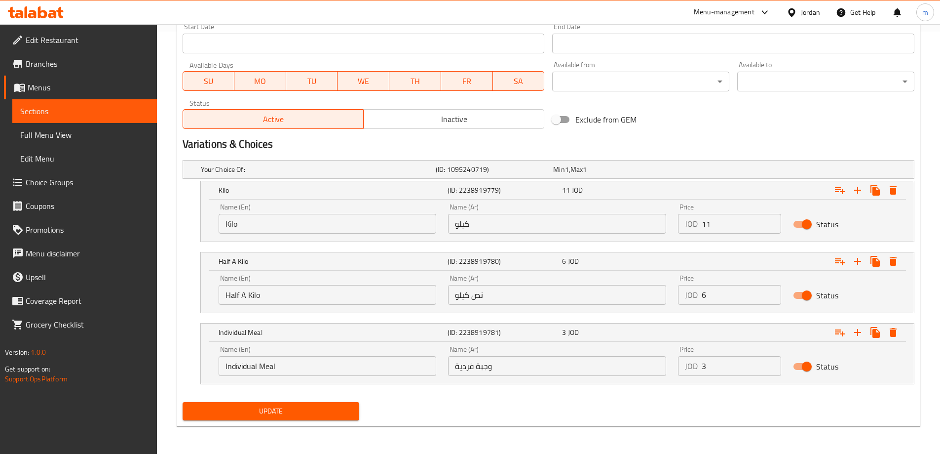
click at [313, 412] on span "Update" at bounding box center [271, 411] width 161 height 12
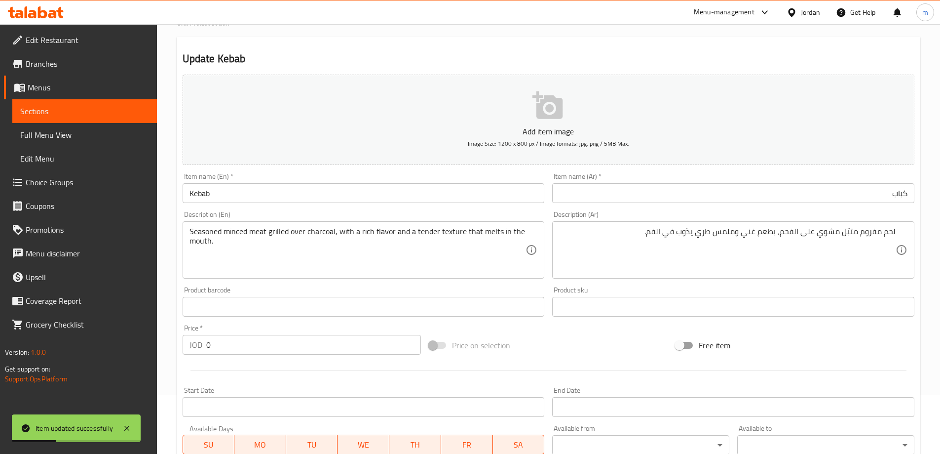
scroll to position [0, 0]
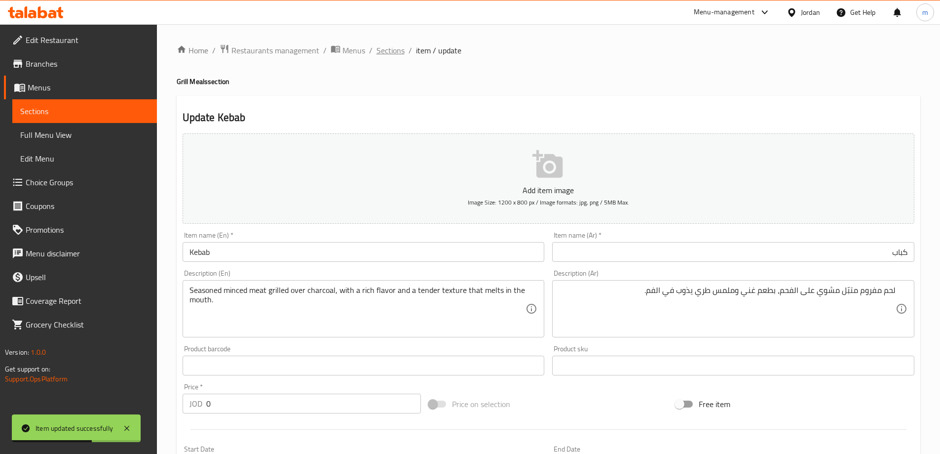
click at [392, 47] on span "Sections" at bounding box center [391, 50] width 28 height 12
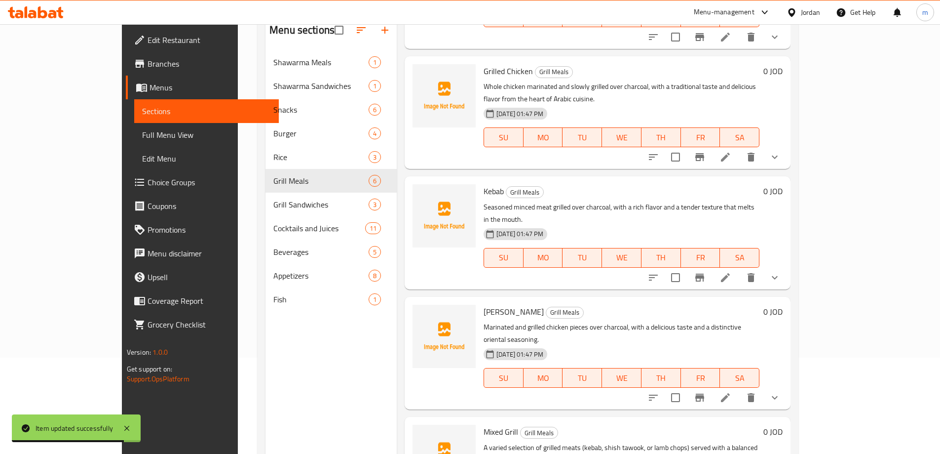
scroll to position [99, 0]
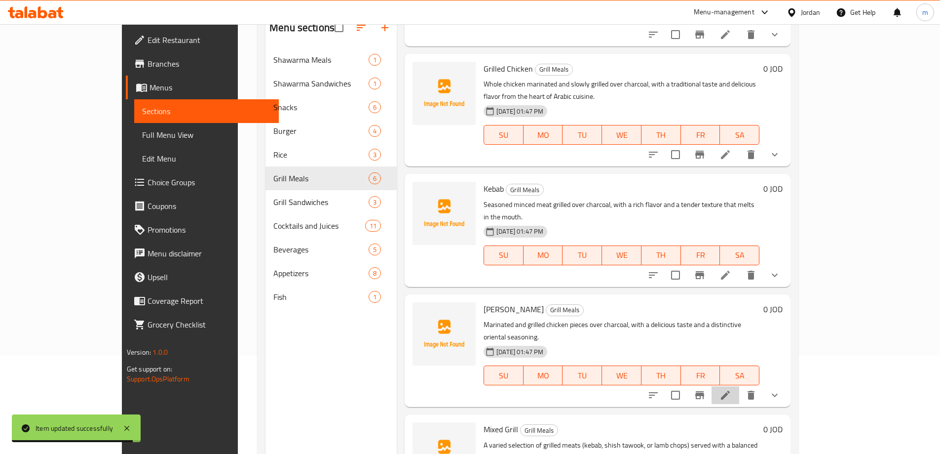
click at [739, 386] on li at bounding box center [726, 395] width 28 height 18
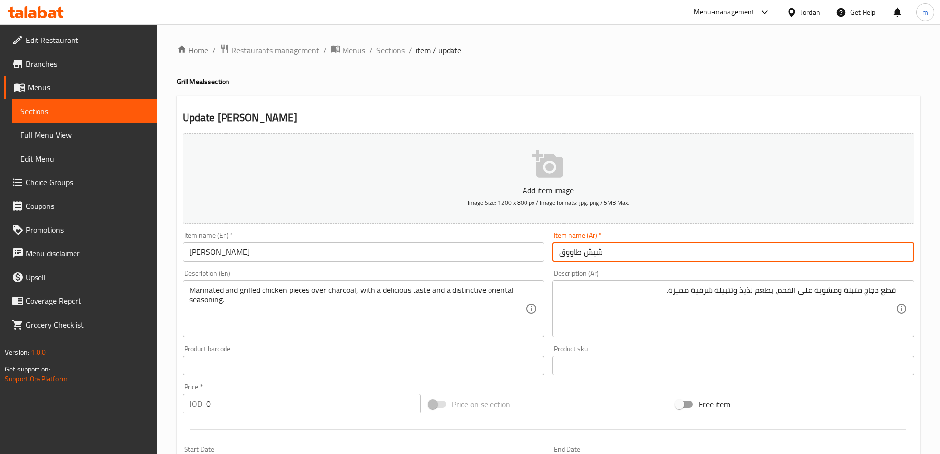
click at [628, 258] on input "شيش طاووق" at bounding box center [733, 252] width 362 height 20
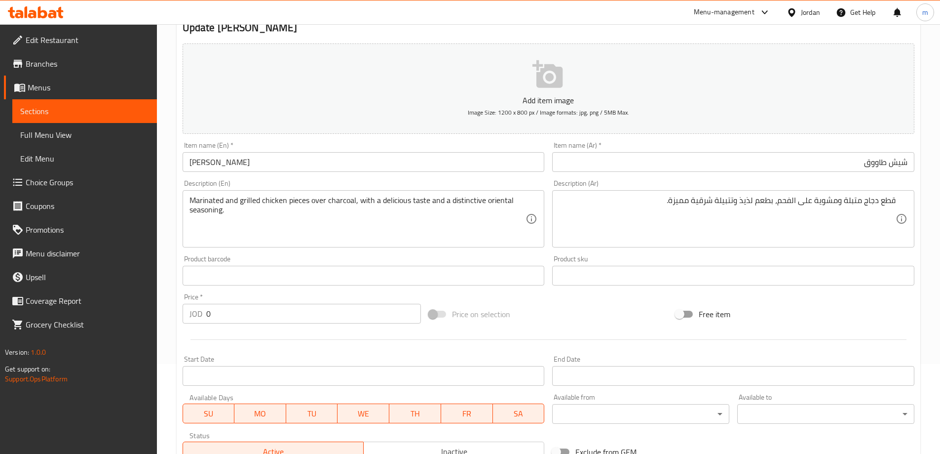
scroll to position [99, 0]
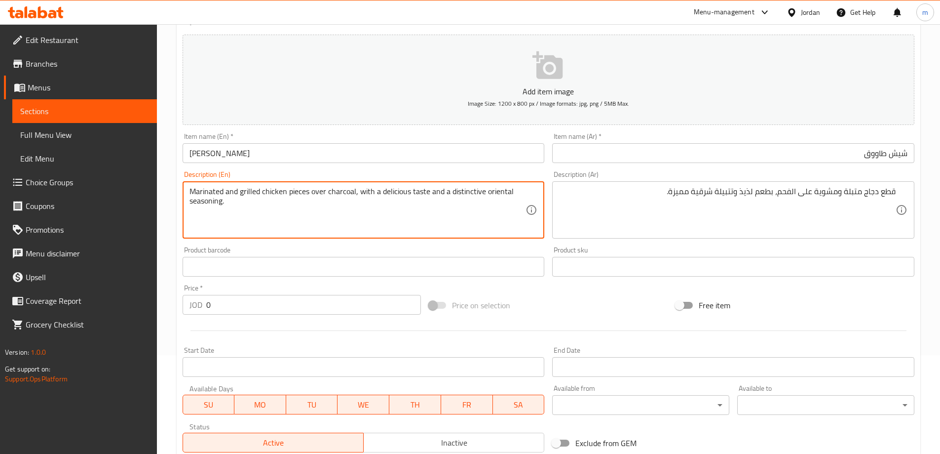
drag, startPoint x: 306, startPoint y: 192, endPoint x: 358, endPoint y: 185, distance: 53.3
click at [359, 191] on textarea "Marinated and grilled chicken pieces over charcoal, with a delicious taste and …" at bounding box center [358, 210] width 337 height 47
drag, startPoint x: 359, startPoint y: 191, endPoint x: 500, endPoint y: 207, distance: 142.5
click at [501, 206] on textarea "Marinated and grilled chicken pieces over charcoal, with a delicious taste and …" at bounding box center [358, 210] width 337 height 47
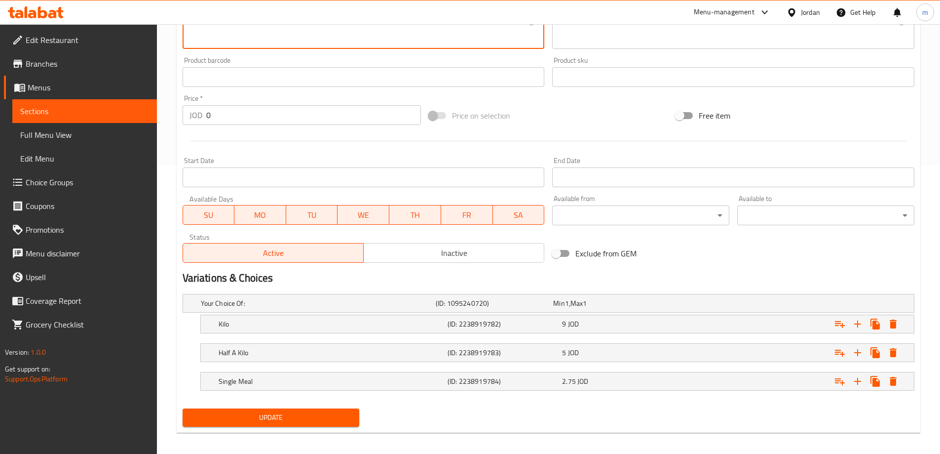
scroll to position [295, 0]
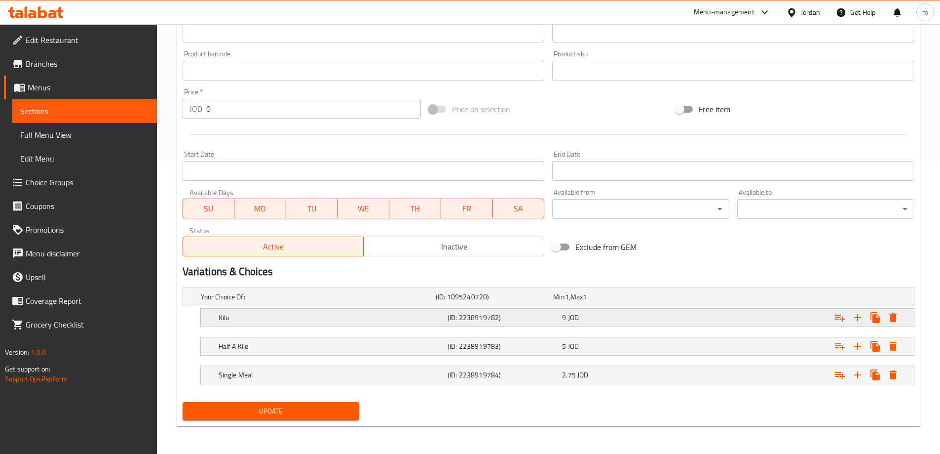
click at [511, 302] on h5 "(ID: 2238919782)" at bounding box center [493, 297] width 114 height 10
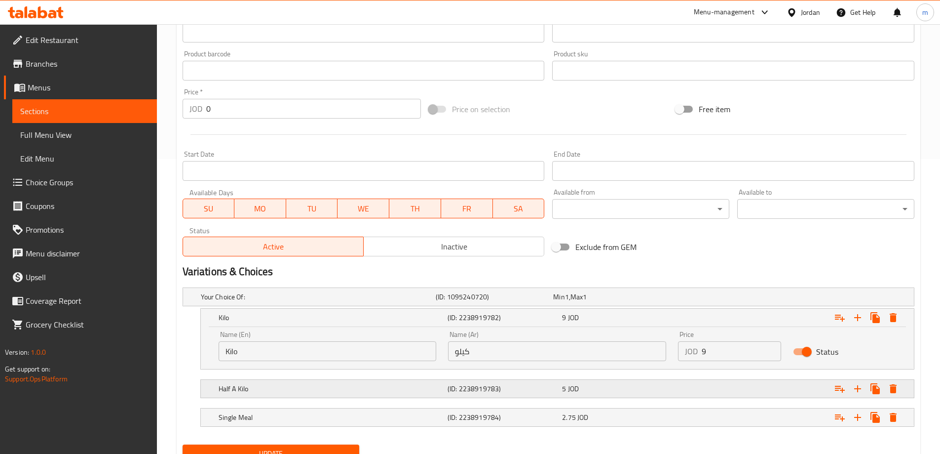
click at [507, 302] on h5 "(ID: 2238919783)" at bounding box center [493, 297] width 114 height 10
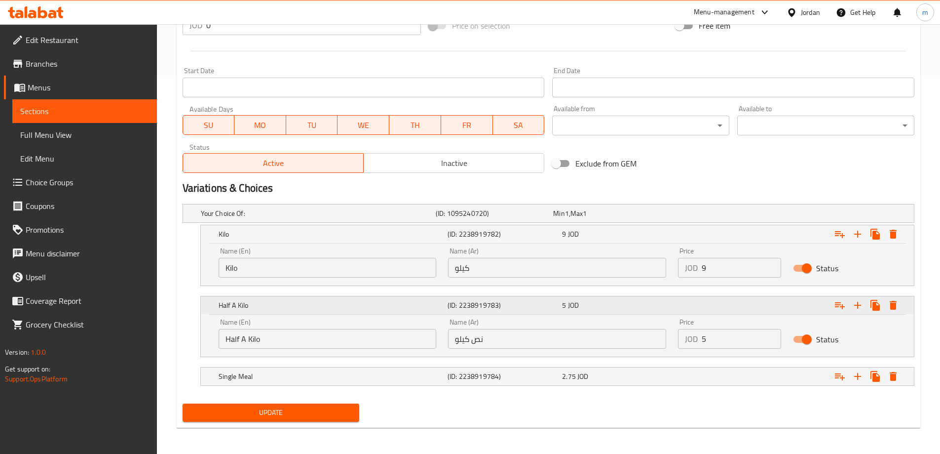
scroll to position [380, 0]
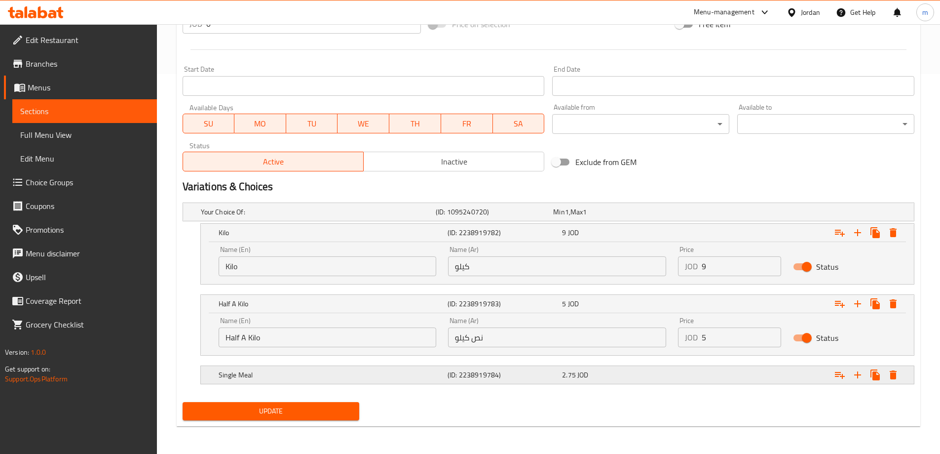
click at [514, 219] on div "(ID: 2238919784)" at bounding box center [492, 212] width 117 height 14
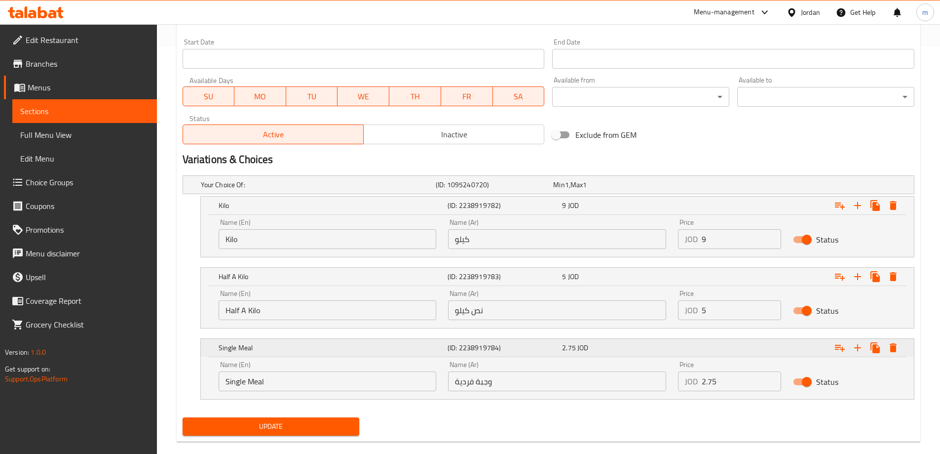
scroll to position [422, 0]
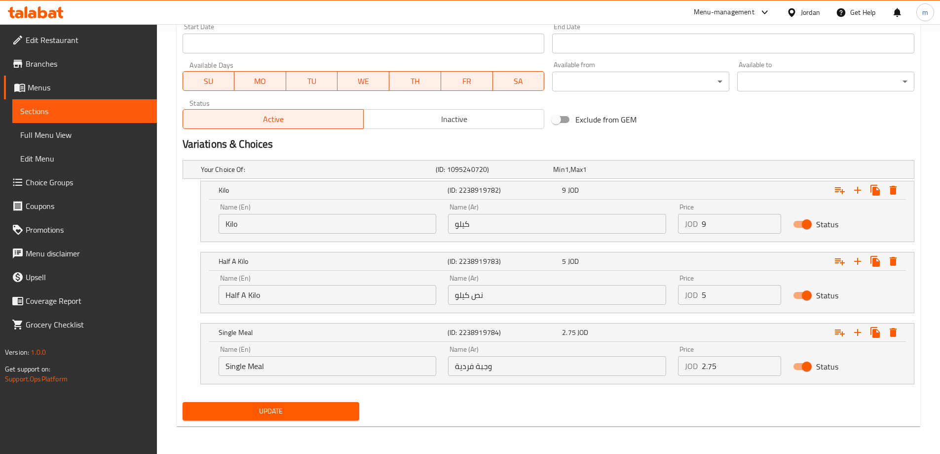
click at [373, 372] on input "Single Meal" at bounding box center [328, 366] width 218 height 20
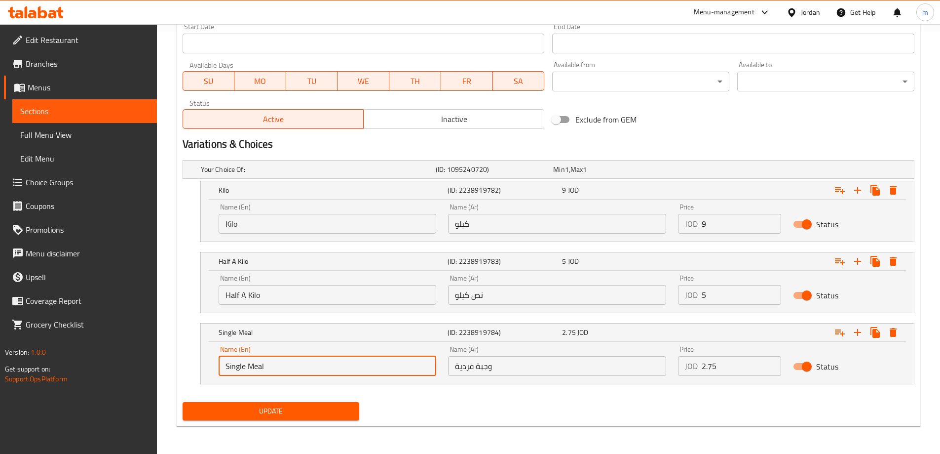
paste input "Individual m"
type input "Individual Meal"
click at [334, 415] on span "Update" at bounding box center [271, 411] width 161 height 12
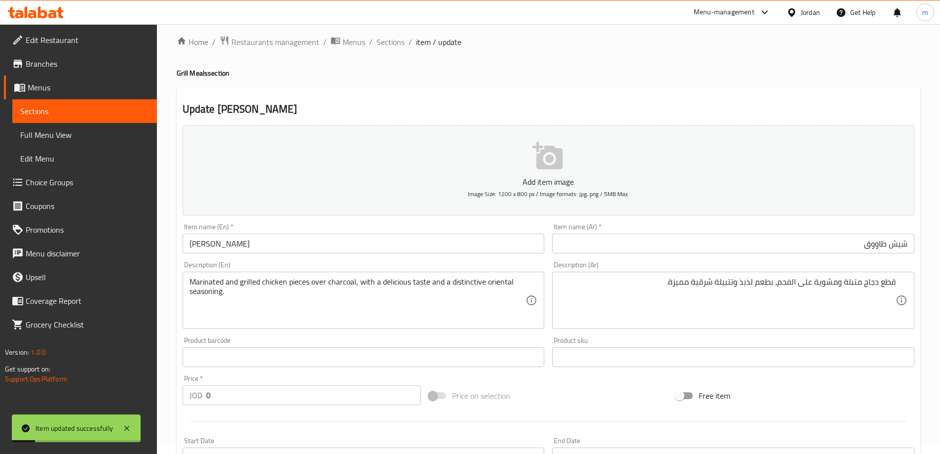
scroll to position [0, 0]
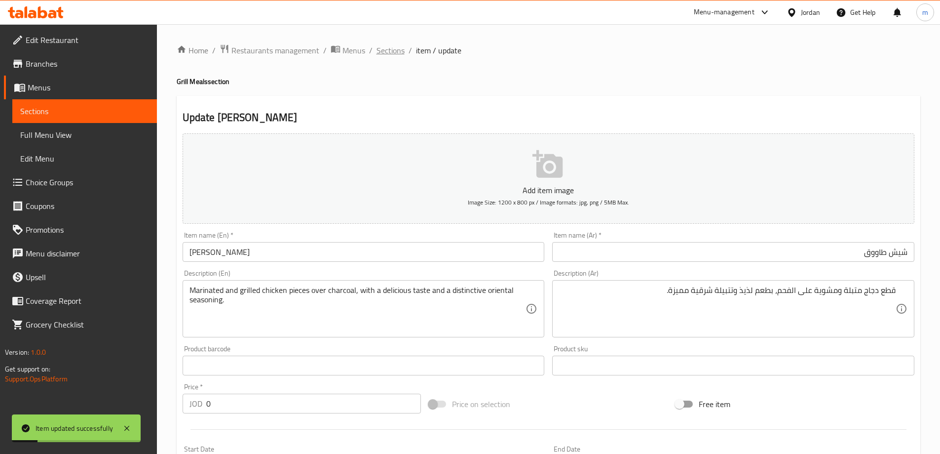
click at [387, 44] on span "Sections" at bounding box center [391, 50] width 28 height 12
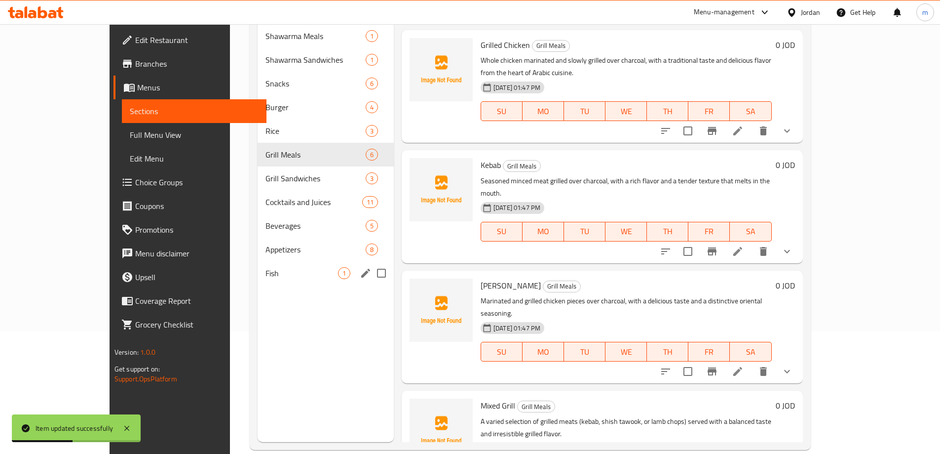
scroll to position [138, 0]
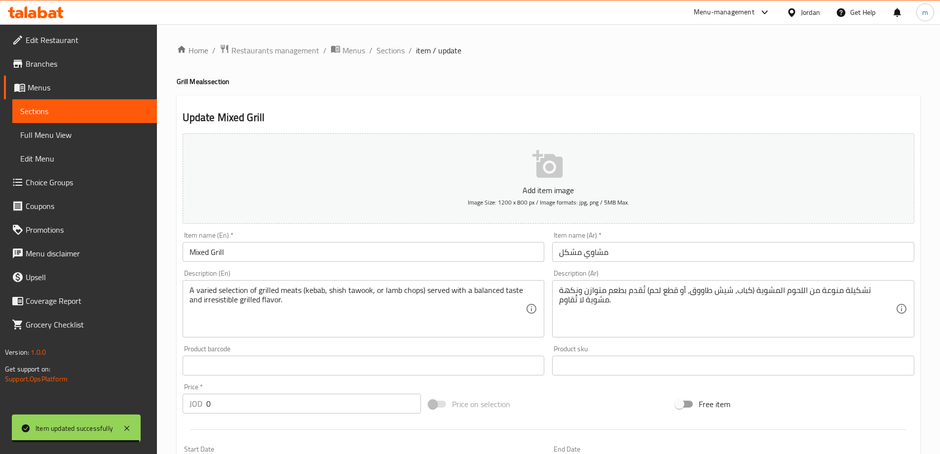
click at [707, 237] on div "Item name (Ar)   * مشاوي مشكل Item name (Ar) *" at bounding box center [733, 246] width 362 height 30
click at [700, 247] on input "مشاوي مشكل" at bounding box center [733, 252] width 362 height 20
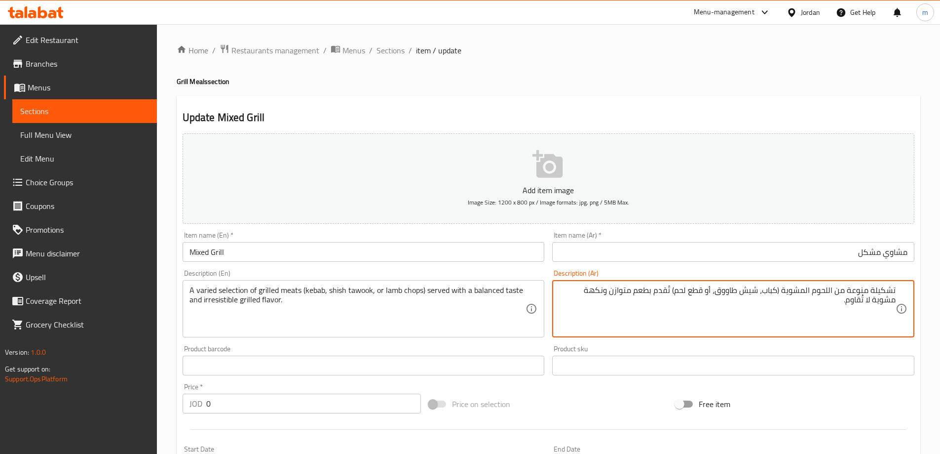
click at [685, 260] on input "مشاوي مشكل" at bounding box center [733, 252] width 362 height 20
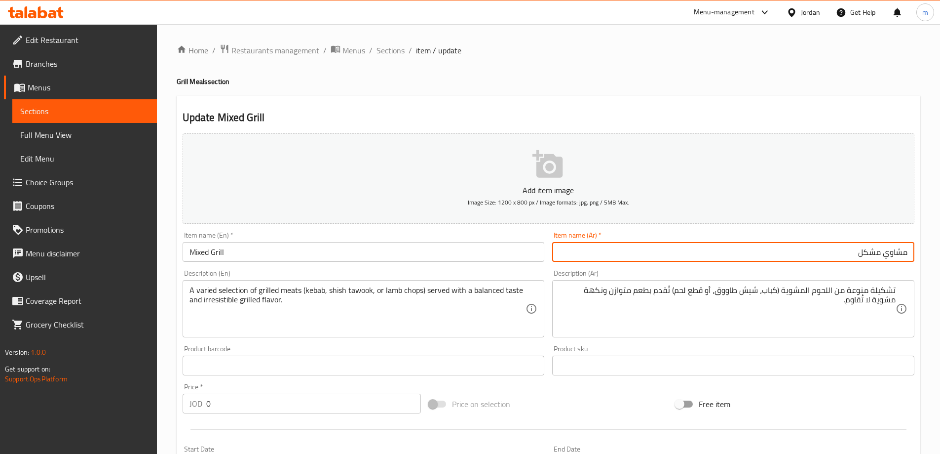
click at [293, 254] on input "Mixed Grill" at bounding box center [364, 252] width 362 height 20
paste input "text"
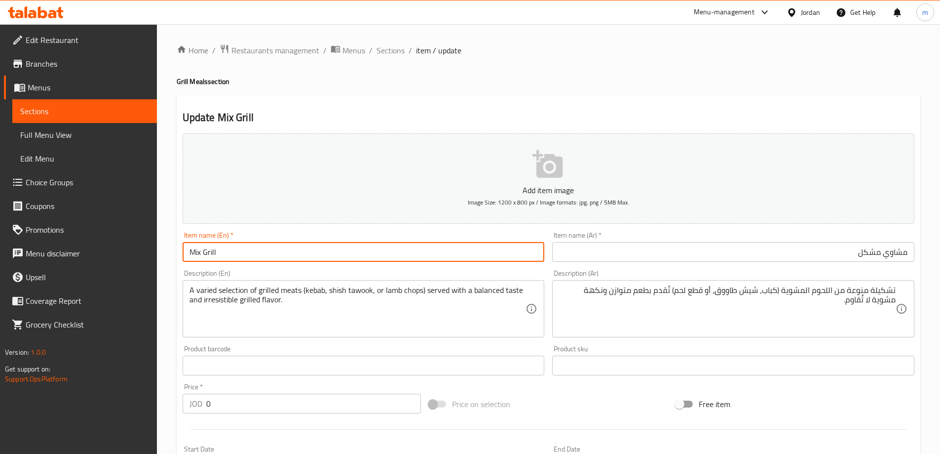
type input "Mix Grill"
click at [595, 106] on div "Update Mix Grill Add item image Image Size: 1200 x 800 px / Image formats: jpg,…" at bounding box center [549, 408] width 744 height 625
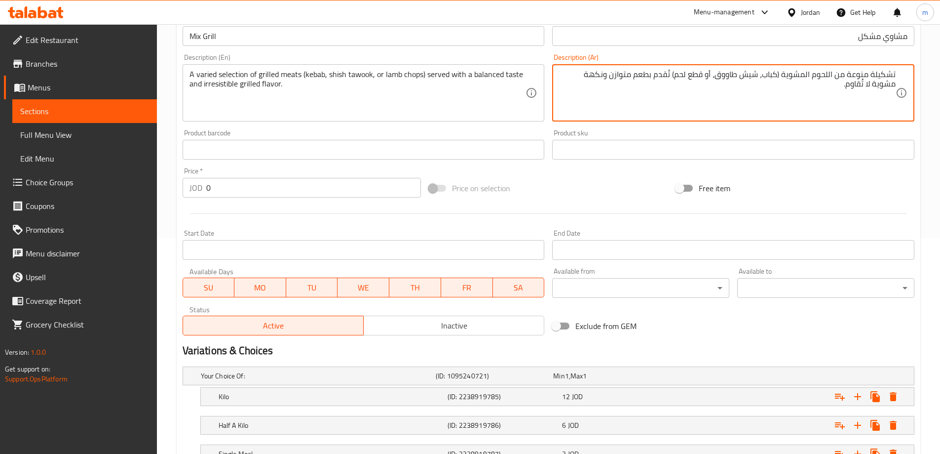
scroll to position [295, 0]
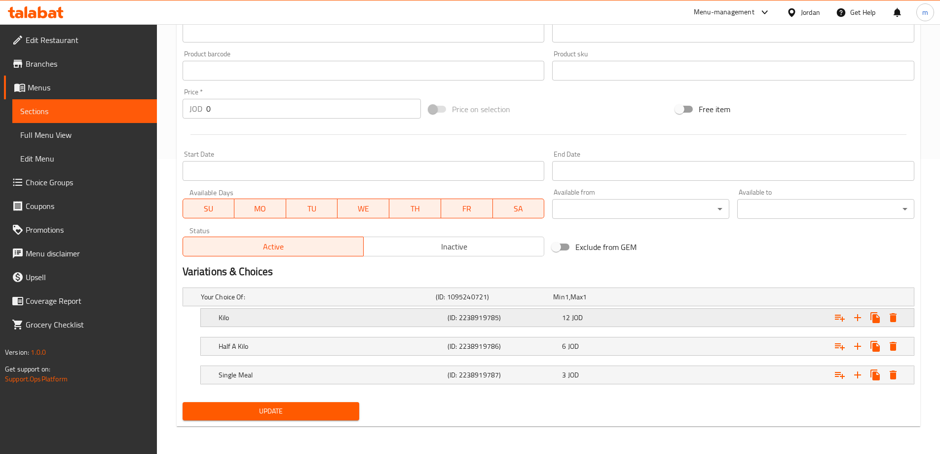
click at [346, 302] on h5 "Kilo" at bounding box center [316, 297] width 231 height 10
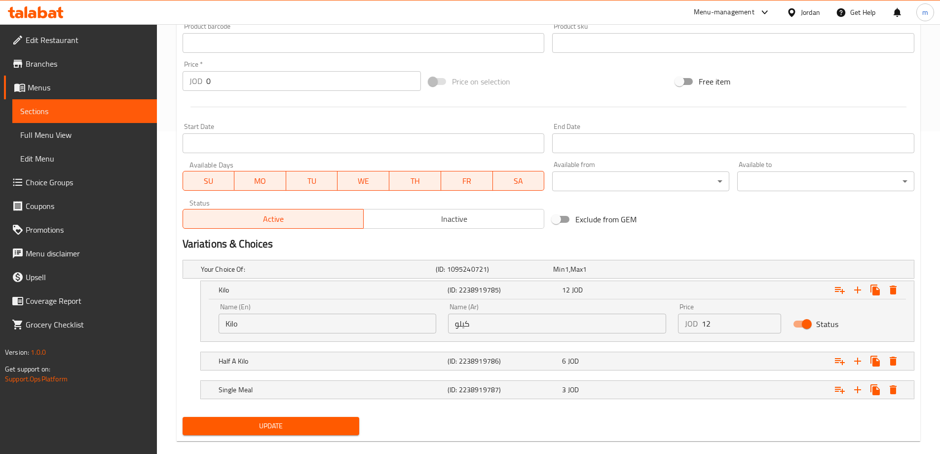
scroll to position [337, 0]
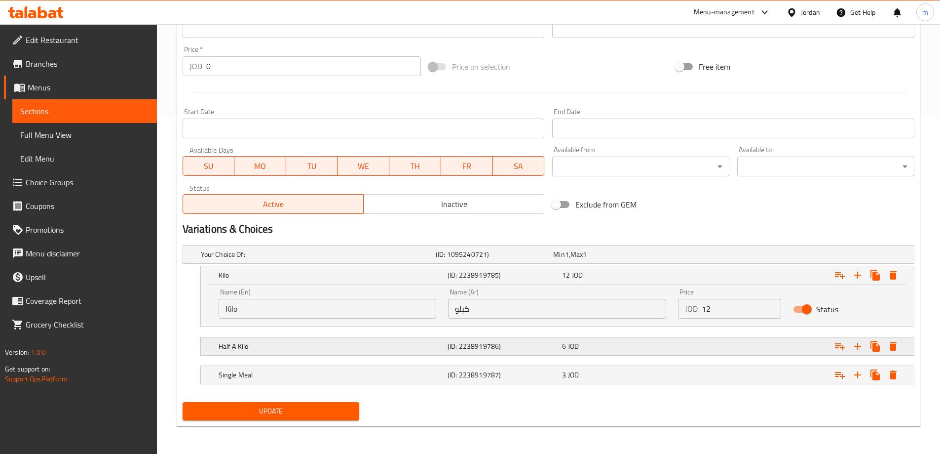
click at [485, 265] on div "Half A Kilo (ID: 2238919786) 6 JOD" at bounding box center [551, 254] width 705 height 22
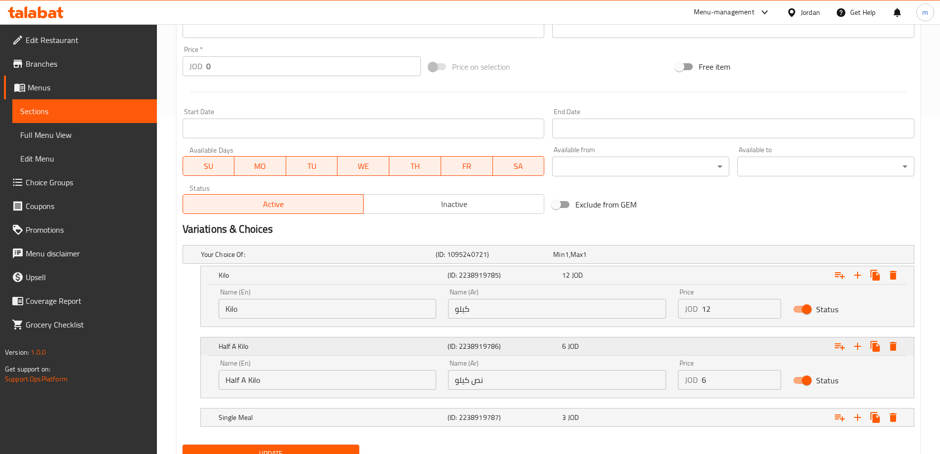
scroll to position [380, 0]
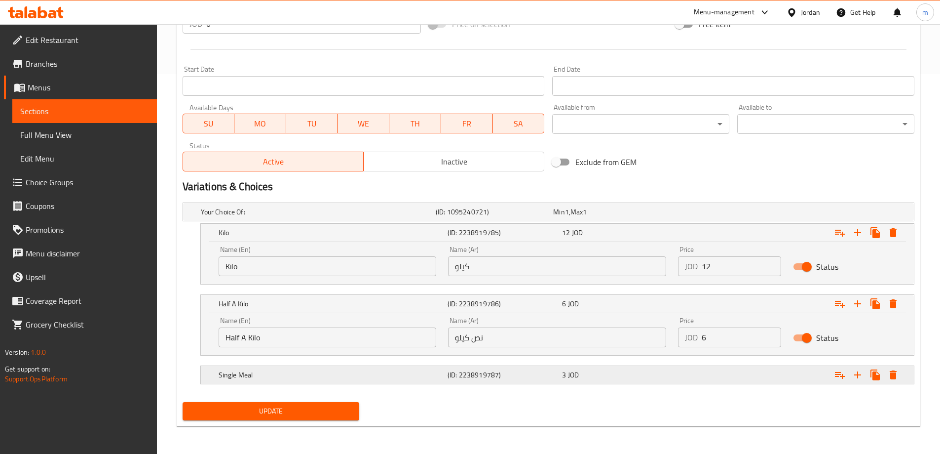
click at [471, 219] on div "(ID: 2238919787)" at bounding box center [492, 212] width 117 height 14
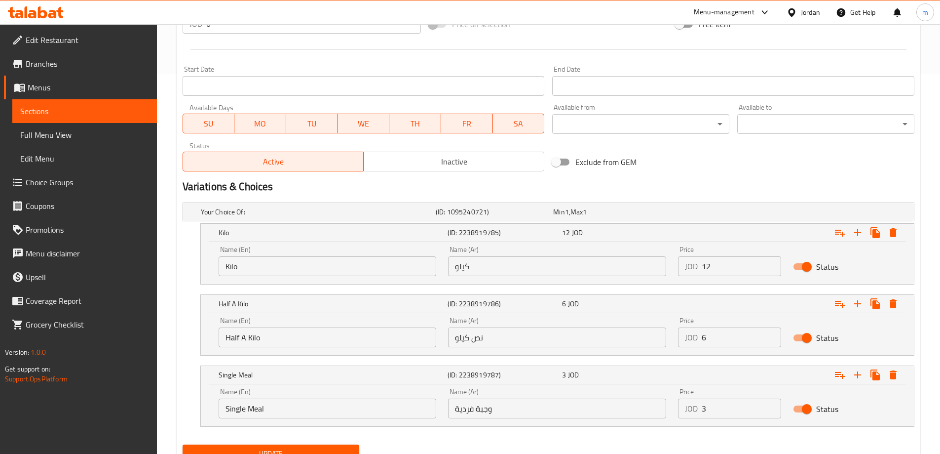
click at [371, 408] on input "Single Meal" at bounding box center [328, 408] width 218 height 20
paste input "Individual m"
type input "Individual meal"
click at [350, 446] on button "Update" at bounding box center [271, 453] width 177 height 18
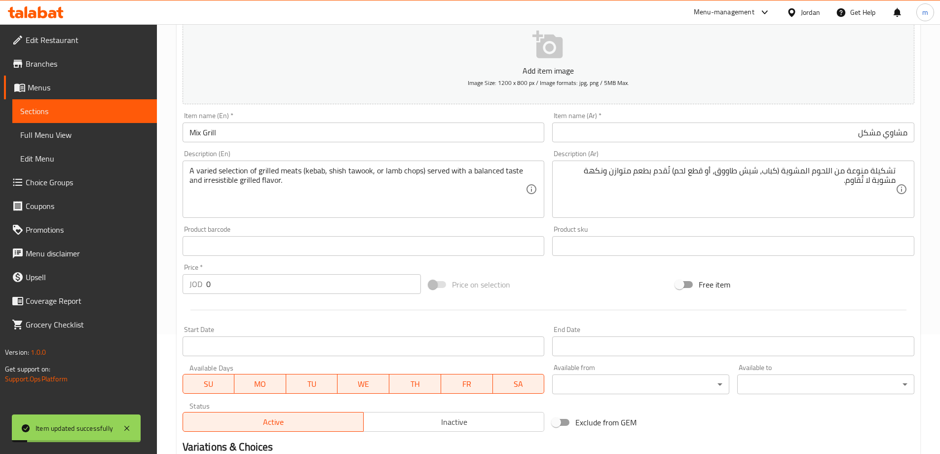
scroll to position [0, 0]
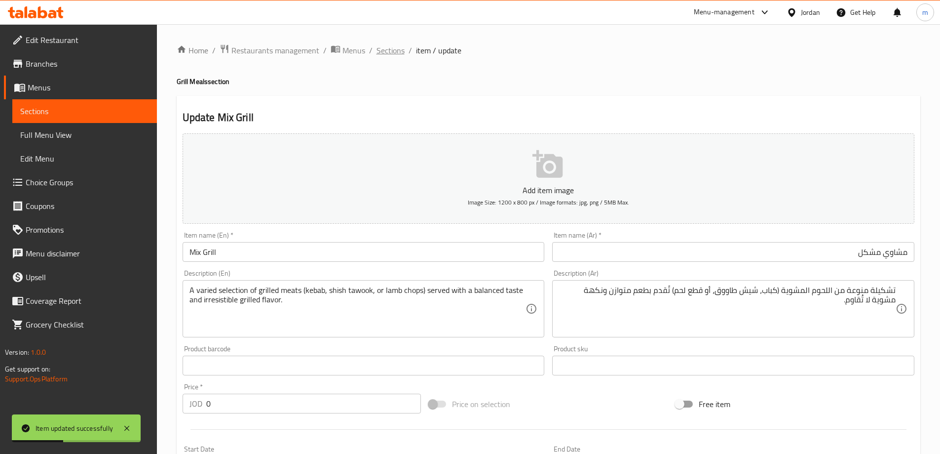
click at [399, 54] on span "Sections" at bounding box center [391, 50] width 28 height 12
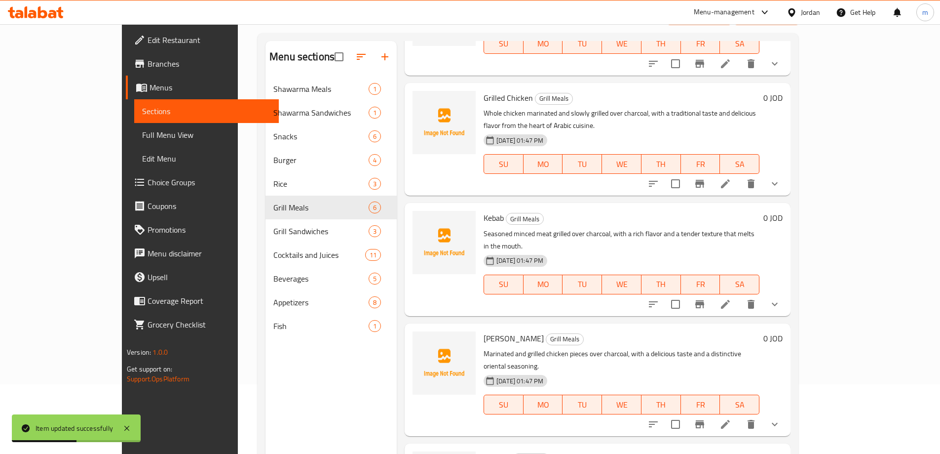
scroll to position [138, 0]
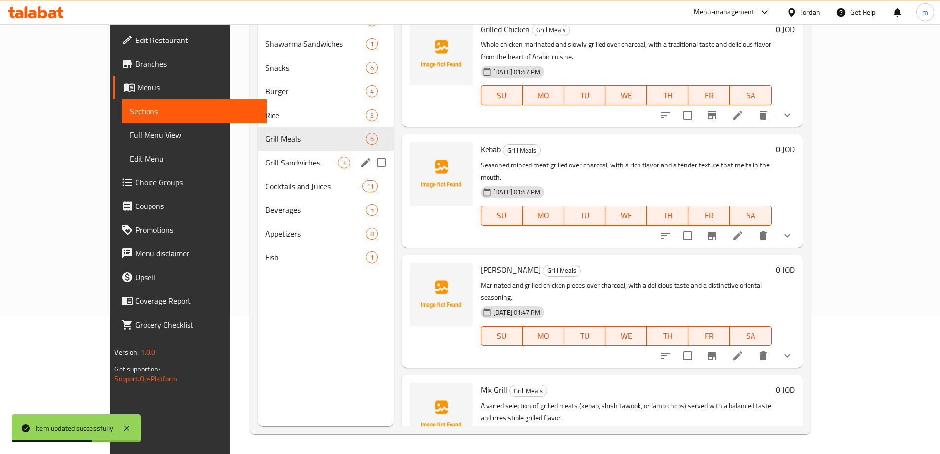
click at [265, 169] on div "Grill Sandwiches 3" at bounding box center [326, 163] width 136 height 24
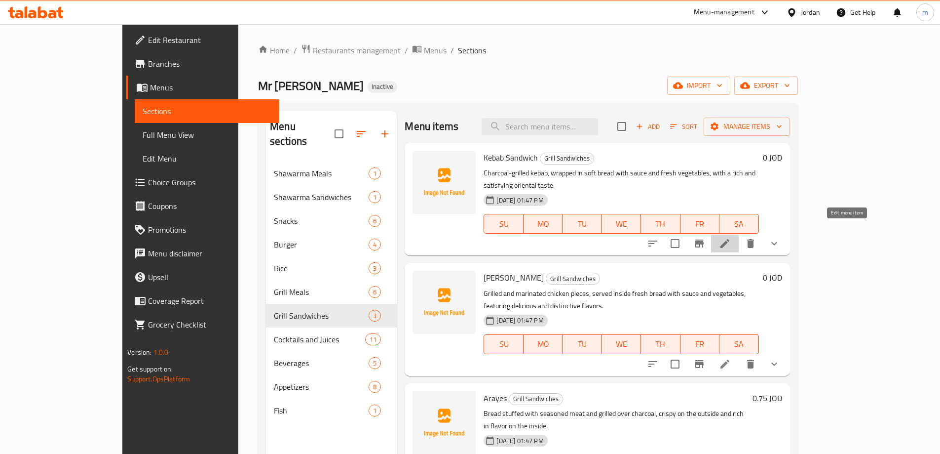
click at [731, 237] on icon at bounding box center [725, 243] width 12 height 12
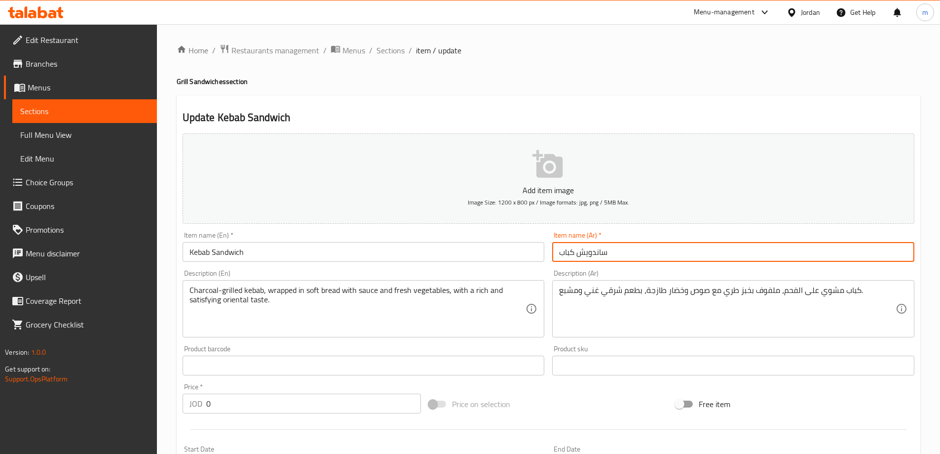
click at [624, 242] on input "ساندويش كباب" at bounding box center [733, 252] width 362 height 20
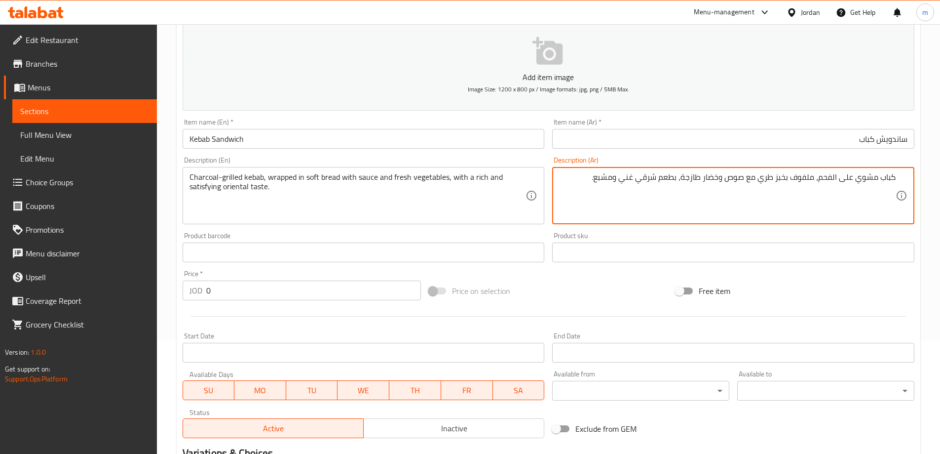
scroll to position [266, 0]
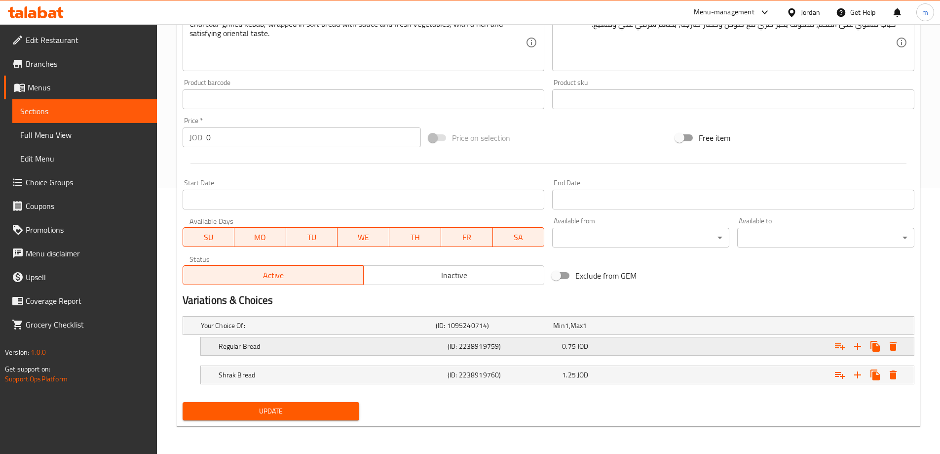
click at [619, 330] on div "0.75 JOD" at bounding box center [610, 325] width 114 height 10
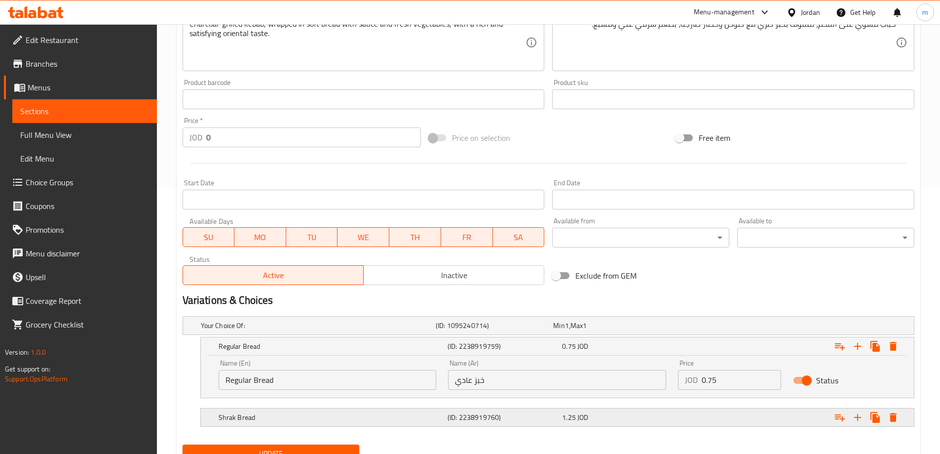
click at [412, 330] on h5 "Shrak Bread" at bounding box center [316, 325] width 231 height 10
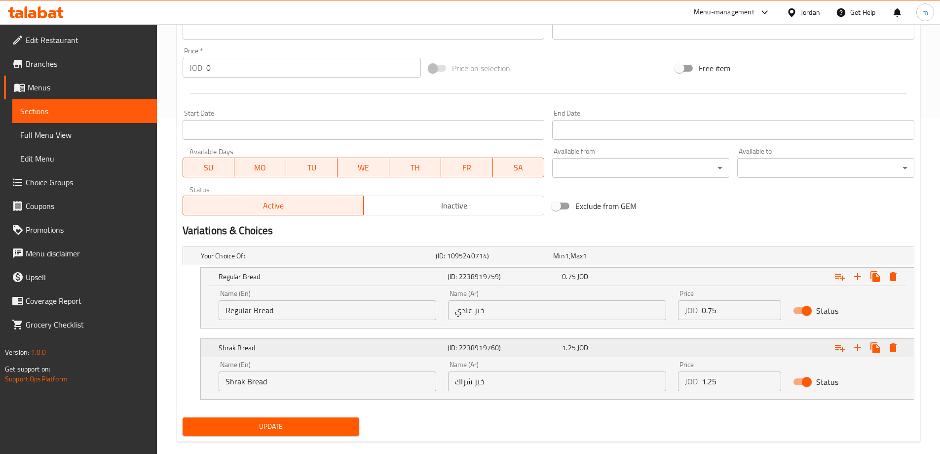
scroll to position [351, 0]
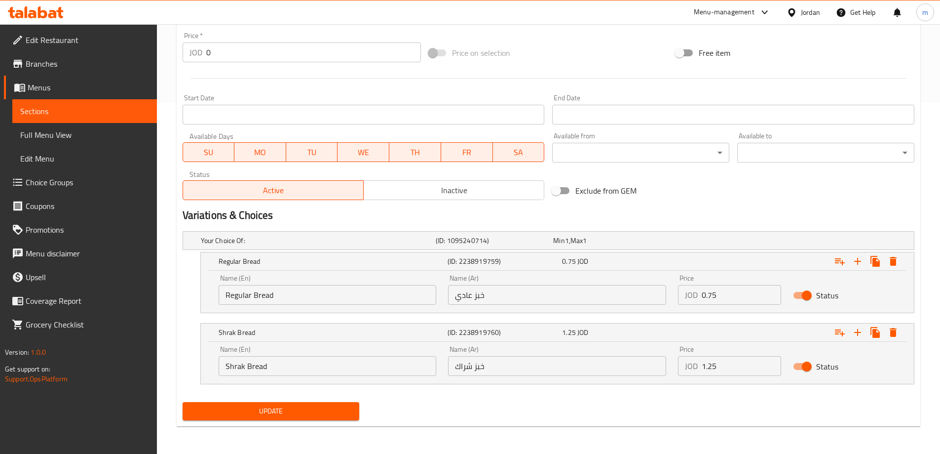
click at [257, 362] on input "Shrak Bread" at bounding box center [328, 366] width 218 height 20
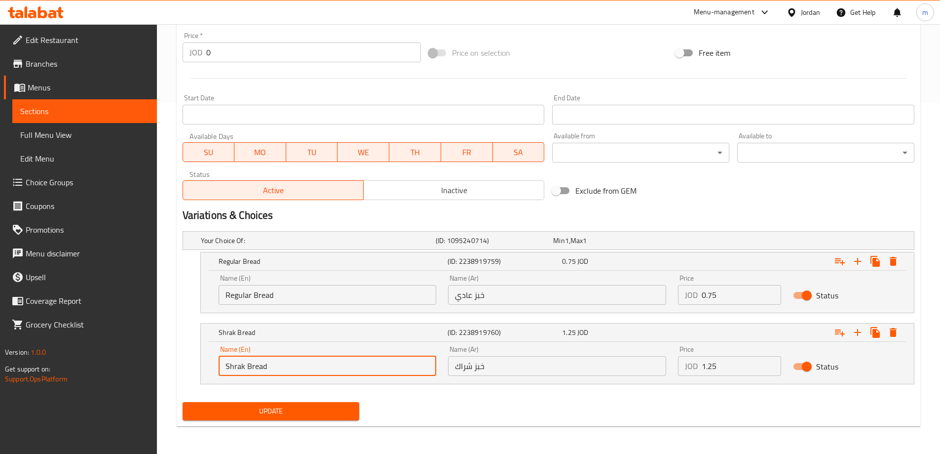
click at [257, 362] on input "Shrak Bread" at bounding box center [328, 366] width 218 height 20
click at [256, 362] on input "Shrak Bread" at bounding box center [328, 366] width 218 height 20
click at [510, 393] on div "Your Choice Of: (ID: 1095240714) Min 1 , Max 1 Name (En) Your Choice Of: Name (…" at bounding box center [549, 312] width 740 height 171
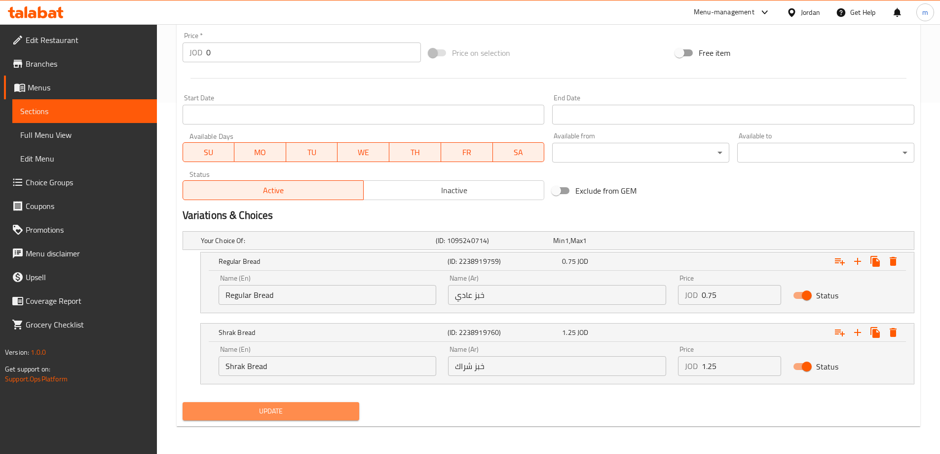
click at [335, 418] on button "Update" at bounding box center [271, 411] width 177 height 18
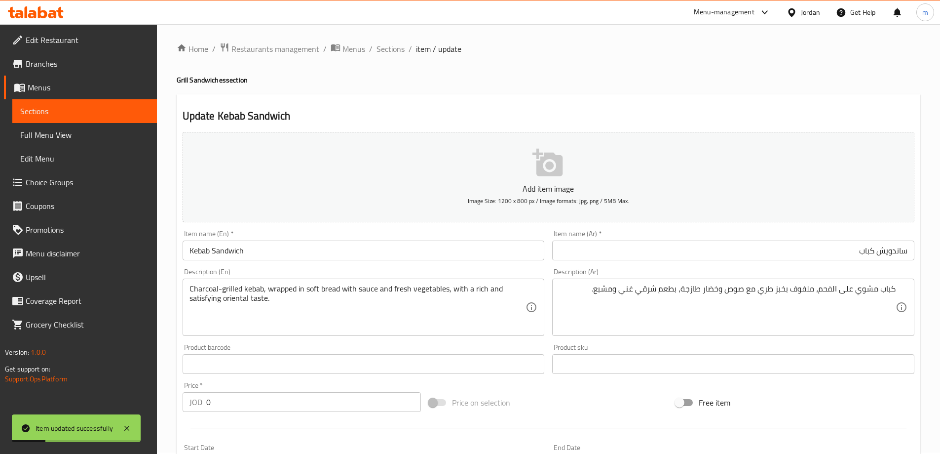
scroll to position [0, 0]
click at [378, 47] on span "Sections" at bounding box center [391, 50] width 28 height 12
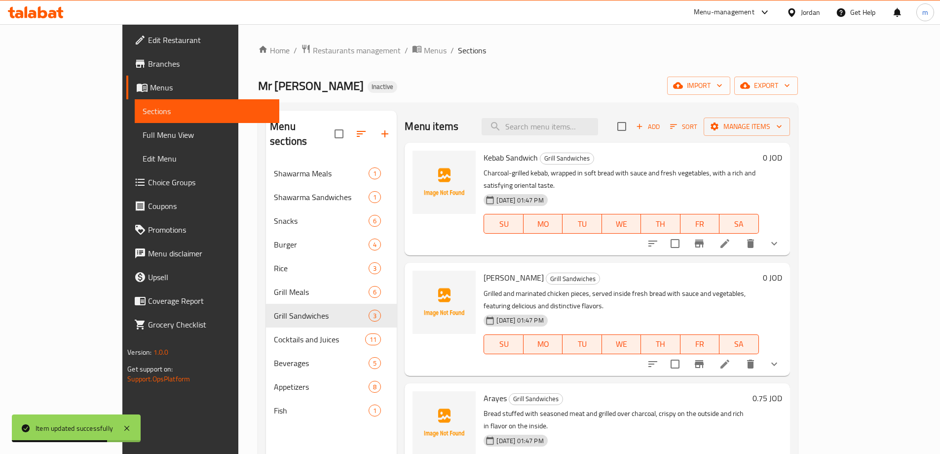
click at [739, 355] on li at bounding box center [725, 364] width 28 height 18
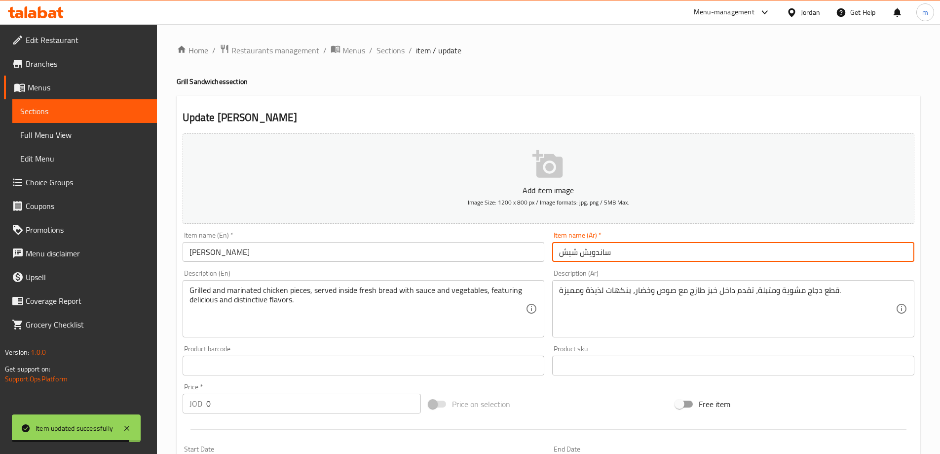
click at [667, 254] on input "ساندويش شيش" at bounding box center [733, 252] width 362 height 20
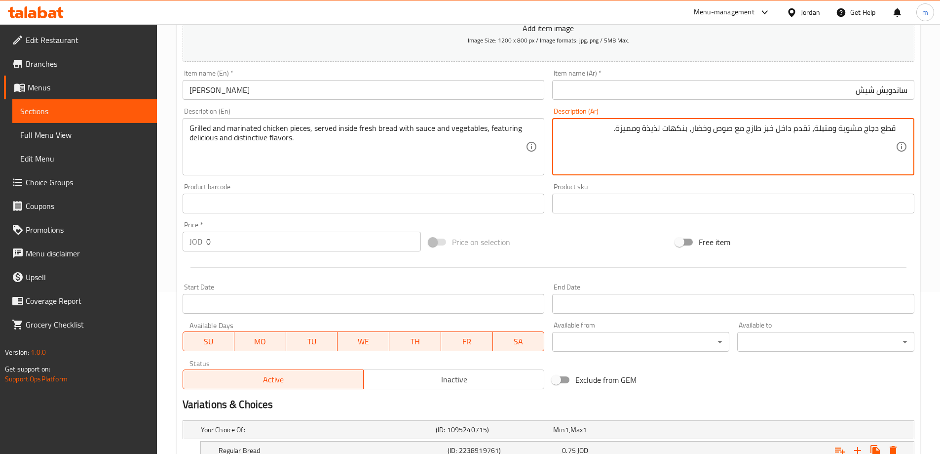
scroll to position [266, 0]
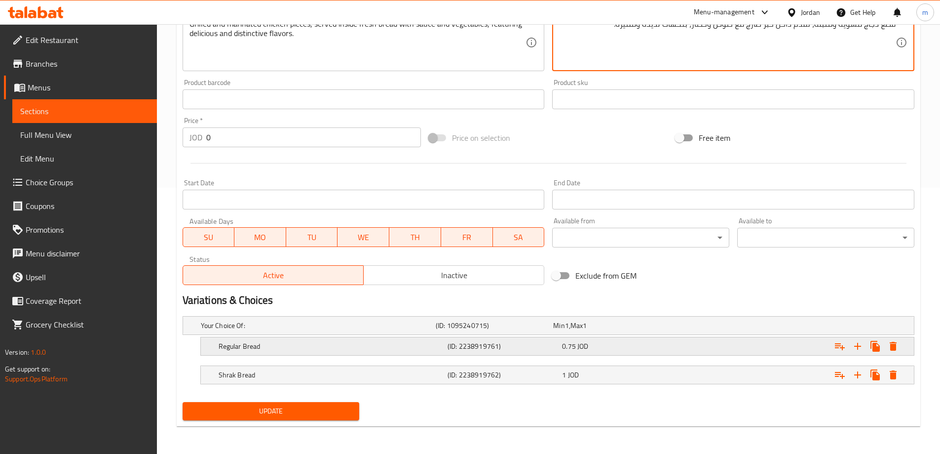
click at [542, 330] on h5 "(ID: 2238919761)" at bounding box center [493, 325] width 114 height 10
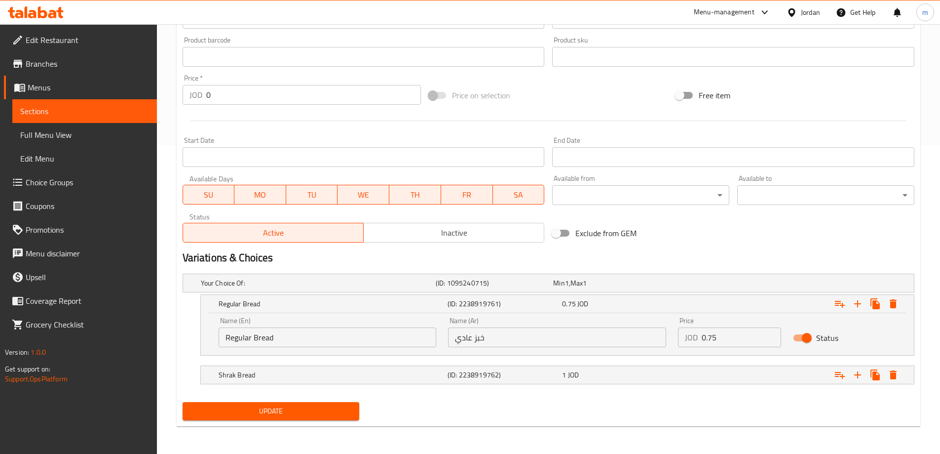
drag, startPoint x: 508, startPoint y: 368, endPoint x: 507, endPoint y: 361, distance: 7.1
click at [507, 290] on div "(ID: 2238919762)" at bounding box center [492, 283] width 117 height 14
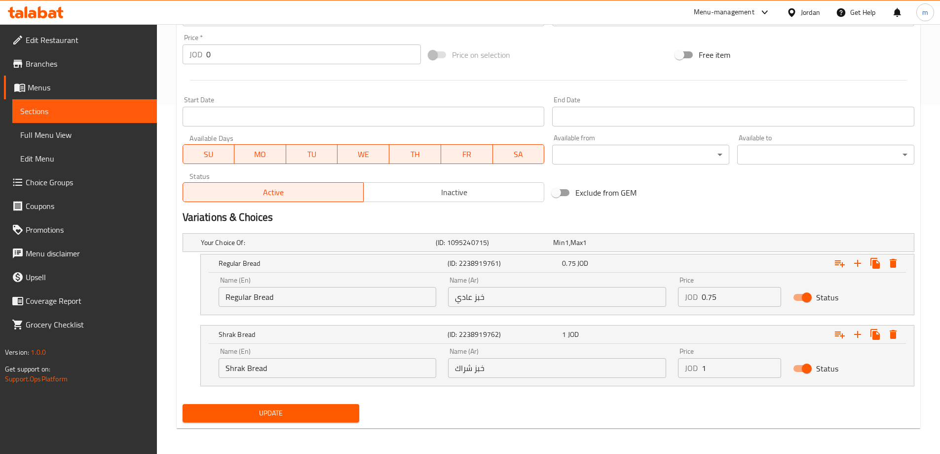
scroll to position [351, 0]
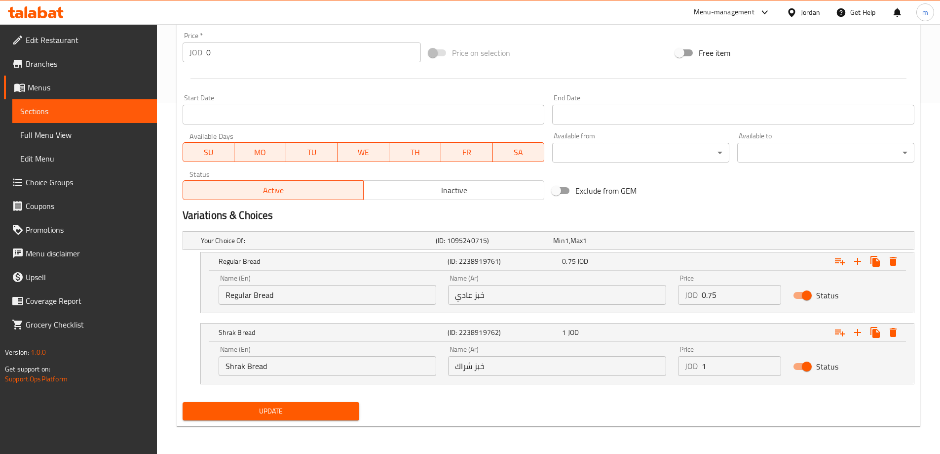
click at [334, 416] on span "Update" at bounding box center [271, 411] width 161 height 12
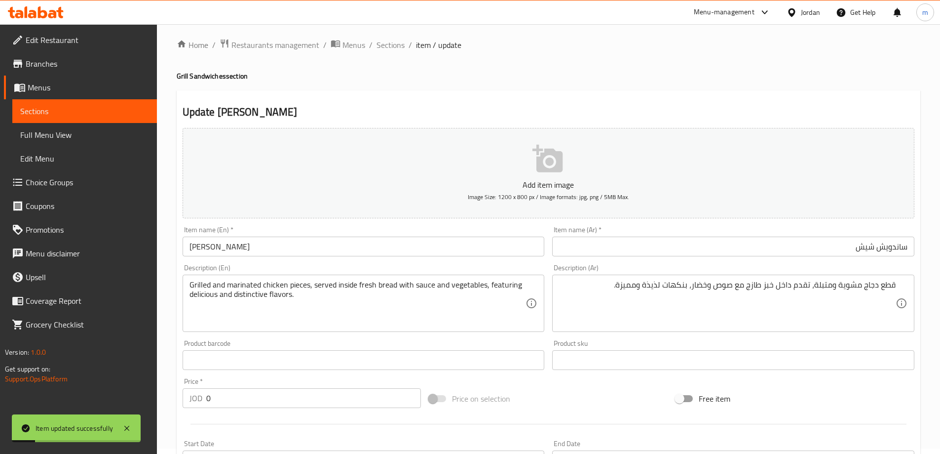
scroll to position [0, 0]
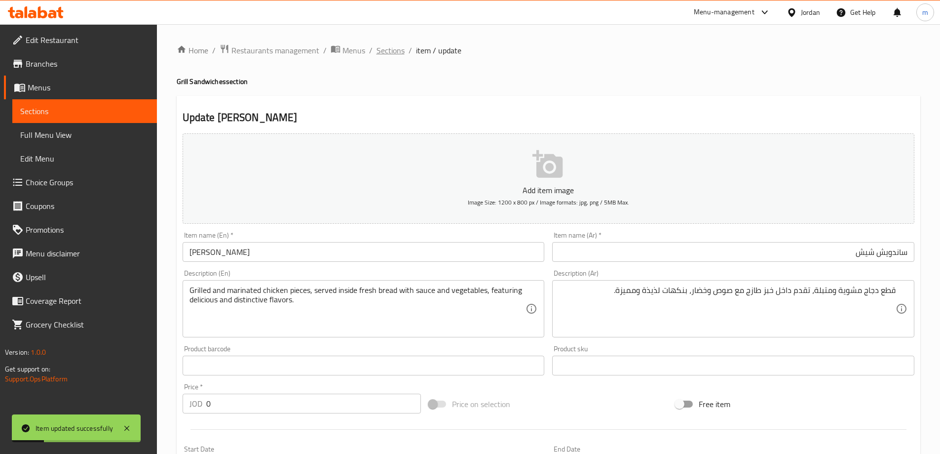
click at [400, 51] on span "Sections" at bounding box center [391, 50] width 28 height 12
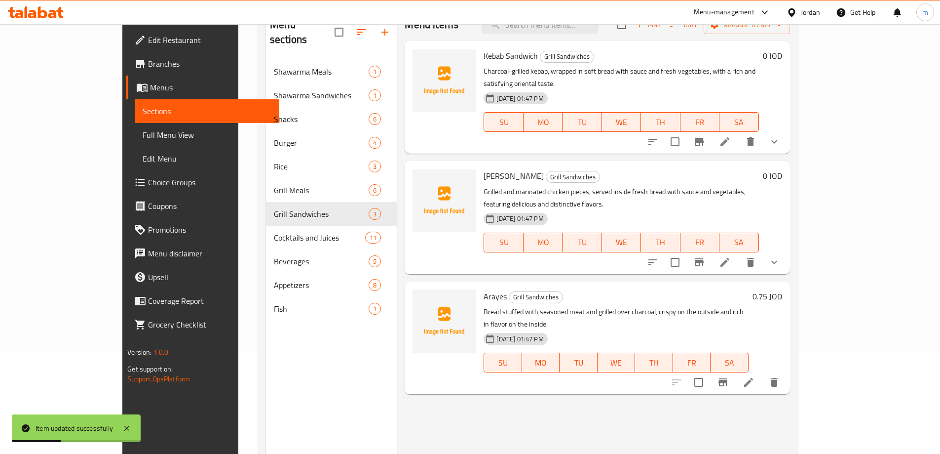
scroll to position [138, 0]
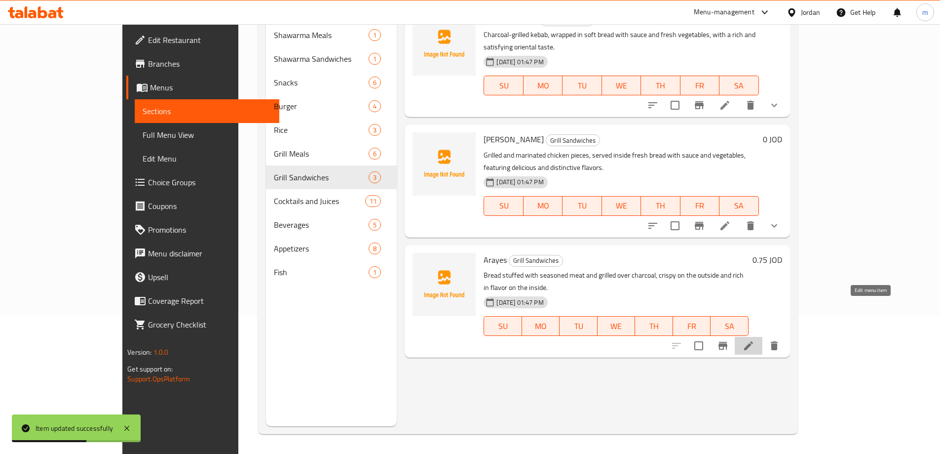
click at [755, 340] on icon at bounding box center [749, 346] width 12 height 12
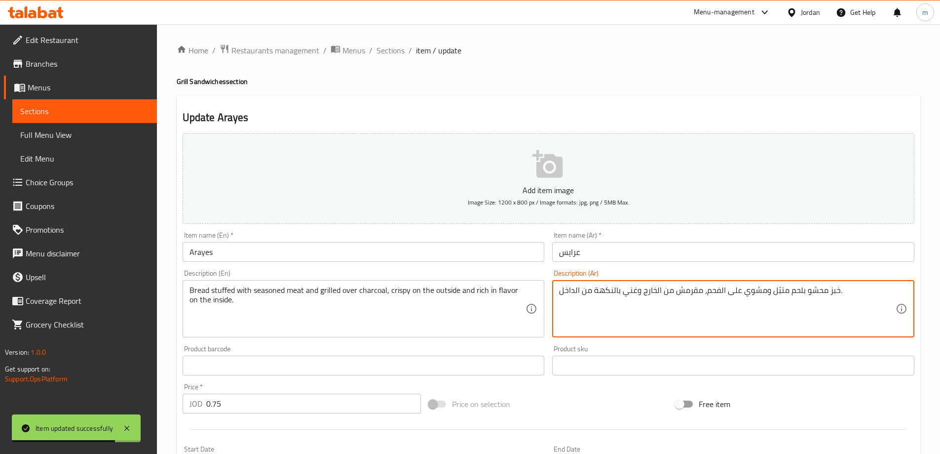
drag, startPoint x: 667, startPoint y: 321, endPoint x: 663, endPoint y: 311, distance: 10.6
click at [665, 321] on textarea "خبز محشو بلحم متبّل ومشوي على الفحم، مقرمش من الخارج وغني بالنكهة من الداخل." at bounding box center [727, 308] width 337 height 47
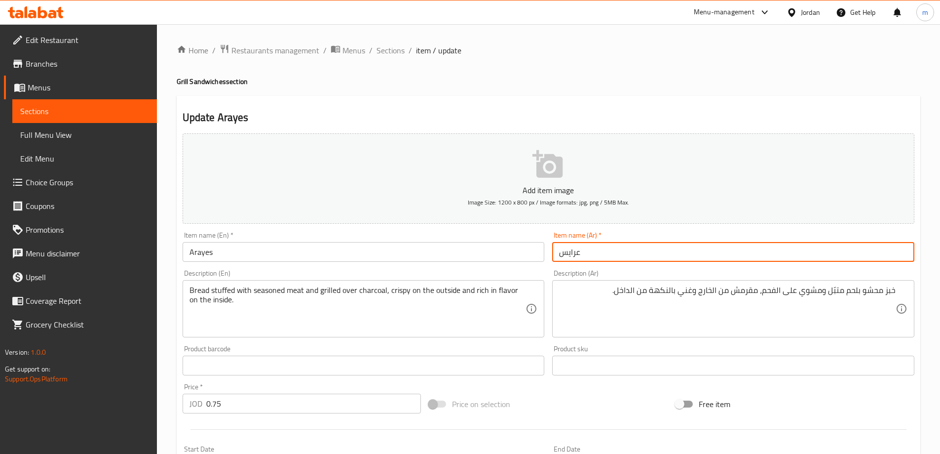
click at [685, 251] on input "عرايس" at bounding box center [733, 252] width 362 height 20
click at [691, 232] on div "Item name (Ar)   * عرايس Item name (Ar) *" at bounding box center [733, 246] width 362 height 30
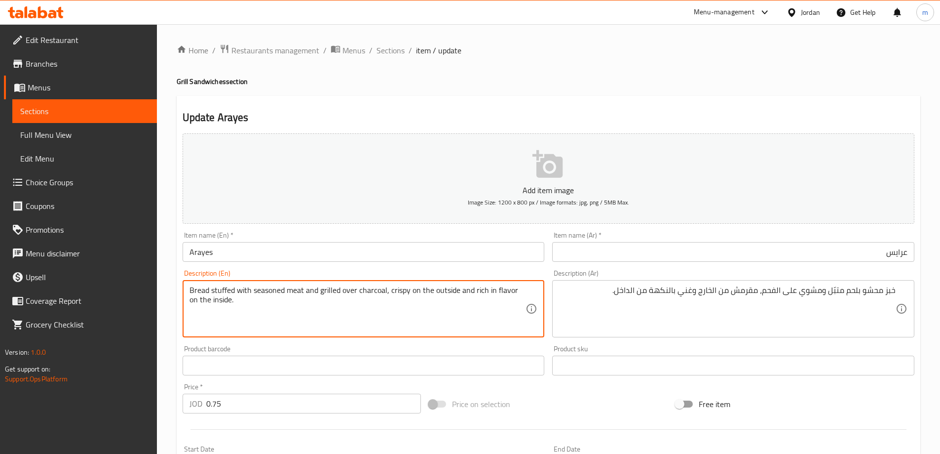
drag, startPoint x: 397, startPoint y: 287, endPoint x: 409, endPoint y: 301, distance: 18.2
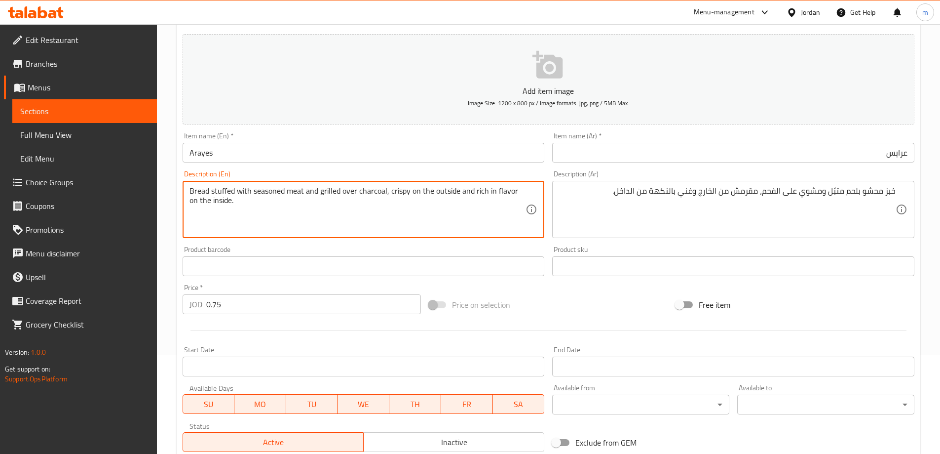
scroll to position [244, 0]
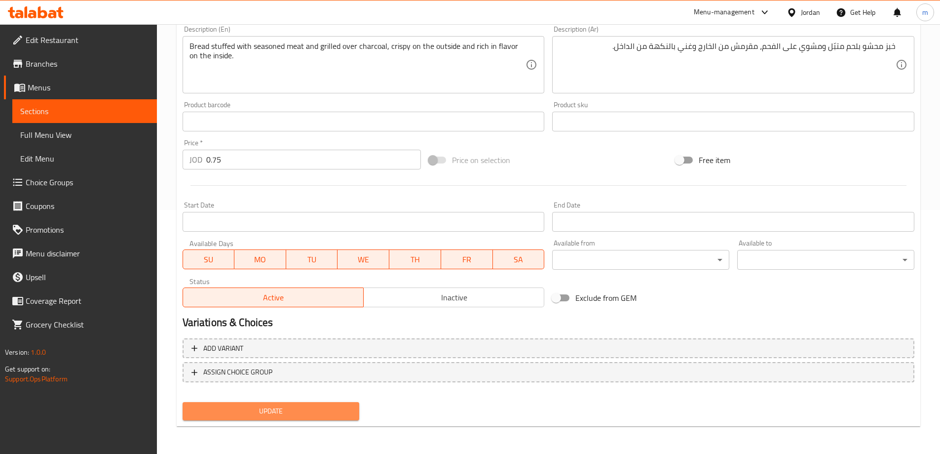
click at [327, 416] on span "Update" at bounding box center [271, 411] width 161 height 12
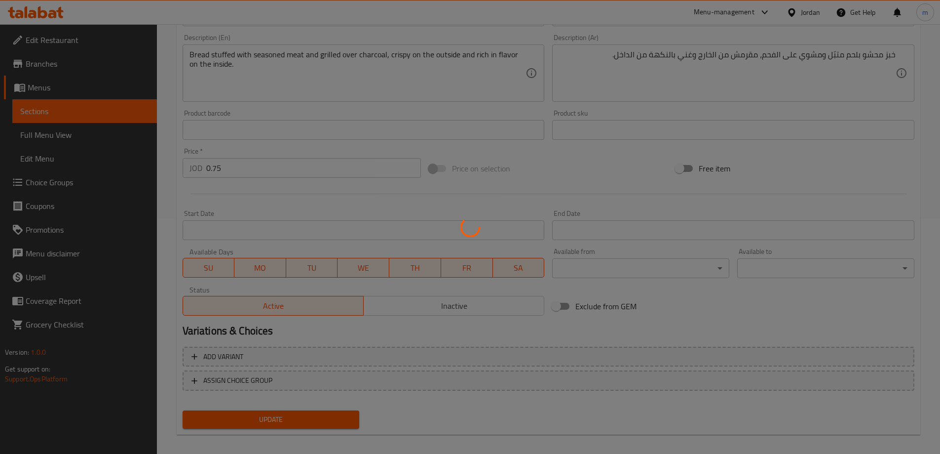
scroll to position [46, 0]
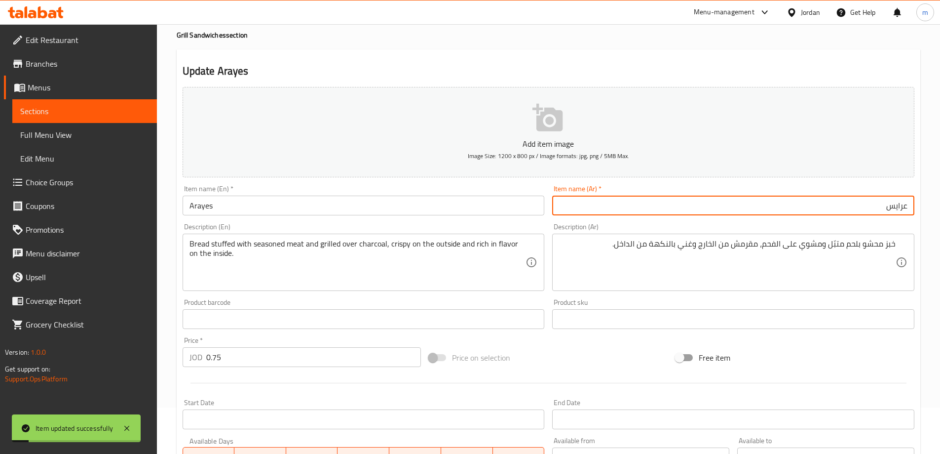
click at [870, 207] on input "عرايس" at bounding box center [733, 205] width 362 height 20
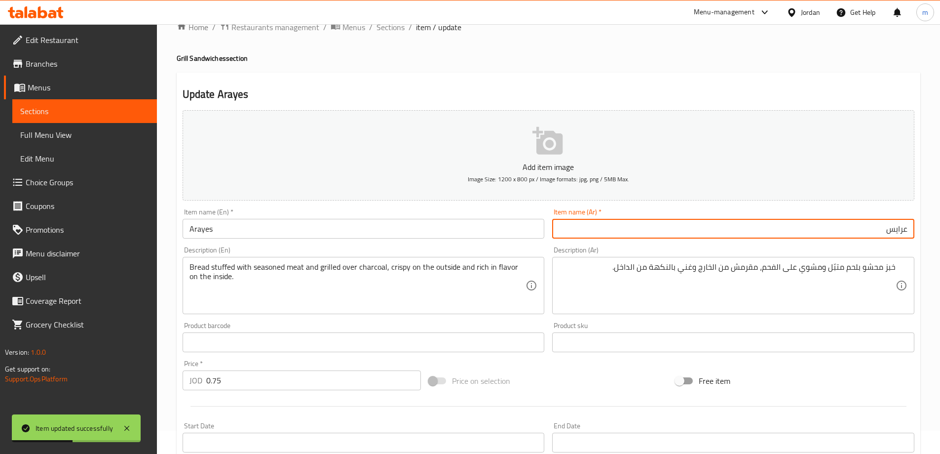
scroll to position [0, 0]
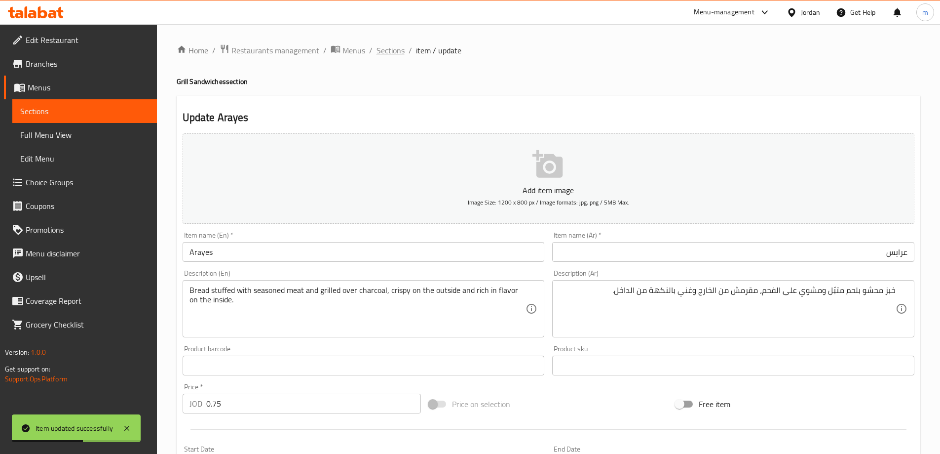
click at [386, 51] on span "Sections" at bounding box center [391, 50] width 28 height 12
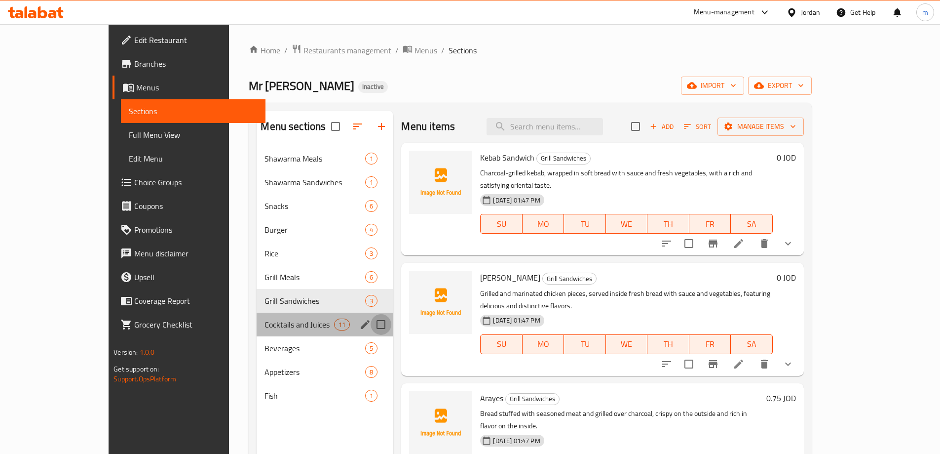
click at [371, 323] on input "Menu sections" at bounding box center [381, 324] width 21 height 21
checkbox input "true"
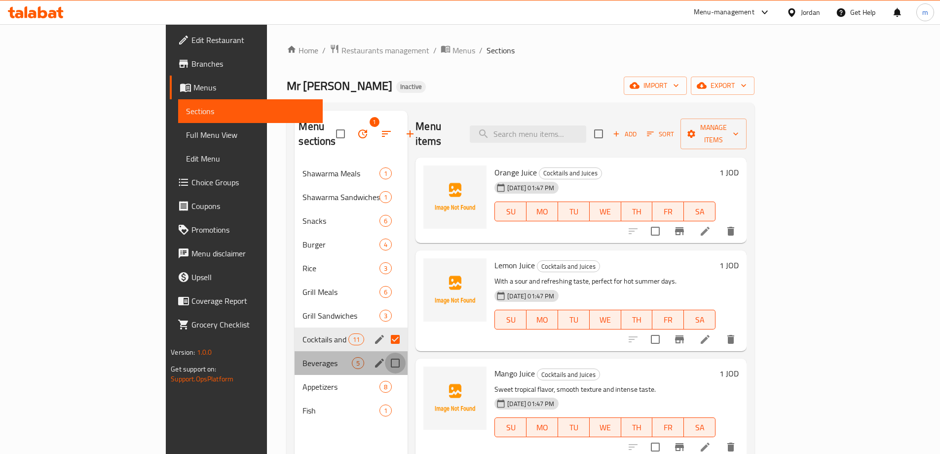
click at [385, 352] on input "Menu sections" at bounding box center [395, 362] width 21 height 21
checkbox input "true"
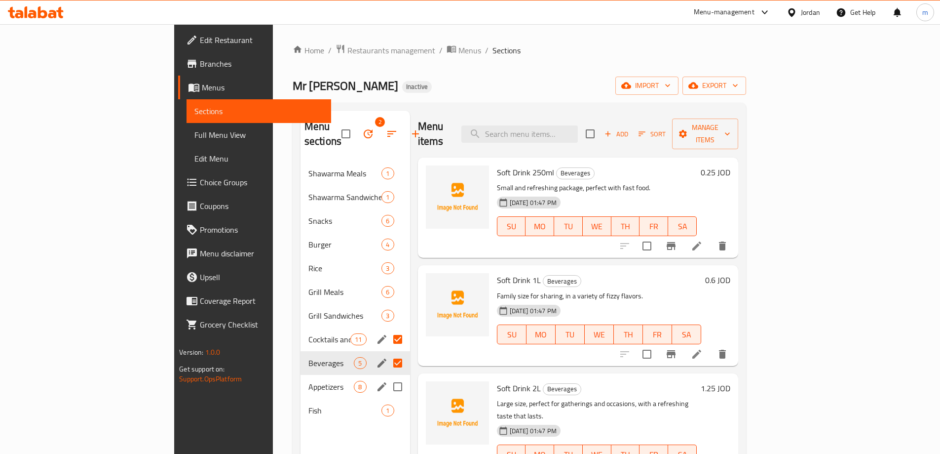
click at [387, 376] on input "Menu sections" at bounding box center [397, 386] width 21 height 21
checkbox input "true"
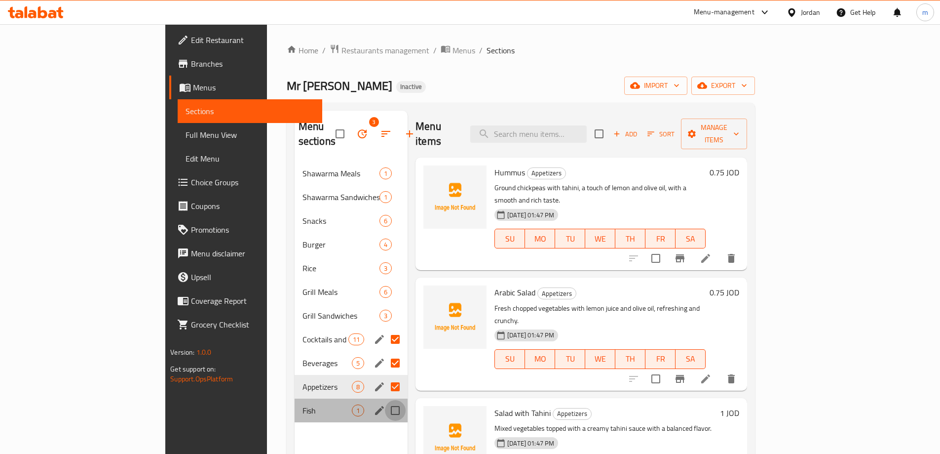
click at [385, 400] on input "Menu sections" at bounding box center [395, 410] width 21 height 21
checkbox input "true"
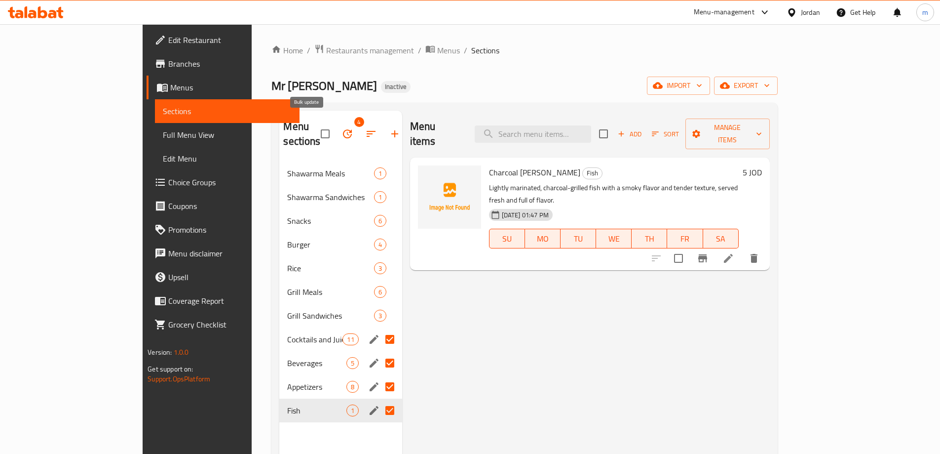
click at [336, 125] on button "button" at bounding box center [348, 134] width 24 height 24
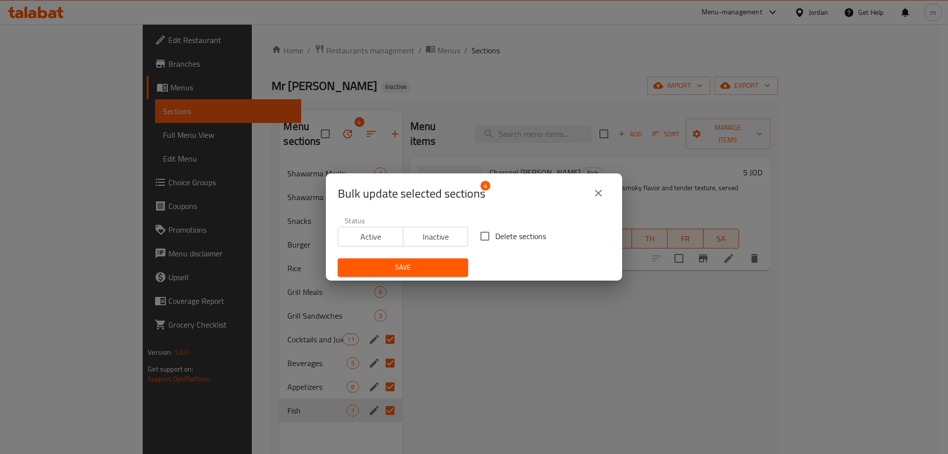
click at [490, 233] on input "Delete sections" at bounding box center [484, 236] width 21 height 21
checkbox input "true"
click at [430, 266] on span "Save" at bounding box center [403, 267] width 115 height 12
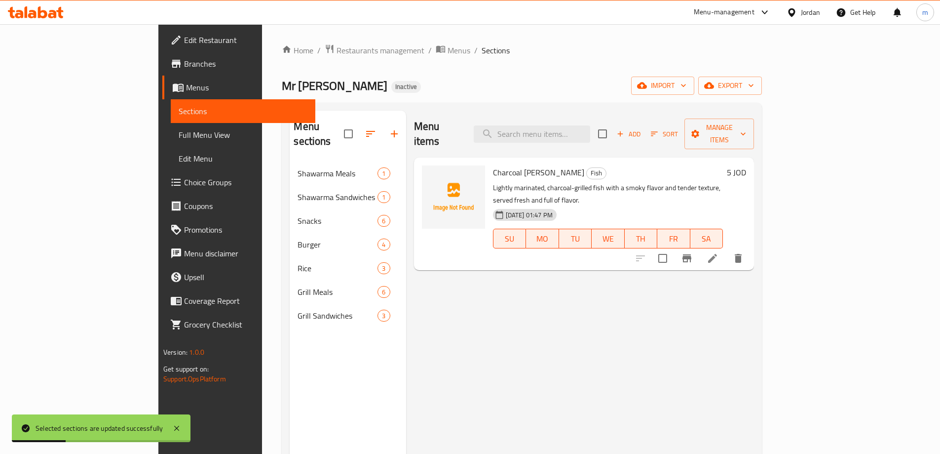
click at [184, 182] on span "Choice Groups" at bounding box center [245, 182] width 123 height 12
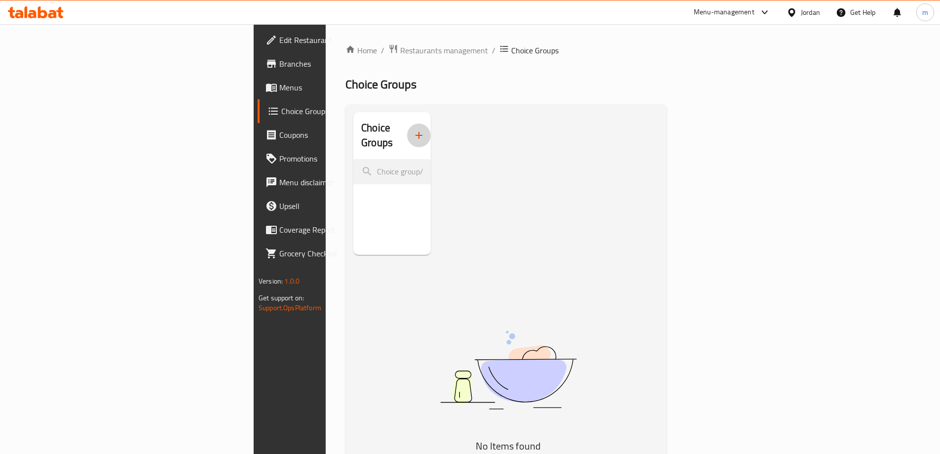
click at [413, 129] on icon "button" at bounding box center [419, 135] width 12 height 12
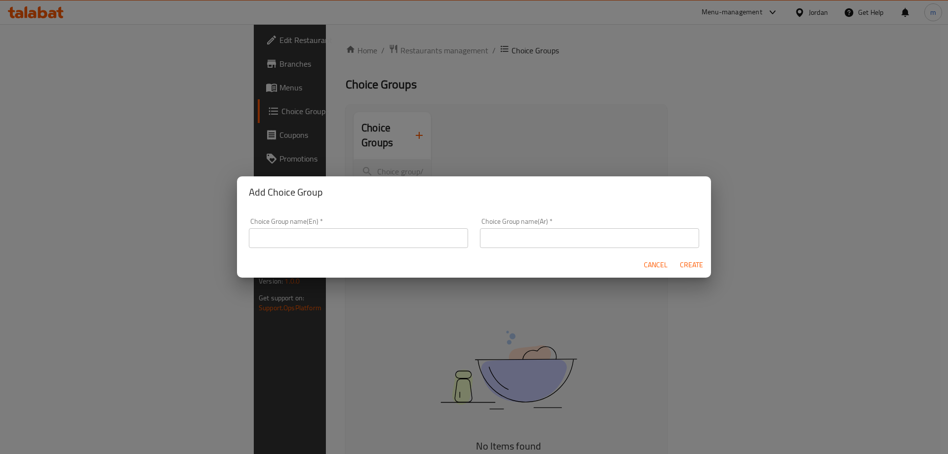
click at [359, 236] on input "text" at bounding box center [358, 238] width 219 height 20
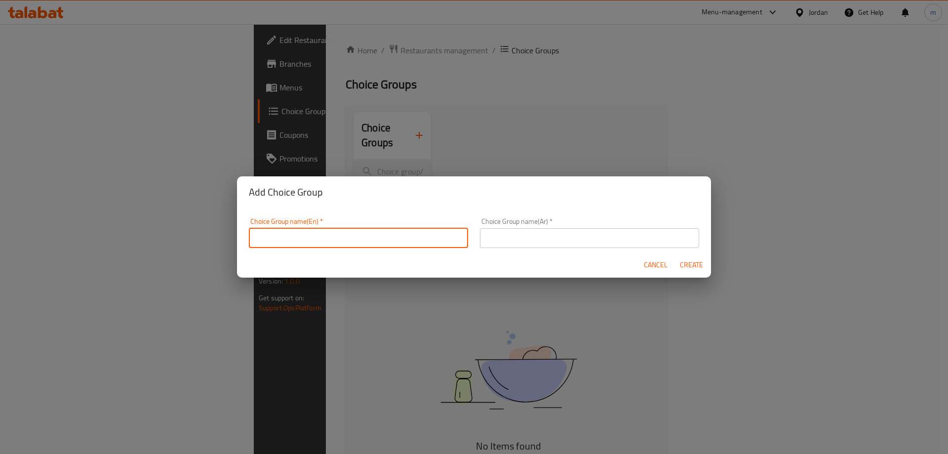
paste input "Your Choice Of:"
type input "Your Choice Of:"
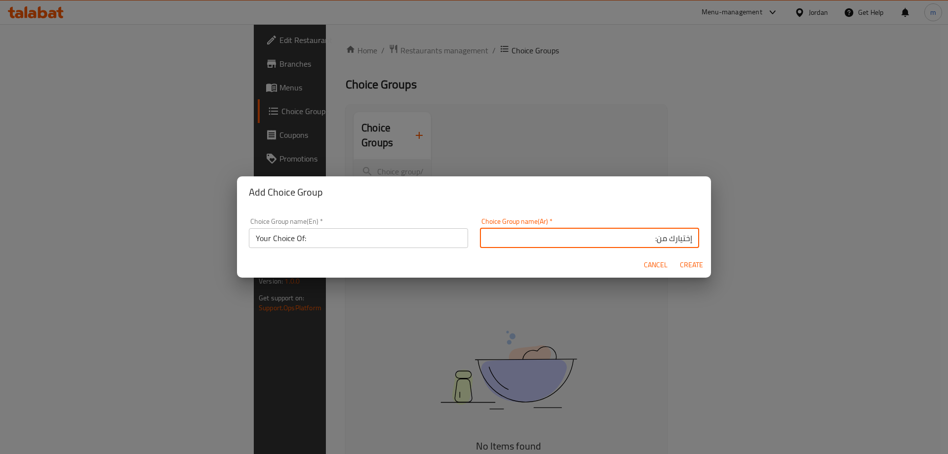
type input "إختيارك من:"
click at [603, 186] on h2 "Add Choice Group" at bounding box center [474, 192] width 450 height 16
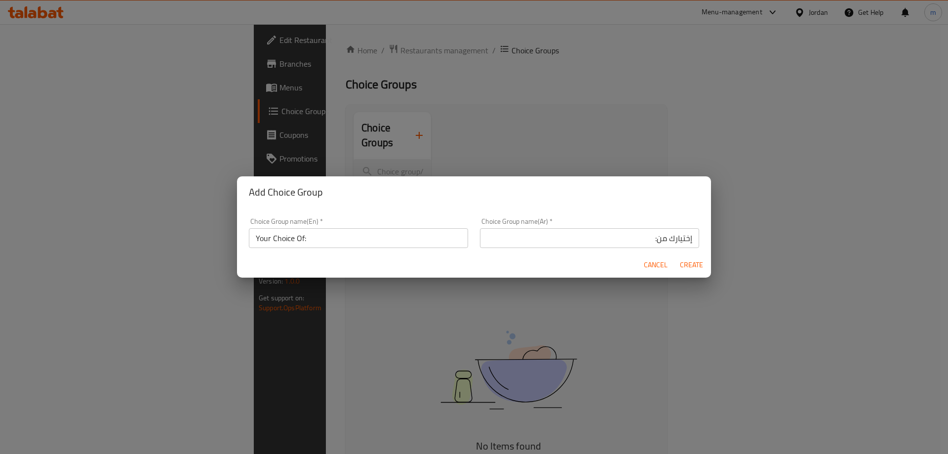
click at [696, 260] on span "Create" at bounding box center [691, 265] width 24 height 12
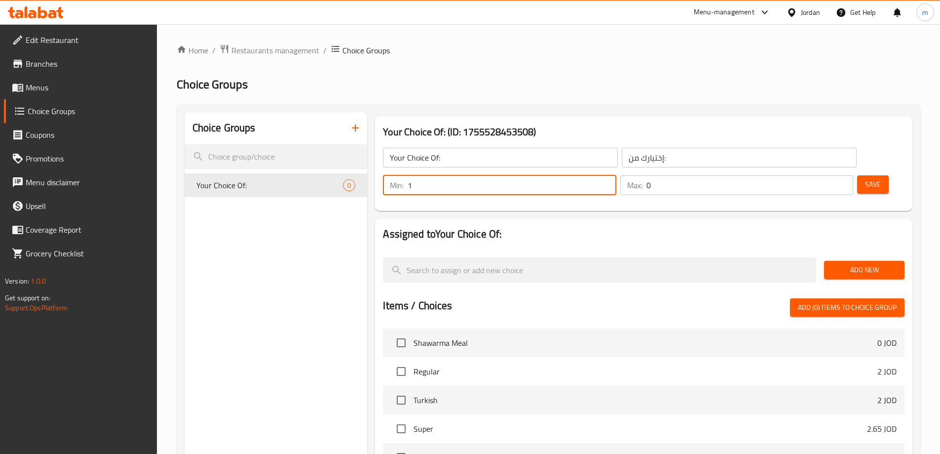
type input "1"
click at [616, 175] on input "1" at bounding box center [512, 185] width 208 height 20
type input "1"
click at [826, 175] on input "1" at bounding box center [750, 185] width 207 height 20
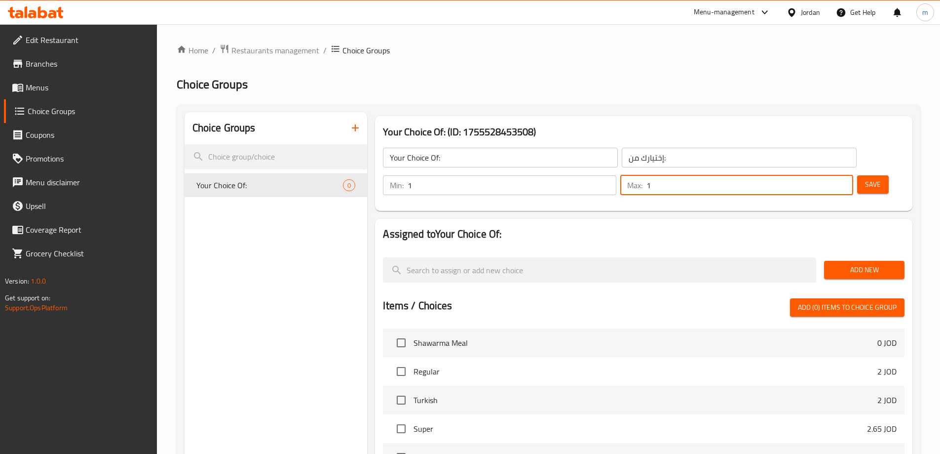
click at [854, 264] on span "Add New" at bounding box center [864, 270] width 65 height 12
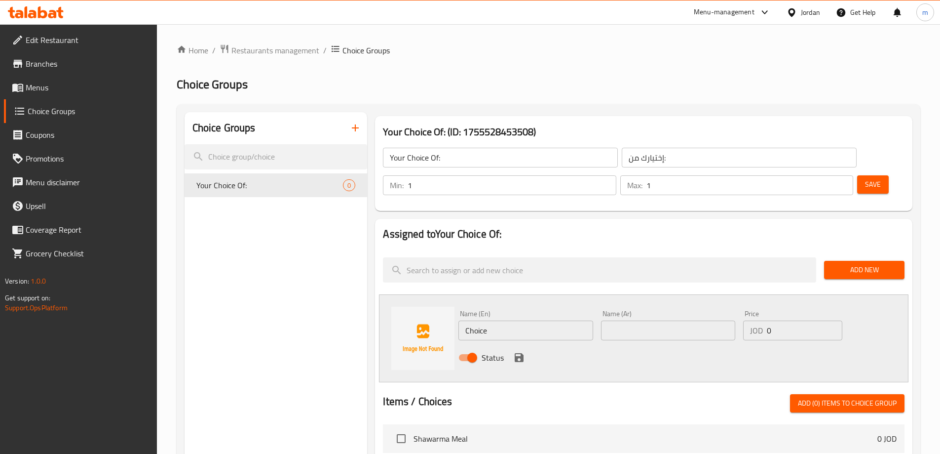
click at [528, 320] on input "Choice" at bounding box center [526, 330] width 134 height 20
type input "Meat"
type input "لحم"
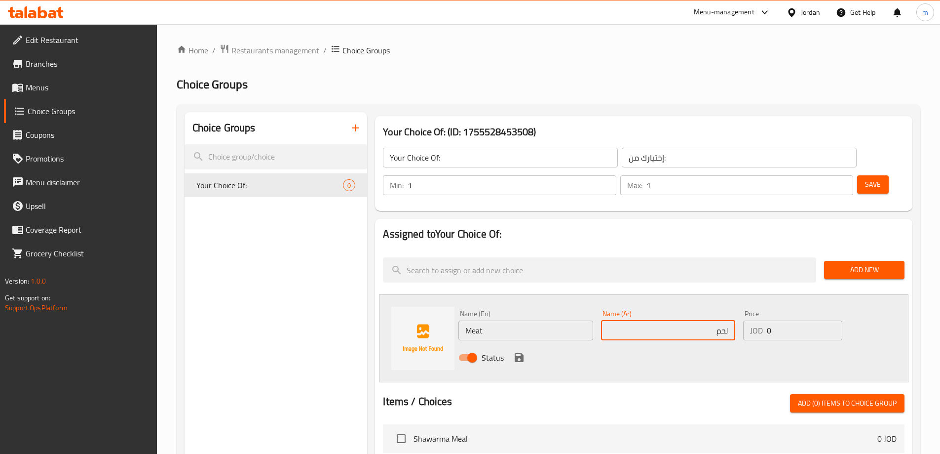
click at [518, 350] on button "save" at bounding box center [519, 357] width 15 height 15
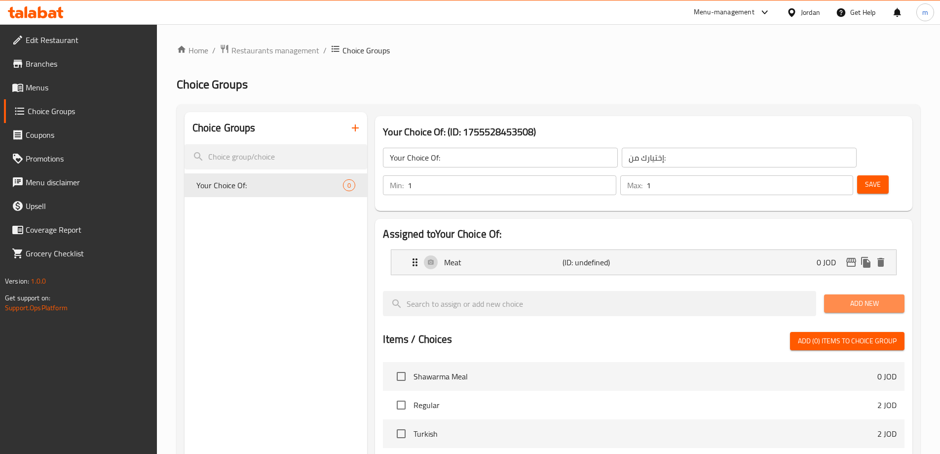
click at [855, 297] on span "Add New" at bounding box center [864, 303] width 65 height 12
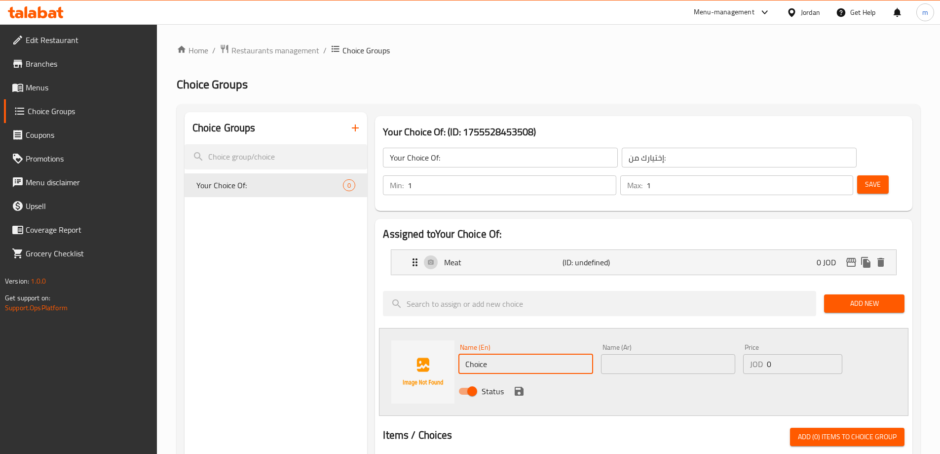
click at [503, 354] on input "Choice" at bounding box center [526, 364] width 134 height 20
type input "Chicken"
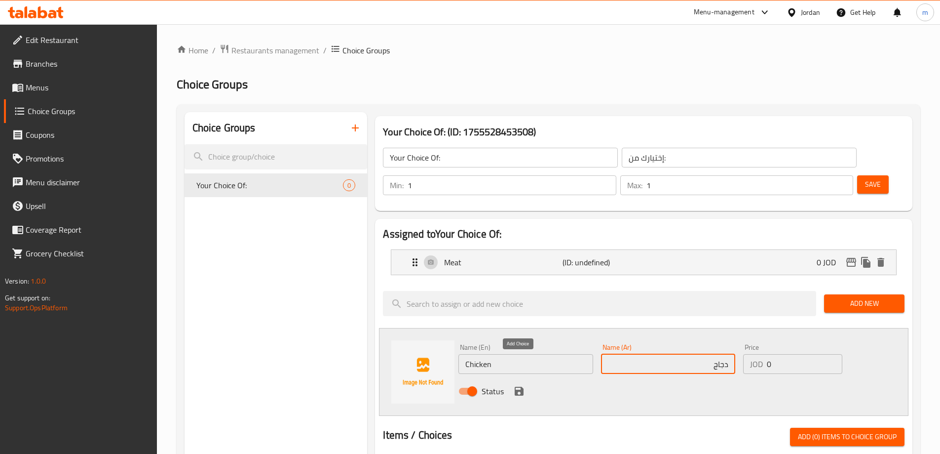
type input "دجاج"
click at [518, 386] on icon "save" at bounding box center [519, 390] width 9 height 9
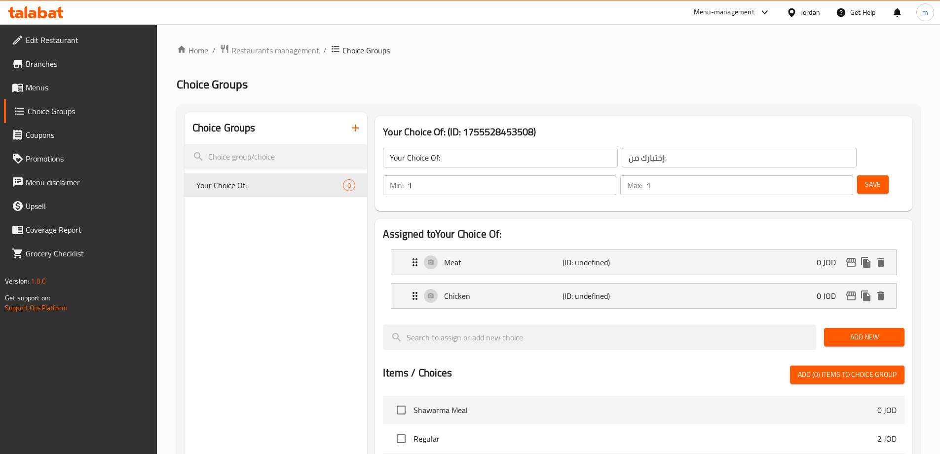
click at [865, 178] on span "Save" at bounding box center [873, 184] width 16 height 12
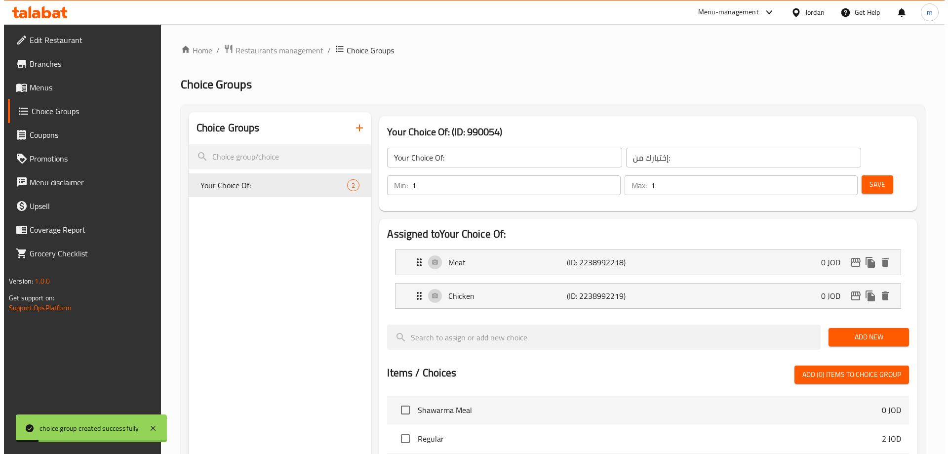
scroll to position [291, 0]
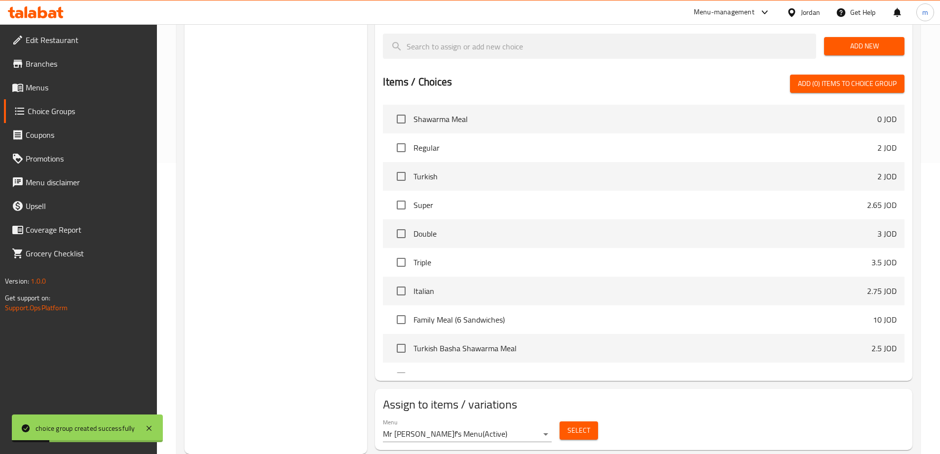
click at [577, 424] on span "Select" at bounding box center [579, 430] width 23 height 12
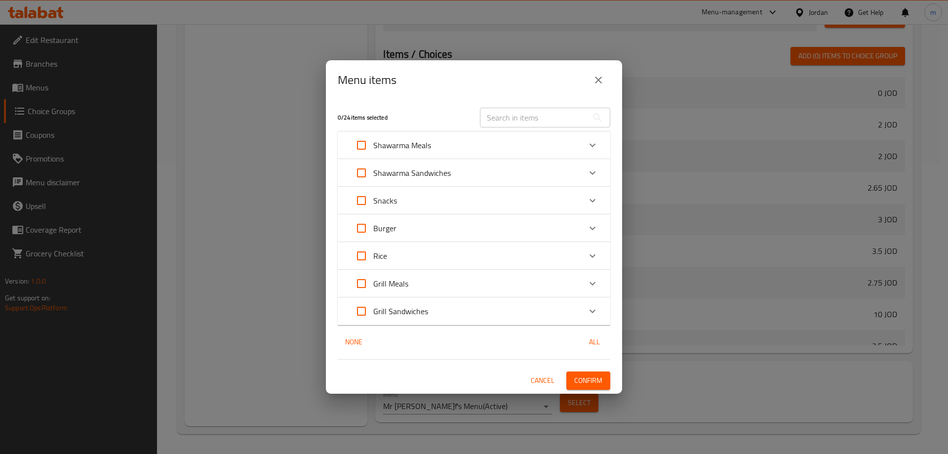
click at [458, 177] on div "Shawarma Sandwiches" at bounding box center [464, 173] width 231 height 24
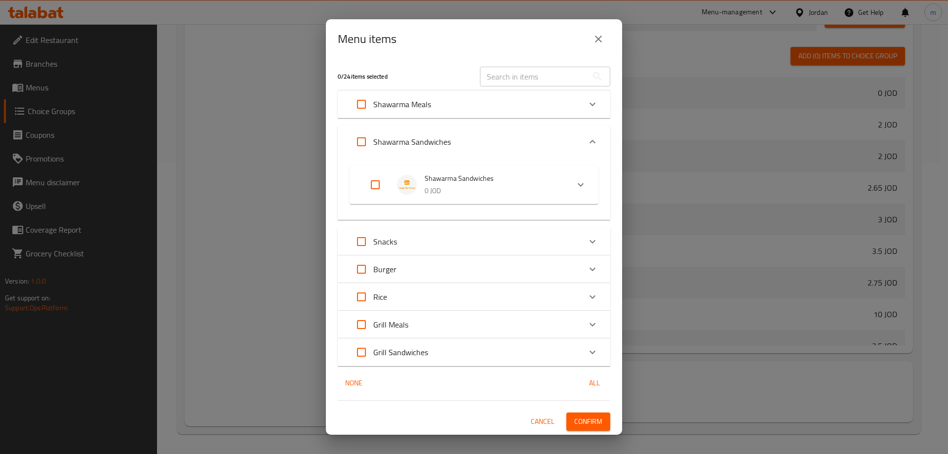
click at [371, 185] on input "Expand" at bounding box center [375, 185] width 24 height 24
checkbox input "true"
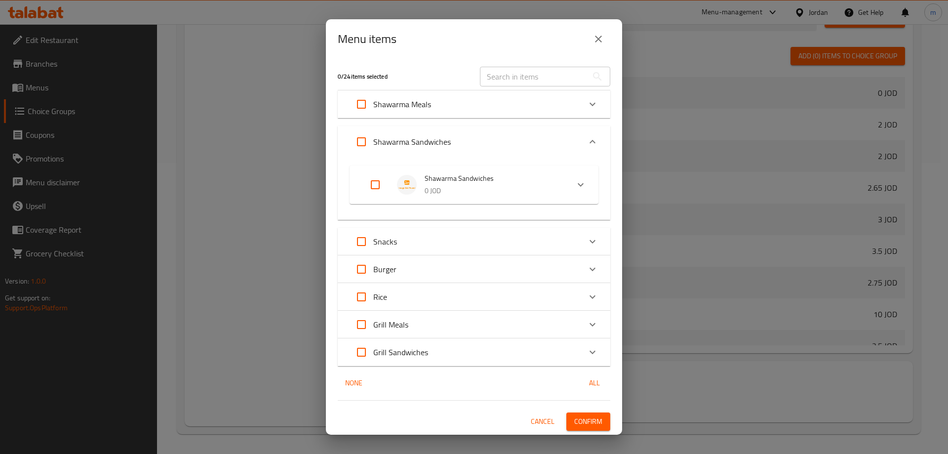
checkbox input "true"
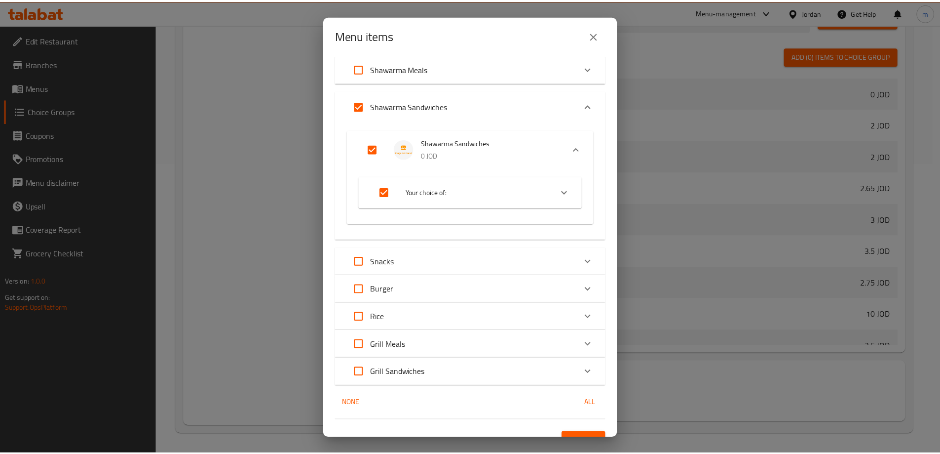
scroll to position [48, 0]
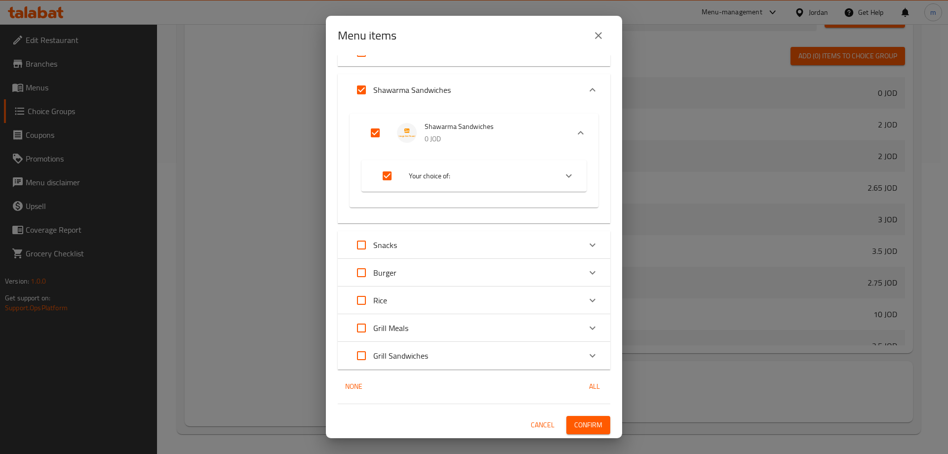
click at [580, 429] on span "Confirm" at bounding box center [588, 425] width 28 height 12
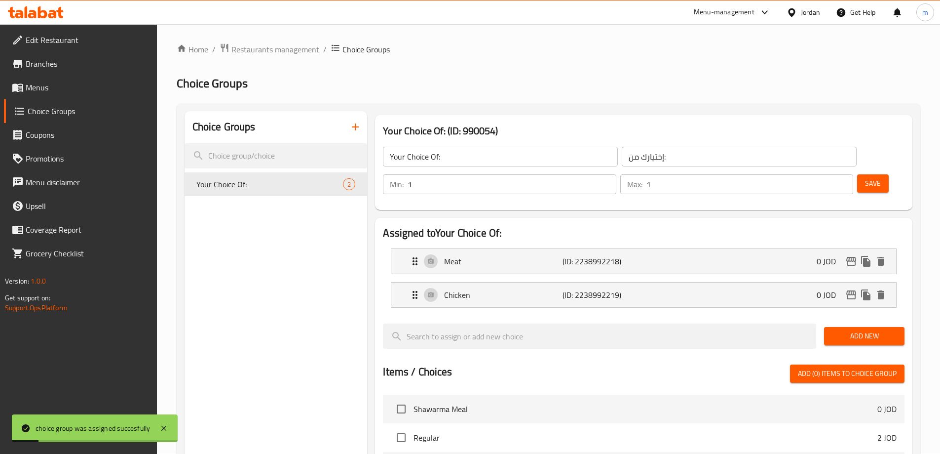
scroll to position [0, 0]
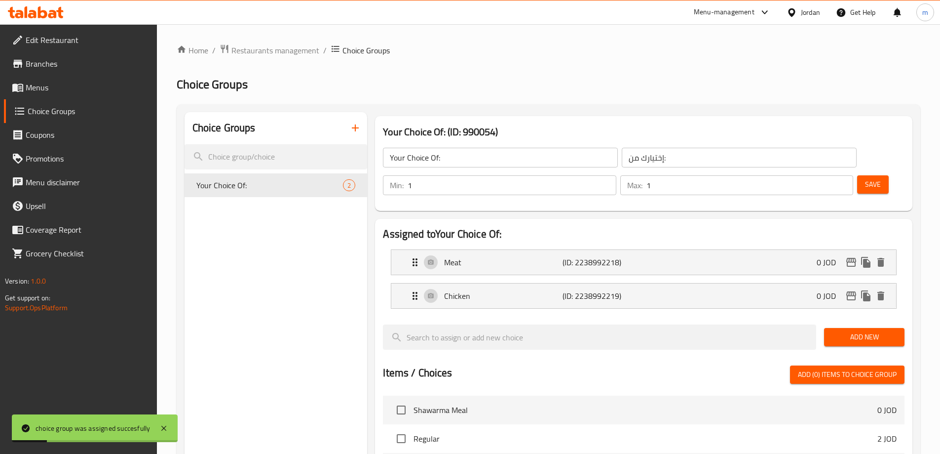
click at [373, 125] on div "Your Choice Of: (ID: 990054) Your Choice Of: ​ إختيارك من: ​ Min: 1 ​ Max: 1 ​ …" at bounding box center [643, 163] width 545 height 103
click at [355, 129] on icon "button" at bounding box center [355, 127] width 7 height 7
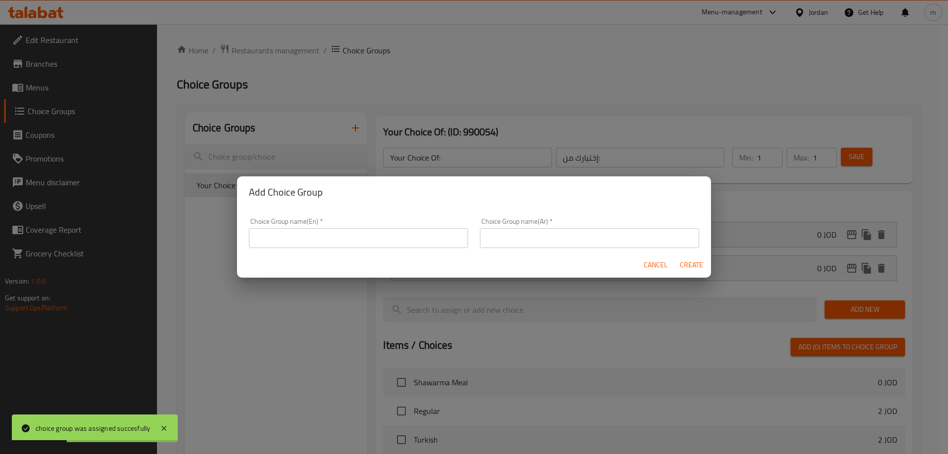
click at [344, 224] on div "Choice Group name(En)   * Choice Group name(En) *" at bounding box center [358, 233] width 219 height 30
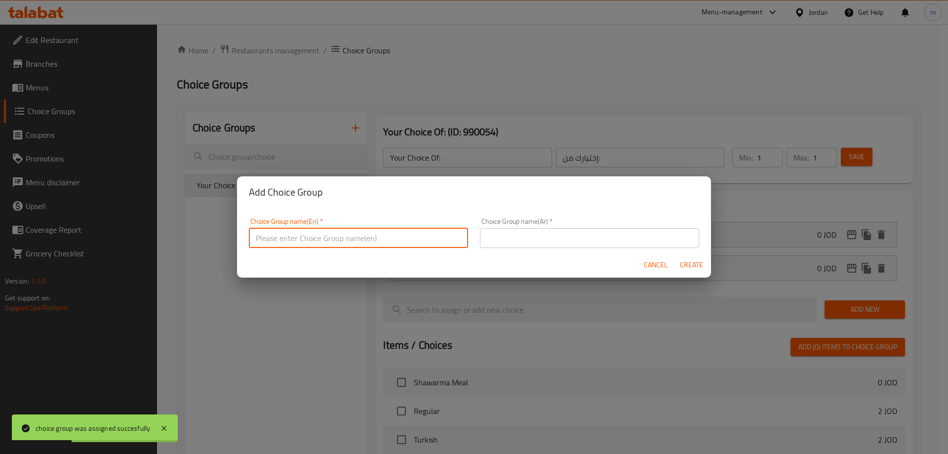
click at [346, 237] on input "text" at bounding box center [358, 238] width 219 height 20
type input "Your Choice Of:"
click at [524, 237] on input "text" at bounding box center [589, 238] width 219 height 20
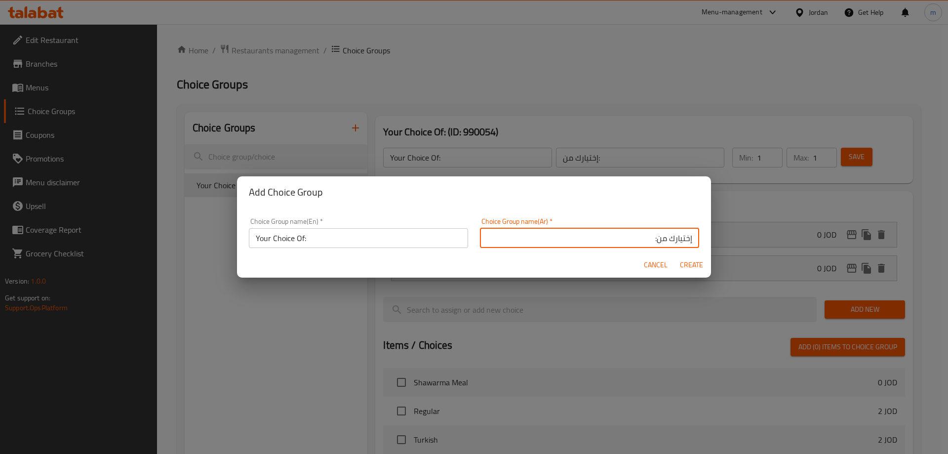
type input "إختيارك من:"
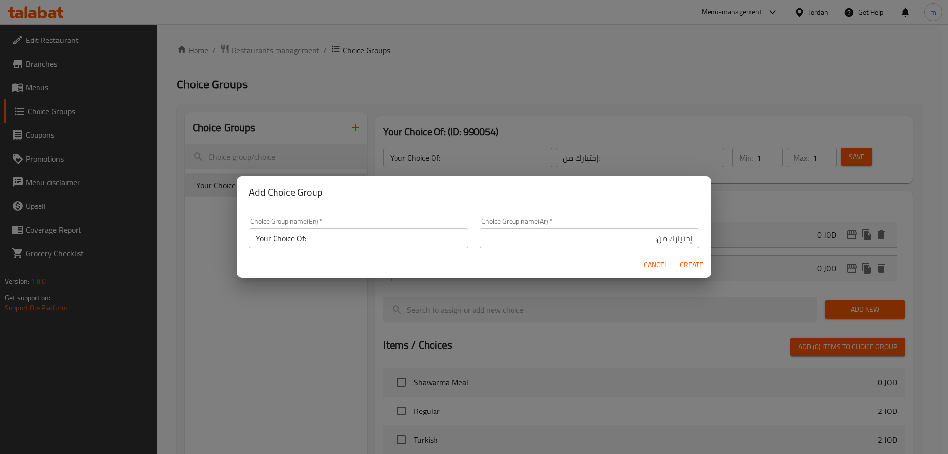
drag, startPoint x: 547, startPoint y: 204, endPoint x: 529, endPoint y: 209, distance: 18.9
click at [538, 206] on div "Add Choice Group" at bounding box center [474, 192] width 474 height 32
click at [380, 242] on input "Your Choice Of:" at bounding box center [358, 238] width 219 height 20
click at [702, 268] on span "Create" at bounding box center [691, 265] width 24 height 12
type input "Your Choice Of:"
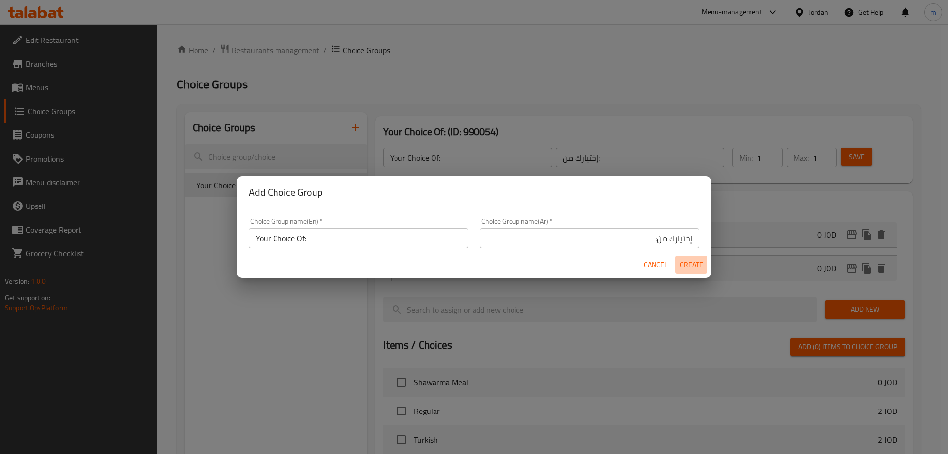
type input "إختيارك من:"
type input "0"
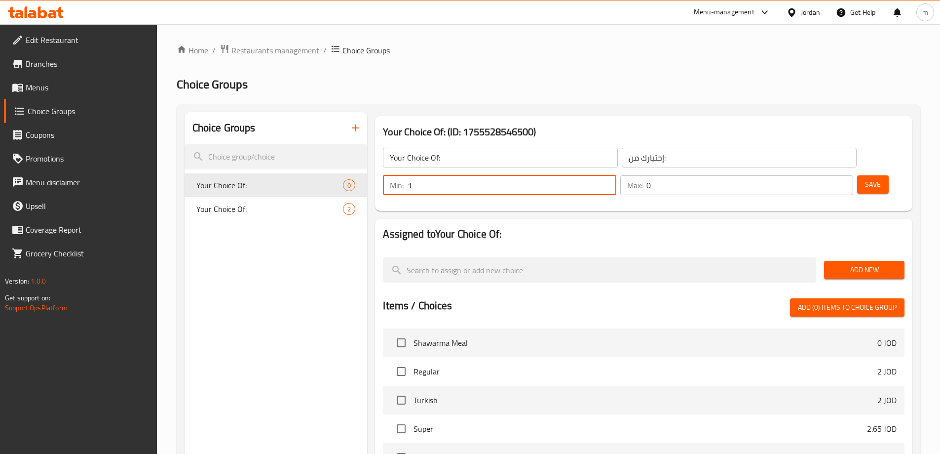
type input "1"
click at [616, 175] on input "1" at bounding box center [512, 185] width 208 height 20
type input "1"
click at [825, 175] on input "1" at bounding box center [750, 185] width 207 height 20
click at [843, 264] on span "Add New" at bounding box center [864, 270] width 65 height 12
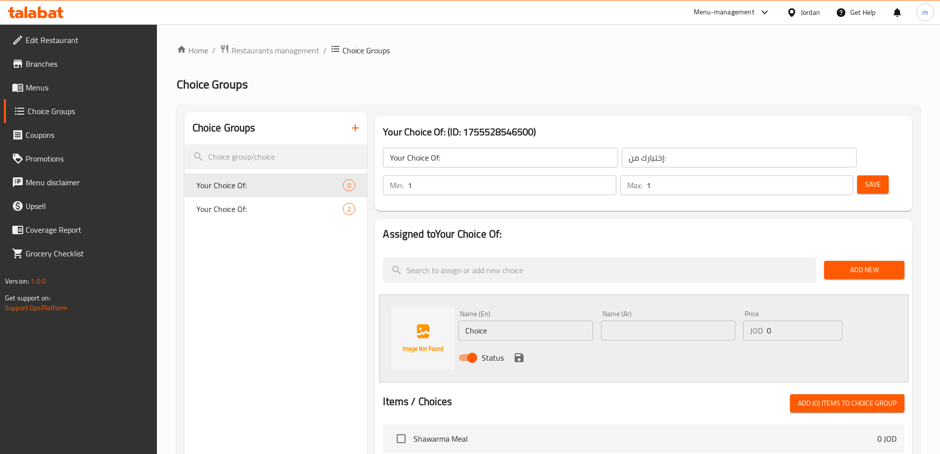
click at [559, 320] on input "Choice" at bounding box center [526, 330] width 134 height 20
type input "Fried"
type input "مقلية"
click at [522, 353] on icon "save" at bounding box center [519, 357] width 9 height 9
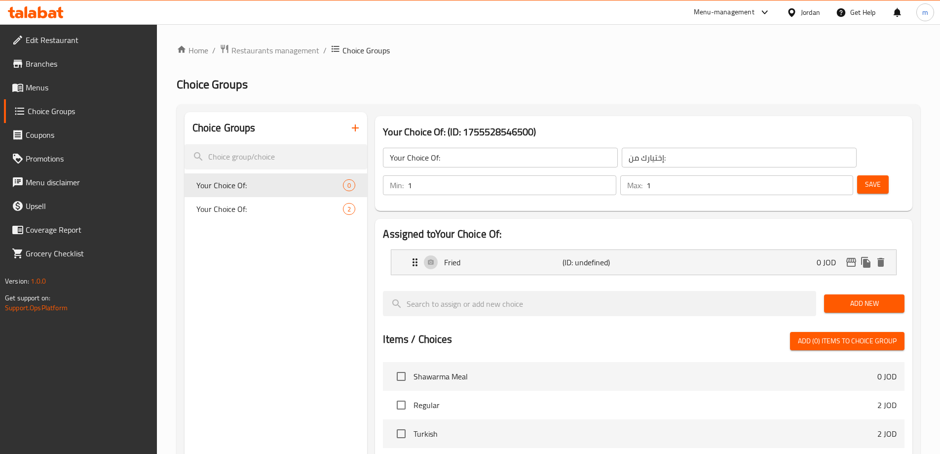
click at [857, 297] on span "Add New" at bounding box center [864, 303] width 65 height 12
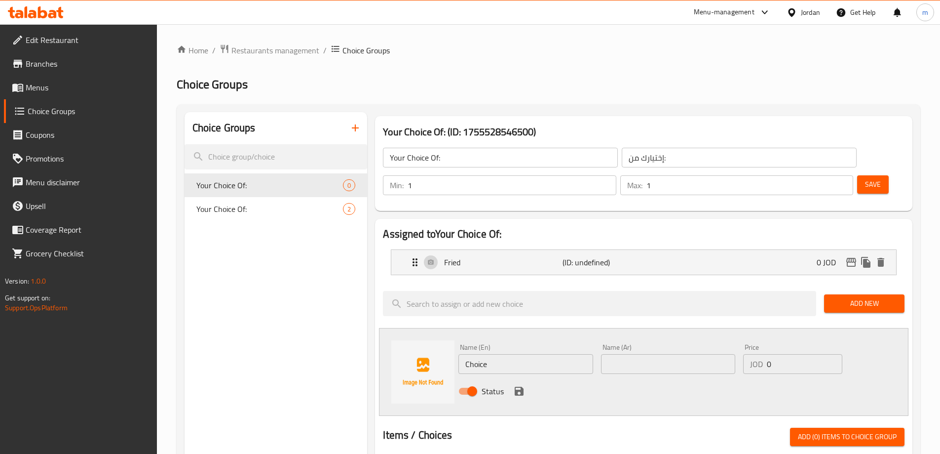
click at [503, 354] on input "Choice" at bounding box center [526, 364] width 134 height 20
click at [502, 354] on input "Choice" at bounding box center [526, 364] width 134 height 20
type input "Grilled"
type input "مشوية"
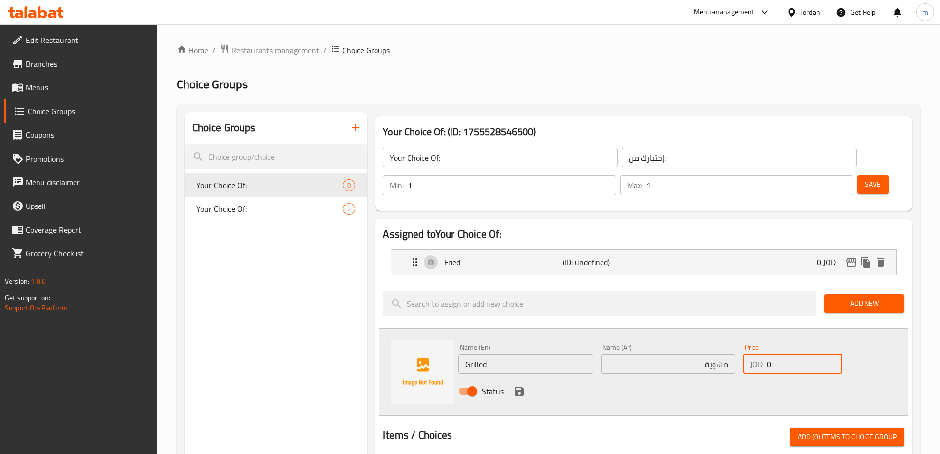
click at [526, 378] on div "Status" at bounding box center [668, 391] width 427 height 27
click at [522, 386] on icon "save" at bounding box center [519, 390] width 9 height 9
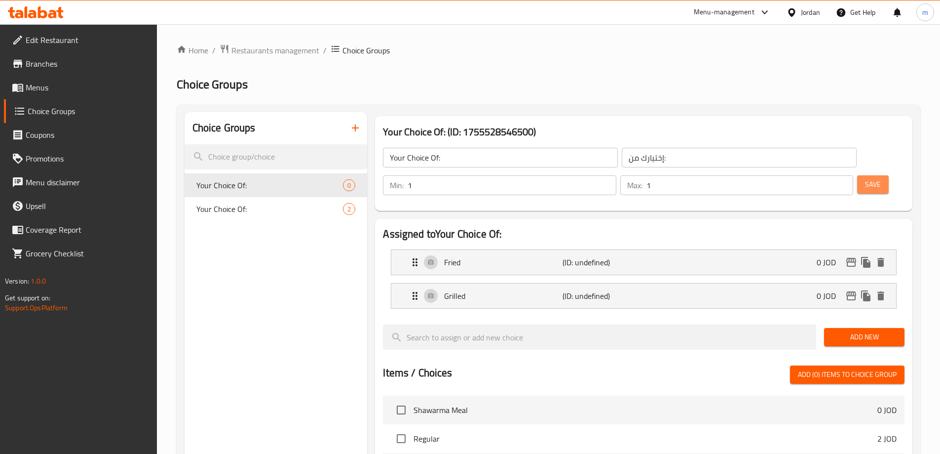
click at [865, 178] on span "Save" at bounding box center [873, 184] width 16 height 12
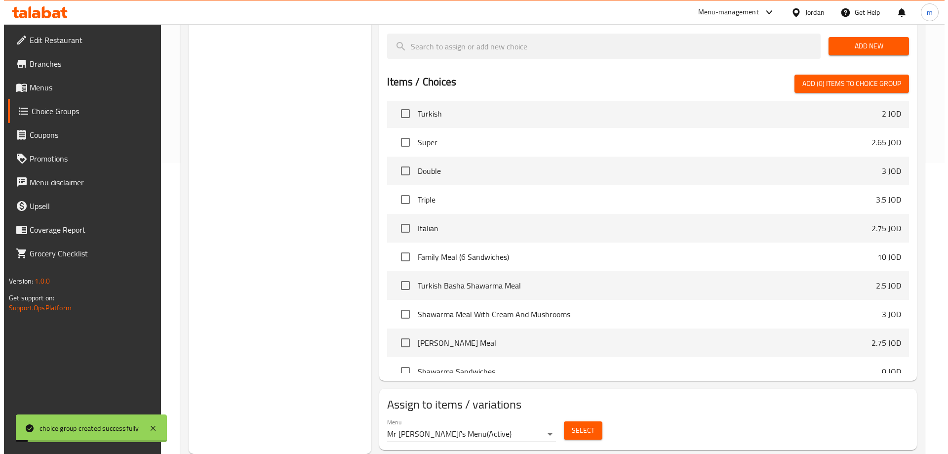
scroll to position [99, 0]
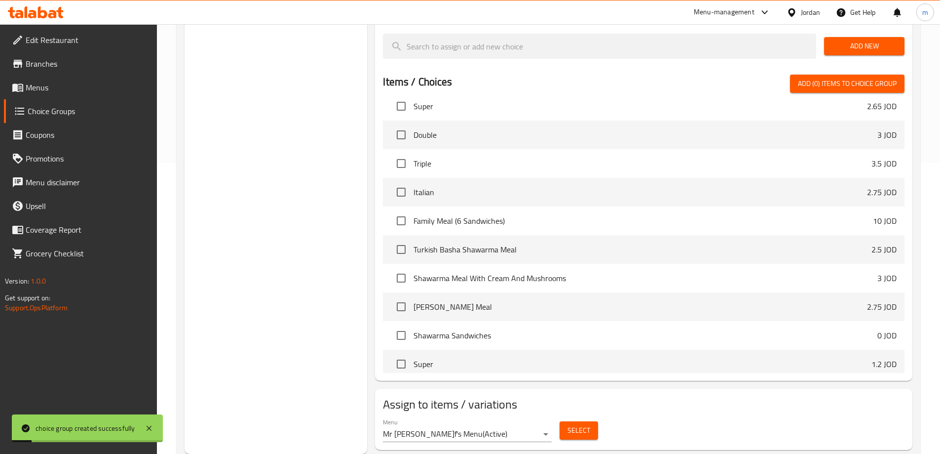
click at [580, 424] on span "Select" at bounding box center [579, 430] width 23 height 12
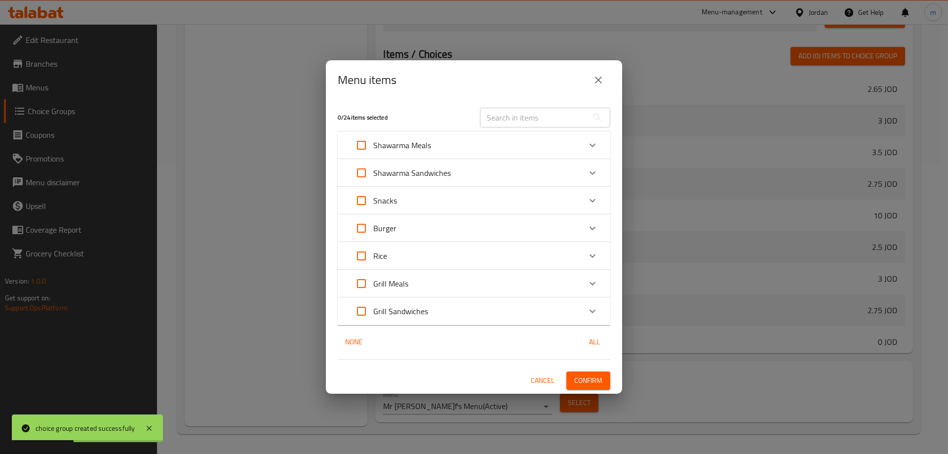
click at [412, 225] on div "Burger" at bounding box center [464, 228] width 231 height 24
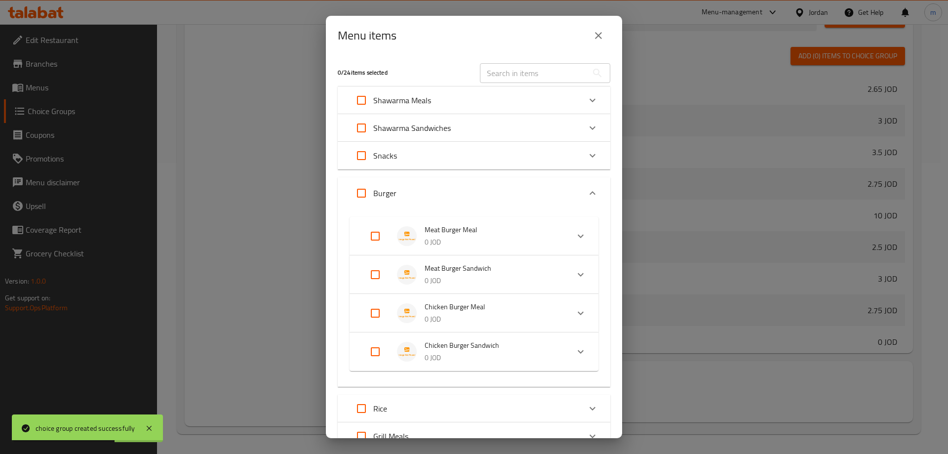
click at [371, 311] on input "Expand" at bounding box center [375, 313] width 24 height 24
checkbox input "true"
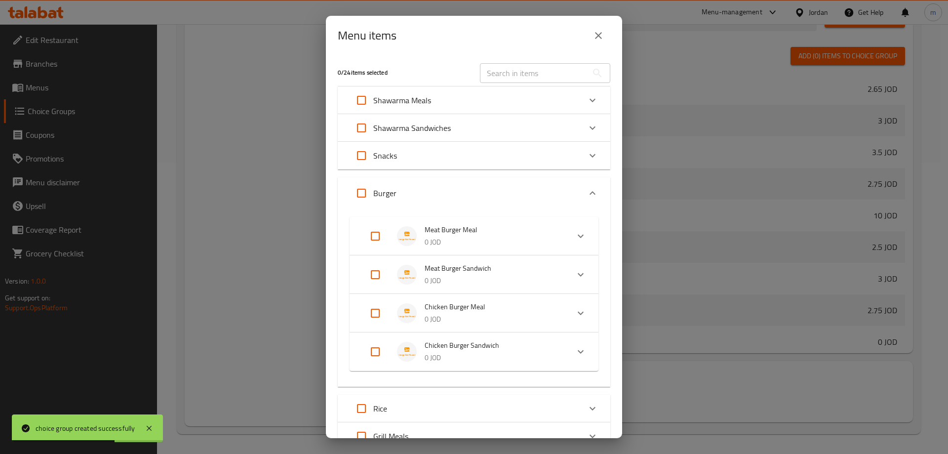
checkbox input "true"
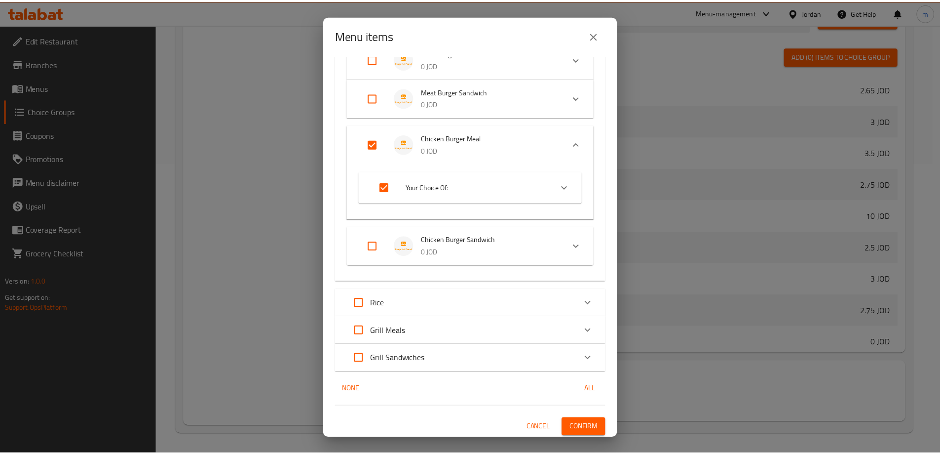
scroll to position [179, 0]
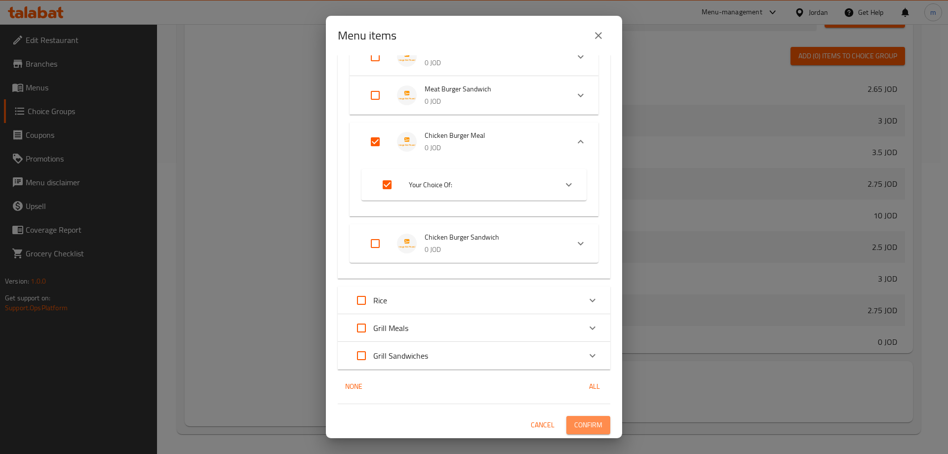
click at [584, 421] on span "Confirm" at bounding box center [588, 425] width 28 height 12
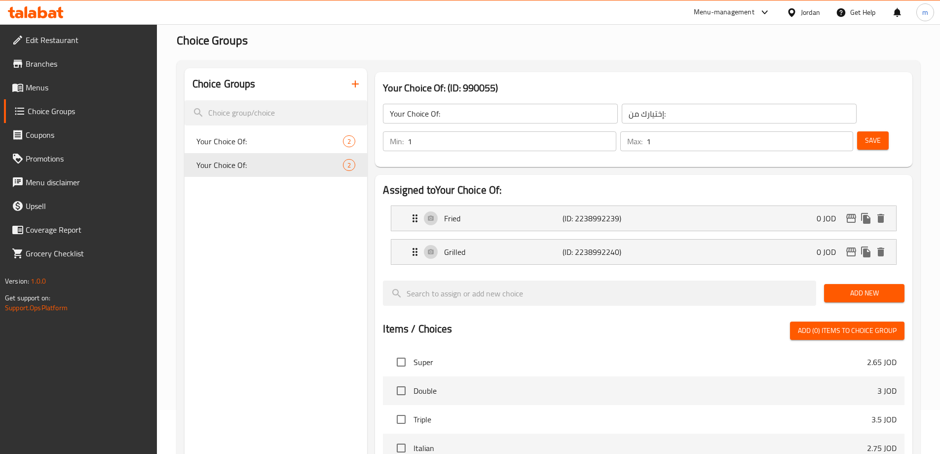
scroll to position [93, 0]
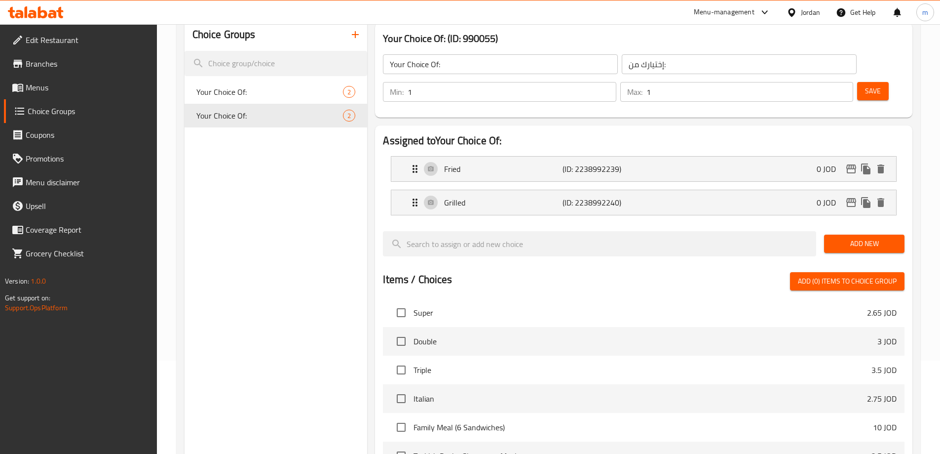
click at [347, 41] on button "button" at bounding box center [356, 35] width 24 height 24
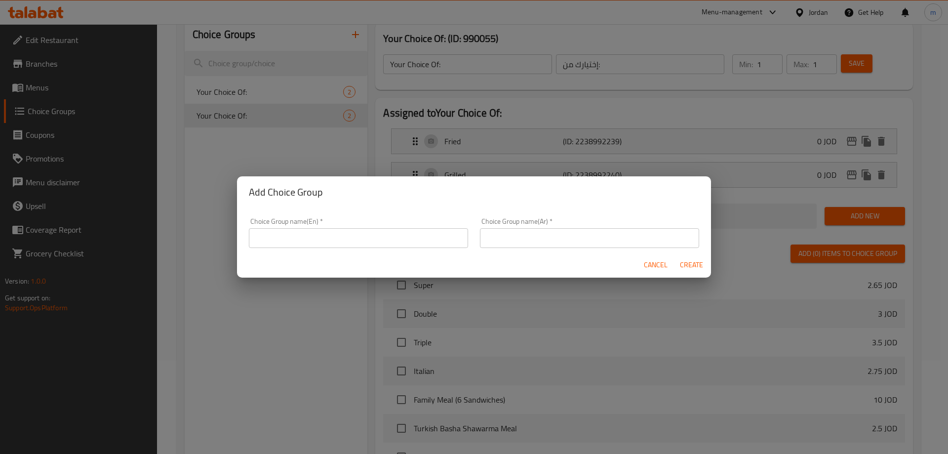
click at [374, 232] on input "text" at bounding box center [358, 238] width 219 height 20
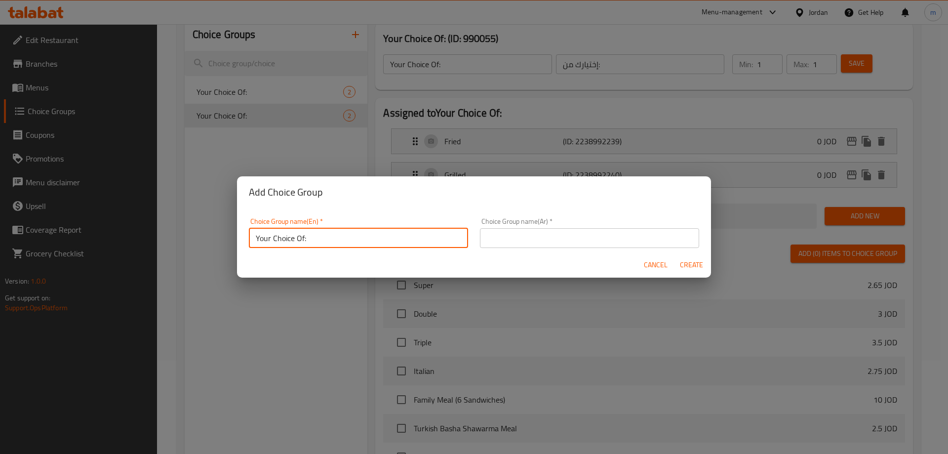
type input "Your Choice Of:"
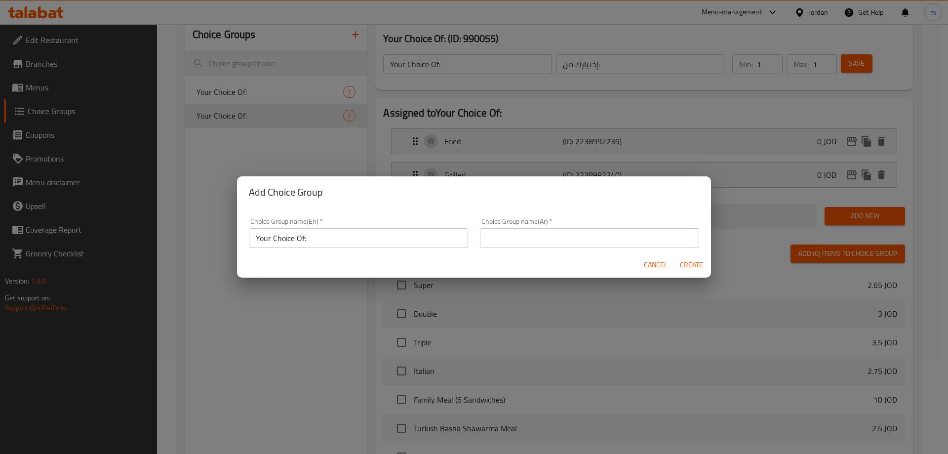
click at [692, 241] on div "Choice Group name(Ar)   * Choice Group name(Ar) *" at bounding box center [589, 233] width 231 height 42
click at [649, 231] on input "text" at bounding box center [589, 238] width 219 height 20
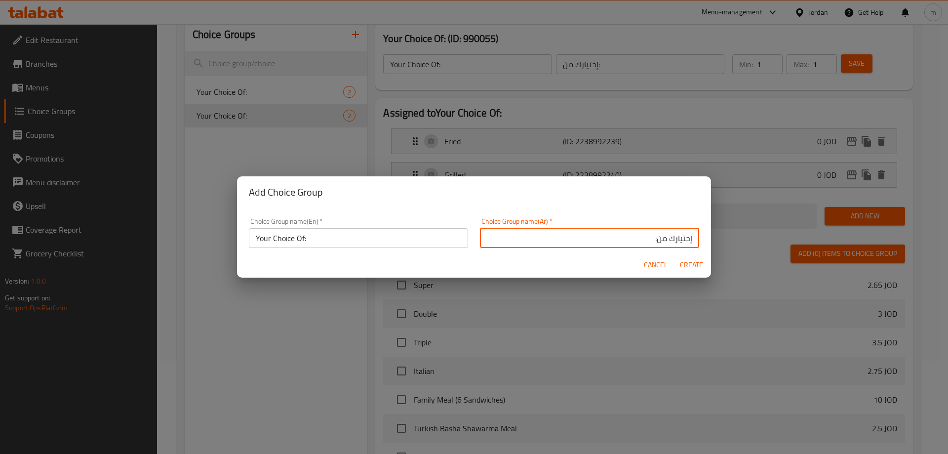
type input "إختيارك من:"
click at [697, 260] on span "Create" at bounding box center [691, 265] width 24 height 12
type input "Your Choice Of:"
type input "إختيارك من:"
type input "0"
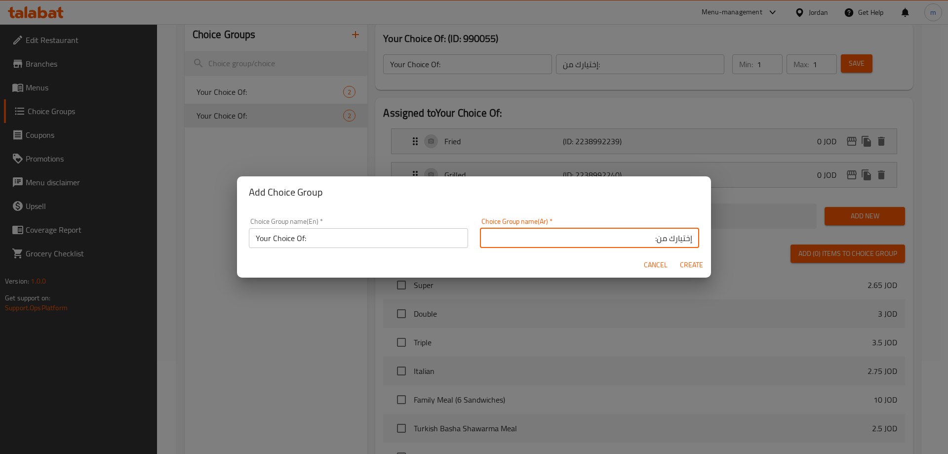
type input "0"
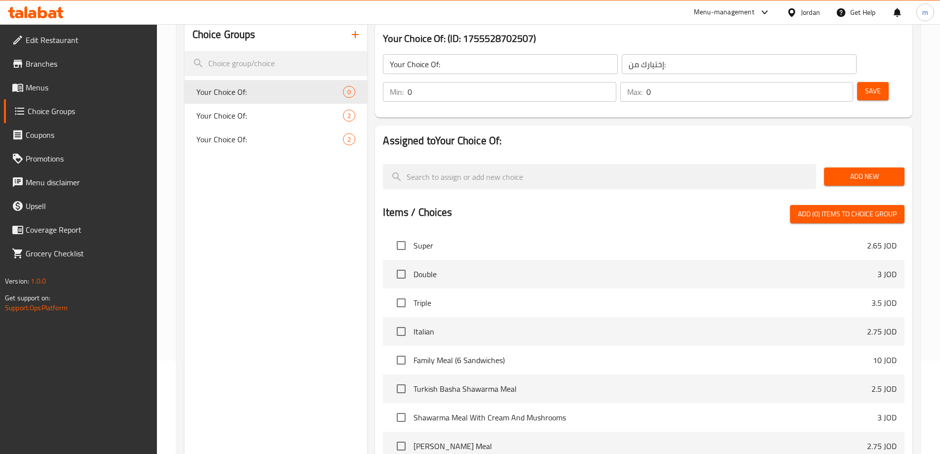
click at [616, 82] on input "0" at bounding box center [512, 92] width 208 height 20
type input "1"
click at [616, 82] on input "1" at bounding box center [512, 92] width 208 height 20
type input "1"
click at [825, 82] on input "1" at bounding box center [750, 92] width 207 height 20
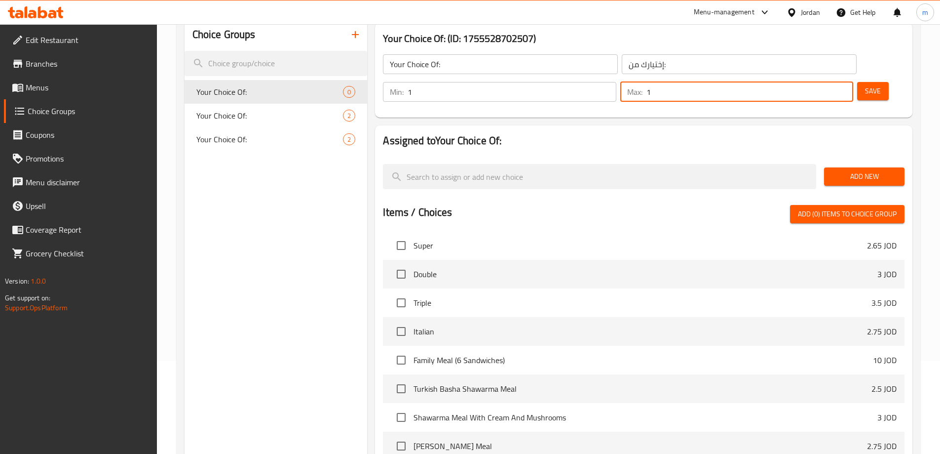
click at [837, 170] on span "Add New" at bounding box center [864, 176] width 65 height 12
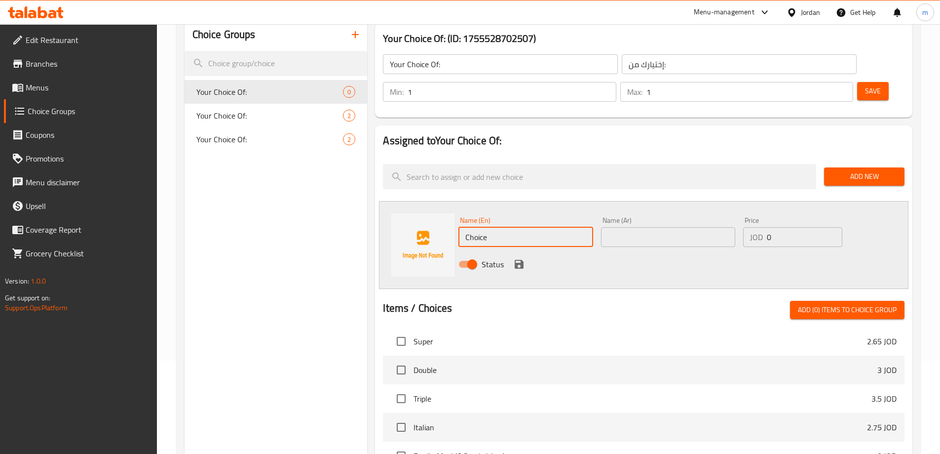
click at [491, 227] on input "Choice" at bounding box center [526, 237] width 134 height 20
paste input "Kebab"
type input "Kebab"
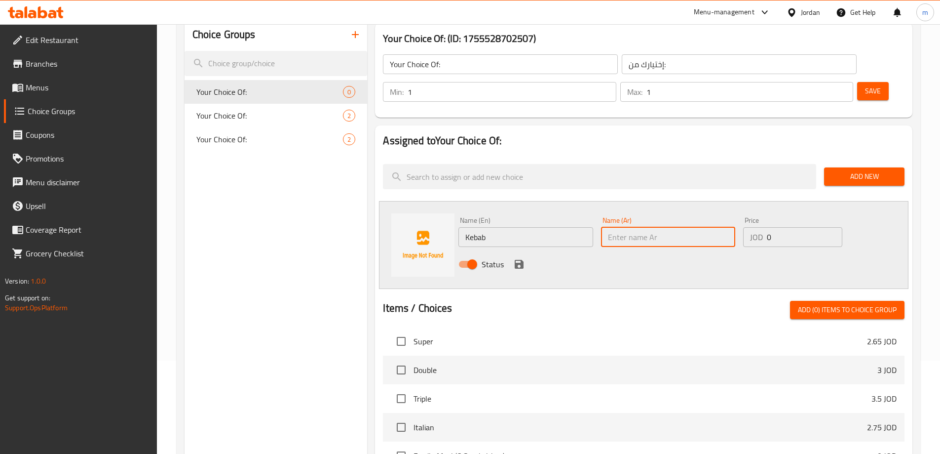
click at [639, 227] on input "text" at bounding box center [668, 237] width 134 height 20
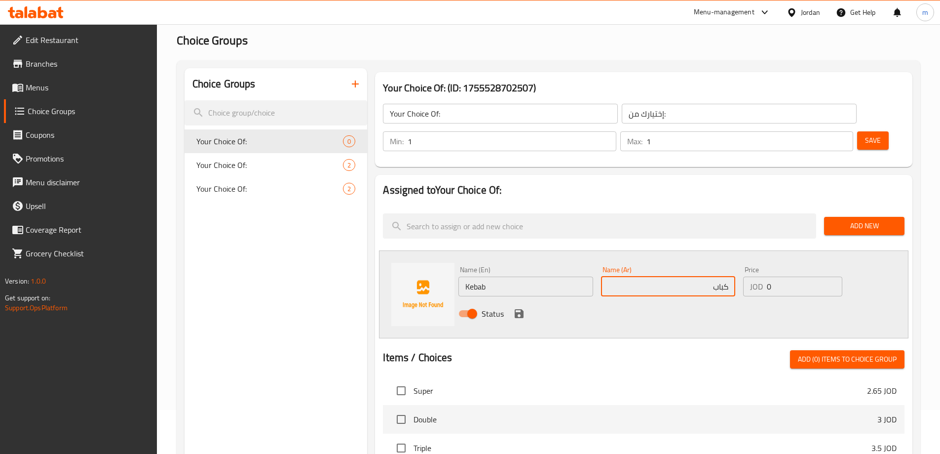
type input "كباب"
click at [522, 309] on icon "save" at bounding box center [519, 313] width 9 height 9
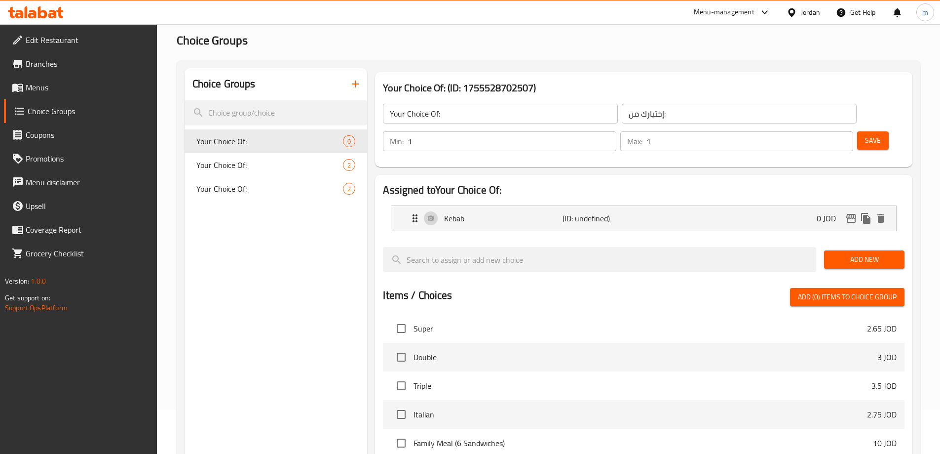
click at [847, 250] on button "Add New" at bounding box center [864, 259] width 80 height 18
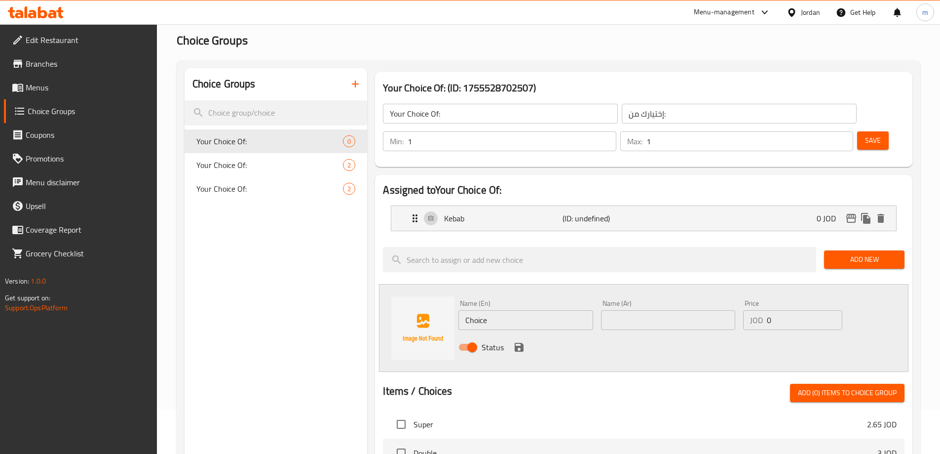
click at [503, 310] on input "Choice" at bounding box center [526, 320] width 134 height 20
paste input "[PERSON_NAME]"
type input "[PERSON_NAME]"
type input "شيش طاووق"
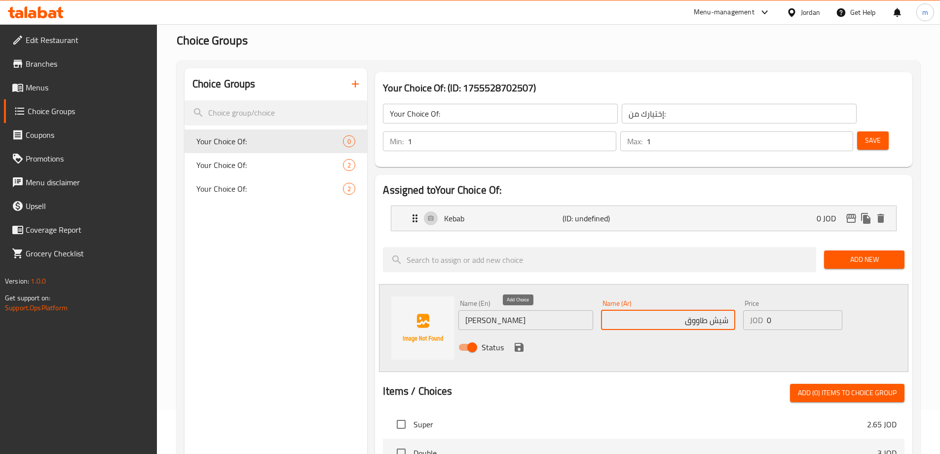
click at [520, 341] on icon "save" at bounding box center [519, 347] width 12 height 12
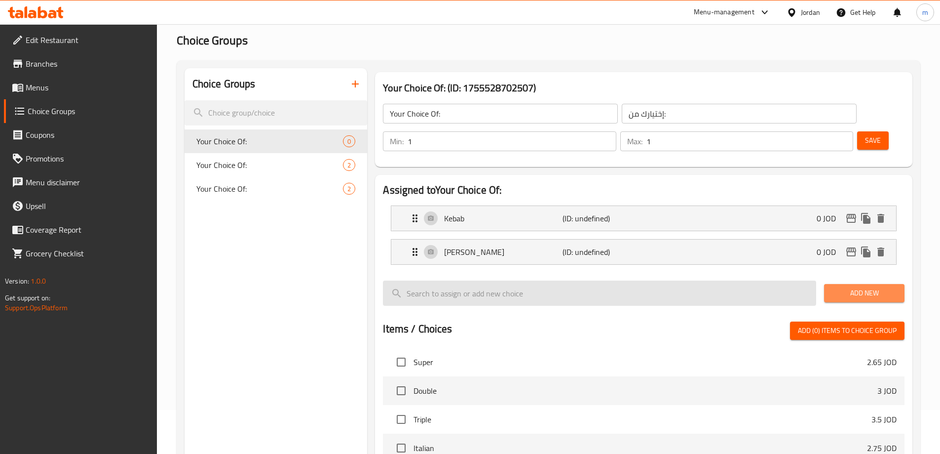
drag, startPoint x: 830, startPoint y: 264, endPoint x: 807, endPoint y: 273, distance: 25.5
click at [829, 284] on button "Add New" at bounding box center [864, 293] width 80 height 18
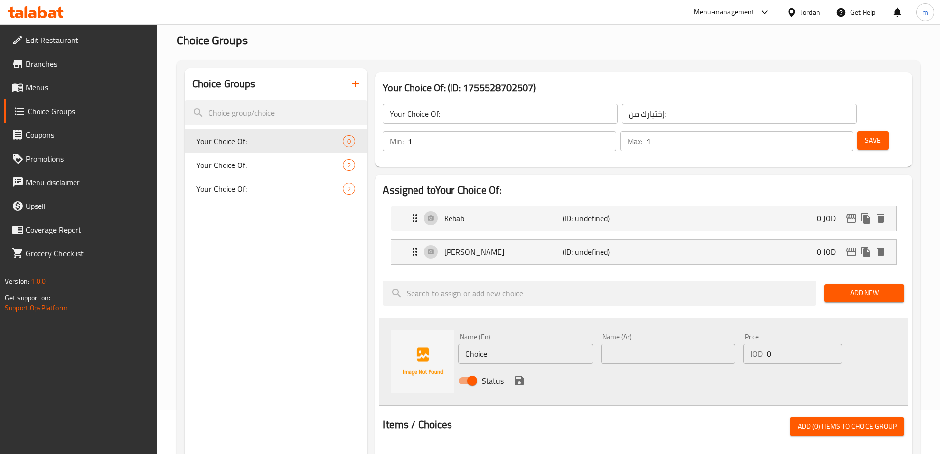
click at [557, 344] on input "Choice" at bounding box center [526, 354] width 134 height 20
type input "Meat Pieces"
type input "قطع لحم"
drag, startPoint x: 523, startPoint y: 352, endPoint x: 624, endPoint y: 279, distance: 125.2
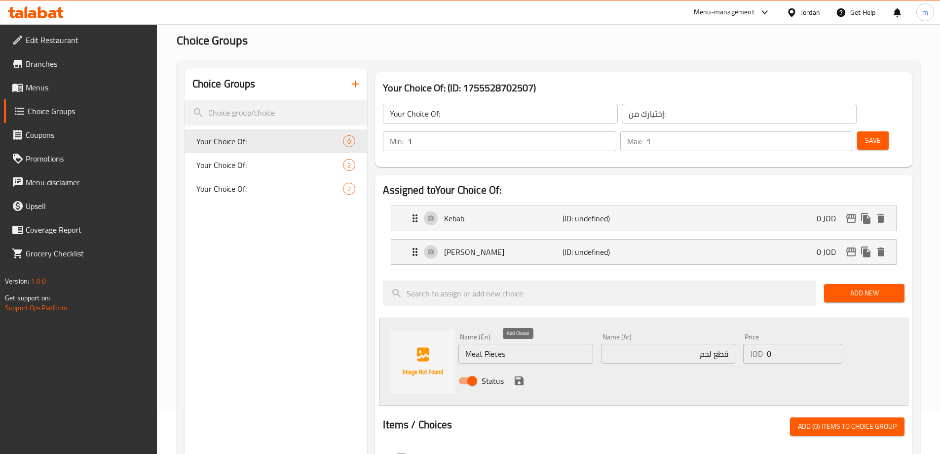
click at [523, 376] on icon "save" at bounding box center [519, 380] width 9 height 9
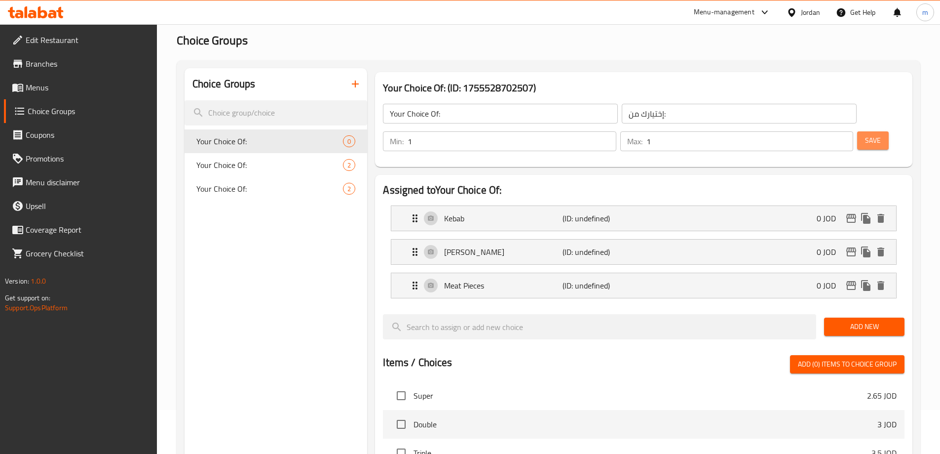
drag, startPoint x: 853, startPoint y: 104, endPoint x: 839, endPoint y: 123, distance: 24.0
click at [857, 131] on button "Save" at bounding box center [873, 140] width 32 height 18
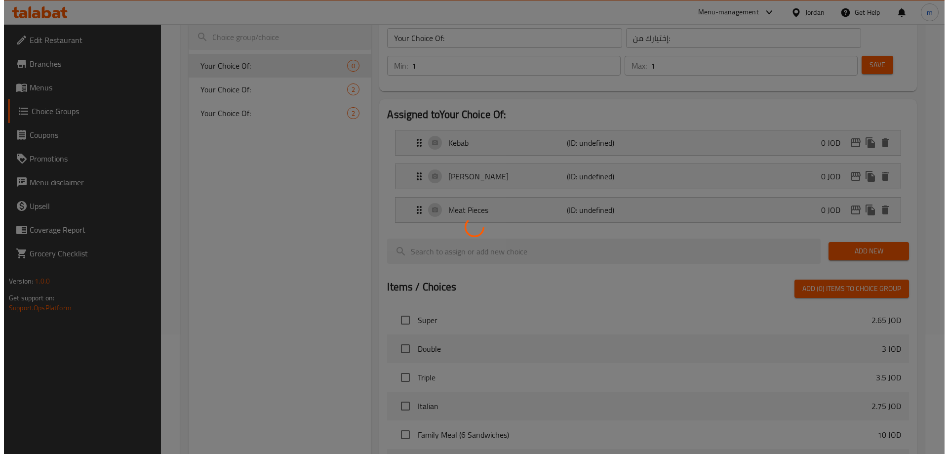
scroll to position [324, 0]
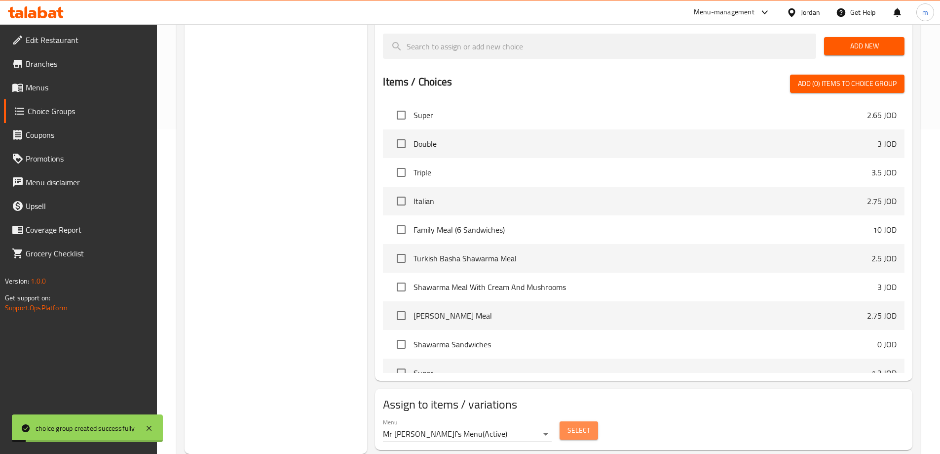
click at [587, 424] on span "Select" at bounding box center [579, 430] width 23 height 12
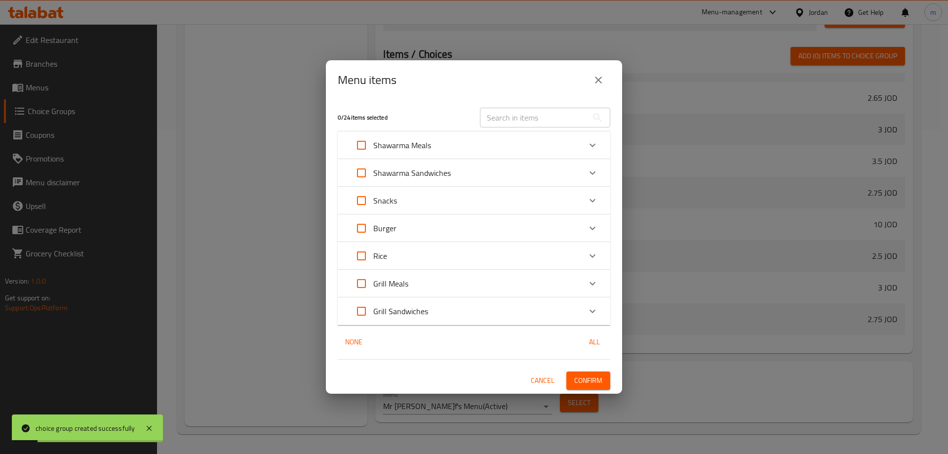
scroll to position [99, 0]
click at [419, 279] on div "Grill Meals" at bounding box center [464, 283] width 231 height 24
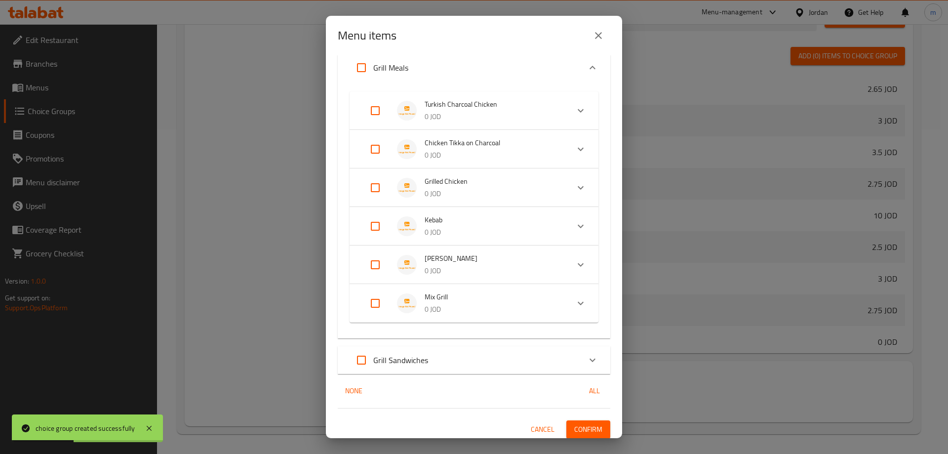
scroll to position [185, 0]
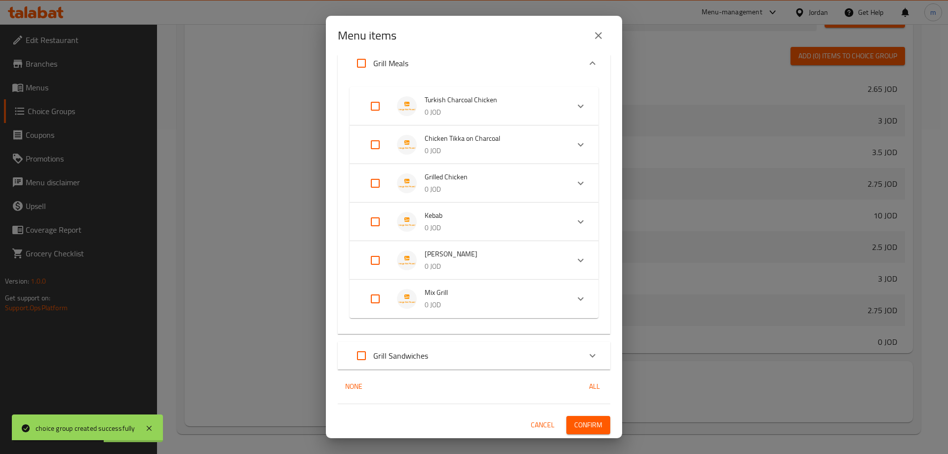
click at [374, 299] on input "Expand" at bounding box center [375, 299] width 24 height 24
checkbox input "true"
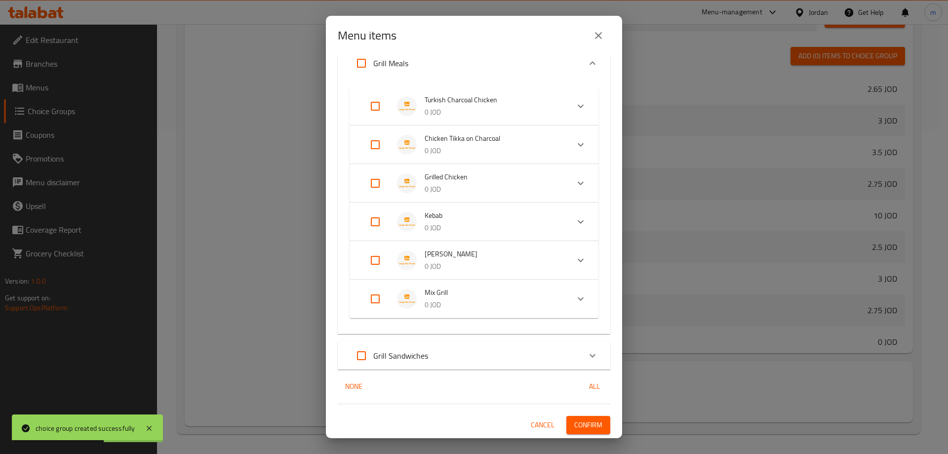
checkbox input "true"
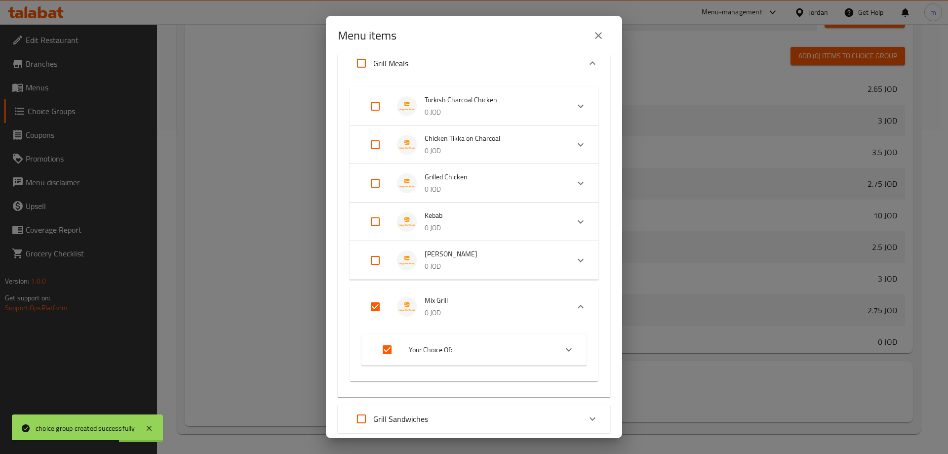
click at [498, 348] on span "Your Choice Of:" at bounding box center [479, 350] width 140 height 12
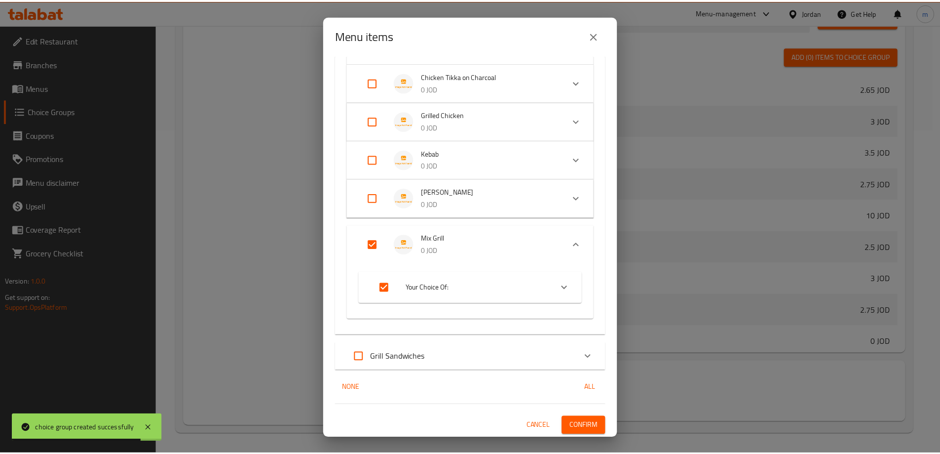
scroll to position [248, 0]
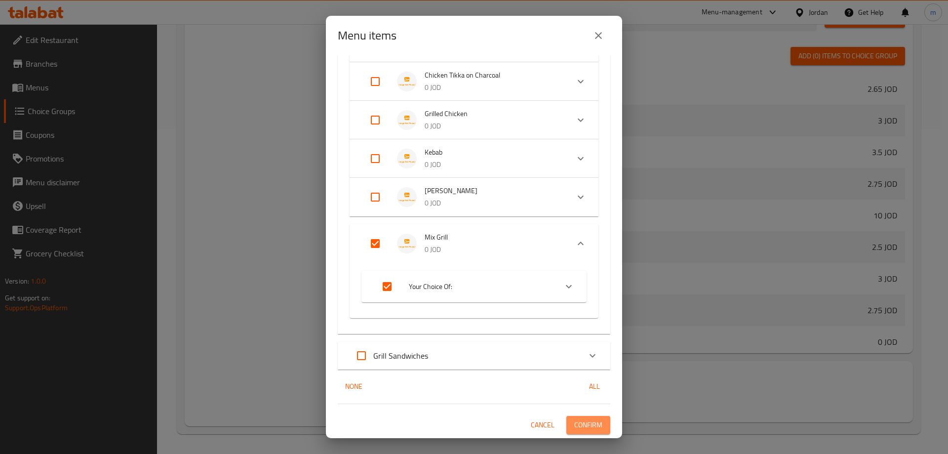
click at [577, 424] on span "Confirm" at bounding box center [588, 425] width 28 height 12
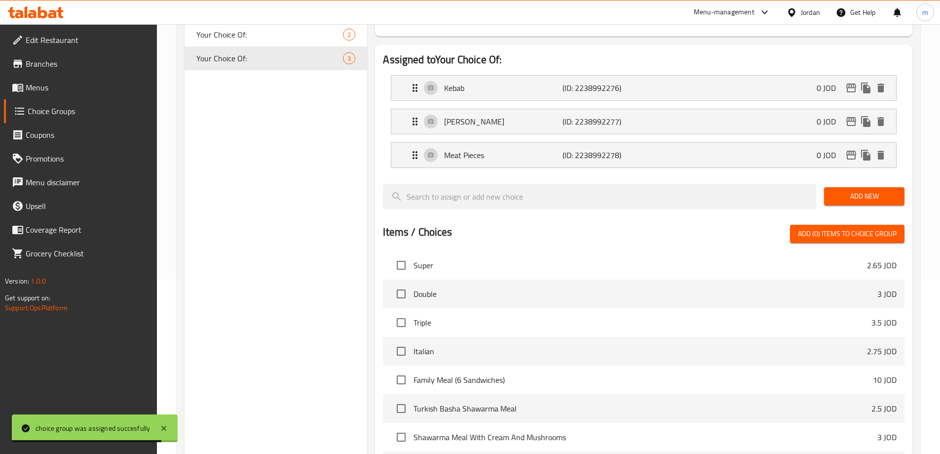
scroll to position [28, 0]
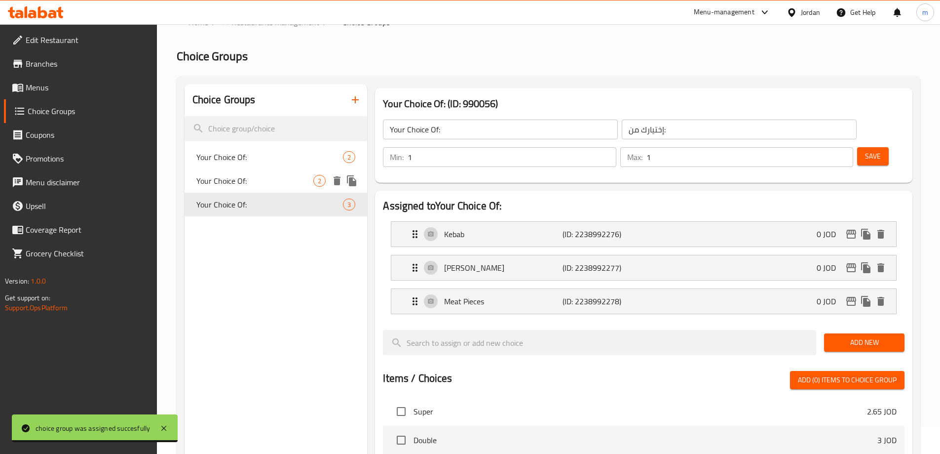
click at [261, 179] on span "Your Choice Of:" at bounding box center [254, 181] width 117 height 12
type input "Your Choice Of:"
type input "إختيارك من:"
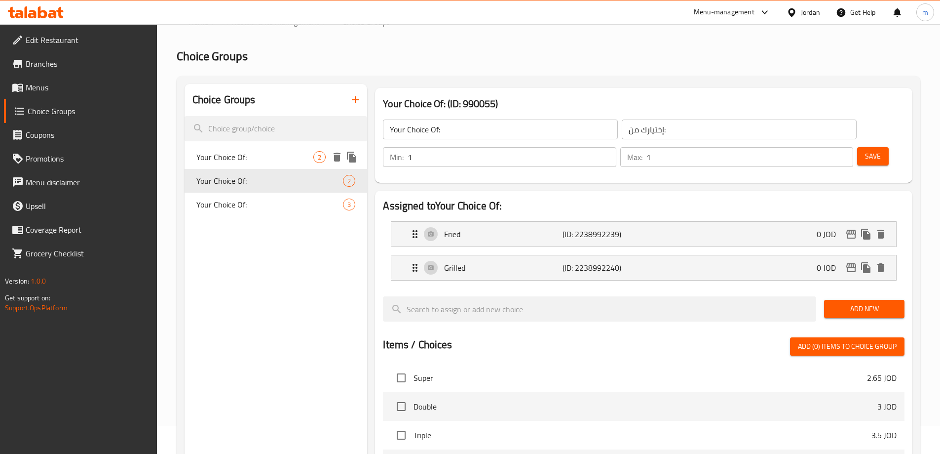
click at [270, 154] on span "Your Choice Of:" at bounding box center [254, 157] width 117 height 12
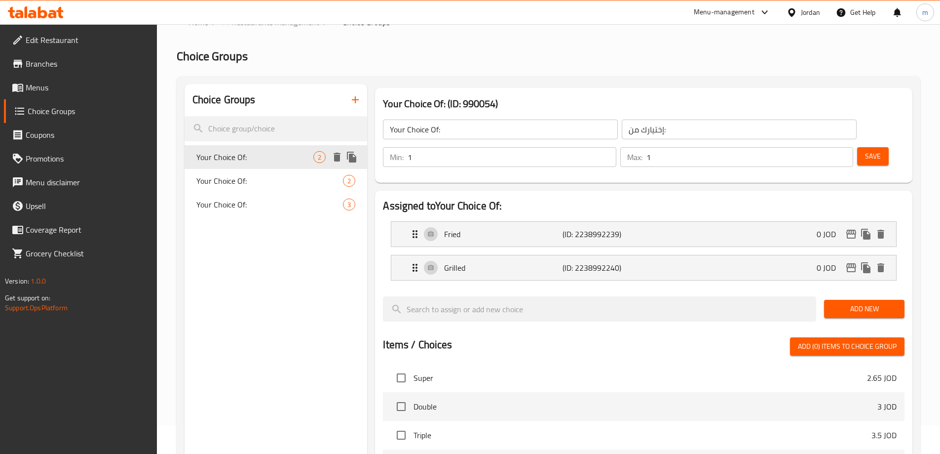
type input "Your Choice Of:"
type input "إختيارك من:"
click at [38, 81] on span "Menus" at bounding box center [87, 87] width 123 height 12
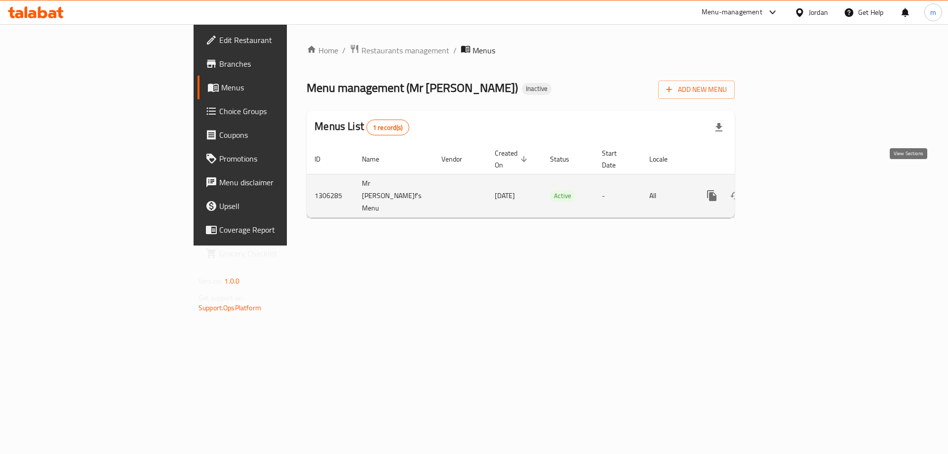
click at [787, 191] on icon "enhanced table" at bounding box center [782, 195] width 9 height 9
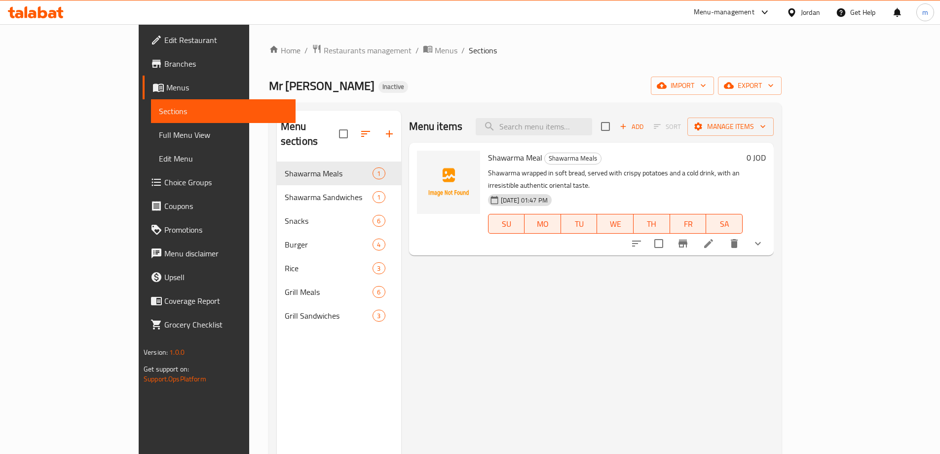
click at [159, 139] on span "Full Menu View" at bounding box center [223, 135] width 129 height 12
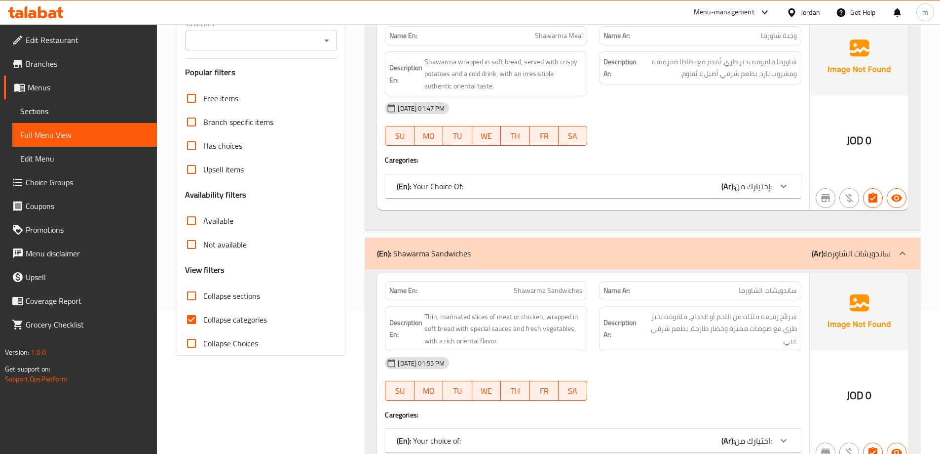
scroll to position [148, 0]
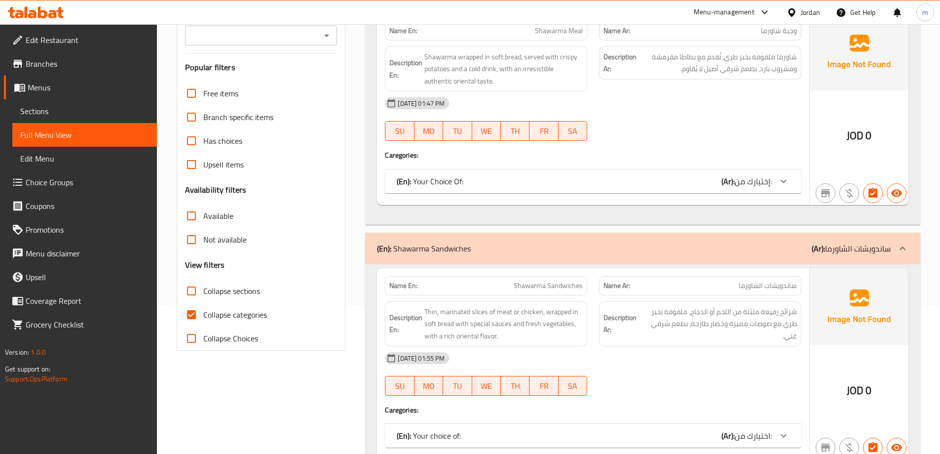
click at [253, 316] on span "Collapse categories" at bounding box center [235, 314] width 64 height 12
click at [203, 316] on input "Collapse categories" at bounding box center [192, 315] width 24 height 24
checkbox input "false"
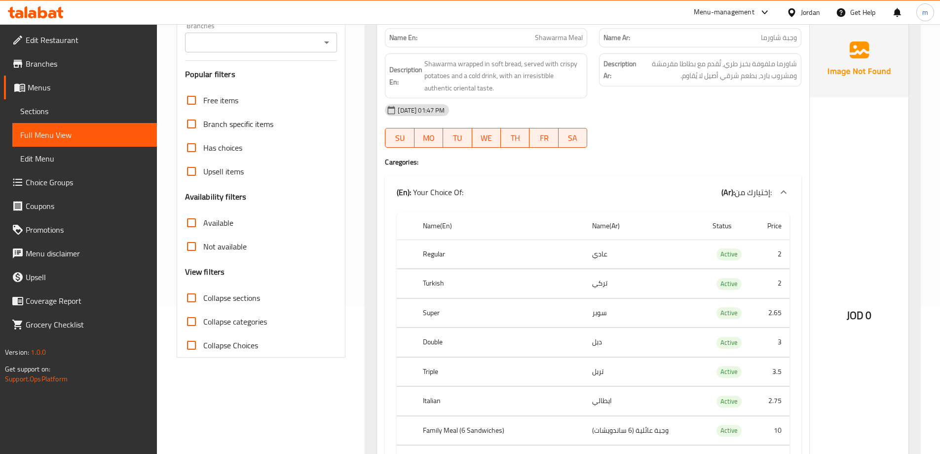
click at [226, 307] on label "Collapse sections" at bounding box center [220, 298] width 80 height 24
click at [203, 307] on input "Collapse sections" at bounding box center [192, 298] width 24 height 24
checkbox input "true"
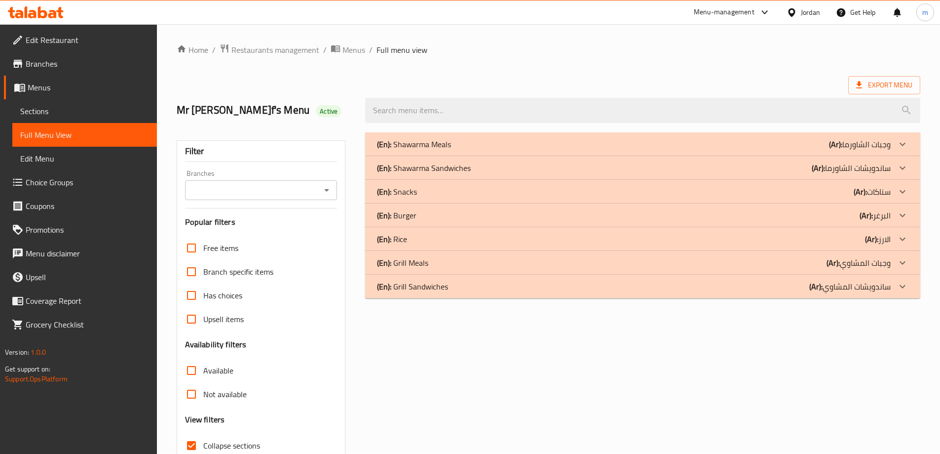
scroll to position [0, 0]
click at [623, 143] on div "(En): Shawarma Meals (Ar): وجبات الشاورما" at bounding box center [634, 145] width 514 height 12
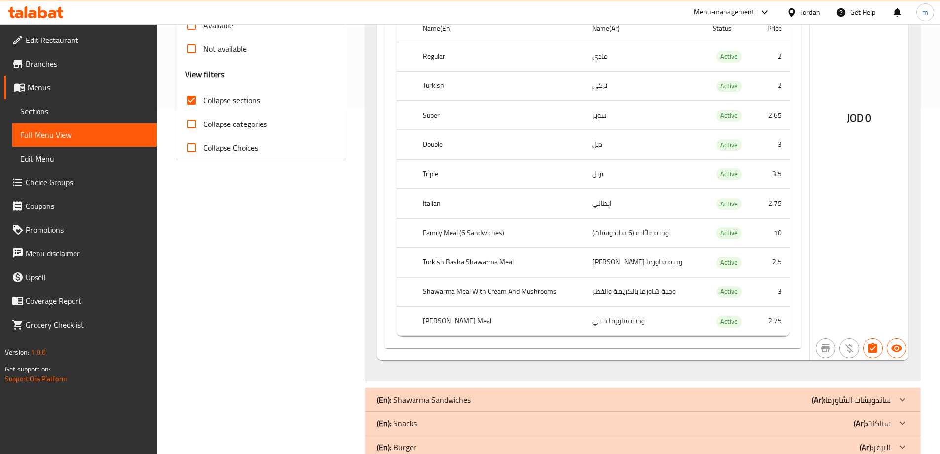
scroll to position [99, 0]
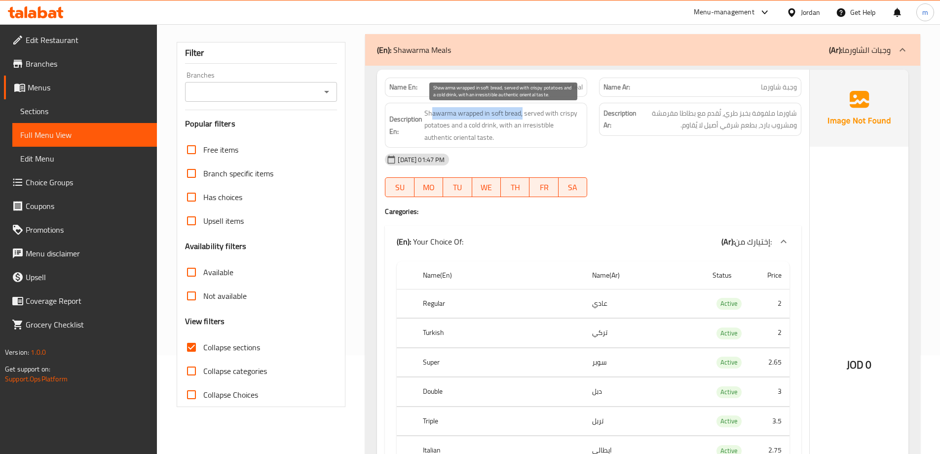
drag, startPoint x: 431, startPoint y: 112, endPoint x: 523, endPoint y: 113, distance: 91.3
click at [523, 113] on span "Shawarma wrapped in soft bread, served with crispy potatoes and a cold drink, w…" at bounding box center [503, 125] width 158 height 37
drag, startPoint x: 525, startPoint y: 112, endPoint x: 497, endPoint y: 129, distance: 33.0
click at [497, 129] on span "Shawarma wrapped in soft bread, served with crispy potatoes and a cold drink, w…" at bounding box center [503, 125] width 158 height 37
drag, startPoint x: 503, startPoint y: 126, endPoint x: 473, endPoint y: 133, distance: 30.8
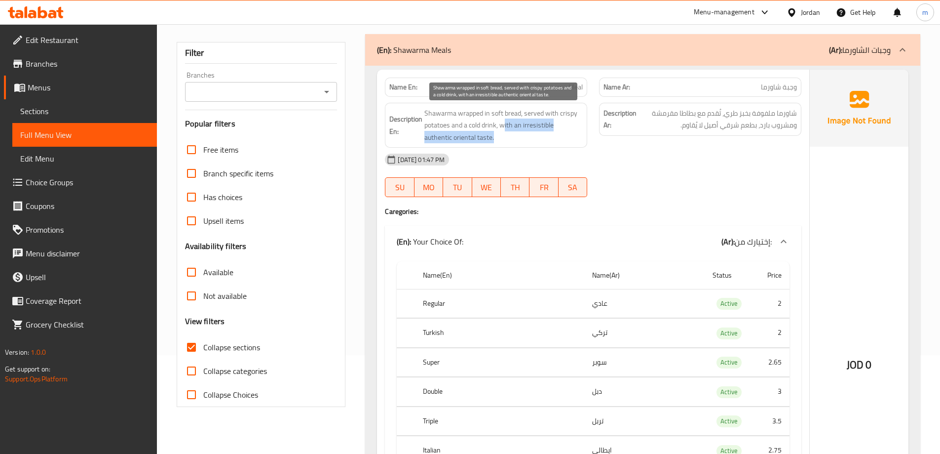
click at [473, 133] on span "Shawarma wrapped in soft bread, served with crispy potatoes and a cold drink, w…" at bounding box center [503, 125] width 158 height 37
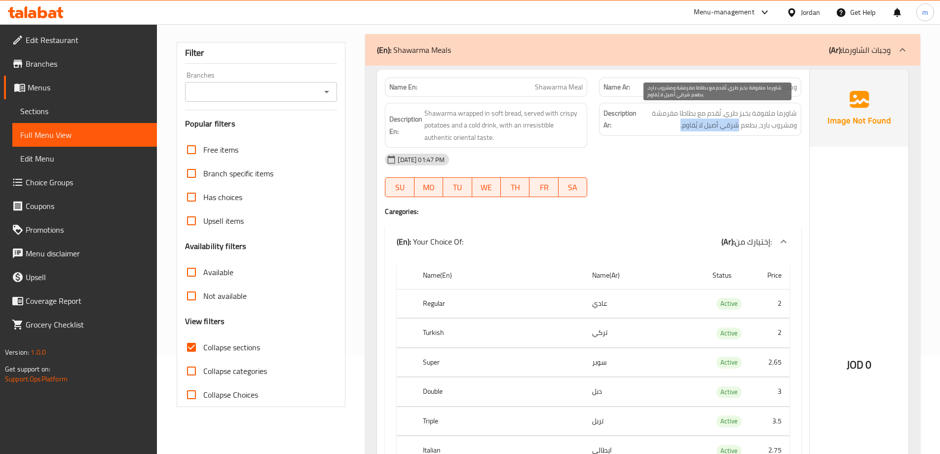
drag, startPoint x: 728, startPoint y: 132, endPoint x: 638, endPoint y: 124, distance: 90.2
click at [639, 124] on span "شاورما ملفوفة بخبز طري، تُقدم مع بطاطا مقرمشة ومشروب بارد، بطعم شرقي أصيل لا يُ…" at bounding box center [718, 119] width 158 height 24
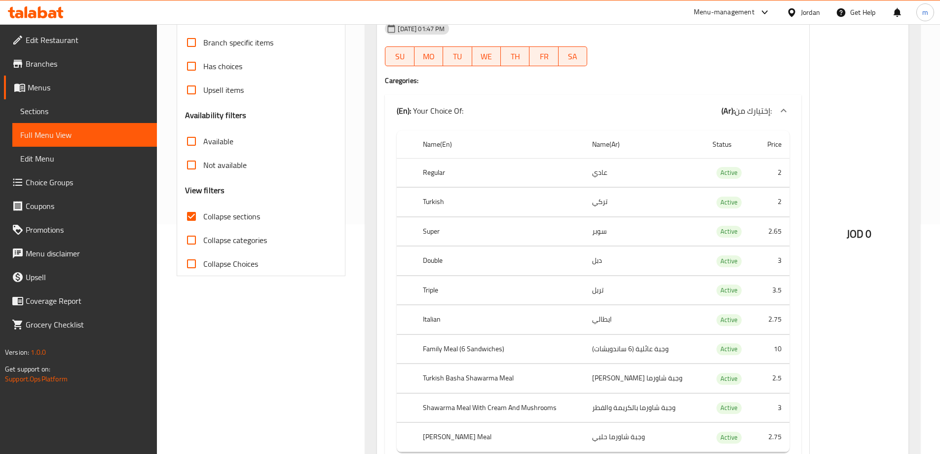
scroll to position [247, 0]
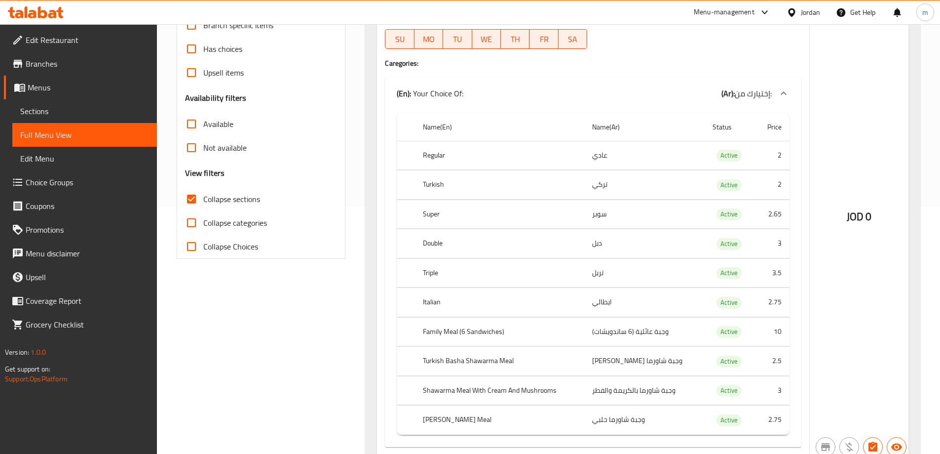
click at [609, 325] on td "وجبة عائلية (6 ساندويشات)" at bounding box center [644, 331] width 120 height 29
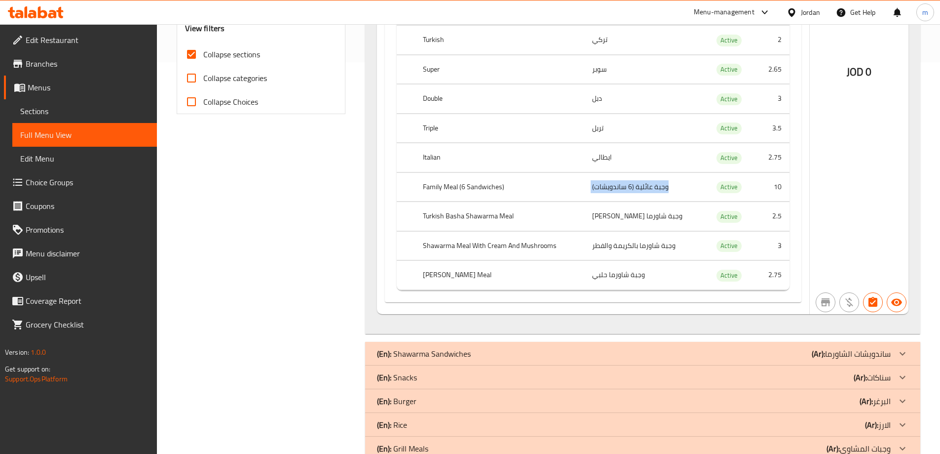
scroll to position [395, 0]
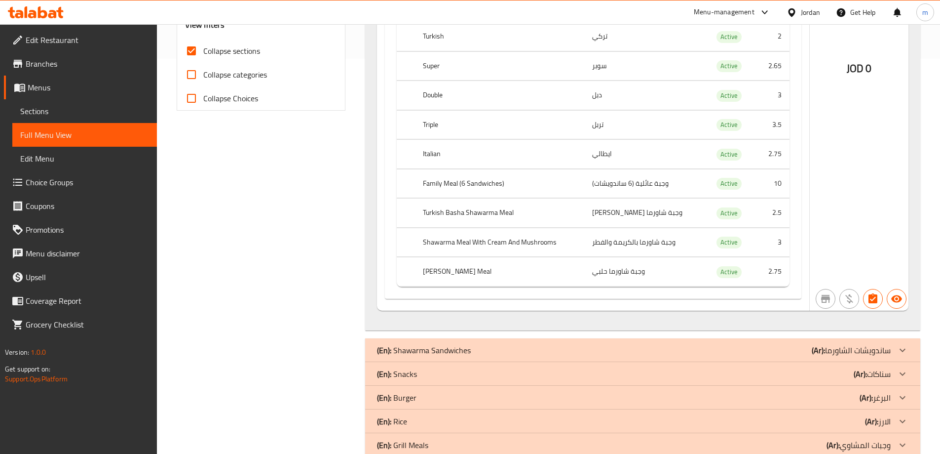
click at [439, 220] on th "Turkish Basha Shawarma Meal" at bounding box center [499, 212] width 169 height 29
click at [446, 208] on th "Turkish Basha Shawarma Meal" at bounding box center [499, 212] width 169 height 29
click at [615, 240] on td "وجبة شاورما بالكريمة والفطر" at bounding box center [644, 242] width 120 height 29
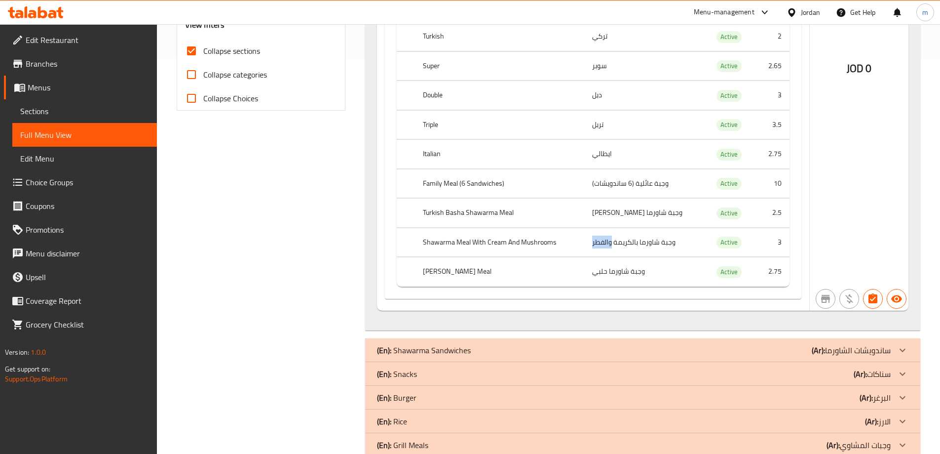
click at [614, 240] on td "وجبة شاورما بالكريمة والفطر" at bounding box center [644, 242] width 120 height 29
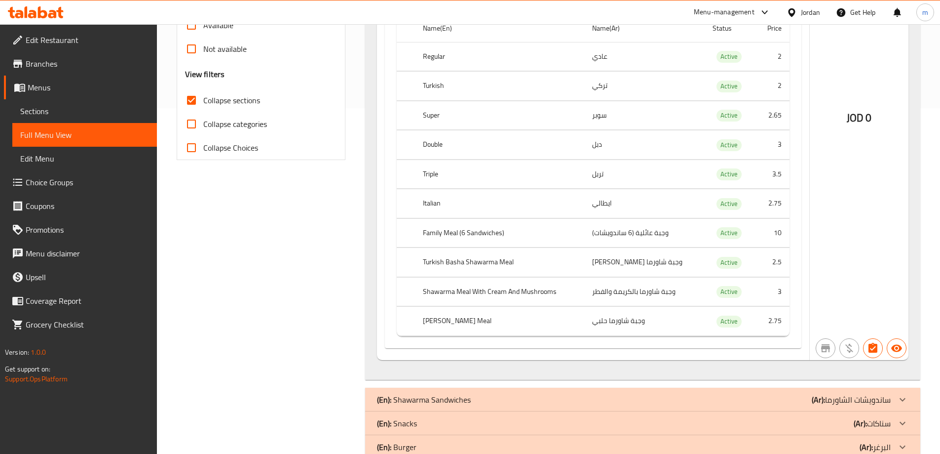
click at [607, 316] on td "وجبة شاورما حلبي" at bounding box center [644, 321] width 120 height 29
click at [531, 314] on th "Halabi Shawarma Meal" at bounding box center [499, 321] width 169 height 29
drag, startPoint x: 516, startPoint y: 294, endPoint x: 533, endPoint y: 289, distance: 18.0
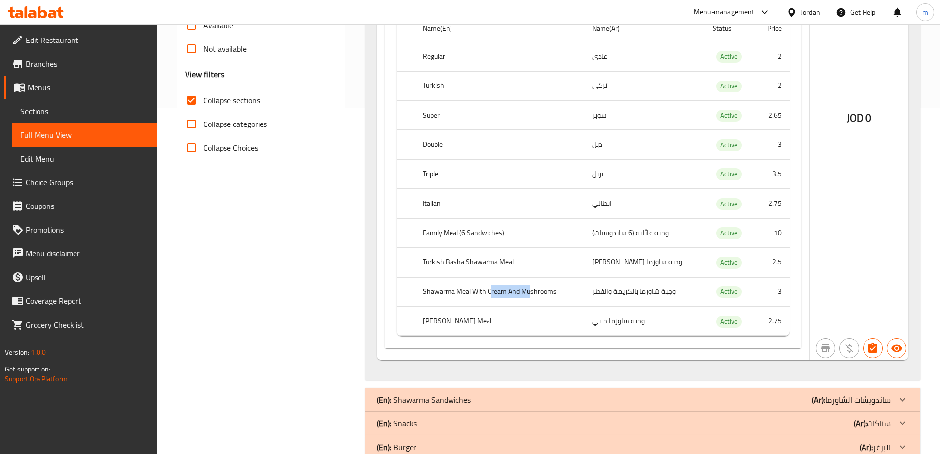
click at [533, 289] on th "Shawarma Meal With Cream And Mushrooms" at bounding box center [499, 291] width 169 height 29
click at [574, 297] on th "Shawarma Meal With Cream And Mushrooms" at bounding box center [499, 291] width 169 height 29
click at [564, 295] on th "Shawarma Meal With Cream And Mushrooms" at bounding box center [499, 291] width 169 height 29
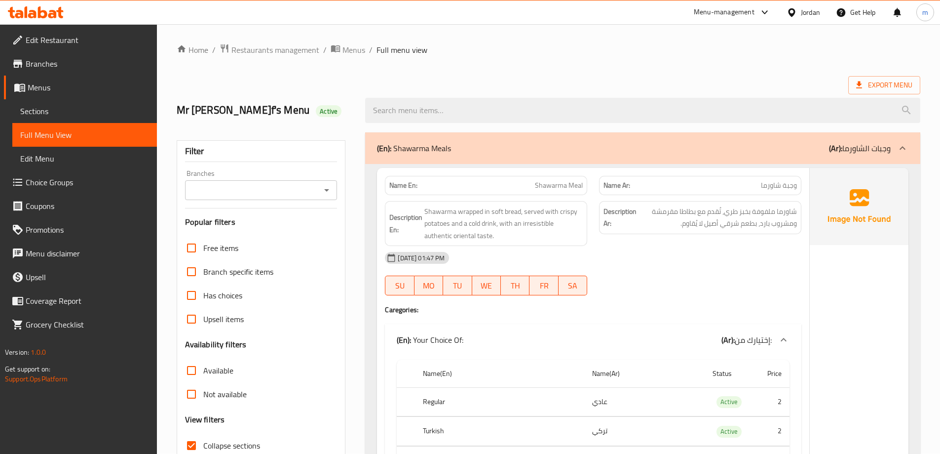
scroll to position [0, 0]
click at [808, 154] on div "(En): Shawarma Meals (Ar): وجبات الشاورما" at bounding box center [642, 149] width 555 height 32
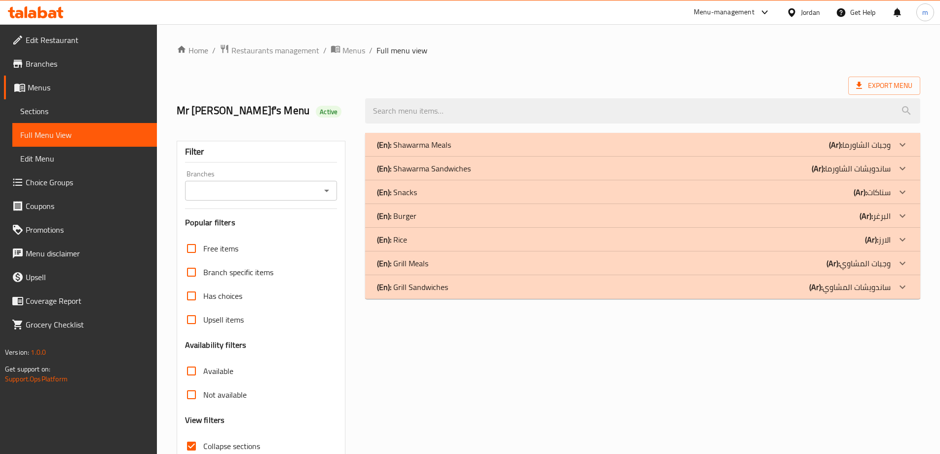
click at [829, 152] on b "(Ar):" at bounding box center [835, 144] width 13 height 15
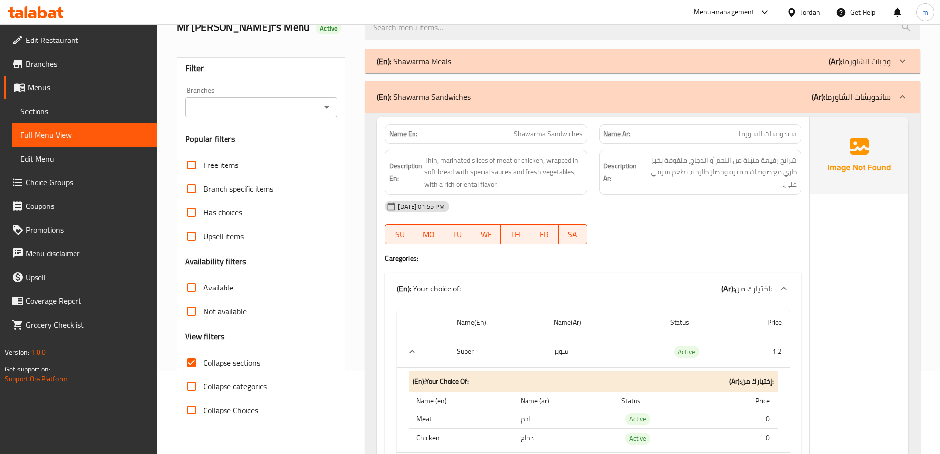
scroll to position [99, 0]
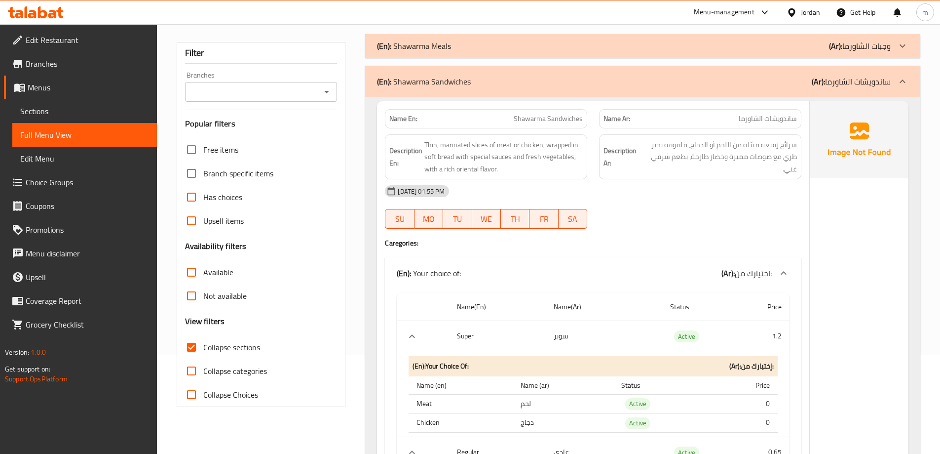
click at [618, 315] on th "Name(Ar)" at bounding box center [604, 307] width 116 height 28
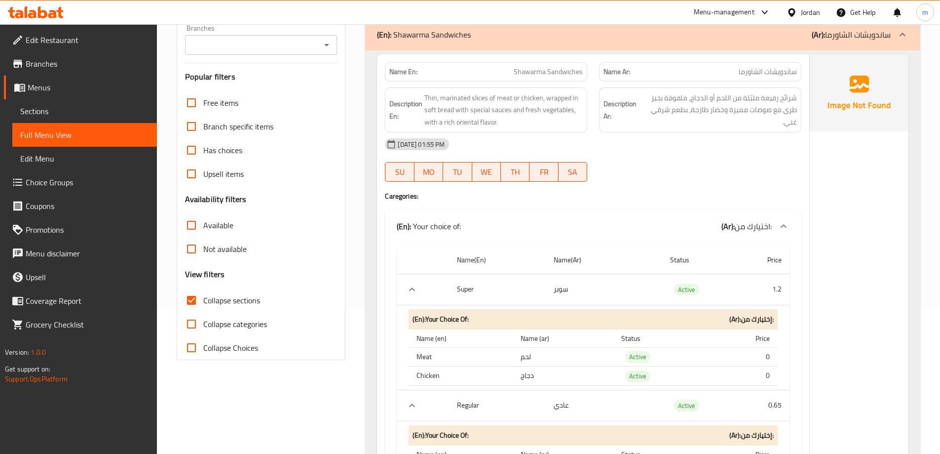
scroll to position [0, 0]
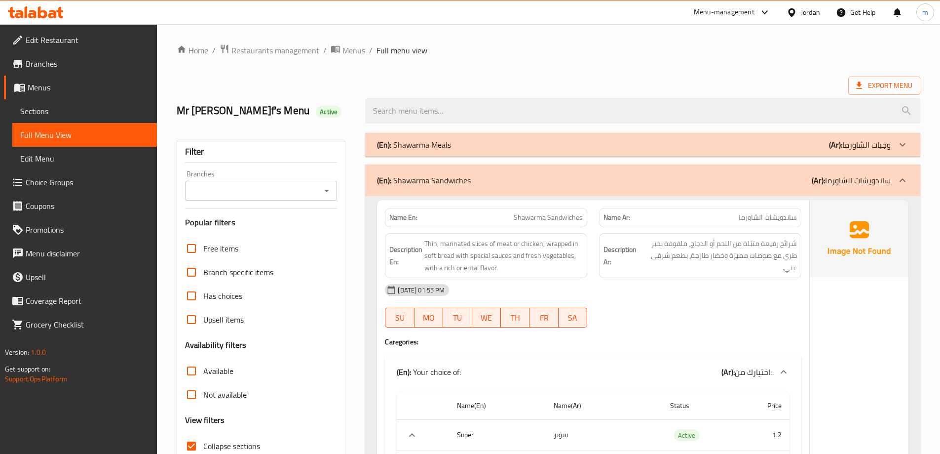
click at [754, 188] on div "(En): Shawarma Sandwiches (Ar): ساندويشات الشاورما" at bounding box center [642, 180] width 555 height 32
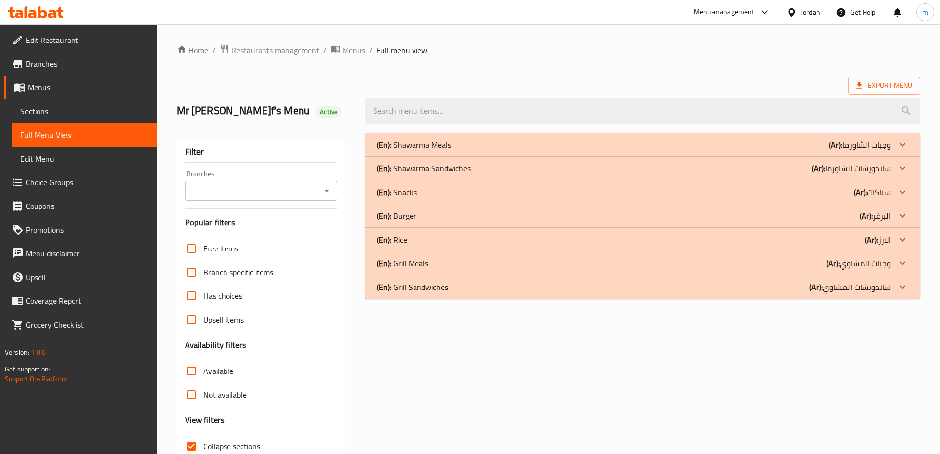
click at [747, 151] on div "(En): Snacks (Ar): سناكات" at bounding box center [634, 145] width 514 height 12
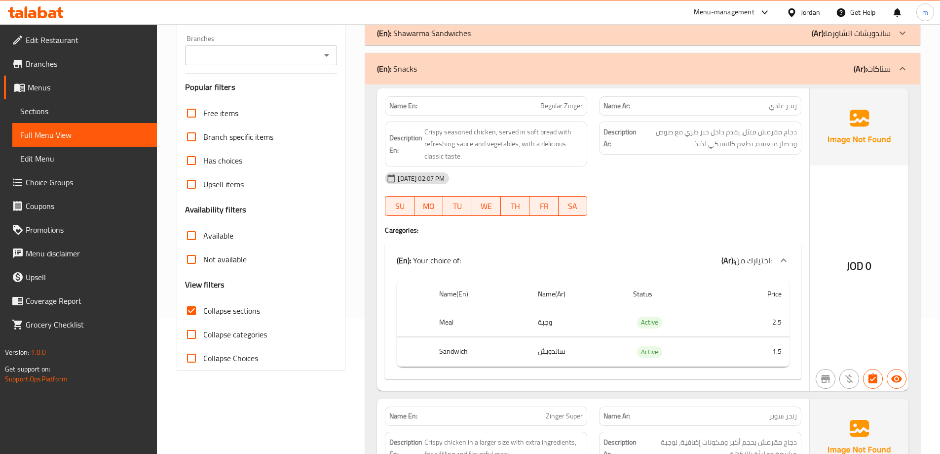
scroll to position [148, 0]
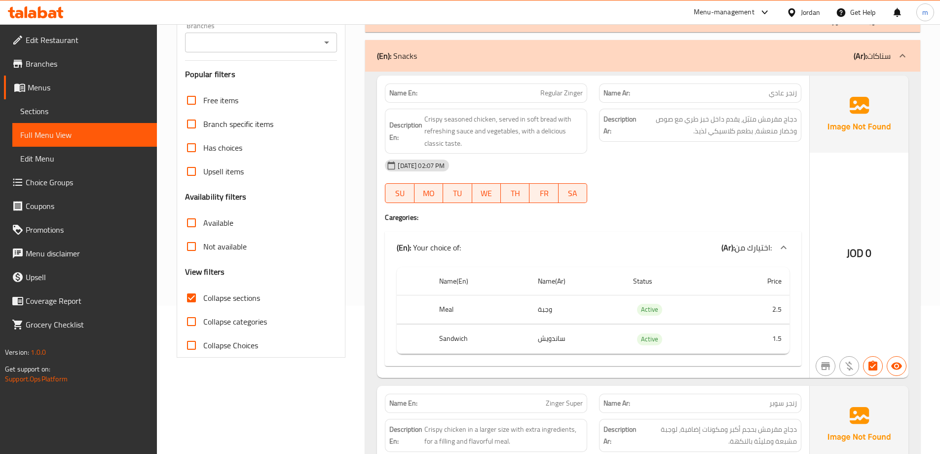
click at [684, 181] on div "18-08-2025 02:07 PM SU MO TU WE TH FR SA" at bounding box center [593, 181] width 428 height 55
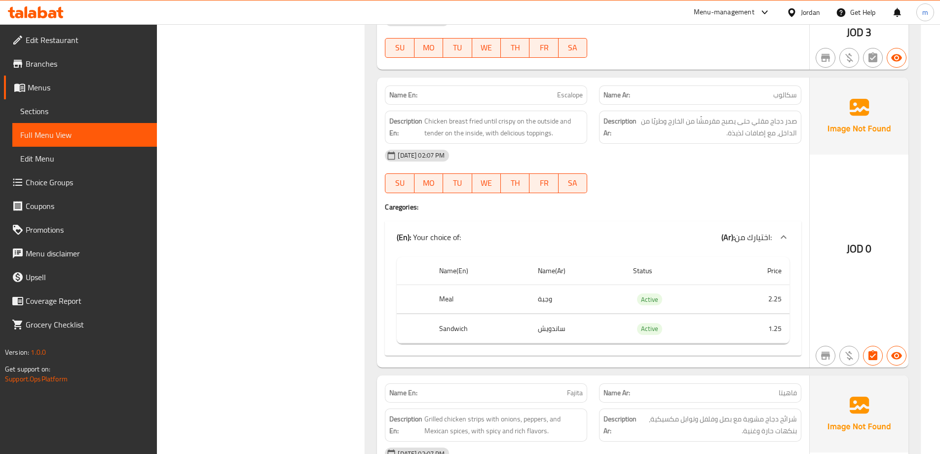
scroll to position [592, 0]
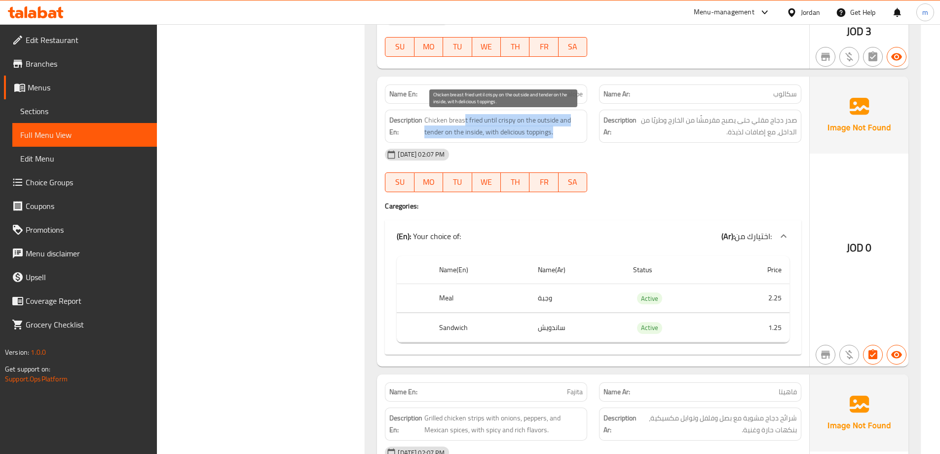
drag, startPoint x: 463, startPoint y: 119, endPoint x: 566, endPoint y: 135, distance: 103.4
click at [566, 135] on span "Chicken breast fried until crispy on the outside and tender on the inside, with…" at bounding box center [503, 126] width 158 height 24
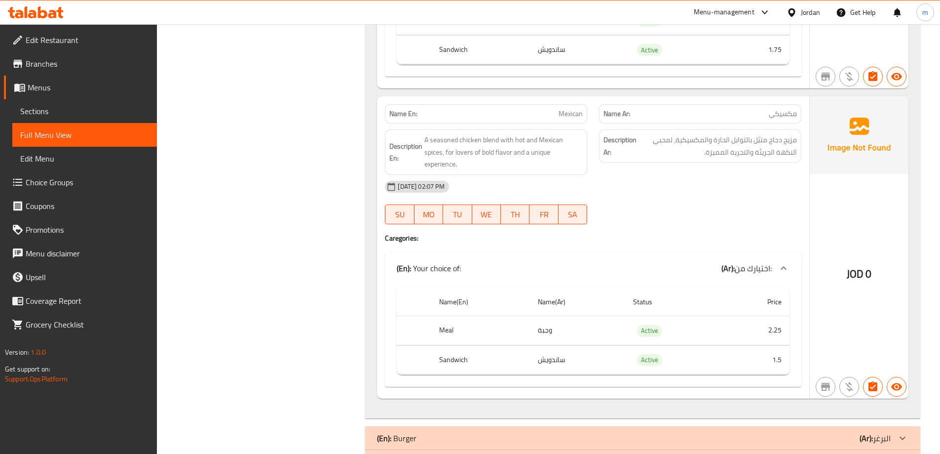
scroll to position [1481, 0]
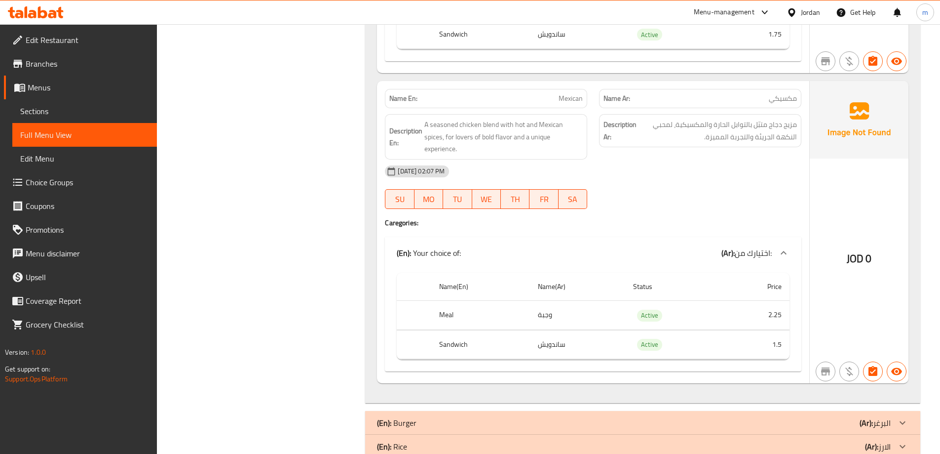
click at [566, 100] on span "Mexican" at bounding box center [571, 98] width 24 height 10
copy span "Mexican"
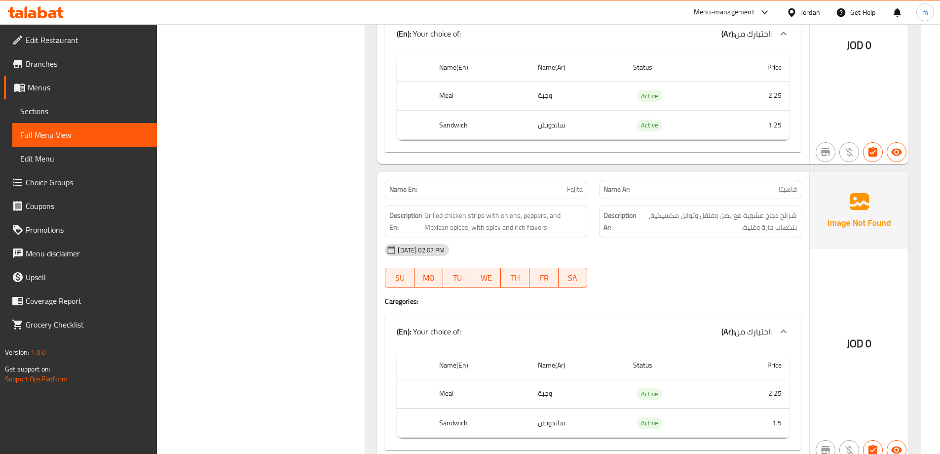
scroll to position [1352, 0]
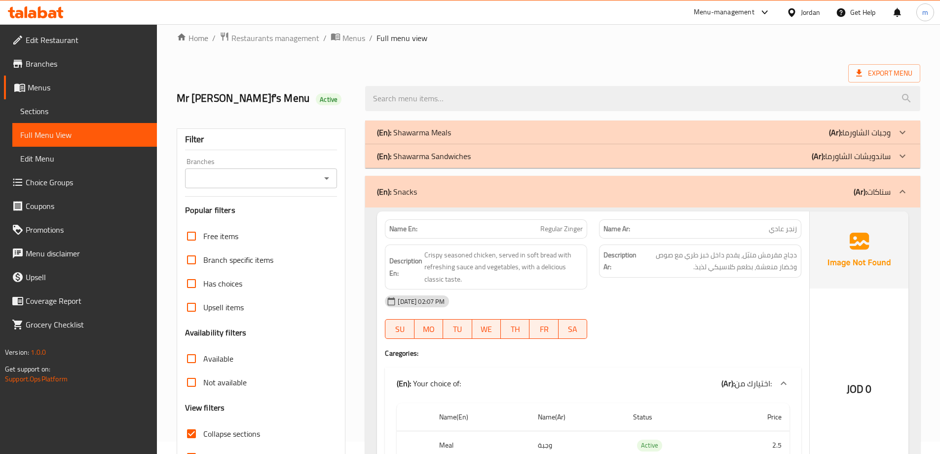
scroll to position [0, 0]
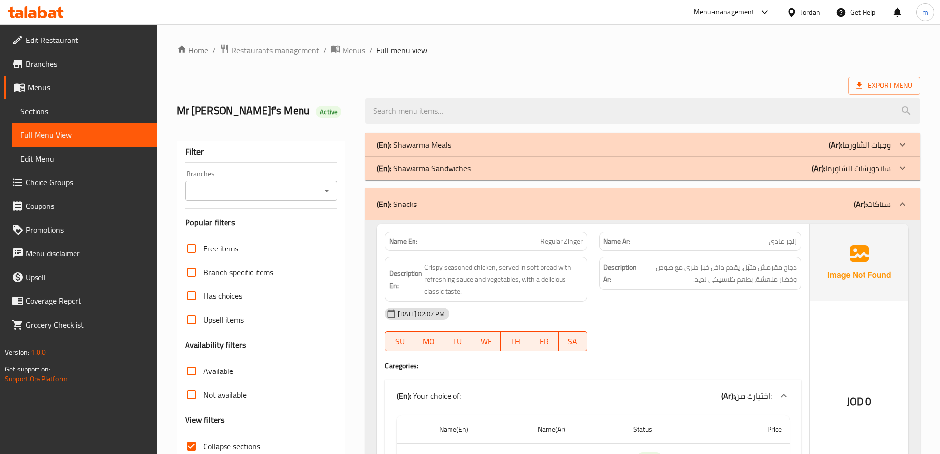
click at [766, 236] on p "Name Ar: زنجر عادي" at bounding box center [700, 241] width 193 height 10
click at [784, 211] on div "(En): Snacks (Ar): سناكات" at bounding box center [642, 204] width 555 height 32
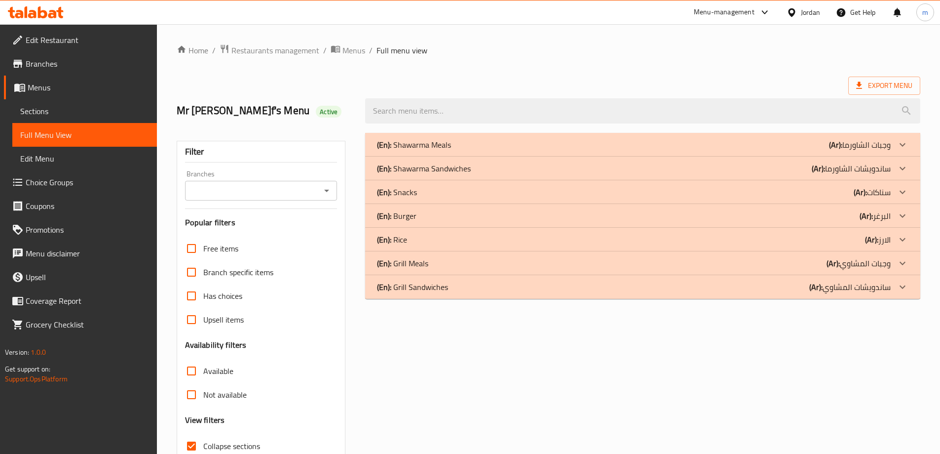
click at [817, 151] on div "(En): Burger (Ar): البرغر" at bounding box center [634, 145] width 514 height 12
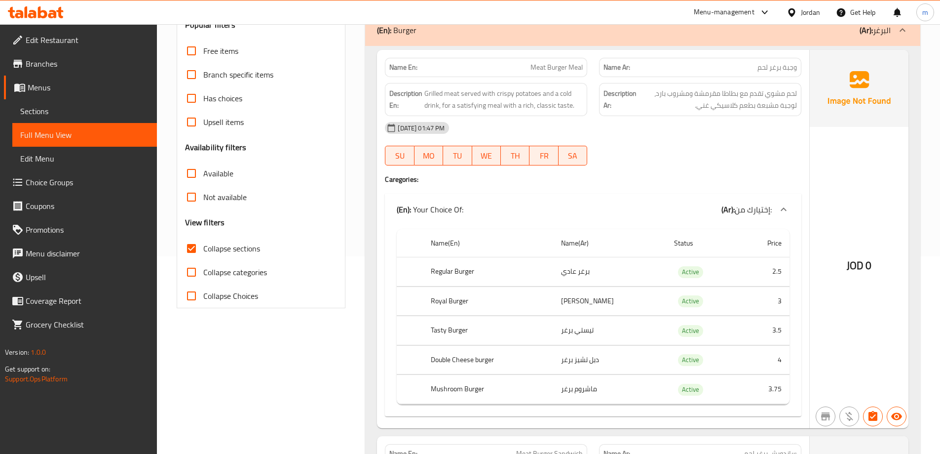
scroll to position [178, 0]
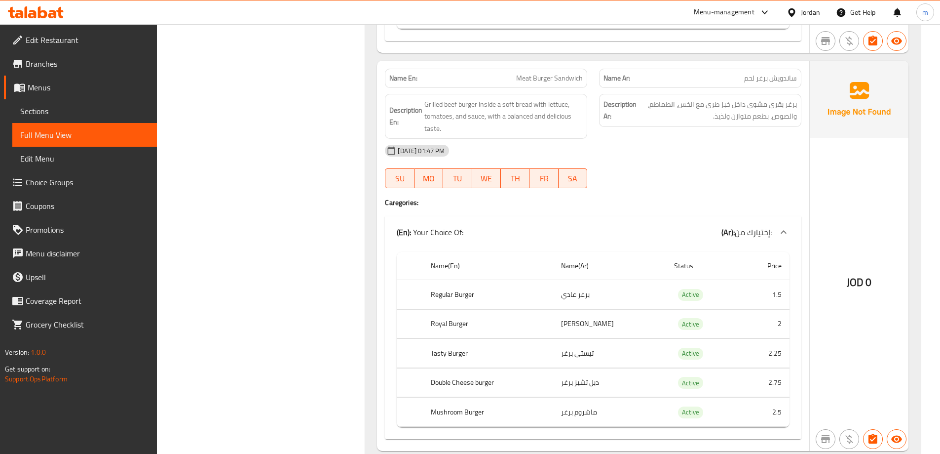
scroll to position [592, 0]
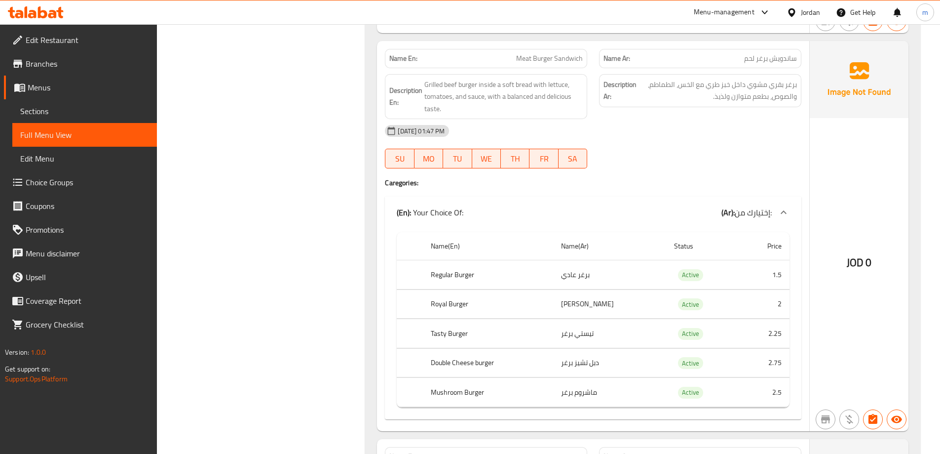
click at [874, 141] on div "JOD 0" at bounding box center [859, 236] width 99 height 390
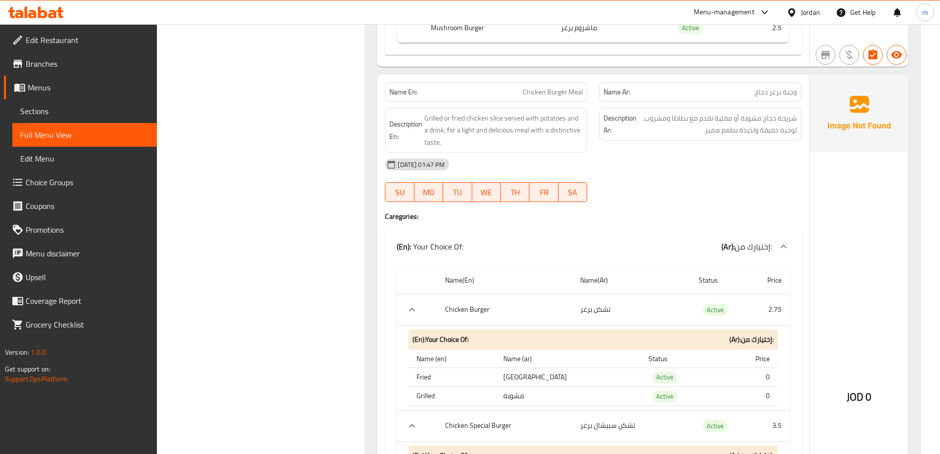
scroll to position [987, 0]
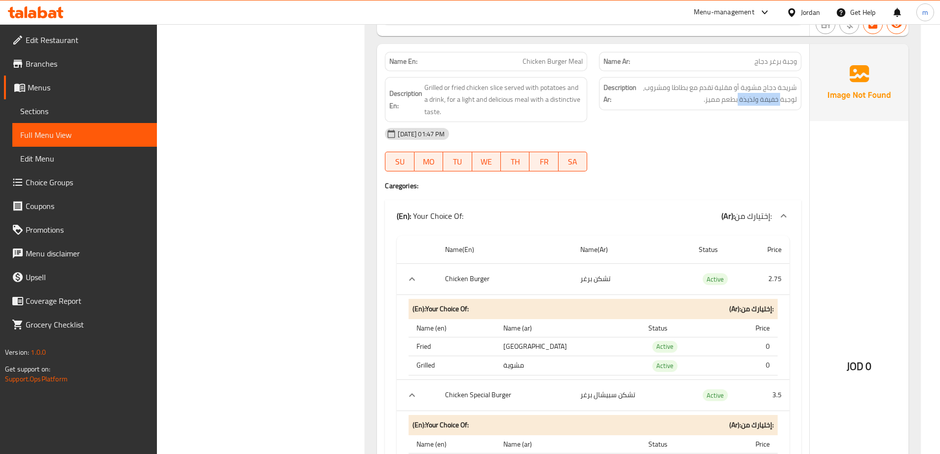
drag, startPoint x: 782, startPoint y: 102, endPoint x: 738, endPoint y: 107, distance: 43.7
click at [738, 107] on div "Description Ar: شريحة دجاج مشوية أو مقلية تقدم مع بطاطا ومشروب، لوجبة خفيفة ولذ…" at bounding box center [700, 93] width 202 height 33
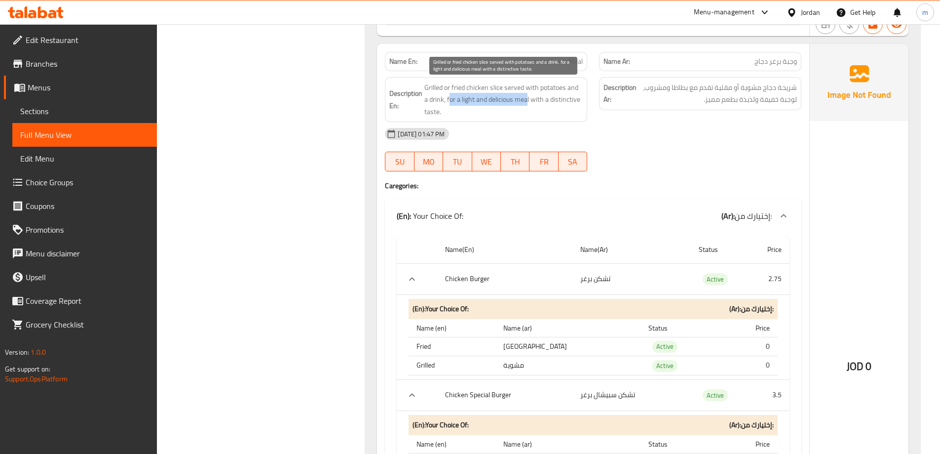
drag, startPoint x: 445, startPoint y: 100, endPoint x: 524, endPoint y: 103, distance: 79.0
click at [524, 103] on span "Grilled or fried chicken slice served with potatoes and a drink, for a light an…" at bounding box center [503, 99] width 158 height 37
drag, startPoint x: 531, startPoint y: 100, endPoint x: 538, endPoint y: 113, distance: 14.8
click at [538, 113] on span "Grilled or fried chicken slice served with potatoes and a drink, for a light an…" at bounding box center [503, 99] width 158 height 37
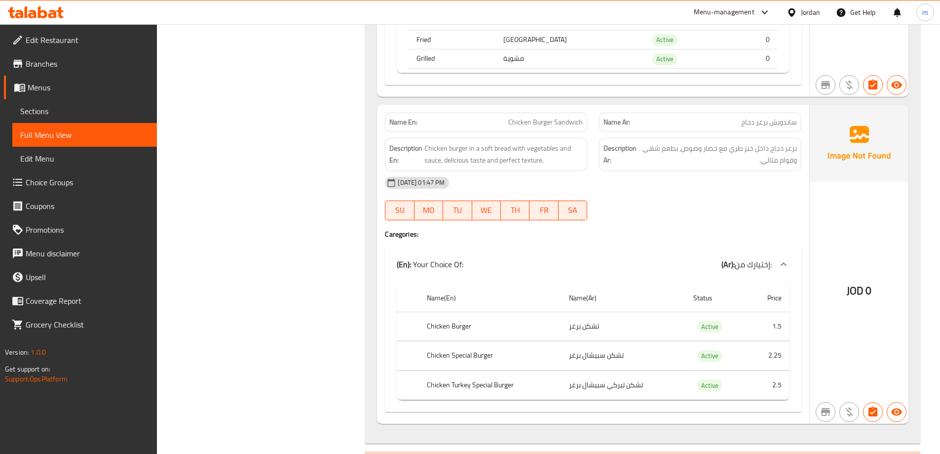
scroll to position [1530, 0]
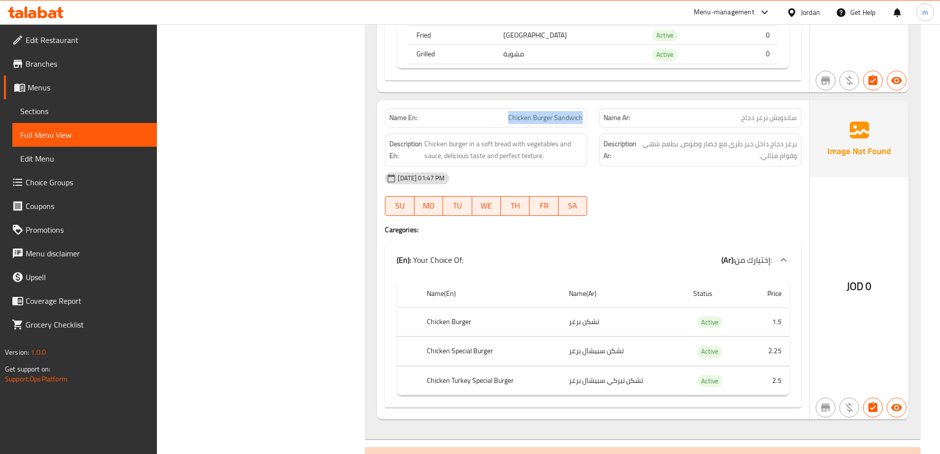
drag, startPoint x: 518, startPoint y: 113, endPoint x: 588, endPoint y: 114, distance: 70.6
click at [588, 114] on div "Name En: Chicken Burger Sandwich" at bounding box center [486, 117] width 214 height 31
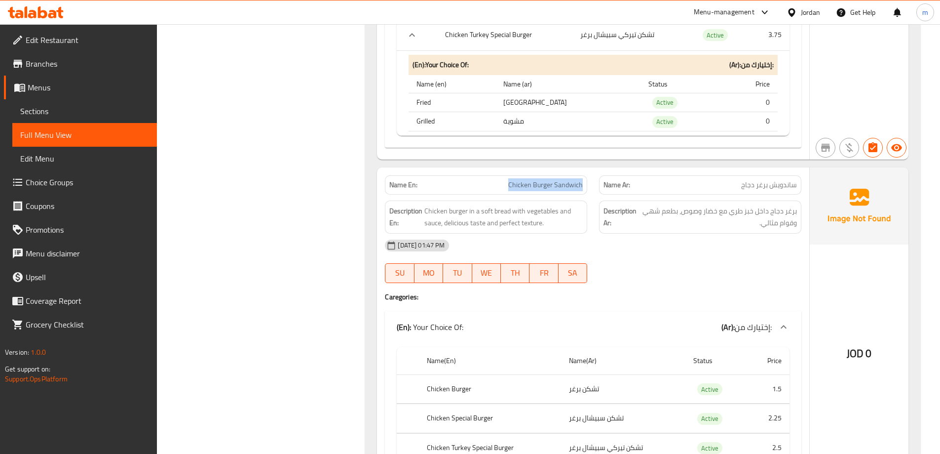
scroll to position [1481, 0]
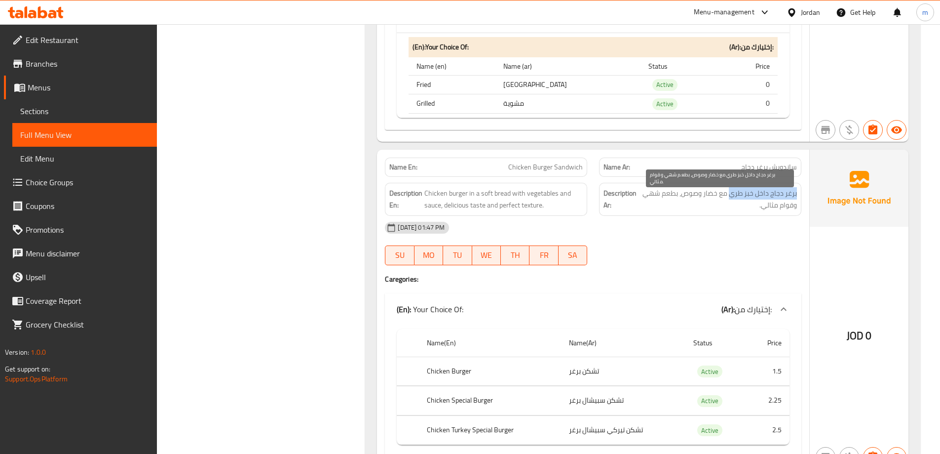
drag, startPoint x: 792, startPoint y: 192, endPoint x: 648, endPoint y: 196, distance: 144.7
click at [730, 197] on span "برغر دجاج داخل خبز طري مع خضار وصوص، بطعم شهي وقوام مثالي." at bounding box center [718, 199] width 157 height 24
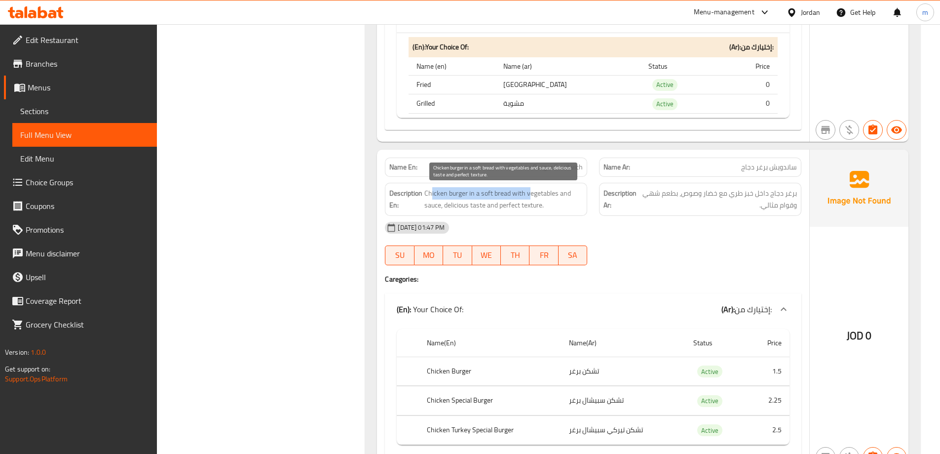
drag, startPoint x: 440, startPoint y: 194, endPoint x: 530, endPoint y: 196, distance: 89.9
click at [530, 196] on span "Chicken burger in a soft bread with vegetables and sauce, delicious taste and p…" at bounding box center [503, 199] width 158 height 24
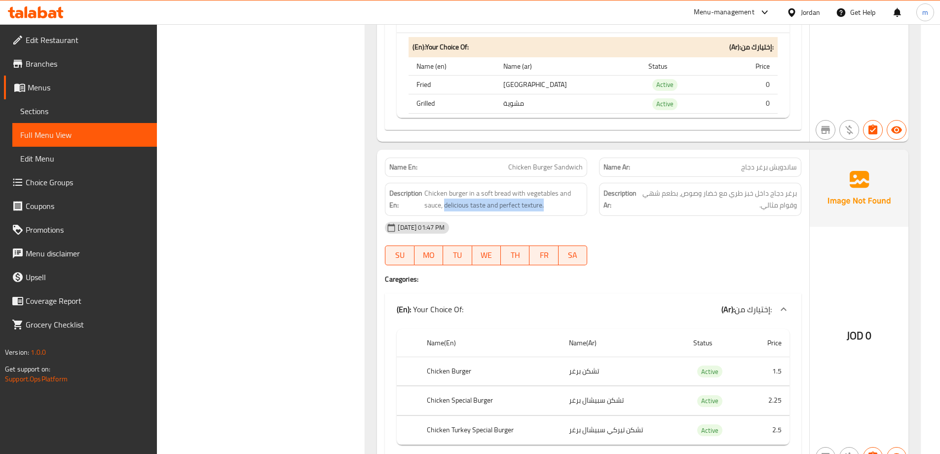
drag, startPoint x: 446, startPoint y: 204, endPoint x: 470, endPoint y: 198, distance: 24.8
click at [553, 210] on span "Chicken burger in a soft bread with vegetables and sauce, delicious taste and p…" at bounding box center [503, 199] width 158 height 24
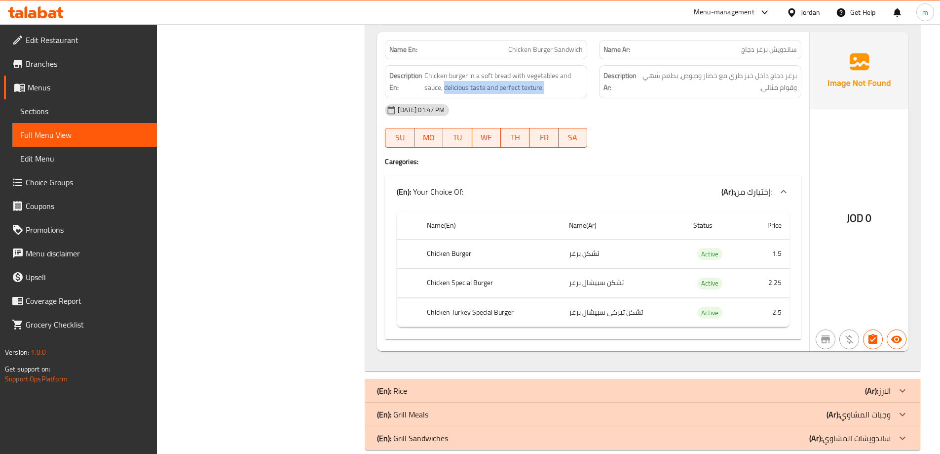
scroll to position [1614, 0]
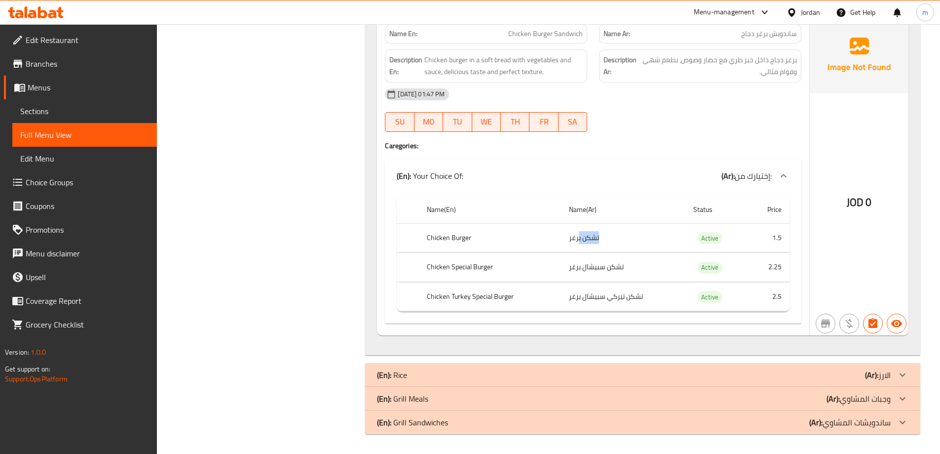
drag, startPoint x: 628, startPoint y: 268, endPoint x: 563, endPoint y: 269, distance: 64.7
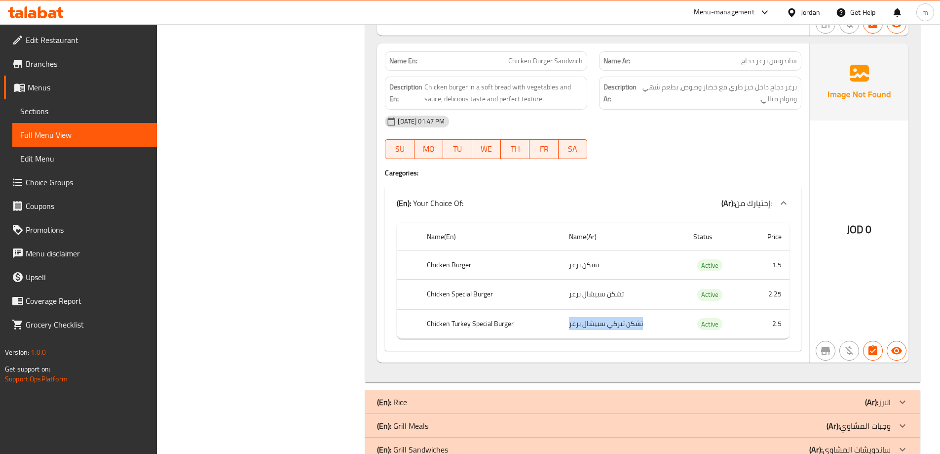
scroll to position [1565, 0]
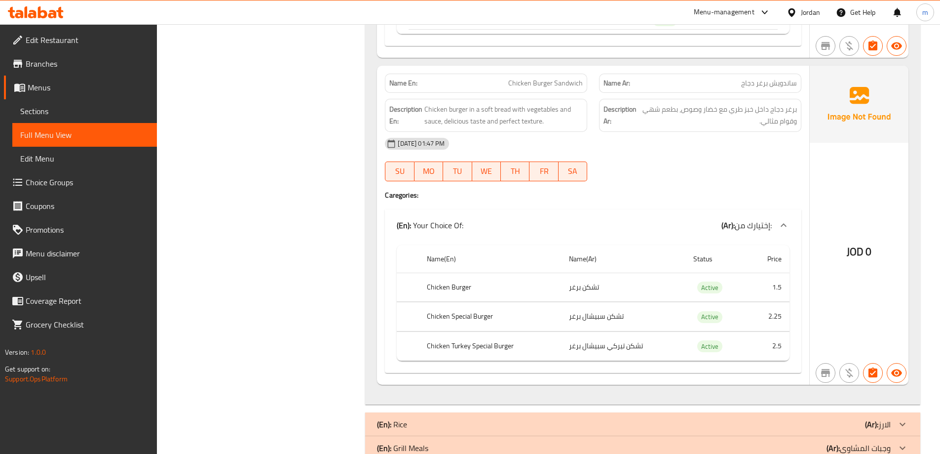
click at [669, 186] on div at bounding box center [700, 181] width 214 height 12
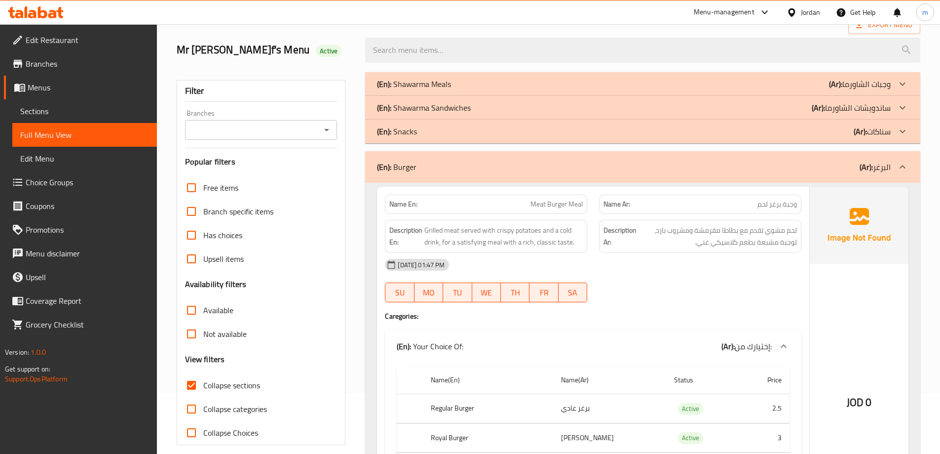
scroll to position [0, 0]
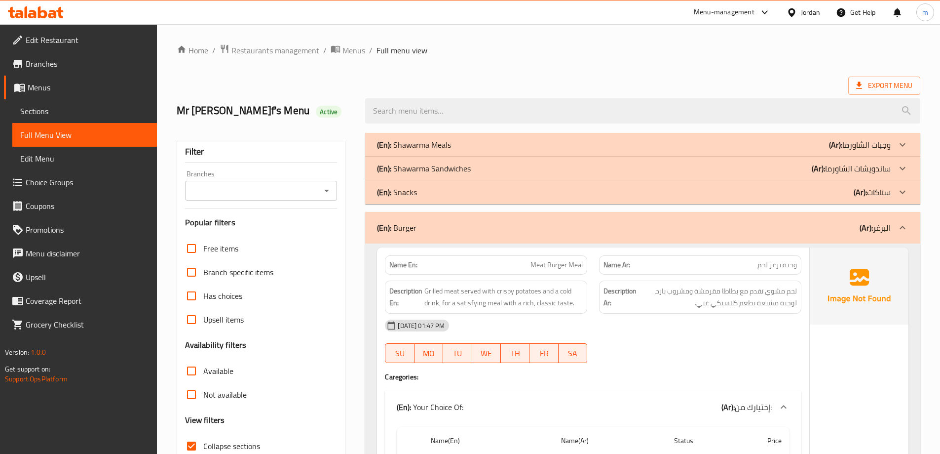
click at [831, 230] on div "(En): Burger (Ar): البرغر" at bounding box center [634, 228] width 514 height 12
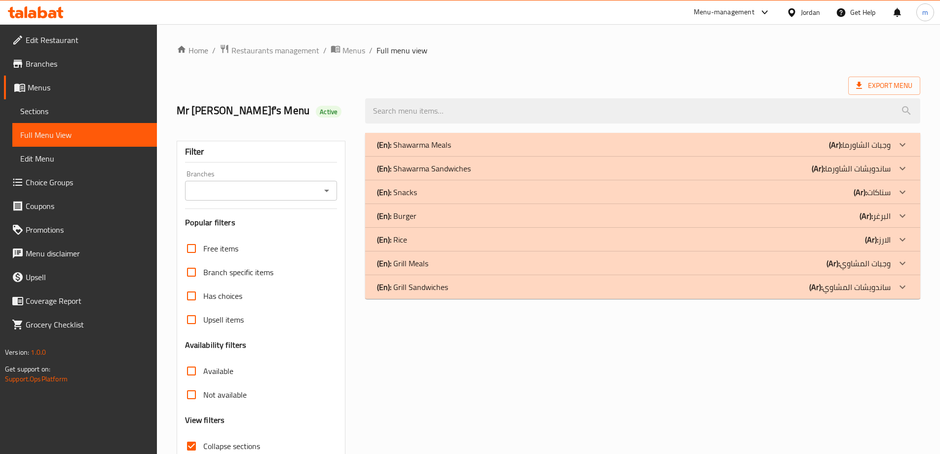
click at [759, 151] on div "(En): Rice (Ar): الارز" at bounding box center [634, 145] width 514 height 12
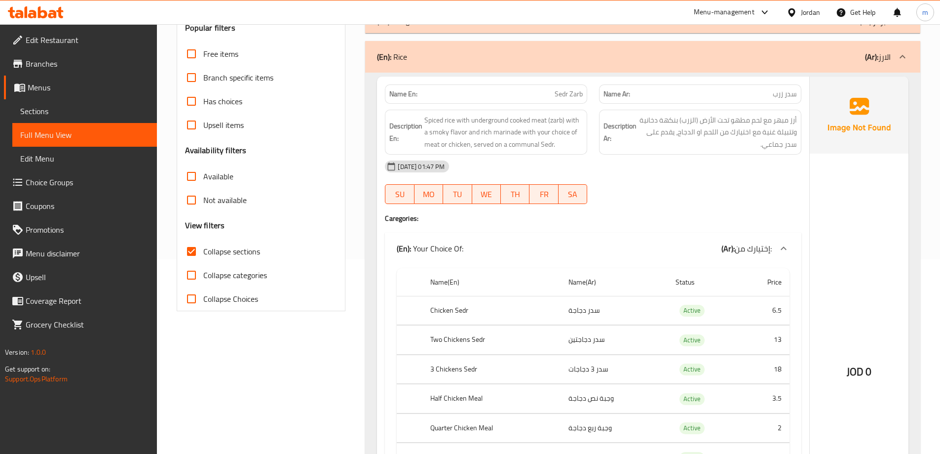
scroll to position [197, 0]
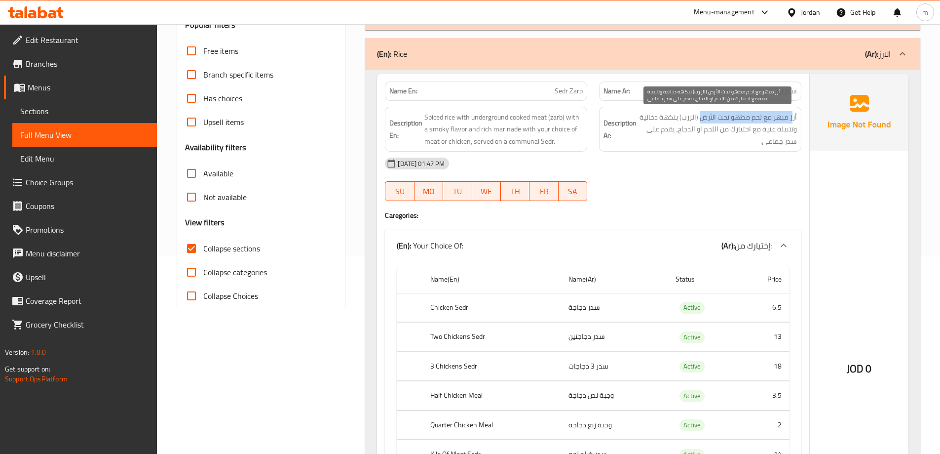
drag, startPoint x: 793, startPoint y: 114, endPoint x: 703, endPoint y: 116, distance: 90.4
click at [703, 116] on span "أرز مبهر مع لحم مطهو تحت الأرض (الزرب) بنكهة دخانية وتتبيلة غنية مع اختيارك من …" at bounding box center [718, 129] width 158 height 37
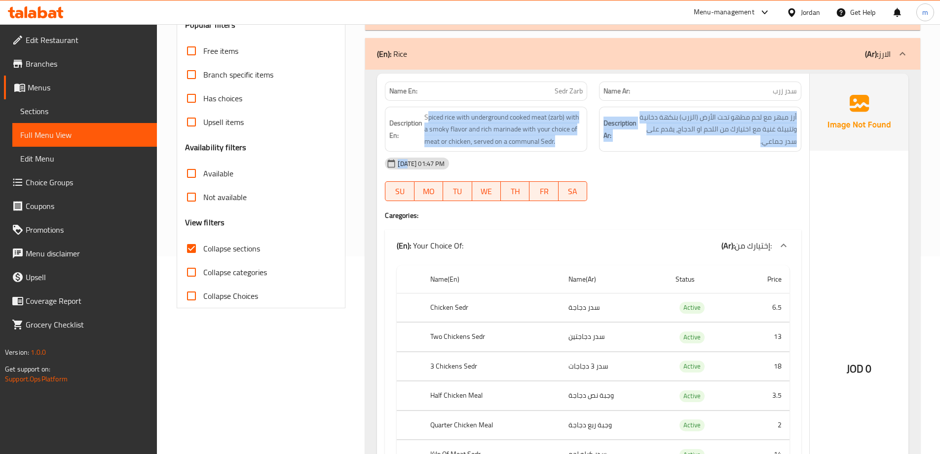
drag, startPoint x: 428, startPoint y: 117, endPoint x: 410, endPoint y: 152, distance: 38.9
click at [410, 152] on div "Name En: Sedr Zarb Name Ar: سدر زرب Description En: Spiced rice with undergroun…" at bounding box center [593, 342] width 432 height 537
click at [656, 150] on div "Description Ar: أرز مبهر مع لحم مطهو تحت الأرض (الزرب) بنكهة دخانية وتتبيلة غني…" at bounding box center [700, 129] width 202 height 45
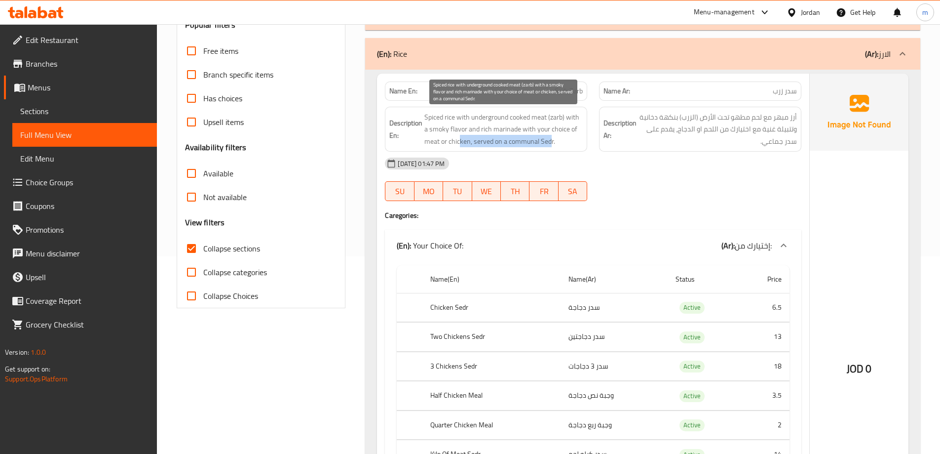
drag, startPoint x: 504, startPoint y: 143, endPoint x: 550, endPoint y: 141, distance: 45.5
click at [550, 141] on span "Spiced rice with underground cooked meat (zarb) with a smoky flavor and rich ma…" at bounding box center [503, 129] width 158 height 37
click at [530, 143] on span "Spiced rice with underground cooked meat (zarb) with a smoky flavor and rich ma…" at bounding box center [503, 129] width 158 height 37
click at [528, 144] on span "Spiced rice with underground cooked meat (zarb) with a smoky flavor and rich ma…" at bounding box center [503, 129] width 158 height 37
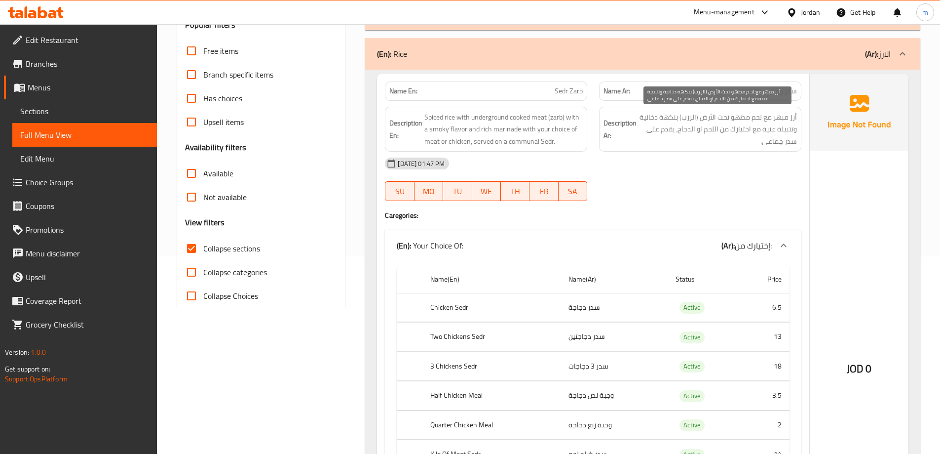
click at [709, 144] on span "أرز مبهر مع لحم مطهو تحت الأرض (الزرب) بنكهة دخانية وتتبيلة غنية مع اختيارك من …" at bounding box center [718, 129] width 158 height 37
click at [712, 126] on span "أرز مبهر مع لحم مطهو تحت الأرض (الزرب) بنكهة دخانية وتتبيلة غنية مع اختيارك من …" at bounding box center [718, 129] width 158 height 37
copy div "أرز مبهر مع لحم مطهو تحت الأرض (الزرب) بنكهة دخانية وتتبيلة غنية مع اختيارك من …"
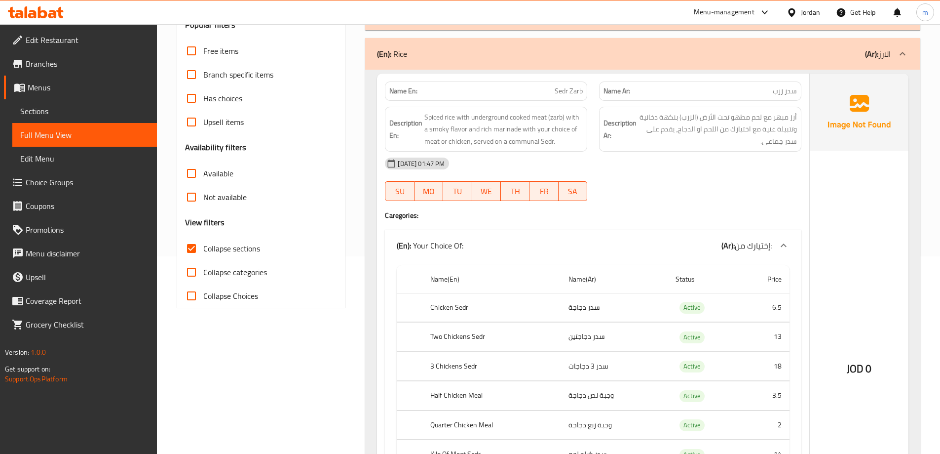
click at [654, 170] on div "[DATE] 01:47 PM" at bounding box center [593, 164] width 428 height 24
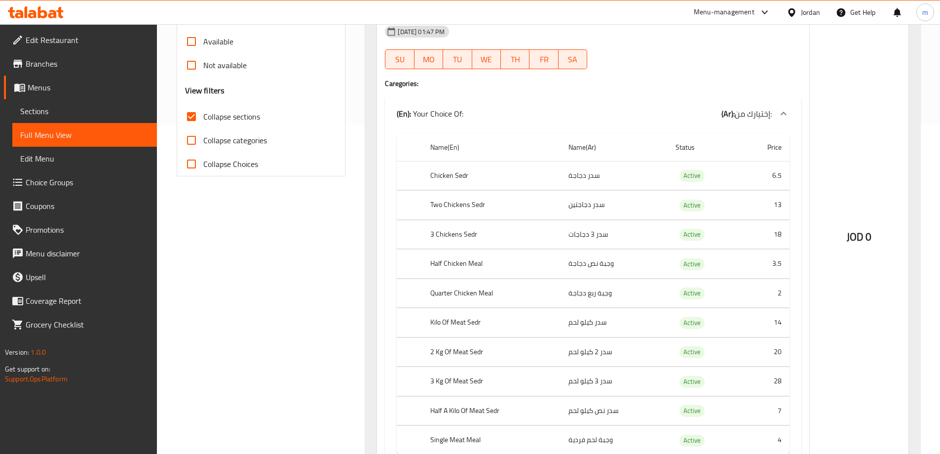
scroll to position [346, 0]
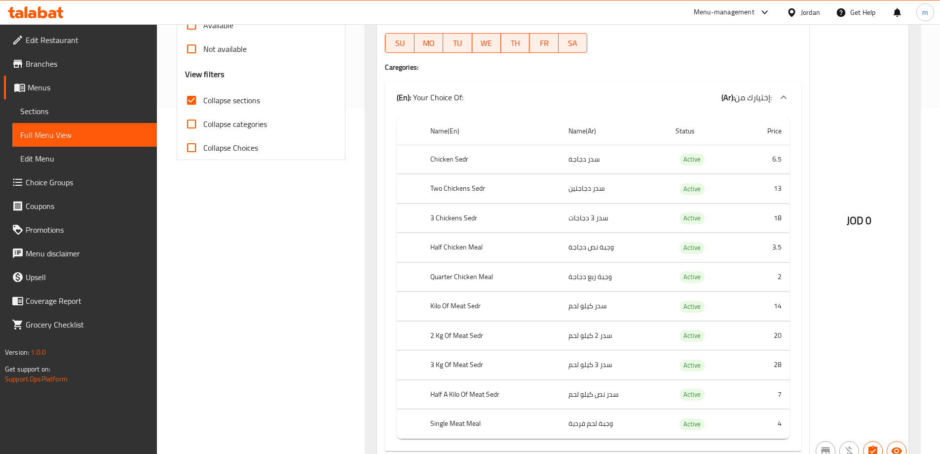
click at [578, 224] on td "سدر 3 دجاجات" at bounding box center [615, 217] width 108 height 29
click at [583, 248] on td "وجبة نص دجاجة" at bounding box center [615, 247] width 108 height 29
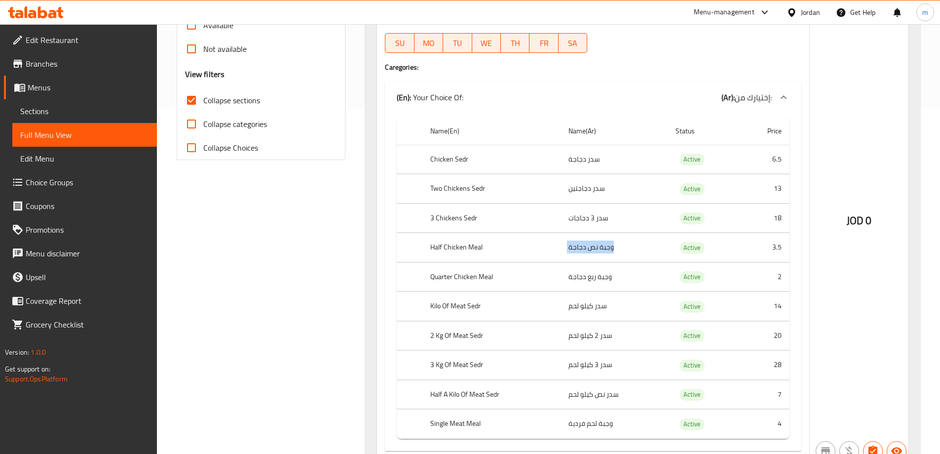
click at [583, 248] on td "وجبة نص دجاجة" at bounding box center [615, 247] width 108 height 29
drag, startPoint x: 445, startPoint y: 273, endPoint x: 504, endPoint y: 282, distance: 59.3
click at [504, 282] on th "Quarter Chicken Meal" at bounding box center [492, 276] width 138 height 29
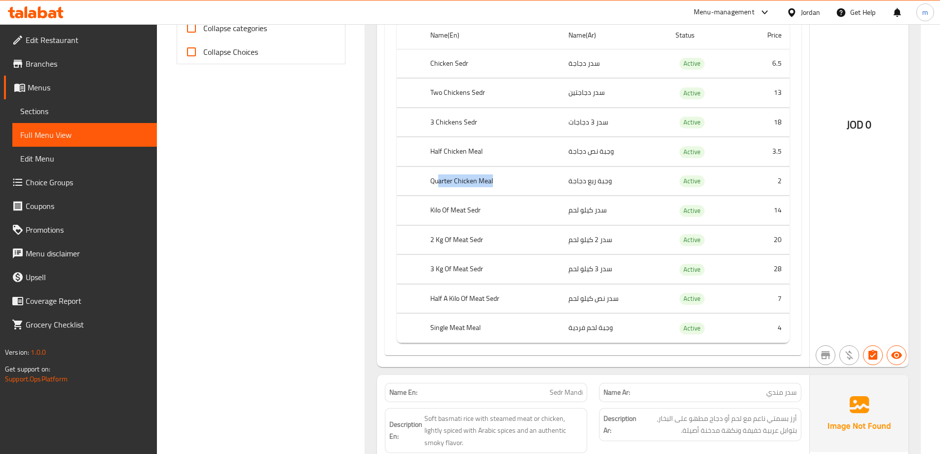
scroll to position [444, 0]
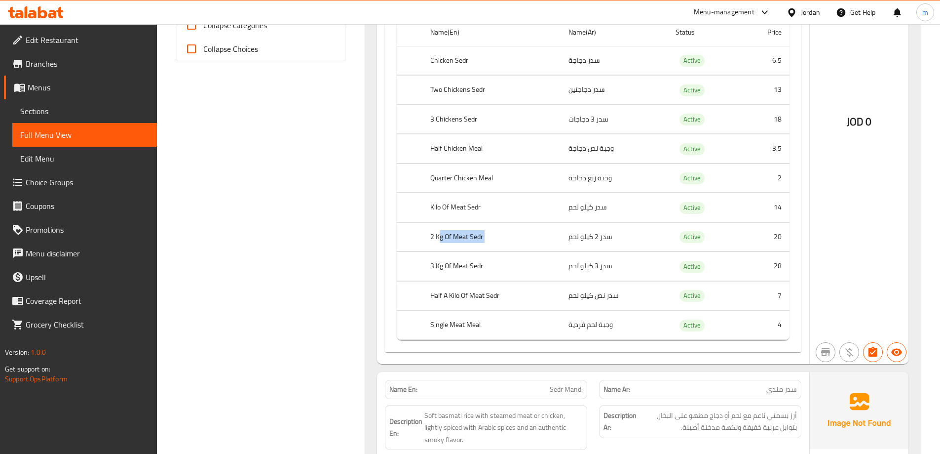
drag, startPoint x: 441, startPoint y: 238, endPoint x: 618, endPoint y: 238, distance: 177.7
click at [618, 238] on tr "2 Kg Of Meat Sedr سدر 2 كيلو لحم Active 20" at bounding box center [593, 236] width 393 height 29
click at [476, 227] on th "2 Kg Of Meat Sedr" at bounding box center [492, 236] width 138 height 29
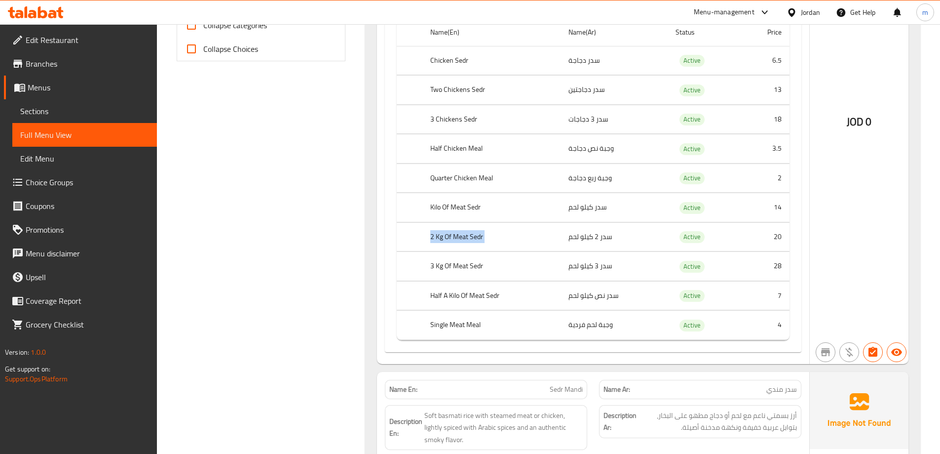
click at [489, 247] on th "2 Kg Of Meat Sedr" at bounding box center [492, 236] width 138 height 29
click at [461, 265] on th "3 Kg Of Meat Sedr" at bounding box center [492, 266] width 138 height 29
click at [463, 301] on th "Half A Kilo Of Meat Sedr" at bounding box center [492, 295] width 138 height 29
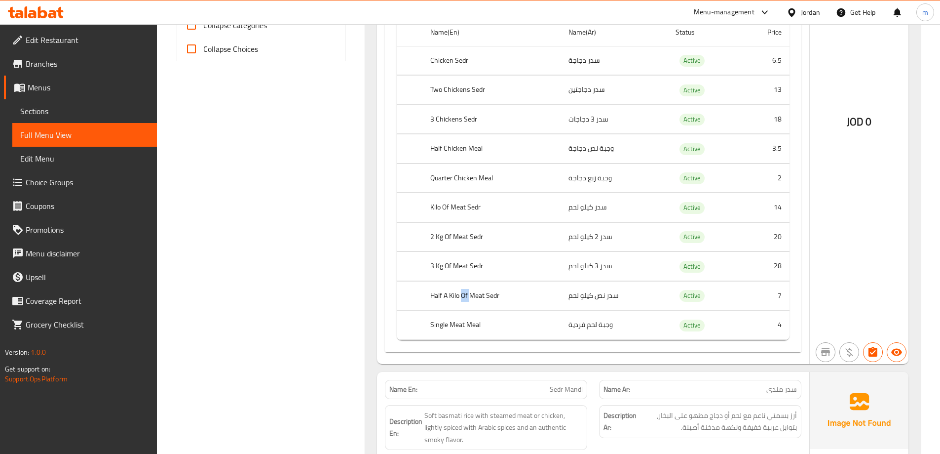
click at [463, 301] on th "Half A Kilo Of Meat Sedr" at bounding box center [492, 295] width 138 height 29
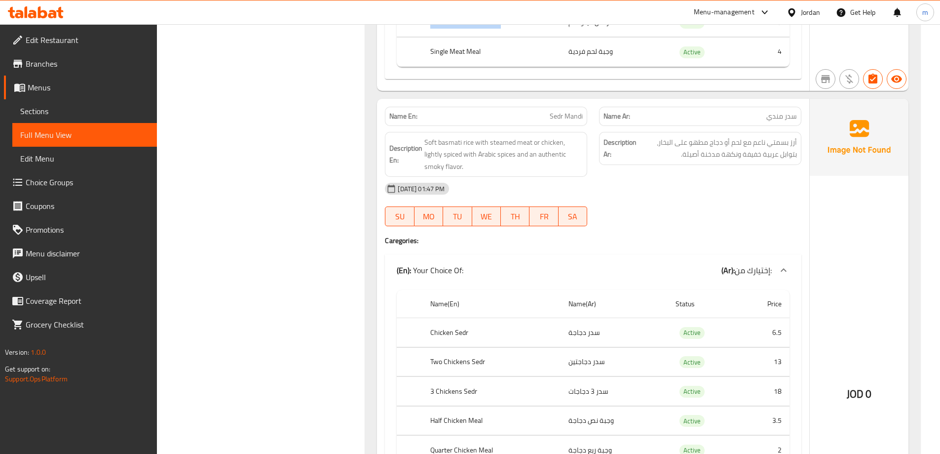
scroll to position [740, 0]
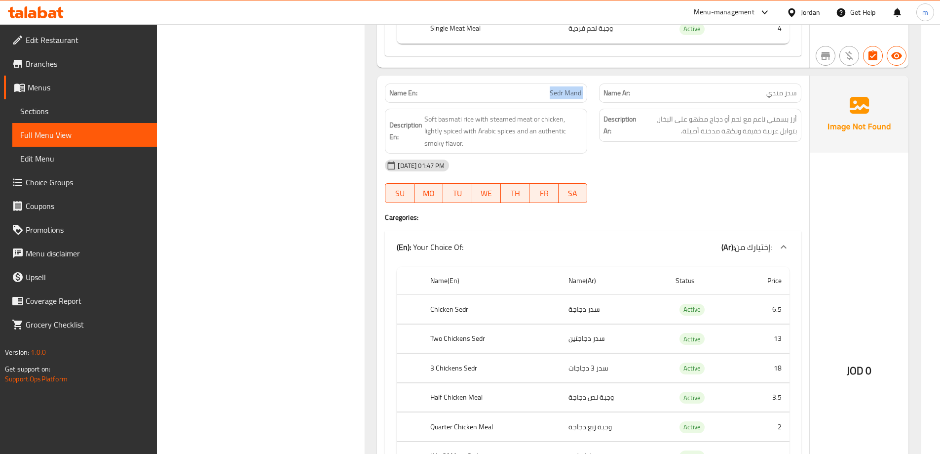
drag, startPoint x: 531, startPoint y: 96, endPoint x: 583, endPoint y: 102, distance: 52.1
click at [583, 101] on div "Name En: Sedr Mandi" at bounding box center [486, 92] width 202 height 19
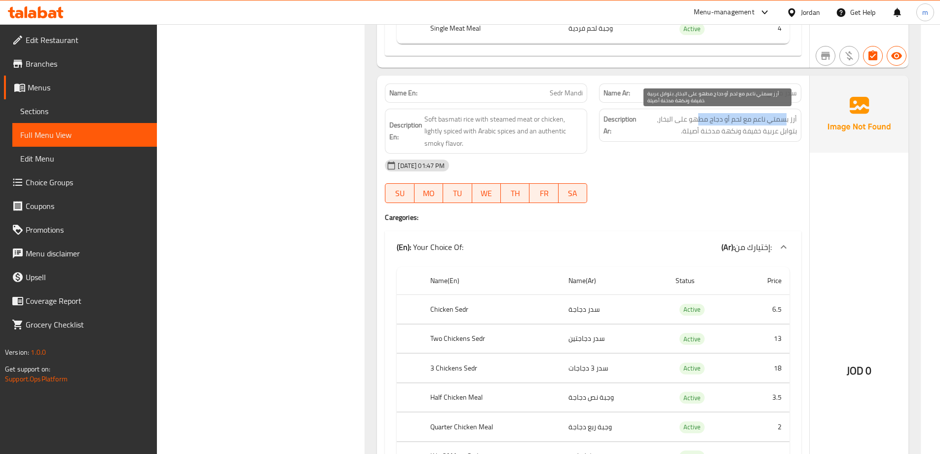
drag, startPoint x: 785, startPoint y: 122, endPoint x: 699, endPoint y: 120, distance: 86.4
click at [699, 120] on span "أرز بسمتي ناعم مع لحم أو دجاج مطهو على البخار، بتوابل عربية خفيفة ونكهة مدخنة أ…" at bounding box center [718, 125] width 158 height 24
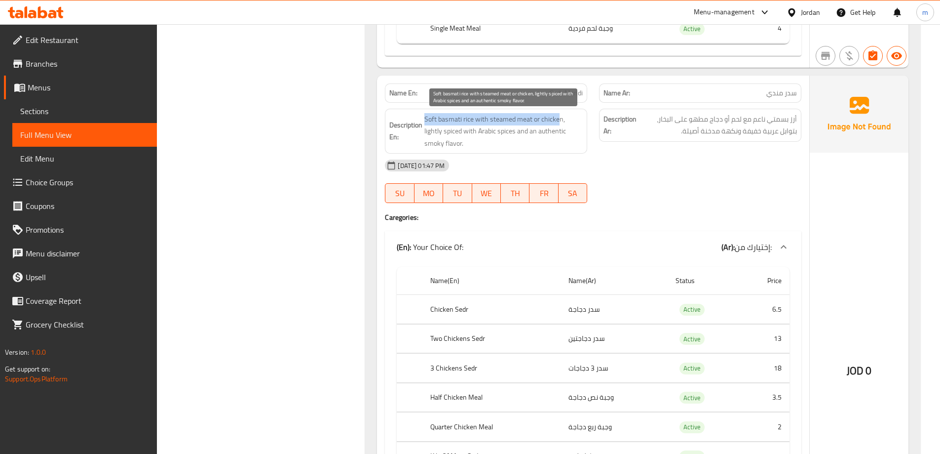
drag, startPoint x: 426, startPoint y: 121, endPoint x: 558, endPoint y: 121, distance: 132.3
click at [558, 121] on span "Soft basmati rice with steamed meat or chicken, lightly spiced with Arabic spic…" at bounding box center [503, 131] width 158 height 37
drag, startPoint x: 566, startPoint y: 119, endPoint x: 499, endPoint y: 131, distance: 68.2
click at [499, 131] on span "Soft basmati rice with steamed meat or chicken, lightly spiced with Arabic spic…" at bounding box center [503, 131] width 158 height 37
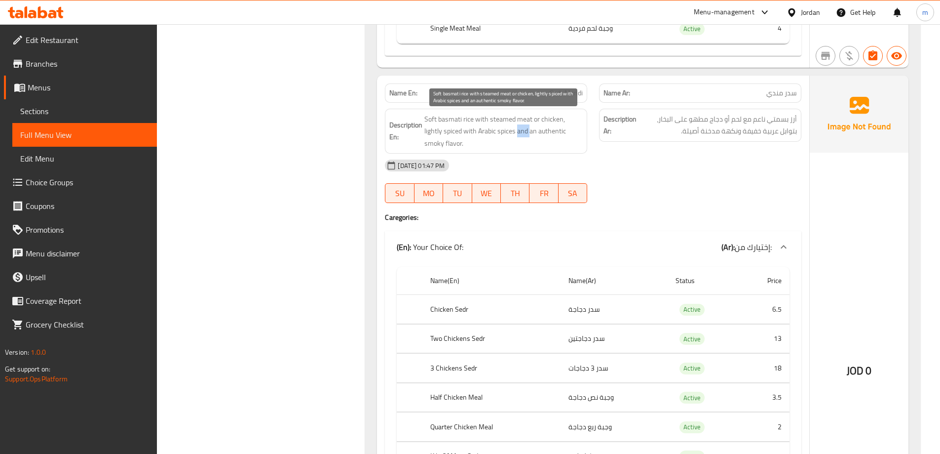
click at [498, 131] on span "Soft basmati rice with steamed meat or chicken, lightly spiced with Arabic spic…" at bounding box center [503, 131] width 158 height 37
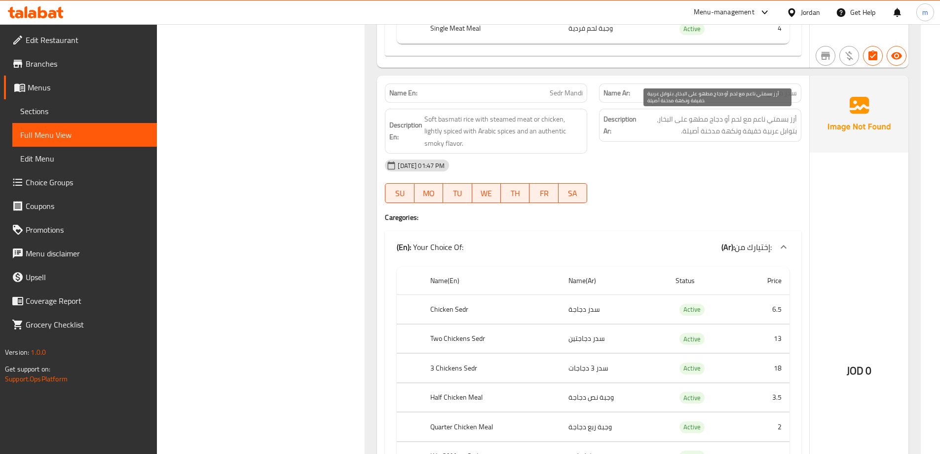
click at [699, 130] on span "أرز بسمتي ناعم مع لحم أو دجاج مطهو على البخار، بتوابل عربية خفيفة ونكهة مدخنة أ…" at bounding box center [718, 125] width 158 height 24
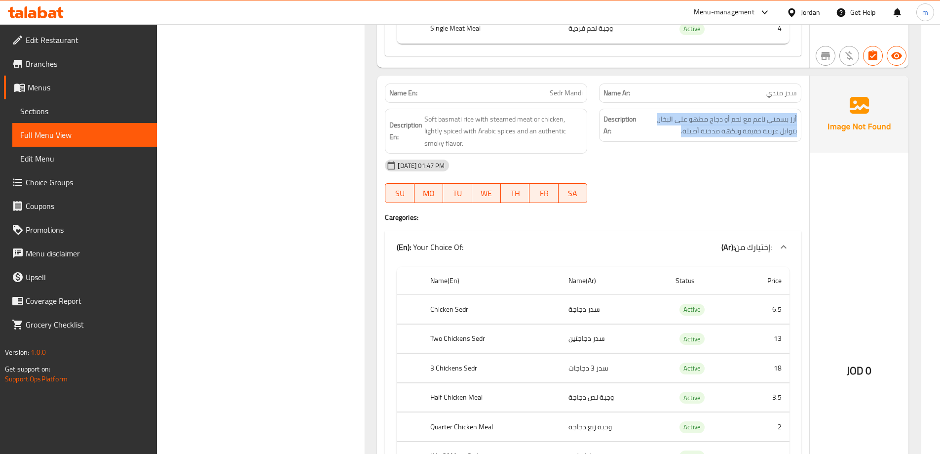
copy div "أرز بسمتي ناعم مع لحم أو دجاج مطهو على البخار، بتوابل عربية خفيفة ونكهة مدخنة أ…"
click at [583, 96] on div "Name En: Sedr Mandi" at bounding box center [486, 92] width 202 height 19
click at [583, 96] on span "Sedr Mandi" at bounding box center [566, 93] width 33 height 10
copy span "Sedr Mandi"
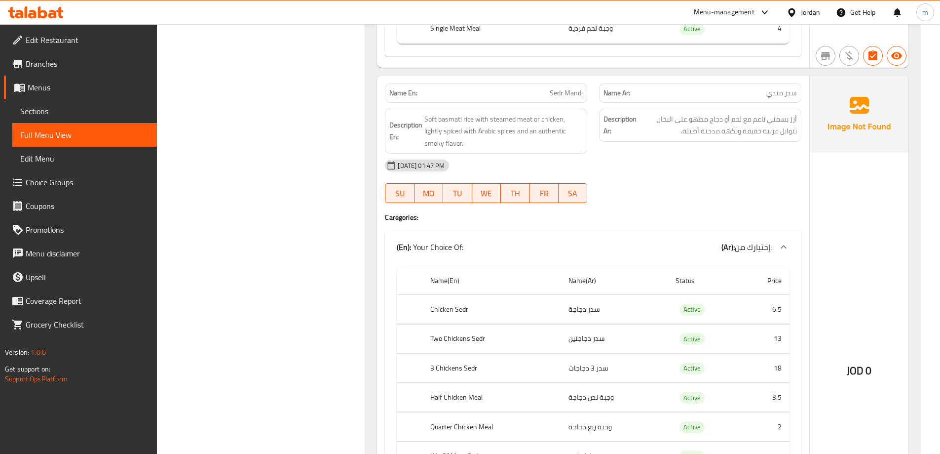
click at [338, 125] on div "Filter Branches Branches Popular filters Free items Branch specific items Has c…" at bounding box center [265, 311] width 189 height 1851
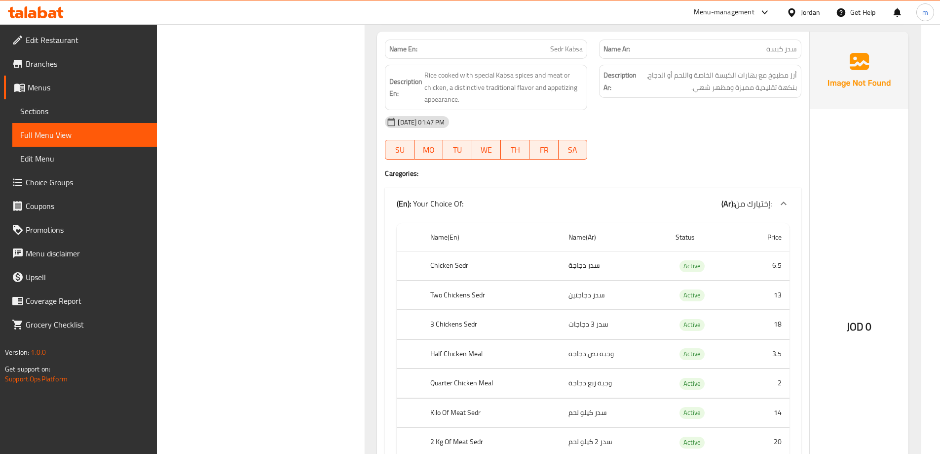
scroll to position [1333, 0]
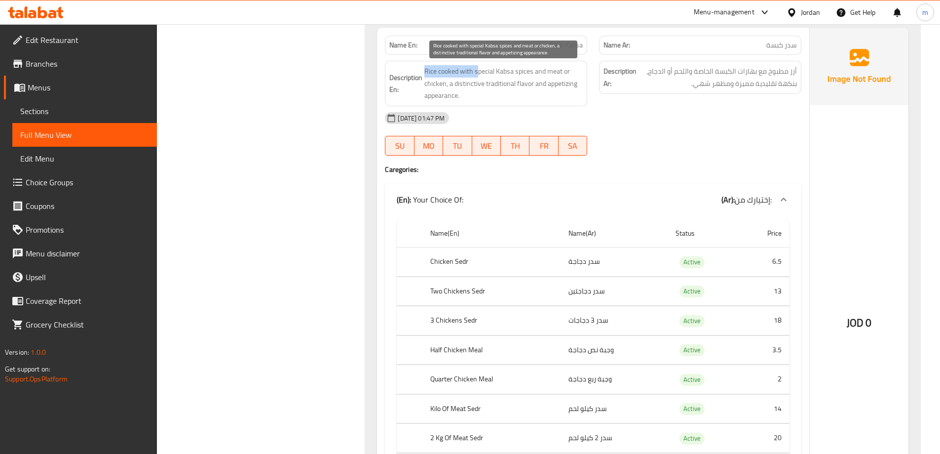
drag, startPoint x: 426, startPoint y: 70, endPoint x: 479, endPoint y: 73, distance: 52.9
click at [479, 73] on span "Rice cooked with special Kabsa spices and meat or chicken, a distinctive tradit…" at bounding box center [503, 83] width 158 height 37
drag, startPoint x: 449, startPoint y: 83, endPoint x: 545, endPoint y: 95, distance: 96.9
click at [545, 95] on span "Rice cooked with special Kabsa spices and meat or chicken, a distinctive tradit…" at bounding box center [503, 83] width 158 height 37
click at [557, 84] on span "Rice cooked with special Kabsa spices and meat or chicken, a distinctive tradit…" at bounding box center [503, 83] width 158 height 37
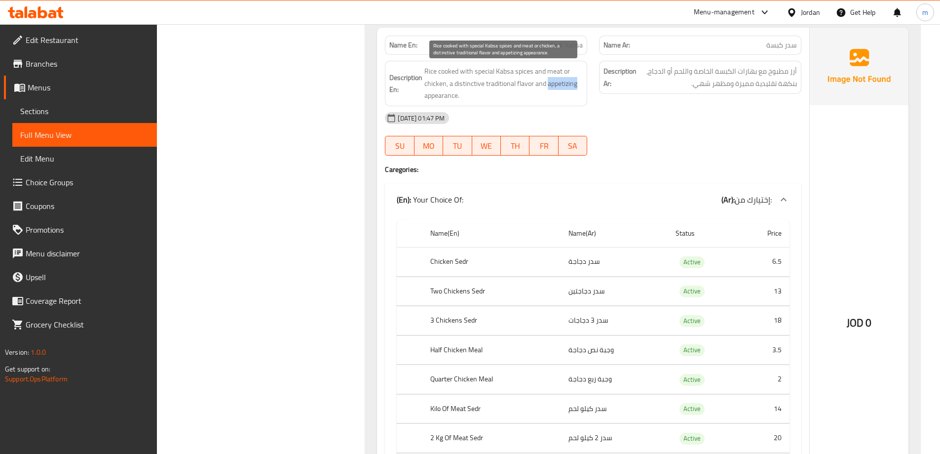
click at [557, 84] on span "Rice cooked with special Kabsa spices and meat or chicken, a distinctive tradit…" at bounding box center [503, 83] width 158 height 37
drag, startPoint x: 557, startPoint y: 84, endPoint x: 549, endPoint y: 90, distance: 9.9
click at [549, 90] on span "Rice cooked with special Kabsa spices and meat or chicken, a distinctive tradit…" at bounding box center [503, 83] width 158 height 37
click at [555, 86] on span "Rice cooked with special Kabsa spices and meat or chicken, a distinctive tradit…" at bounding box center [503, 83] width 158 height 37
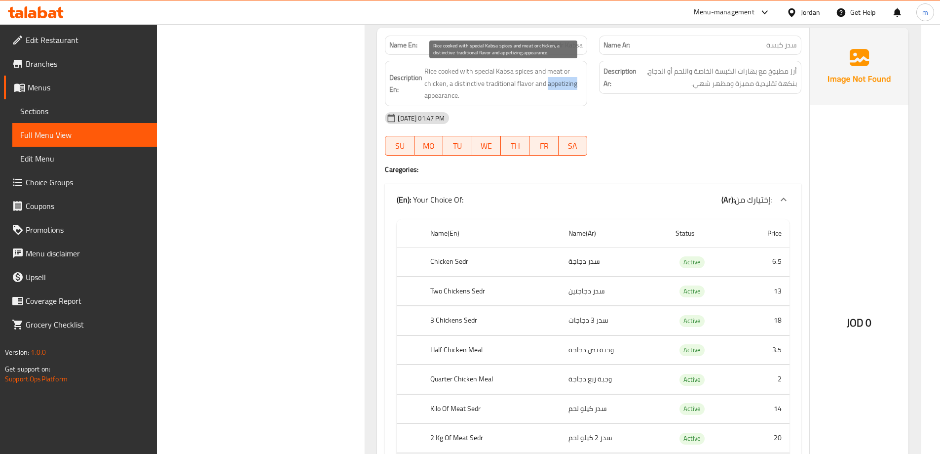
click at [555, 86] on span "Rice cooked with special Kabsa spices and meat or chicken, a distinctive tradit…" at bounding box center [503, 83] width 158 height 37
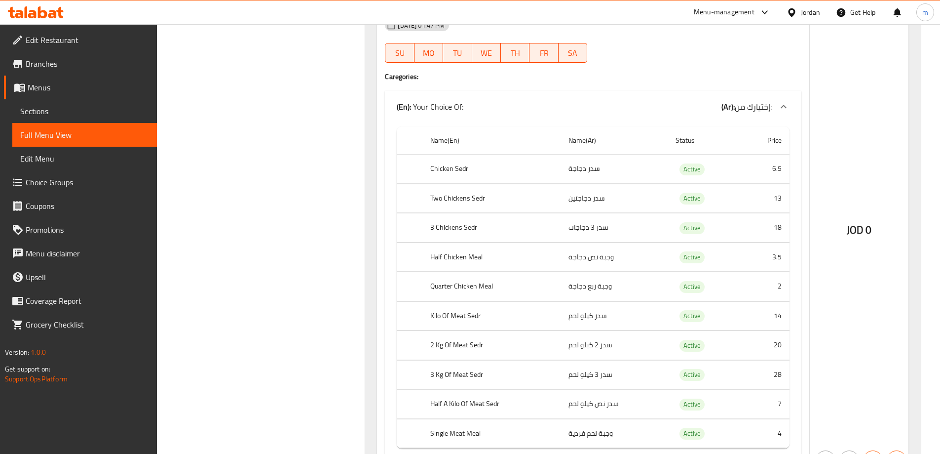
scroll to position [1431, 0]
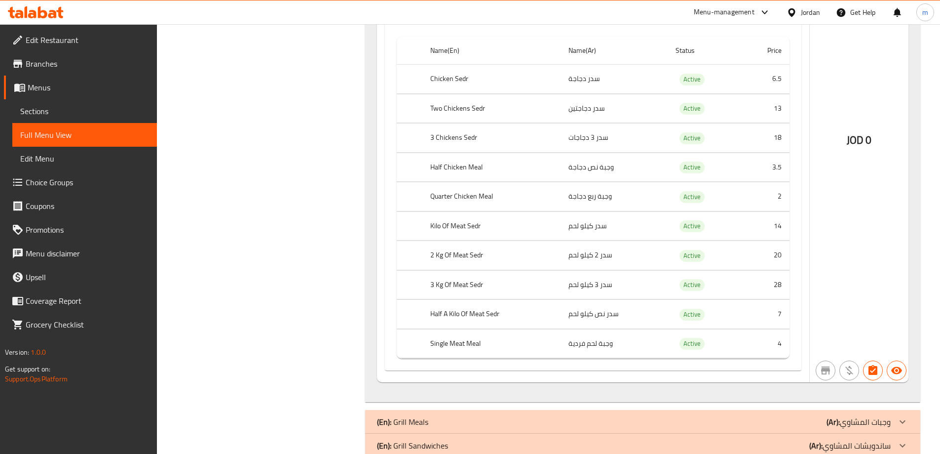
scroll to position [1530, 0]
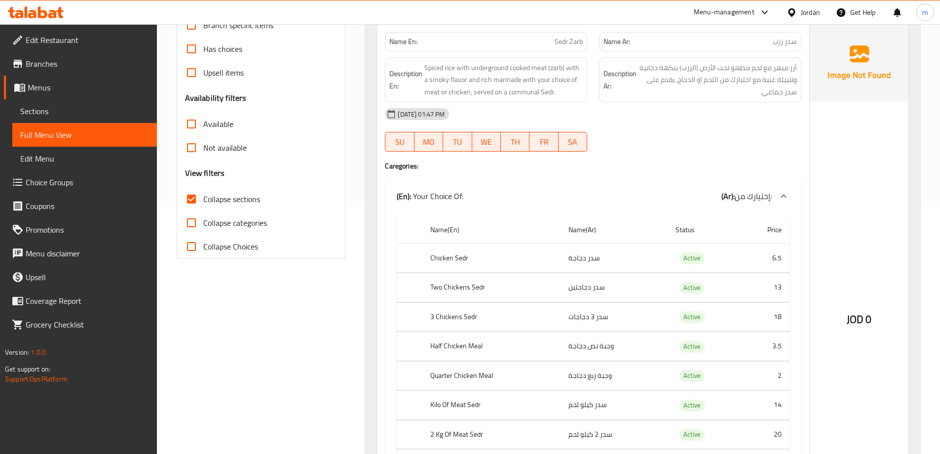
scroll to position [49, 0]
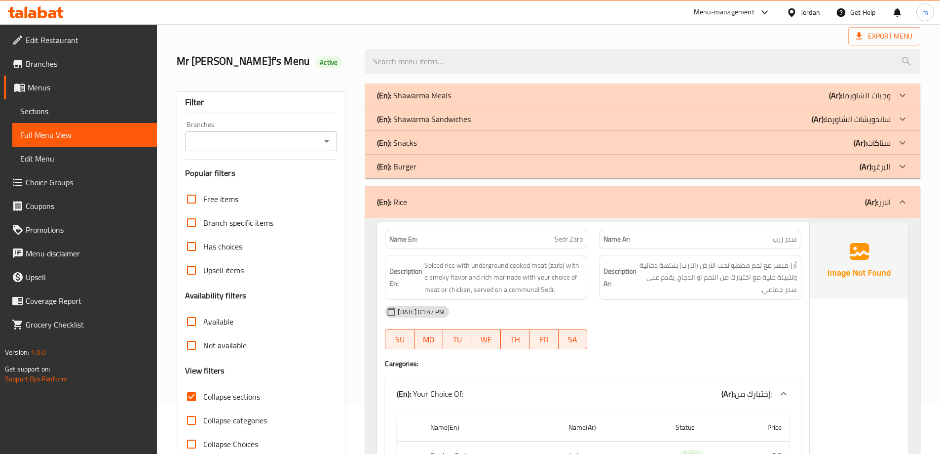
click at [762, 208] on div "(En): Rice (Ar): الارز" at bounding box center [642, 202] width 555 height 32
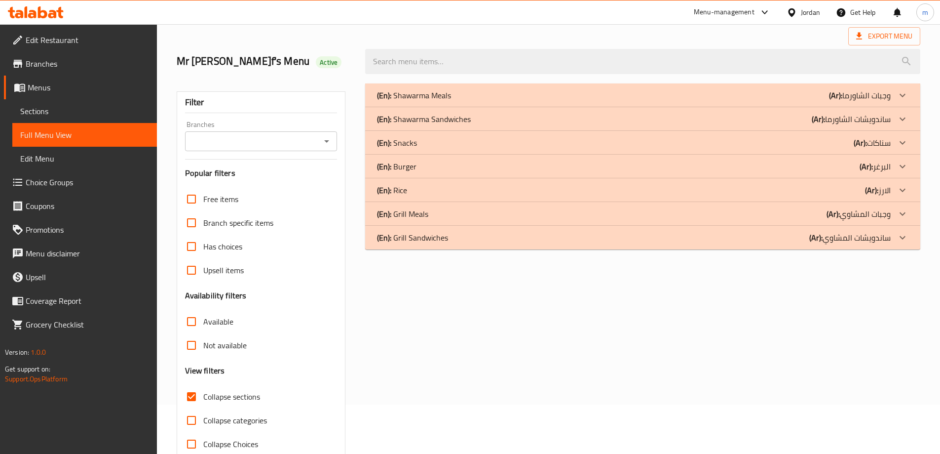
click at [763, 101] on div "(En): Grill Meals (Ar): وجبات المشاوي" at bounding box center [634, 95] width 514 height 12
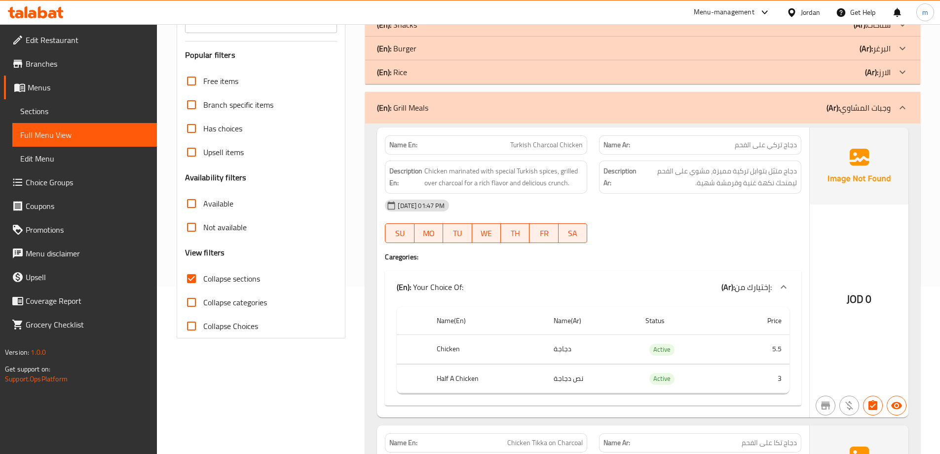
scroll to position [197, 0]
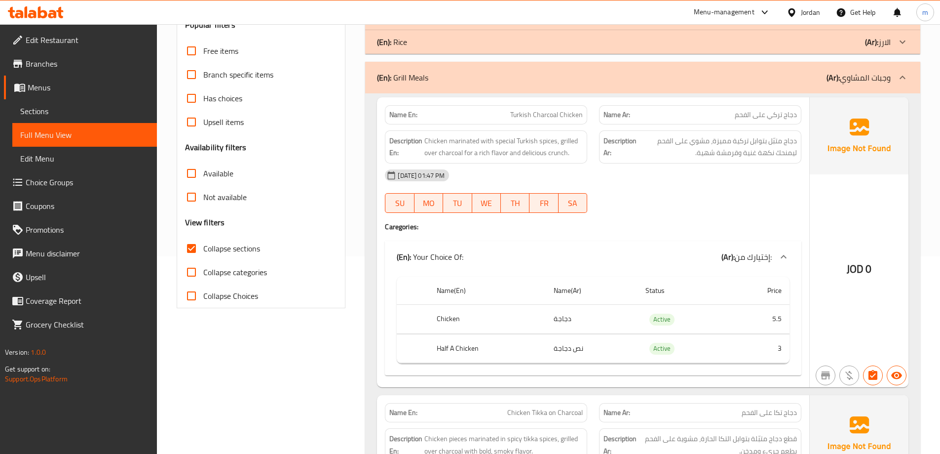
click at [879, 173] on img at bounding box center [859, 135] width 99 height 77
drag, startPoint x: 793, startPoint y: 116, endPoint x: 699, endPoint y: 115, distance: 93.3
click at [699, 115] on p "Name Ar: دجاج تركي على الفحم" at bounding box center [700, 115] width 193 height 10
drag, startPoint x: 556, startPoint y: 111, endPoint x: 572, endPoint y: 112, distance: 15.3
click at [572, 110] on span "Turkish Charcoal Chicken" at bounding box center [546, 115] width 73 height 10
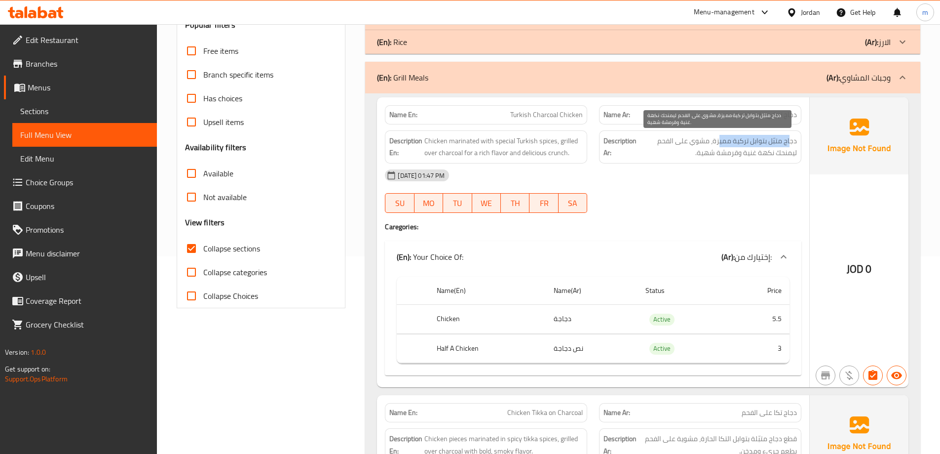
drag, startPoint x: 791, startPoint y: 140, endPoint x: 719, endPoint y: 140, distance: 72.1
click at [719, 140] on span "دجاج متبّل بتوابل تركية مميزة، مشوي على الفحم ليمنحك نكهة غنية وقرمشة شهية." at bounding box center [718, 147] width 158 height 24
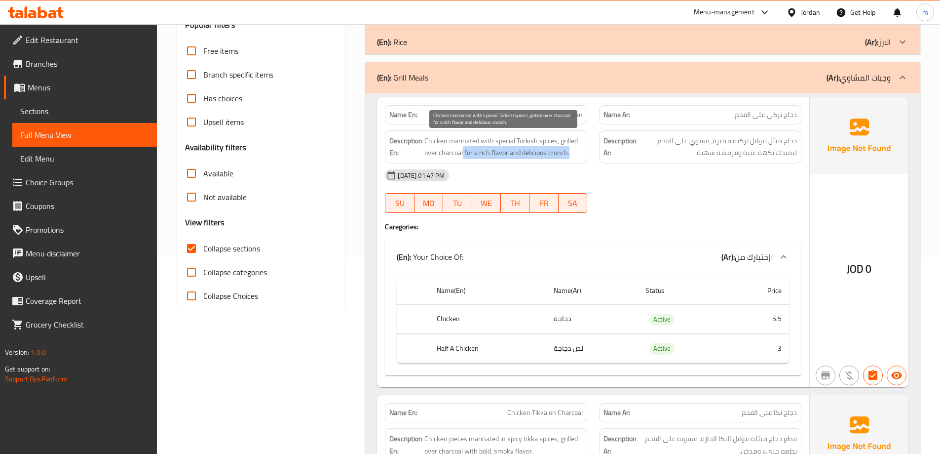
drag, startPoint x: 463, startPoint y: 157, endPoint x: 576, endPoint y: 158, distance: 112.0
click at [576, 158] on span "Chicken marinated with special Turkish spices, grilled over charcoal for a rich…" at bounding box center [503, 147] width 158 height 24
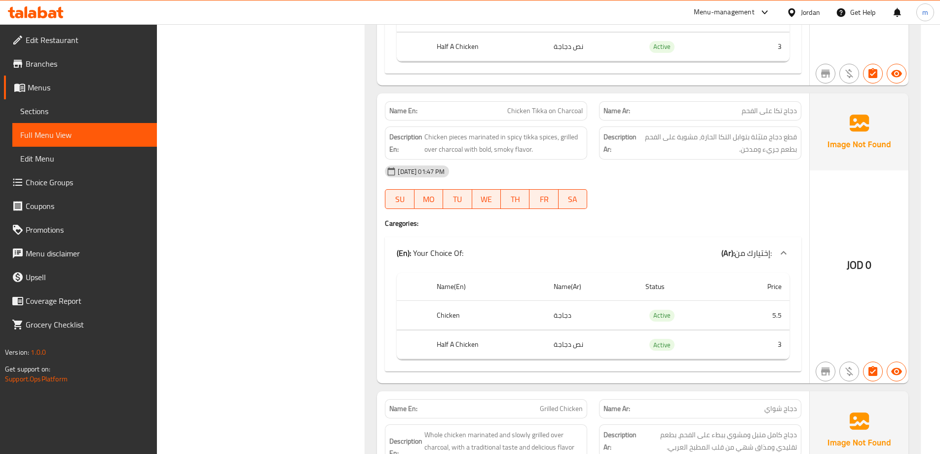
scroll to position [543, 0]
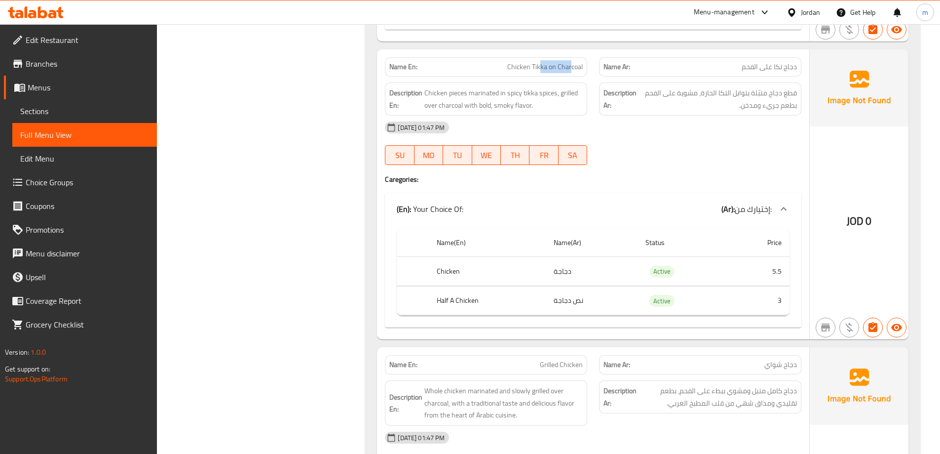
drag, startPoint x: 540, startPoint y: 69, endPoint x: 573, endPoint y: 67, distance: 32.6
click at [573, 67] on span "Chicken Tikka on Charcoal" at bounding box center [545, 67] width 76 height 10
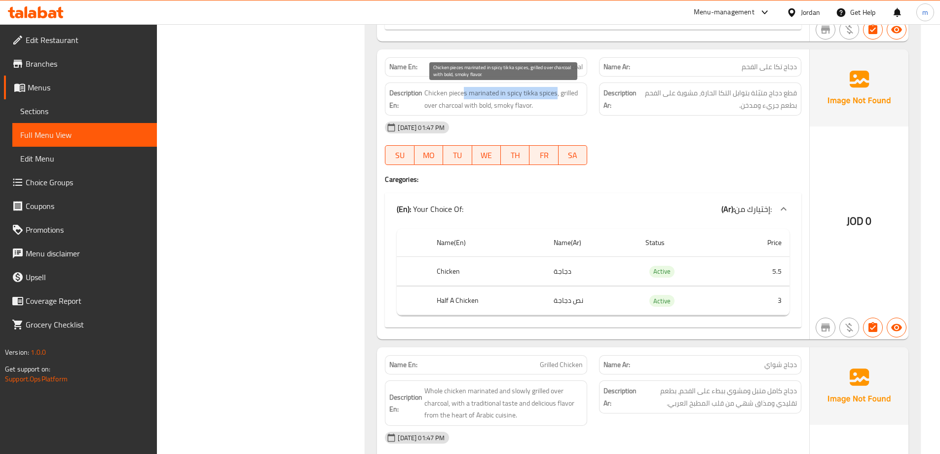
drag, startPoint x: 463, startPoint y: 93, endPoint x: 557, endPoint y: 90, distance: 93.3
click at [557, 90] on span "Chicken pieces marinated in spicy tikka spices, grilled over charcoal with bold…" at bounding box center [503, 99] width 158 height 24
drag, startPoint x: 558, startPoint y: 94, endPoint x: 519, endPoint y: 108, distance: 41.5
click at [519, 108] on span "Chicken pieces marinated in spicy tikka spices, grilled over charcoal with bold…" at bounding box center [503, 99] width 158 height 24
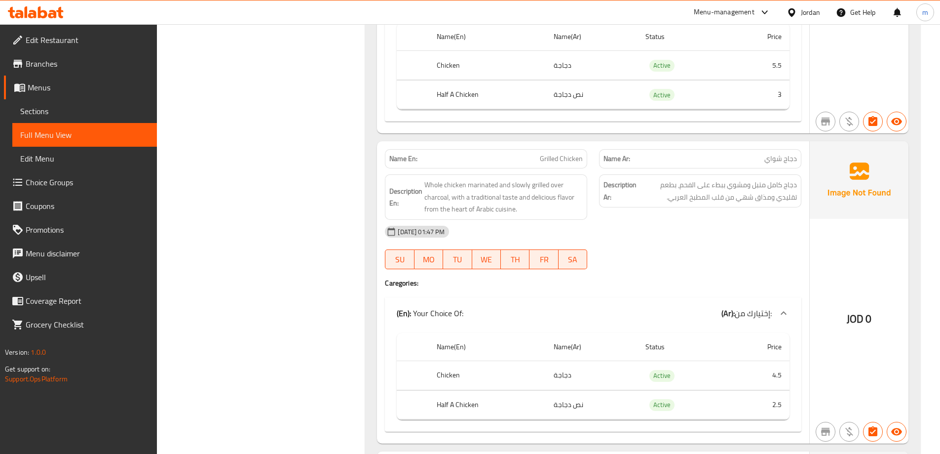
scroll to position [790, 0]
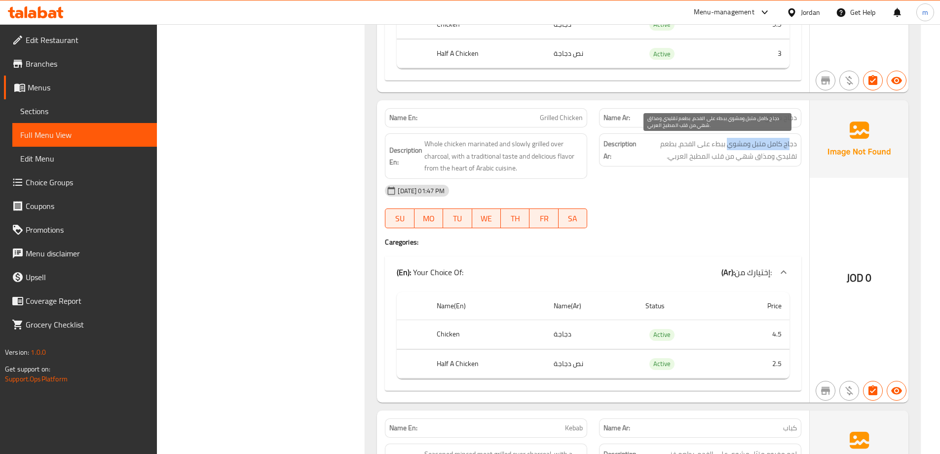
drag, startPoint x: 766, startPoint y: 143, endPoint x: 727, endPoint y: 144, distance: 38.5
click at [727, 144] on span "دجاج كامل متبل ومشوي ببطء على الفحم، بطعم تقليدي ومذاق شهي من قلب المطبخ العربي." at bounding box center [718, 150] width 158 height 24
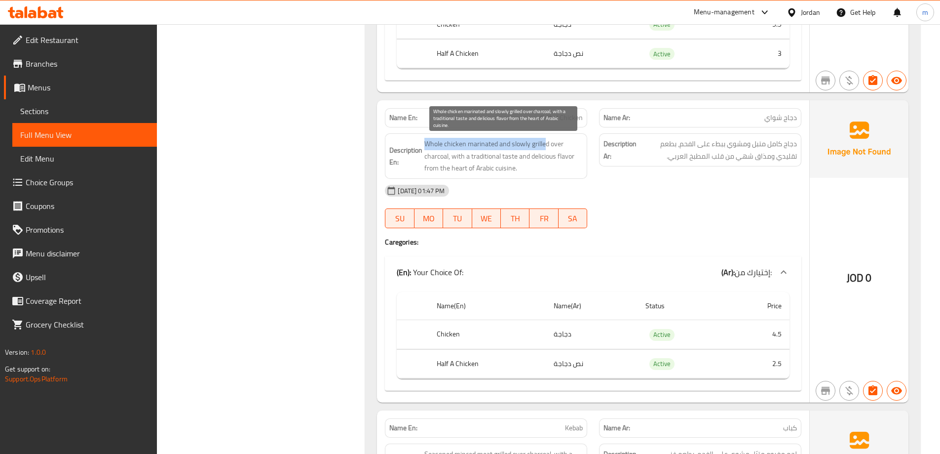
drag, startPoint x: 427, startPoint y: 142, endPoint x: 545, endPoint y: 150, distance: 118.2
click at [545, 150] on span "Whole chicken marinated and slowly grilled over charcoal, with a traditional ta…" at bounding box center [503, 156] width 158 height 37
drag, startPoint x: 450, startPoint y: 156, endPoint x: 574, endPoint y: 158, distance: 124.4
click at [574, 158] on span "Whole chicken marinated and slowly grilled over charcoal, with a traditional ta…" at bounding box center [503, 156] width 158 height 37
drag, startPoint x: 423, startPoint y: 170, endPoint x: 515, endPoint y: 172, distance: 91.8
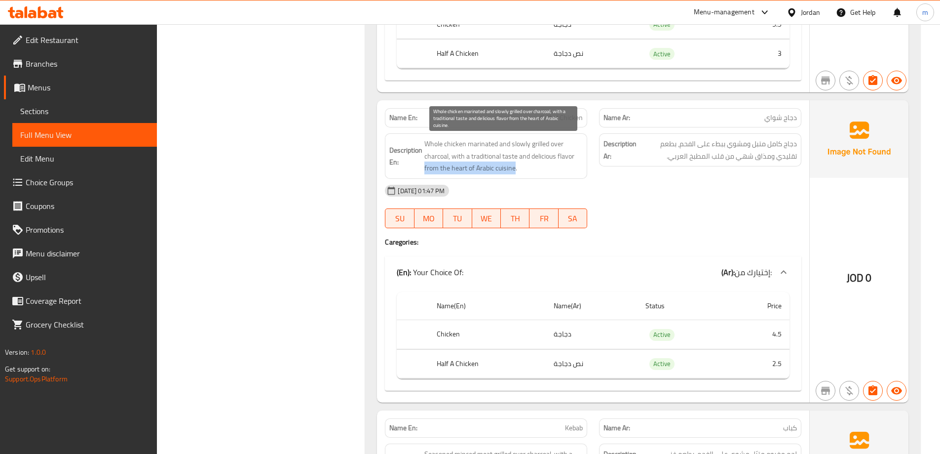
click at [515, 172] on h6 "Description En: Whole chicken marinated and slowly grilled over charcoal, with …" at bounding box center [485, 156] width 193 height 37
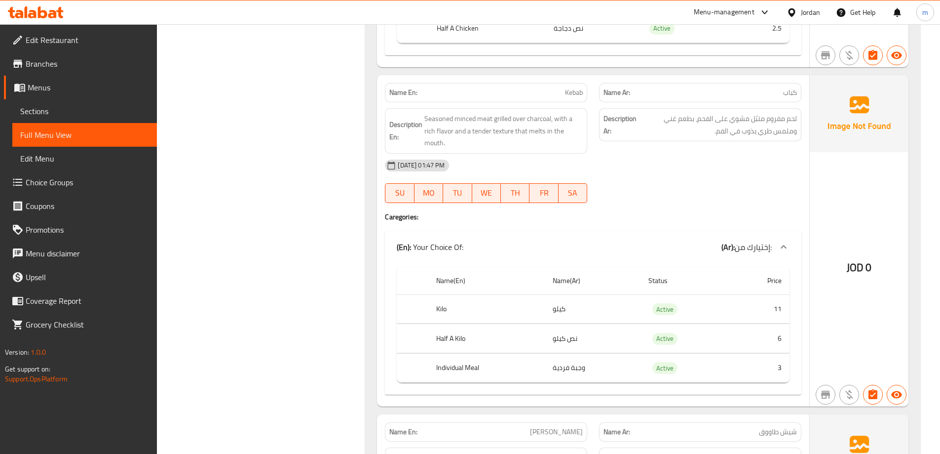
scroll to position [1135, 0]
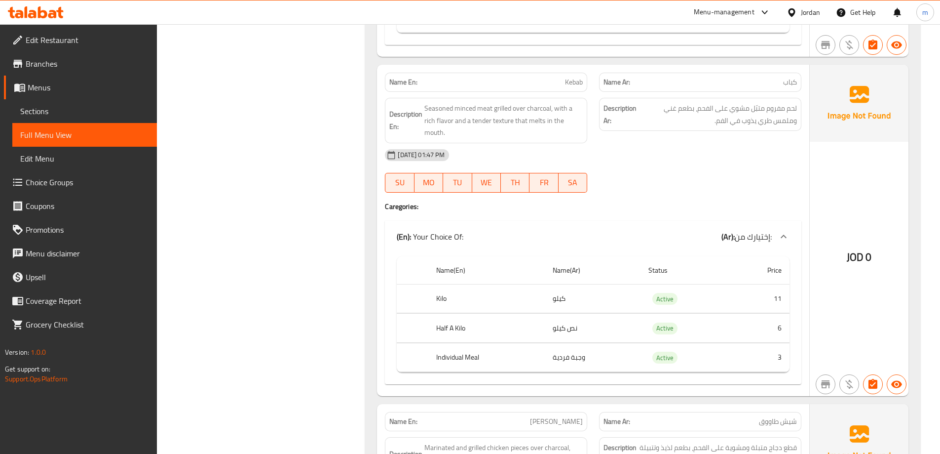
click at [571, 82] on span "Kebab" at bounding box center [574, 82] width 18 height 10
copy span "Kebab"
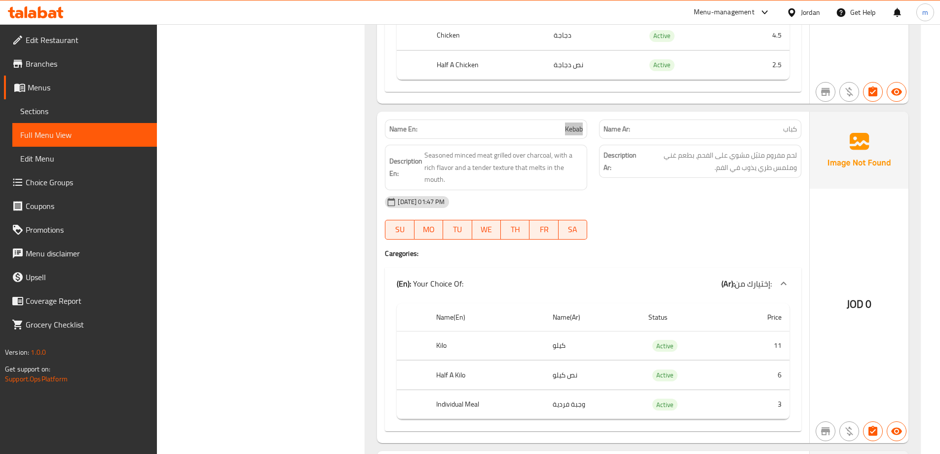
scroll to position [1139, 0]
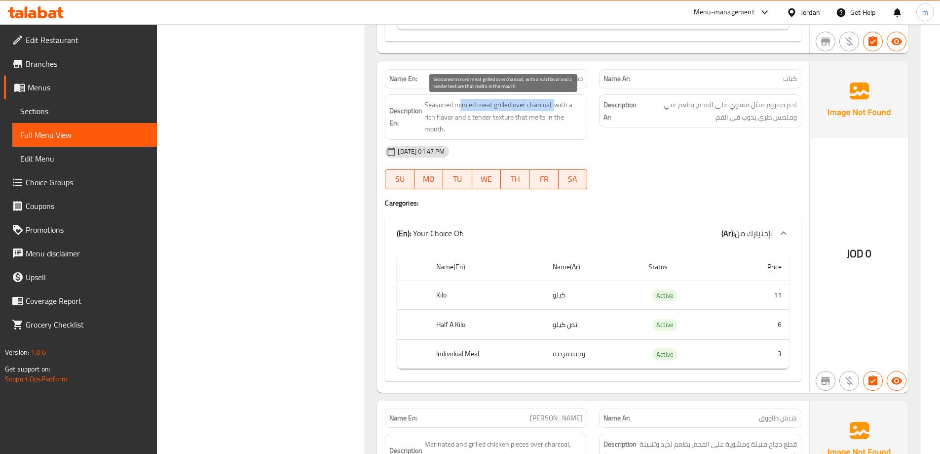
drag, startPoint x: 470, startPoint y: 105, endPoint x: 554, endPoint y: 106, distance: 83.4
click at [554, 106] on span "Seasoned minced meat grilled over charcoal, with a rich flavor and a tender tex…" at bounding box center [503, 117] width 158 height 37
drag, startPoint x: 487, startPoint y: 116, endPoint x: 557, endPoint y: 131, distance: 71.7
click at [557, 131] on span "Seasoned minced meat grilled over charcoal, with a rich flavor and a tender tex…" at bounding box center [503, 117] width 158 height 37
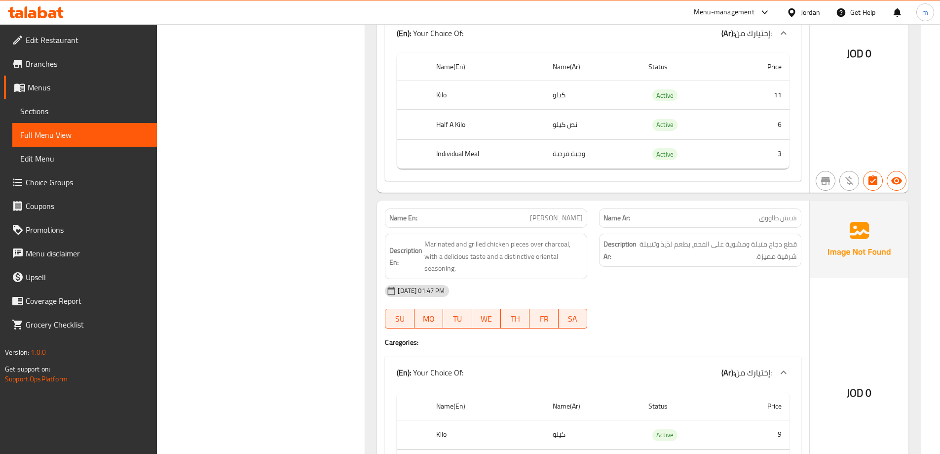
scroll to position [1435, 0]
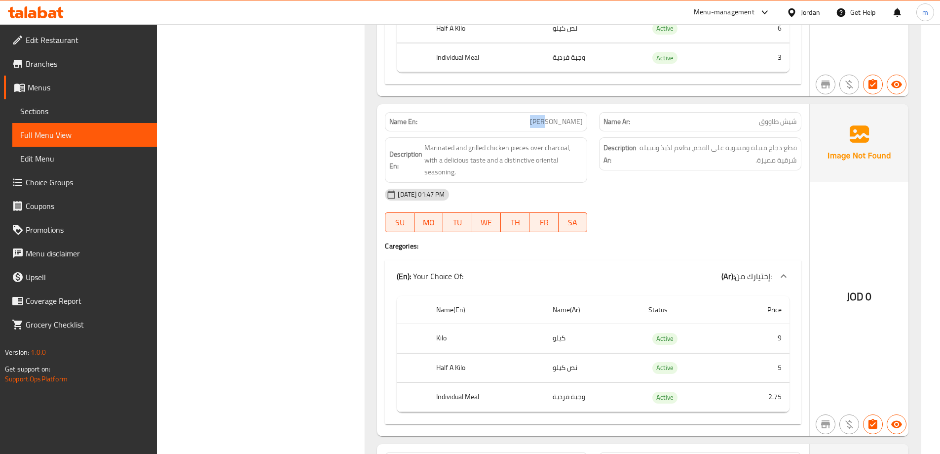
drag, startPoint x: 519, startPoint y: 125, endPoint x: 556, endPoint y: 118, distance: 37.8
click at [556, 118] on p "Name En: Shish Tawook" at bounding box center [485, 121] width 193 height 10
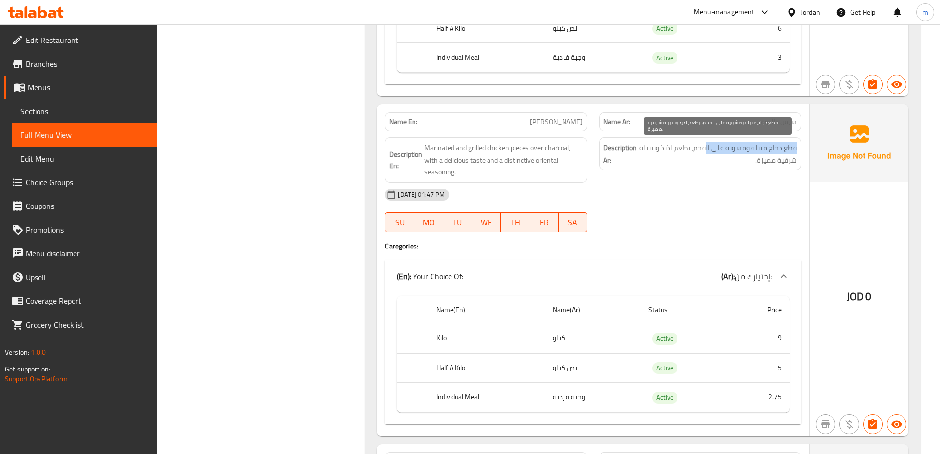
drag, startPoint x: 797, startPoint y: 147, endPoint x: 706, endPoint y: 139, distance: 91.2
click at [709, 139] on div "Description Ar: قطع دجاج متبلة ومشوية على الفحم، بطعم لذيذ وتتبيلة شرقية مميزة." at bounding box center [700, 153] width 202 height 33
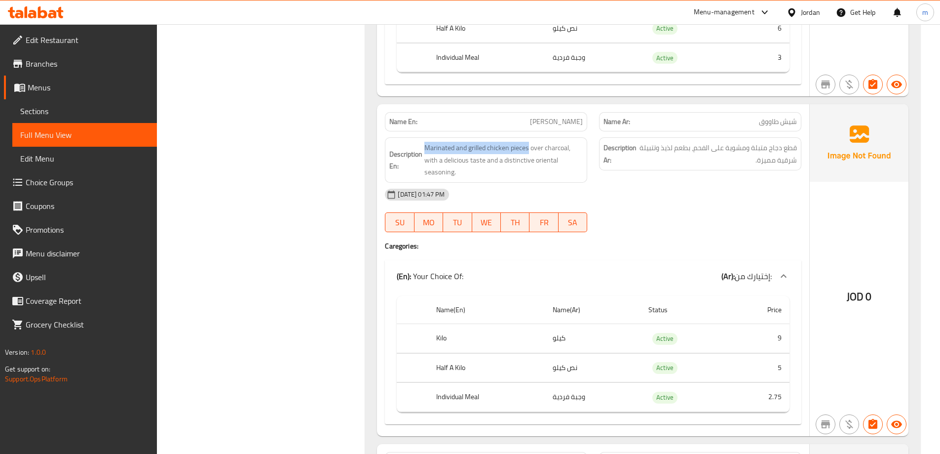
drag, startPoint x: 529, startPoint y: 148, endPoint x: 423, endPoint y: 141, distance: 106.3
click at [423, 141] on div "Description En: Marinated and grilled chicken pieces over charcoal, with a deli…" at bounding box center [486, 159] width 202 height 45
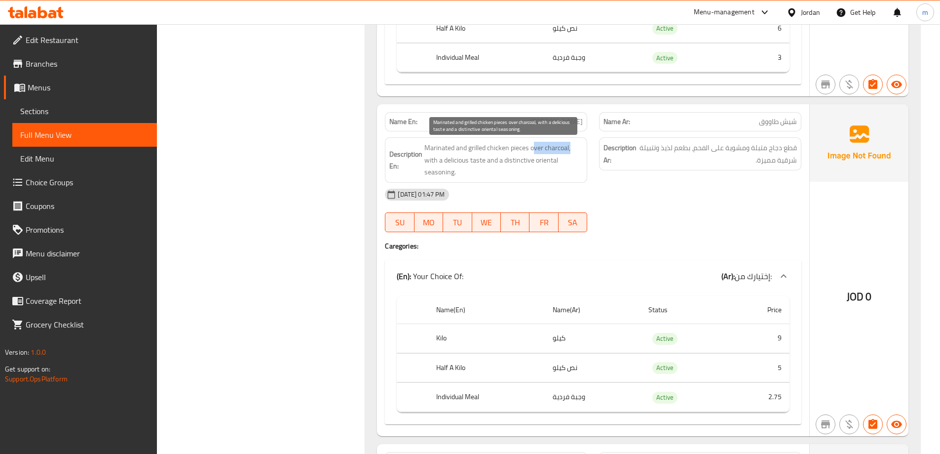
drag, startPoint x: 533, startPoint y: 148, endPoint x: 574, endPoint y: 144, distance: 41.6
click at [574, 144] on span "Marinated and grilled chicken pieces over charcoal, with a delicious taste and …" at bounding box center [503, 160] width 158 height 37
drag, startPoint x: 427, startPoint y: 161, endPoint x: 556, endPoint y: 176, distance: 129.1
click at [556, 176] on span "Marinated and grilled chicken pieces over charcoal, with a delicious taste and …" at bounding box center [503, 160] width 158 height 37
click at [543, 170] on span "Marinated and grilled chicken pieces over charcoal, with a delicious taste and …" at bounding box center [503, 160] width 158 height 37
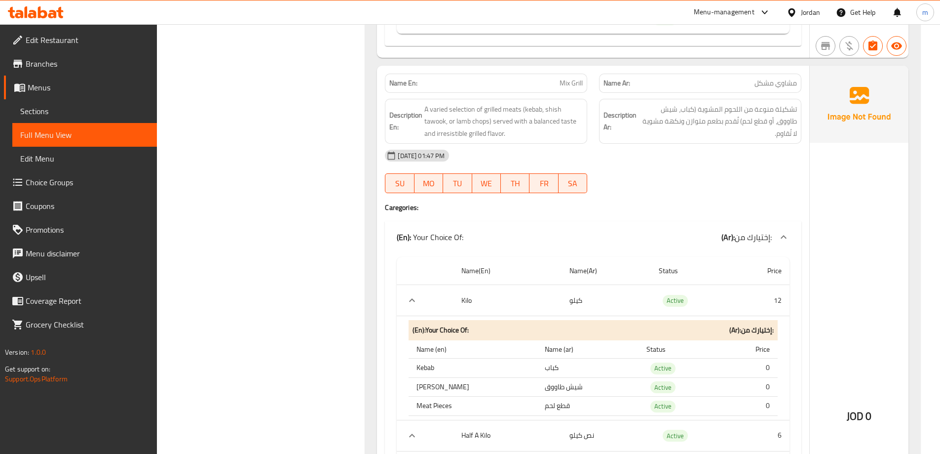
scroll to position [1830, 0]
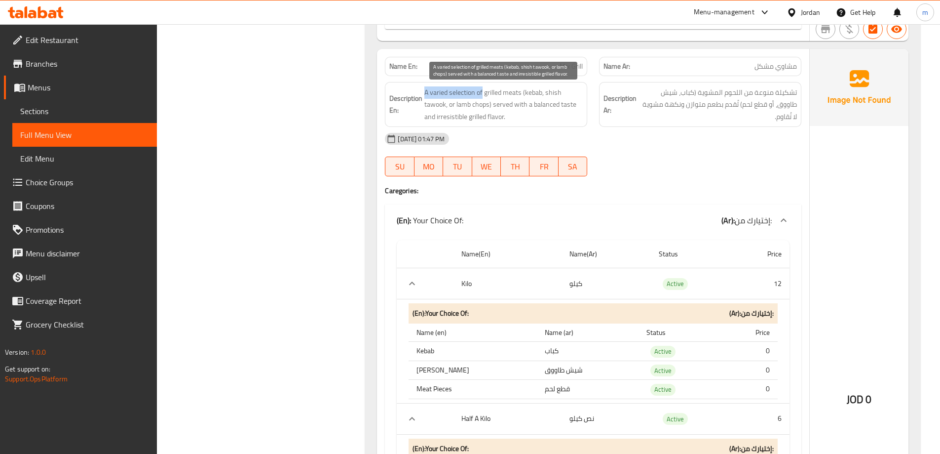
drag, startPoint x: 425, startPoint y: 92, endPoint x: 483, endPoint y: 95, distance: 57.3
click at [483, 95] on span "A varied selection of grilled meats (kebab, shish tawook, or lamb chops) served…" at bounding box center [503, 104] width 158 height 37
drag, startPoint x: 485, startPoint y: 95, endPoint x: 482, endPoint y: 102, distance: 7.7
click at [482, 102] on span "A varied selection of grilled meats (kebab, shish tawook, or lamb chops) served…" at bounding box center [503, 104] width 158 height 37
click at [495, 111] on span "A varied selection of grilled meats (kebab, shish tawook, or lamb chops) served…" at bounding box center [503, 104] width 158 height 37
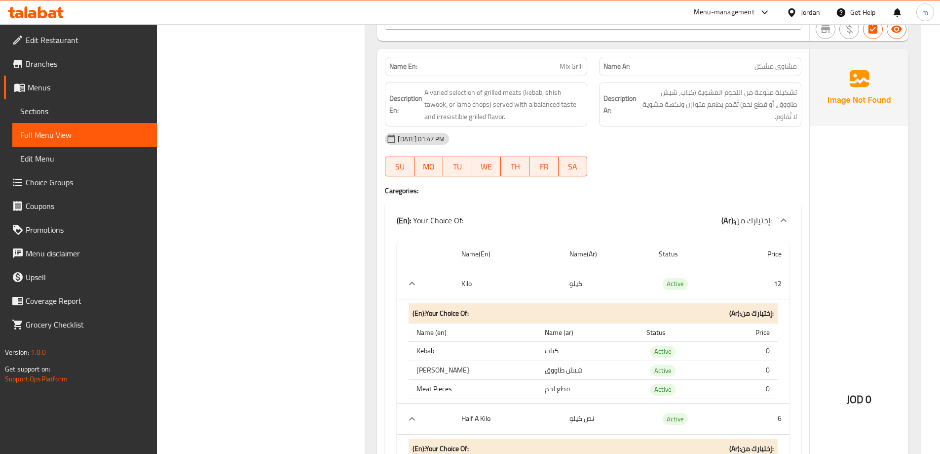
click at [549, 68] on p "Name En: Mix Grill" at bounding box center [485, 66] width 193 height 10
click at [557, 66] on p "Name En: Mix Grill" at bounding box center [485, 66] width 193 height 10
copy span "Mix Grill"
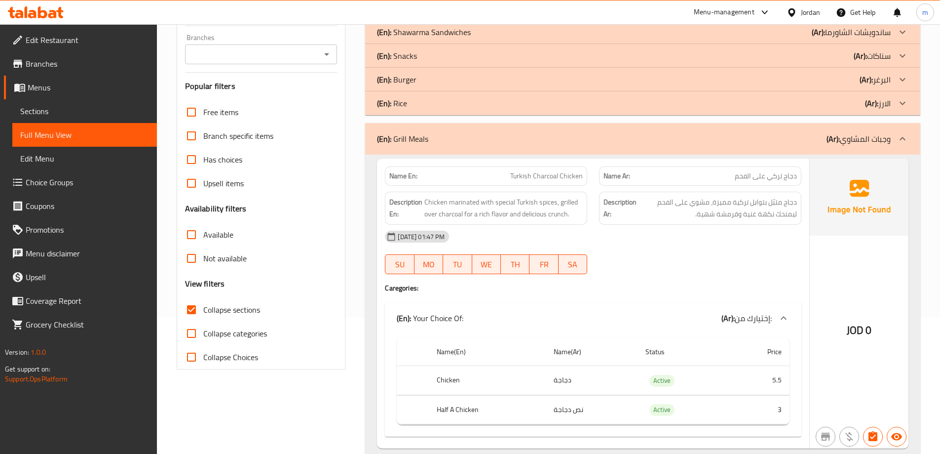
scroll to position [0, 0]
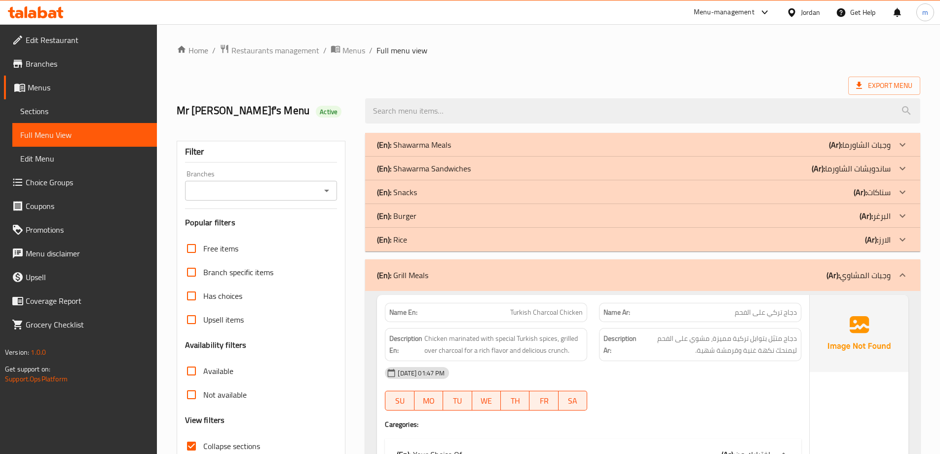
click at [807, 283] on div "(En): Grill Meals (Ar): وجبات المشاوي" at bounding box center [642, 275] width 555 height 32
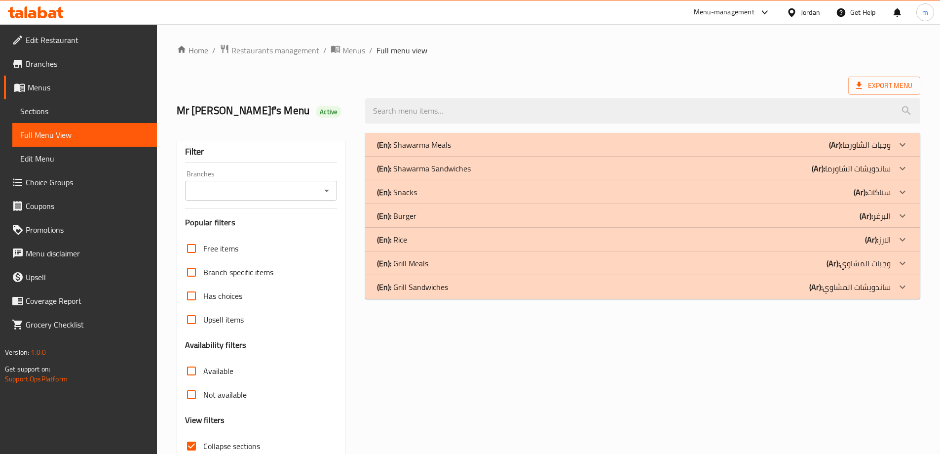
click at [765, 156] on div "(En): Grill Sandwiches (Ar): ساندويشات المشاوي" at bounding box center [642, 145] width 555 height 24
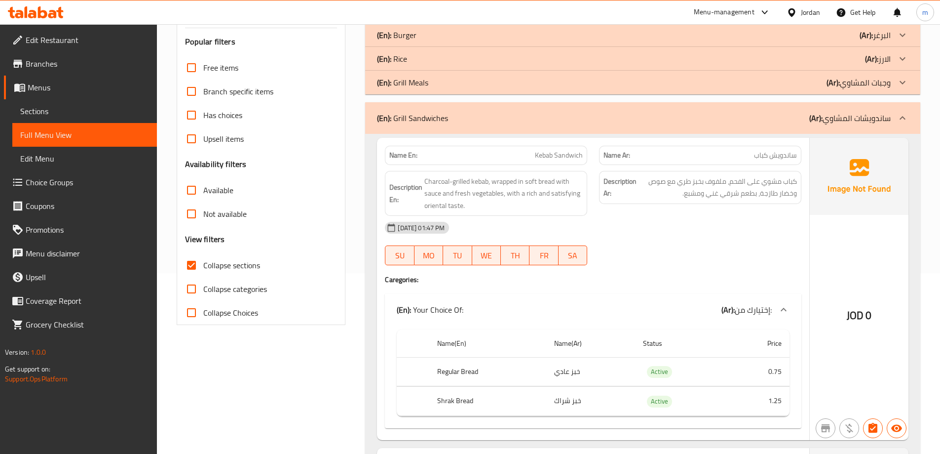
scroll to position [197, 0]
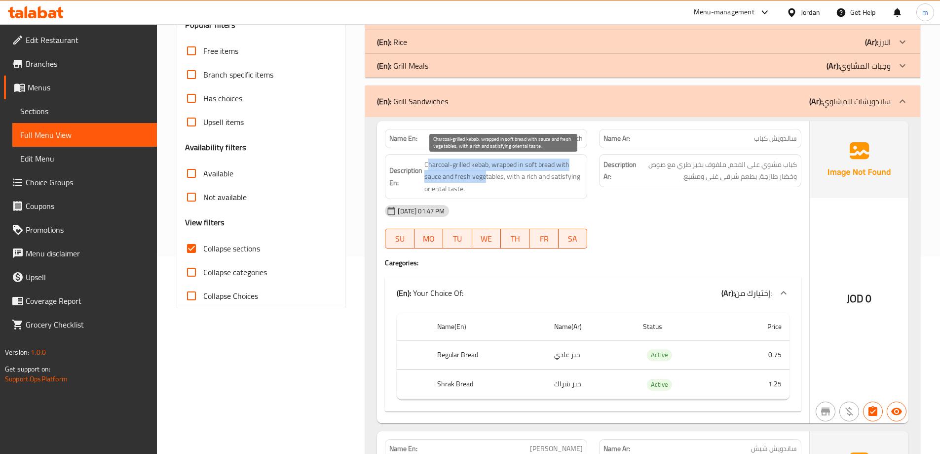
drag, startPoint x: 441, startPoint y: 165, endPoint x: 486, endPoint y: 171, distance: 45.3
click at [486, 171] on span "Charcoal-grilled kebab, wrapped in soft bread with sauce and fresh vegetables, …" at bounding box center [503, 176] width 158 height 37
click at [496, 168] on span "Charcoal-grilled kebab, wrapped in soft bread with sauce and fresh vegetables, …" at bounding box center [503, 176] width 158 height 37
drag, startPoint x: 490, startPoint y: 162, endPoint x: 569, endPoint y: 162, distance: 78.5
click at [569, 162] on span "Charcoal-grilled kebab, wrapped in soft bread with sauce and fresh vegetables, …" at bounding box center [503, 176] width 158 height 37
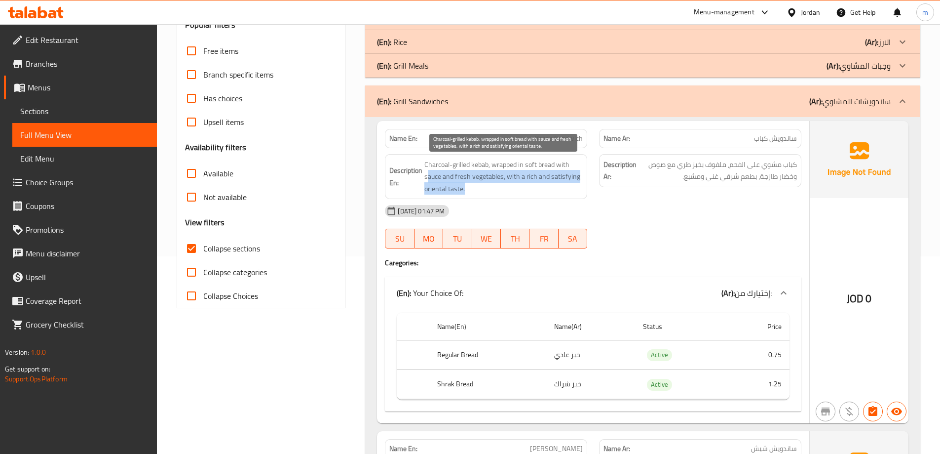
drag, startPoint x: 429, startPoint y: 178, endPoint x: 580, endPoint y: 186, distance: 151.7
click at [580, 186] on span "Charcoal-grilled kebab, wrapped in soft bread with sauce and fresh vegetables, …" at bounding box center [503, 176] width 158 height 37
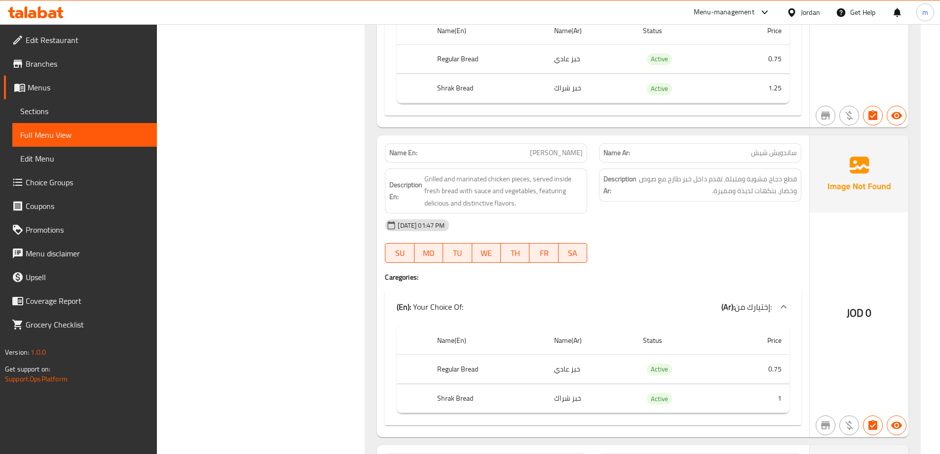
scroll to position [494, 0]
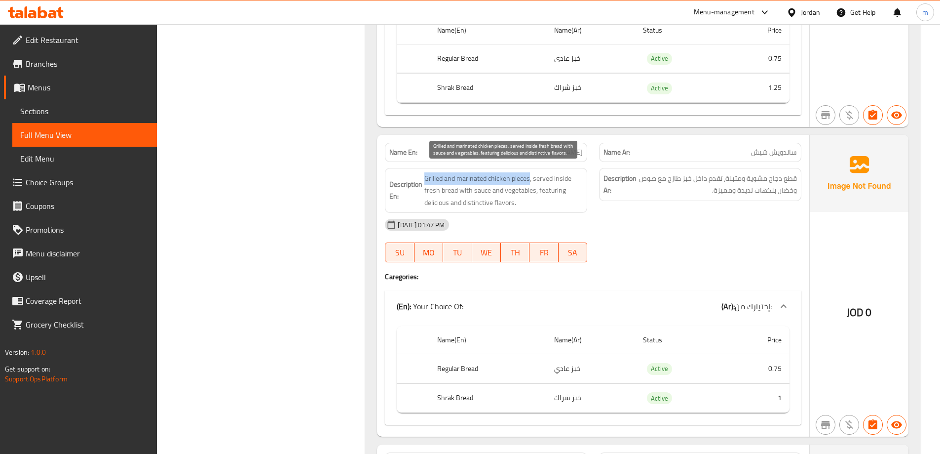
drag, startPoint x: 510, startPoint y: 175, endPoint x: 426, endPoint y: 182, distance: 83.7
click at [426, 182] on span "Grilled and marinated chicken pieces, served inside fresh bread with sauce and …" at bounding box center [503, 190] width 158 height 37
drag, startPoint x: 537, startPoint y: 177, endPoint x: 458, endPoint y: 194, distance: 80.4
click at [458, 194] on span "Grilled and marinated chicken pieces, served inside fresh bread with sauce and …" at bounding box center [503, 190] width 158 height 37
drag, startPoint x: 462, startPoint y: 193, endPoint x: 535, endPoint y: 192, distance: 73.1
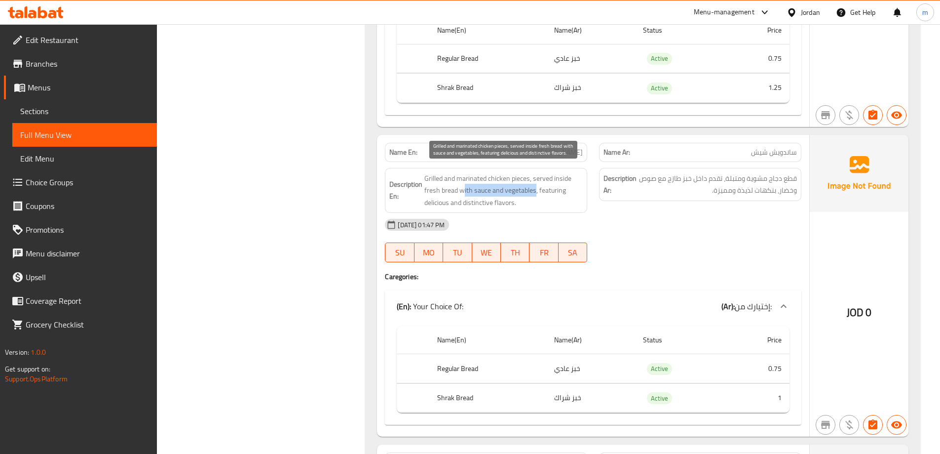
click at [535, 192] on span "Grilled and marinated chicken pieces, served inside fresh bread with sauce and …" at bounding box center [503, 190] width 158 height 37
drag, startPoint x: 539, startPoint y: 190, endPoint x: 526, endPoint y: 205, distance: 20.3
click at [526, 205] on span "Grilled and marinated chicken pieces, served inside fresh bread with sauce and …" at bounding box center [503, 190] width 158 height 37
click at [484, 187] on span "Grilled and marinated chicken pieces, served inside fresh bread with sauce and …" at bounding box center [503, 190] width 158 height 37
drag, startPoint x: 541, startPoint y: 190, endPoint x: 542, endPoint y: 196, distance: 6.5
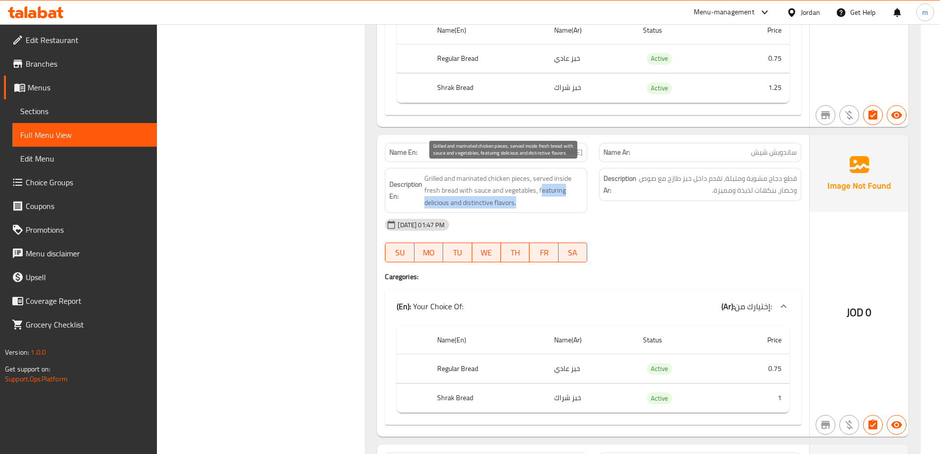
click at [542, 196] on span "Grilled and marinated chicken pieces, served inside fresh bread with sauce and …" at bounding box center [503, 190] width 158 height 37
click at [532, 211] on div "Description En: Grilled and marinated chicken pieces, served inside fresh bread…" at bounding box center [486, 190] width 202 height 45
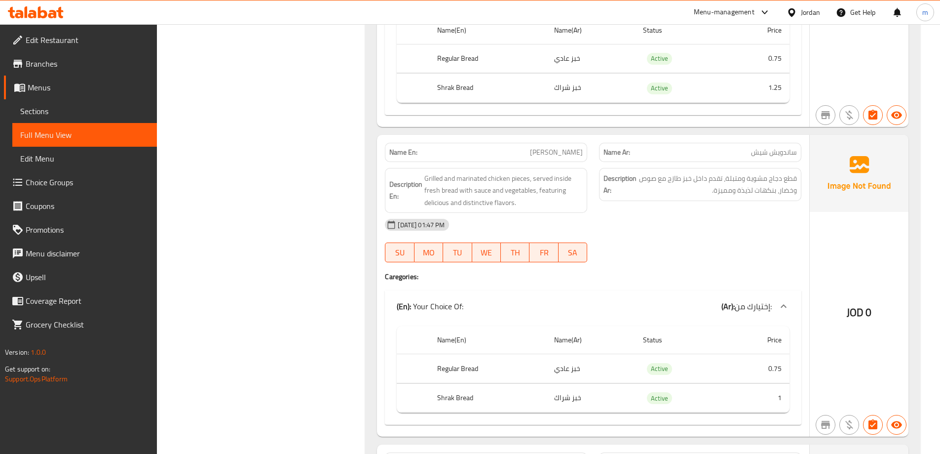
click at [532, 211] on div "Description En: Grilled and marinated chicken pieces, served inside fresh bread…" at bounding box center [486, 190] width 202 height 45
click at [553, 157] on span "[PERSON_NAME]" at bounding box center [556, 152] width 53 height 10
copy span "[PERSON_NAME]"
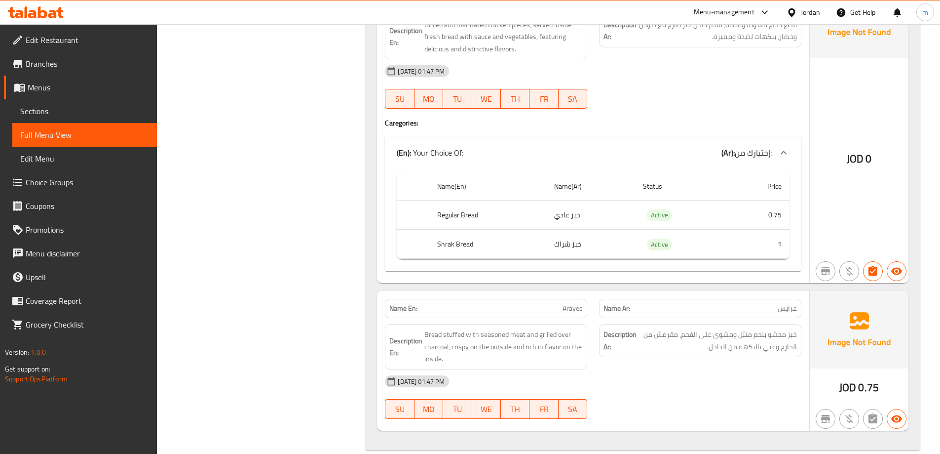
scroll to position [663, 0]
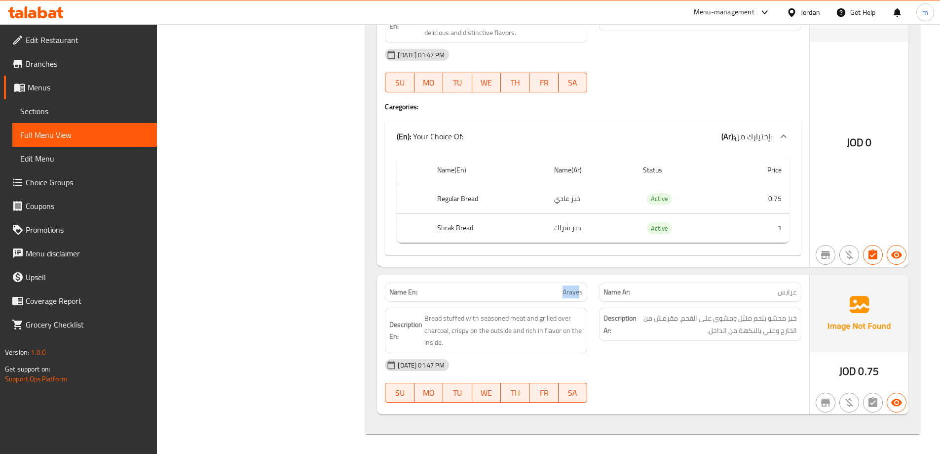
drag, startPoint x: 565, startPoint y: 291, endPoint x: 580, endPoint y: 291, distance: 15.8
click at [580, 291] on p "Name En: Arayes" at bounding box center [485, 292] width 193 height 10
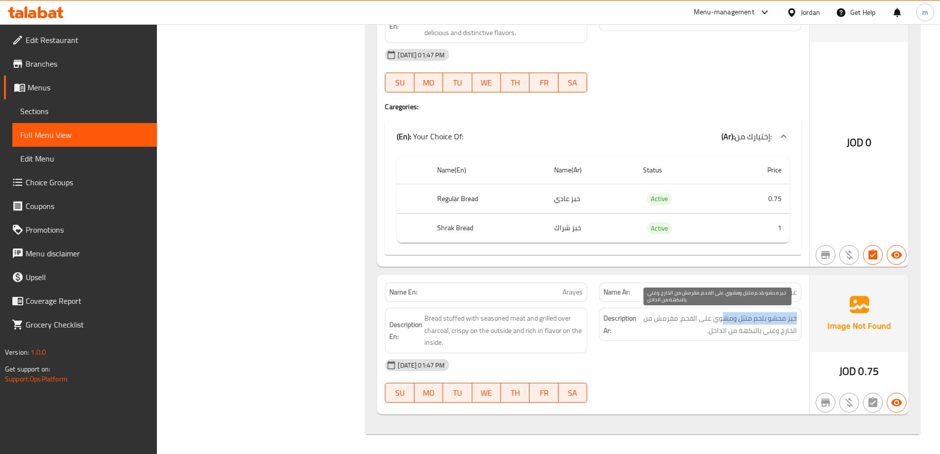
drag, startPoint x: 797, startPoint y: 320, endPoint x: 724, endPoint y: 321, distance: 72.6
click at [724, 321] on span "خبز محشو بلحم متبّل ومشوي على الفحم، مقرمش من الخارج وغني بالنكهة من الداخل." at bounding box center [718, 324] width 158 height 24
click at [728, 315] on span "خبز محشو بلحم متبّل ومشوي على الفحم، مقرمش من الخارج وغني بالنكهة من الداخل." at bounding box center [718, 324] width 158 height 24
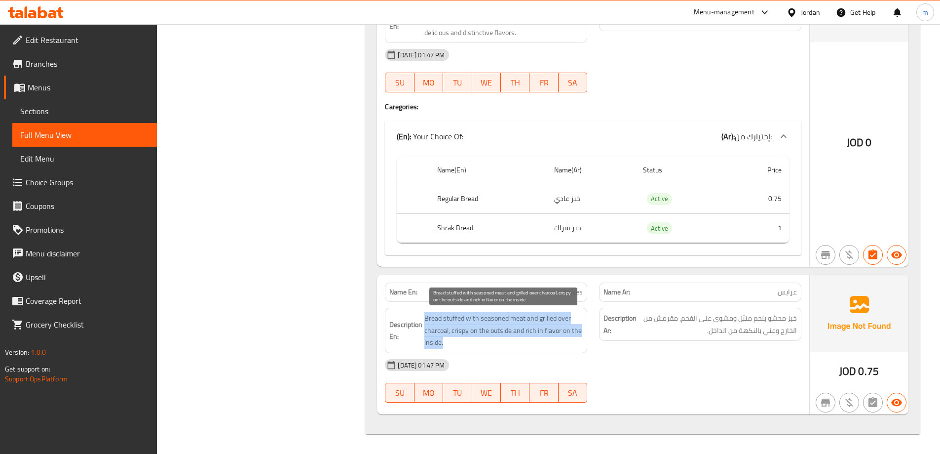
drag, startPoint x: 424, startPoint y: 318, endPoint x: 572, endPoint y: 346, distance: 150.1
click at [572, 346] on span "Bread stuffed with seasoned meat and grilled over charcoal, crispy on the outsi…" at bounding box center [503, 330] width 158 height 37
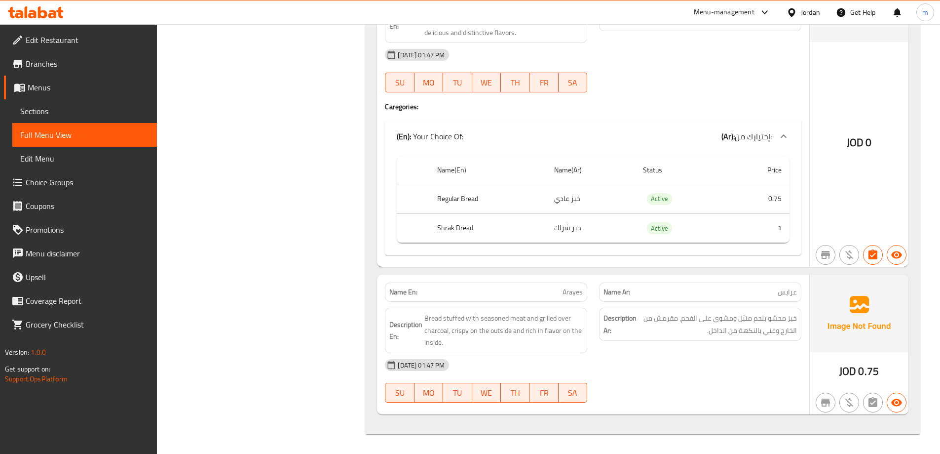
click at [569, 297] on span "Arayes" at bounding box center [573, 292] width 20 height 10
copy span "Arayes"
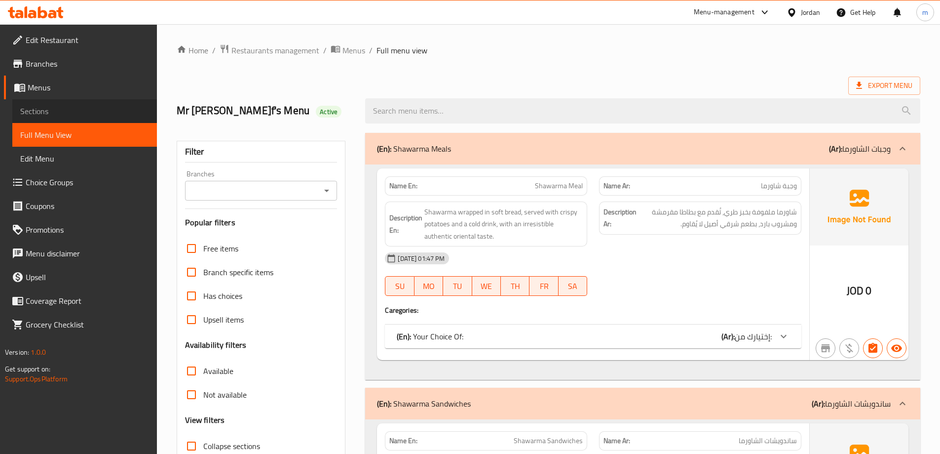
click at [75, 110] on span "Sections" at bounding box center [84, 111] width 129 height 12
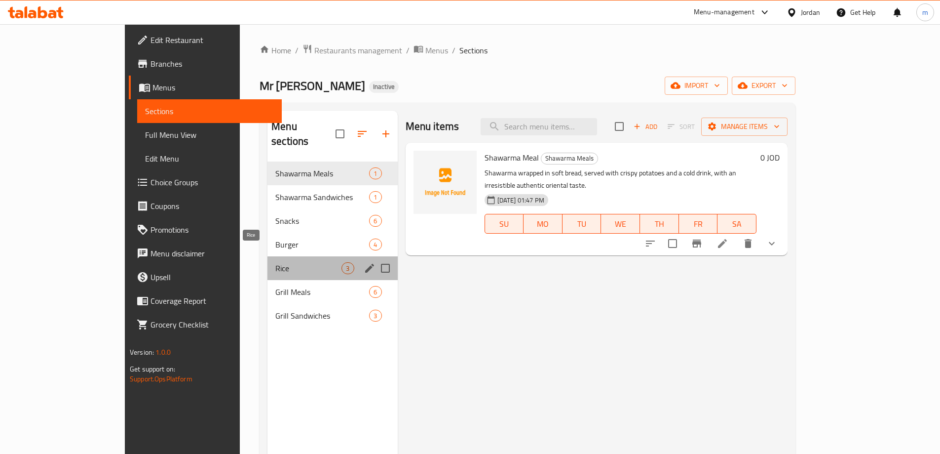
click at [275, 262] on span "Rice" at bounding box center [308, 268] width 66 height 12
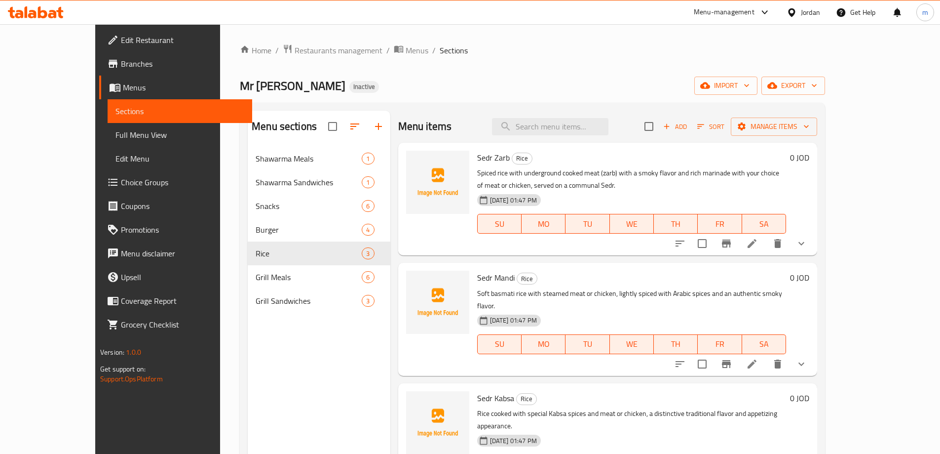
click at [758, 358] on icon at bounding box center [752, 364] width 12 height 12
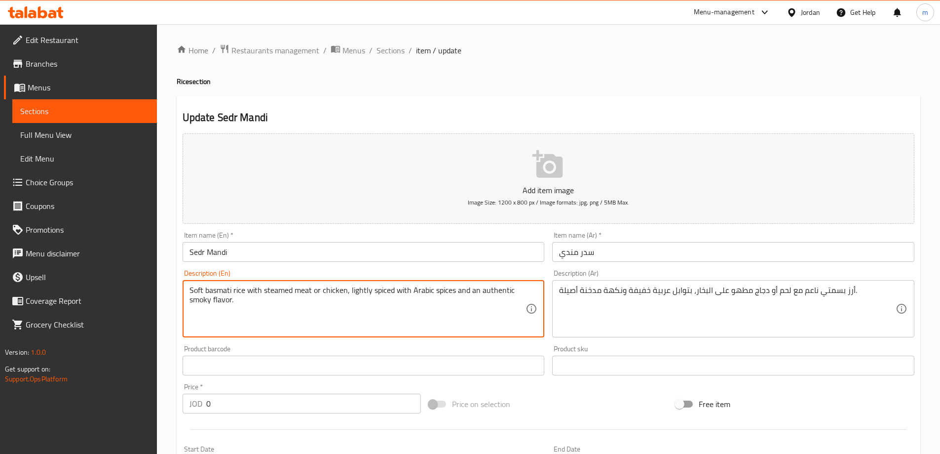
paste textarea "with mild Arabic spices and an authentic smoky flavour."
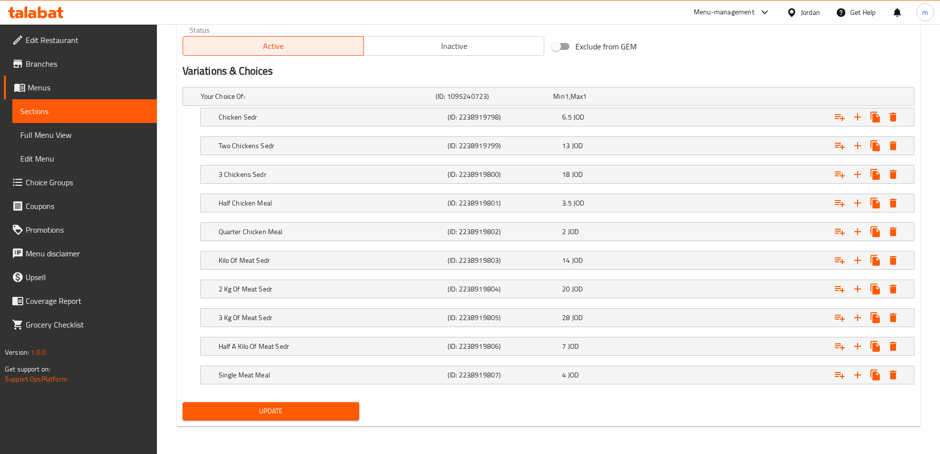
type textarea "Soft basmati rice with steamed meat or chicken, with mild Arabic spices and an …"
click at [238, 414] on span "Update" at bounding box center [271, 411] width 161 height 12
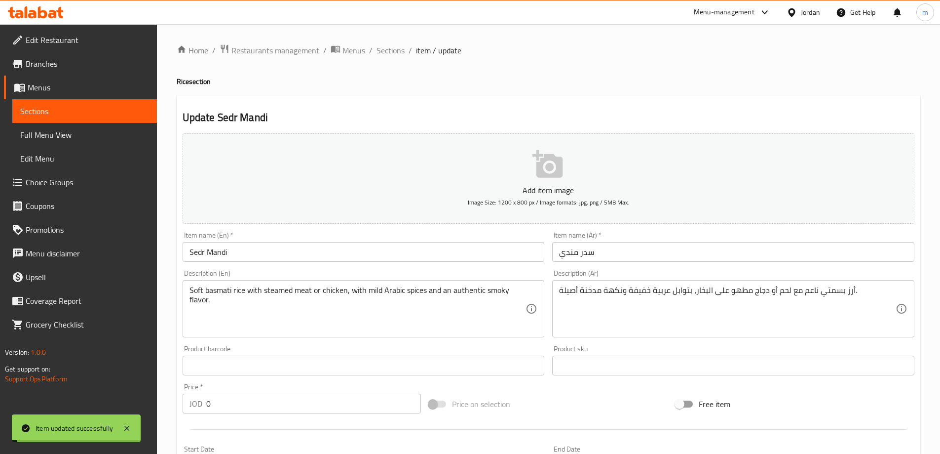
click at [398, 51] on span "Sections" at bounding box center [391, 50] width 28 height 12
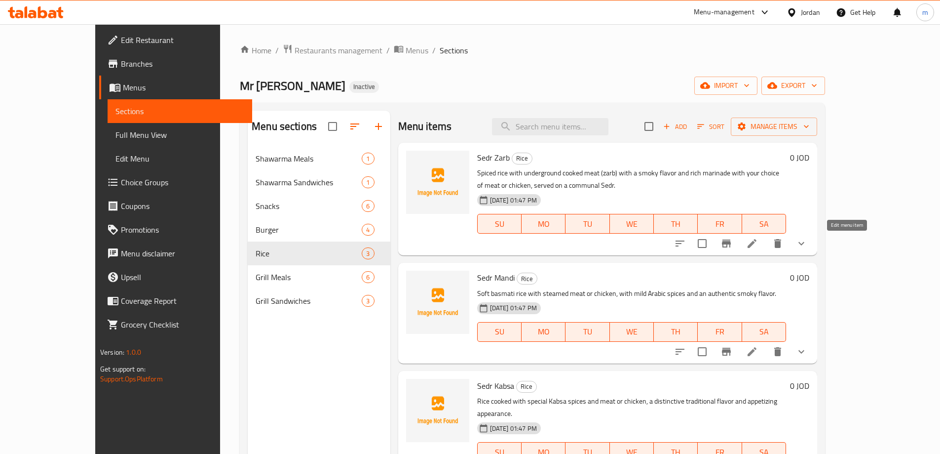
click at [758, 238] on icon at bounding box center [752, 243] width 12 height 12
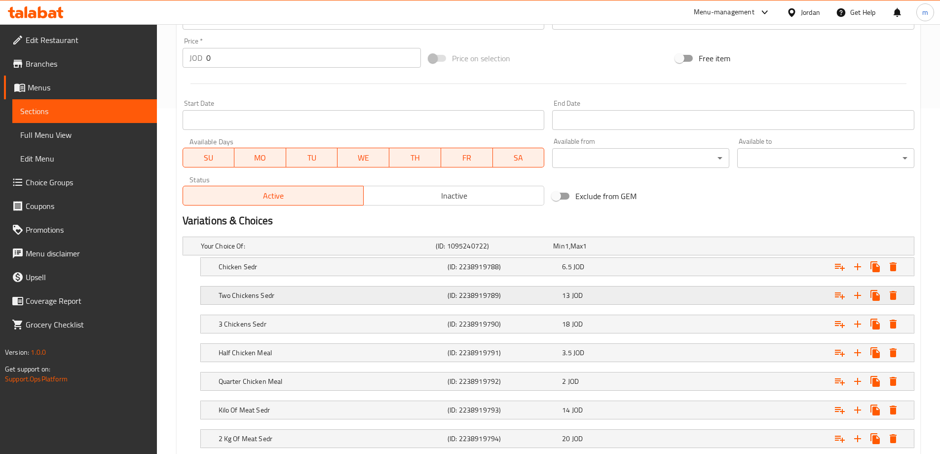
scroll to position [495, 0]
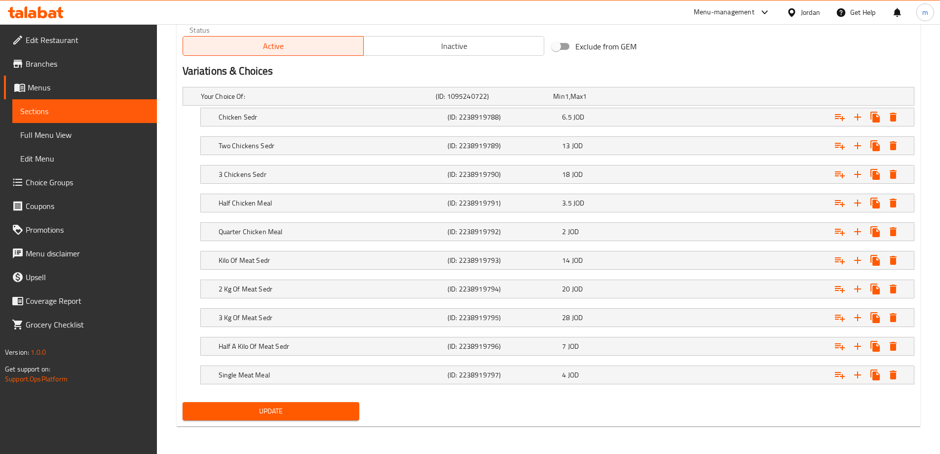
click at [290, 362] on nav at bounding box center [549, 361] width 732 height 8
click at [296, 101] on h5 "Single Meat Meal" at bounding box center [316, 96] width 231 height 10
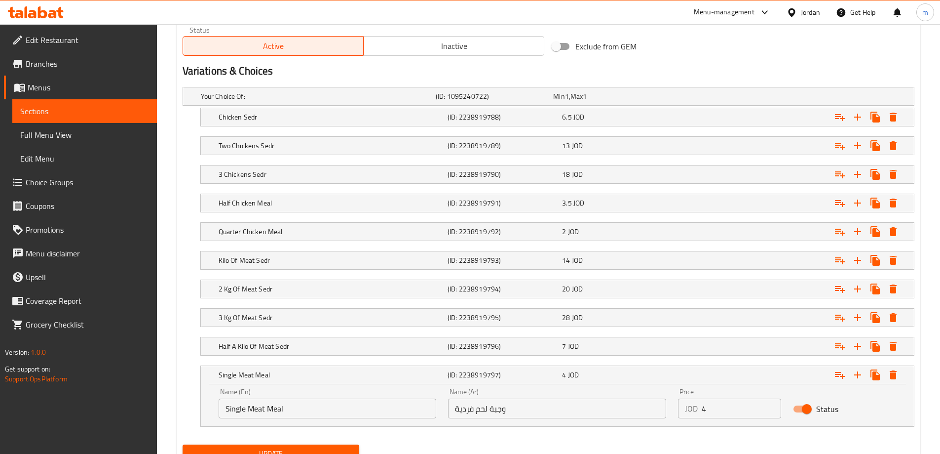
click at [285, 401] on input "Single Meat Meal" at bounding box center [328, 408] width 218 height 20
paste input "Individual m"
click at [314, 407] on input "Individual Meal" at bounding box center [328, 408] width 218 height 20
click at [559, 407] on input "وجبة لحم فردية" at bounding box center [557, 408] width 218 height 20
click at [329, 408] on input "Individual Meal" at bounding box center [328, 408] width 218 height 20
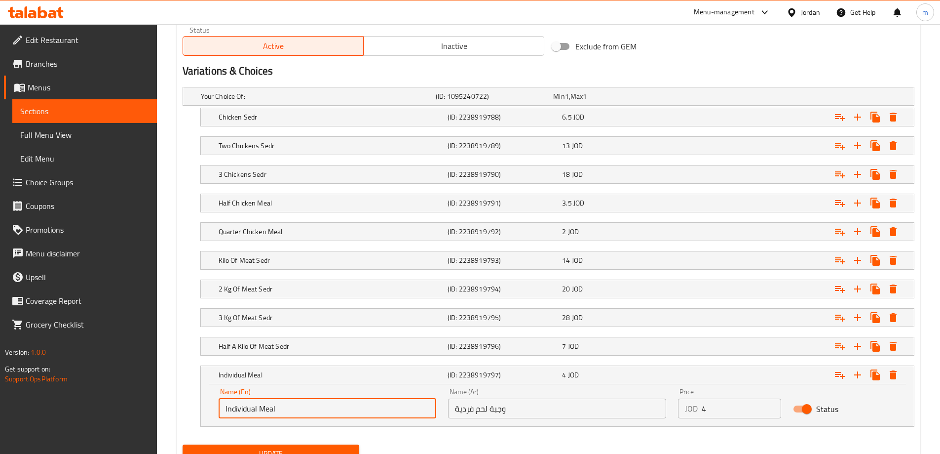
paste input "meat m"
type input "Individual Meat Meal"
click at [322, 448] on span "Update" at bounding box center [271, 453] width 161 height 12
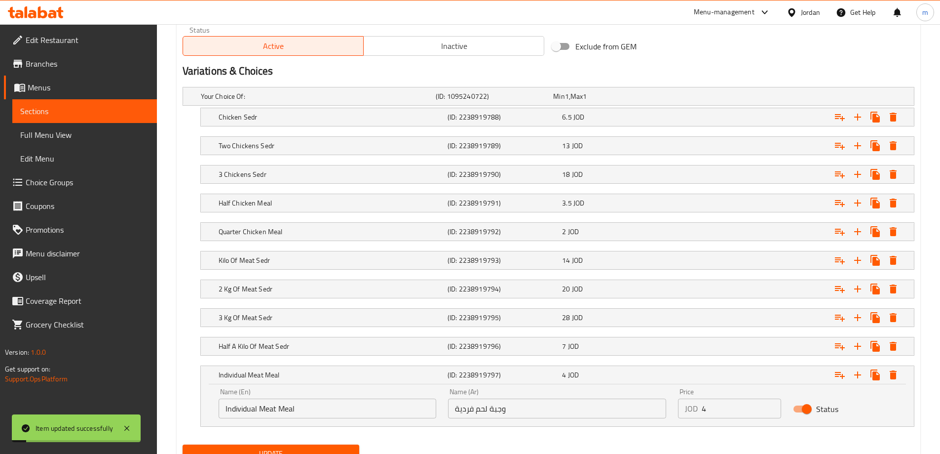
click at [324, 406] on input "Individual Meat Meal" at bounding box center [328, 408] width 218 height 20
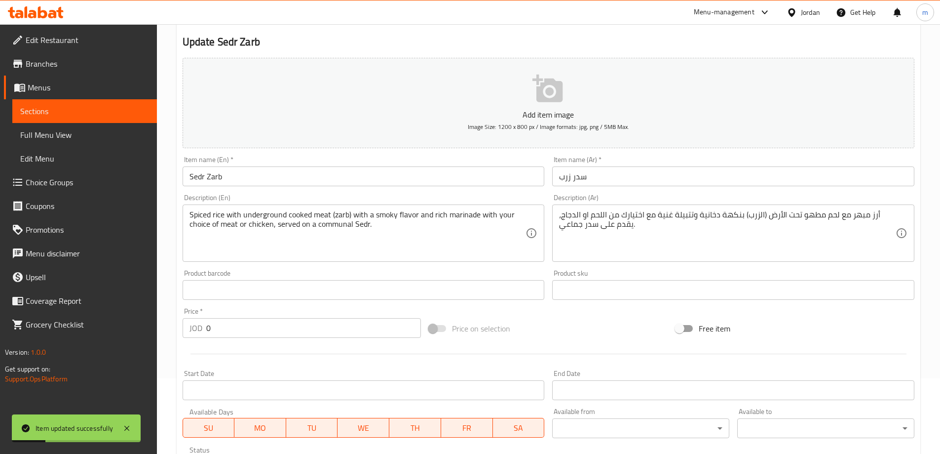
scroll to position [0, 0]
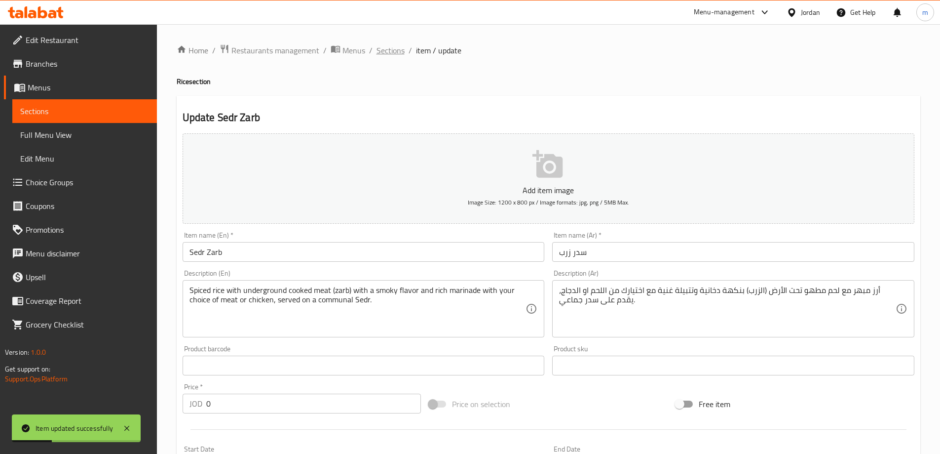
click at [392, 52] on span "Sections" at bounding box center [391, 50] width 28 height 12
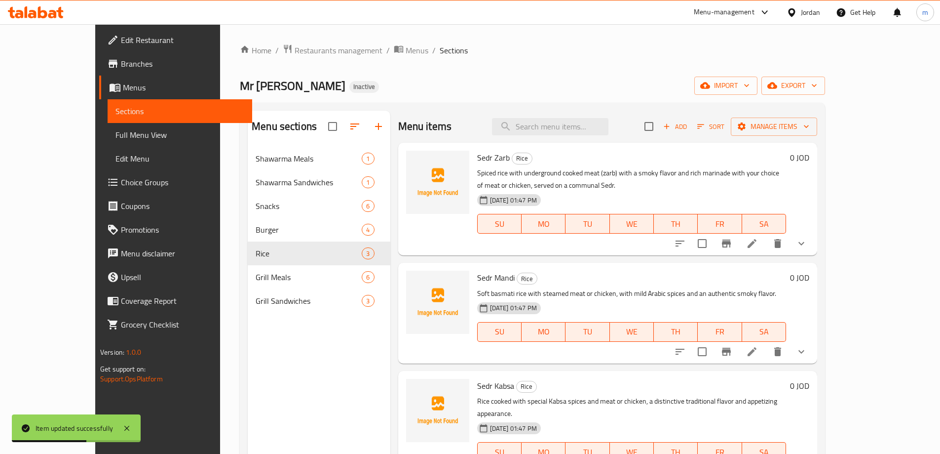
click at [766, 354] on li at bounding box center [752, 352] width 28 height 18
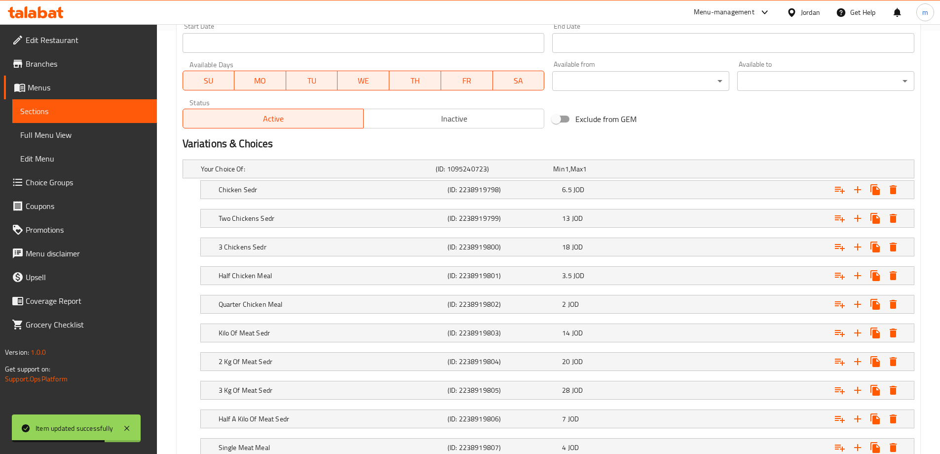
scroll to position [495, 0]
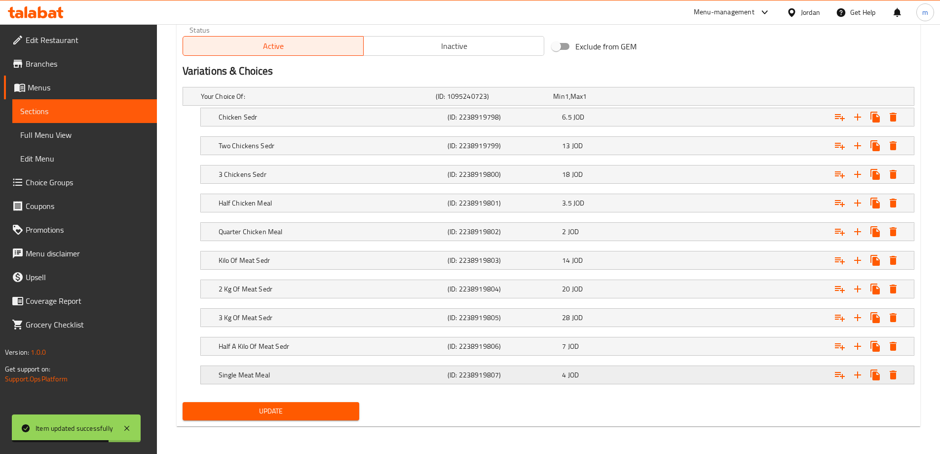
click at [362, 107] on div "Single Meat Meal (ID: 2238919807) 4 JOD" at bounding box center [551, 96] width 705 height 22
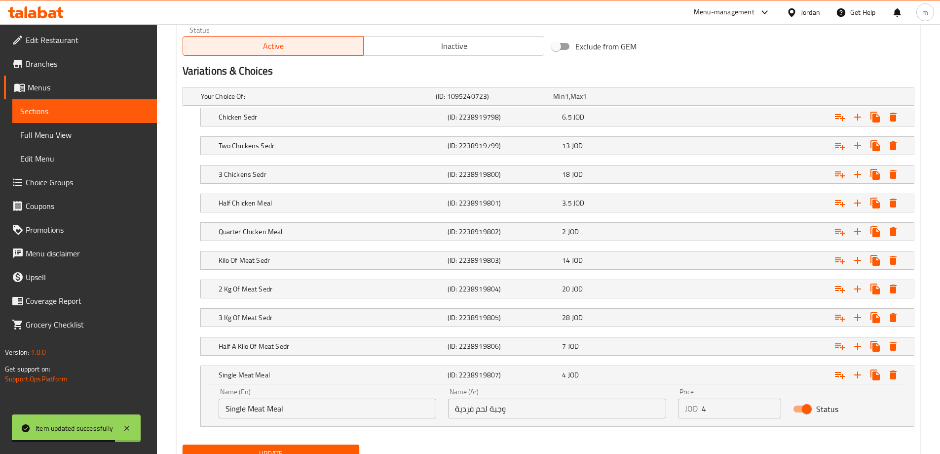
click at [334, 406] on input "Single Meat Meal" at bounding box center [328, 408] width 218 height 20
paste input "Individual Meat Meal"
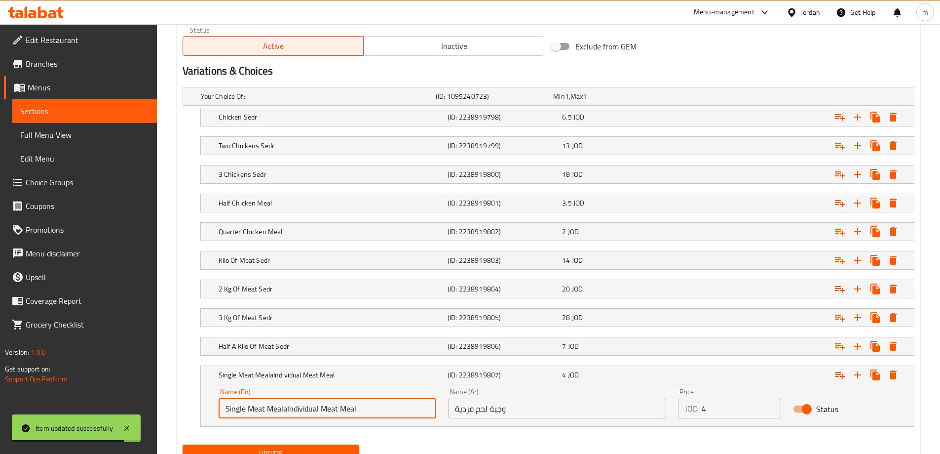
paste input "text"
type input "Individual Meat Meal"
click at [335, 440] on div "Update" at bounding box center [271, 453] width 185 height 26
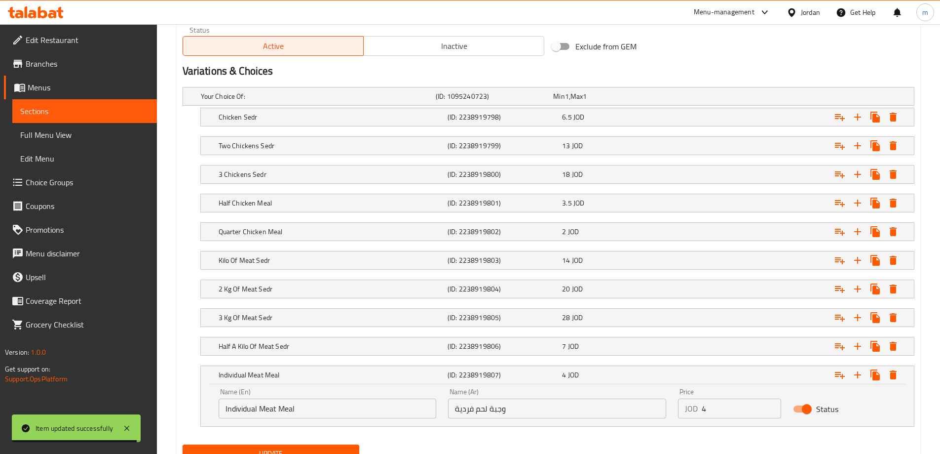
click at [336, 449] on span "Update" at bounding box center [271, 453] width 161 height 12
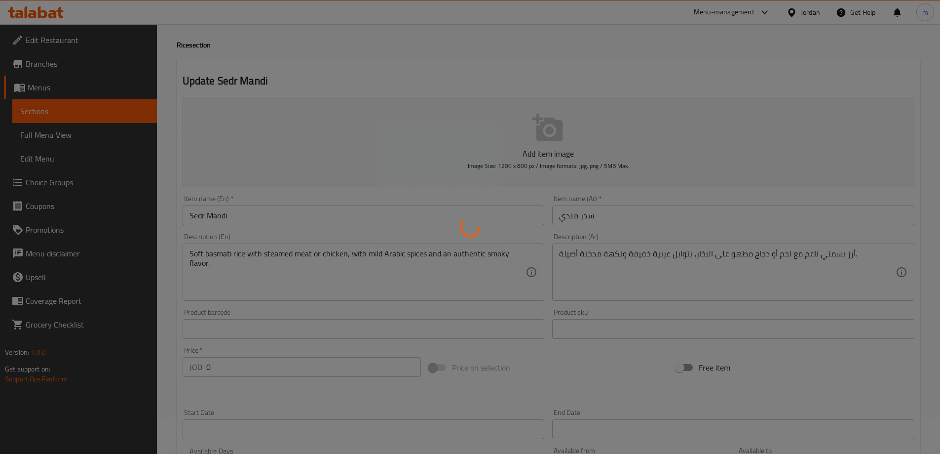
scroll to position [0, 0]
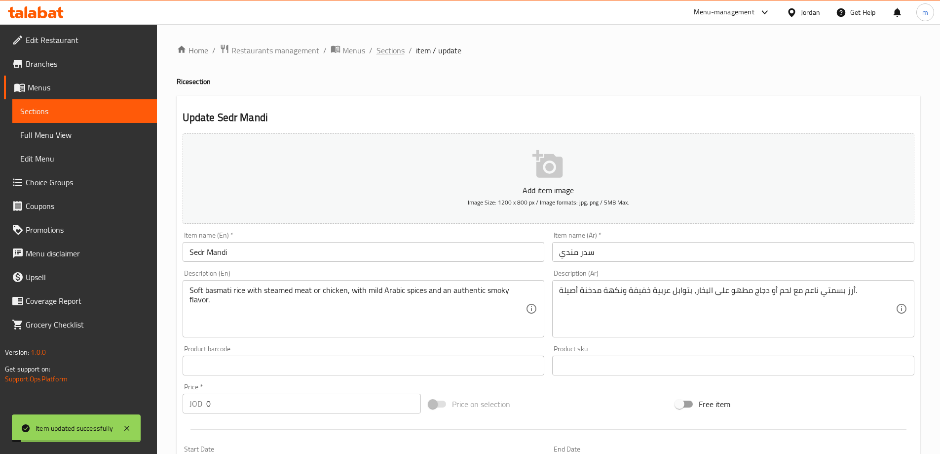
click at [390, 49] on span "Sections" at bounding box center [391, 50] width 28 height 12
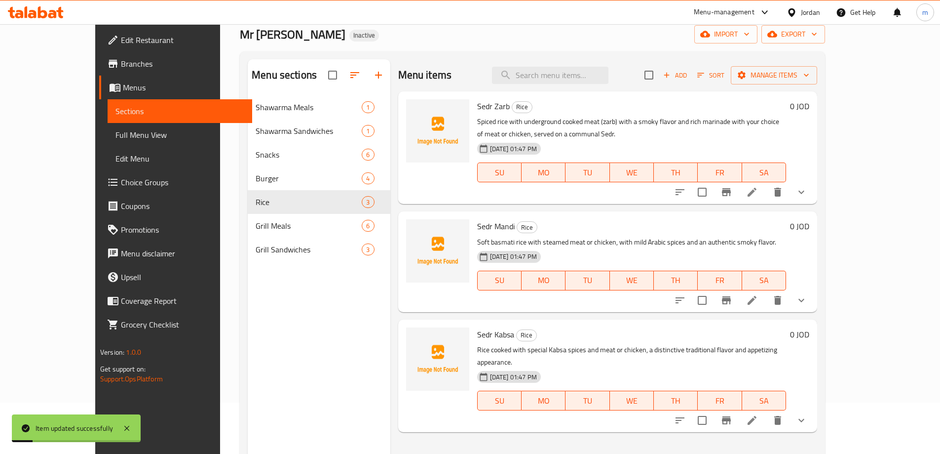
scroll to position [138, 0]
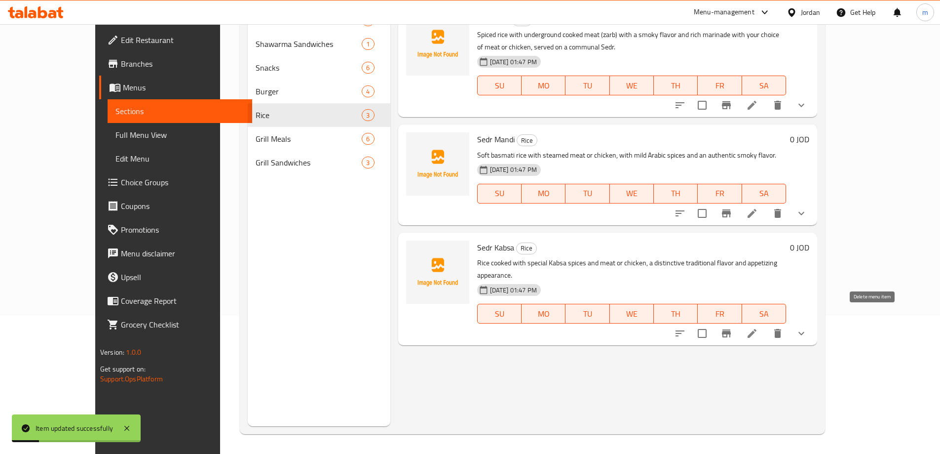
click at [766, 324] on li at bounding box center [752, 333] width 28 height 18
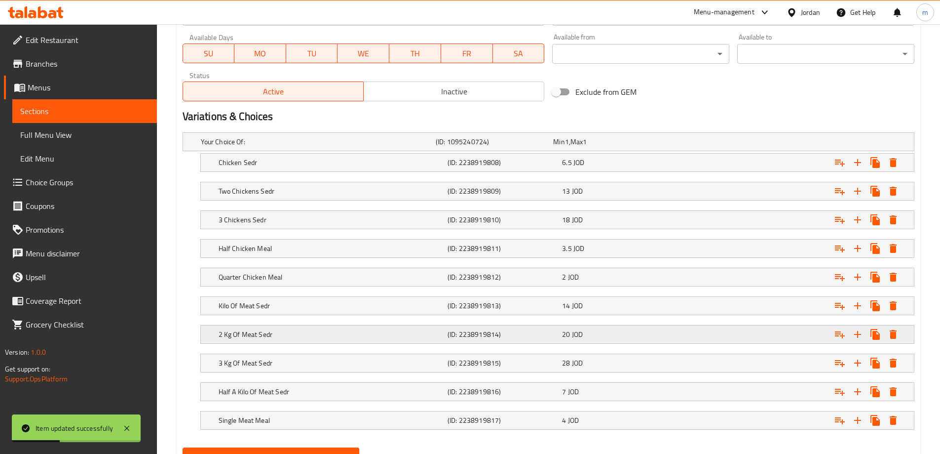
scroll to position [495, 0]
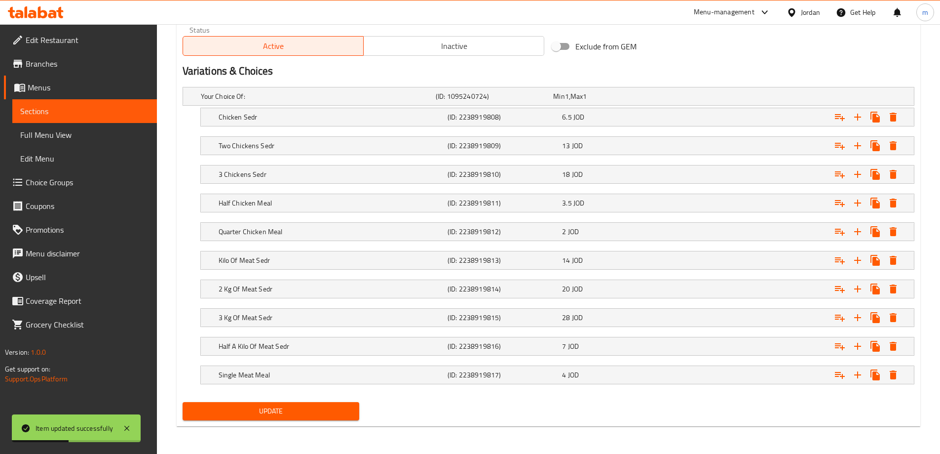
click at [294, 388] on nav at bounding box center [549, 390] width 732 height 8
click at [298, 101] on h5 "Single Meat Meal" at bounding box center [316, 96] width 231 height 10
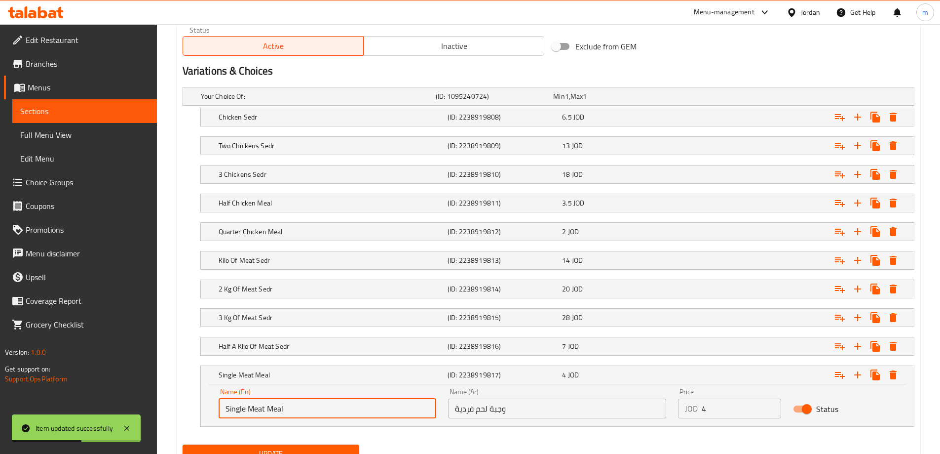
click at [294, 406] on input "Single Meat Meal" at bounding box center [328, 408] width 218 height 20
paste input "Individual"
type input "Individual Meat Meal"
click at [287, 445] on button "Update" at bounding box center [271, 453] width 177 height 18
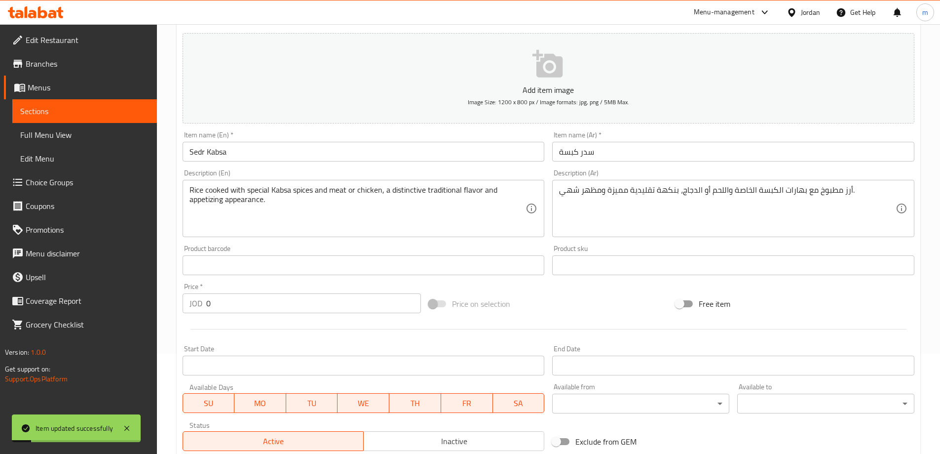
scroll to position [0, 0]
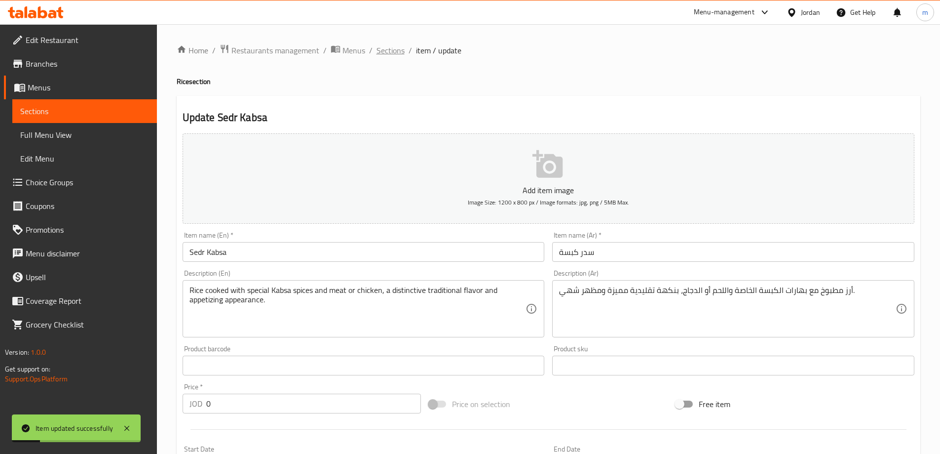
click at [393, 55] on span "Sections" at bounding box center [391, 50] width 28 height 12
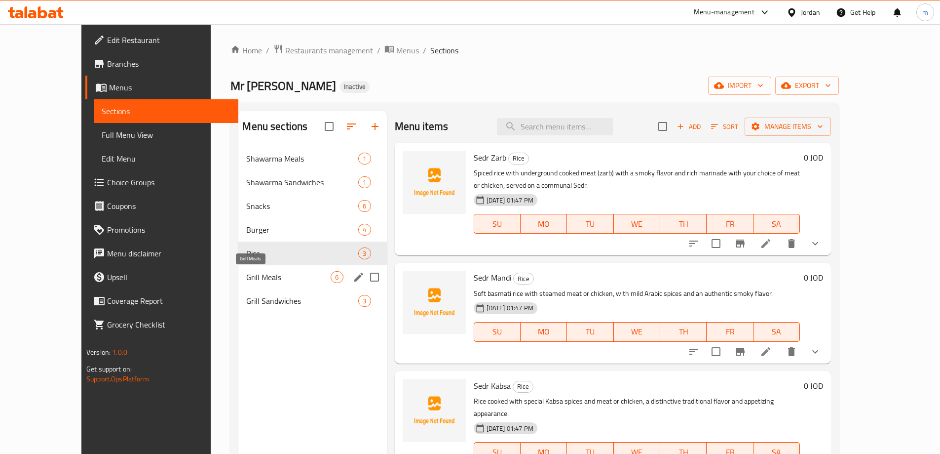
click at [257, 279] on span "Grill Meals" at bounding box center [288, 277] width 84 height 12
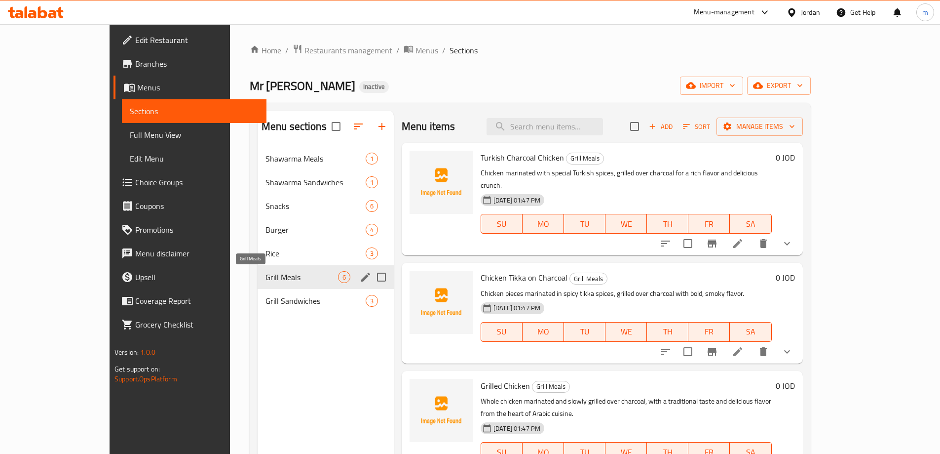
scroll to position [138, 0]
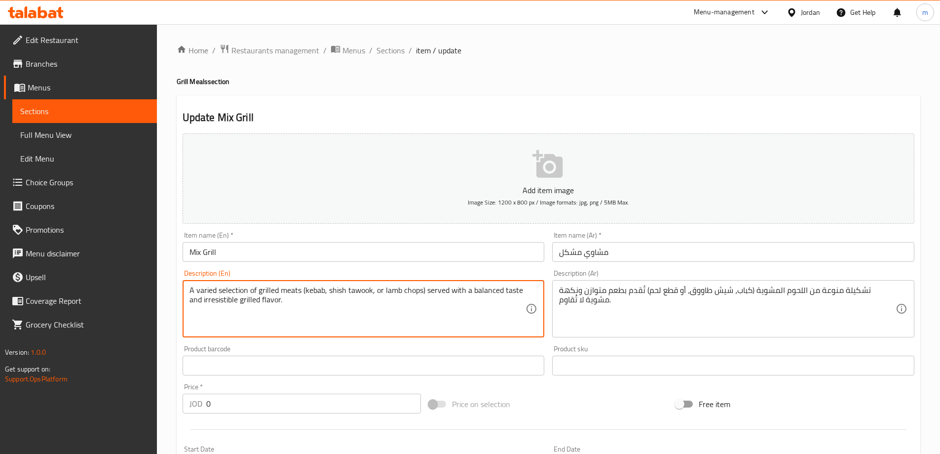
click at [424, 291] on textarea "A varied selection of grilled meats (kebab, shish tawook, or lamb chops) served…" at bounding box center [358, 308] width 337 height 47
type textarea "A varied selection of grilled meats (kebab, shish tawook, or meat pieces) serve…"
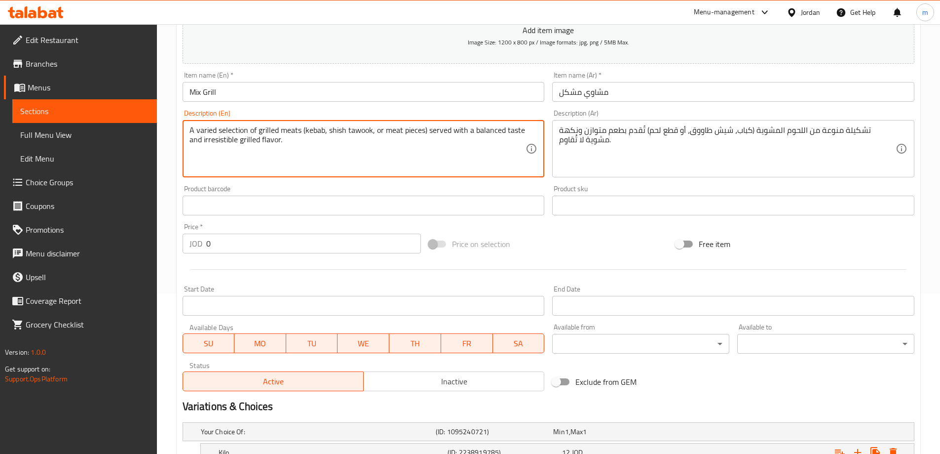
scroll to position [395, 0]
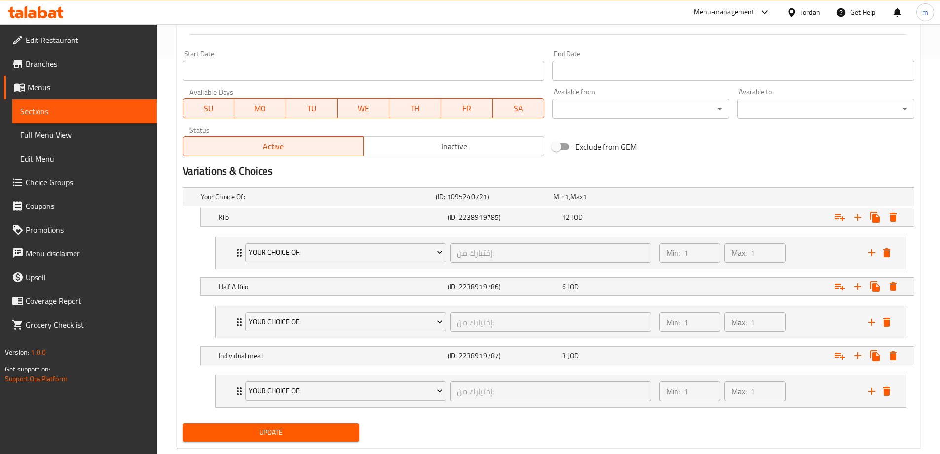
click at [305, 443] on div "Update" at bounding box center [271, 432] width 185 height 26
click at [303, 431] on span "Update" at bounding box center [271, 432] width 161 height 12
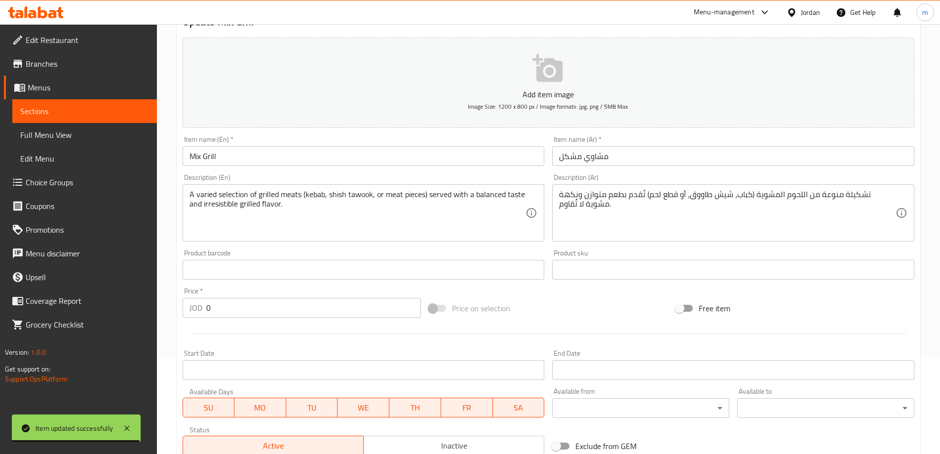
scroll to position [0, 0]
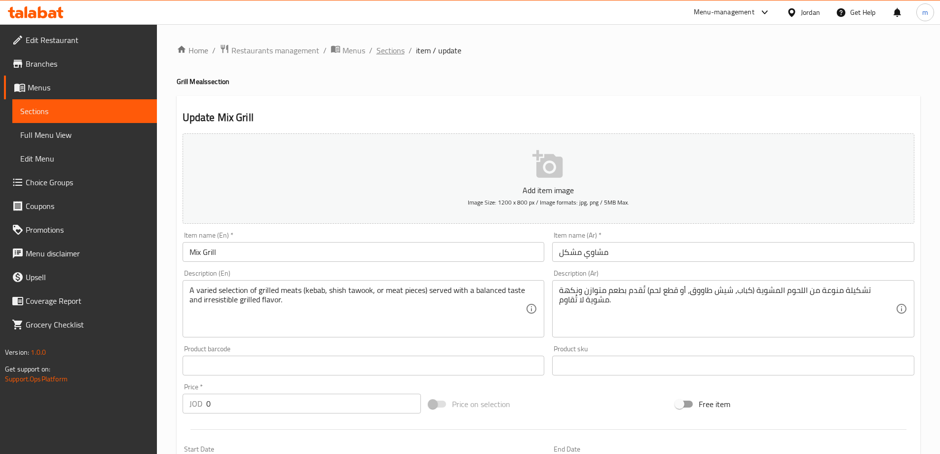
click at [393, 51] on span "Sections" at bounding box center [391, 50] width 28 height 12
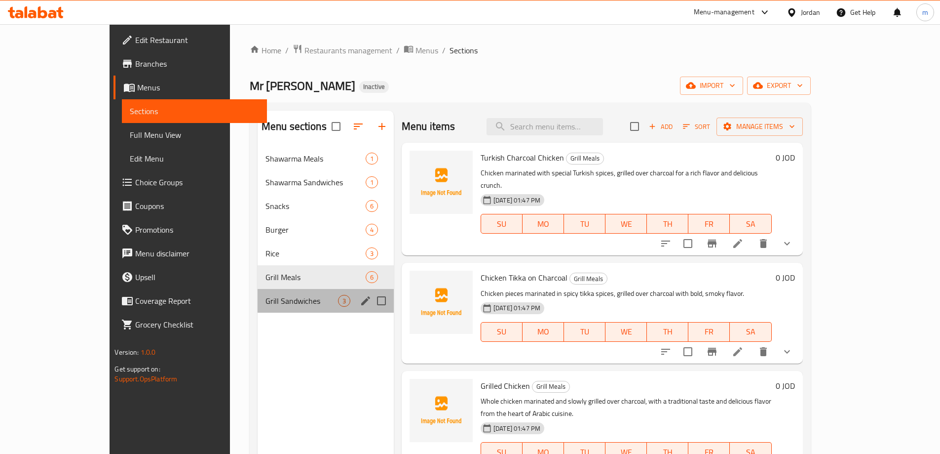
click at [275, 293] on div "Grill Sandwiches 3" at bounding box center [326, 301] width 136 height 24
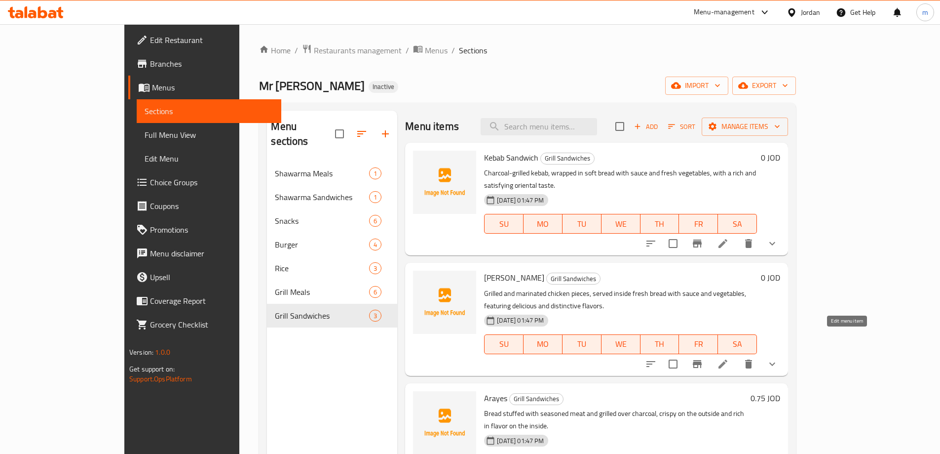
click at [729, 358] on icon at bounding box center [723, 364] width 12 height 12
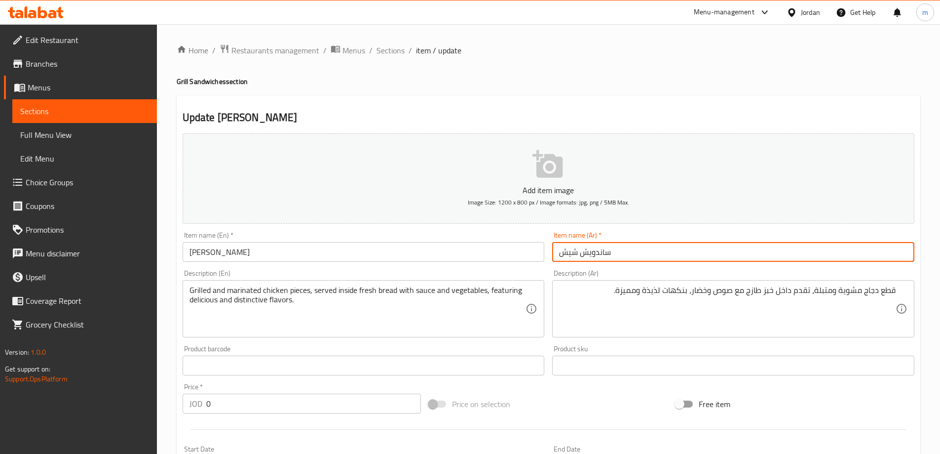
click at [762, 243] on input "ساندويش شيش" at bounding box center [733, 252] width 362 height 20
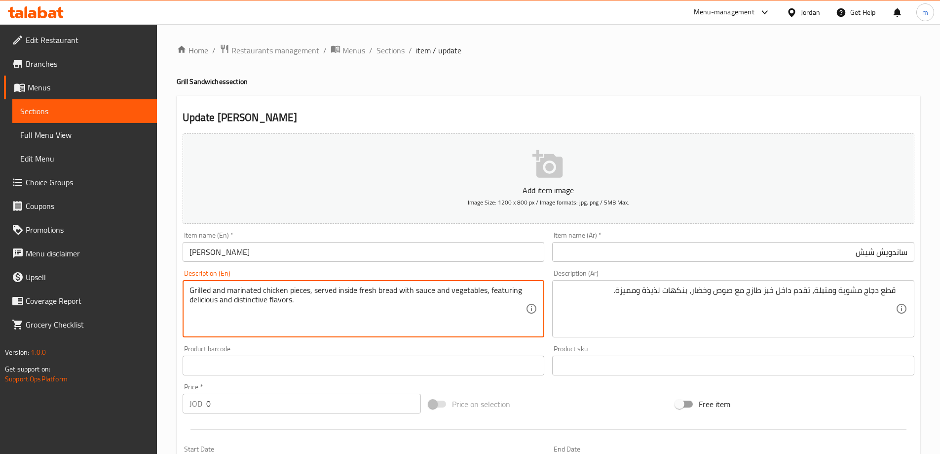
click at [494, 287] on textarea "Grilled and marinated chicken pieces, served inside fresh bread with sauce and …" at bounding box center [358, 308] width 337 height 47
click at [517, 296] on textarea "Grilled and marinated chicken pieces, served inside fresh bread with sauce and …" at bounding box center [358, 308] width 337 height 47
drag, startPoint x: 518, startPoint y: 292, endPoint x: 488, endPoint y: 293, distance: 30.1
click at [488, 293] on textarea "Grilled and marinated chicken pieces, served inside fresh bread with sauce and …" at bounding box center [358, 308] width 337 height 47
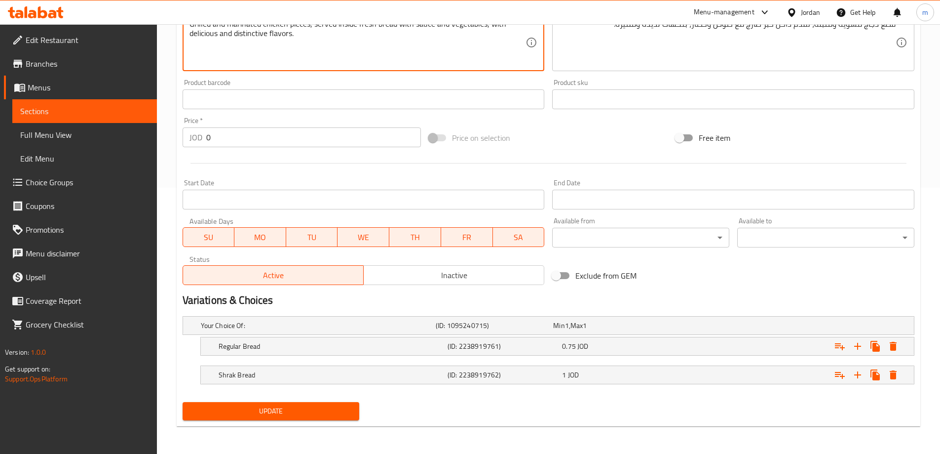
type textarea "Grilled and marinated chicken pieces, served inside fresh bread with sauce and …"
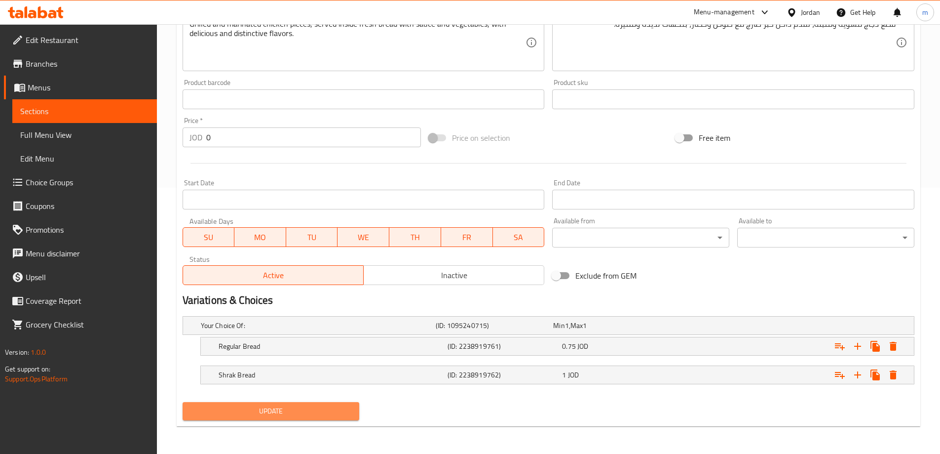
click at [295, 418] on button "Update" at bounding box center [271, 411] width 177 height 18
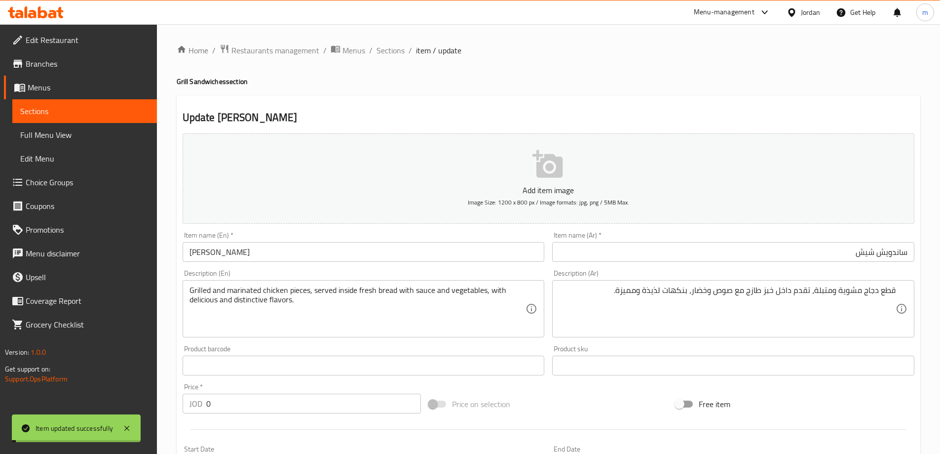
click at [397, 54] on span "Sections" at bounding box center [391, 50] width 28 height 12
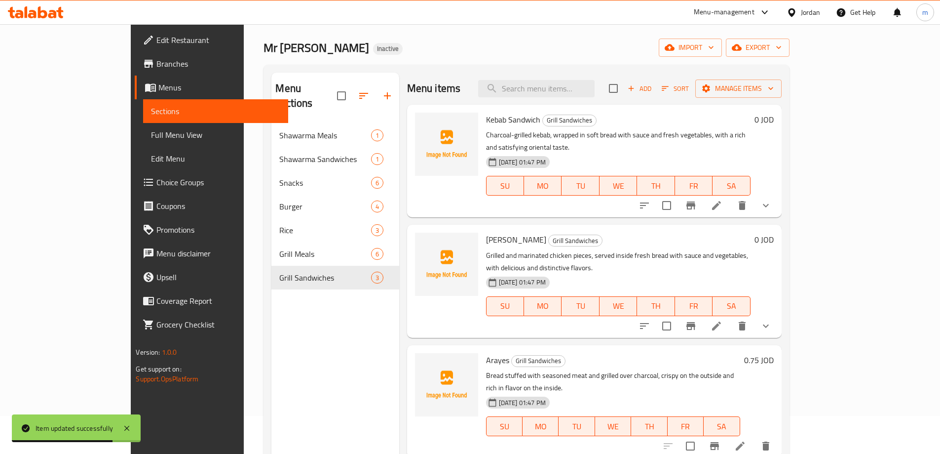
scroll to position [49, 0]
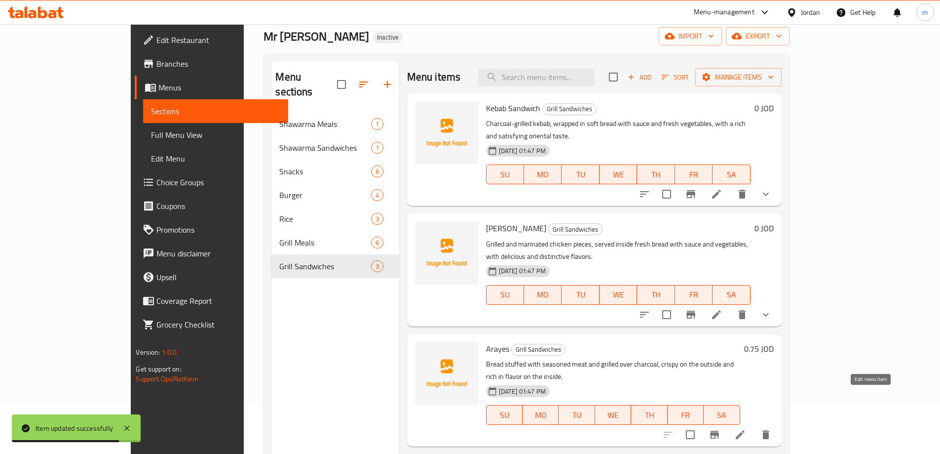
click at [745, 430] on icon at bounding box center [740, 434] width 9 height 9
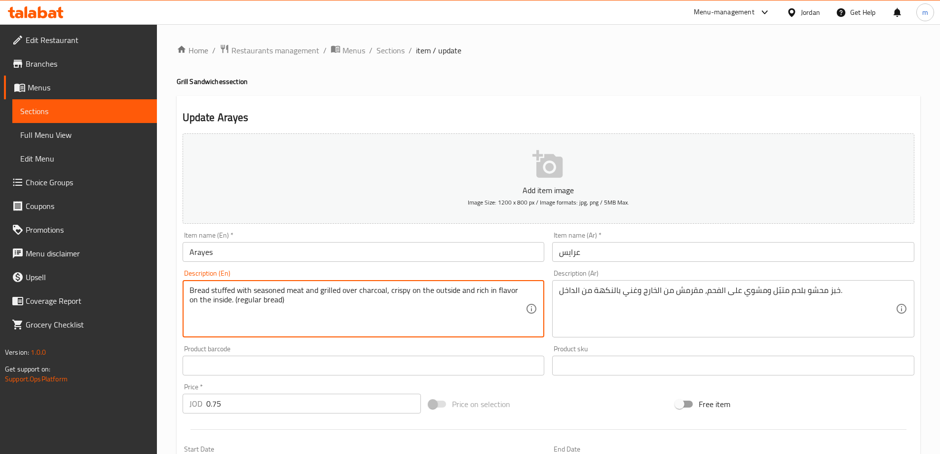
type textarea "Bread stuffed with seasoned meat and grilled over charcoal, crispy on the outsi…"
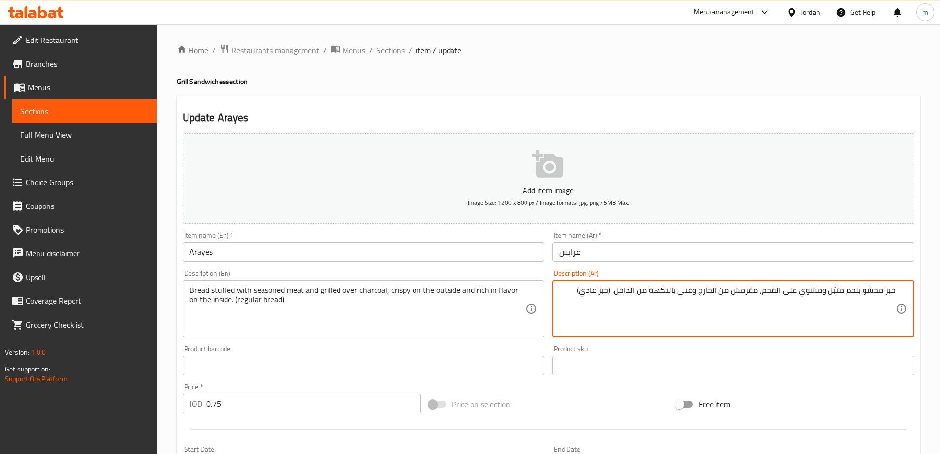
scroll to position [244, 0]
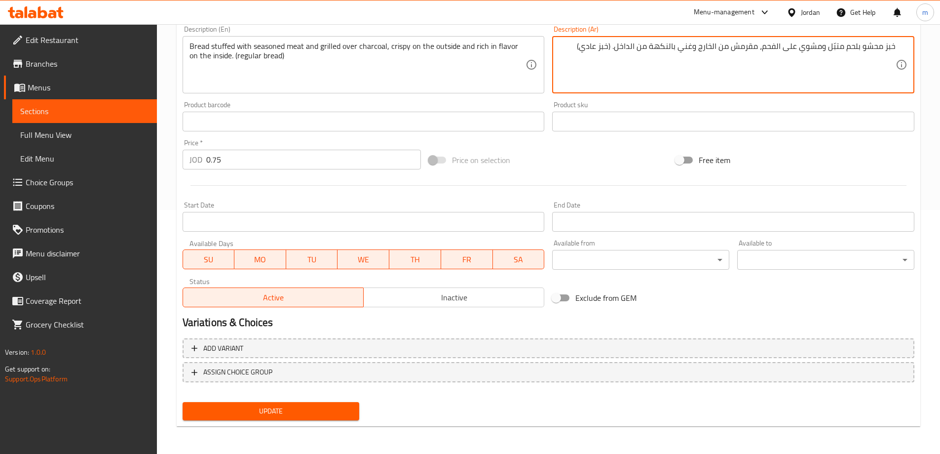
type textarea "خبز محشو بلحم متبّل ومشوي على الفحم، مقرمش من الخارج وغني بالنكهة من الداخل. (خ…"
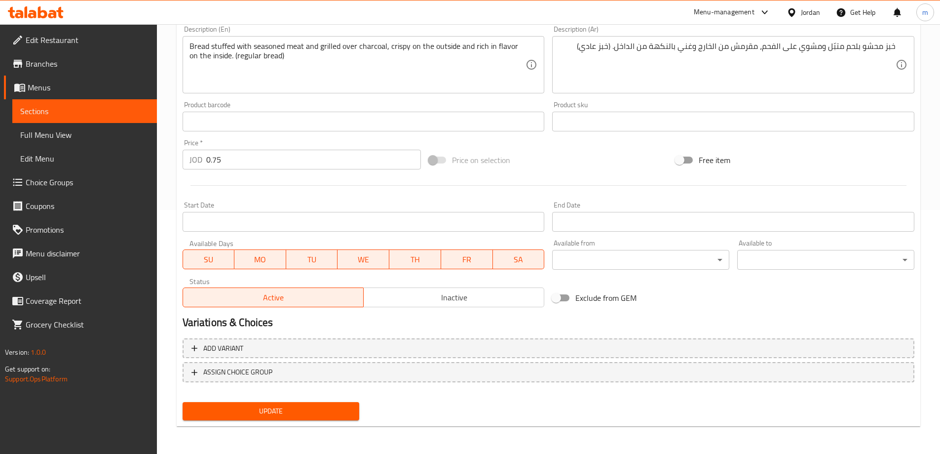
click at [287, 421] on div "Update" at bounding box center [271, 411] width 185 height 26
click at [291, 411] on span "Update" at bounding box center [271, 411] width 161 height 12
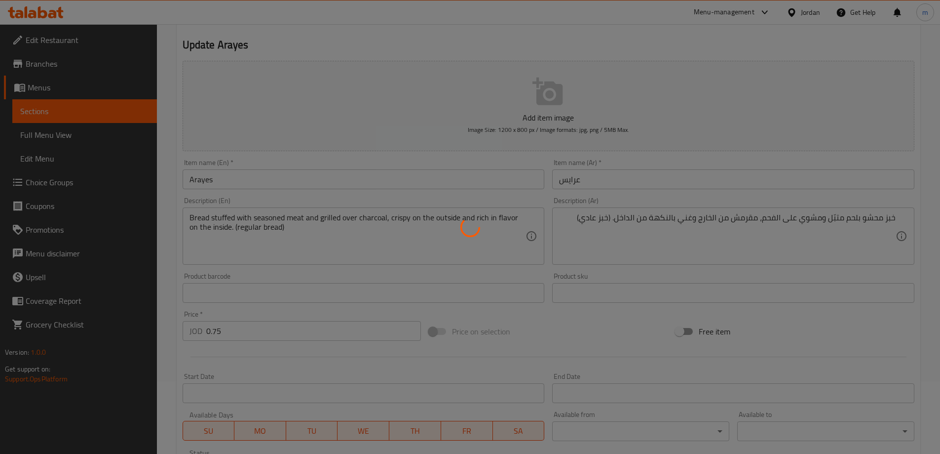
scroll to position [0, 0]
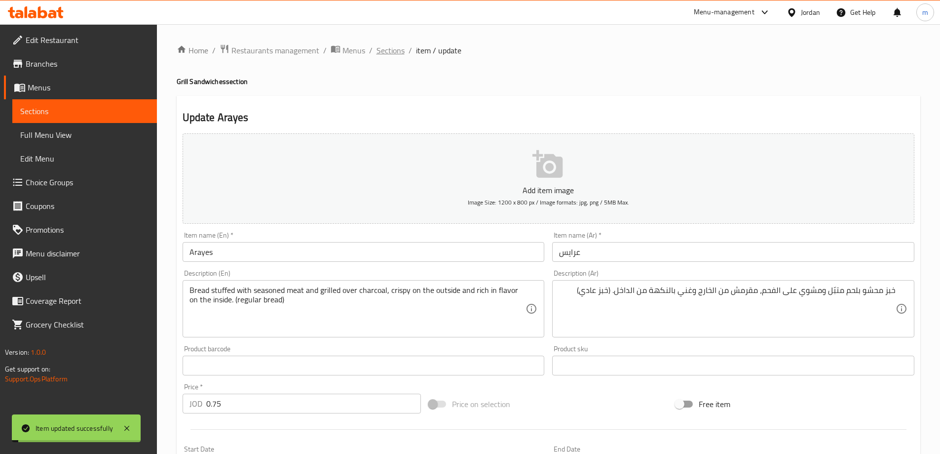
click at [380, 50] on span "Sections" at bounding box center [391, 50] width 28 height 12
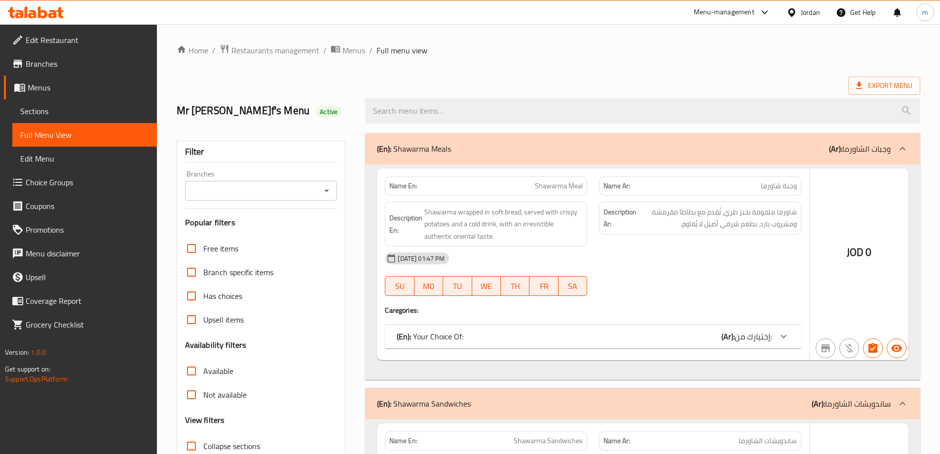
scroll to position [148, 0]
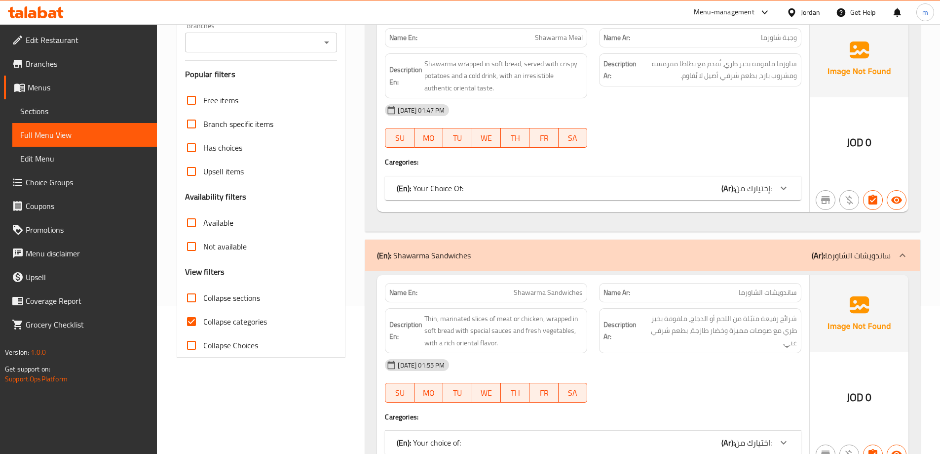
click at [249, 321] on span "Collapse categories" at bounding box center [235, 321] width 64 height 12
click at [203, 321] on input "Collapse categories" at bounding box center [192, 321] width 24 height 24
checkbox input "false"
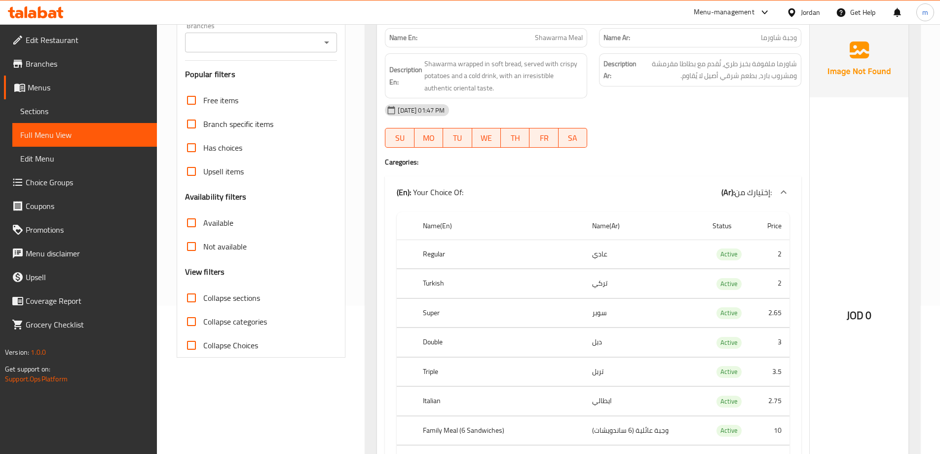
scroll to position [0, 0]
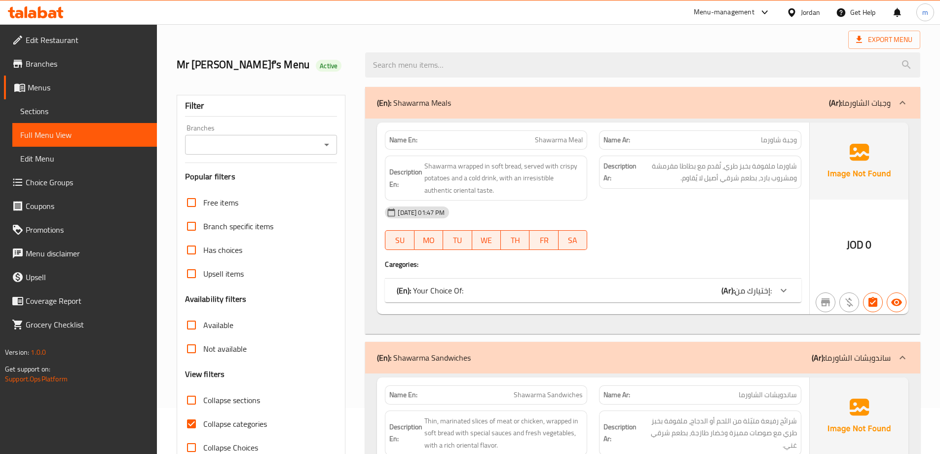
scroll to position [197, 0]
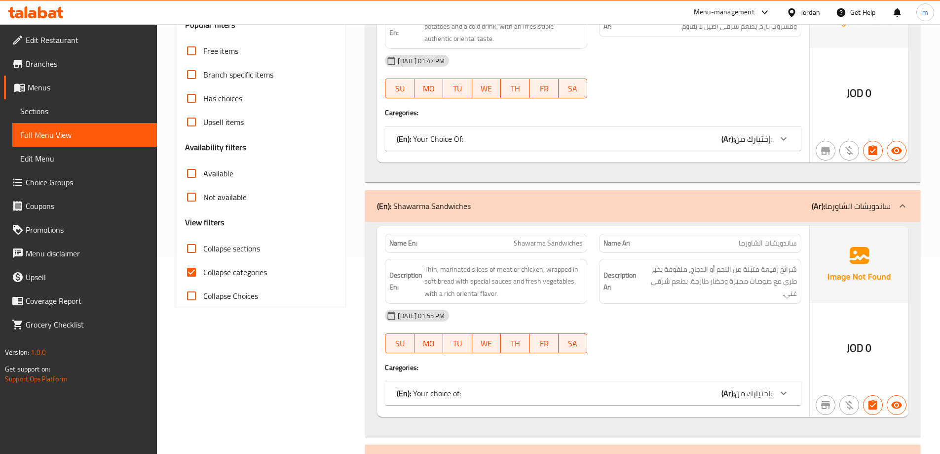
click at [251, 271] on span "Collapse categories" at bounding box center [235, 272] width 64 height 12
click at [203, 271] on input "Collapse categories" at bounding box center [192, 272] width 24 height 24
checkbox input "false"
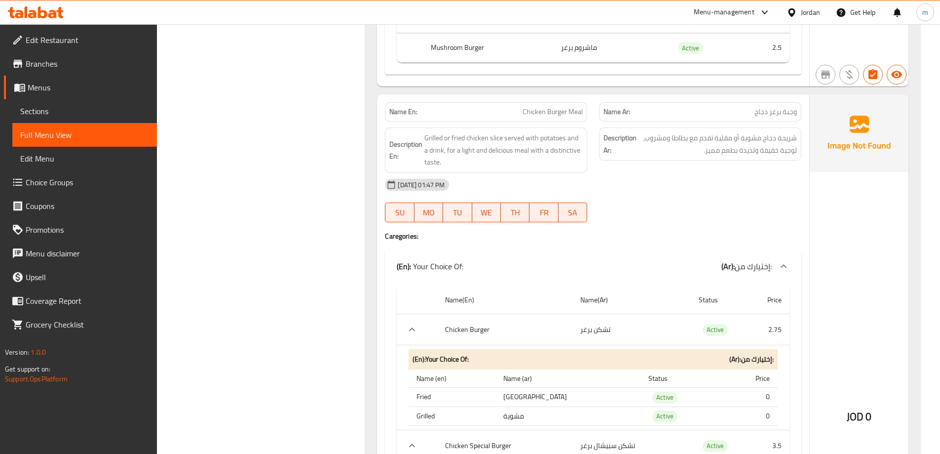
scroll to position [563, 0]
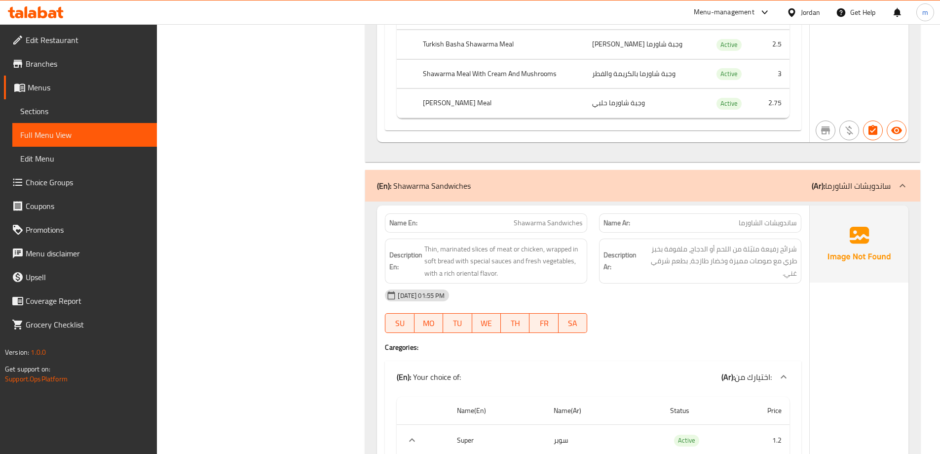
drag, startPoint x: 275, startPoint y: 318, endPoint x: 305, endPoint y: 69, distance: 250.5
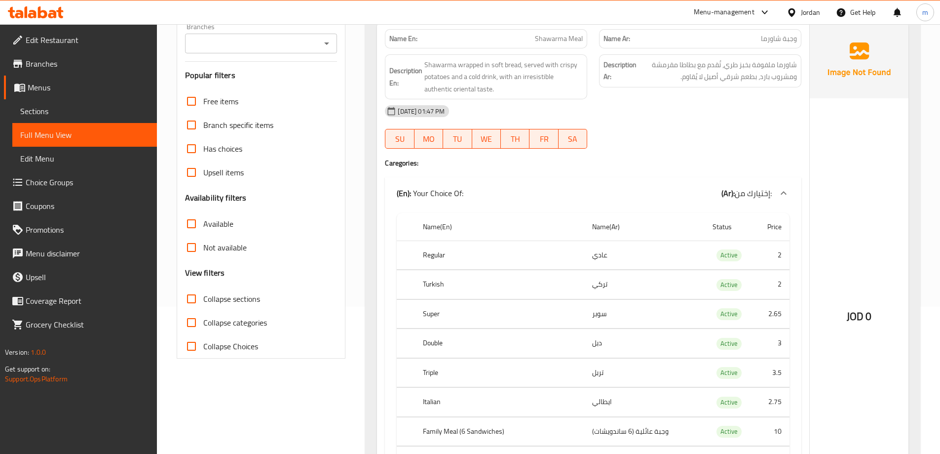
scroll to position [148, 0]
click at [254, 286] on label "Collapse sections" at bounding box center [220, 298] width 80 height 24
click at [203, 286] on input "Collapse sections" at bounding box center [192, 298] width 24 height 24
checkbox input "true"
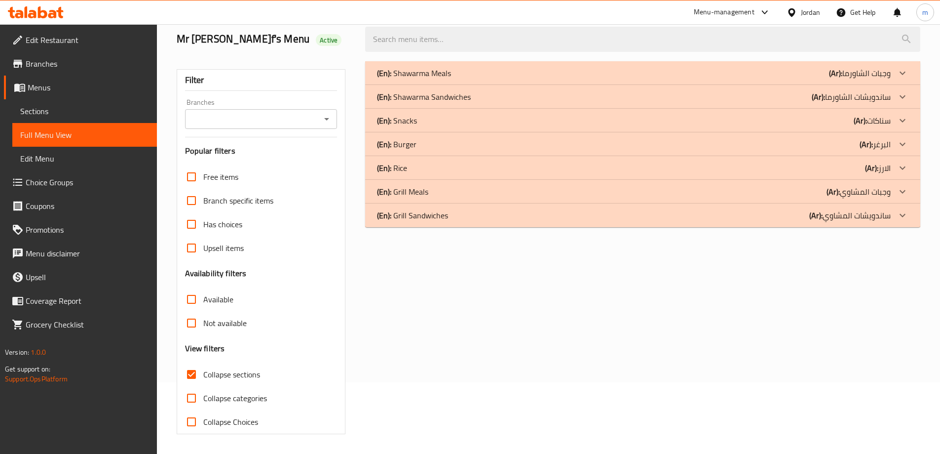
scroll to position [72, 0]
click at [82, 41] on span "Edit Restaurant" at bounding box center [87, 40] width 123 height 12
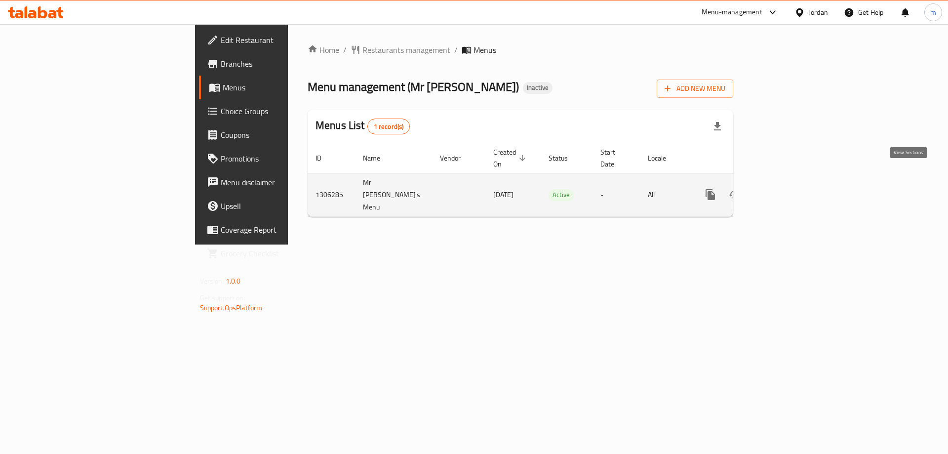
click at [787, 189] on icon "enhanced table" at bounding box center [781, 195] width 12 height 12
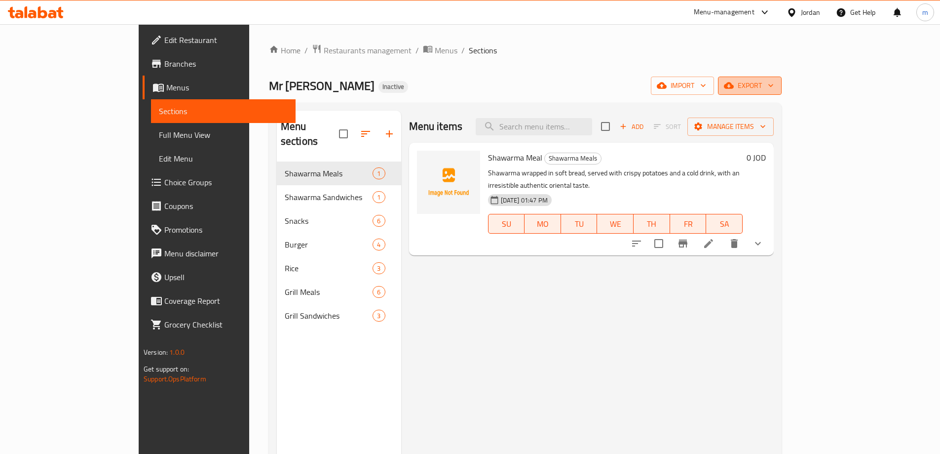
click at [782, 93] on button "export" at bounding box center [750, 86] width 64 height 18
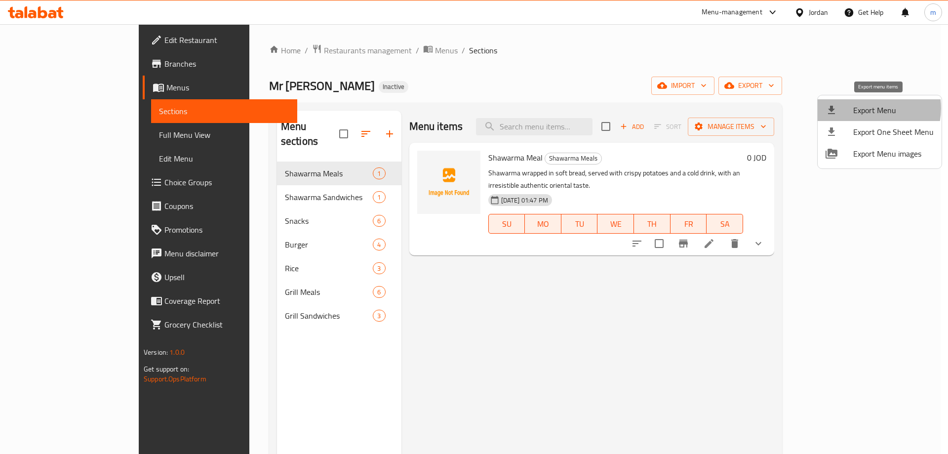
click at [867, 108] on span "Export Menu" at bounding box center [893, 110] width 80 height 12
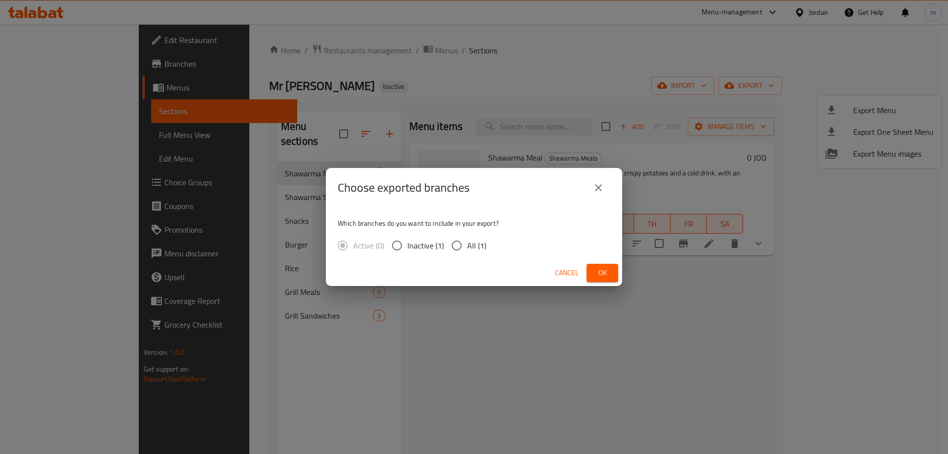
click at [465, 242] on input "All (1)" at bounding box center [456, 245] width 21 height 21
radio input "true"
click at [602, 270] on span "Ok" at bounding box center [602, 273] width 16 height 12
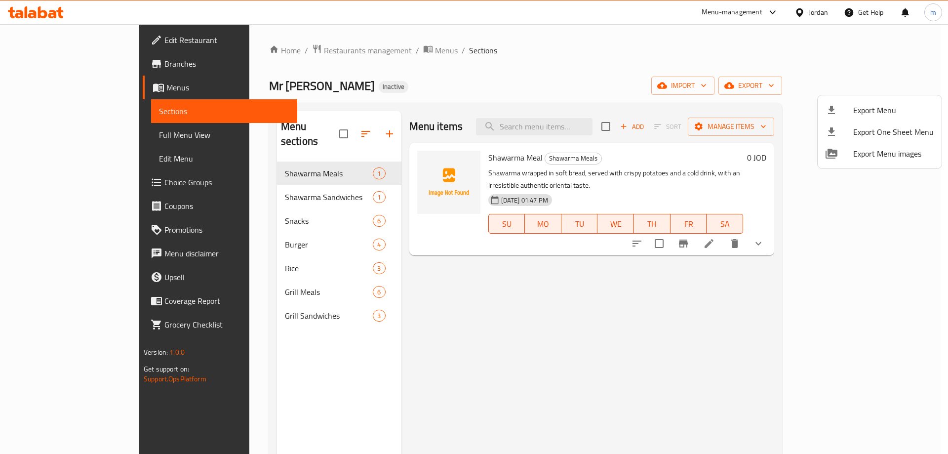
click at [230, 297] on div at bounding box center [474, 227] width 948 height 454
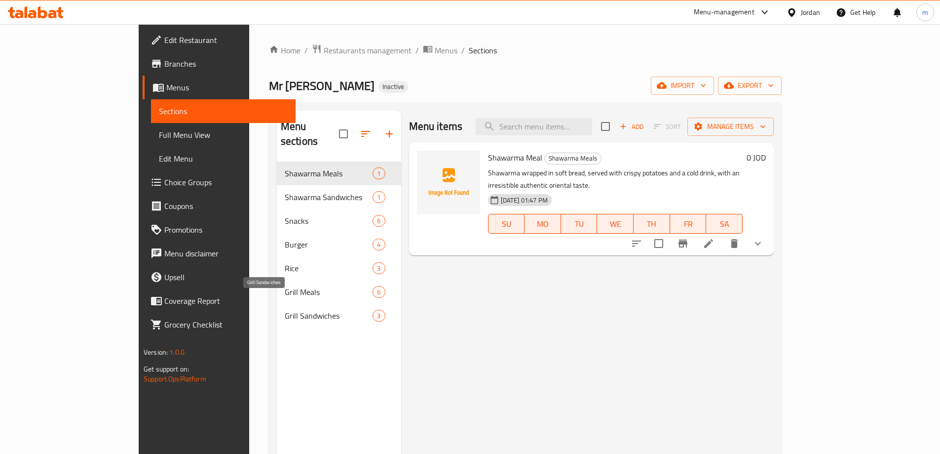
click at [285, 309] on span "Grill Sandwiches" at bounding box center [329, 315] width 88 height 12
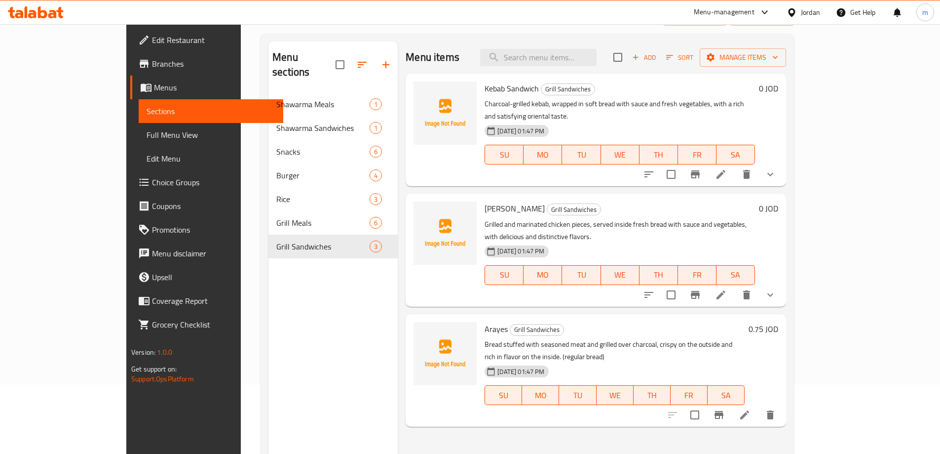
scroll to position [138, 0]
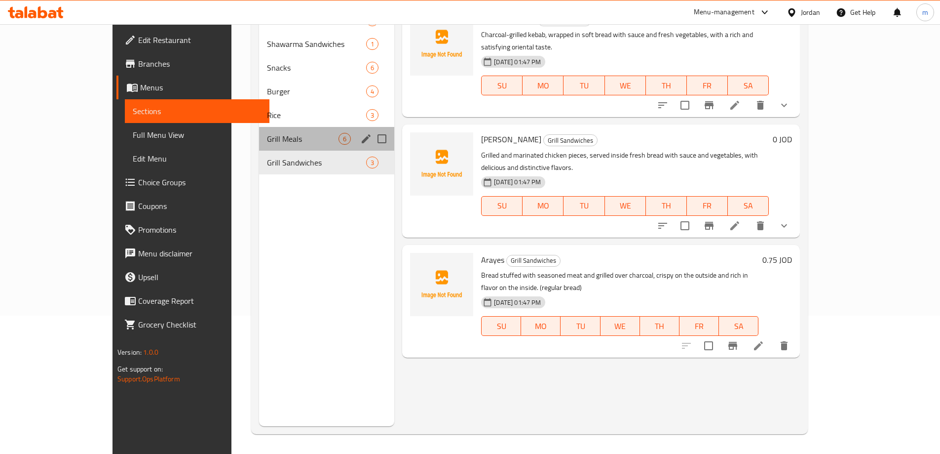
click at [267, 138] on span "Grill Meals" at bounding box center [303, 139] width 72 height 12
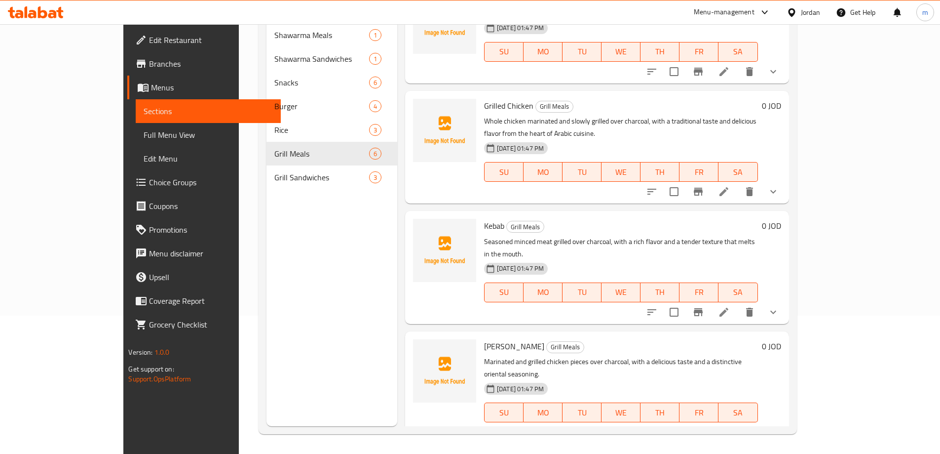
scroll to position [218, 0]
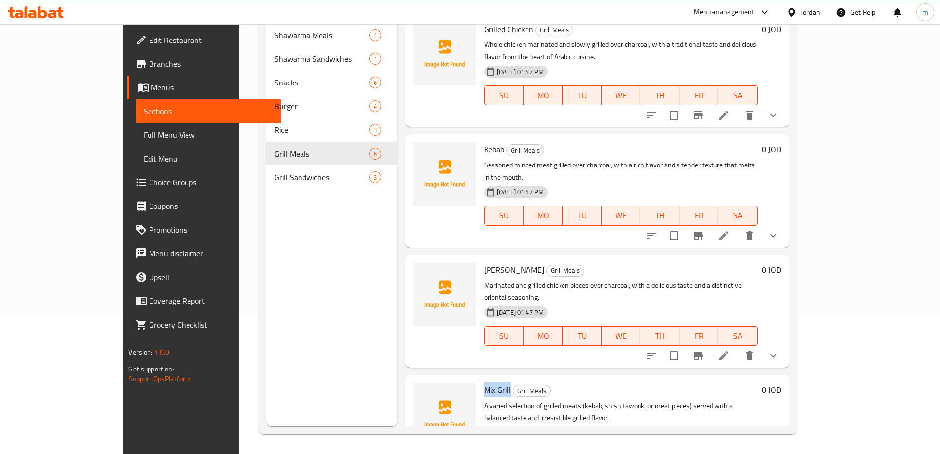
drag, startPoint x: 458, startPoint y: 338, endPoint x: 479, endPoint y: 340, distance: 21.8
click at [484, 382] on span "Mix Grill" at bounding box center [497, 389] width 27 height 15
copy span "Mix Grill"
click at [149, 42] on span "Edit Restaurant" at bounding box center [210, 40] width 123 height 12
